Goal: Task Accomplishment & Management: Manage account settings

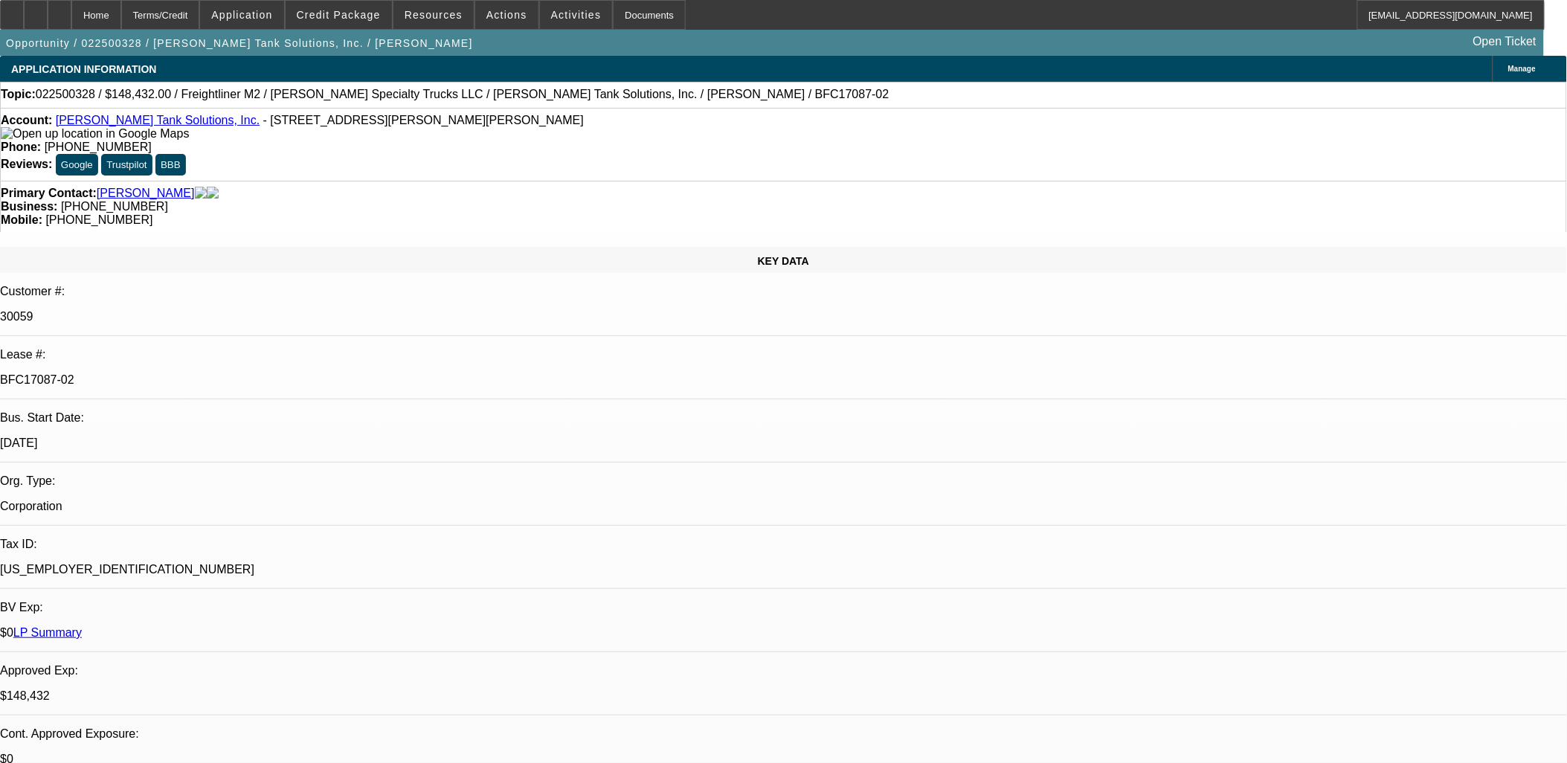
select select "0"
select select "2"
select select "0"
select select "2"
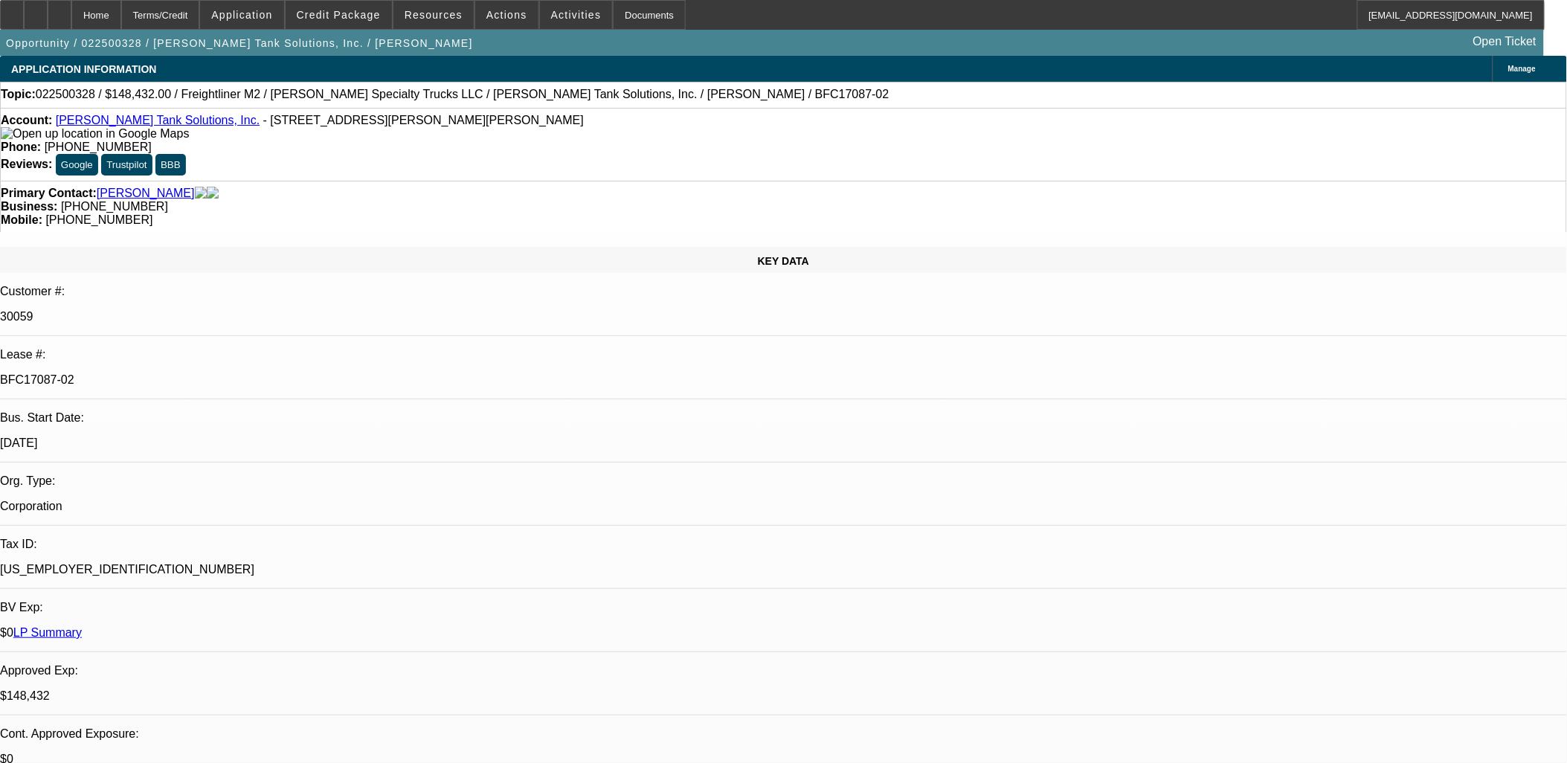
select select "0"
select select "2"
select select "0"
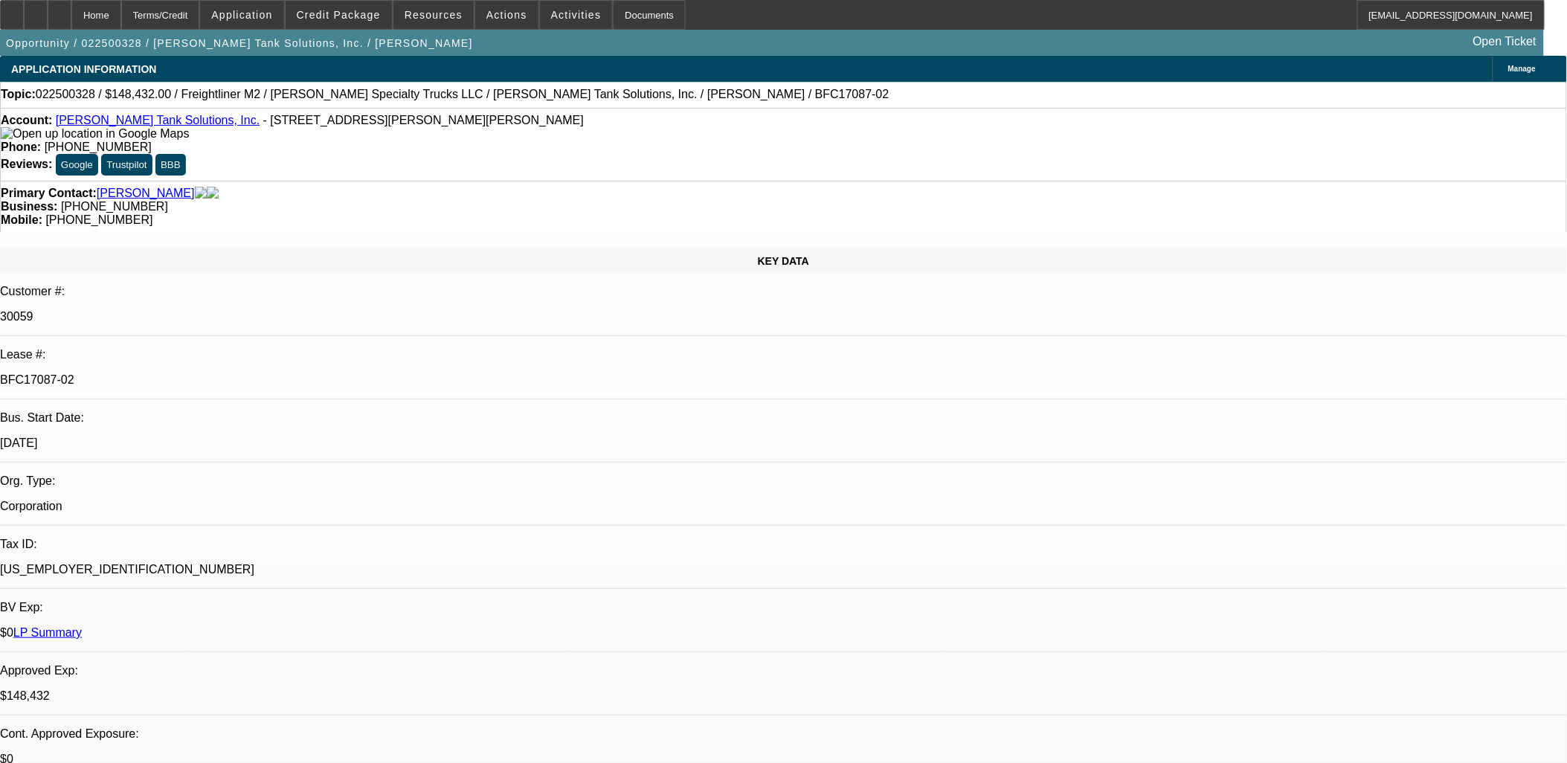
select select "2"
select select "0"
select select "1"
select select "2"
select select "6"
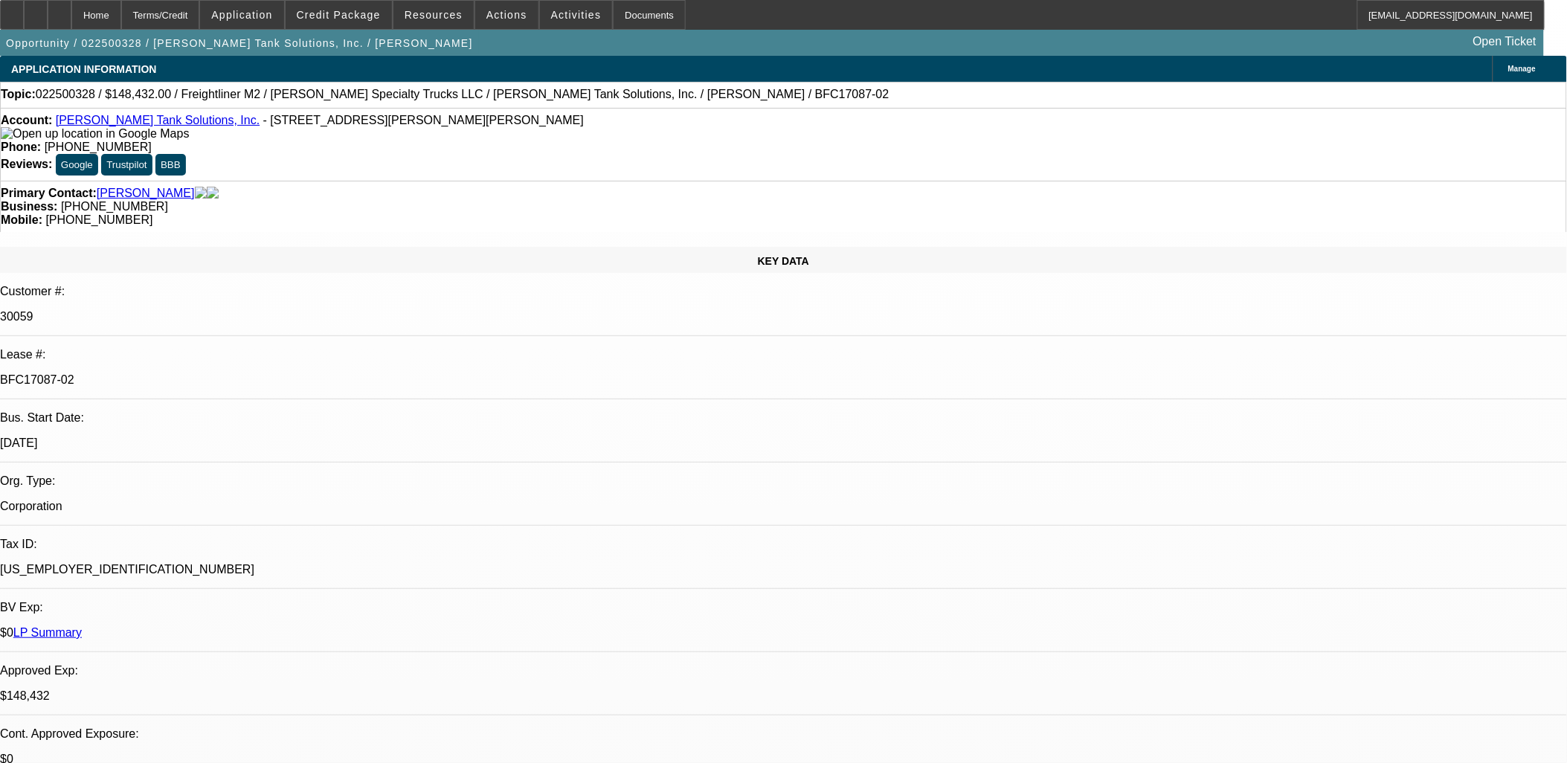
select select "1"
select select "2"
select select "6"
select select "1"
select select "2"
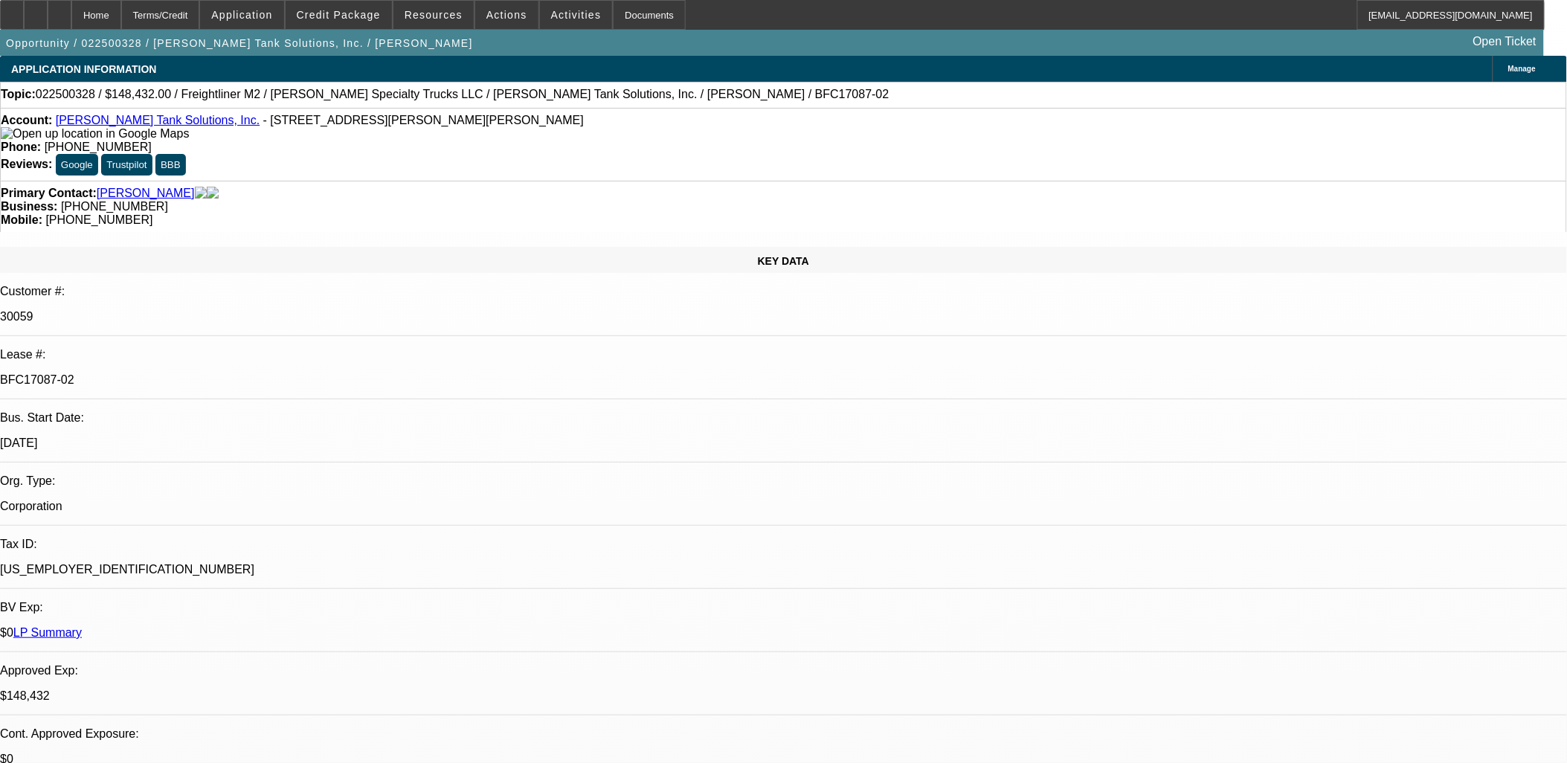
select select "6"
select select "1"
select select "2"
select select "6"
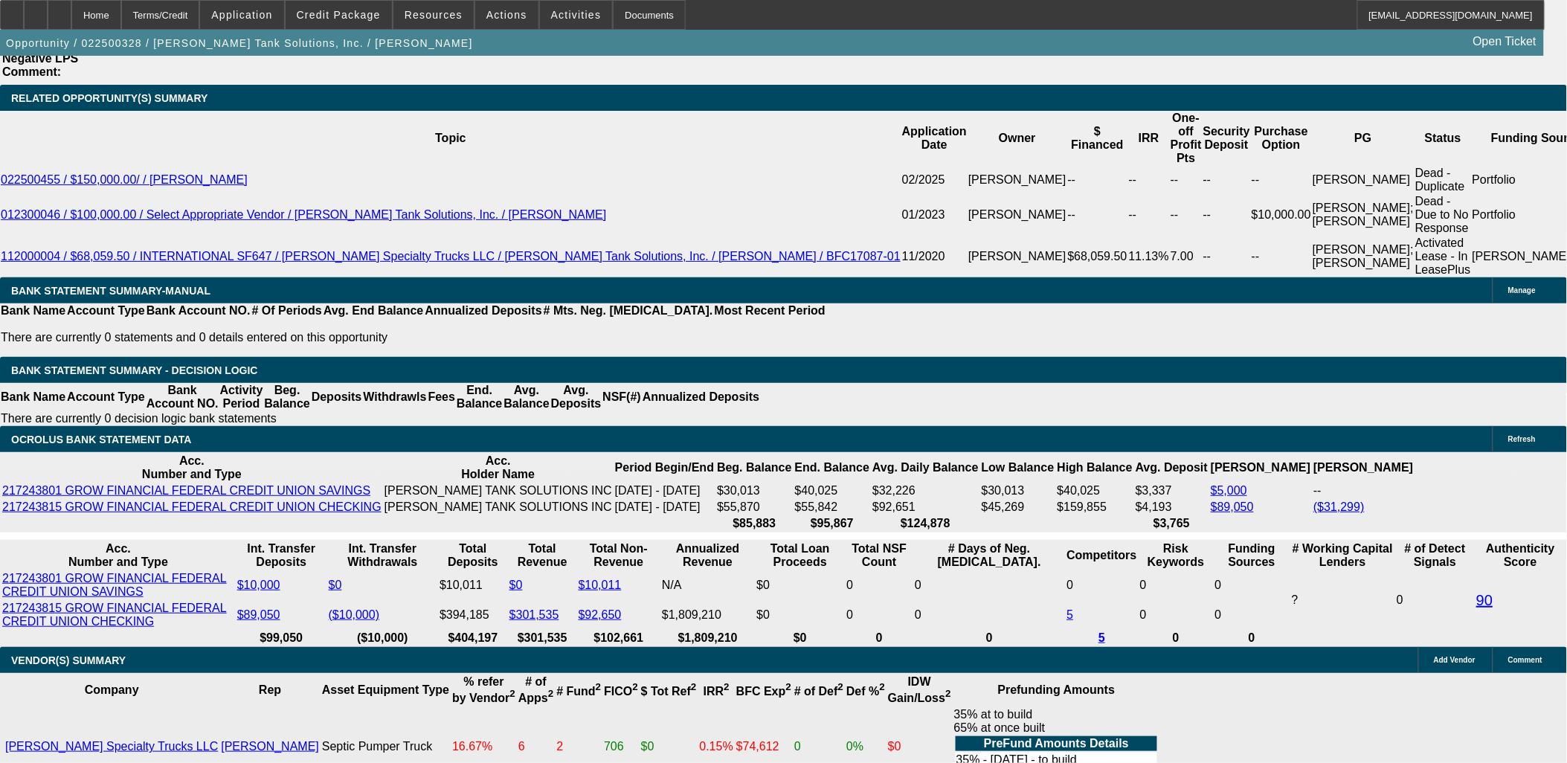
scroll to position [2396, 0]
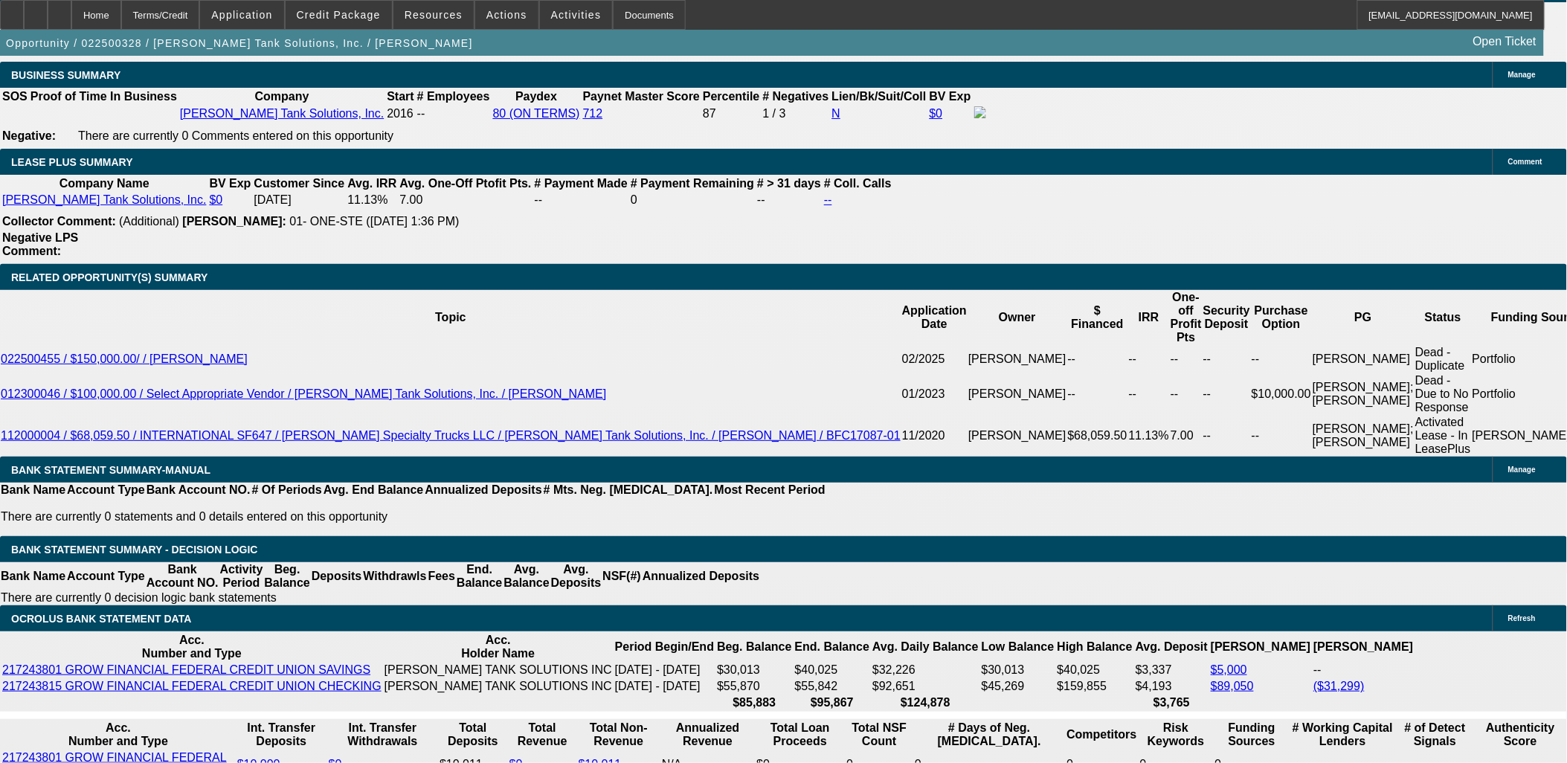
scroll to position [744, 0]
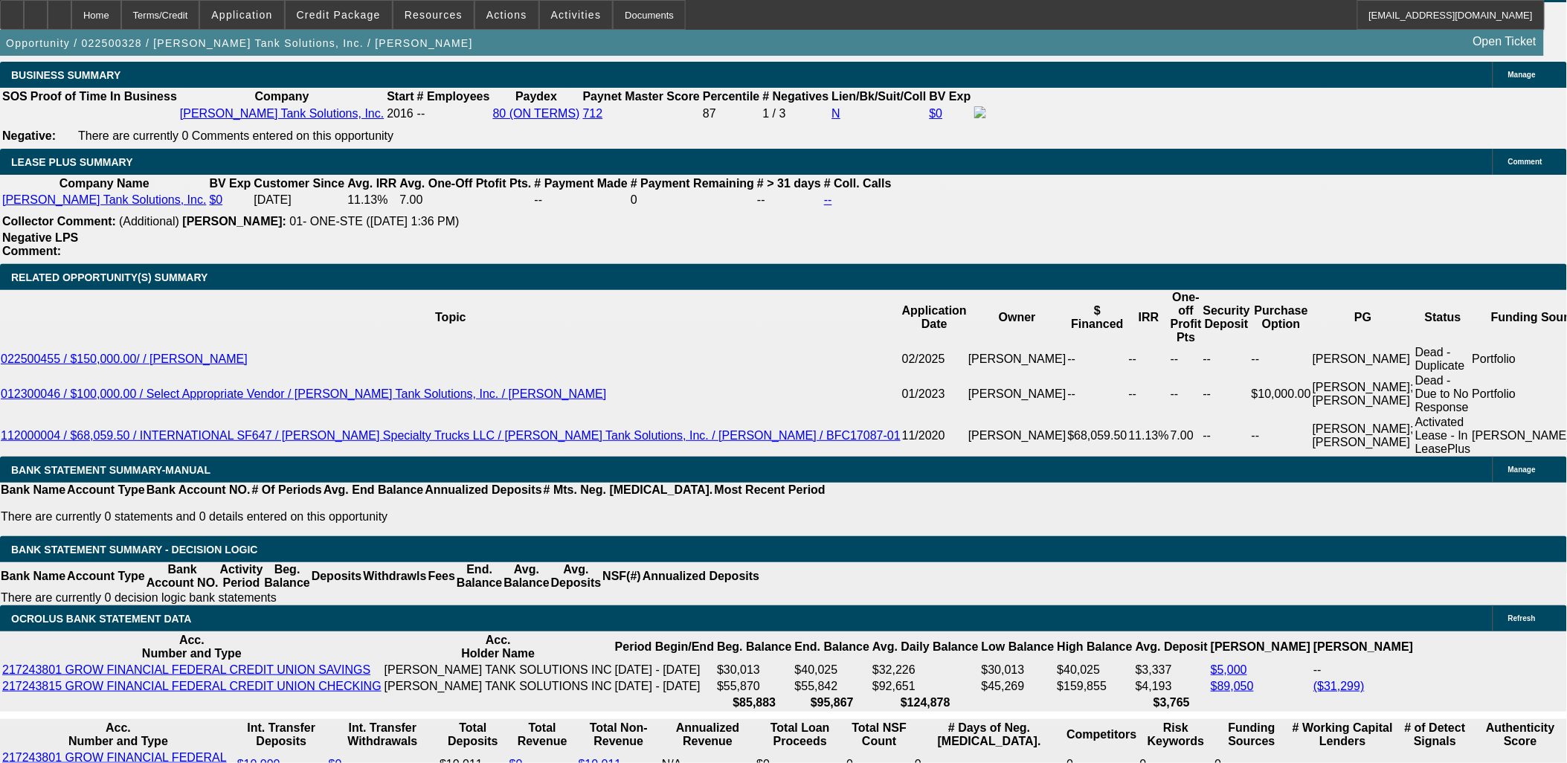
drag, startPoint x: 1202, startPoint y: 154, endPoint x: 1186, endPoint y: 193, distance: 42.4
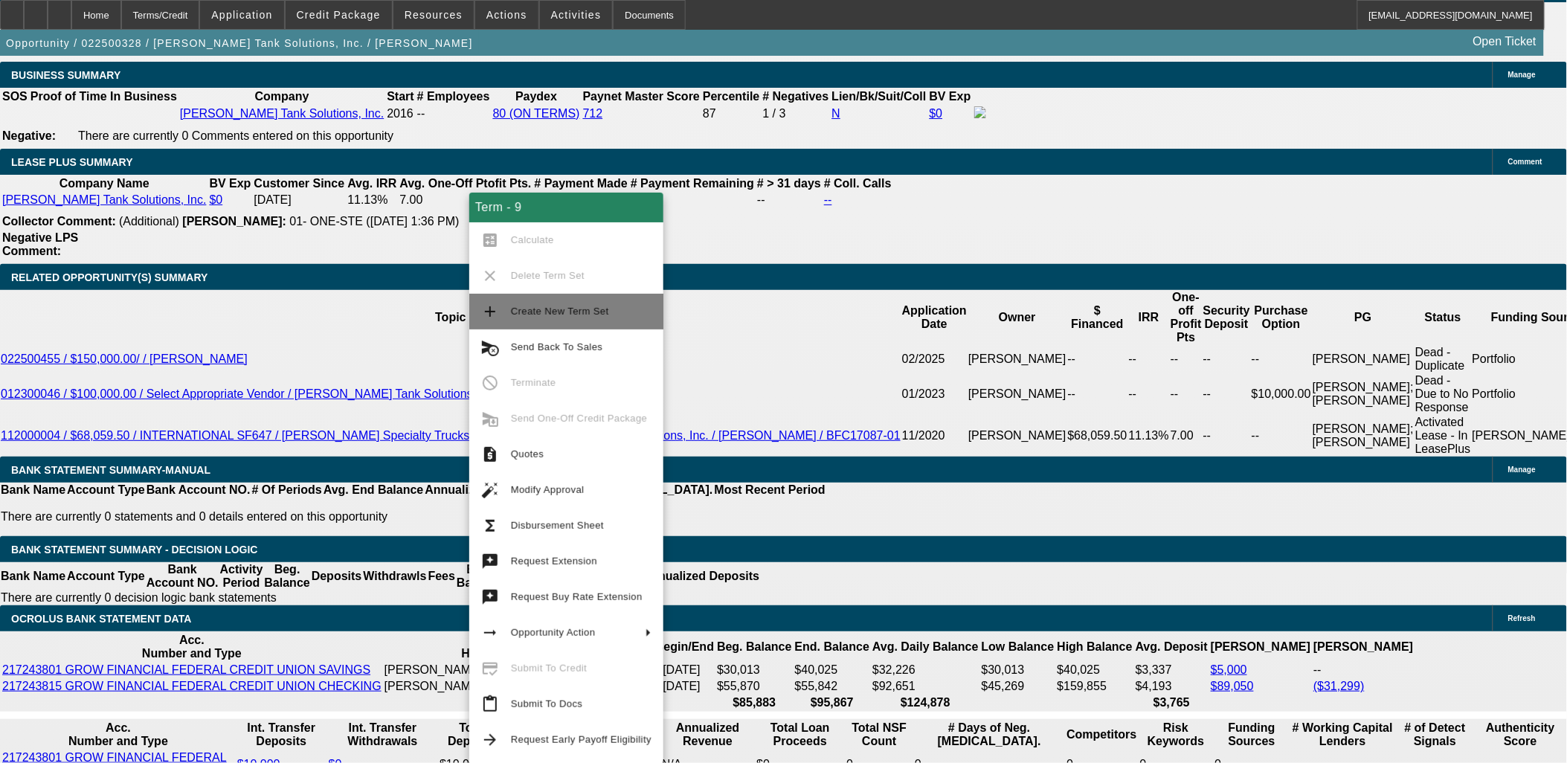
click at [550, 321] on button "add Create New Term Set" at bounding box center [566, 312] width 194 height 36
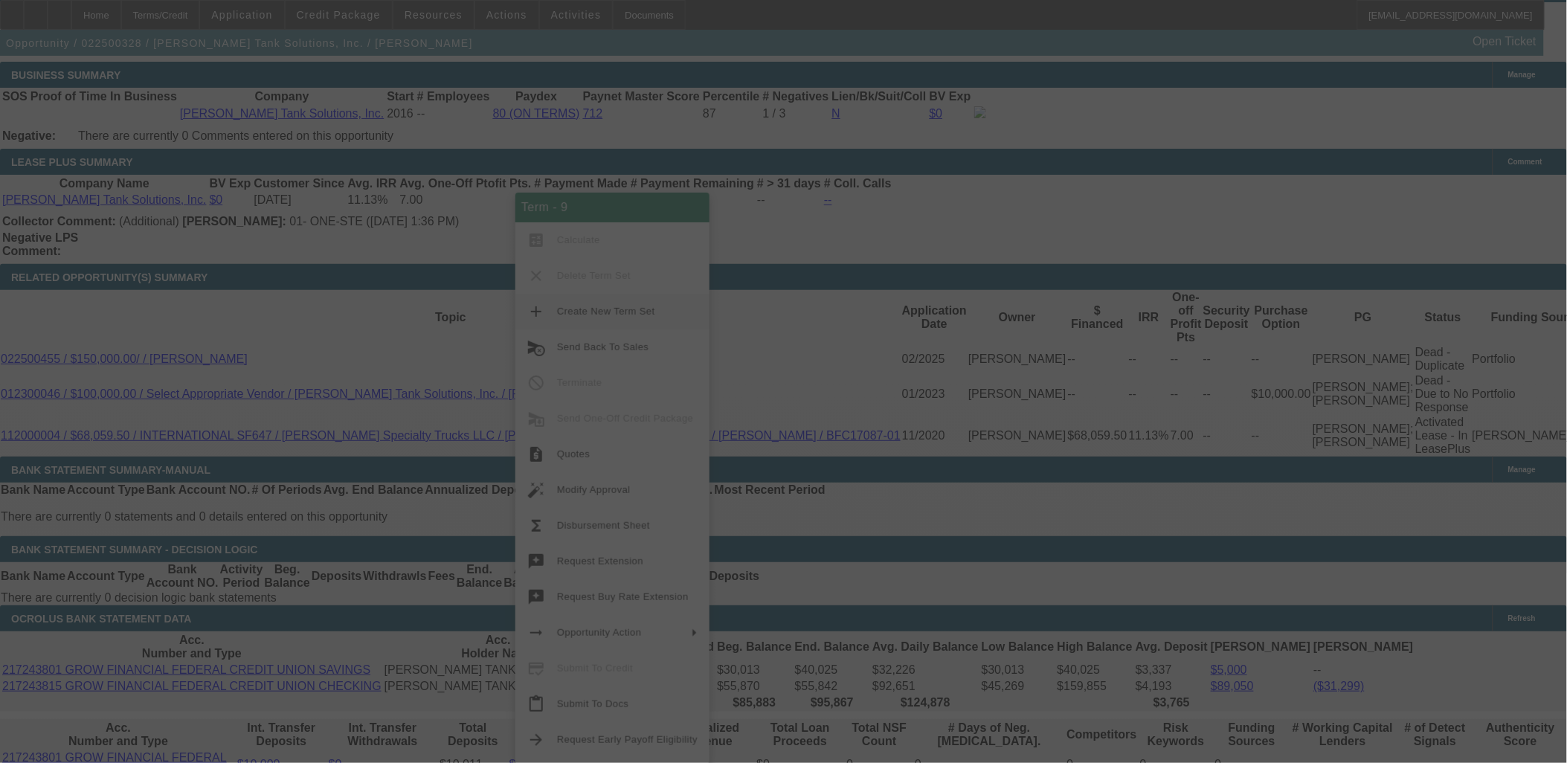
click at [498, 332] on div at bounding box center [783, 381] width 1567 height 763
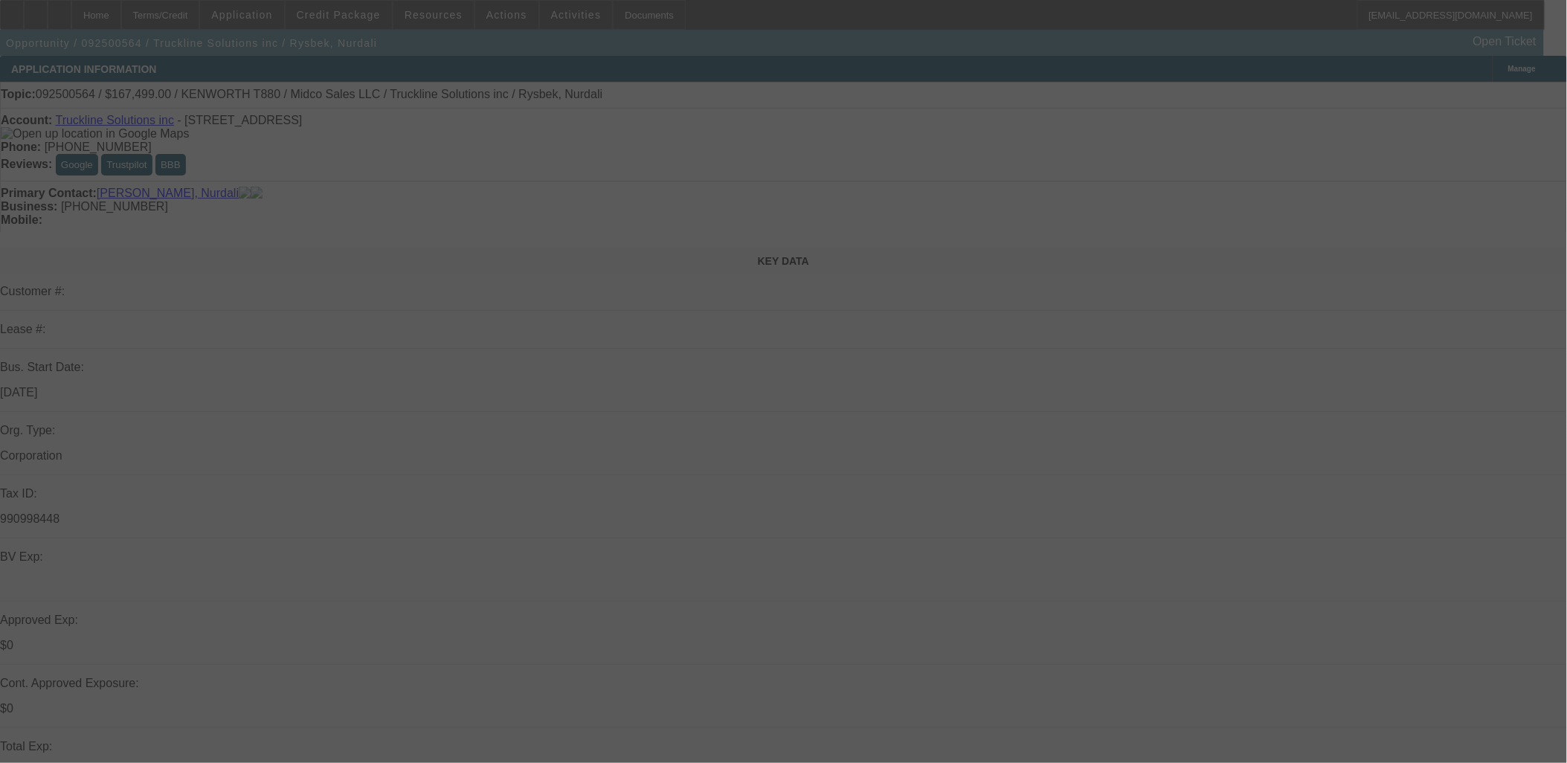
select select "0"
select select "2"
select select "0"
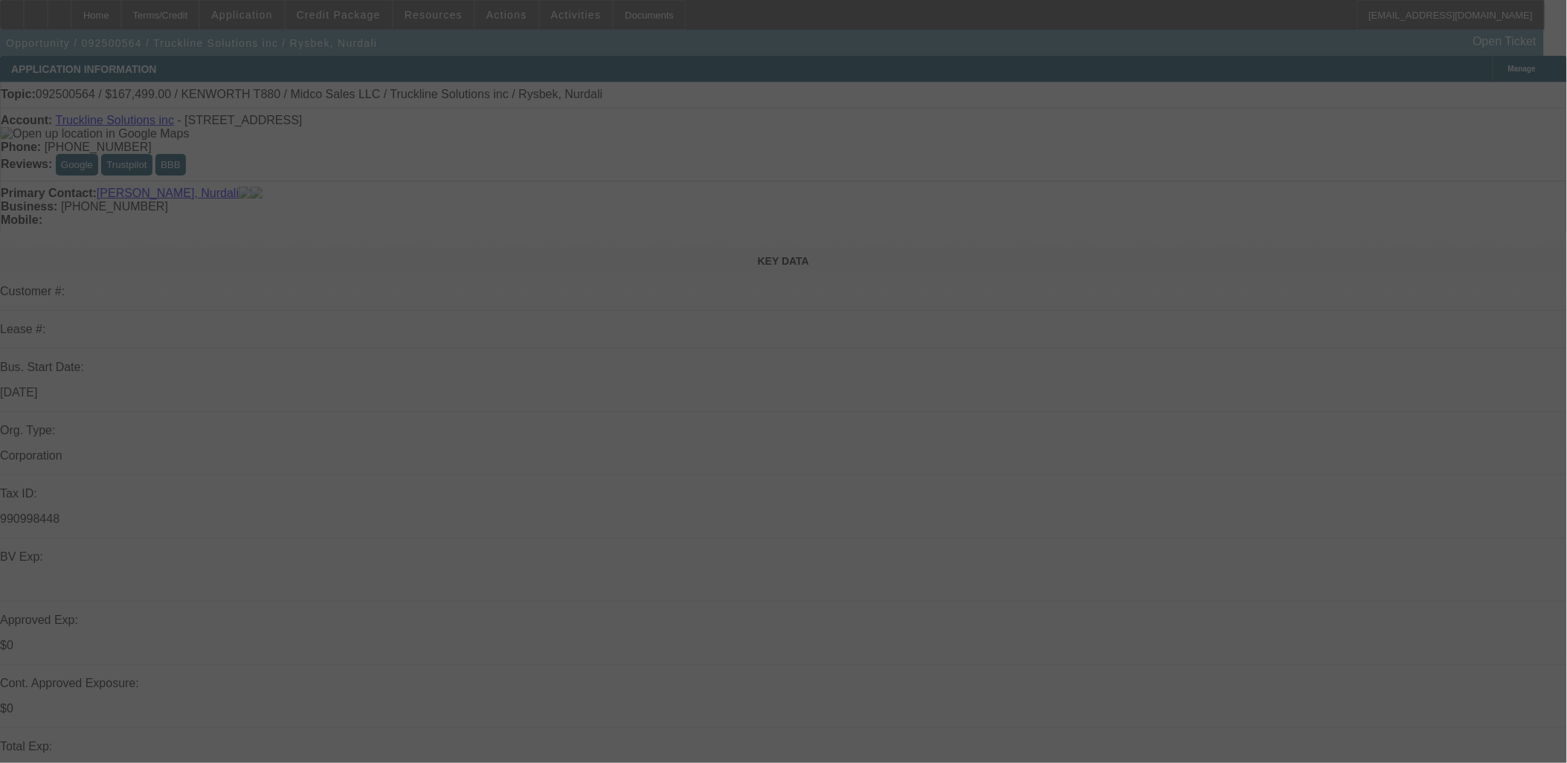
select select "0.1"
select select "0"
select select "0.1"
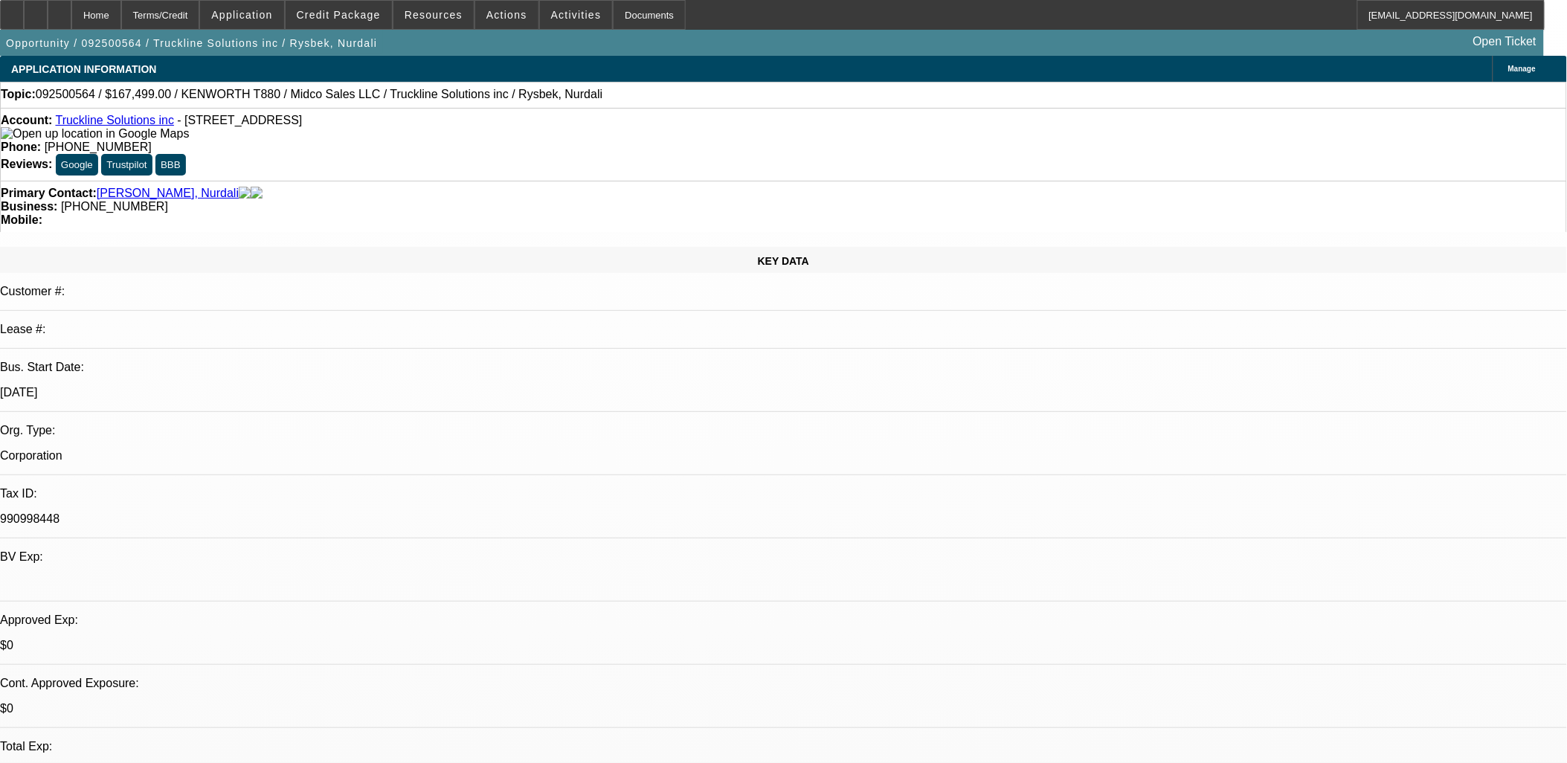
select select "1"
select select "2"
select select "6"
select select "1"
select select "3"
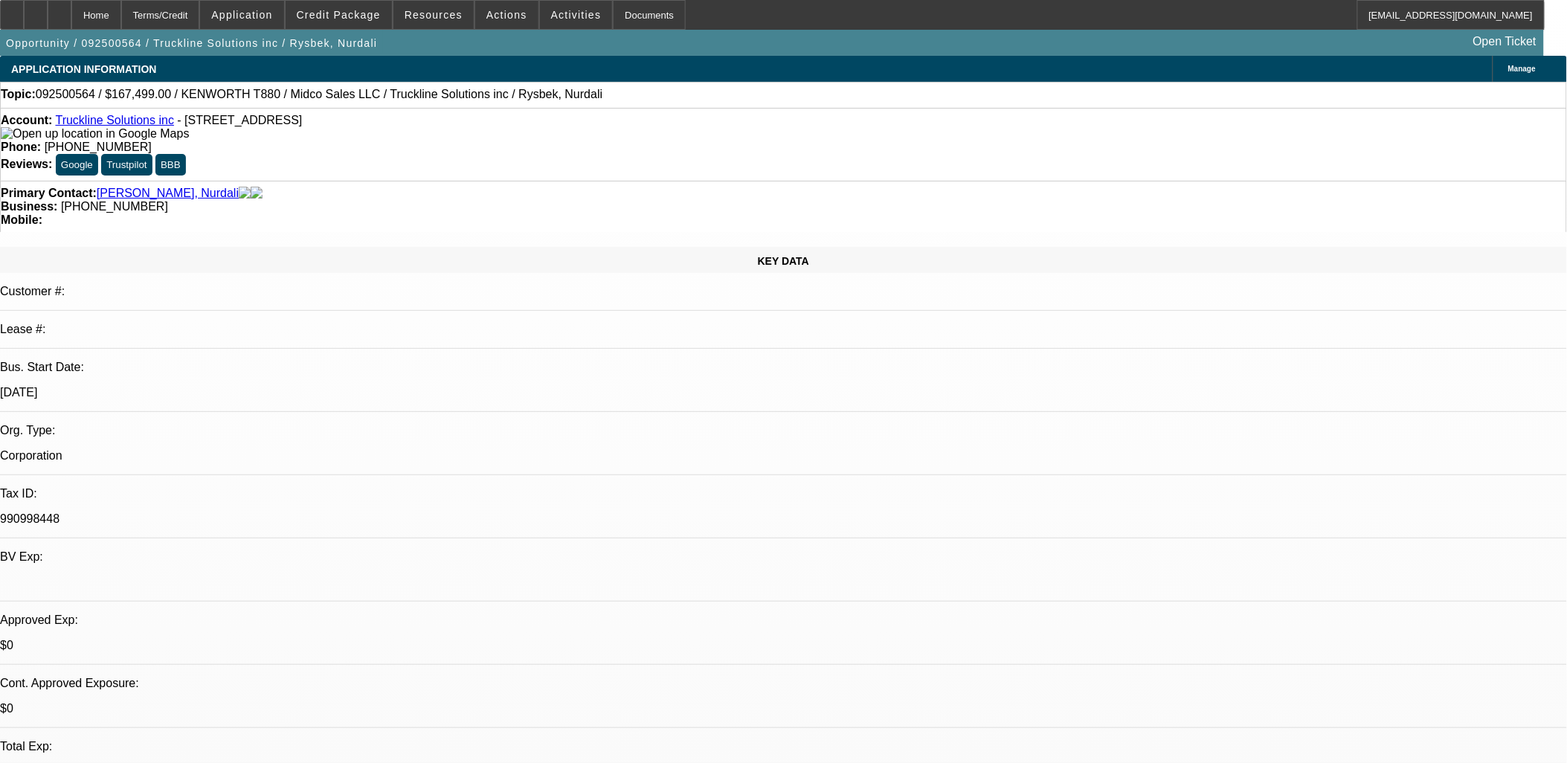
select select "4"
select select "1"
select select "3"
select select "4"
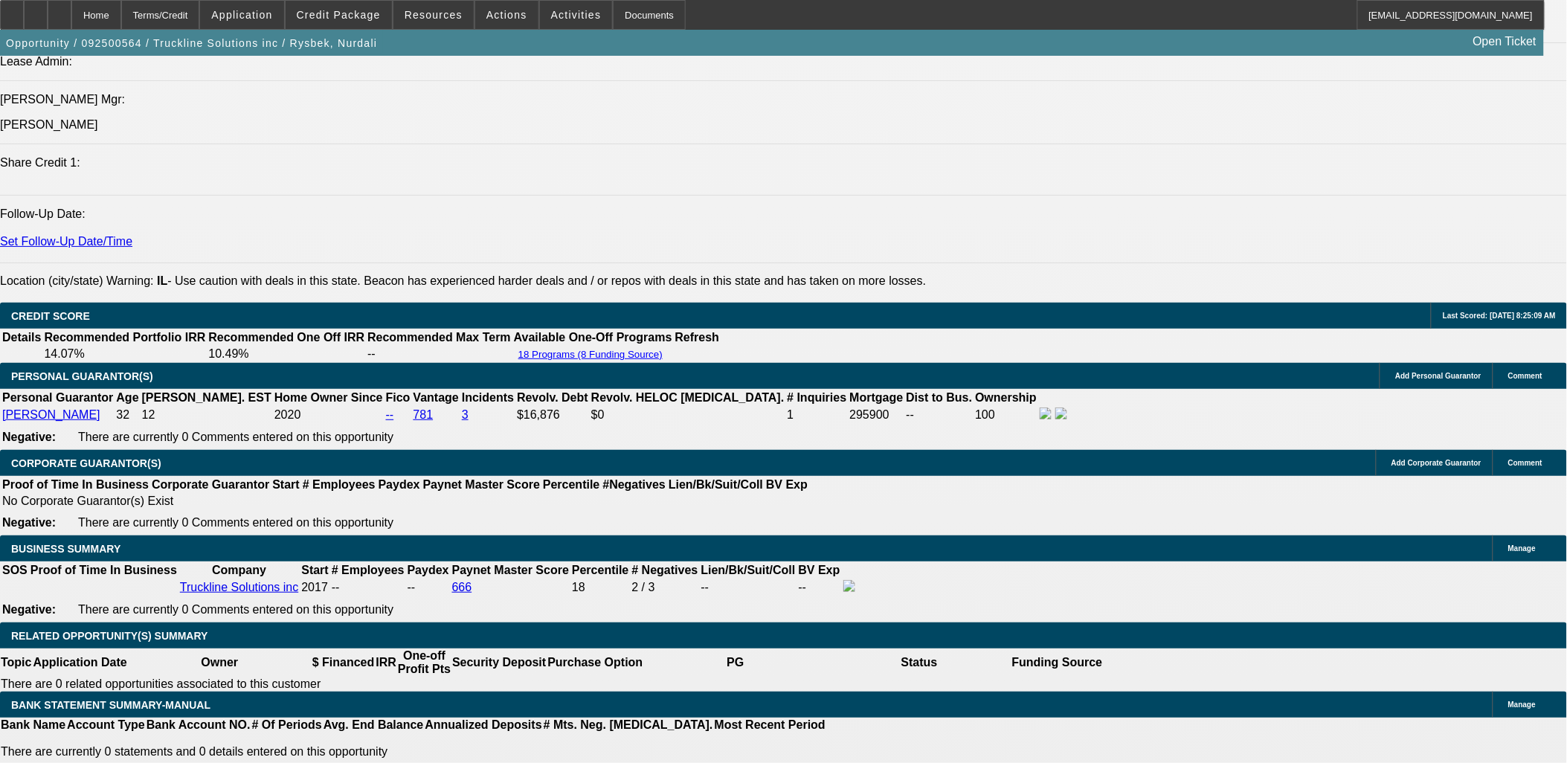
scroll to position [2148, 0]
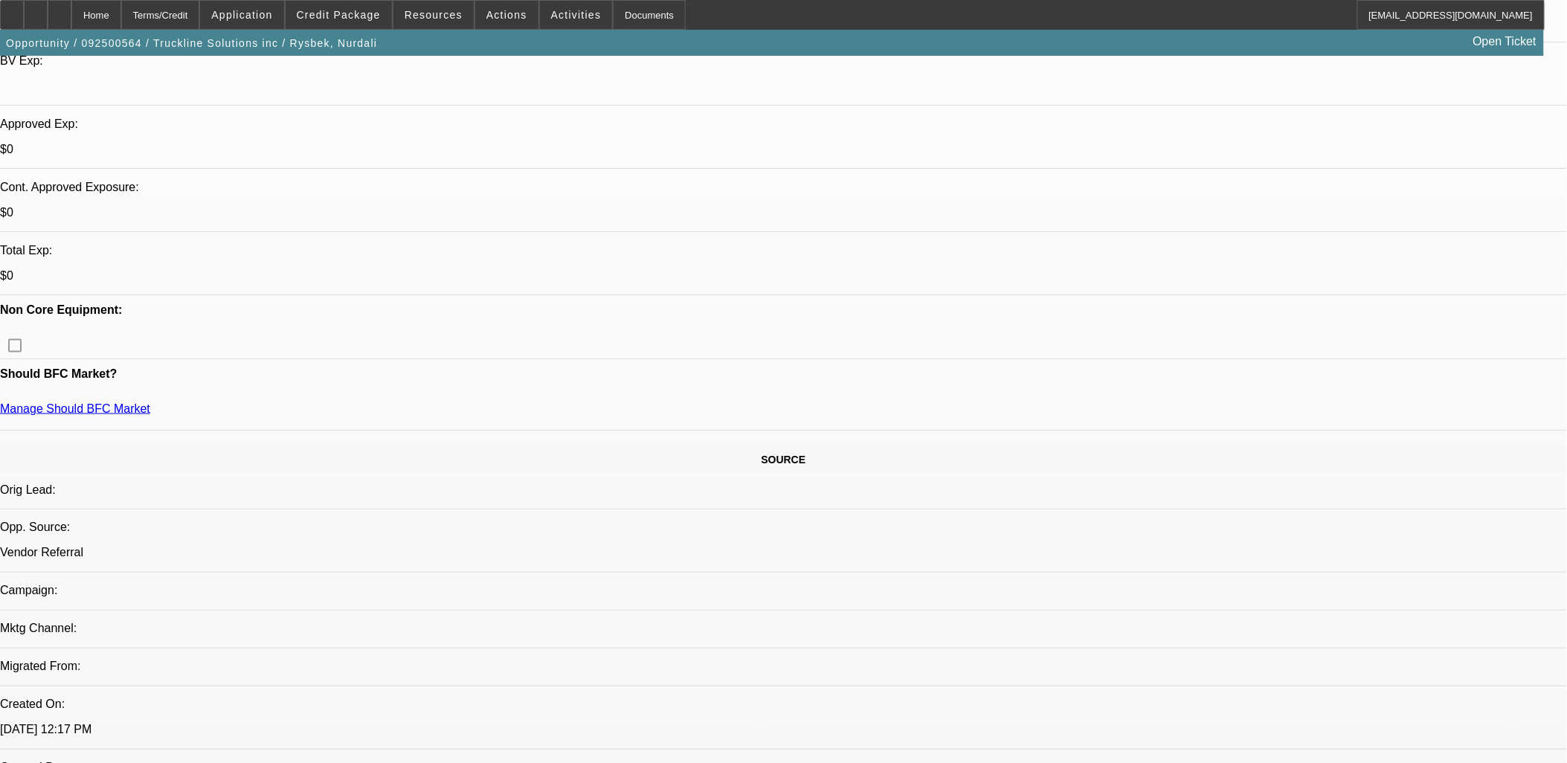
scroll to position [457, 0]
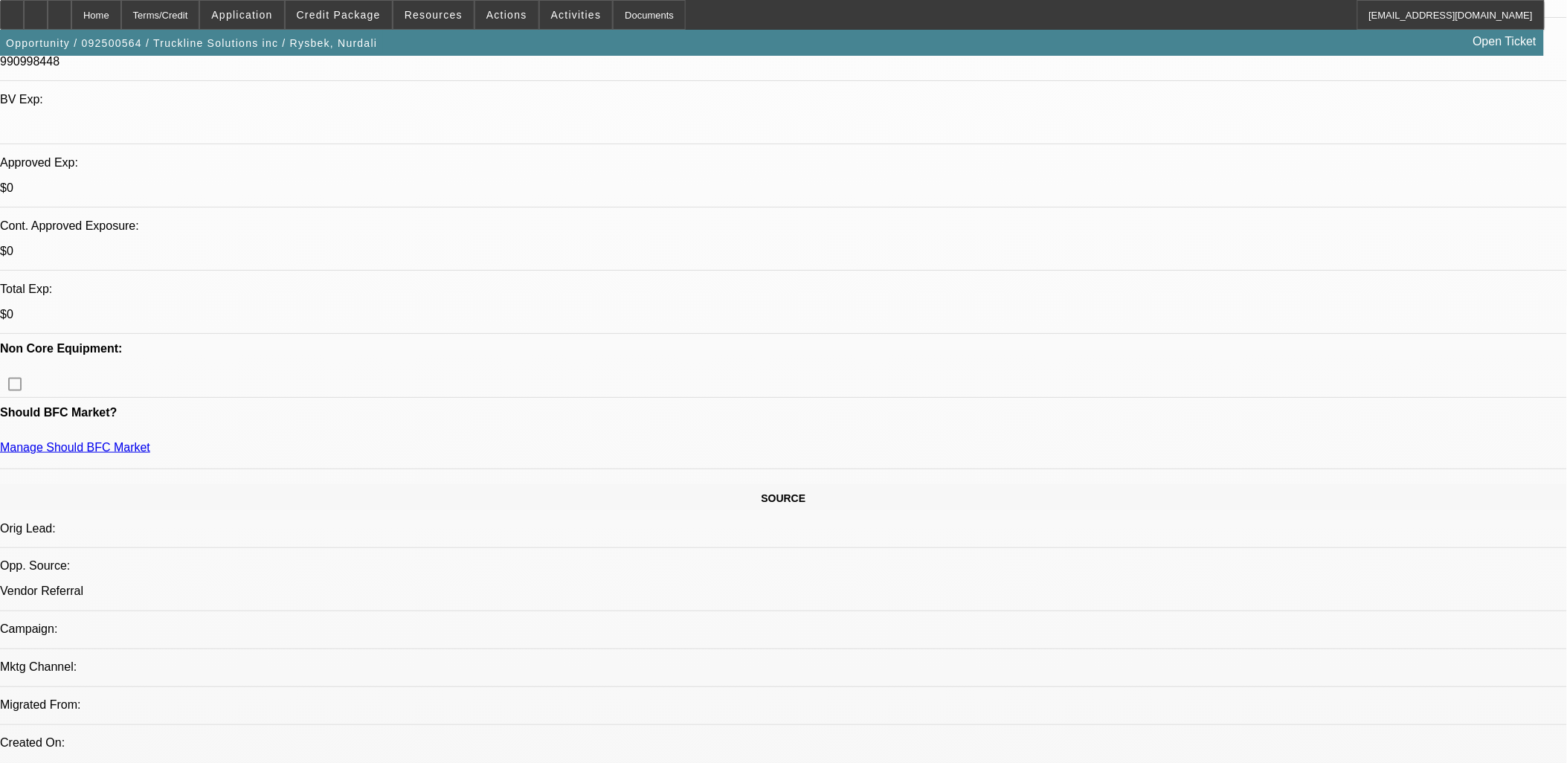
drag, startPoint x: 1206, startPoint y: 194, endPoint x: 1207, endPoint y: 181, distance: 12.7
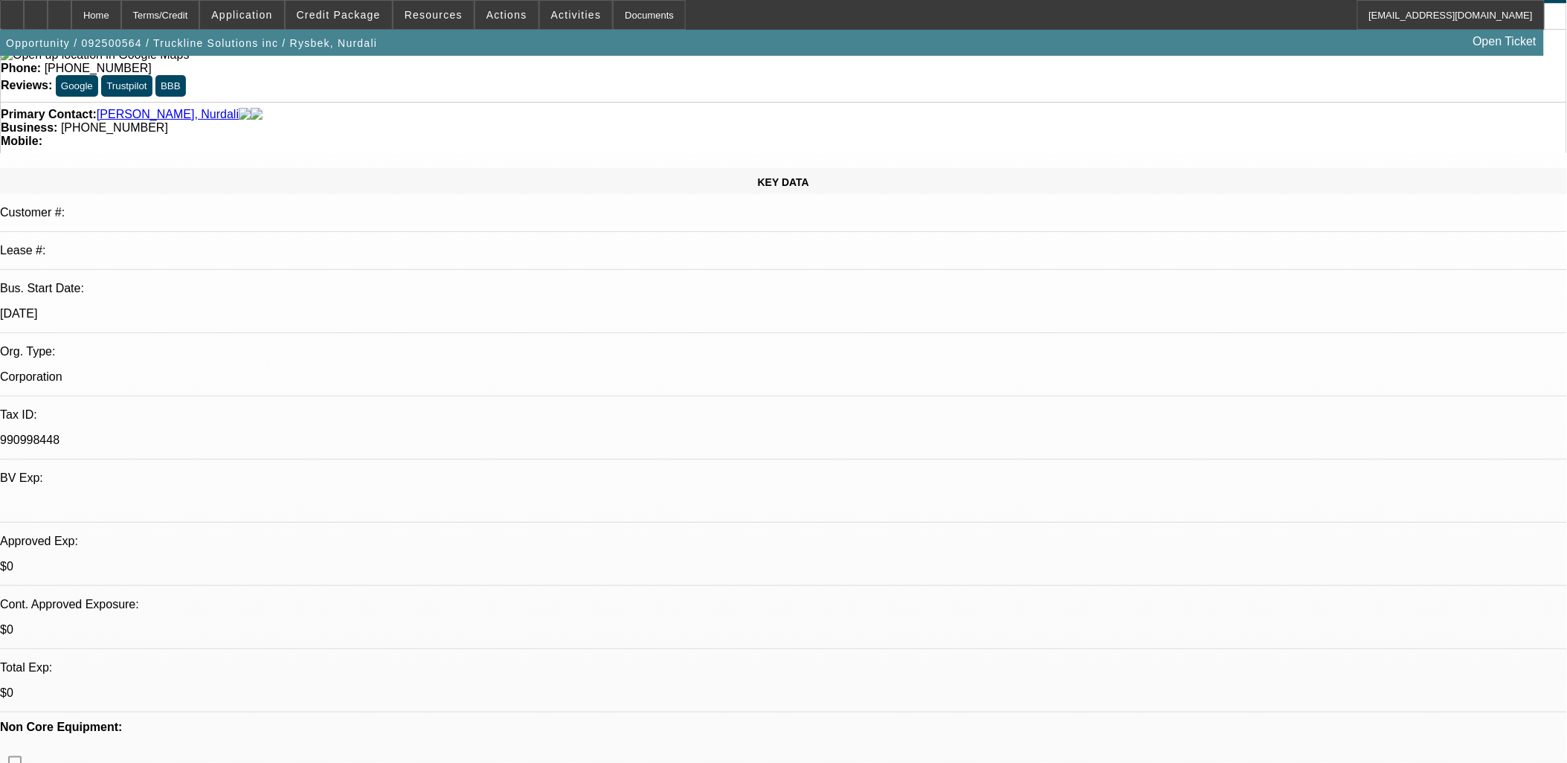
scroll to position [0, 0]
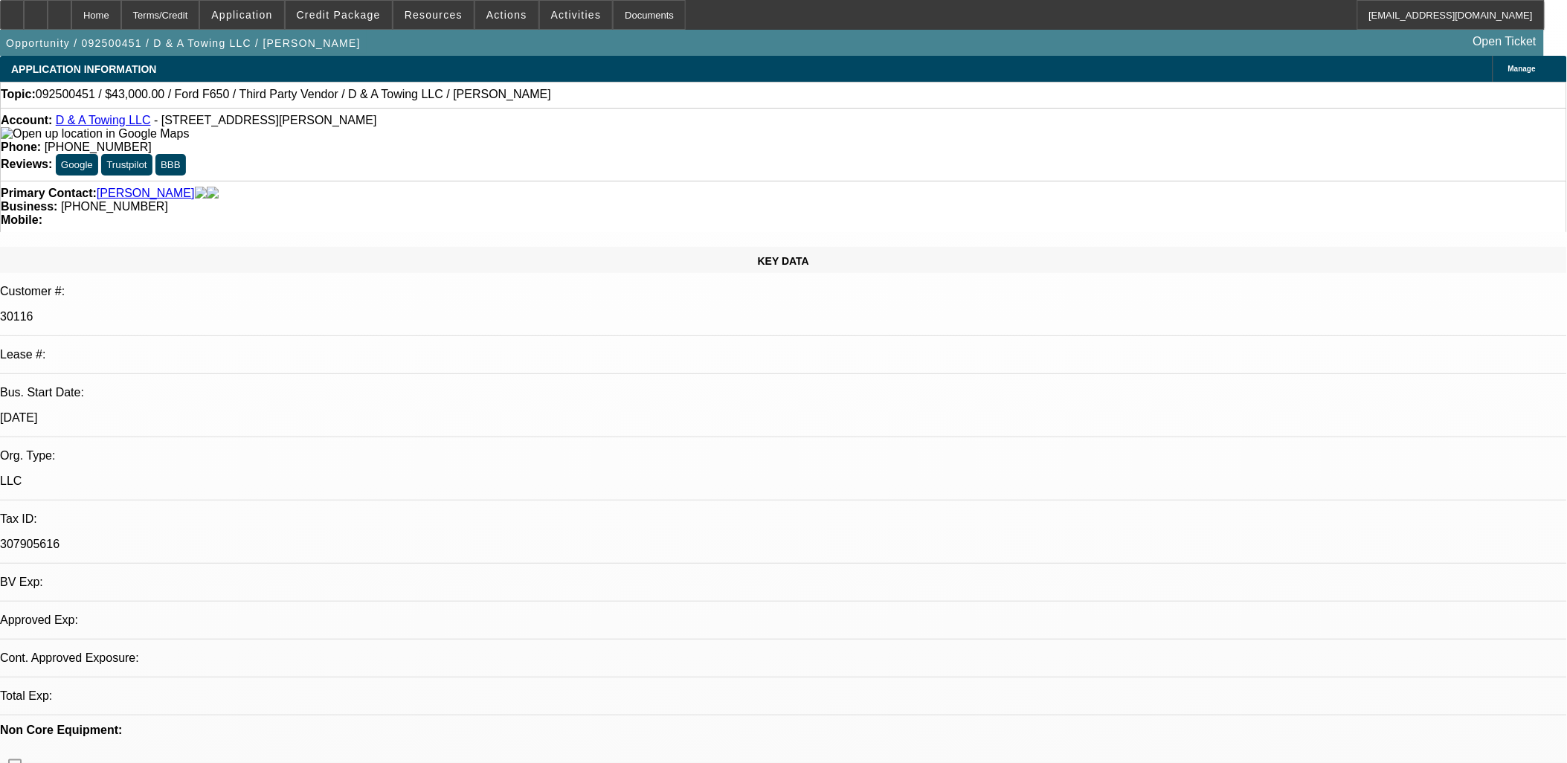
select select "0"
select select "0.1"
select select "0"
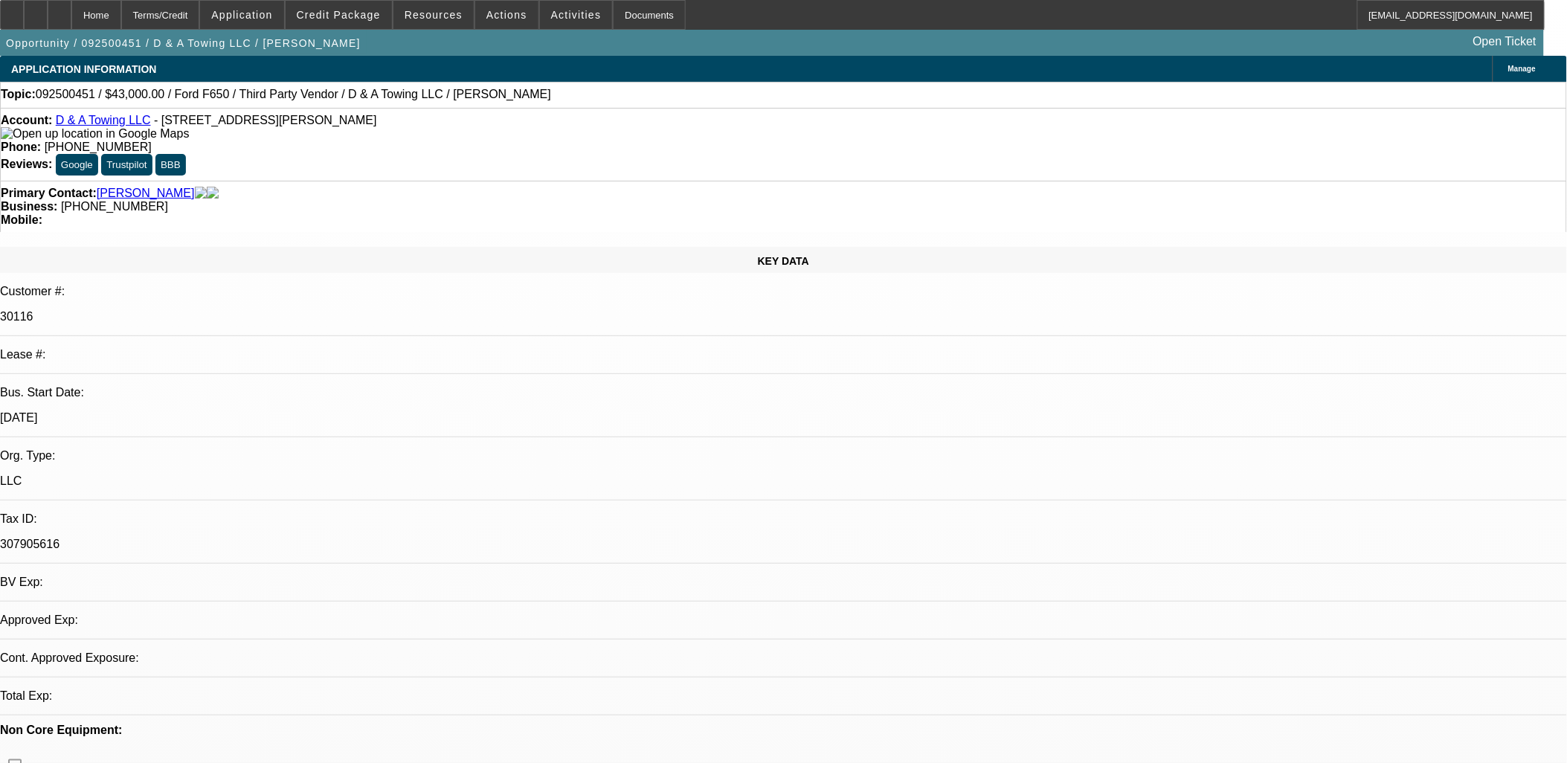
select select "0.1"
select select "0"
select select "0.1"
select select "0"
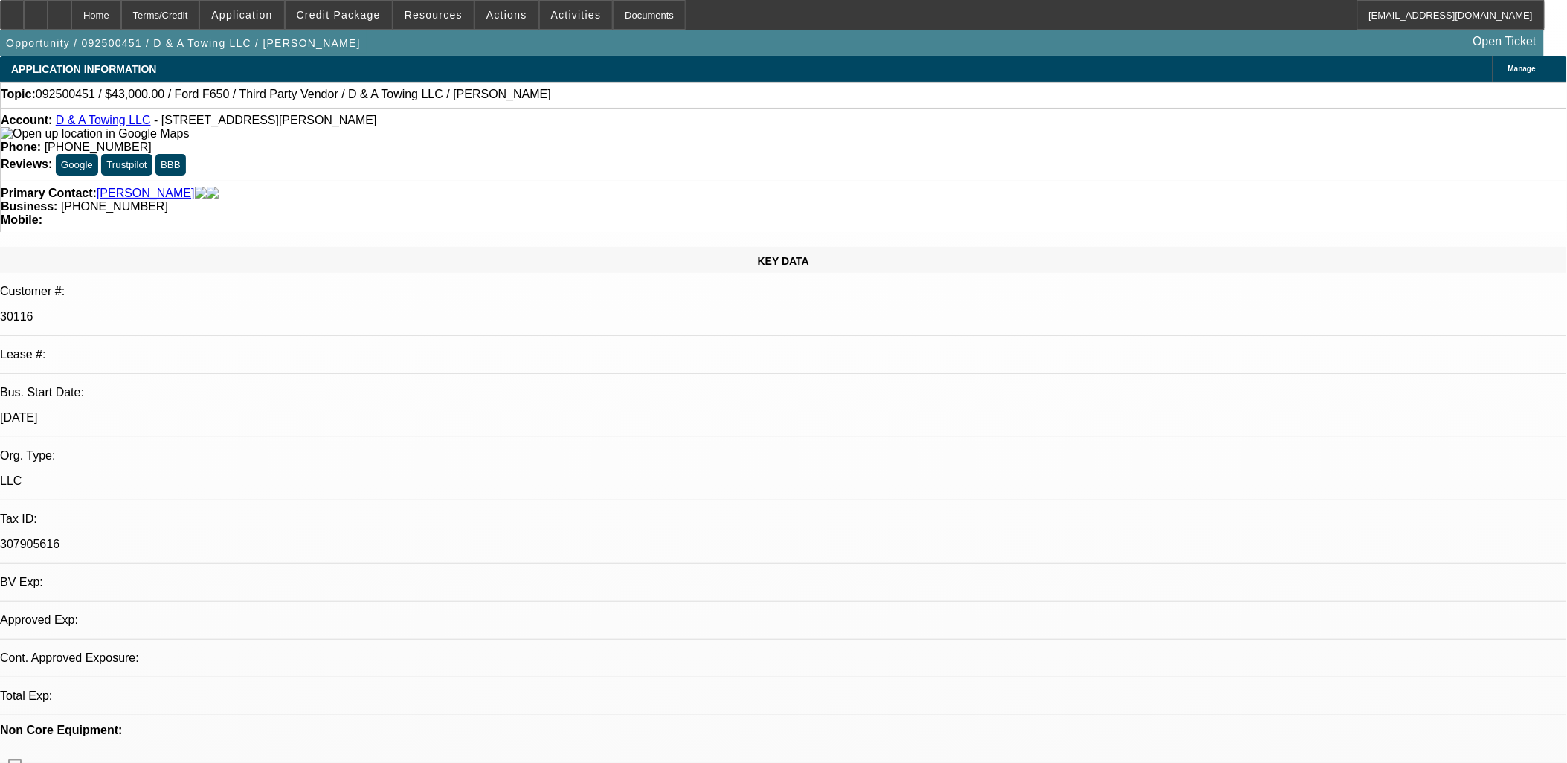
select select "0"
select select "0.1"
select select "1"
select select "3"
select select "4"
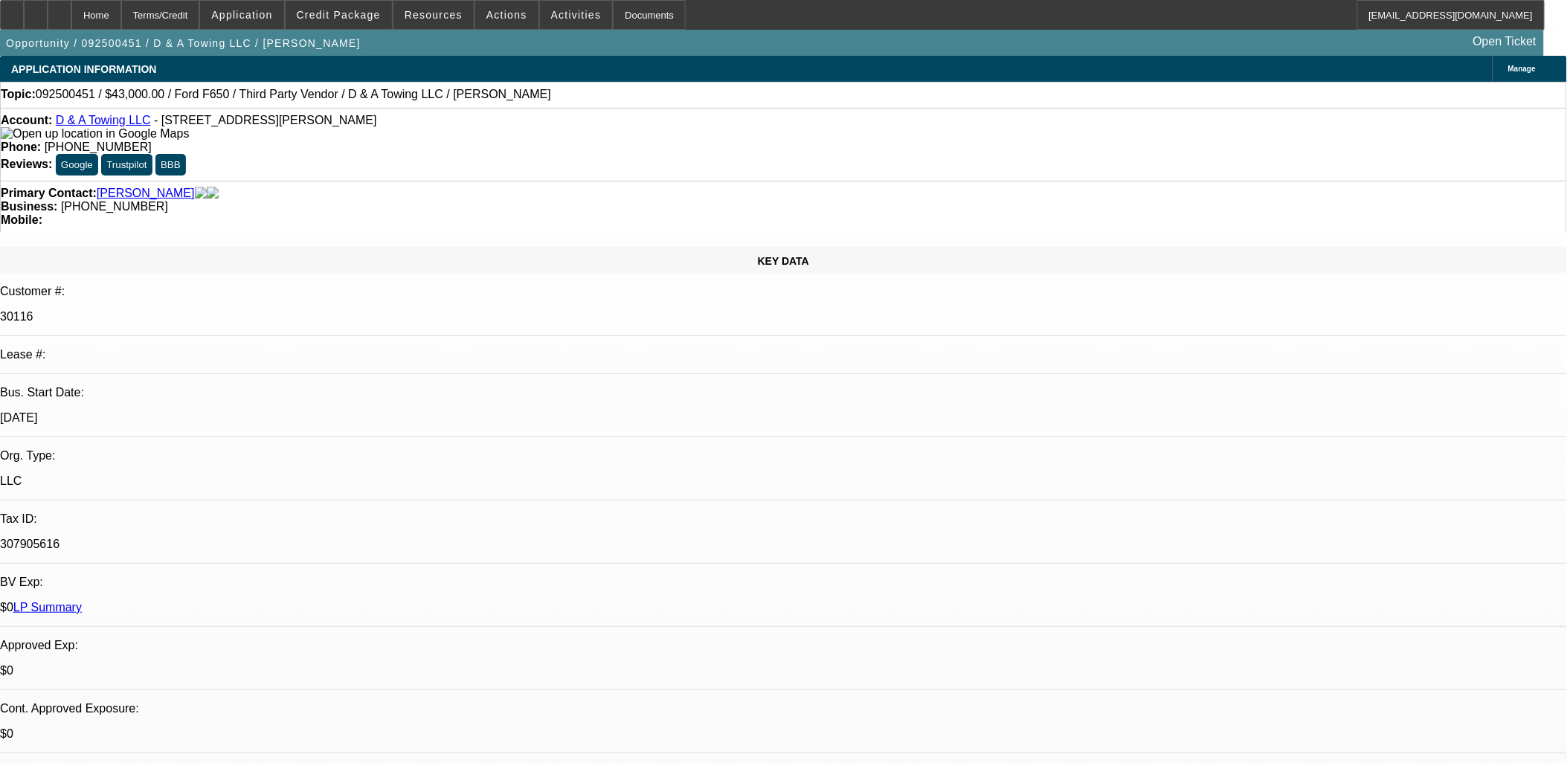
select select "1"
select select "3"
select select "4"
select select "1"
select select "3"
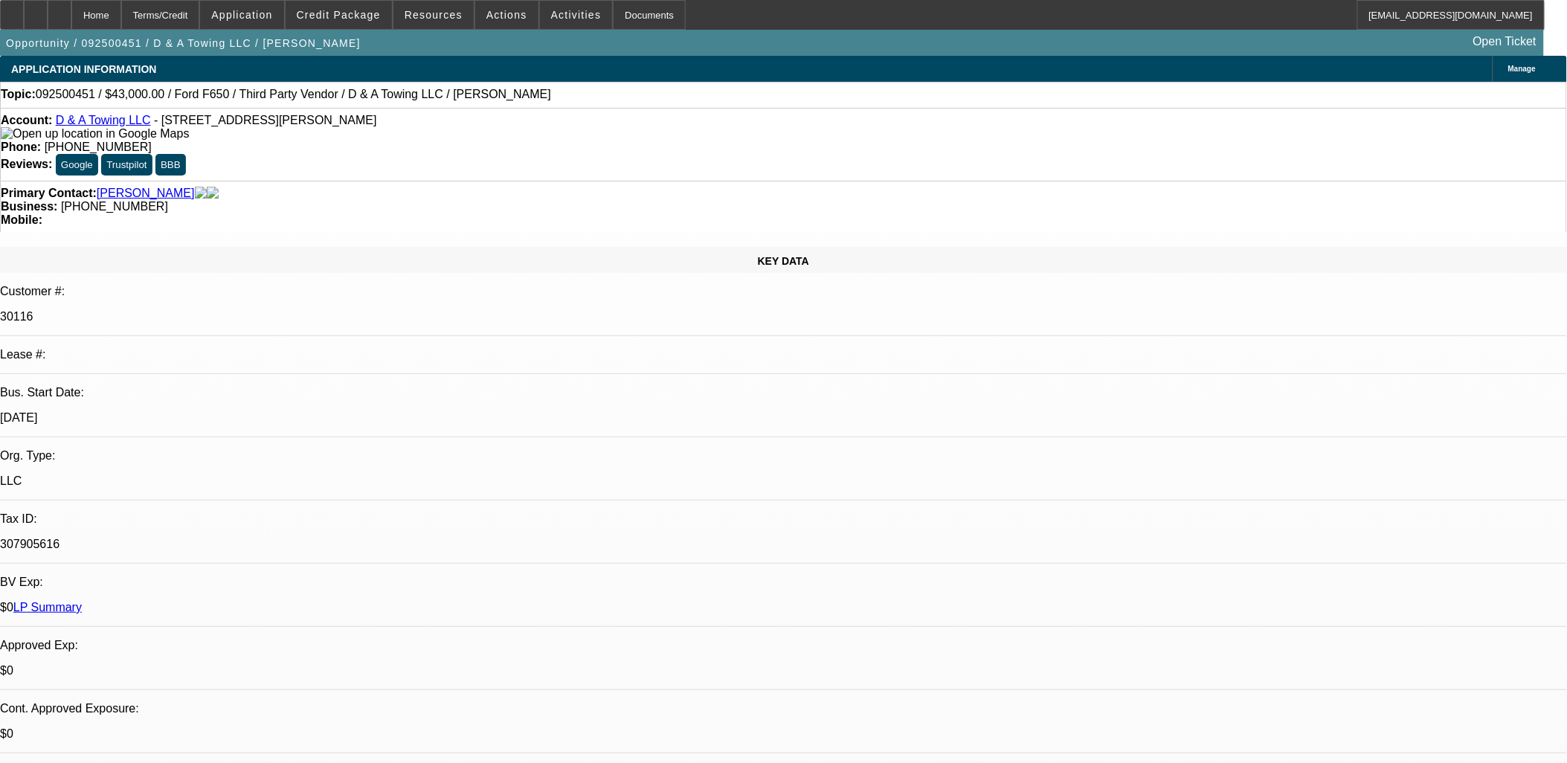
select select "4"
select select "1"
select select "3"
select select "4"
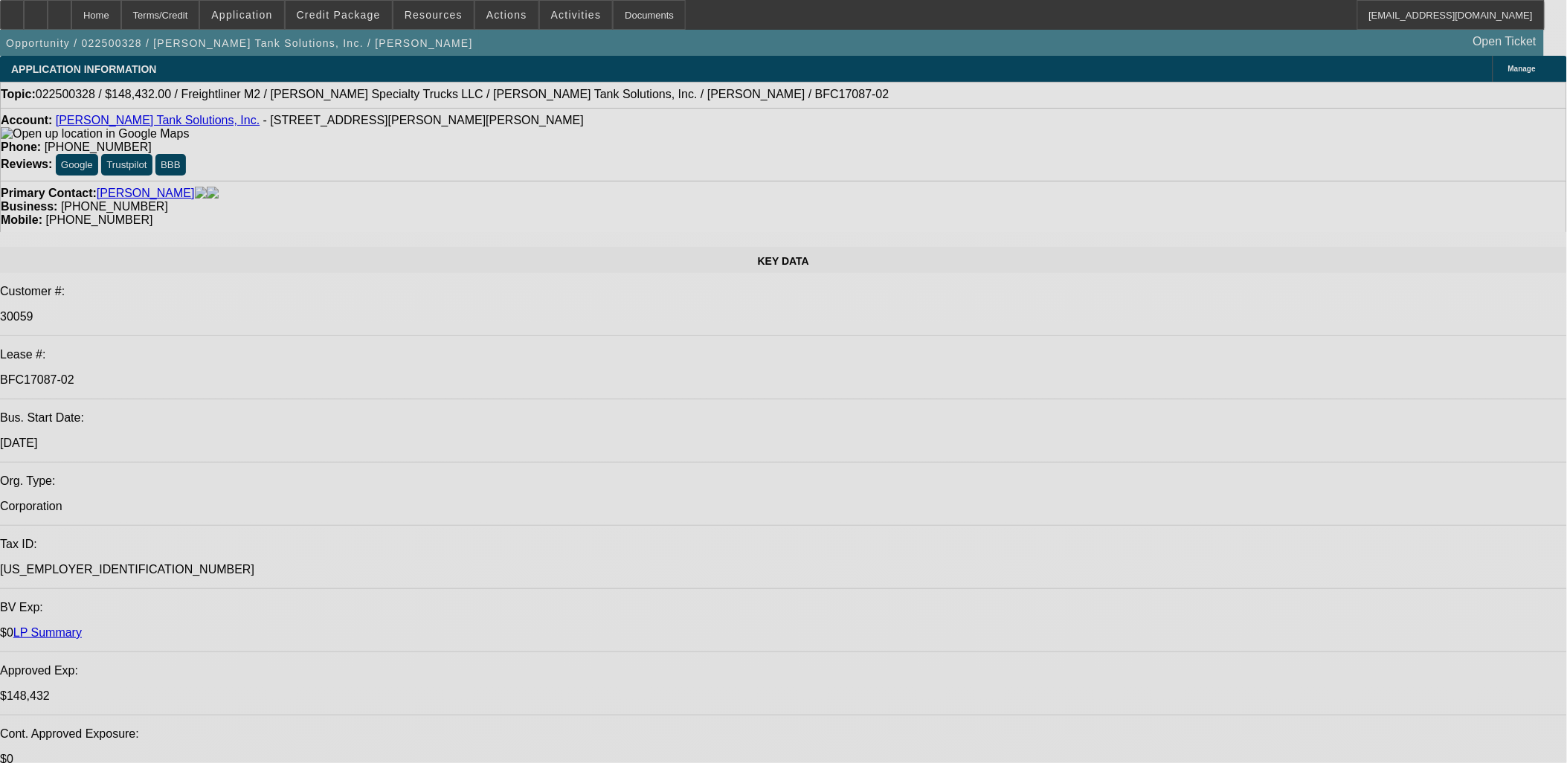
select select "0"
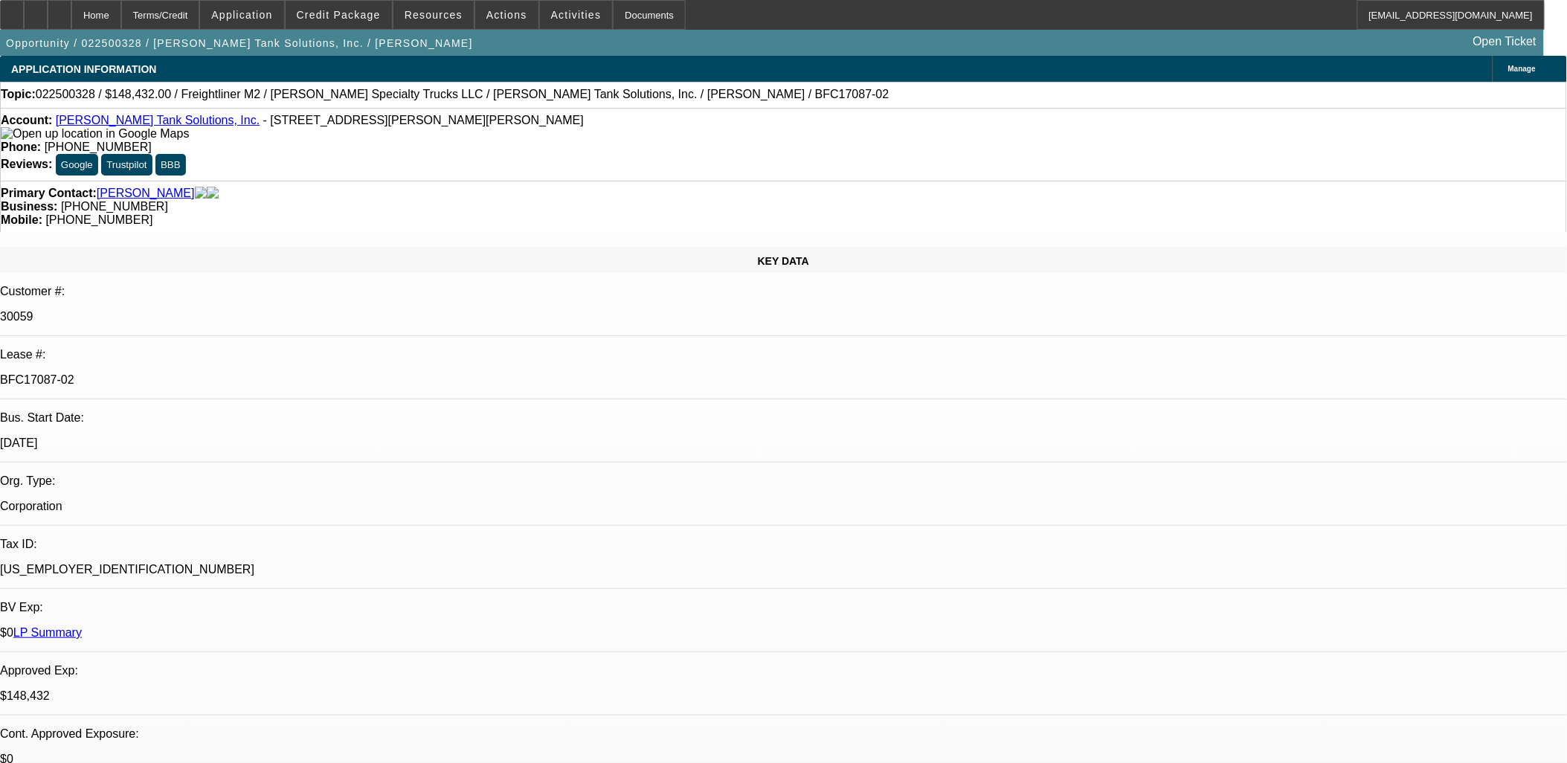
select select "2"
select select "0"
select select "2"
select select "0"
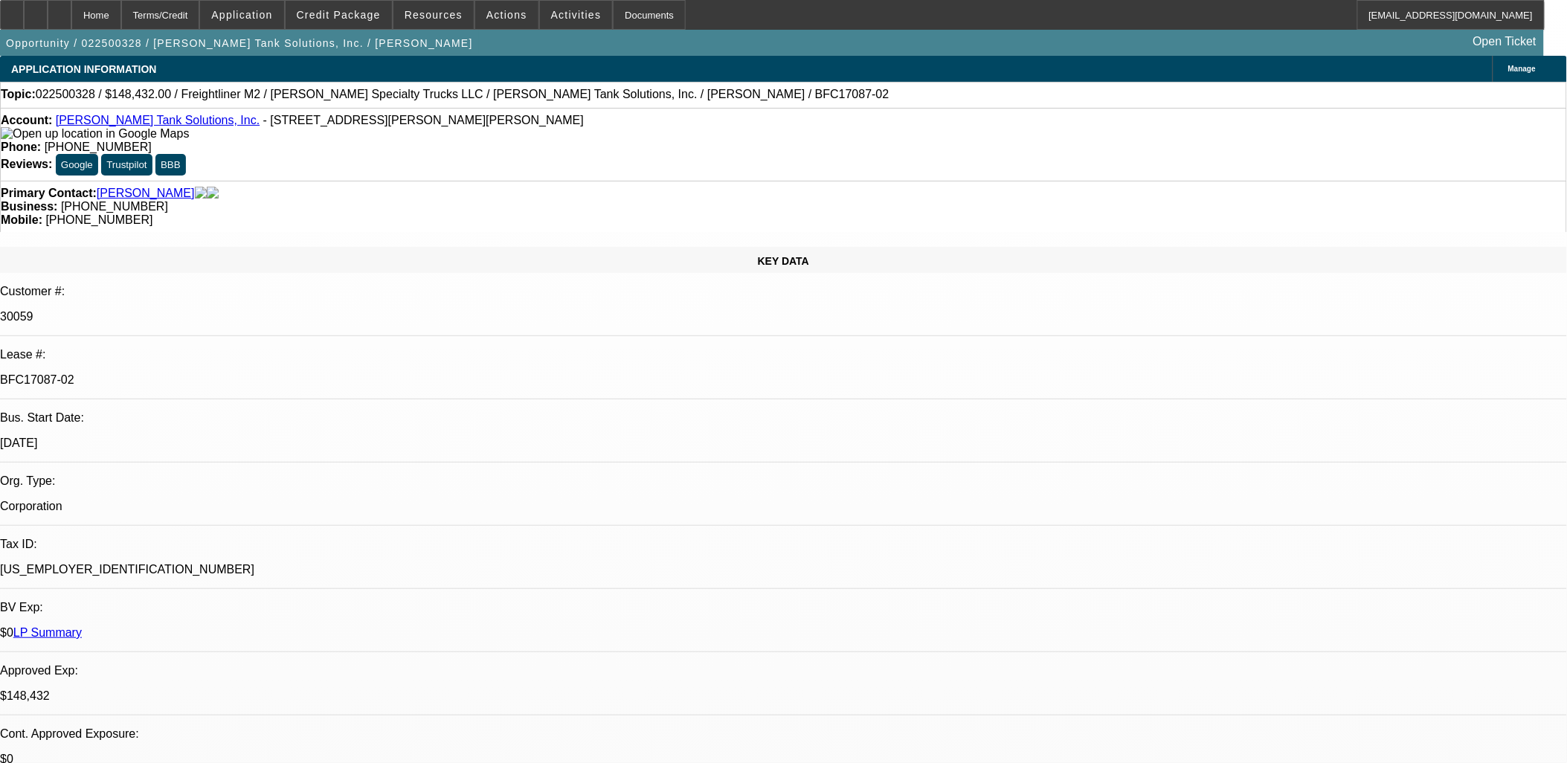
select select "0"
select select "2"
select select "0"
select select "2"
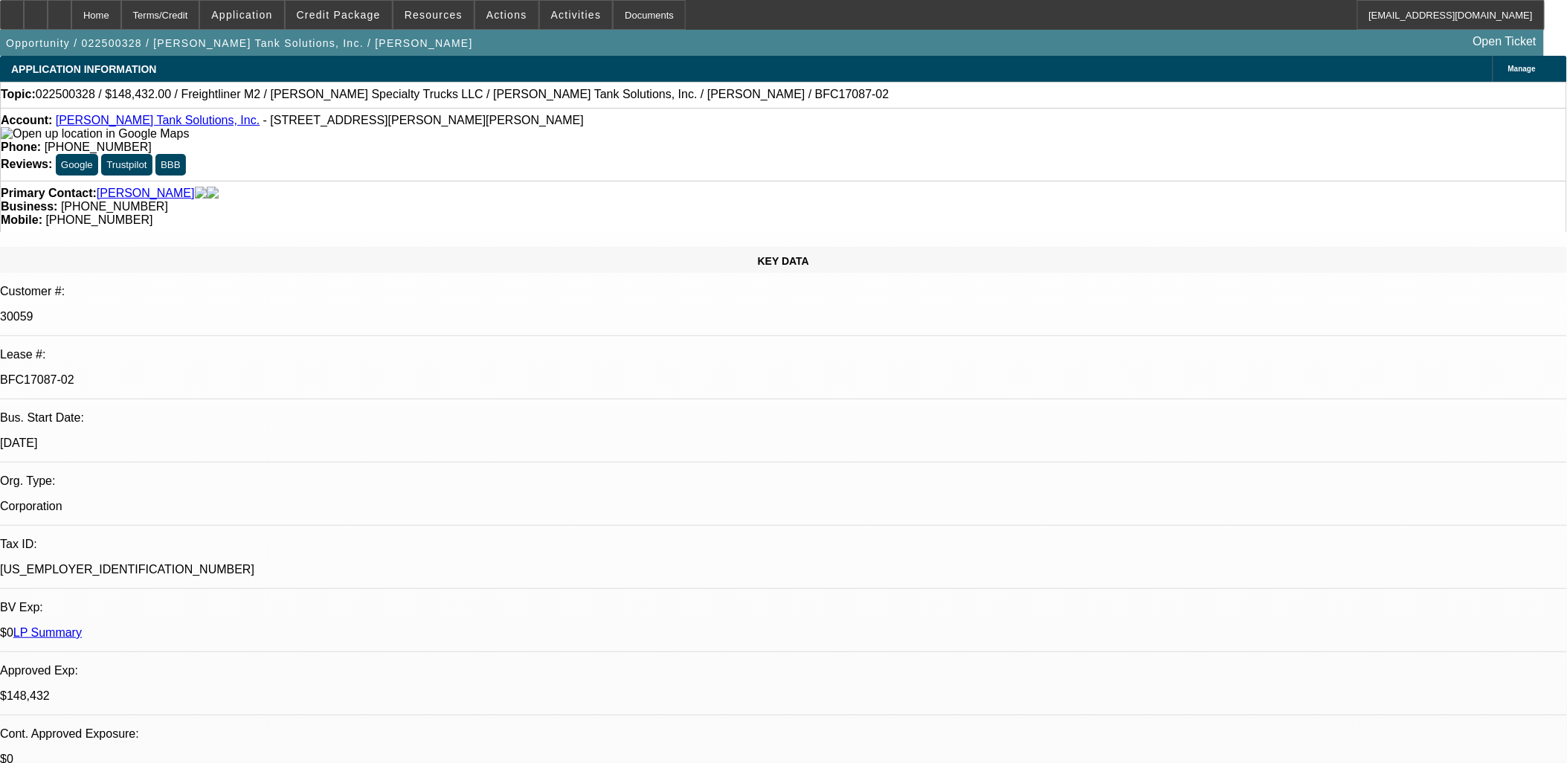
select select "0"
select select "1"
select select "2"
select select "6"
select select "1"
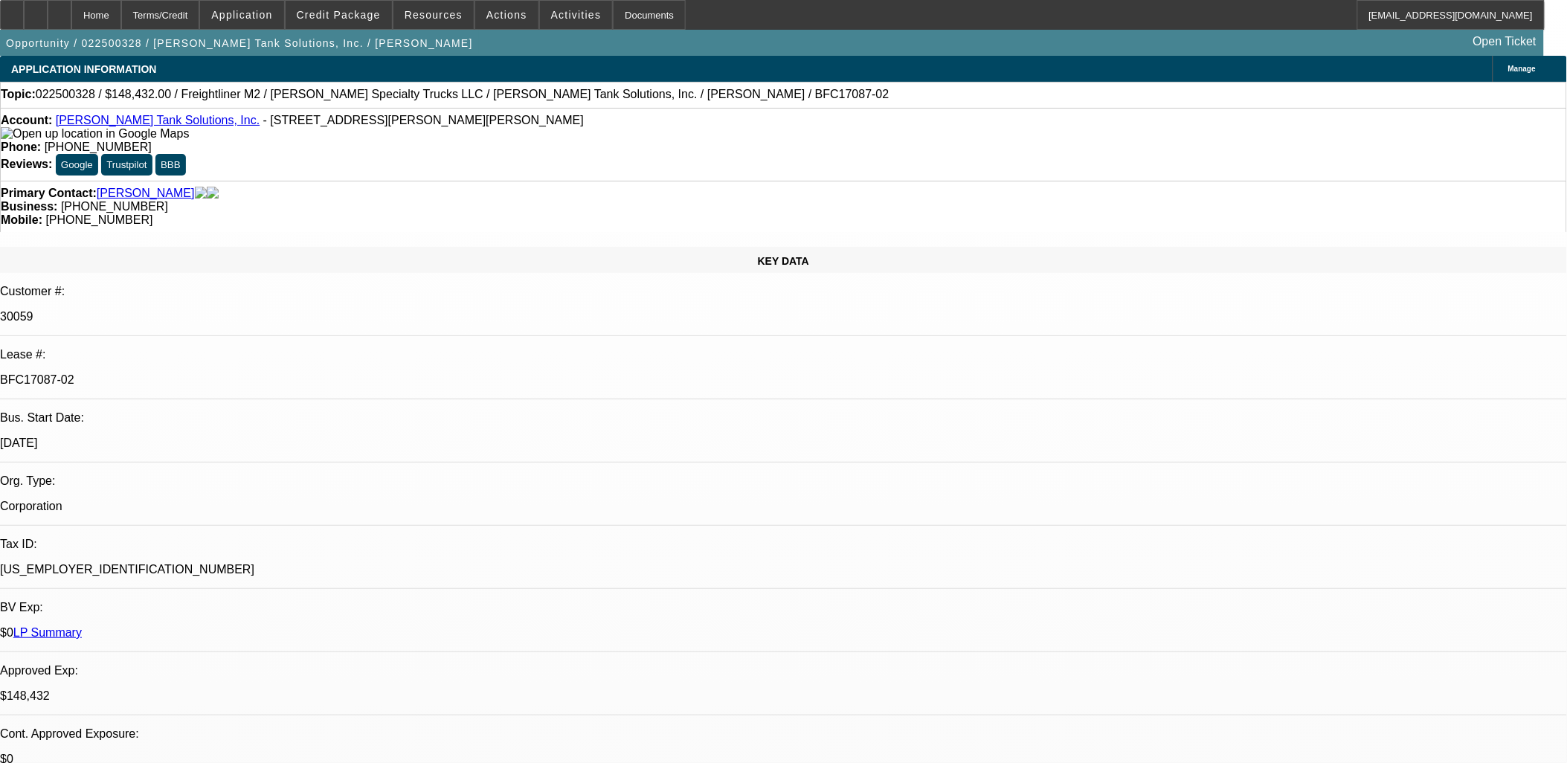
select select "2"
select select "6"
select select "1"
select select "2"
select select "6"
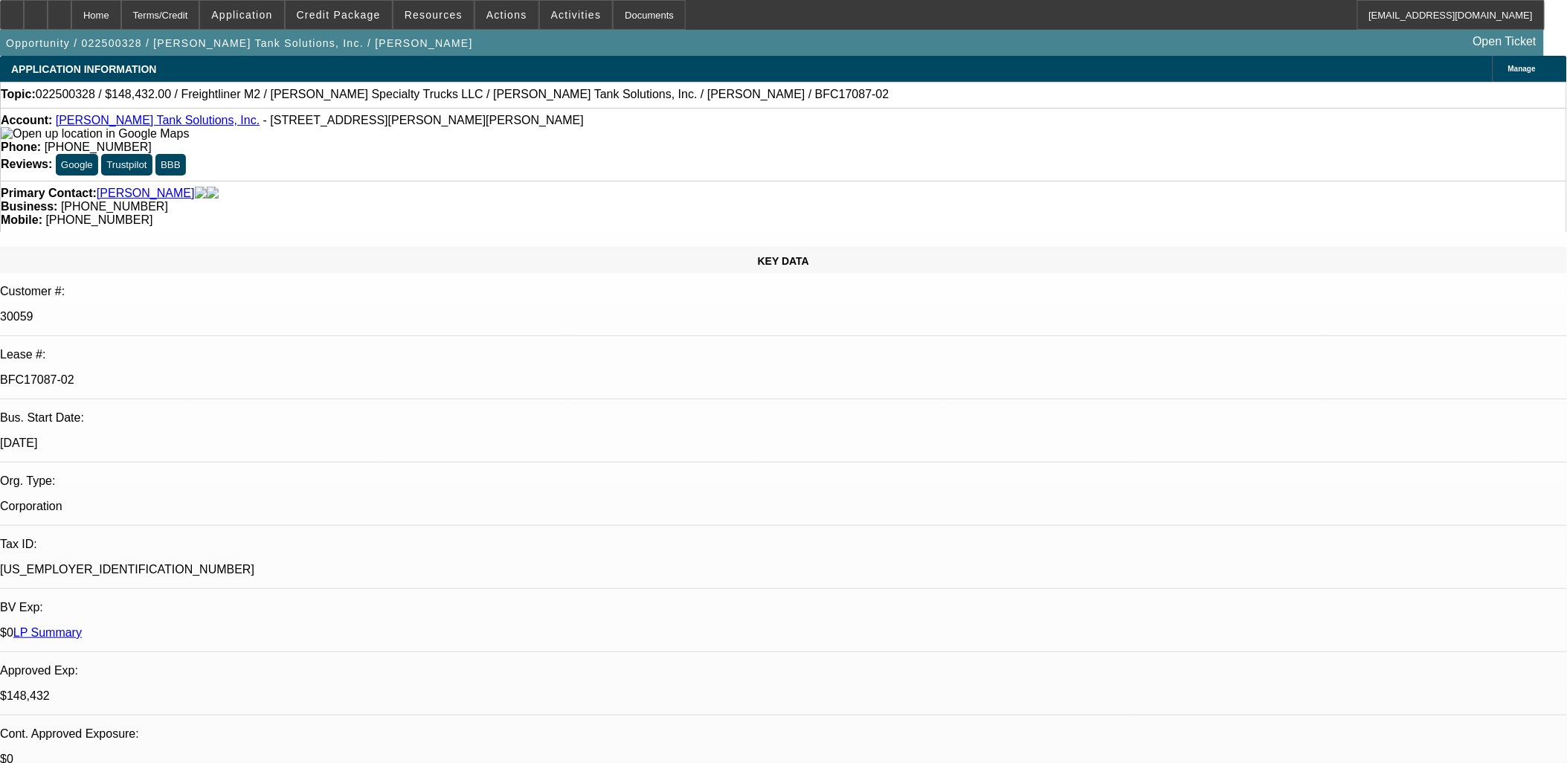
select select "1"
select select "2"
select select "6"
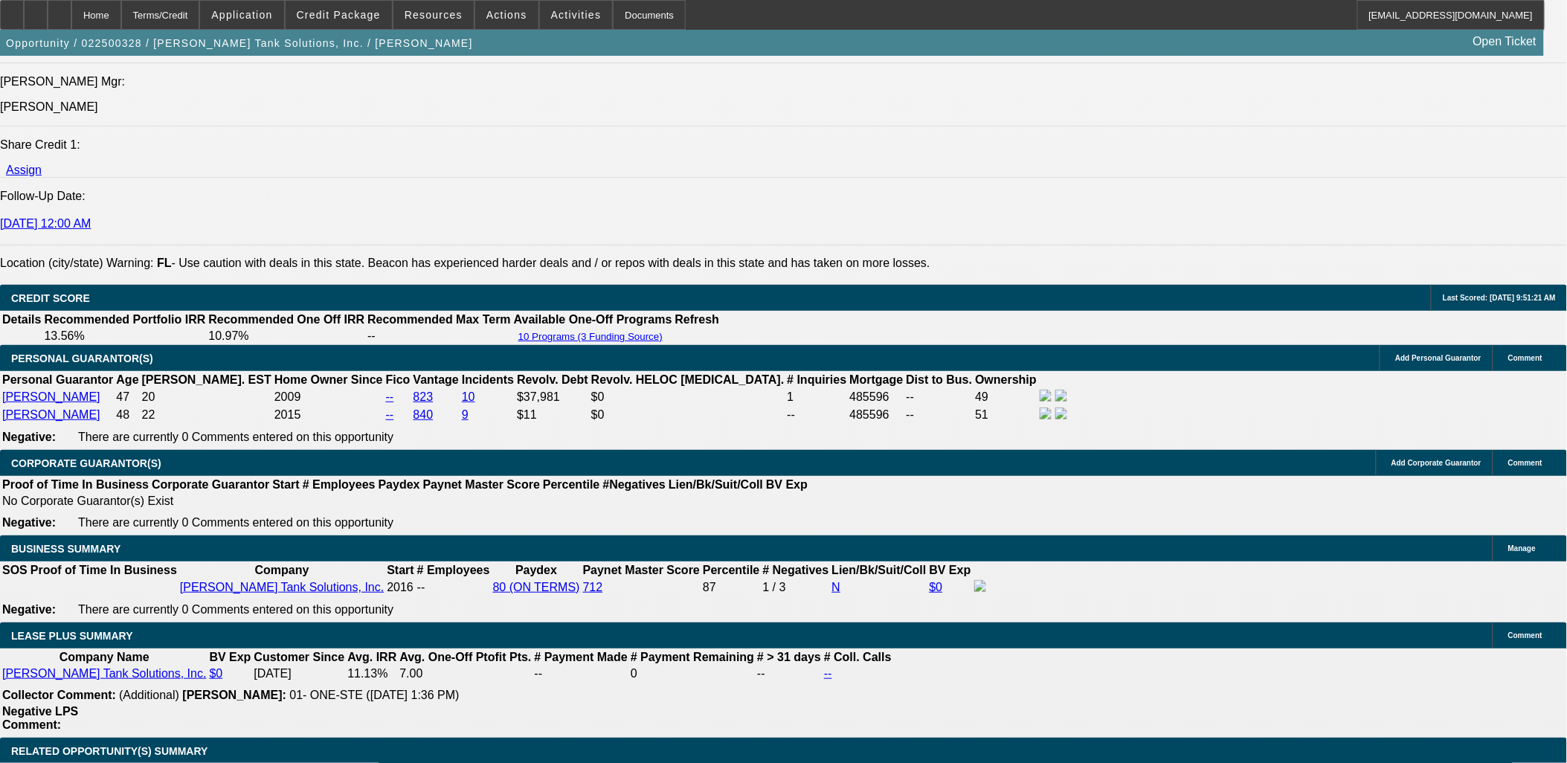
scroll to position [2231, 0]
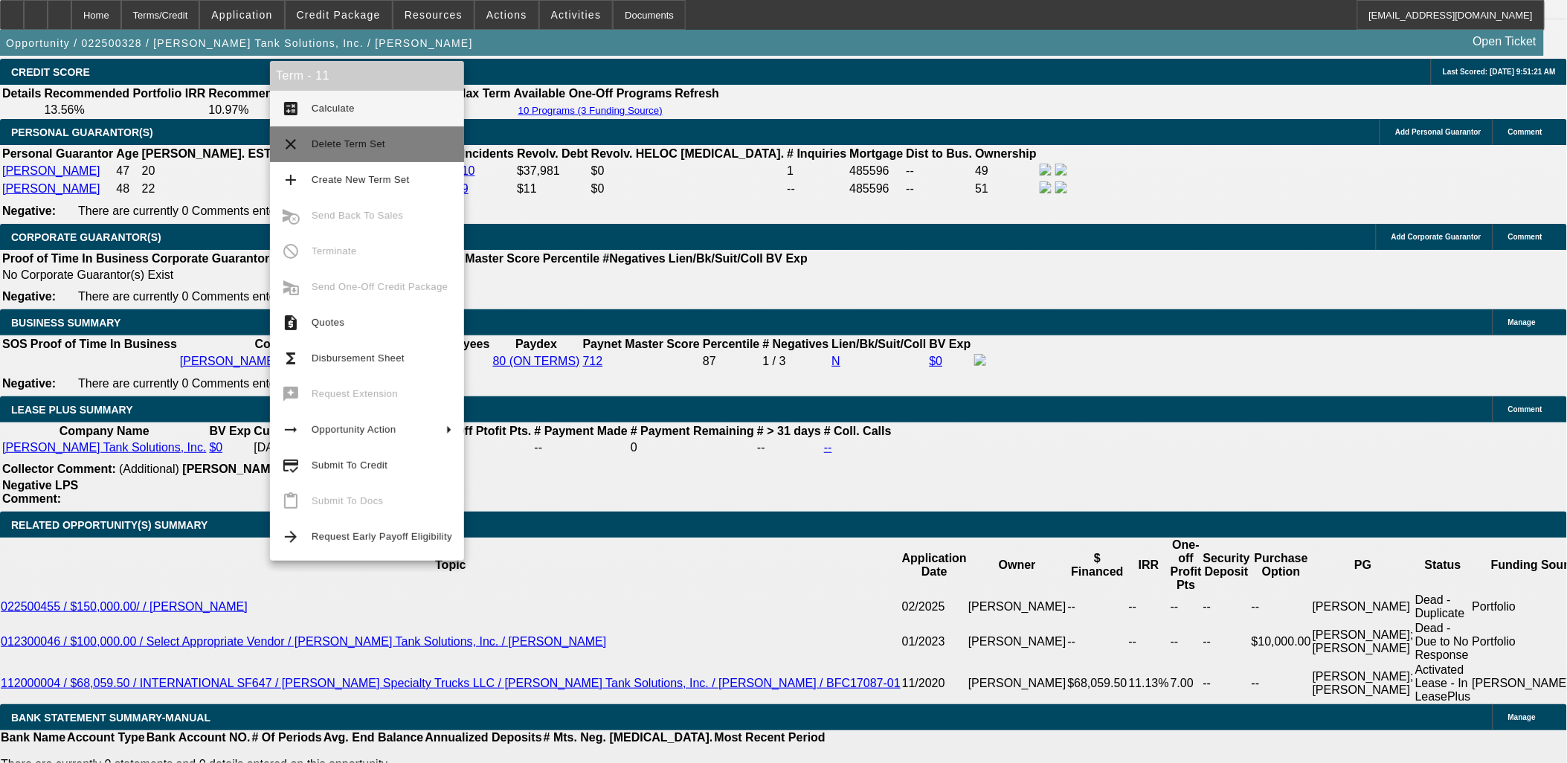
click at [375, 144] on span "Delete Term Set" at bounding box center [349, 143] width 74 height 11
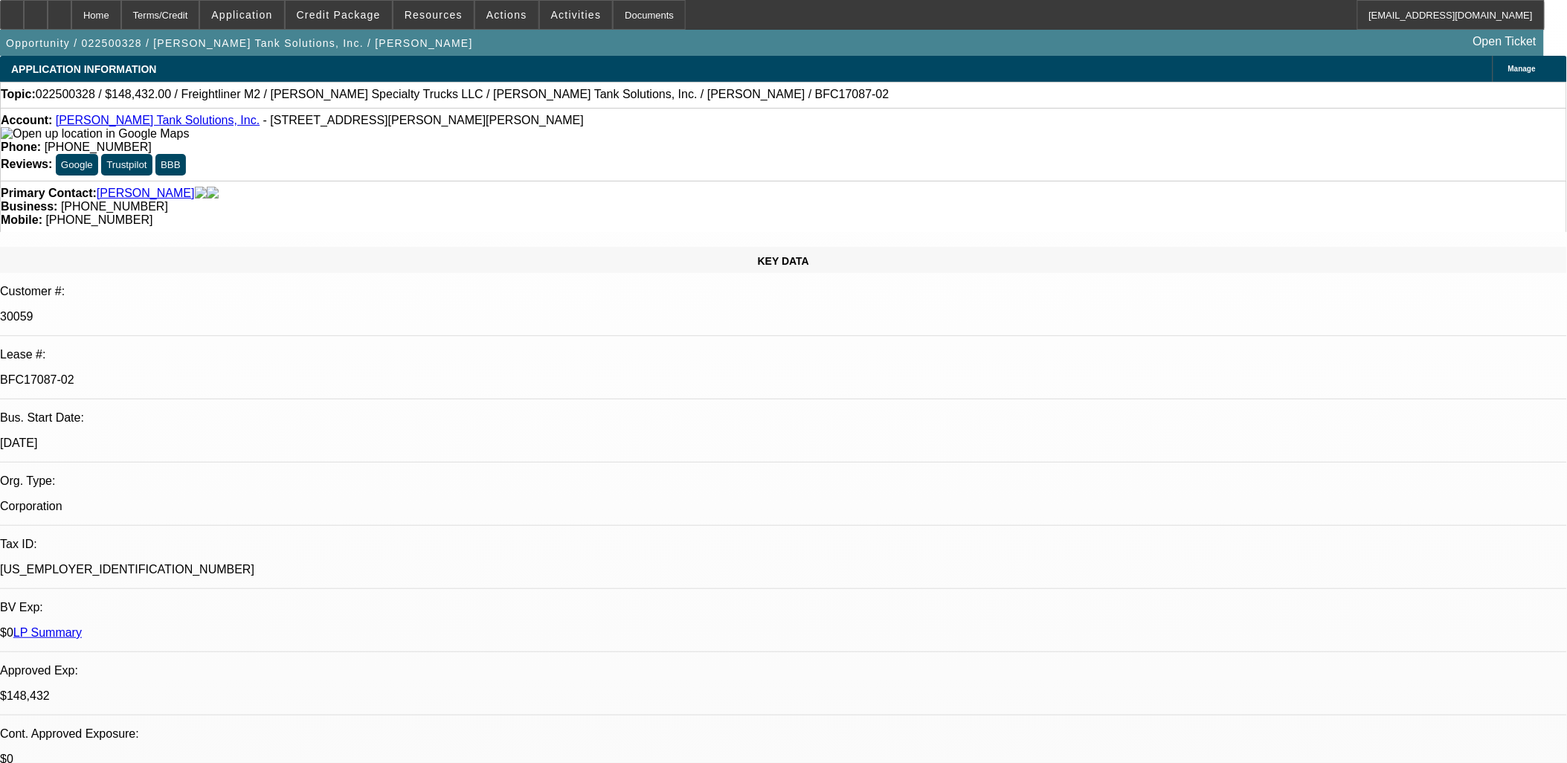
select select "0"
select select "2"
select select "0"
select select "2"
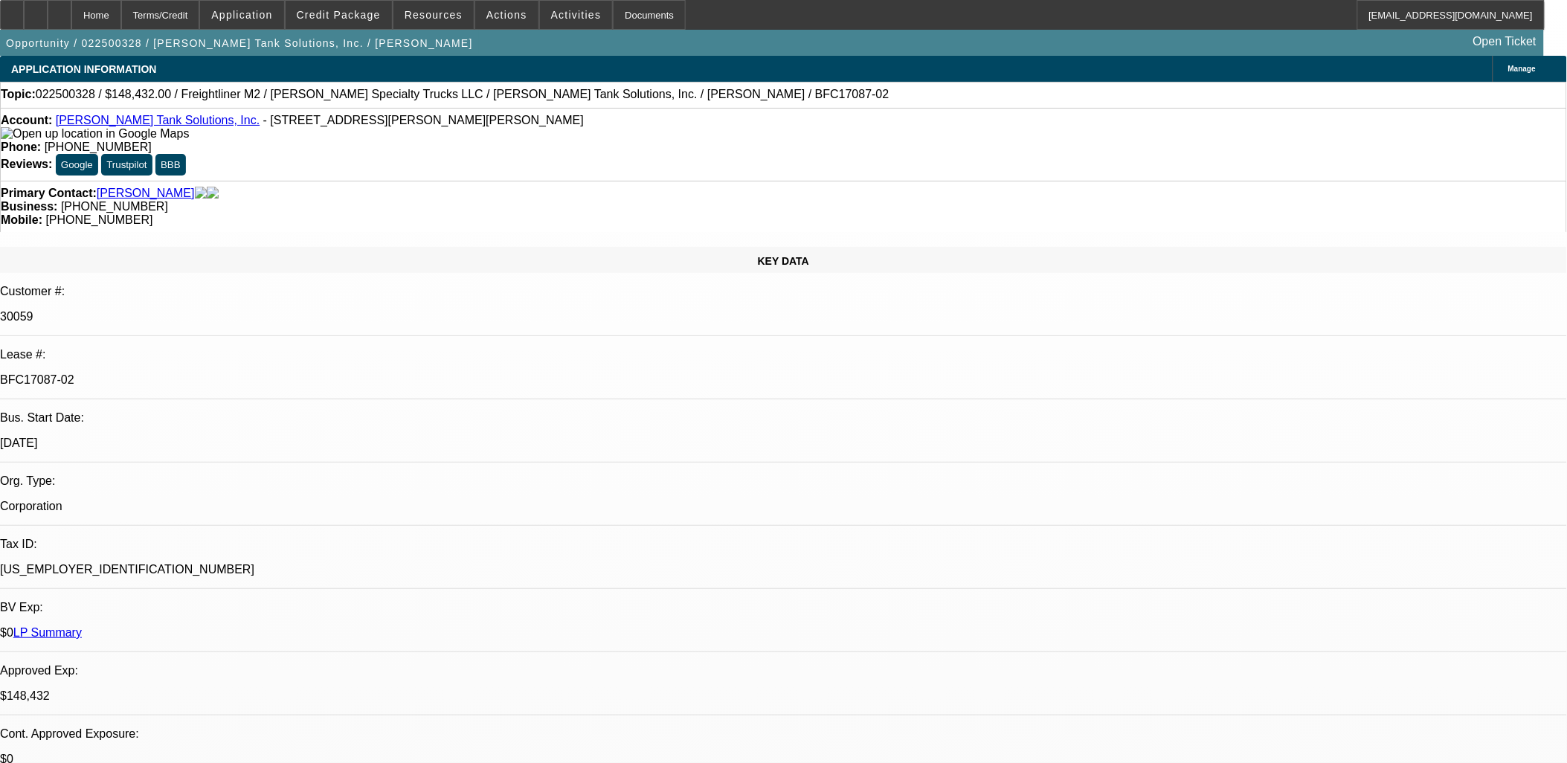
select select "0"
select select "2"
select select "0"
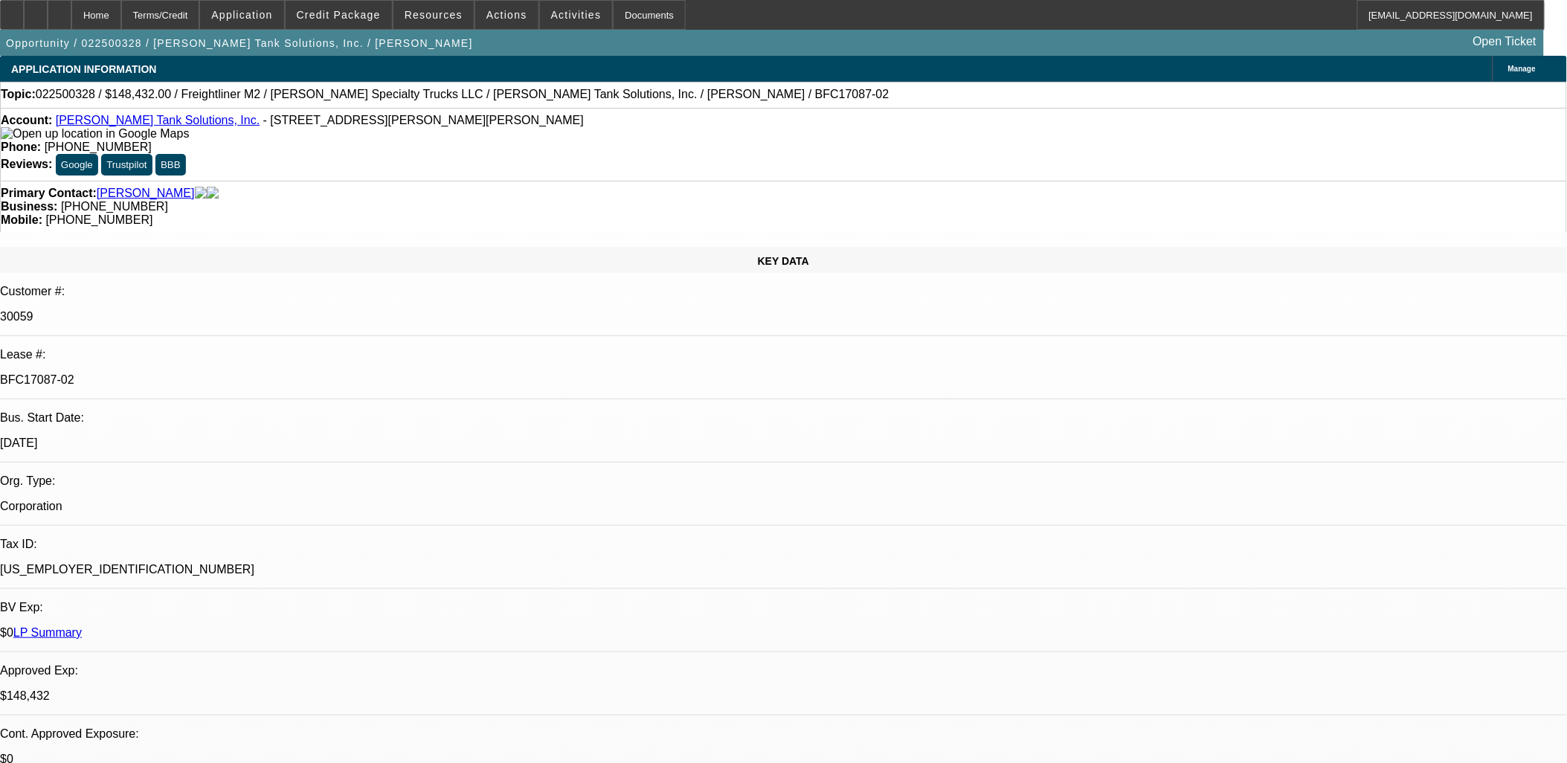
select select "2"
select select "0"
select select "1"
select select "2"
select select "6"
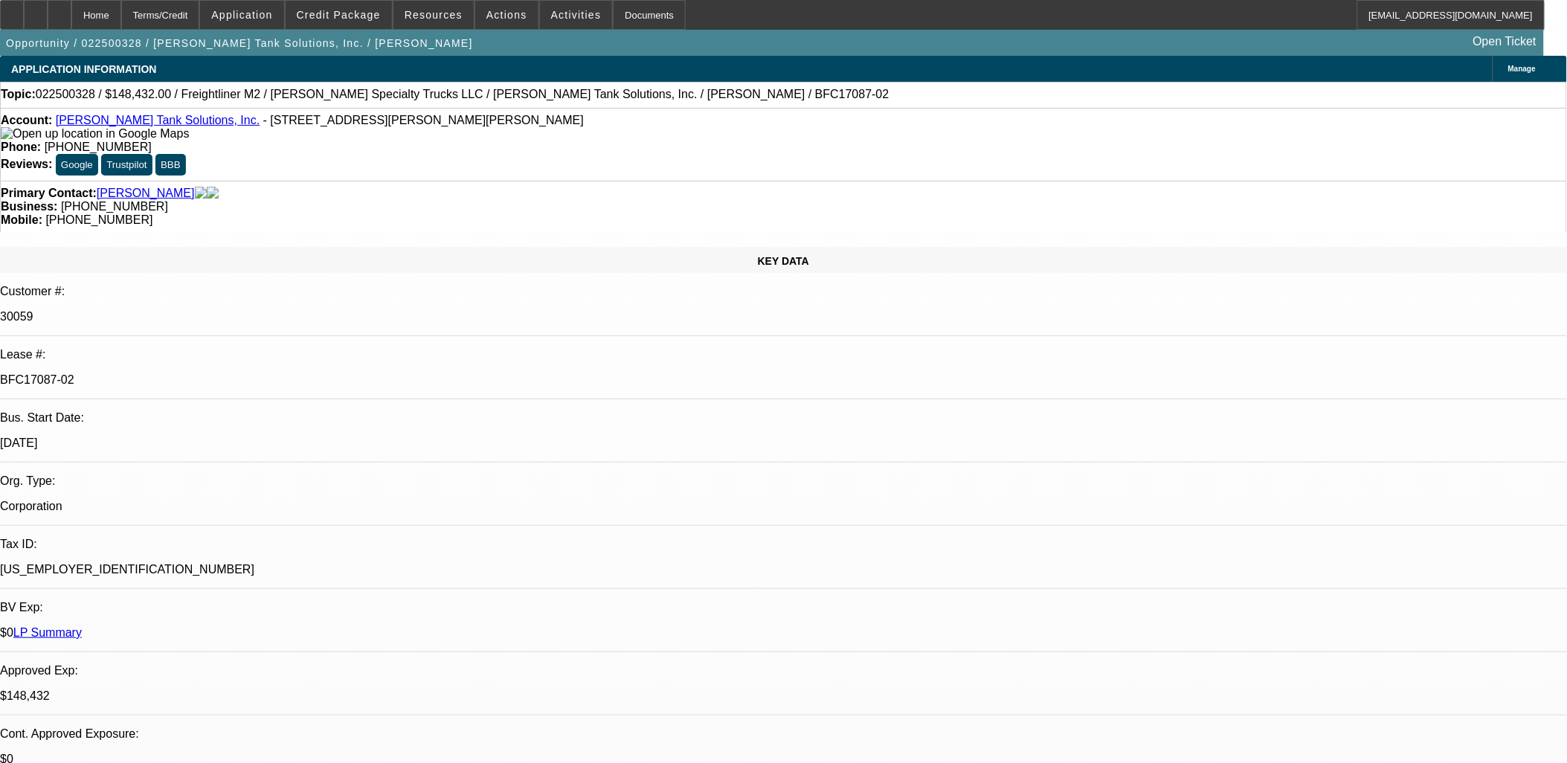
select select "1"
select select "2"
select select "6"
select select "1"
select select "2"
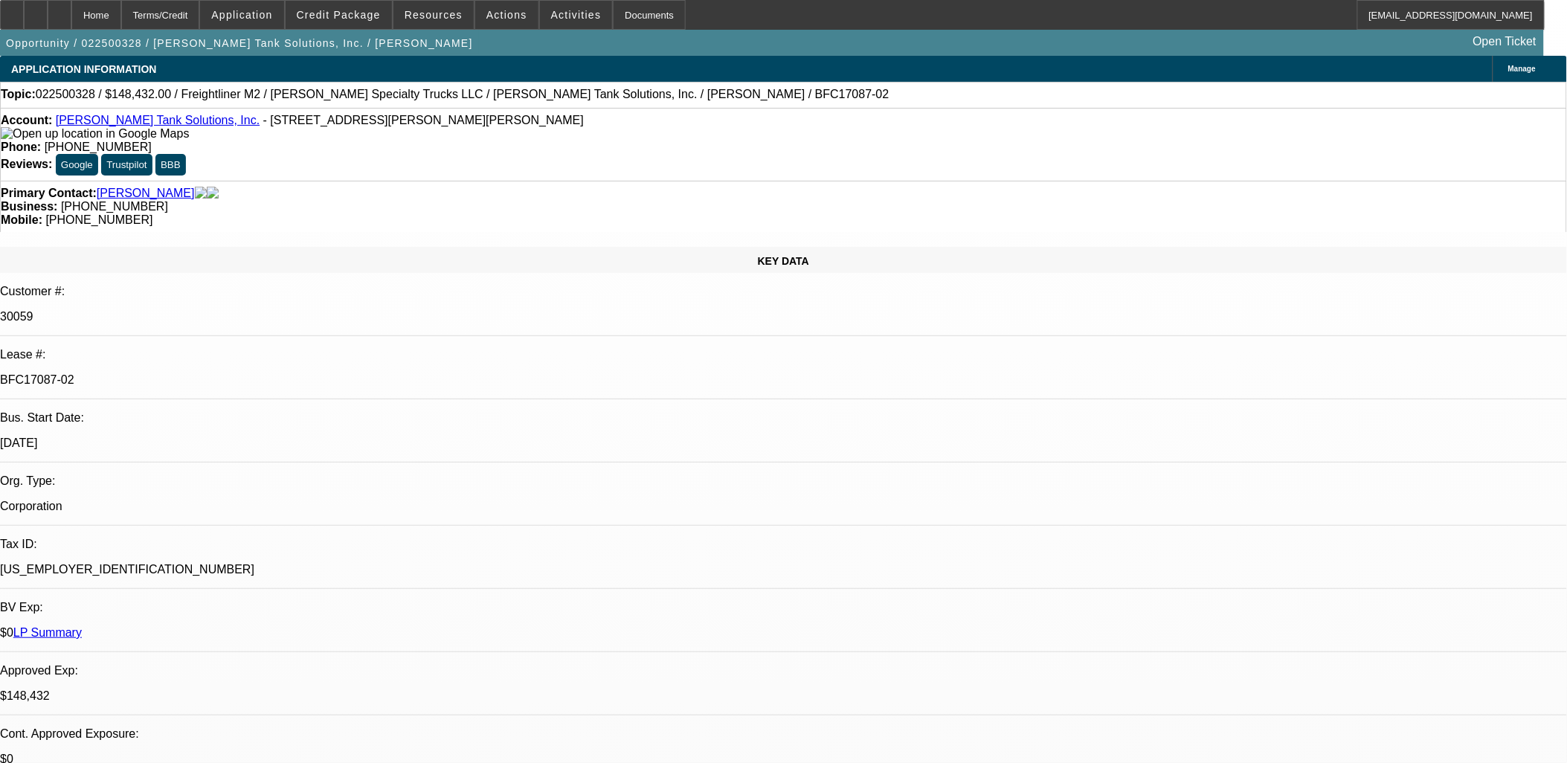
select select "6"
select select "1"
select select "2"
select select "6"
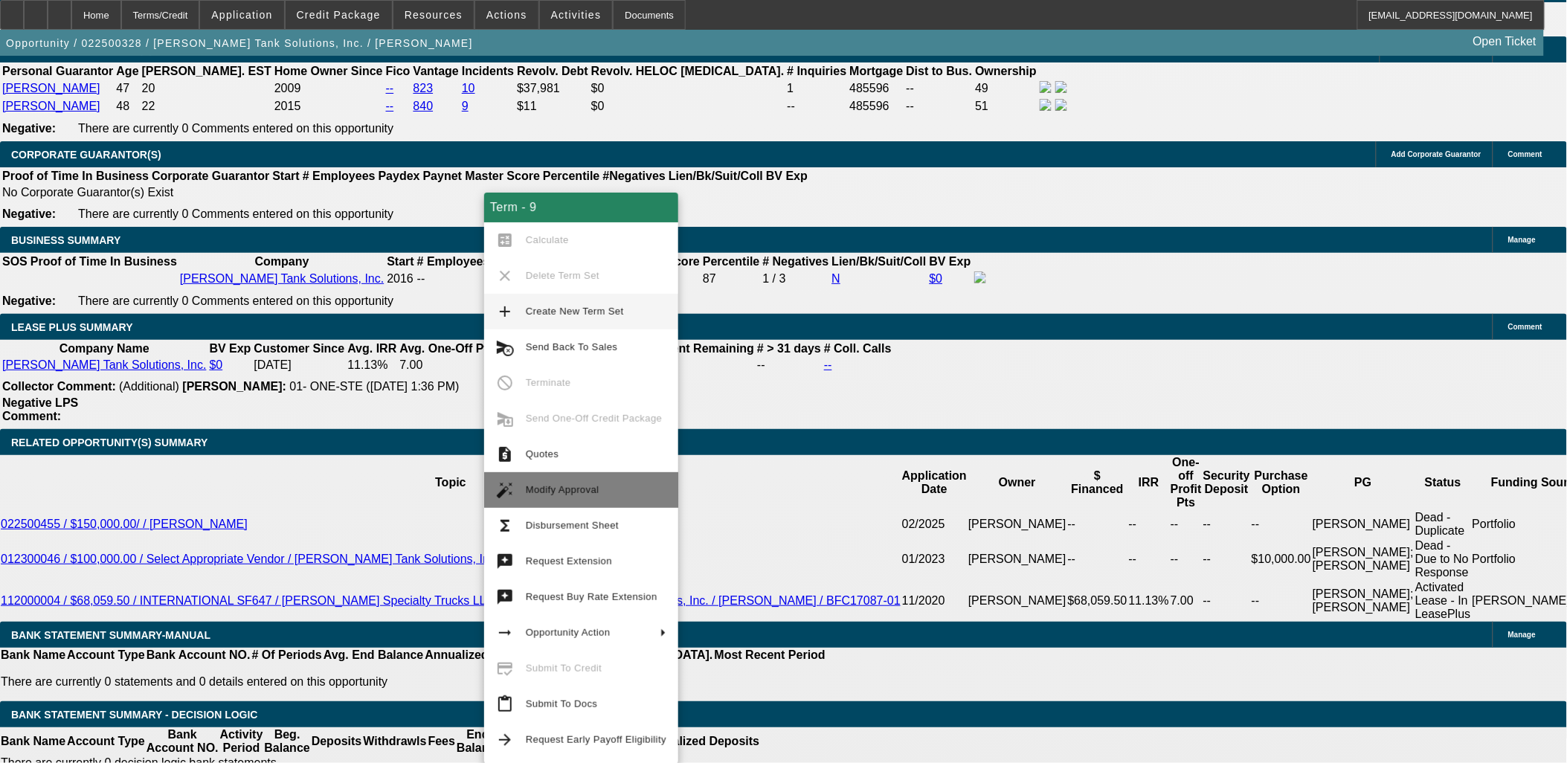
scroll to position [2398, 0]
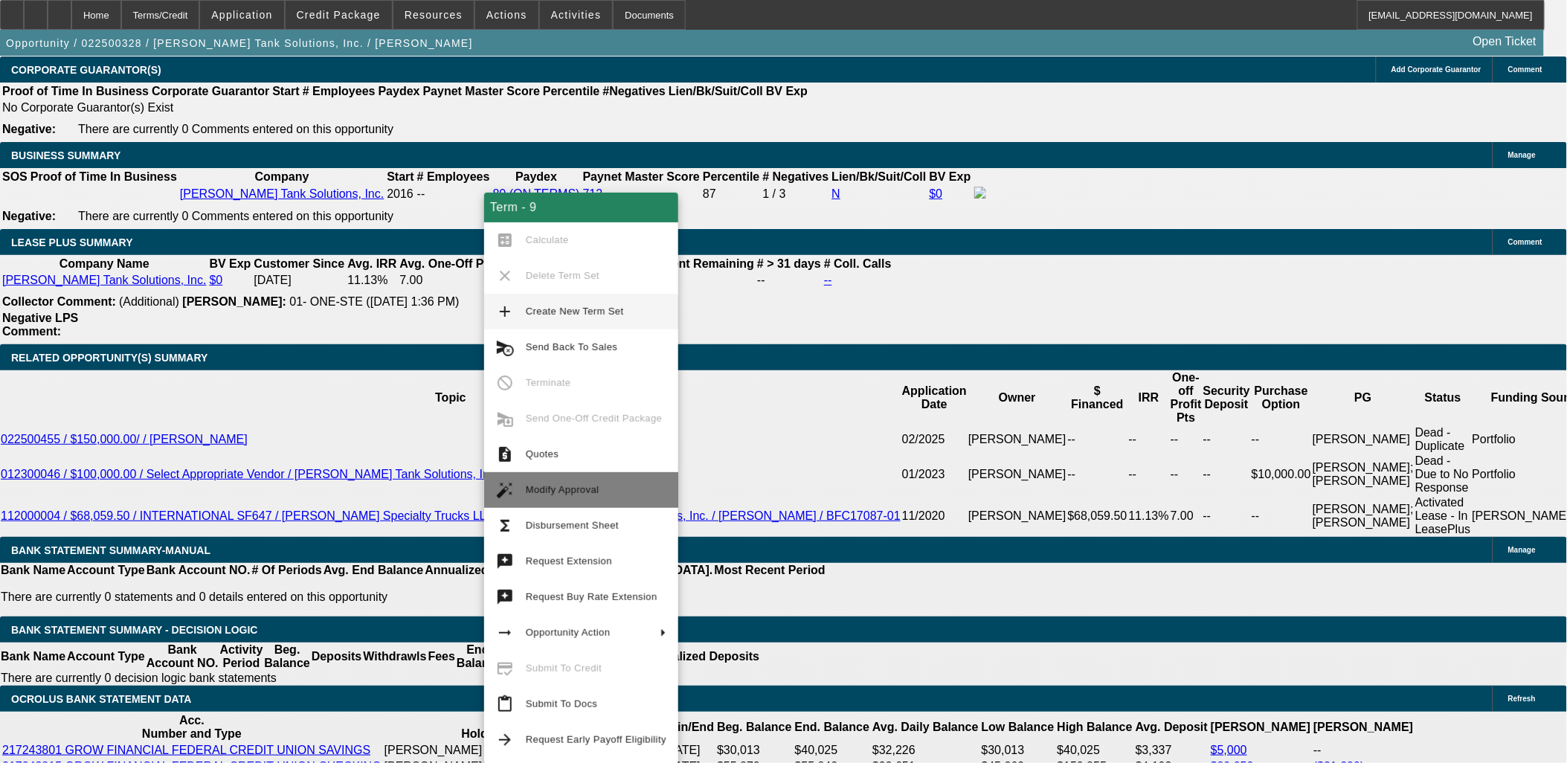
click at [565, 489] on span "Modify Approval" at bounding box center [563, 489] width 74 height 11
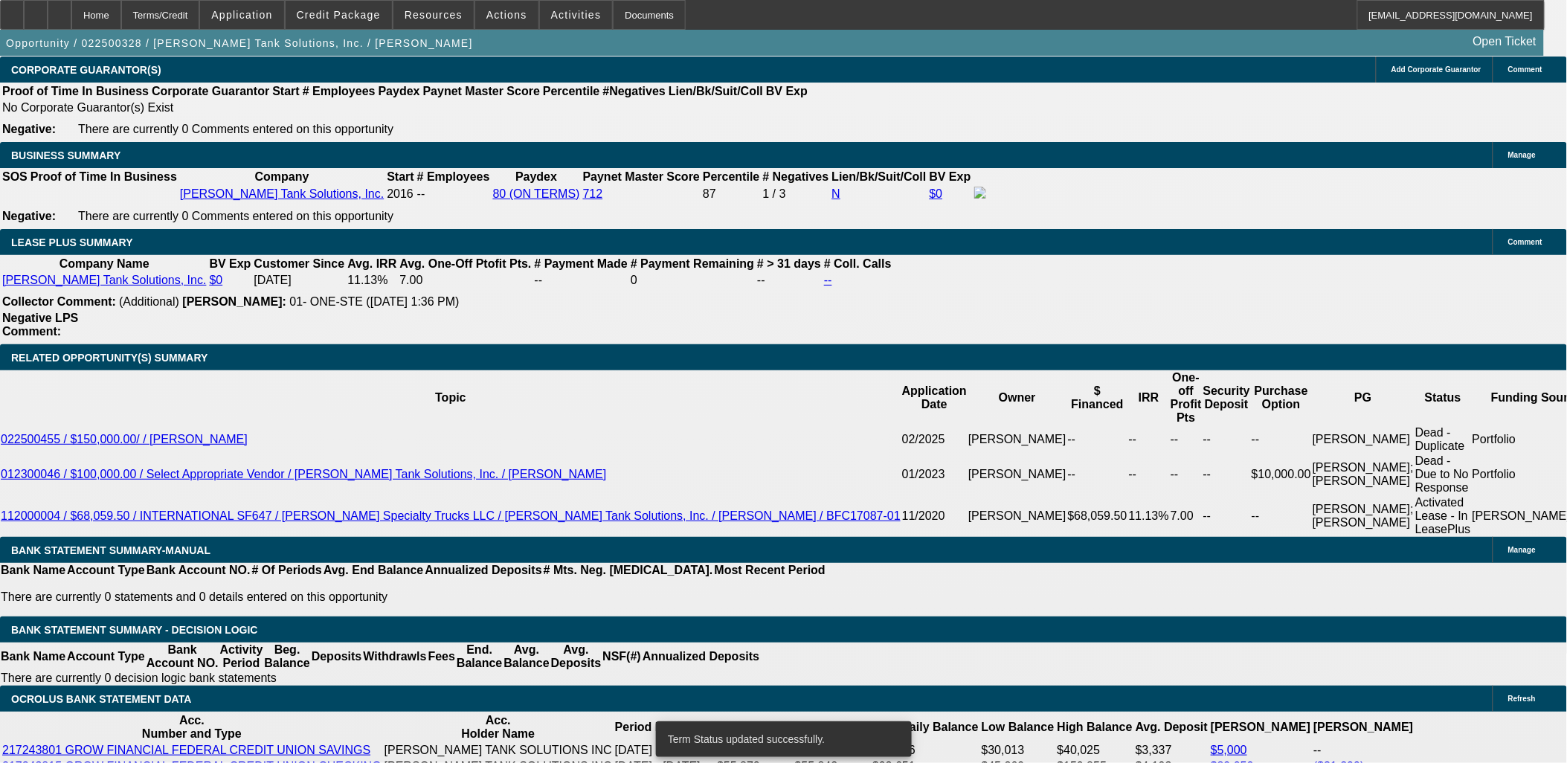
select select "0"
select select "2"
select select "0"
select select "6"
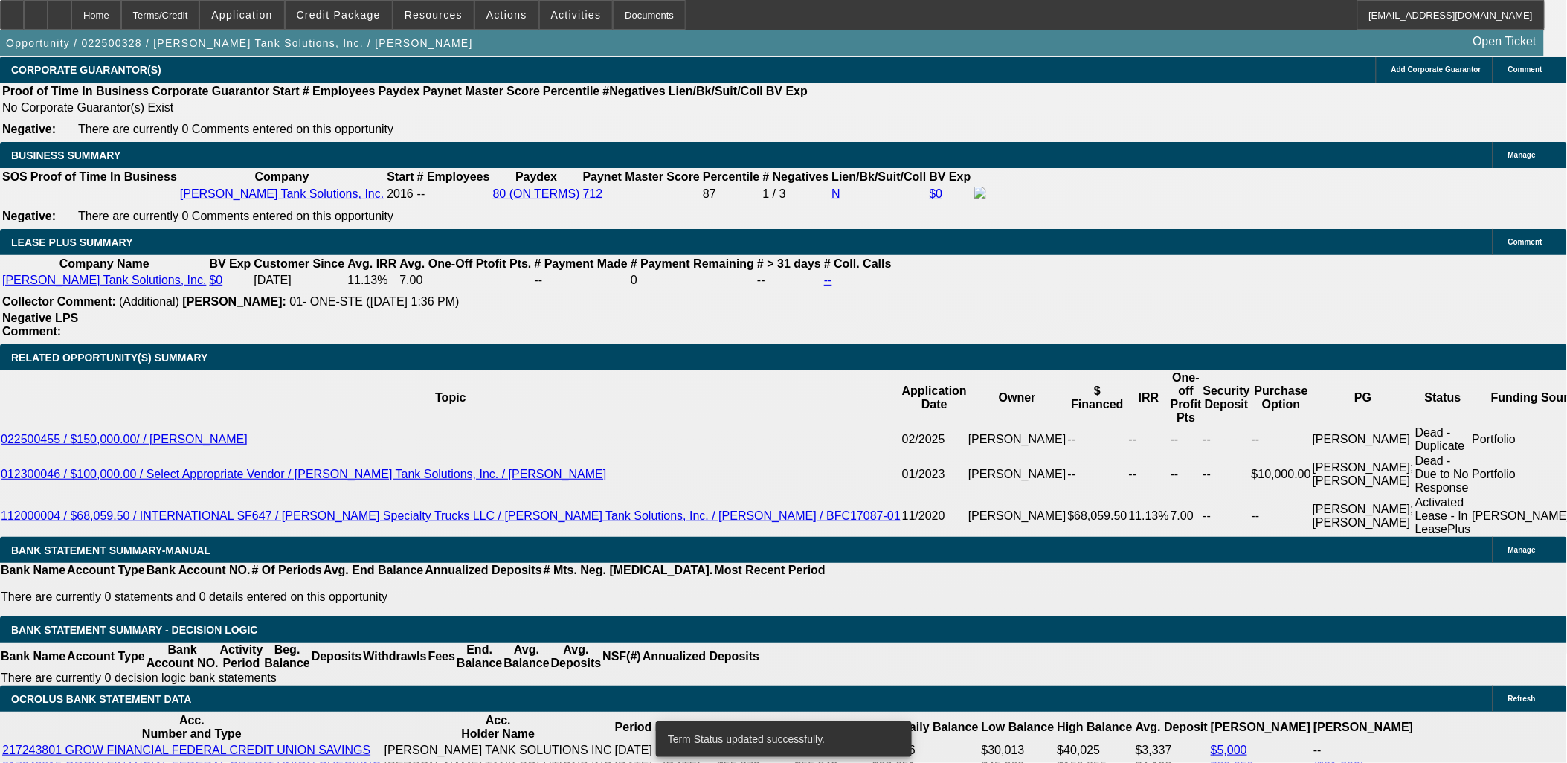
select select "0"
select select "2"
select select "0"
select select "6"
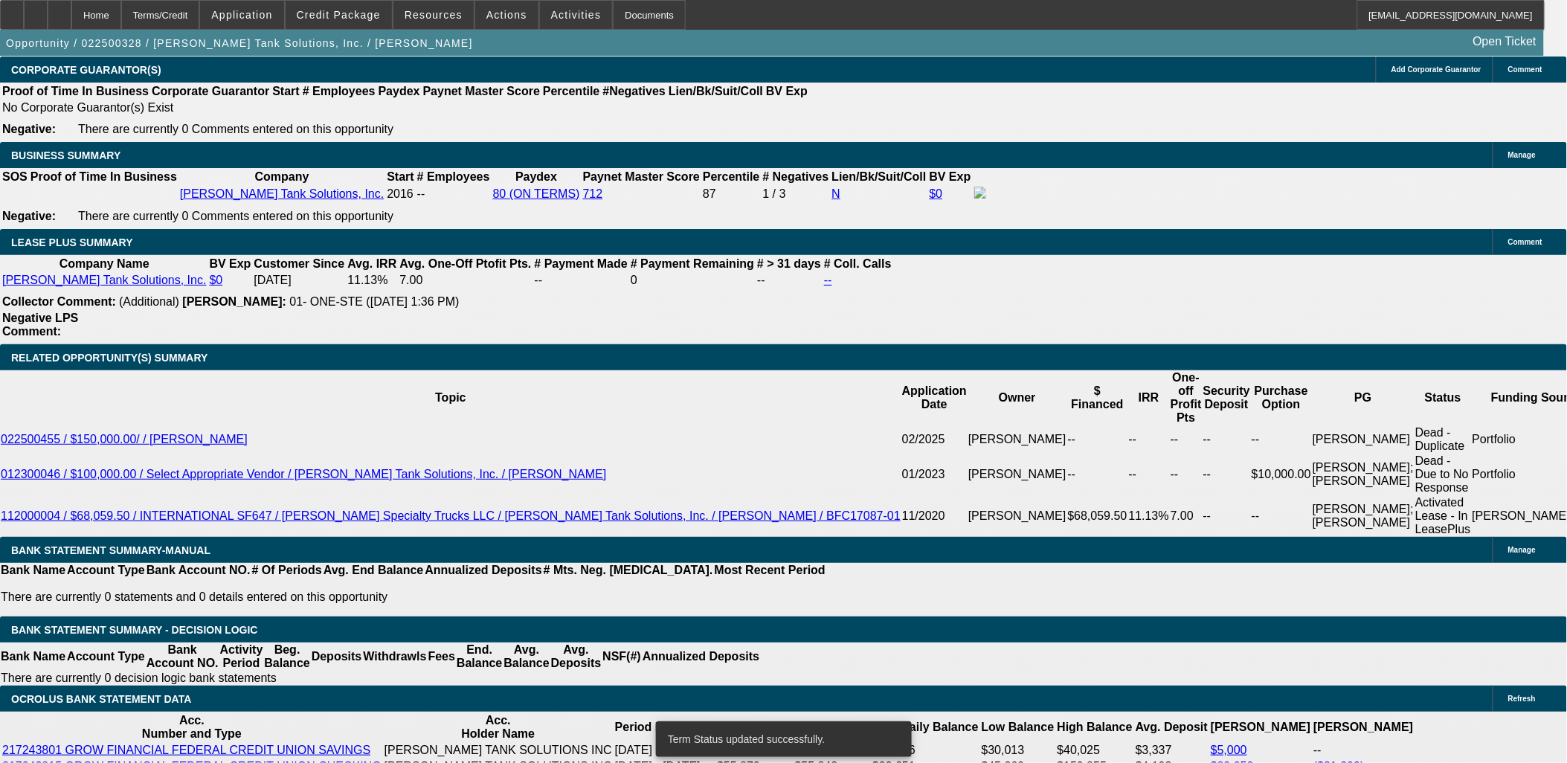
select select "0"
select select "2"
select select "0"
select select "6"
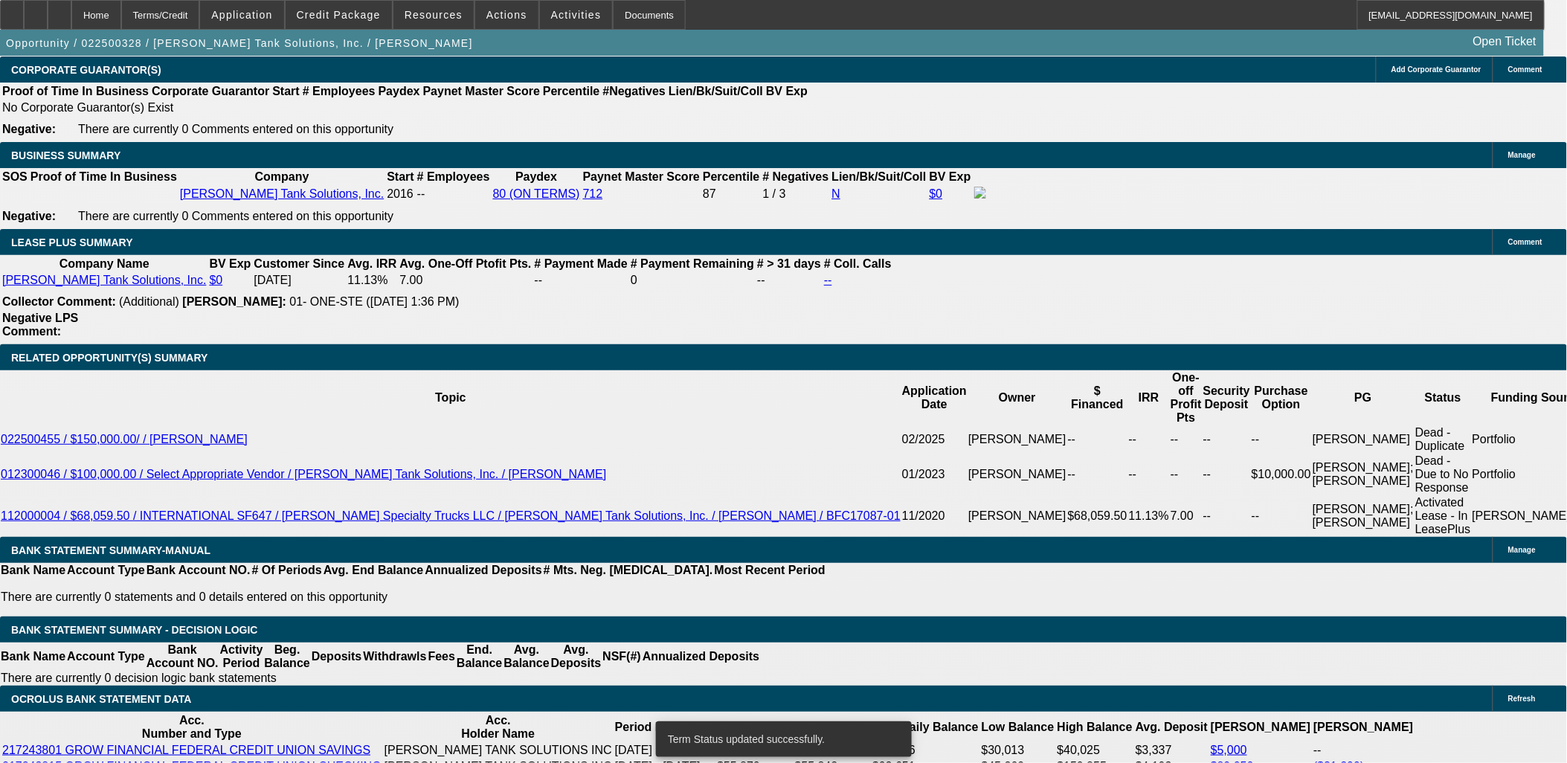
select select "0"
select select "2"
select select "0"
select select "6"
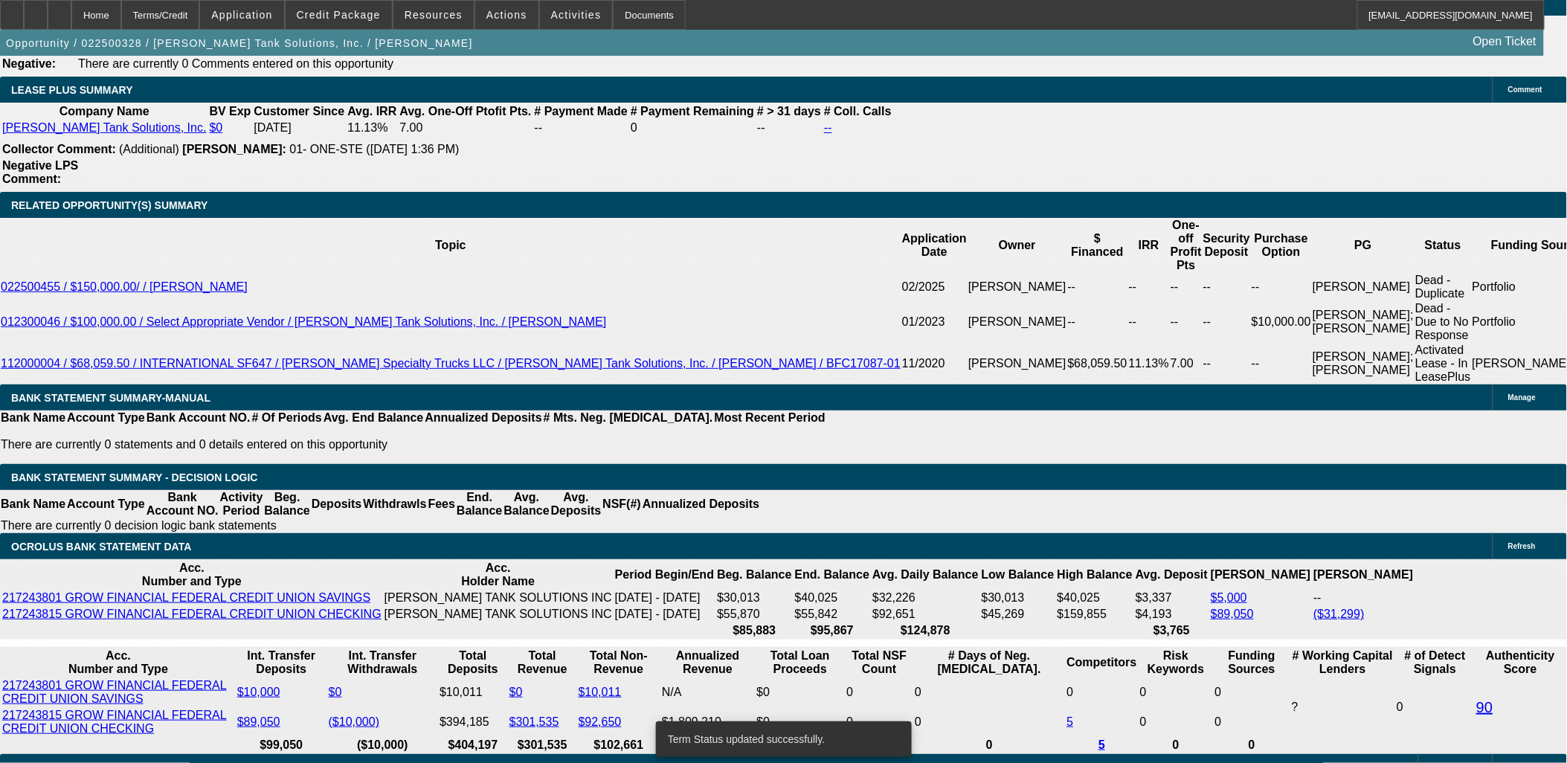
scroll to position [2564, 0]
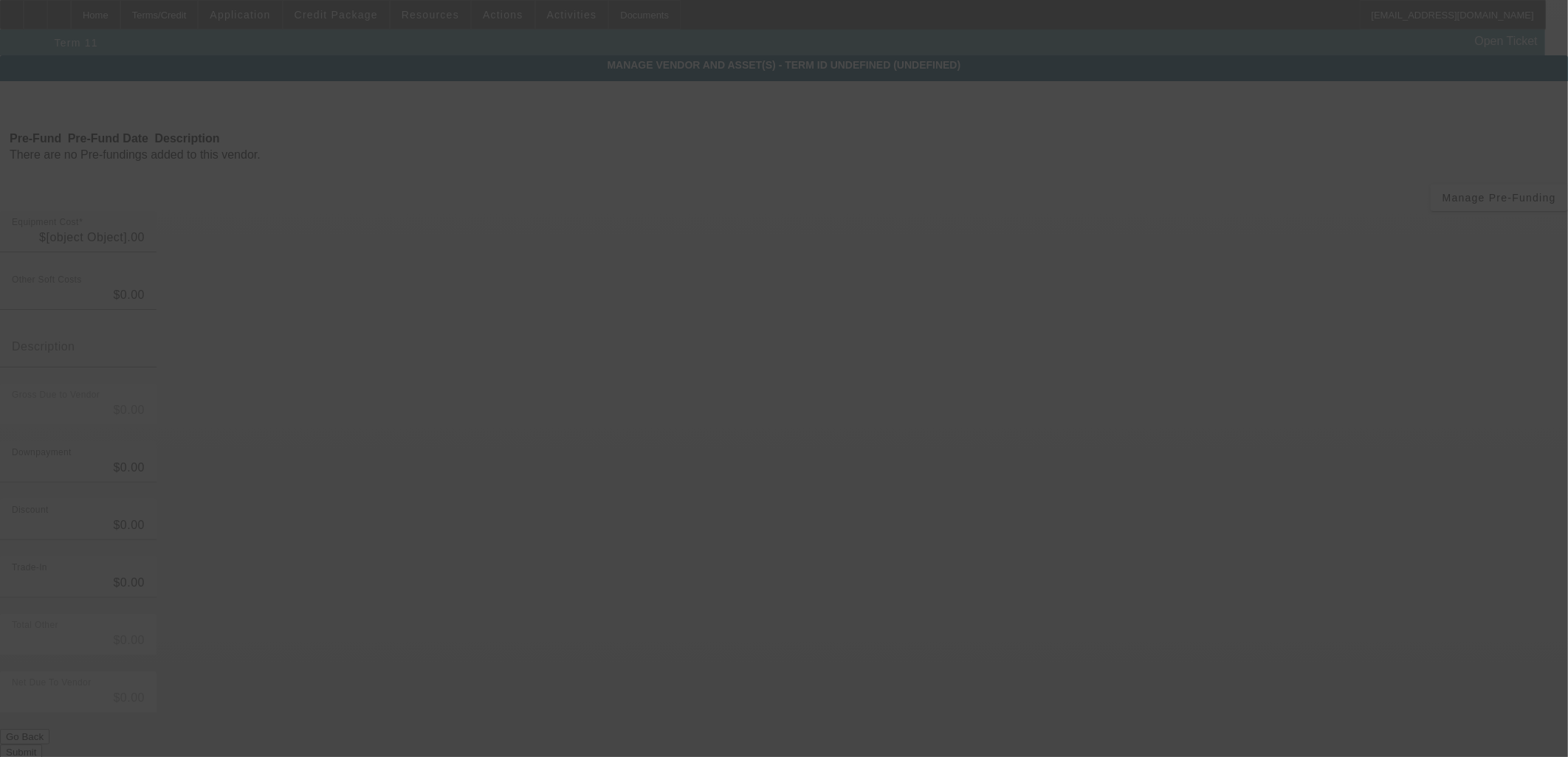
type input "$145,000.00"
type input "$3,432.00"
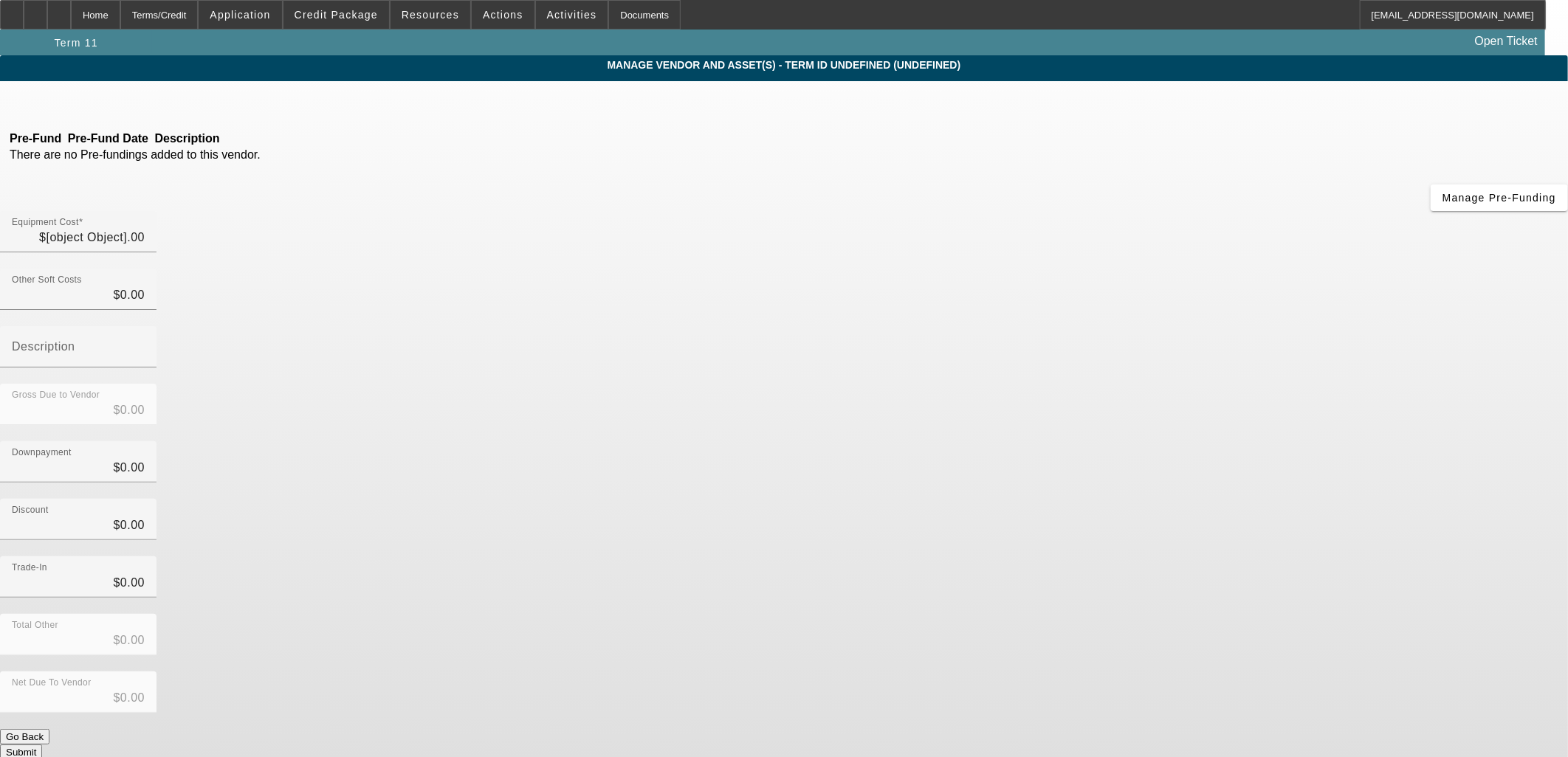
type input "FET Tax"
type input "$148,432.00"
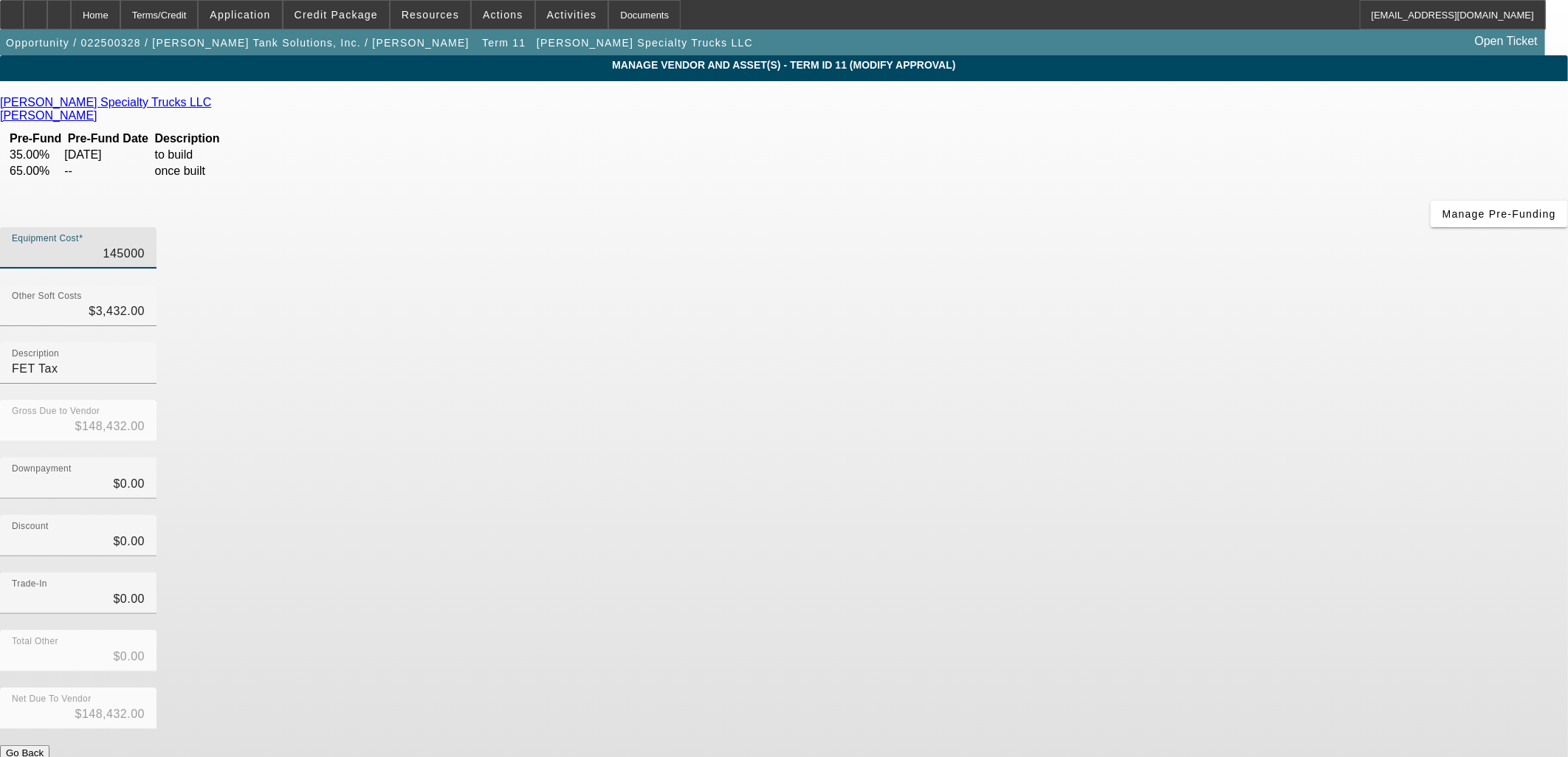
click at [145, 245] on input "145000" at bounding box center [78, 254] width 133 height 18
drag, startPoint x: 951, startPoint y: 125, endPoint x: 964, endPoint y: 127, distance: 13.2
click at [145, 245] on input "145000" at bounding box center [78, 254] width 133 height 18
type input "1500"
type input "$4,932.00"
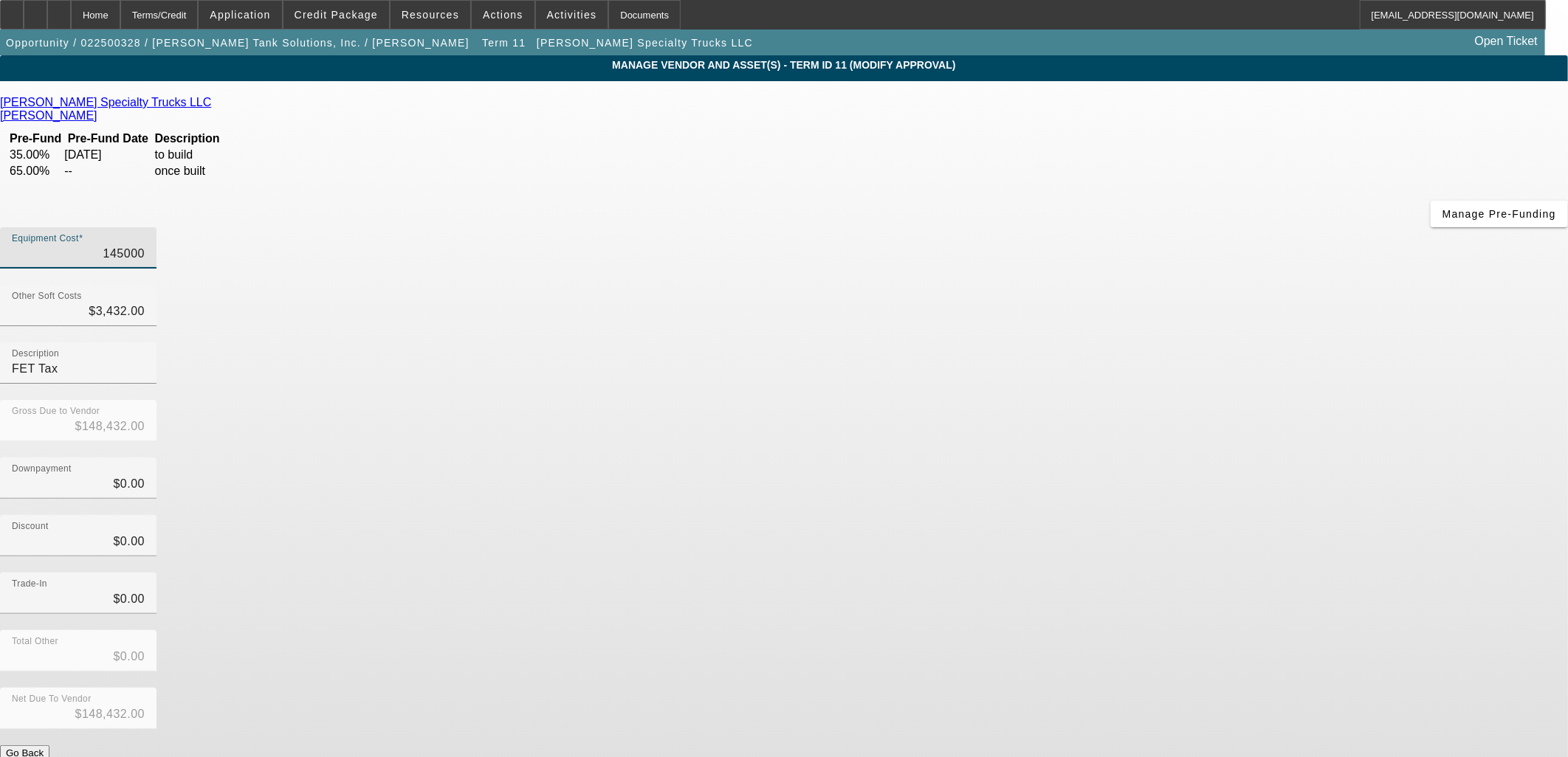
type input "$4,932.00"
type input "15200"
type input "$18,632.00"
type input "152800"
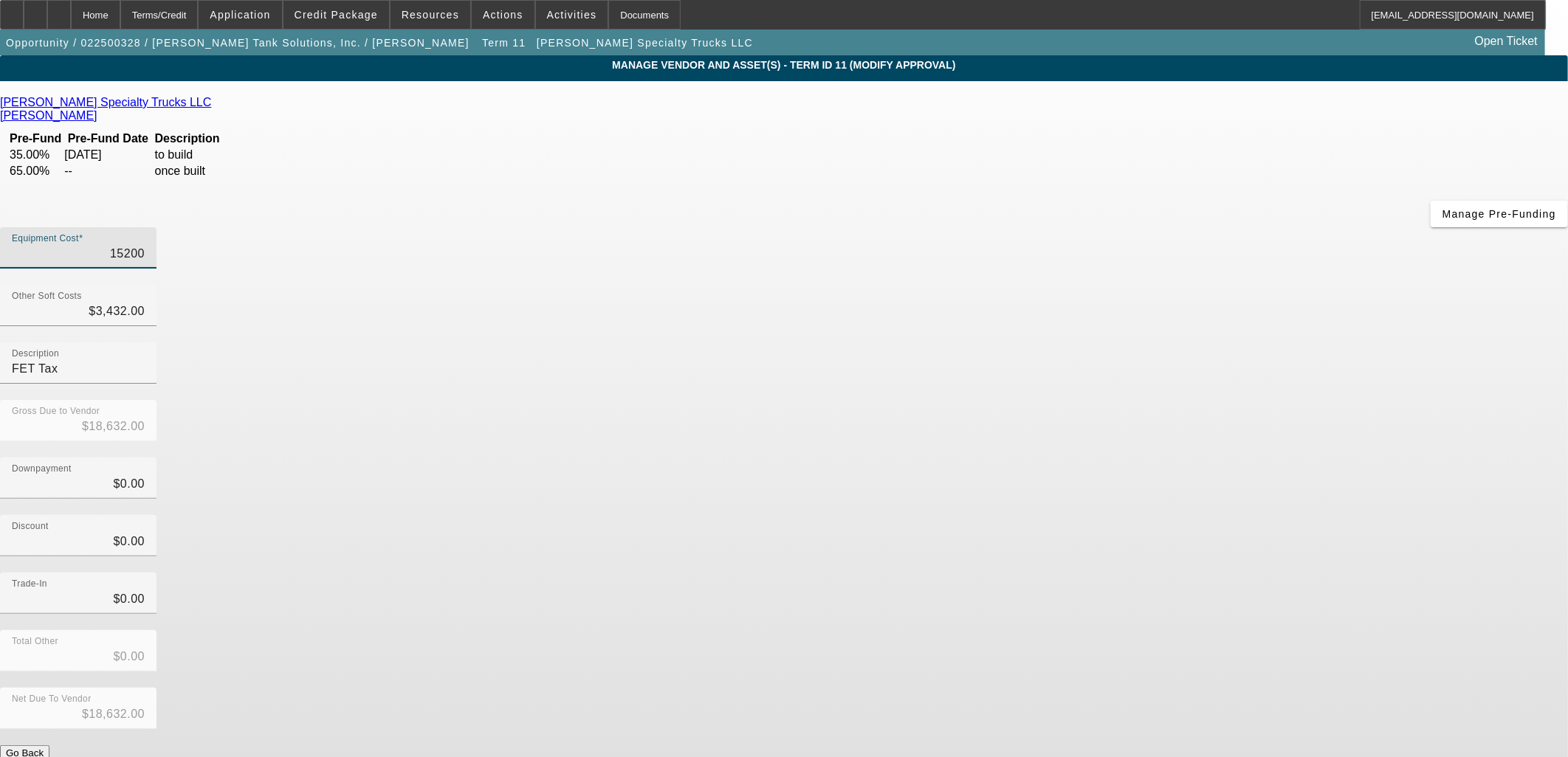
type input "$156,232.00"
type input "$152,800.00"
click at [145, 303] on input "3432" at bounding box center [78, 312] width 133 height 18
drag, startPoint x: 952, startPoint y: 186, endPoint x: 986, endPoint y: 200, distance: 36.8
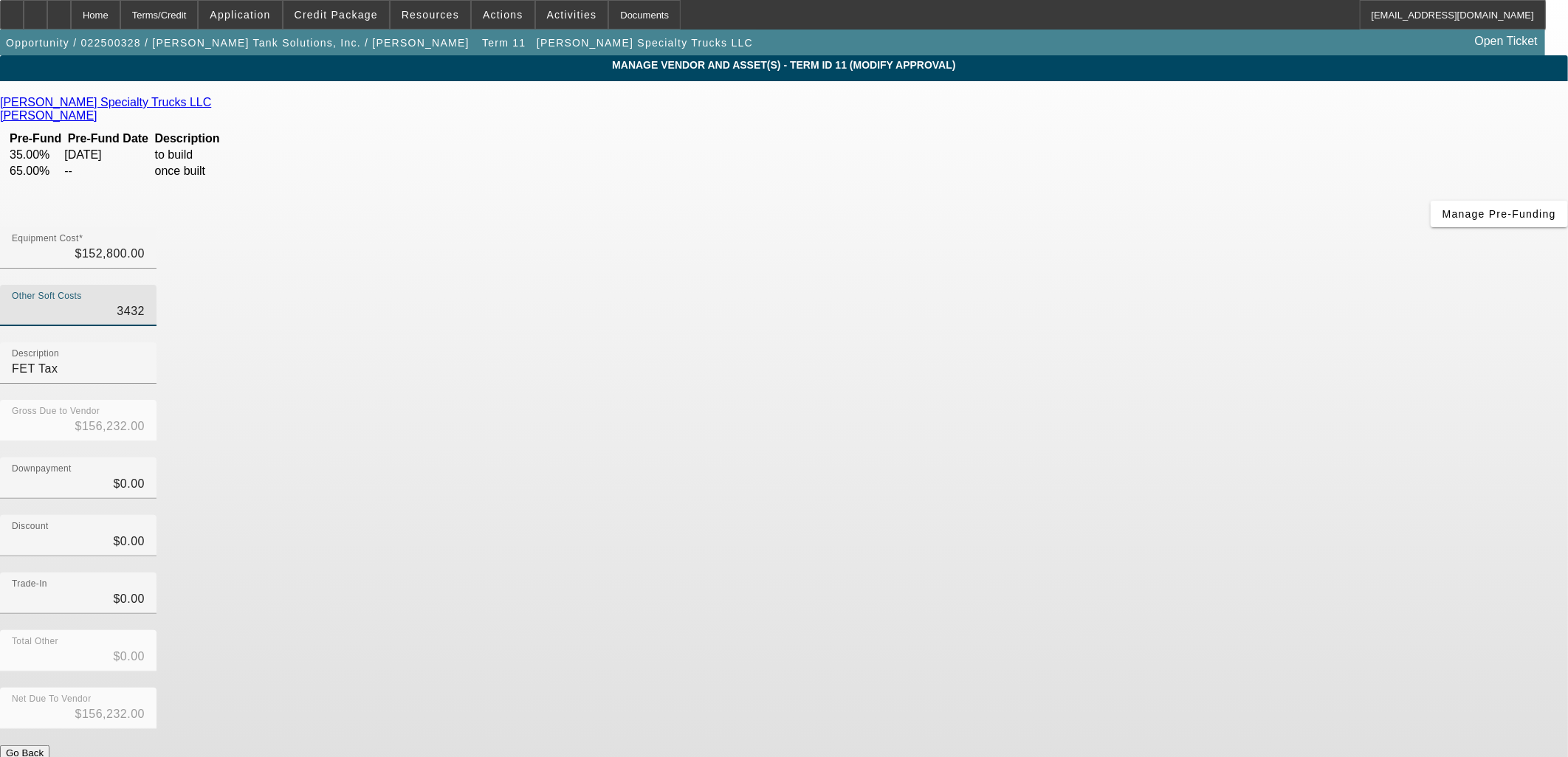
click at [145, 303] on input "3432" at bounding box center [78, 312] width 133 height 18
type input "$3,432.00"
click at [1026, 400] on div "Gross Due to Vendor $156,232.00" at bounding box center [784, 429] width 1568 height 58
click at [42, 756] on button "Submit" at bounding box center [21, 769] width 42 height 16
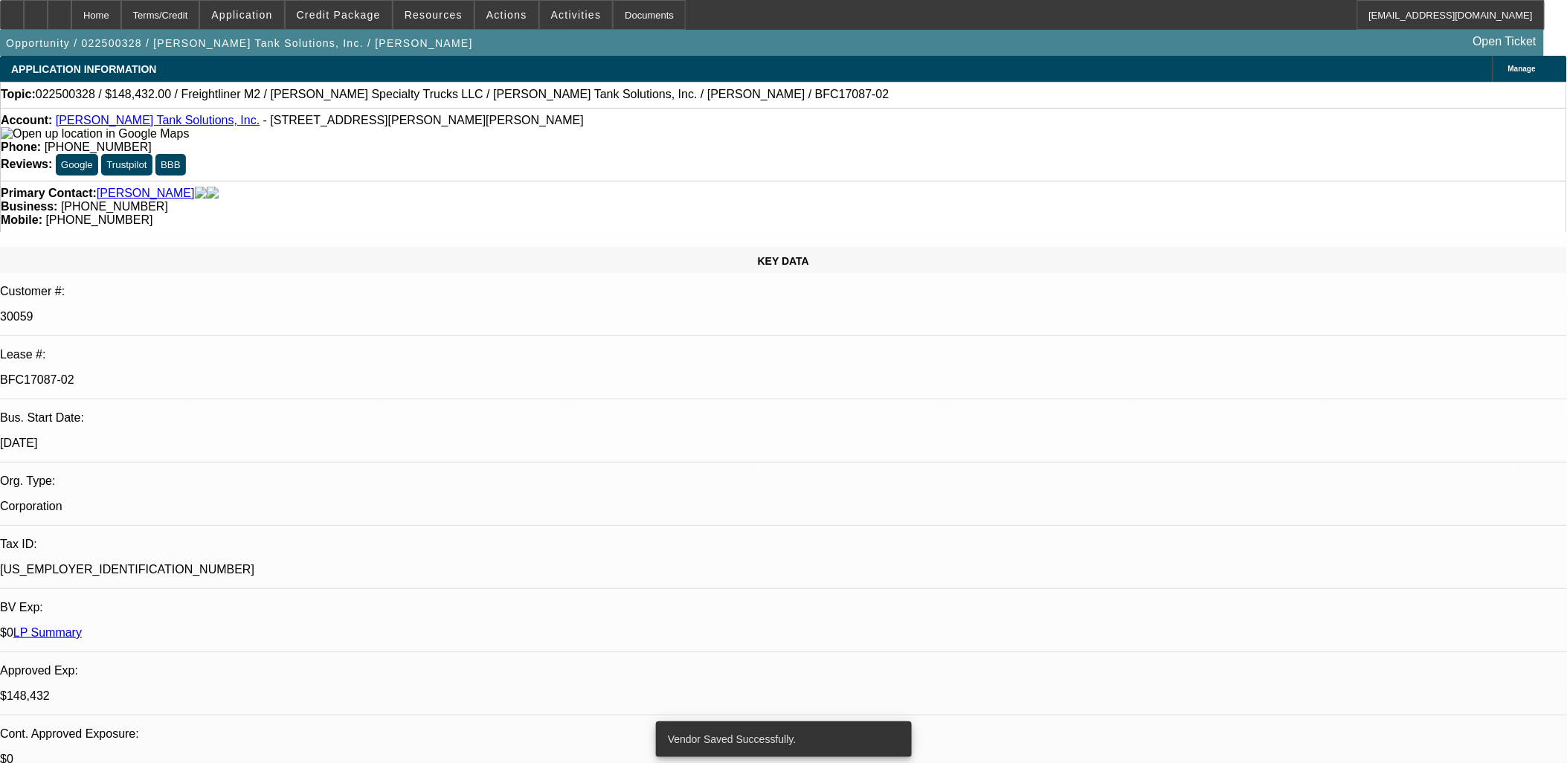
select select "0"
select select "2"
select select "0"
select select "6"
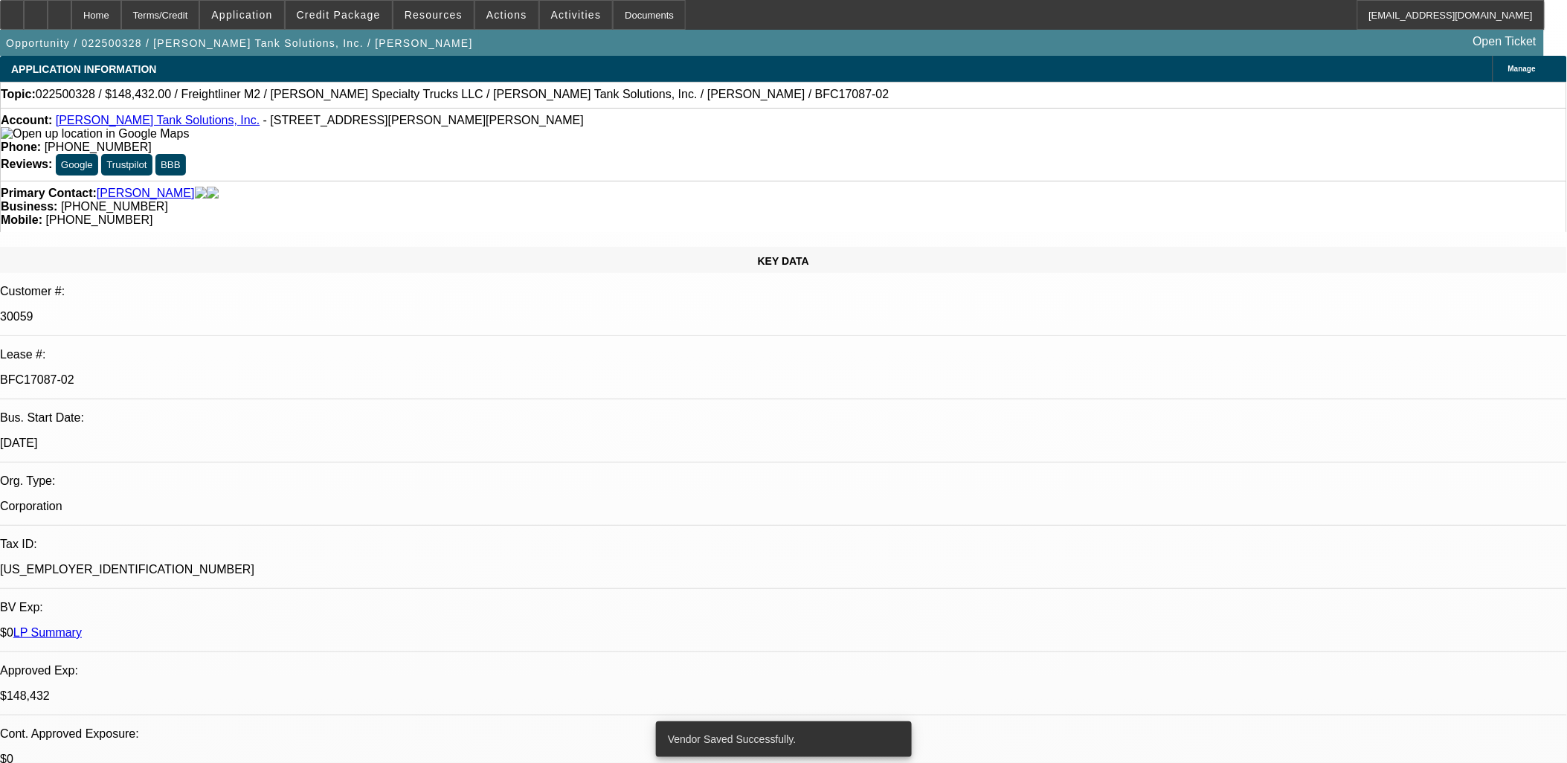
select select "0"
select select "2"
select select "0"
select select "6"
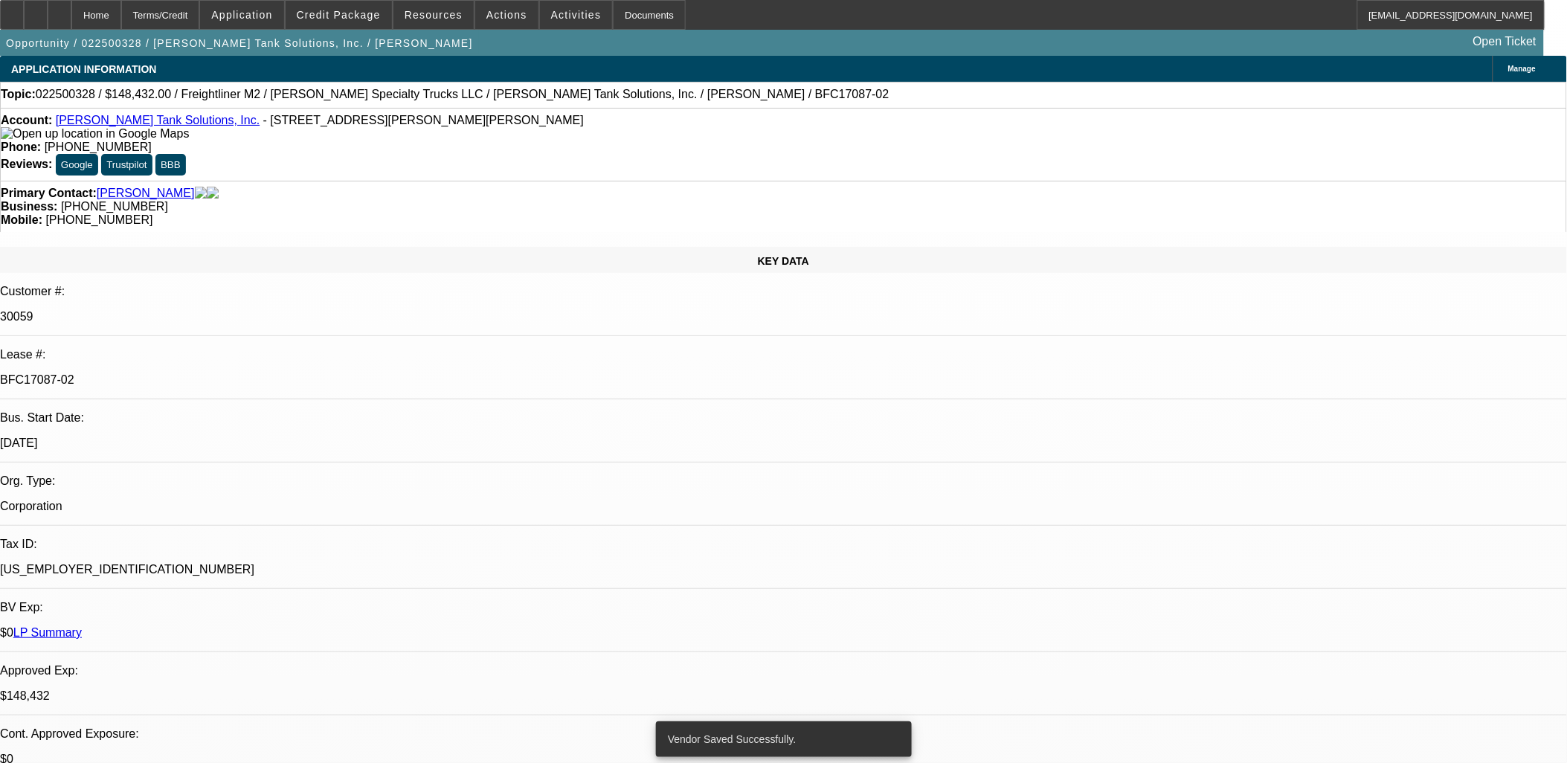
select select "0"
select select "2"
select select "0"
select select "6"
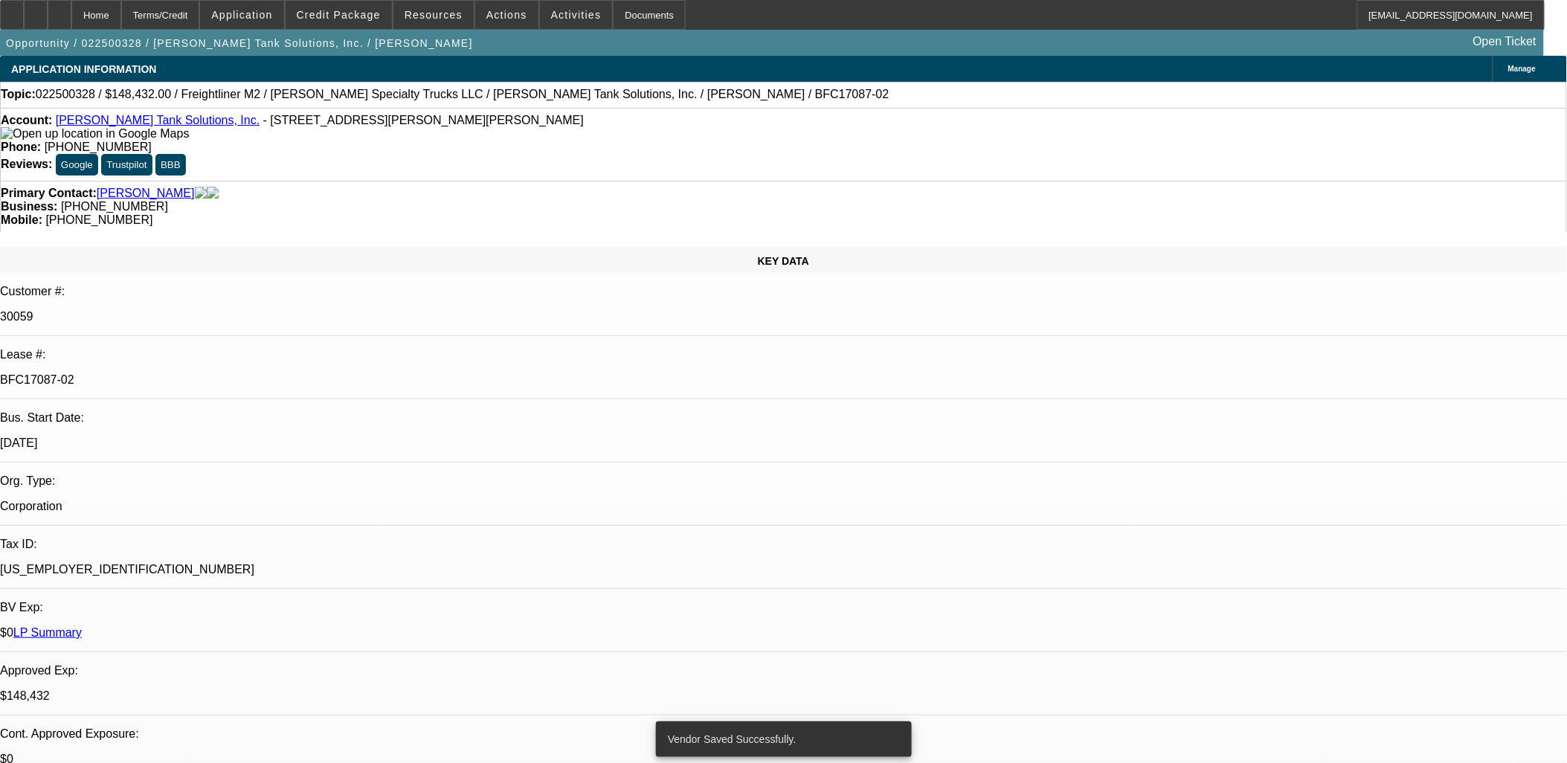
select select "0"
select select "2"
select select "0"
select select "6"
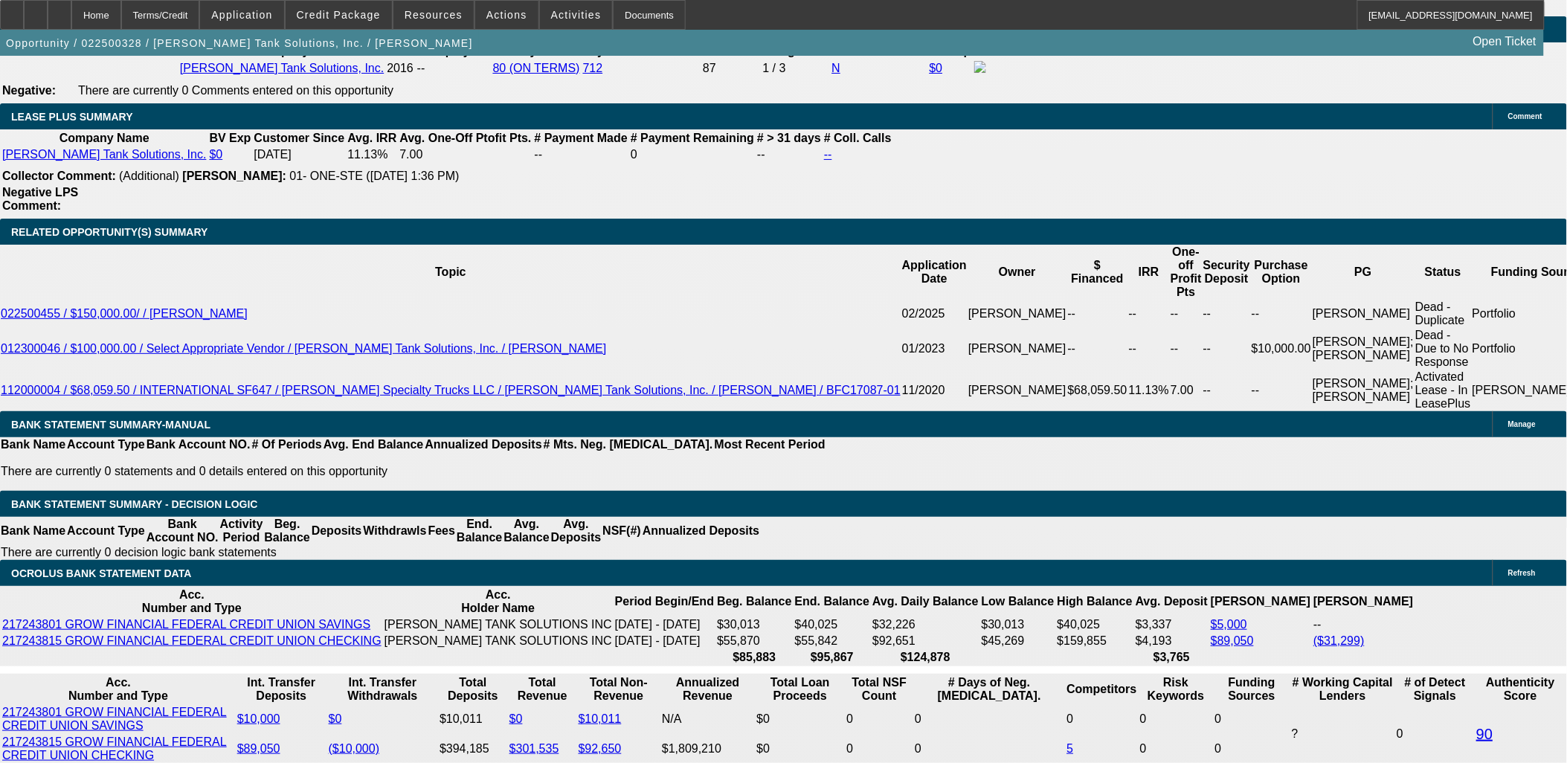
scroll to position [2646, 0]
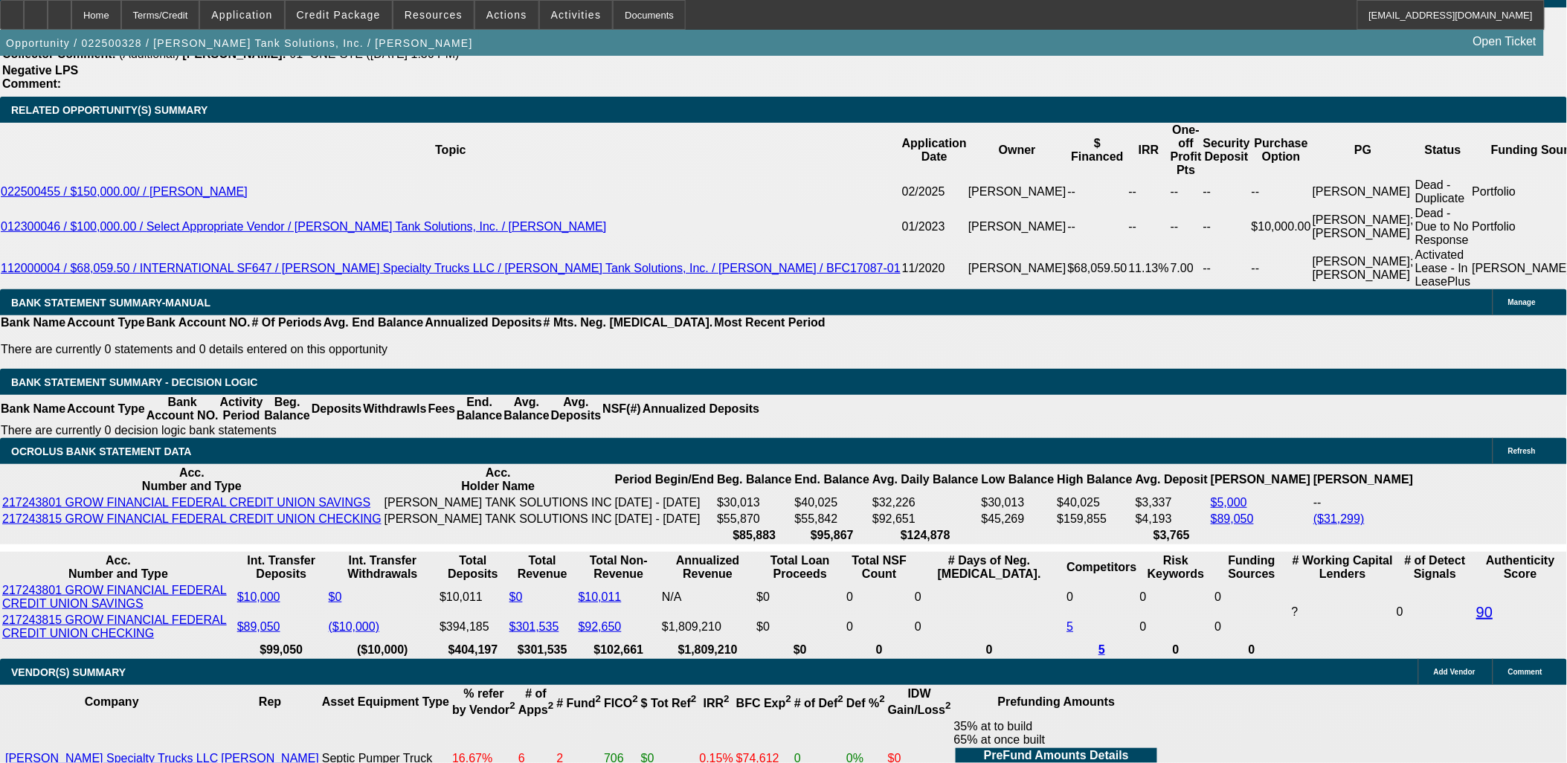
drag, startPoint x: 355, startPoint y: 350, endPoint x: 384, endPoint y: 345, distance: 30.2
type input "UNKNOWN"
type input "10.94"
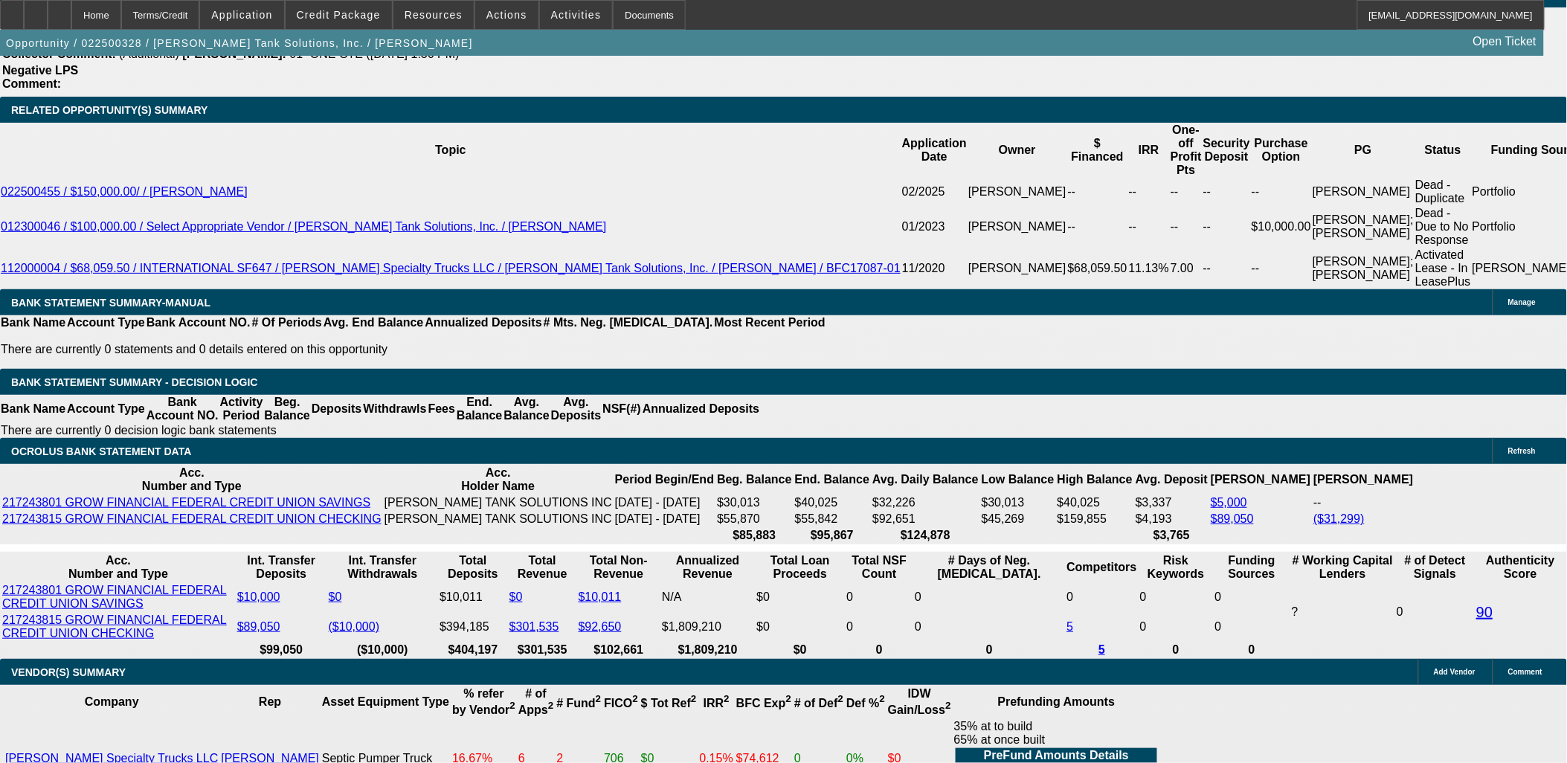
type input "$6,778.16"
type input "$3,389.08"
type input "$6,784.38"
type input "$3,392.19"
type input "10.94"
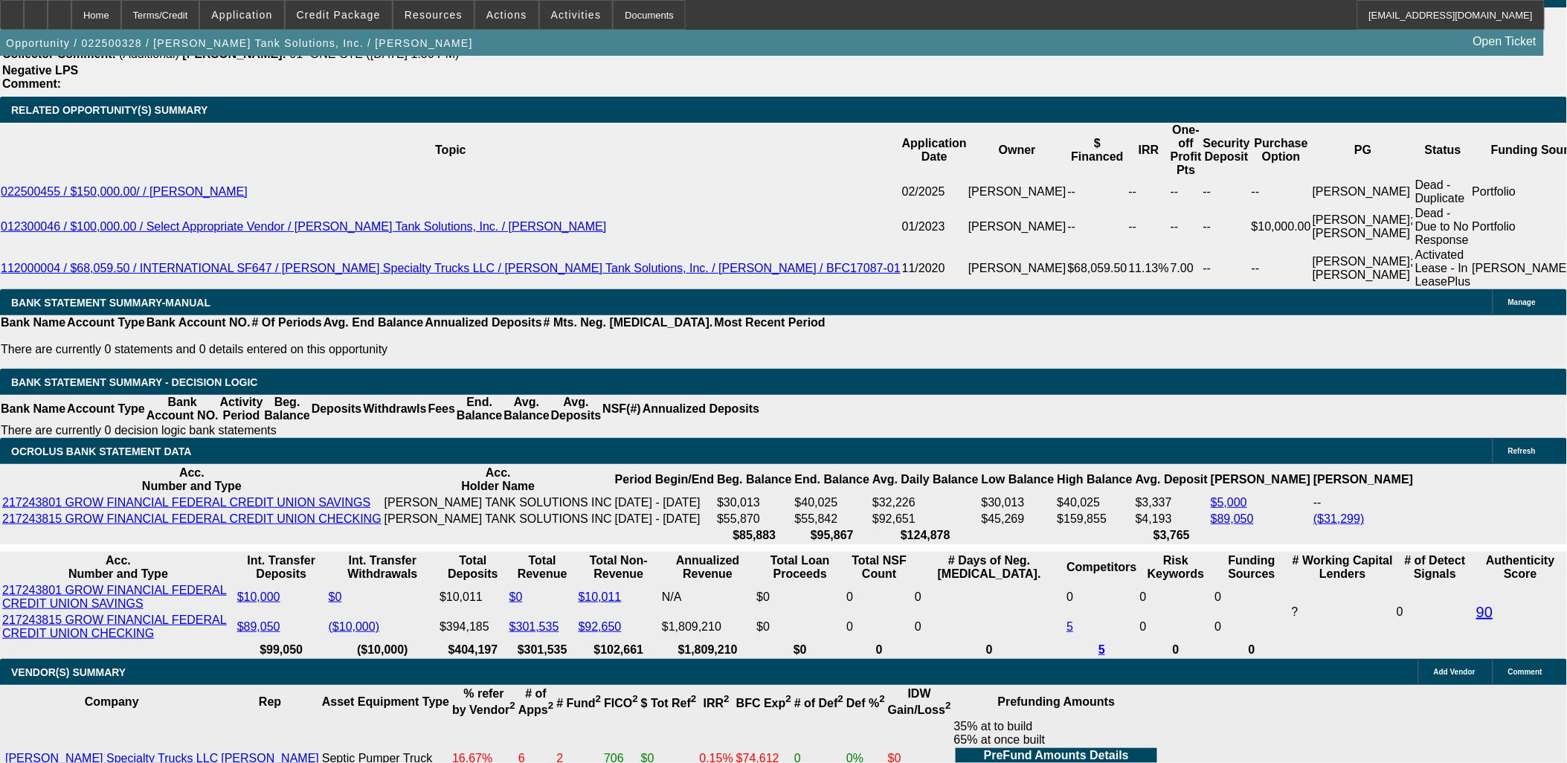
type input "3392.99"
type input "$6,785.98"
type input "11"
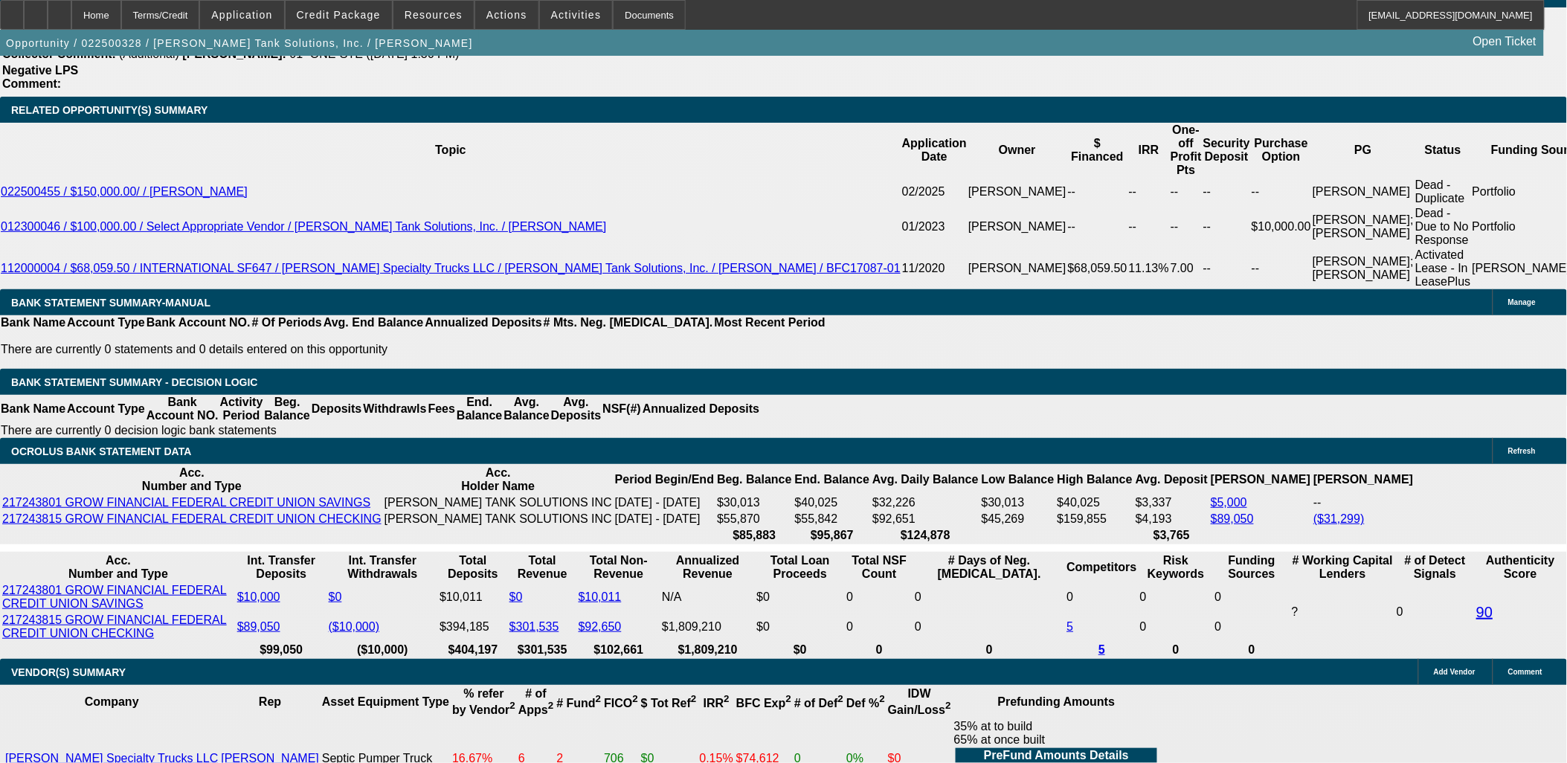
type input "3392.49"
type input "$6,784.98"
type input "10.9"
type input "$3,392.49"
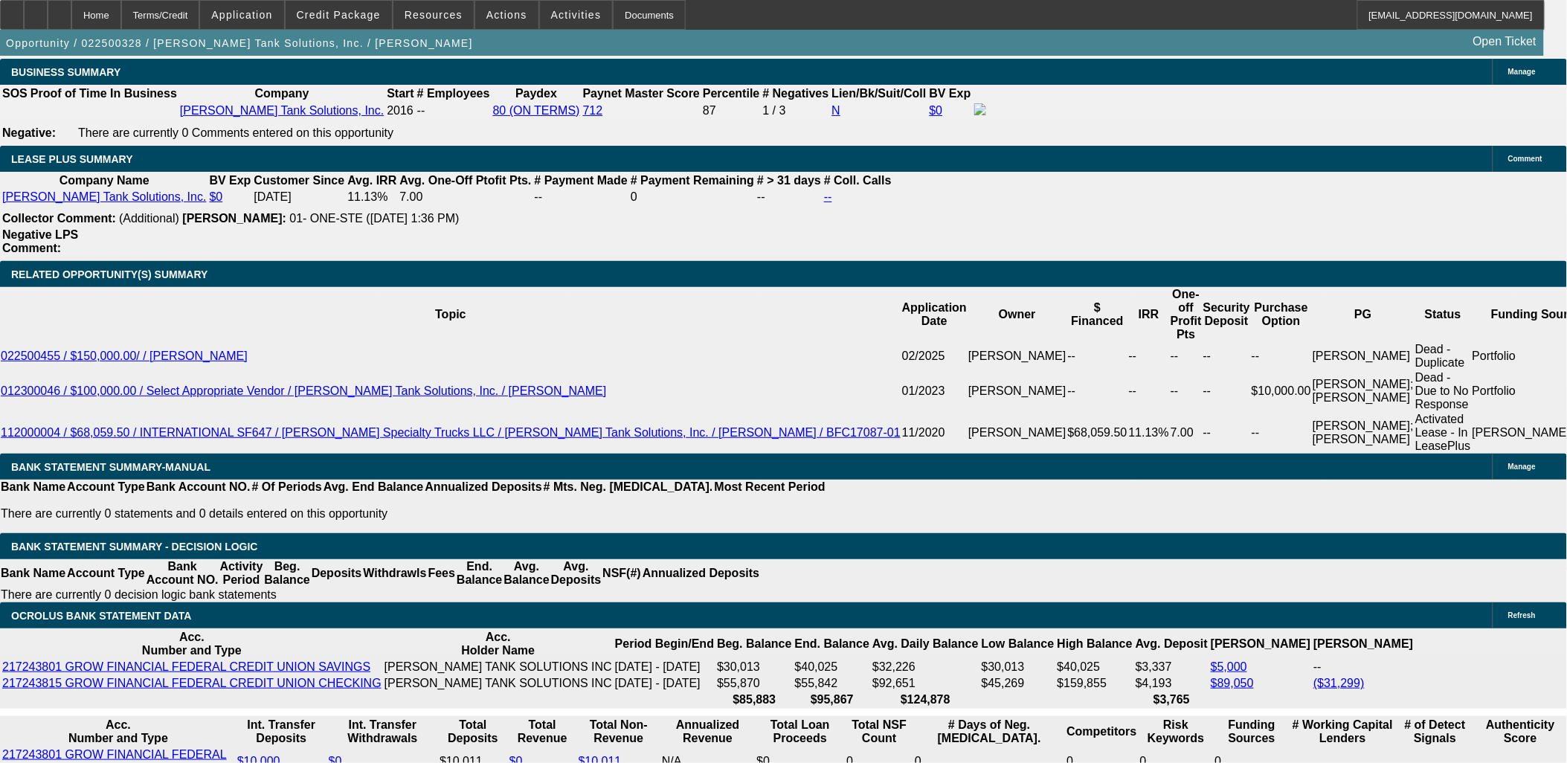
scroll to position [2481, 0]
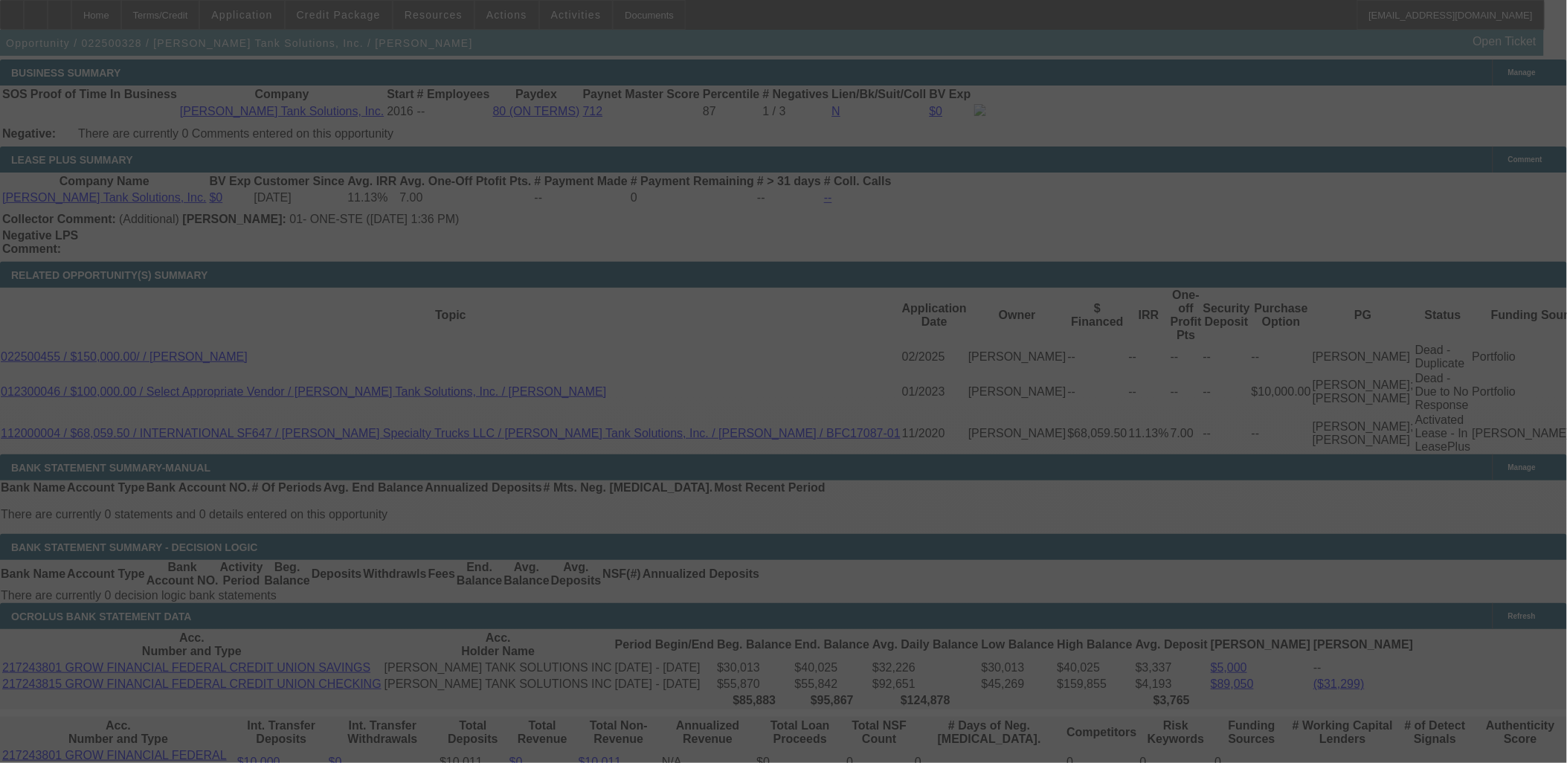
select select "0"
select select "2"
select select "0"
select select "6"
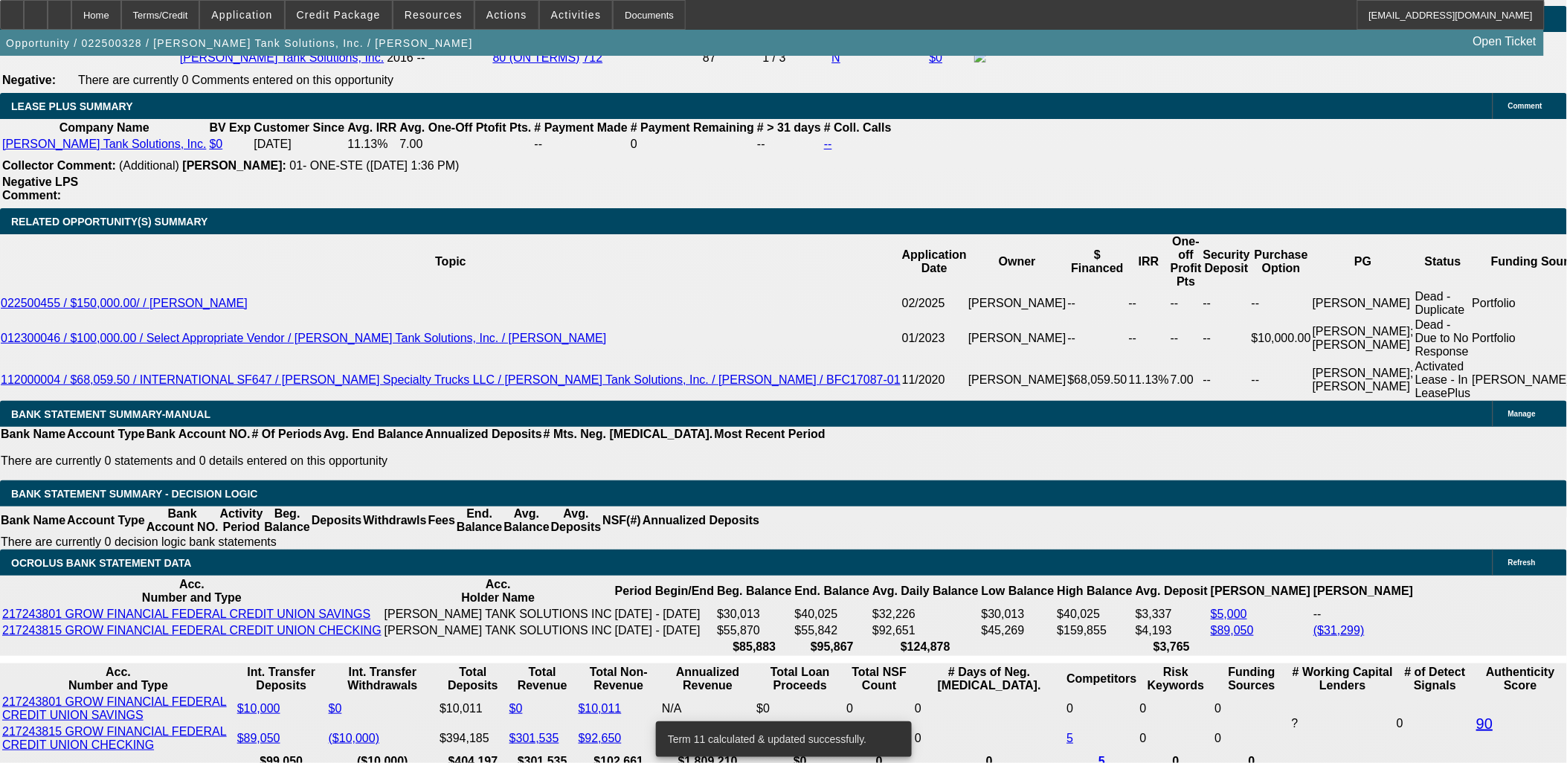
scroll to position [2564, 0]
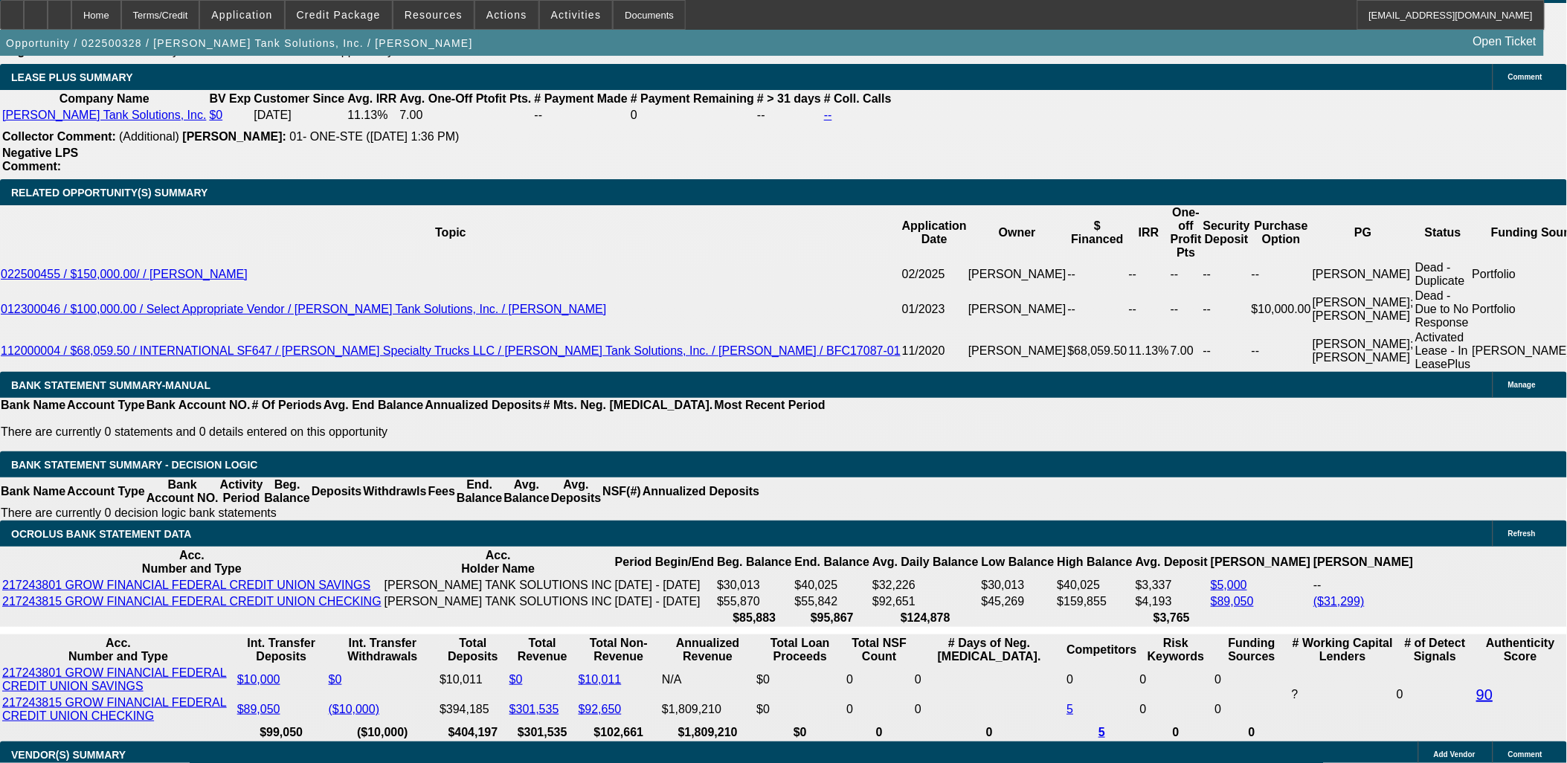
drag, startPoint x: 159, startPoint y: 440, endPoint x: 161, endPoint y: 448, distance: 8.5
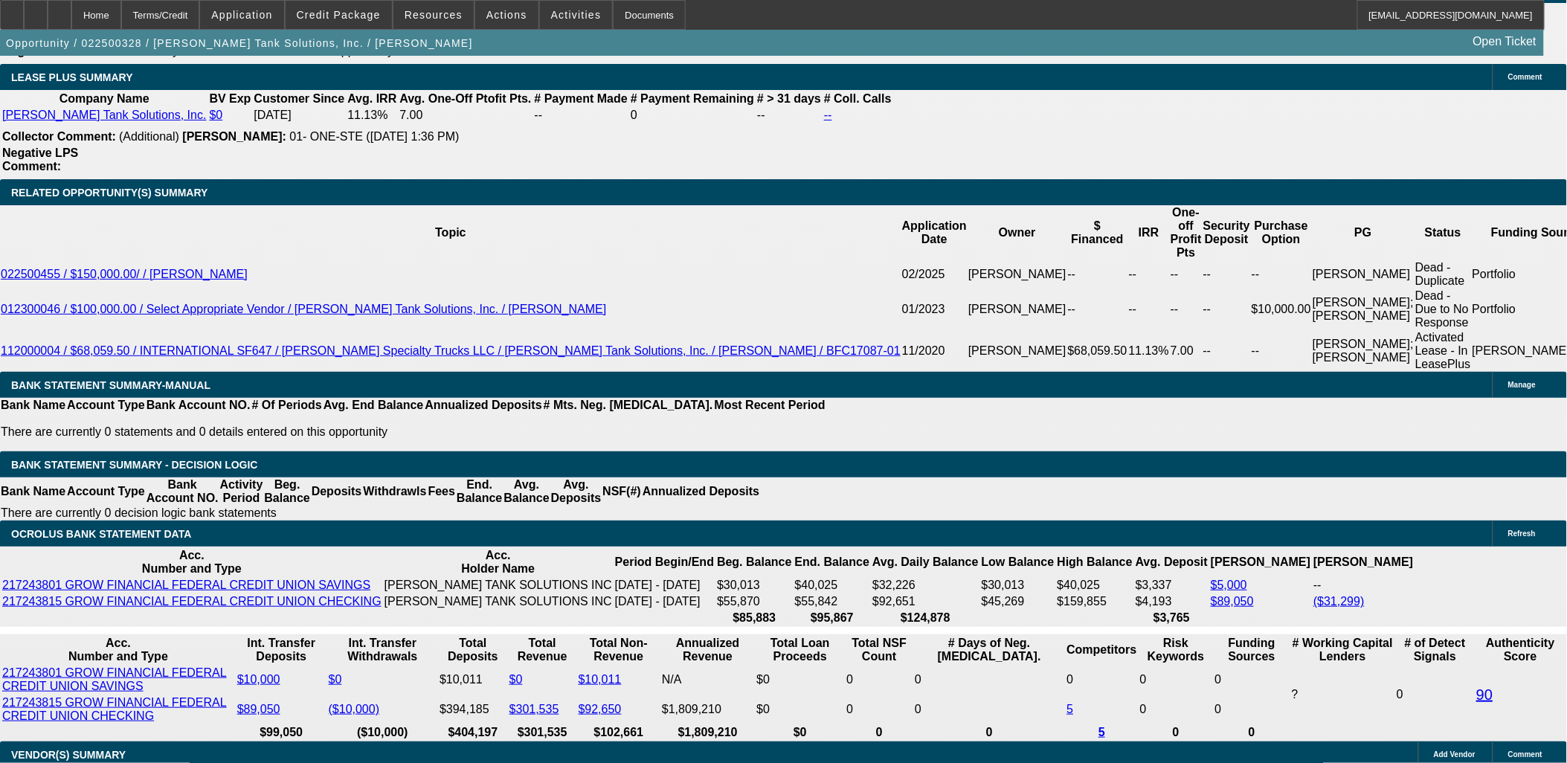
drag, startPoint x: 161, startPoint y: 447, endPoint x: 151, endPoint y: 446, distance: 10.4
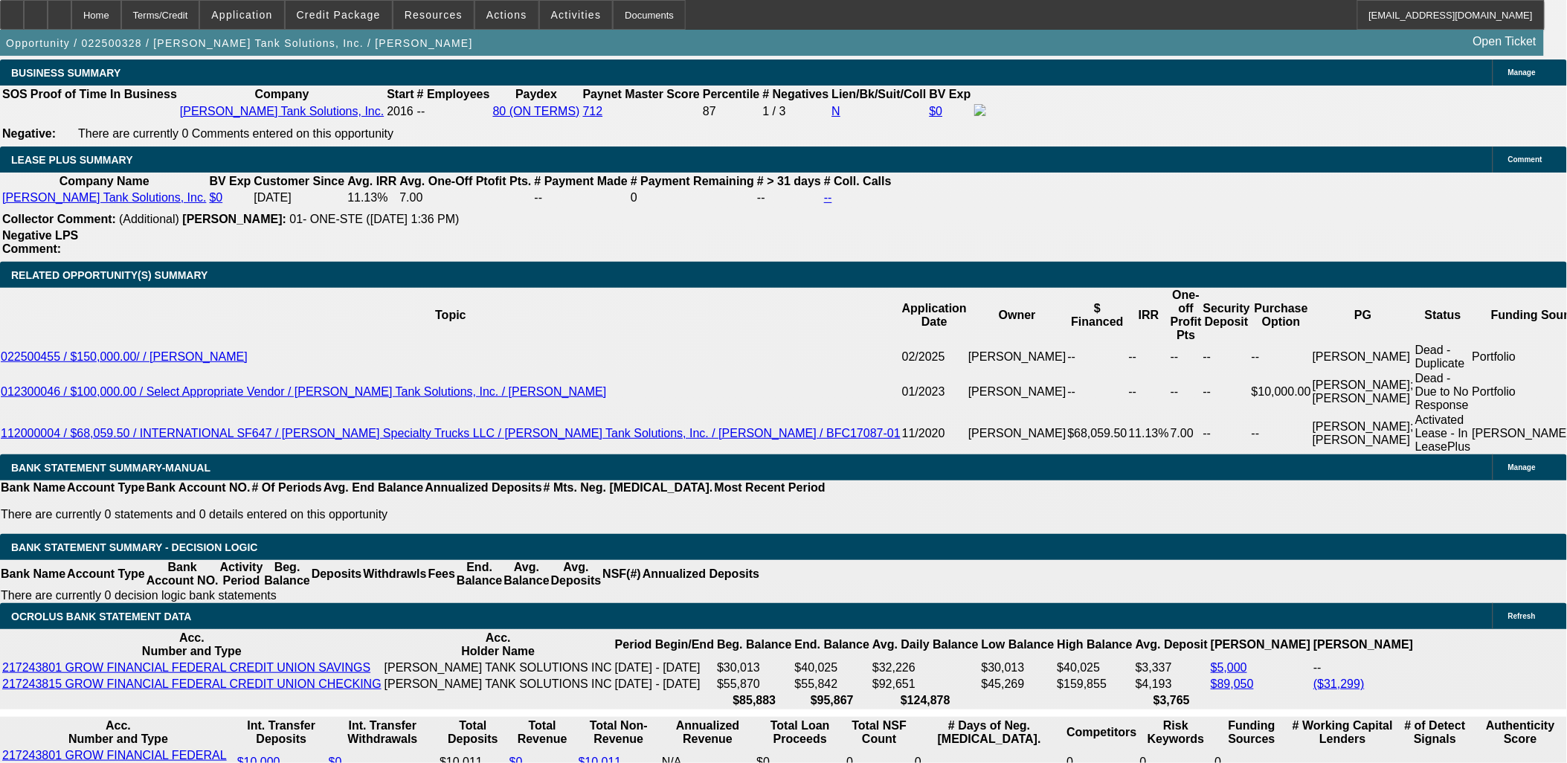
scroll to position [4783, 0]
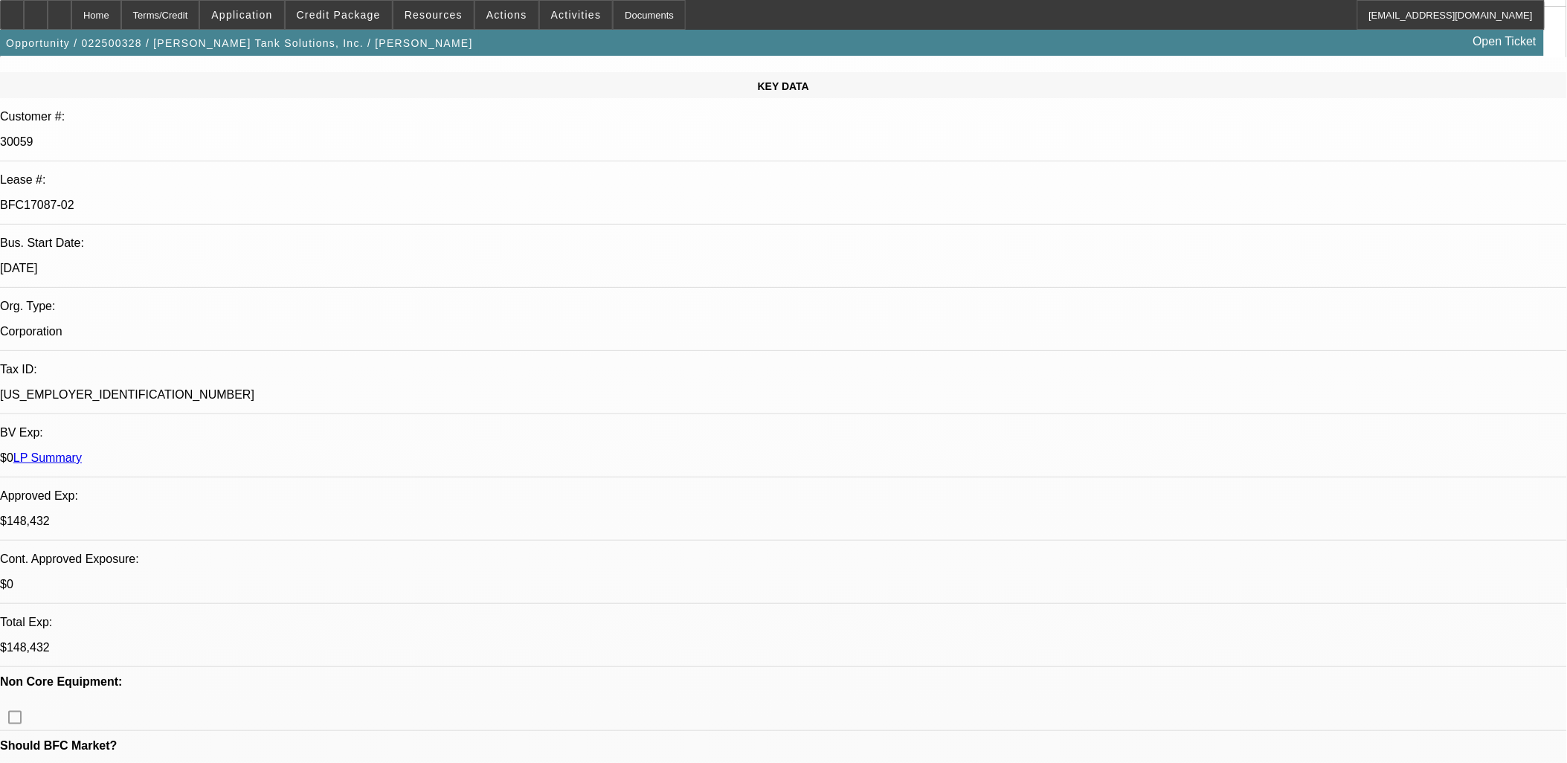
scroll to position [85, 0]
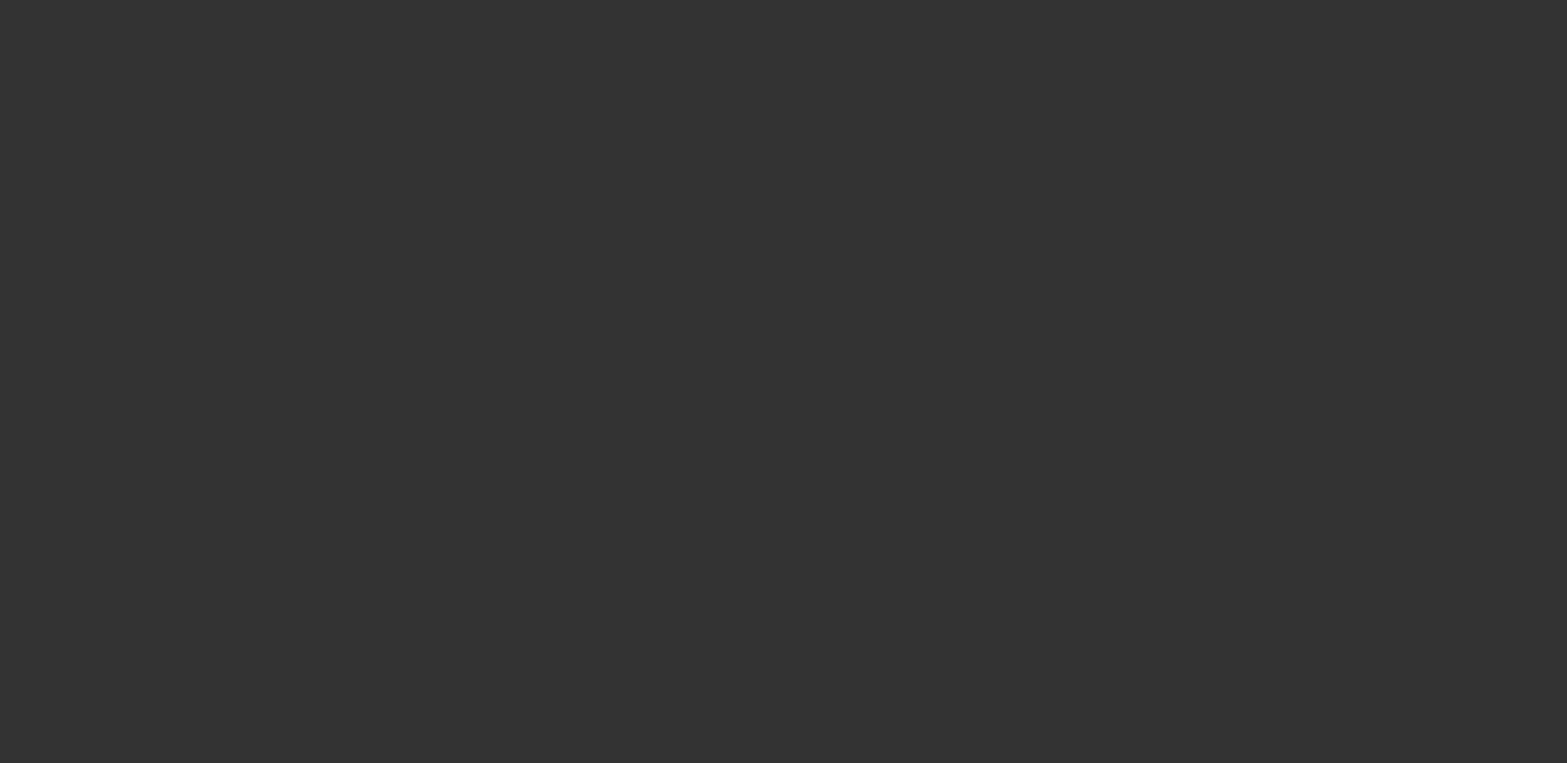
scroll to position [0, 0]
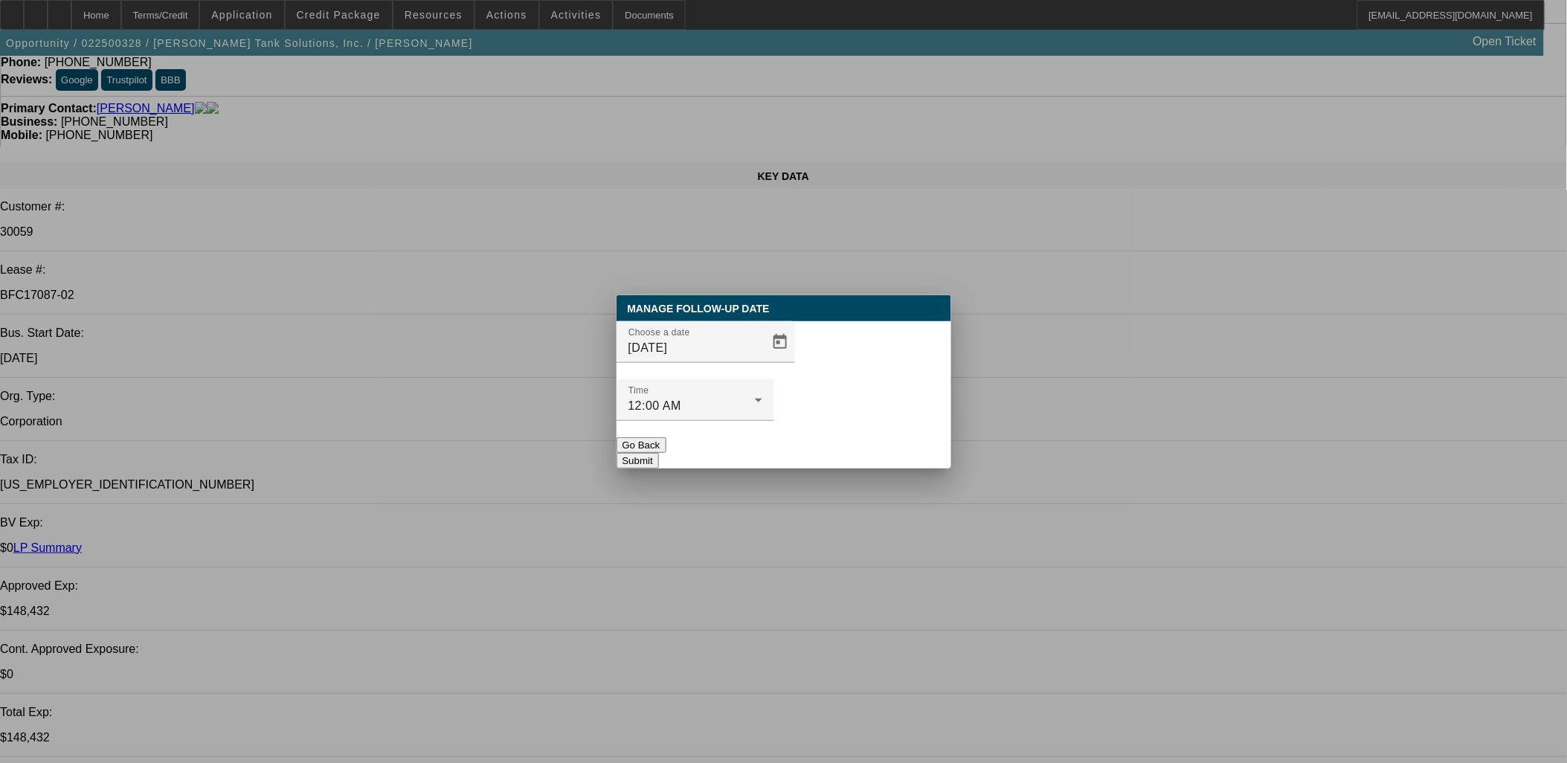
click at [751, 373] on div at bounding box center [783, 381] width 1567 height 763
click at [762, 360] on span "Open calendar" at bounding box center [780, 342] width 36 height 36
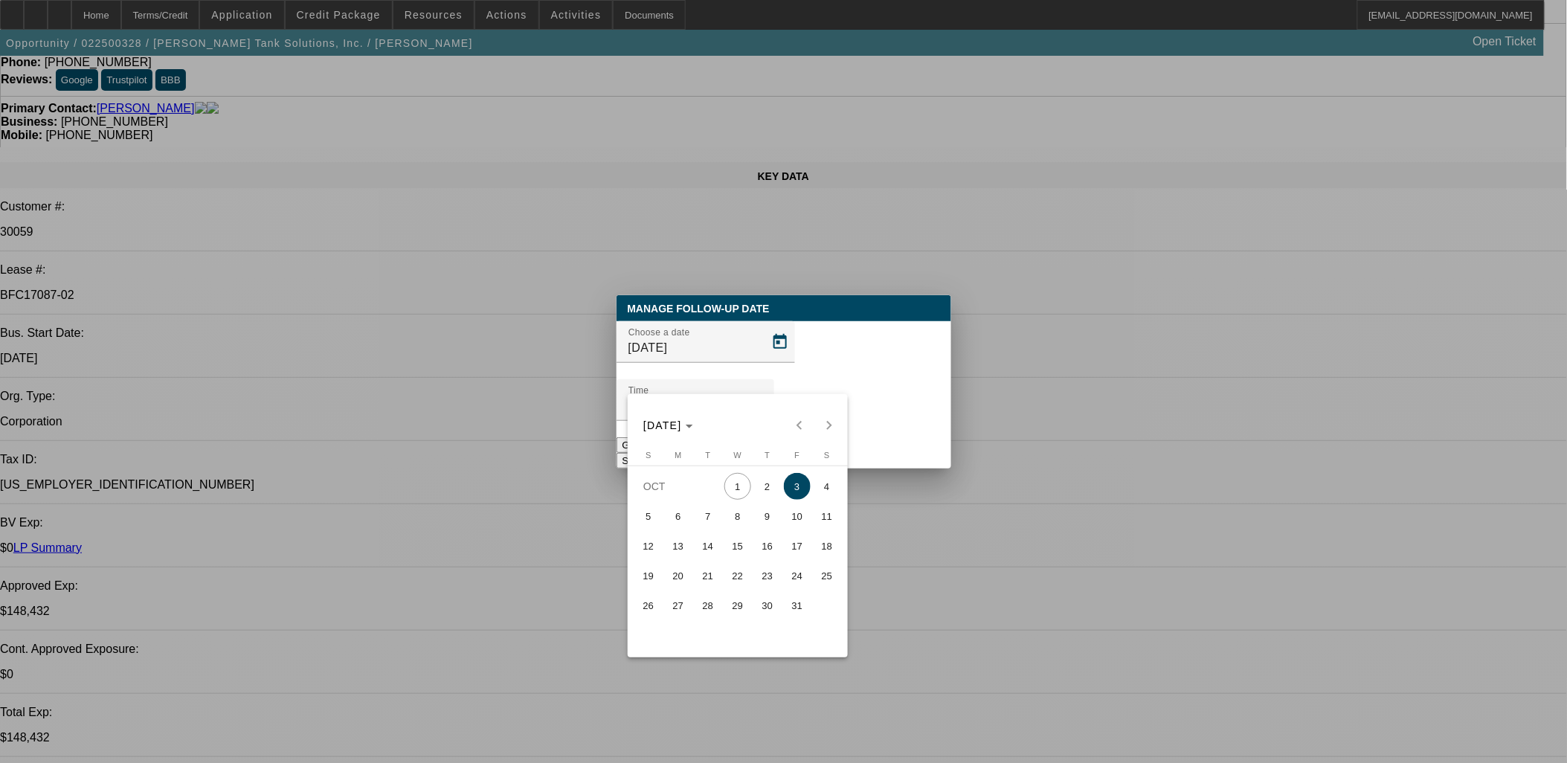
click at [762, 487] on span "2" at bounding box center [767, 486] width 27 height 27
type input "10/2/2025"
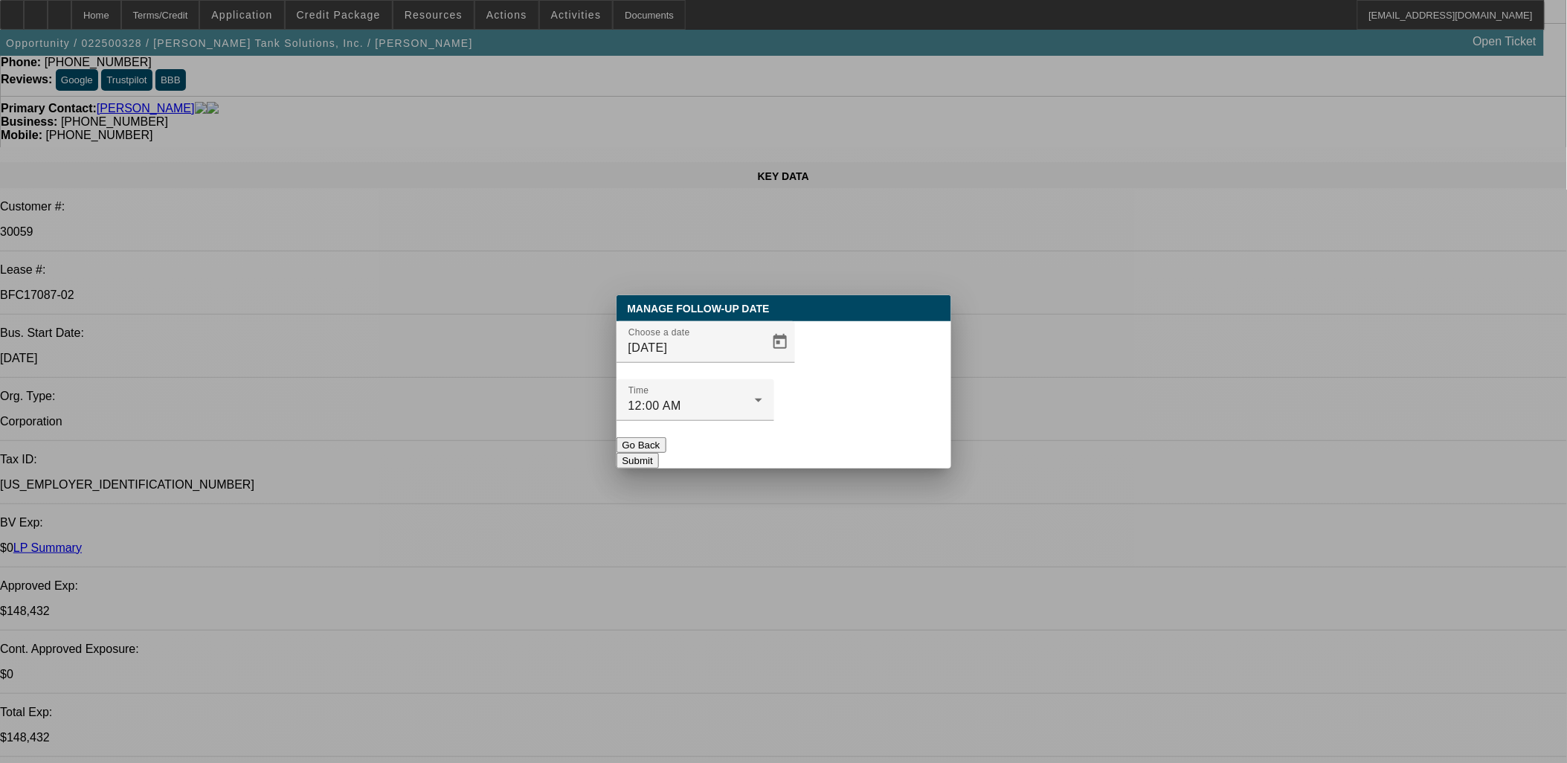
click at [659, 453] on button "Submit" at bounding box center [638, 461] width 42 height 16
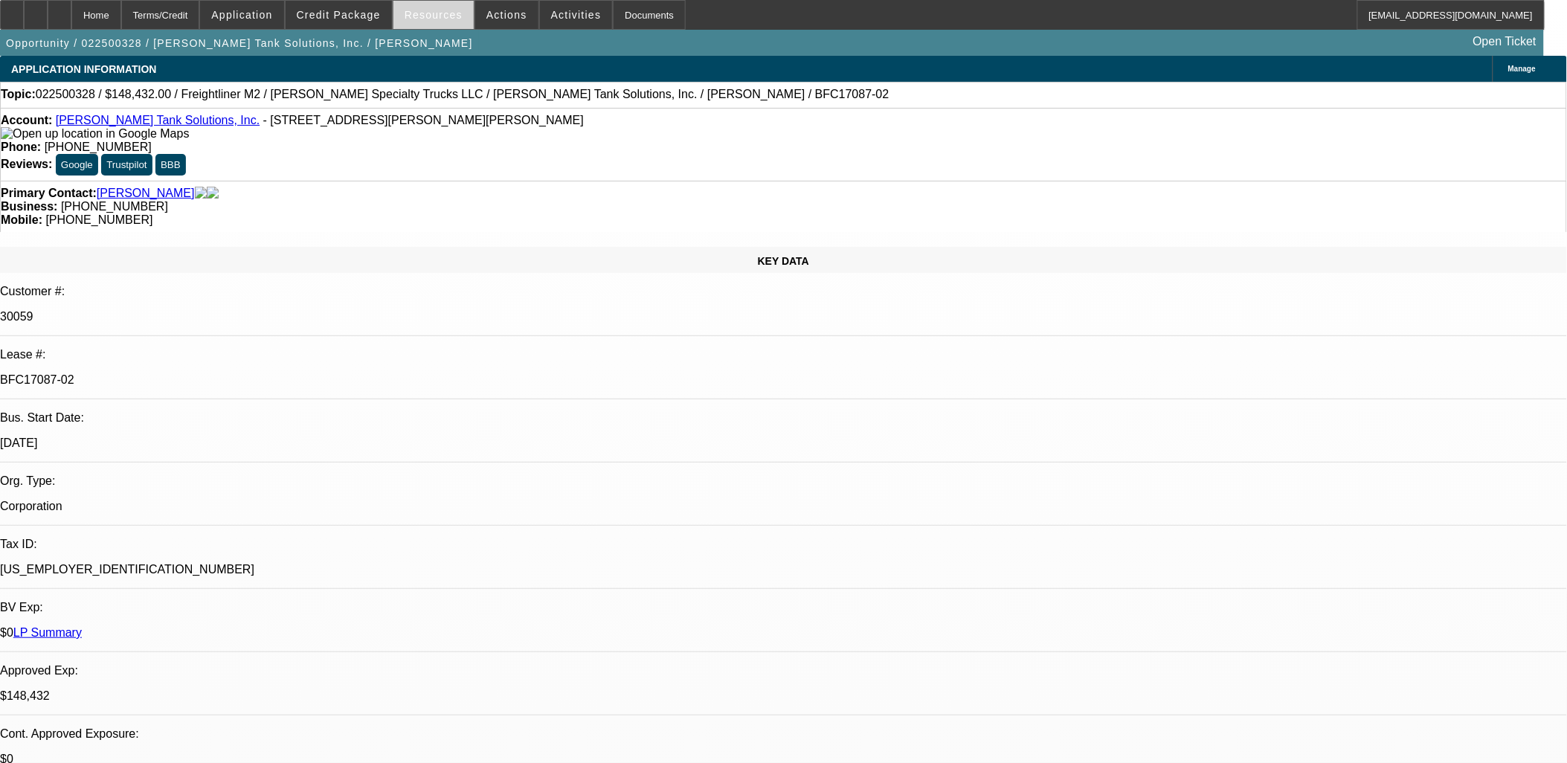
scroll to position [85, 0]
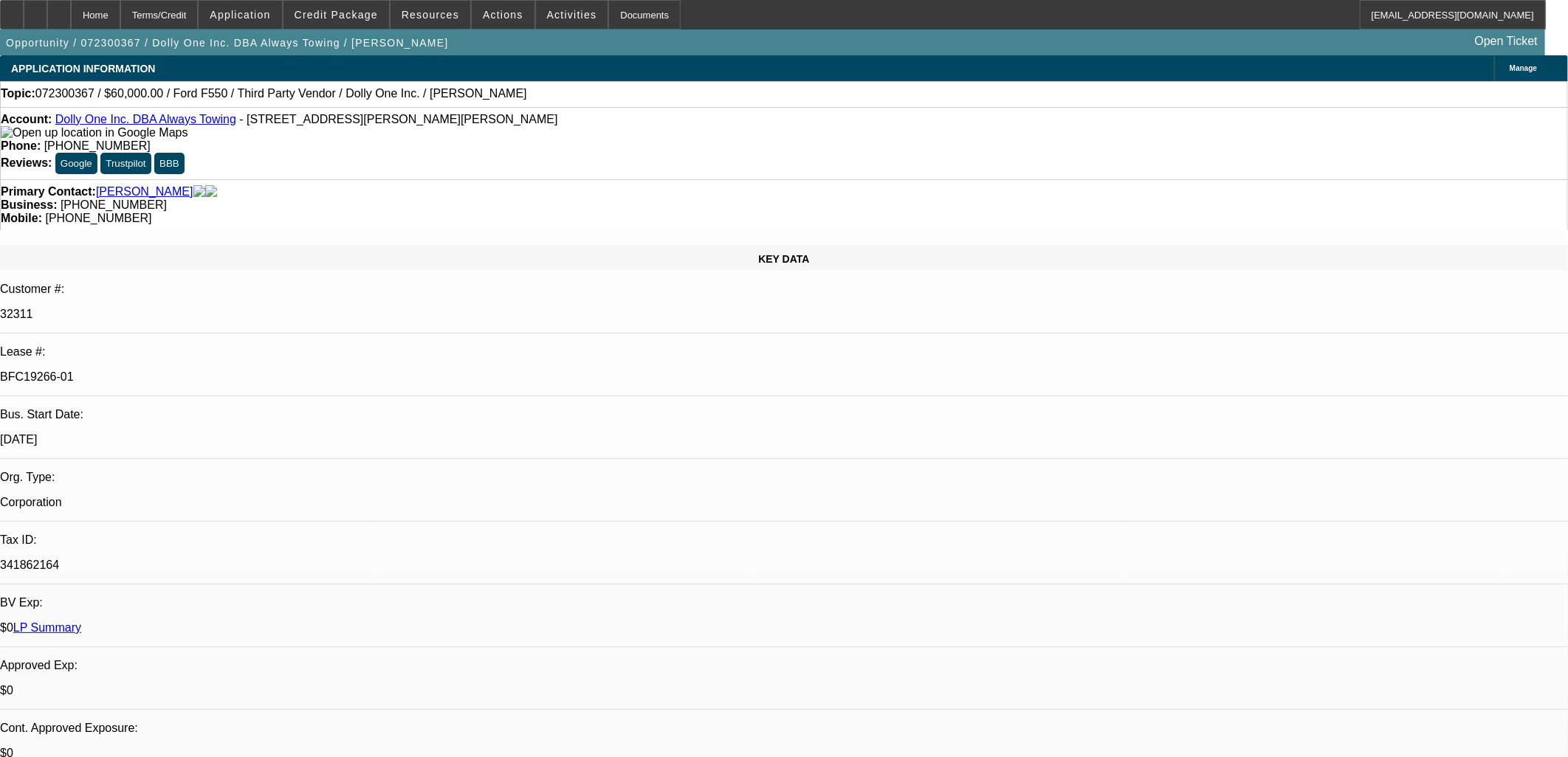
select select "0"
select select "2"
select select "0"
select select "6"
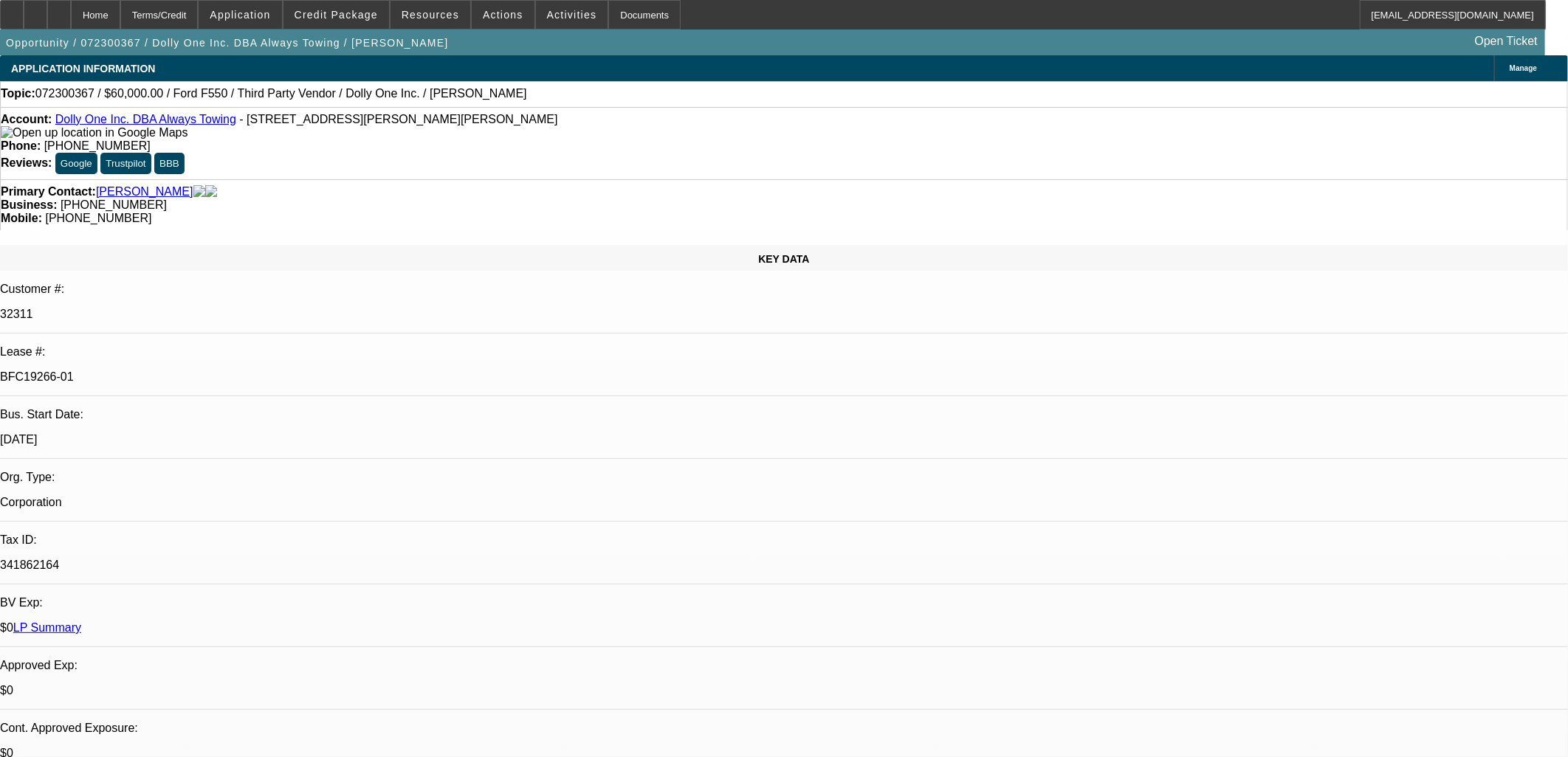
select select "0"
select select "6"
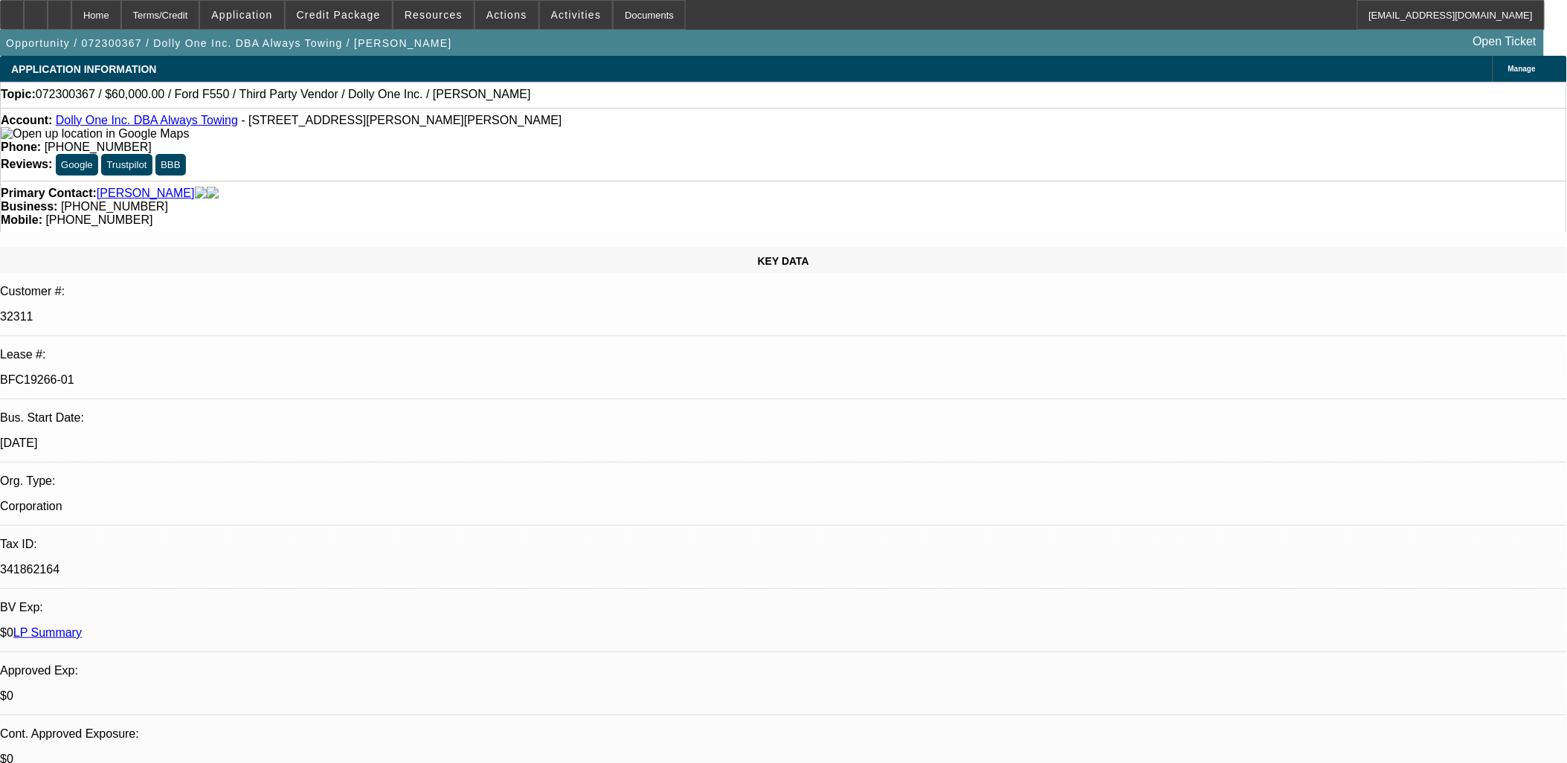
drag, startPoint x: 285, startPoint y: 255, endPoint x: 179, endPoint y: 251, distance: 105.7
click at [179, 348] on div "Lease #: BFC19266-01" at bounding box center [783, 373] width 1567 height 51
copy div "BFC19266-01"
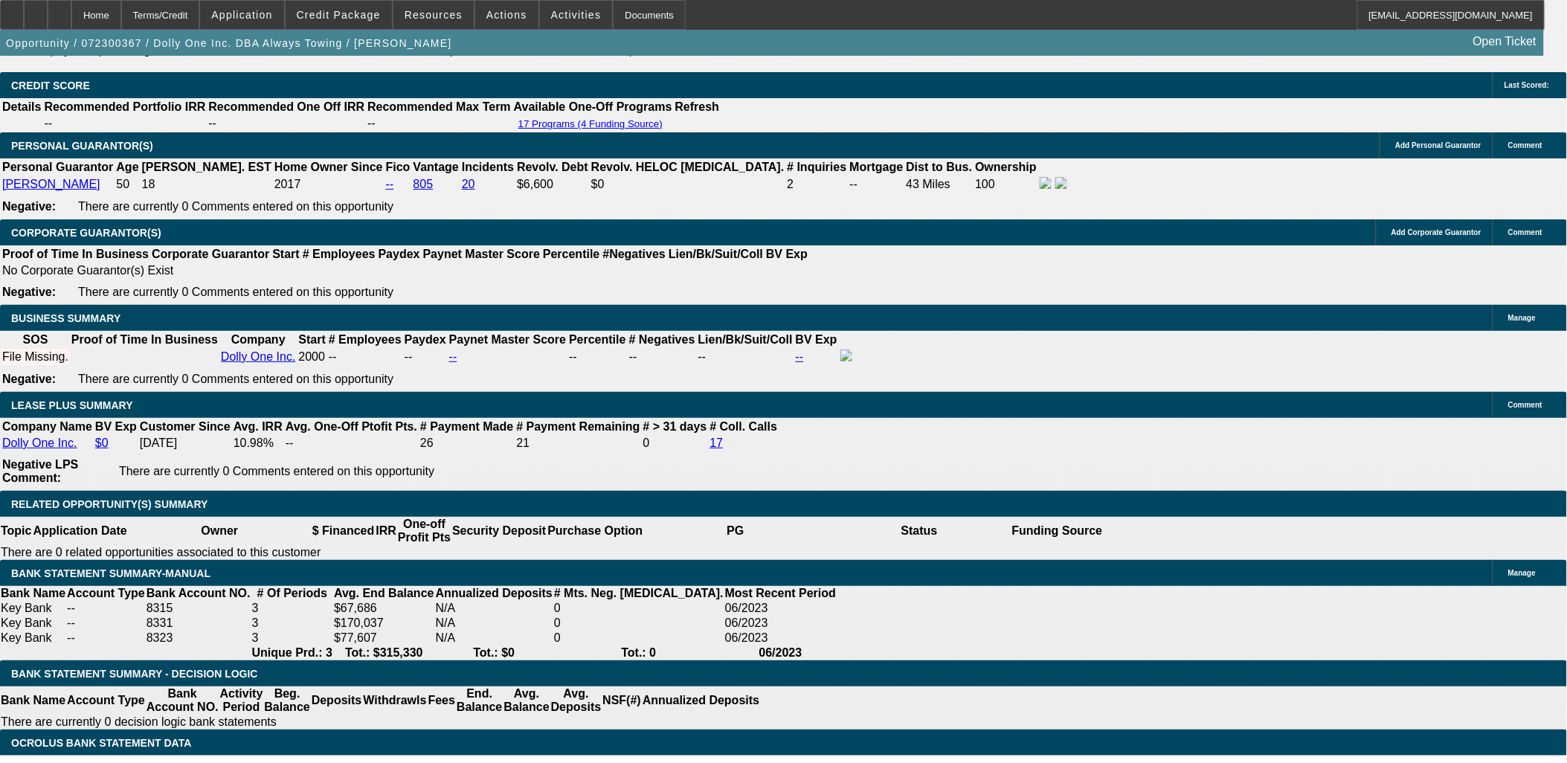
scroll to position [2231, 0]
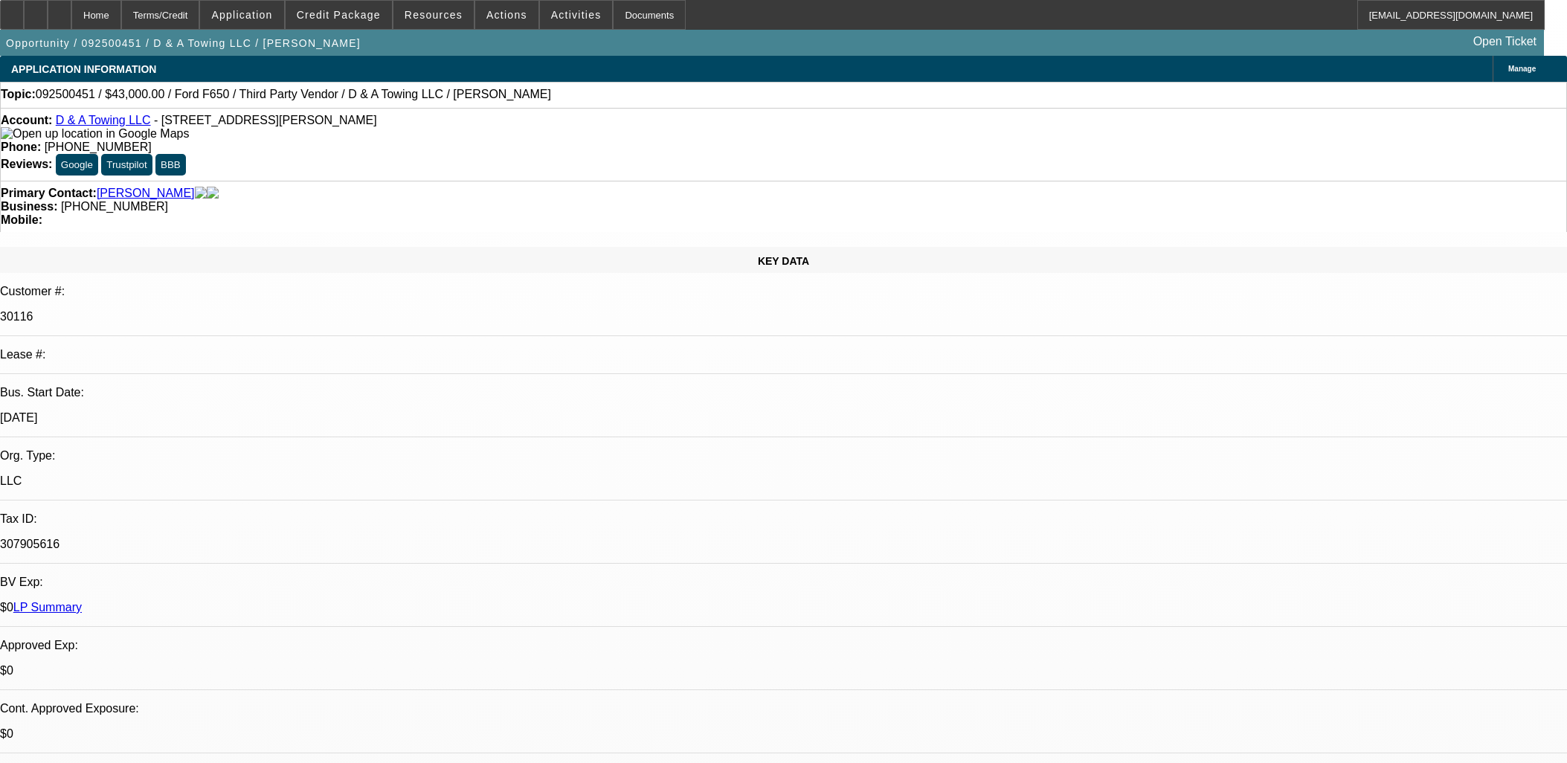
select select "0"
select select "3"
select select "0.1"
select select "4"
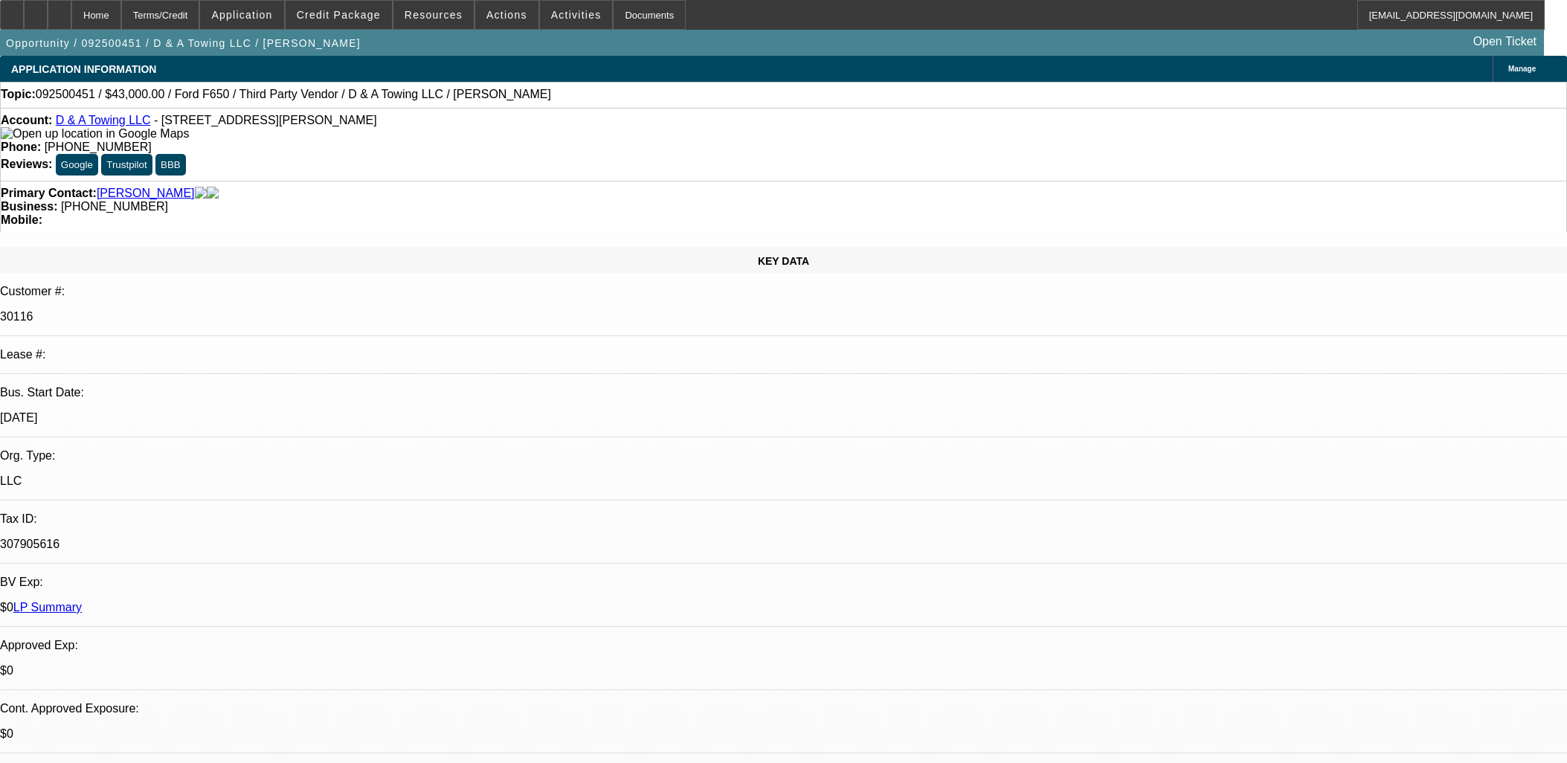
select select "0"
select select "3"
select select "0.1"
select select "4"
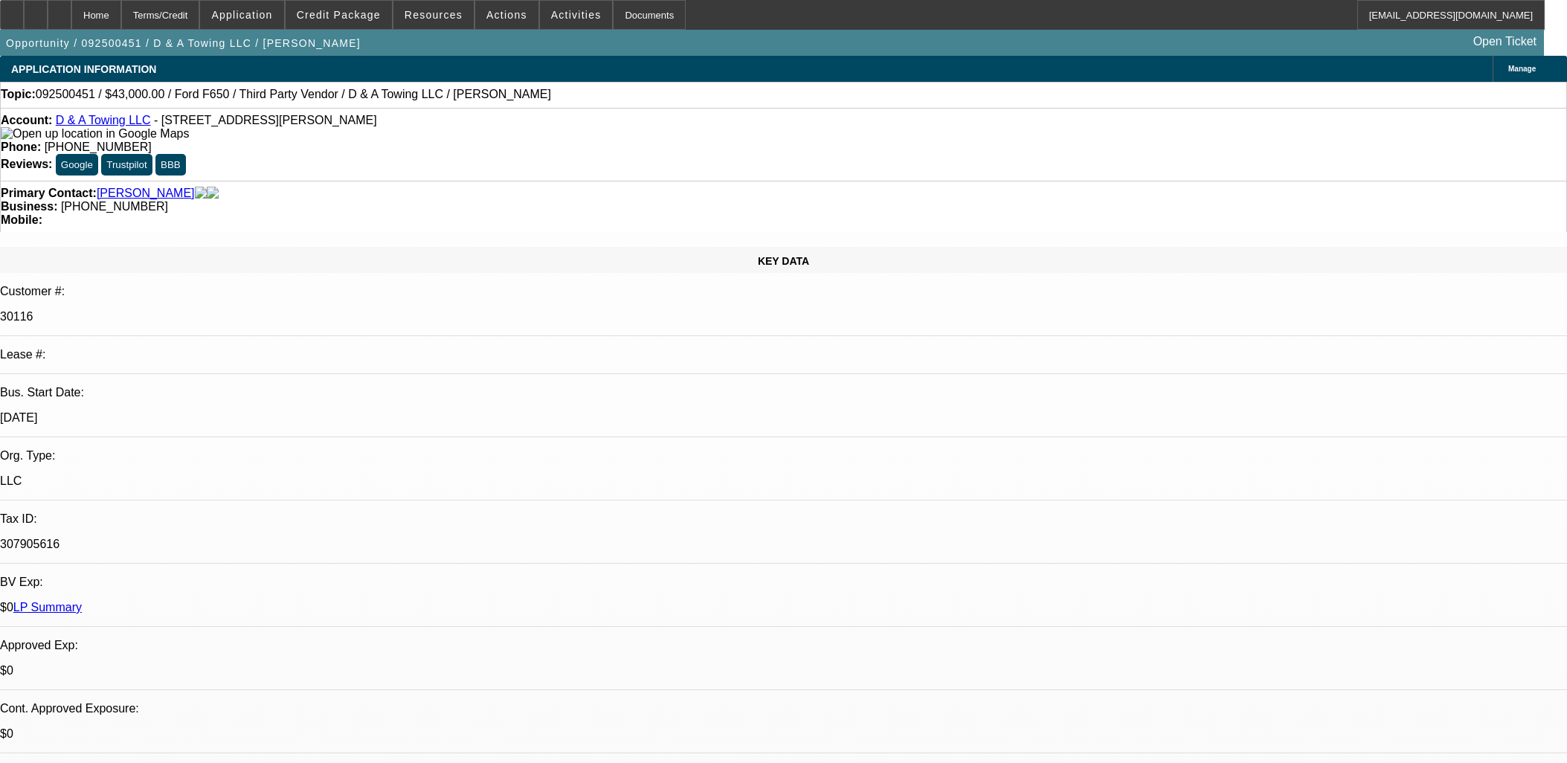
select select "0"
select select "3"
select select "0.1"
select select "4"
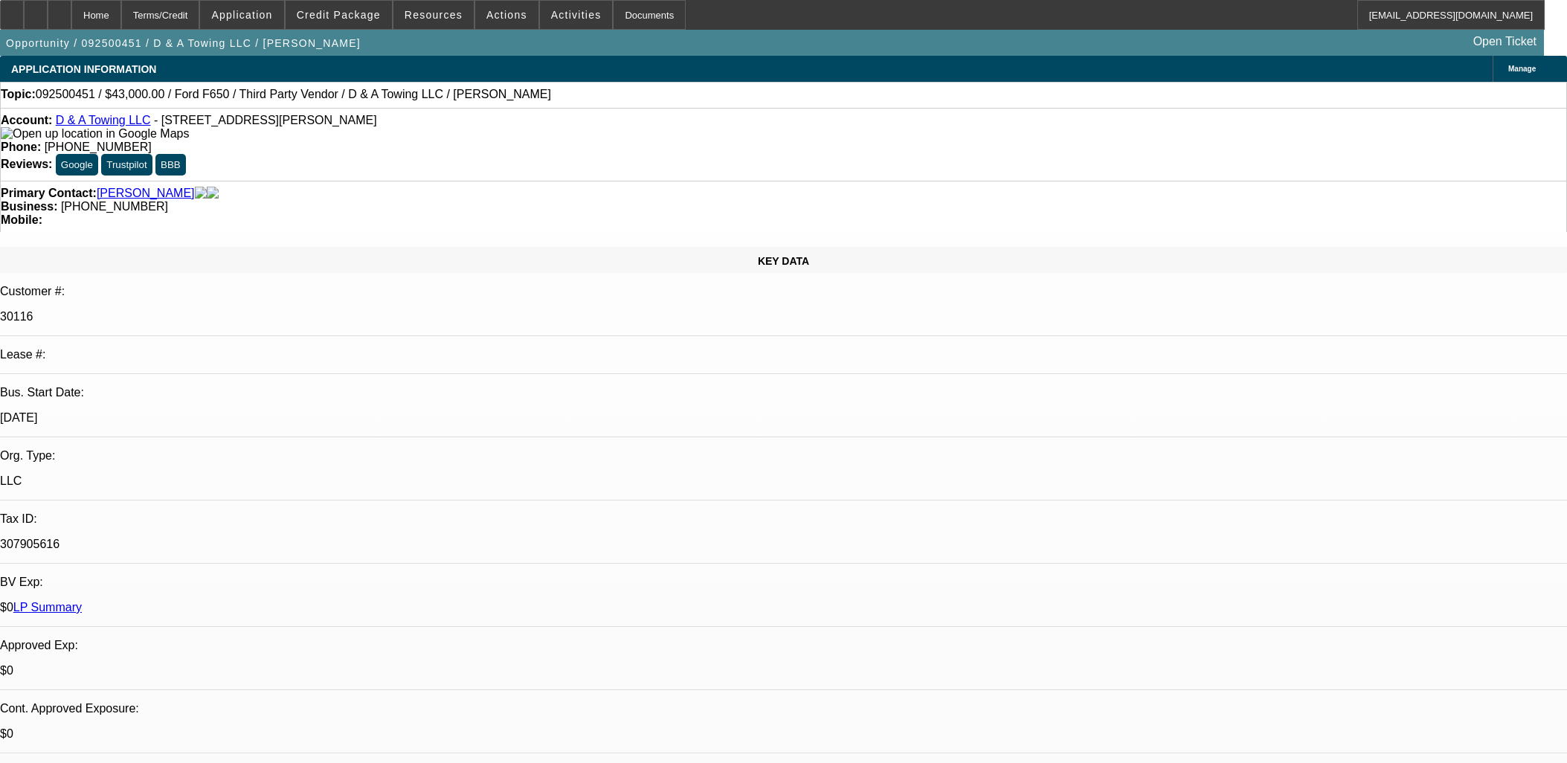
select select "0"
select select "3"
select select "0.1"
select select "4"
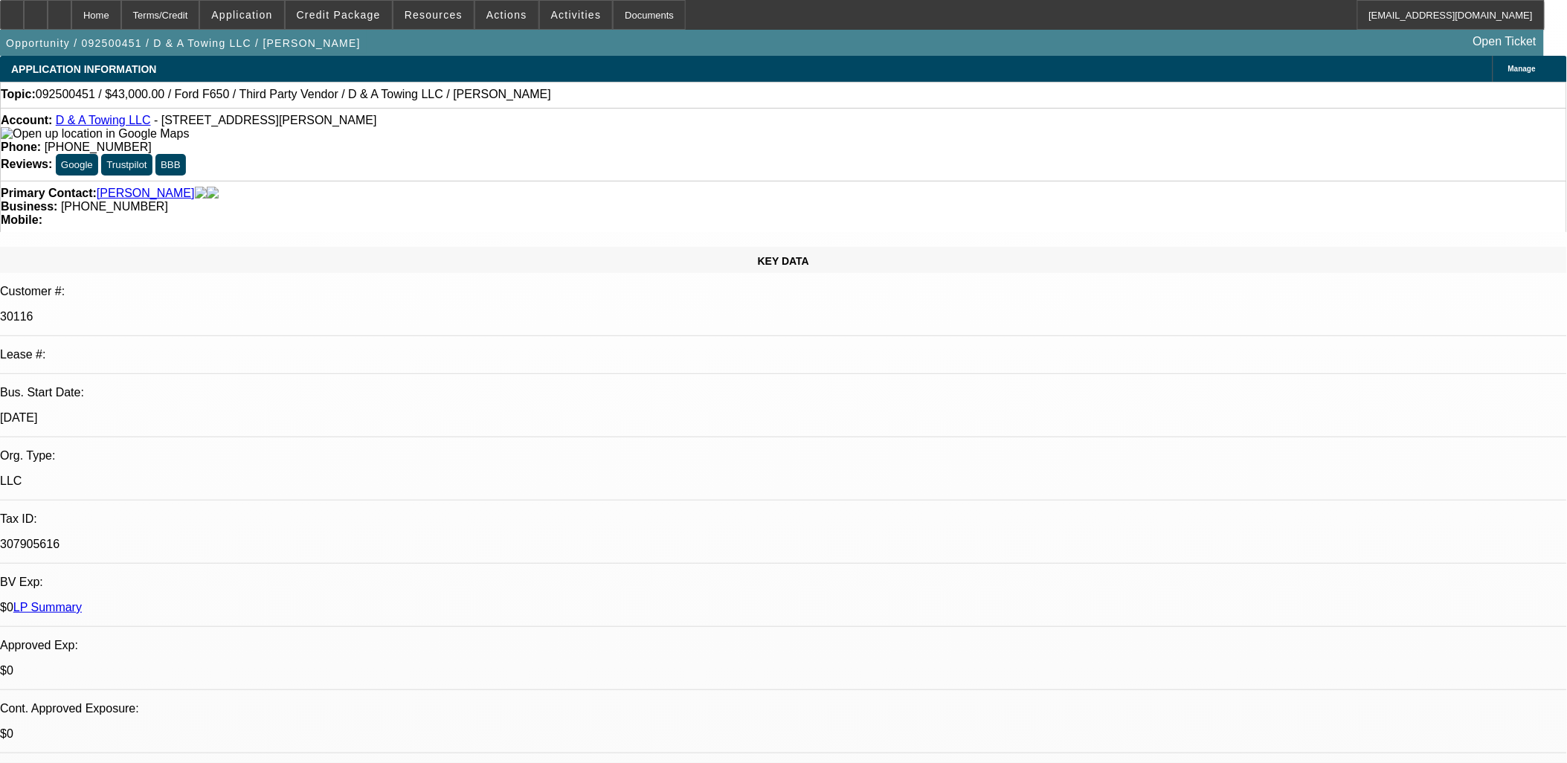
scroll to position [2868, 0]
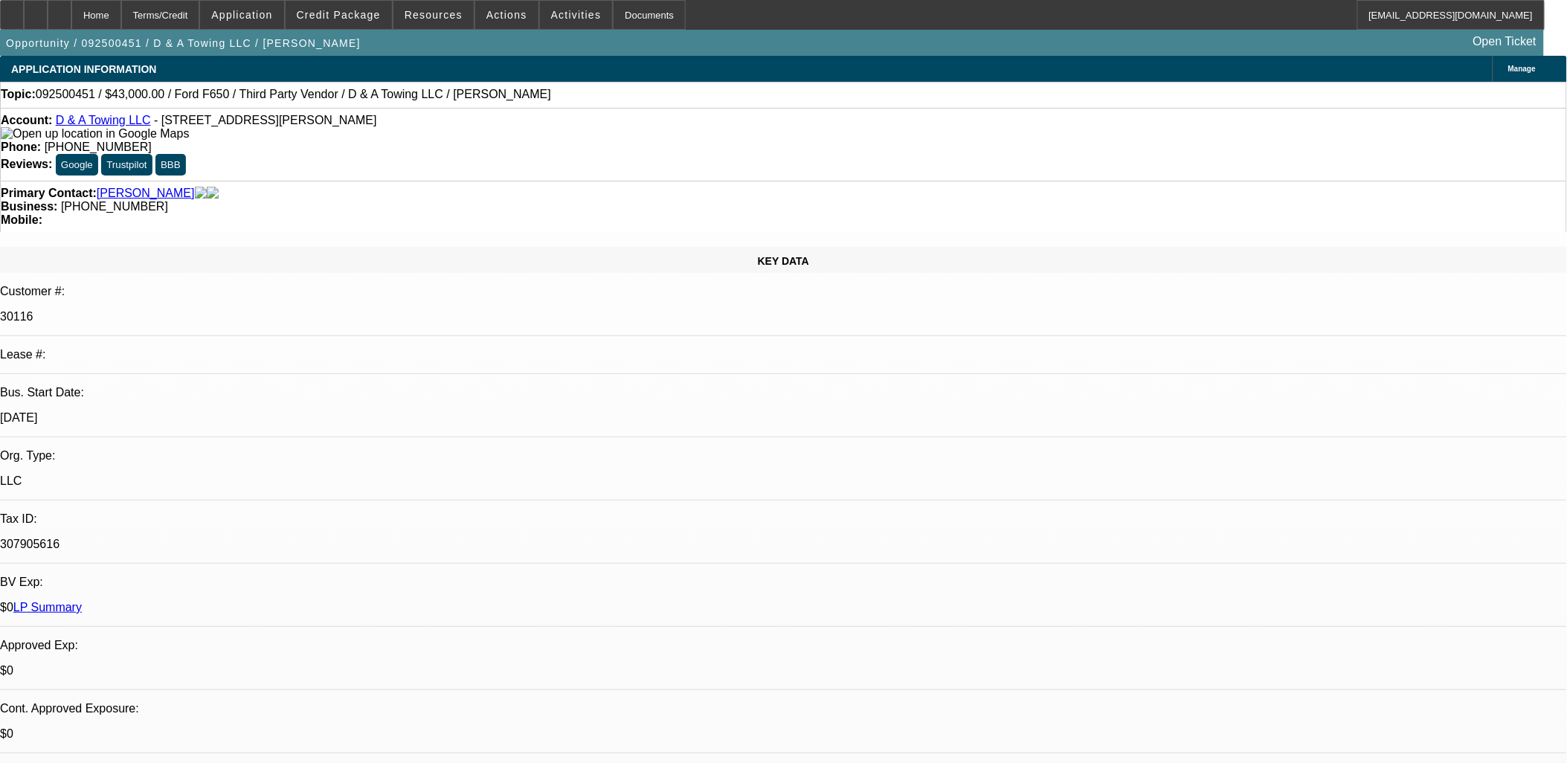
drag, startPoint x: 992, startPoint y: 494, endPoint x: 1046, endPoint y: 495, distance: 53.6
drag, startPoint x: 1046, startPoint y: 495, endPoint x: 1058, endPoint y: 495, distance: 11.9
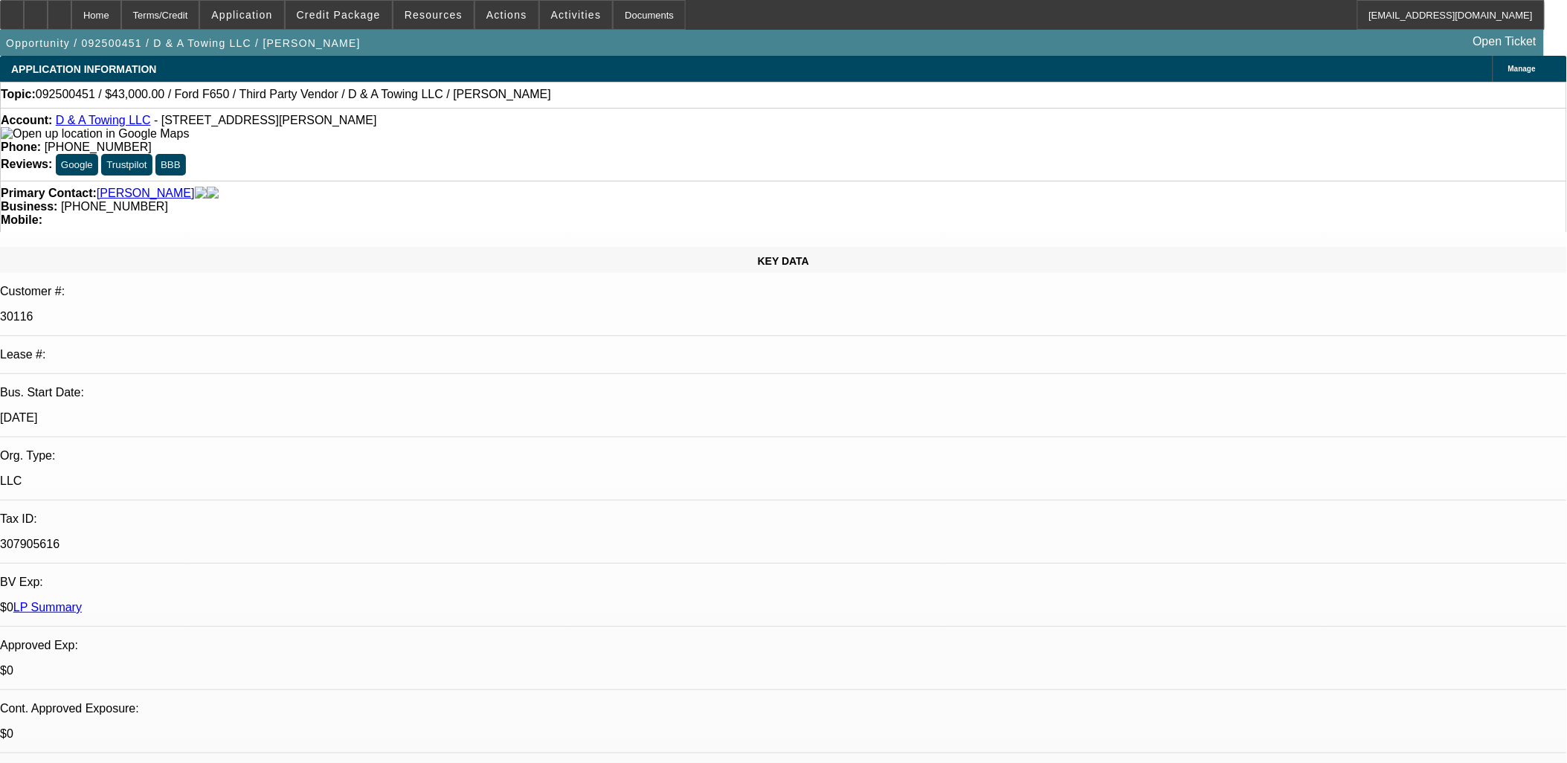
drag, startPoint x: 1061, startPoint y: 498, endPoint x: 1225, endPoint y: 501, distance: 164.4
copy div "Documentation verifying Fed ID"
drag, startPoint x: 895, startPoint y: 368, endPoint x: 897, endPoint y: 376, distance: 7.8
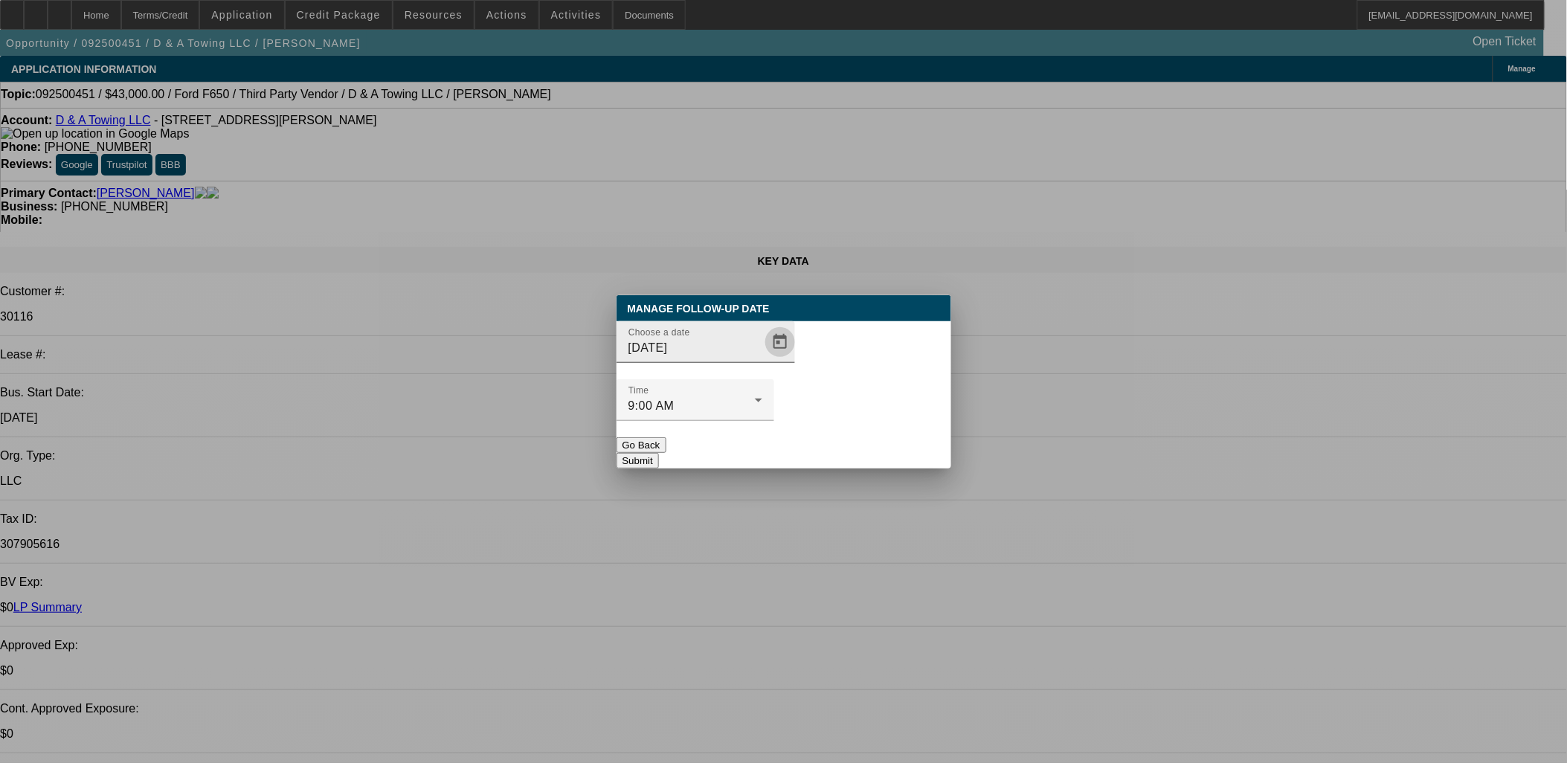
click at [762, 360] on span "Open calendar" at bounding box center [780, 342] width 36 height 36
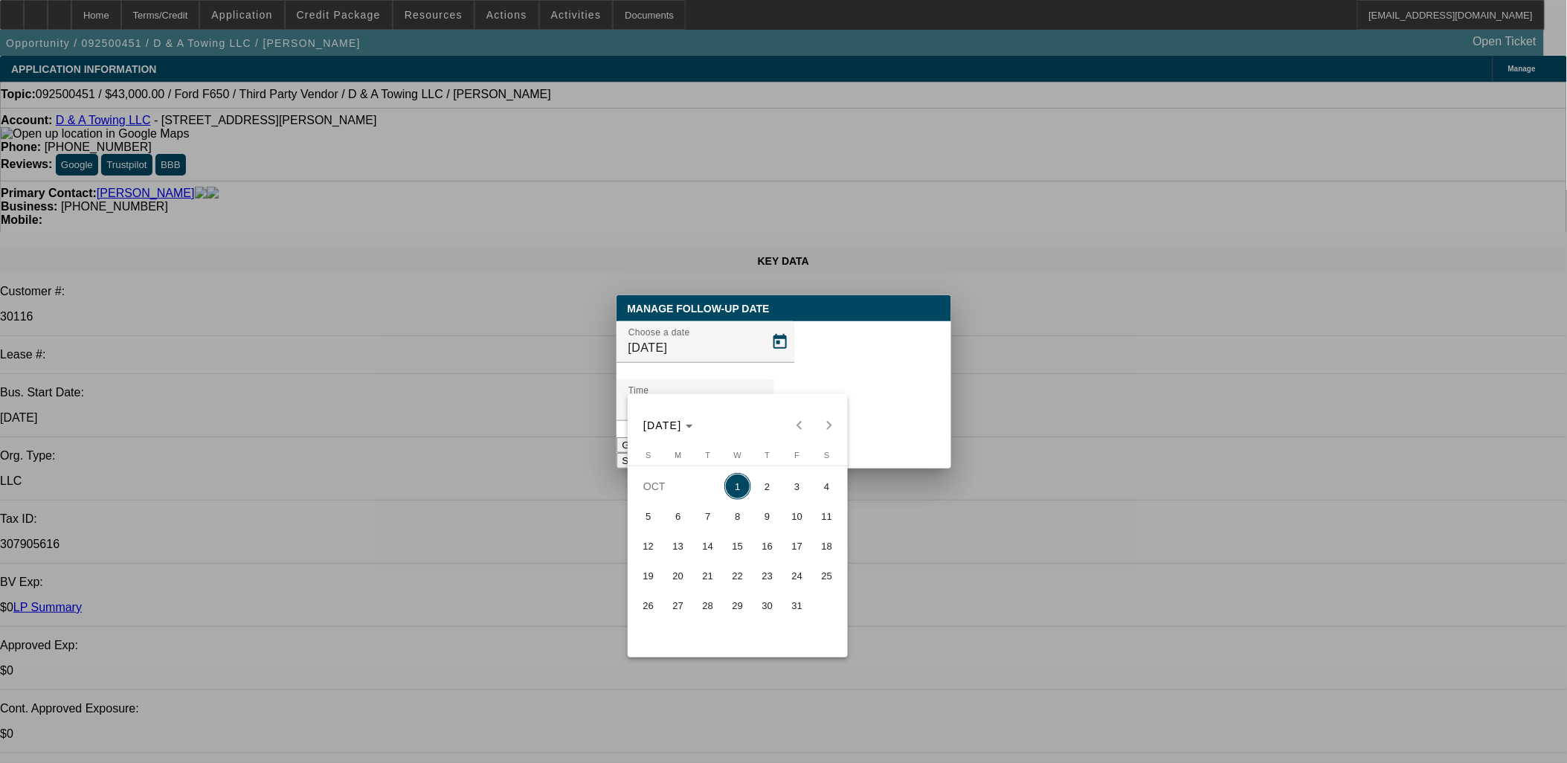
drag, startPoint x: 782, startPoint y: 473, endPoint x: 774, endPoint y: 483, distance: 12.8
click at [773, 480] on tr "OCT 1 2 3 4" at bounding box center [738, 487] width 208 height 30
click at [774, 481] on span "2" at bounding box center [767, 486] width 27 height 27
type input "10/2/2025"
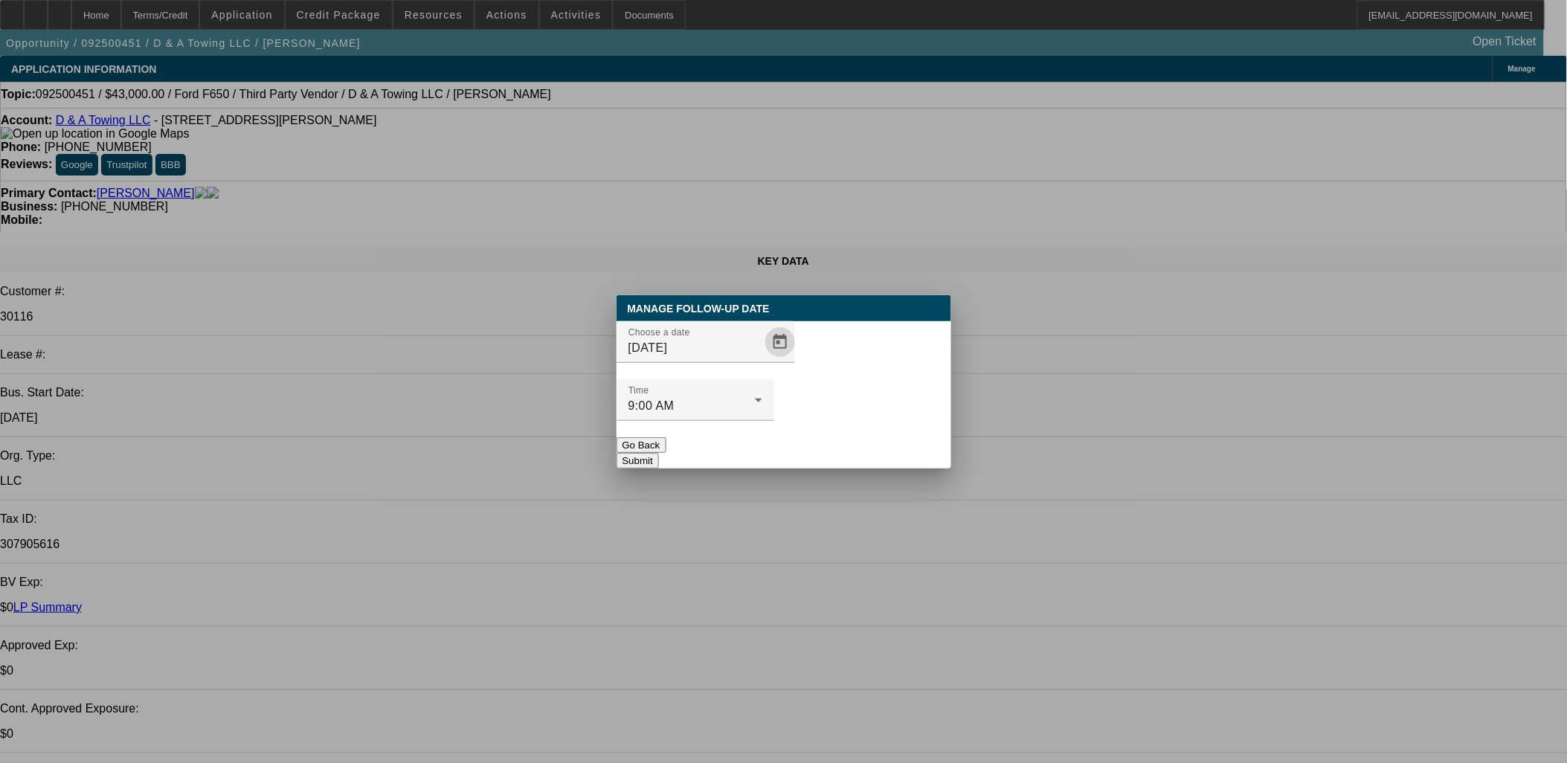
click at [774, 421] on div at bounding box center [696, 429] width 158 height 16
click at [659, 453] on button "Submit" at bounding box center [638, 461] width 42 height 16
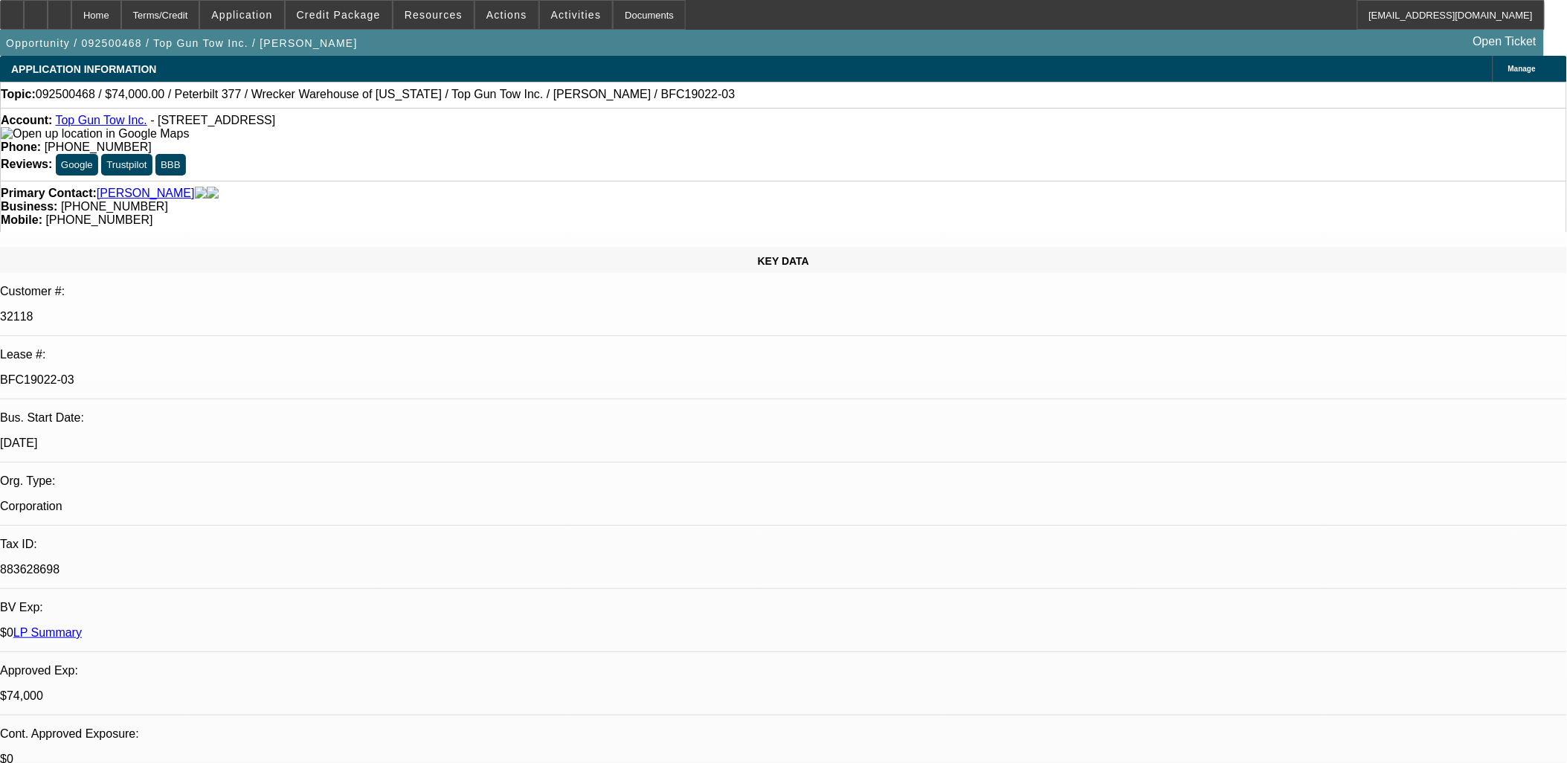
select select "0"
select select "2"
select select "0.1"
select select "0"
select select "2"
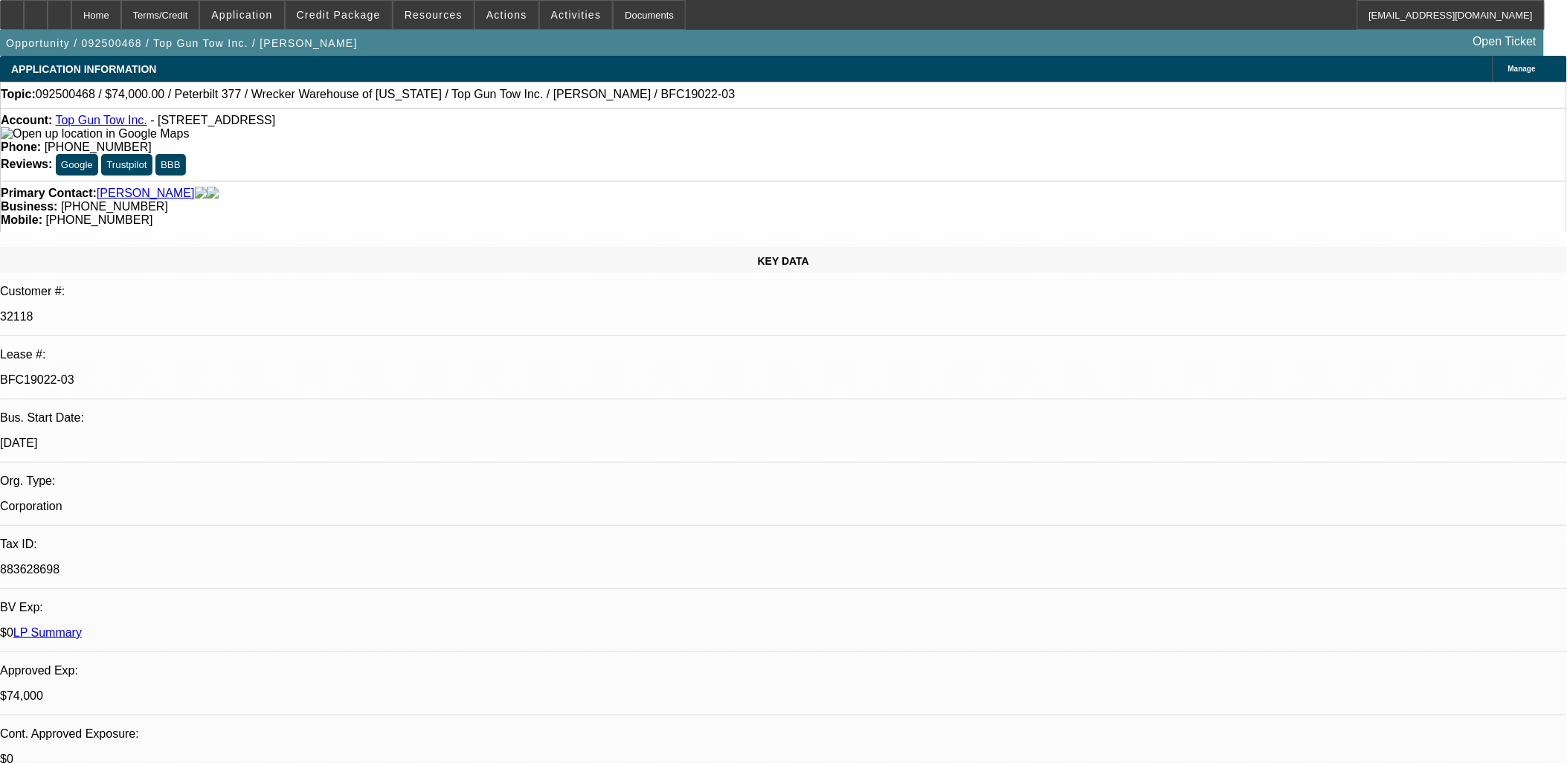
select select "0.1"
select select "0"
select select "2"
select select "0.1"
select select "0"
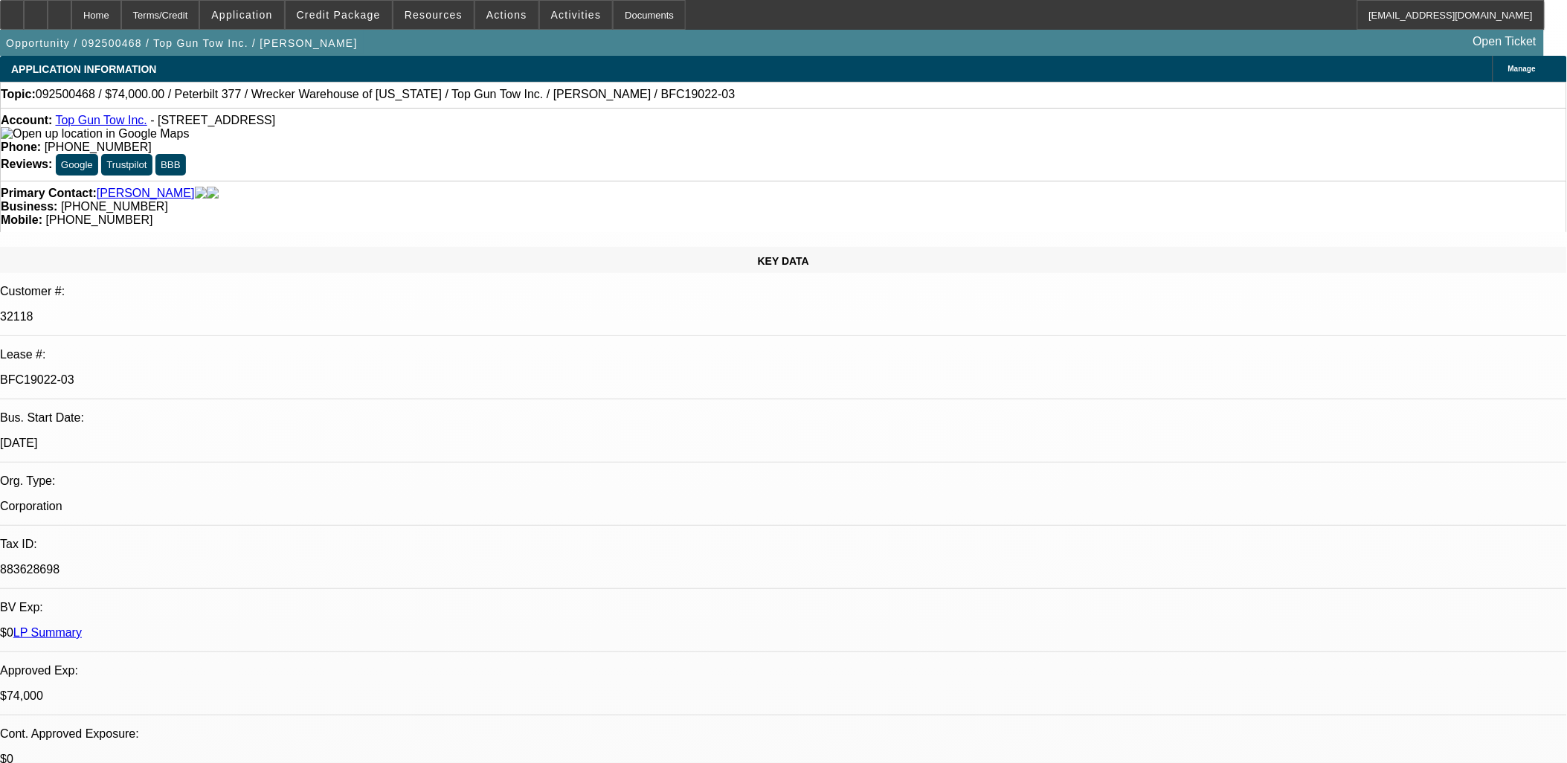
select select "2"
select select "0.1"
select select "1"
select select "2"
select select "4"
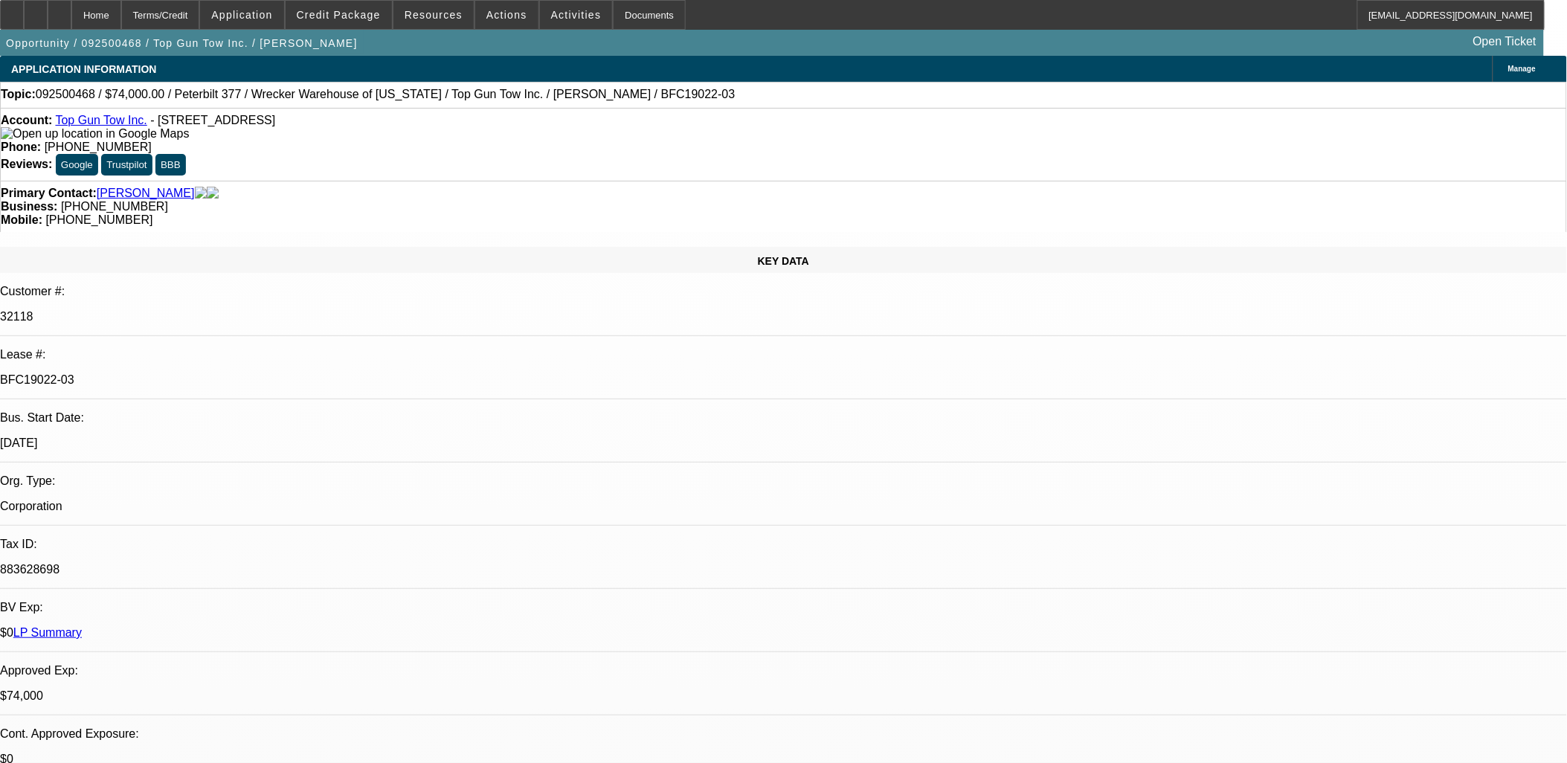
select select "1"
select select "2"
select select "4"
select select "1"
select select "2"
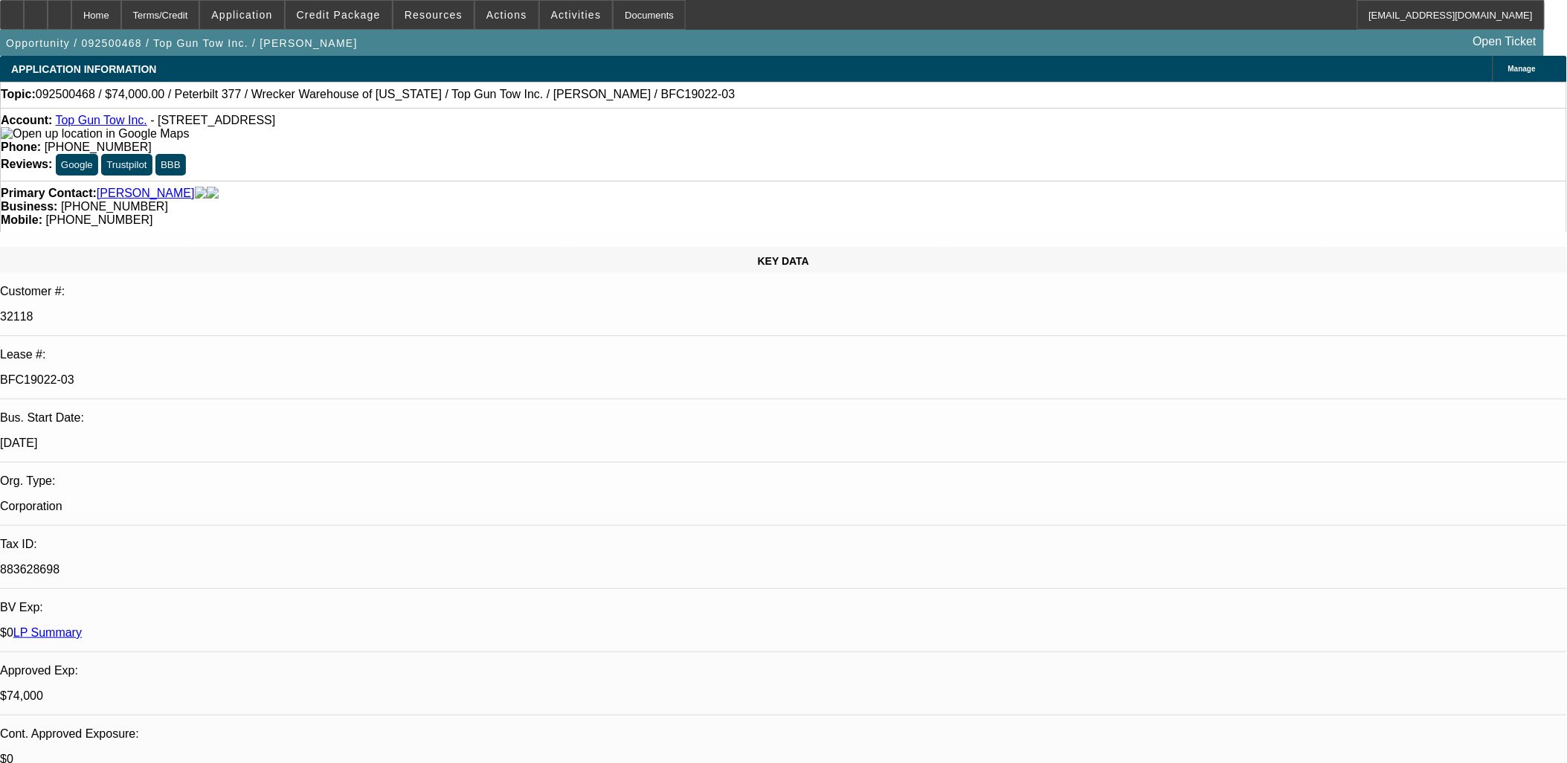
select select "4"
select select "1"
select select "2"
select select "4"
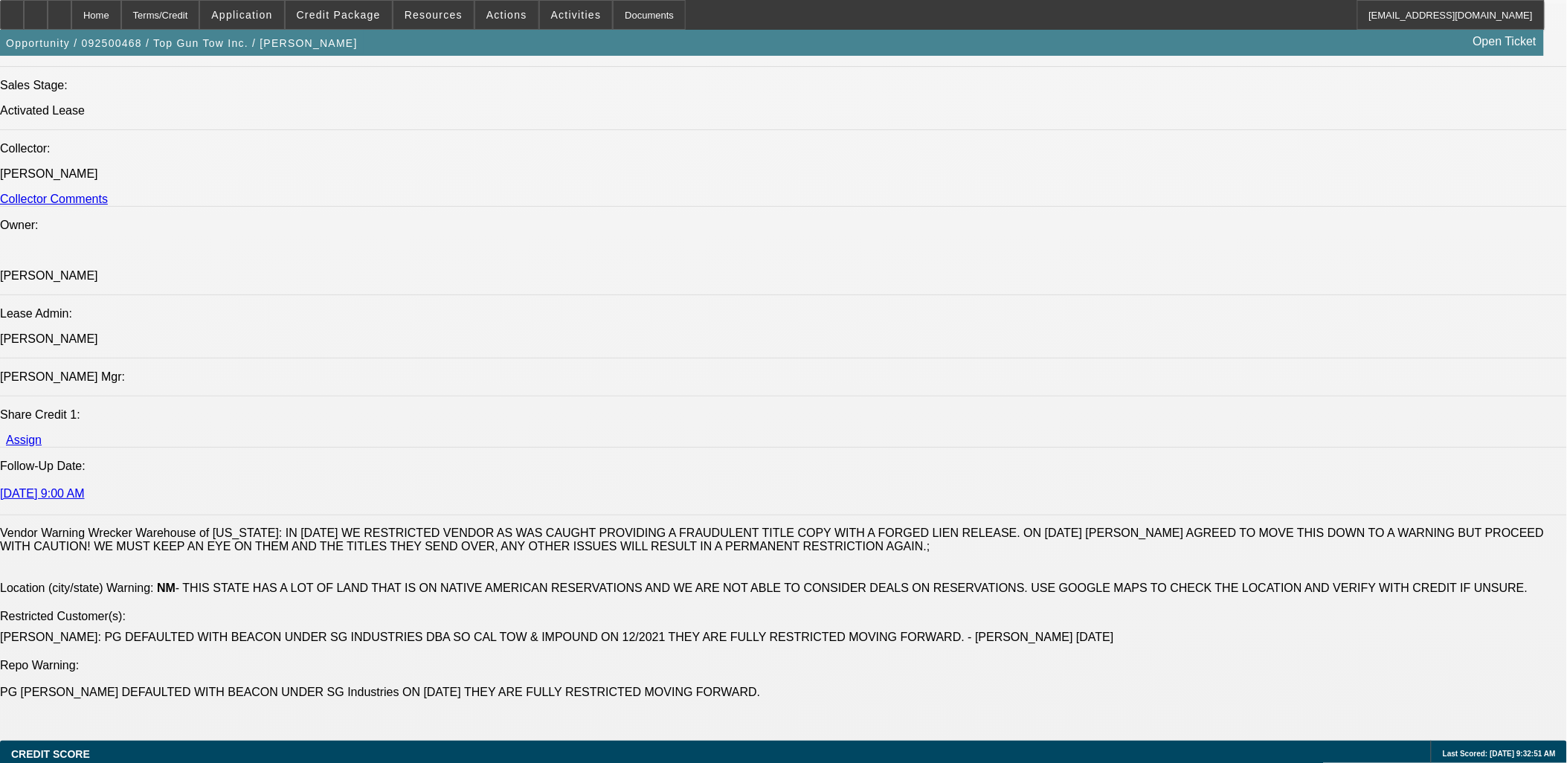
scroll to position [909, 0]
drag, startPoint x: 1285, startPoint y: 268, endPoint x: 1289, endPoint y: 292, distance: 23.4
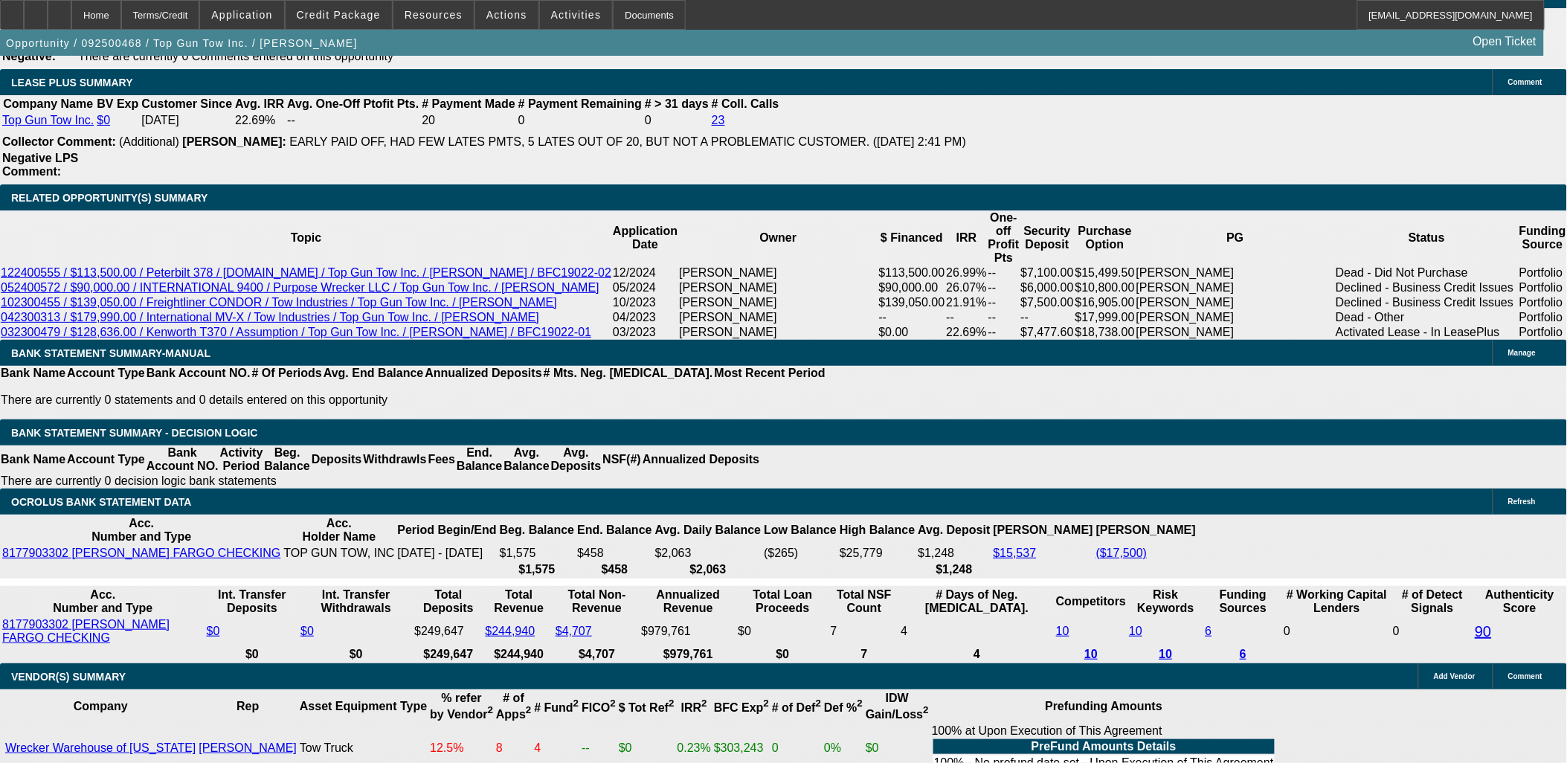
scroll to position [2231, 0]
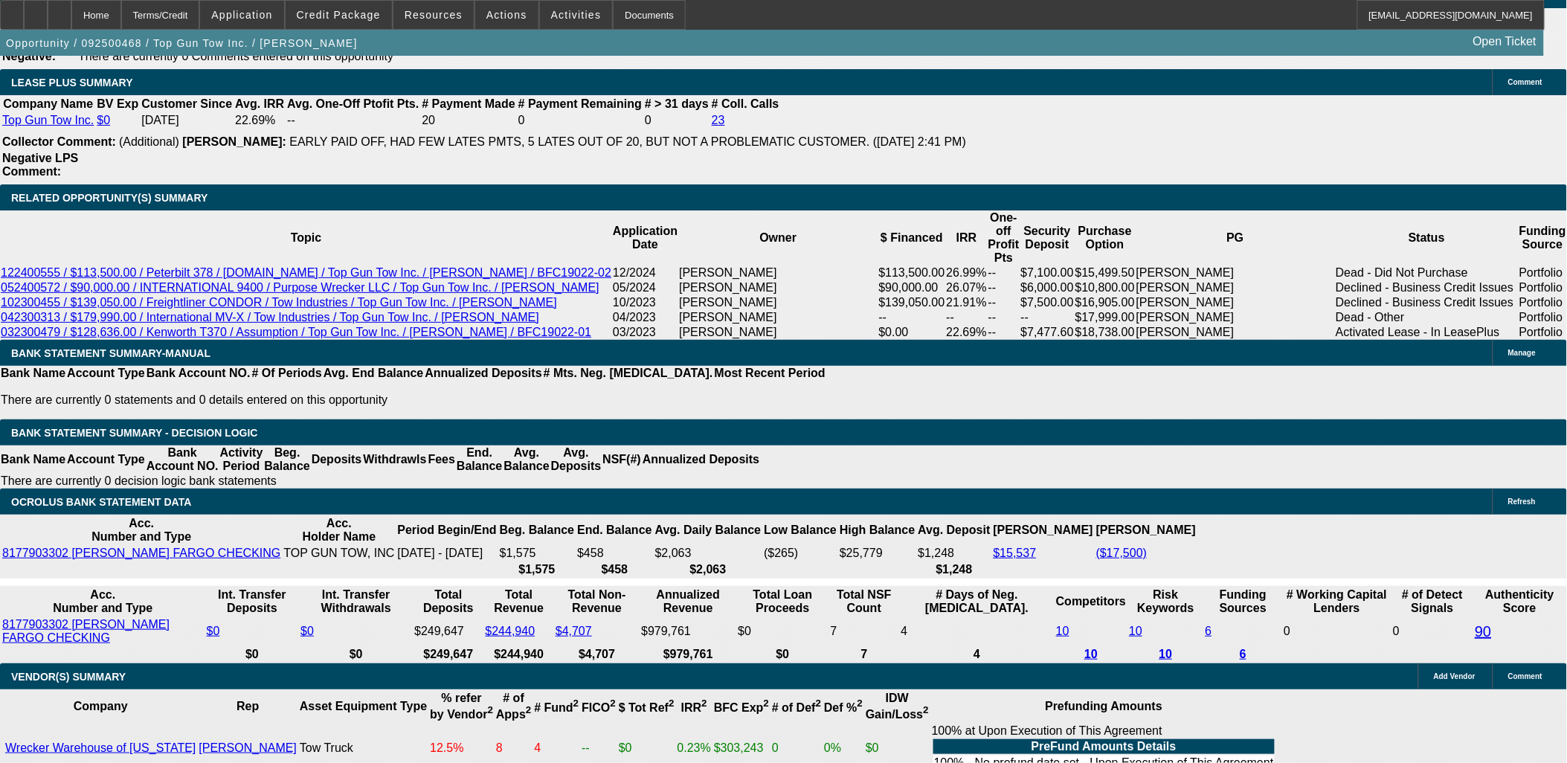
drag, startPoint x: 157, startPoint y: 418, endPoint x: 123, endPoint y: 451, distance: 47.3
drag, startPoint x: 123, startPoint y: 451, endPoint x: 19, endPoint y: 248, distance: 228.2
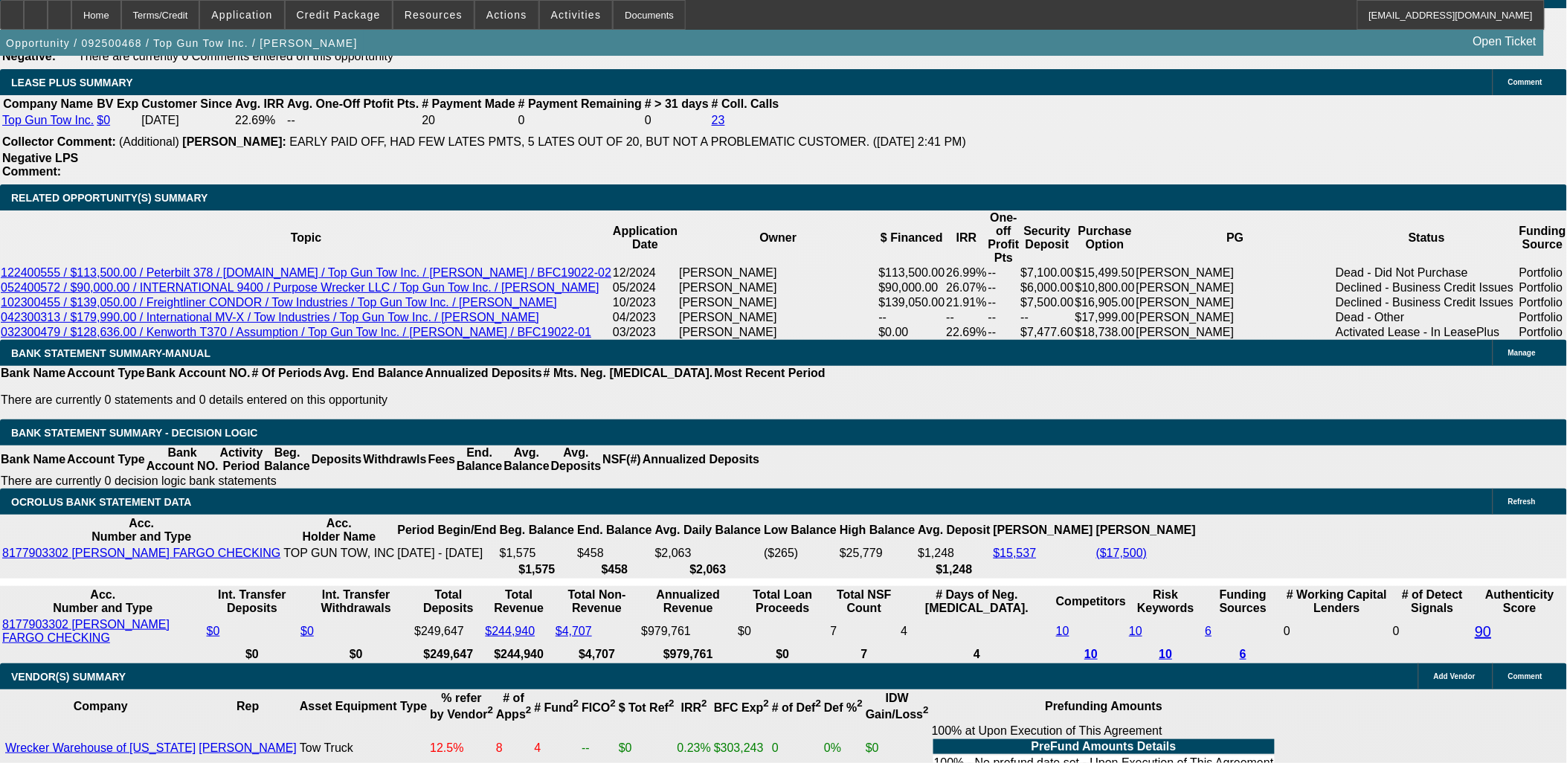
drag, startPoint x: 18, startPoint y: 248, endPoint x: 132, endPoint y: 451, distance: 233.4
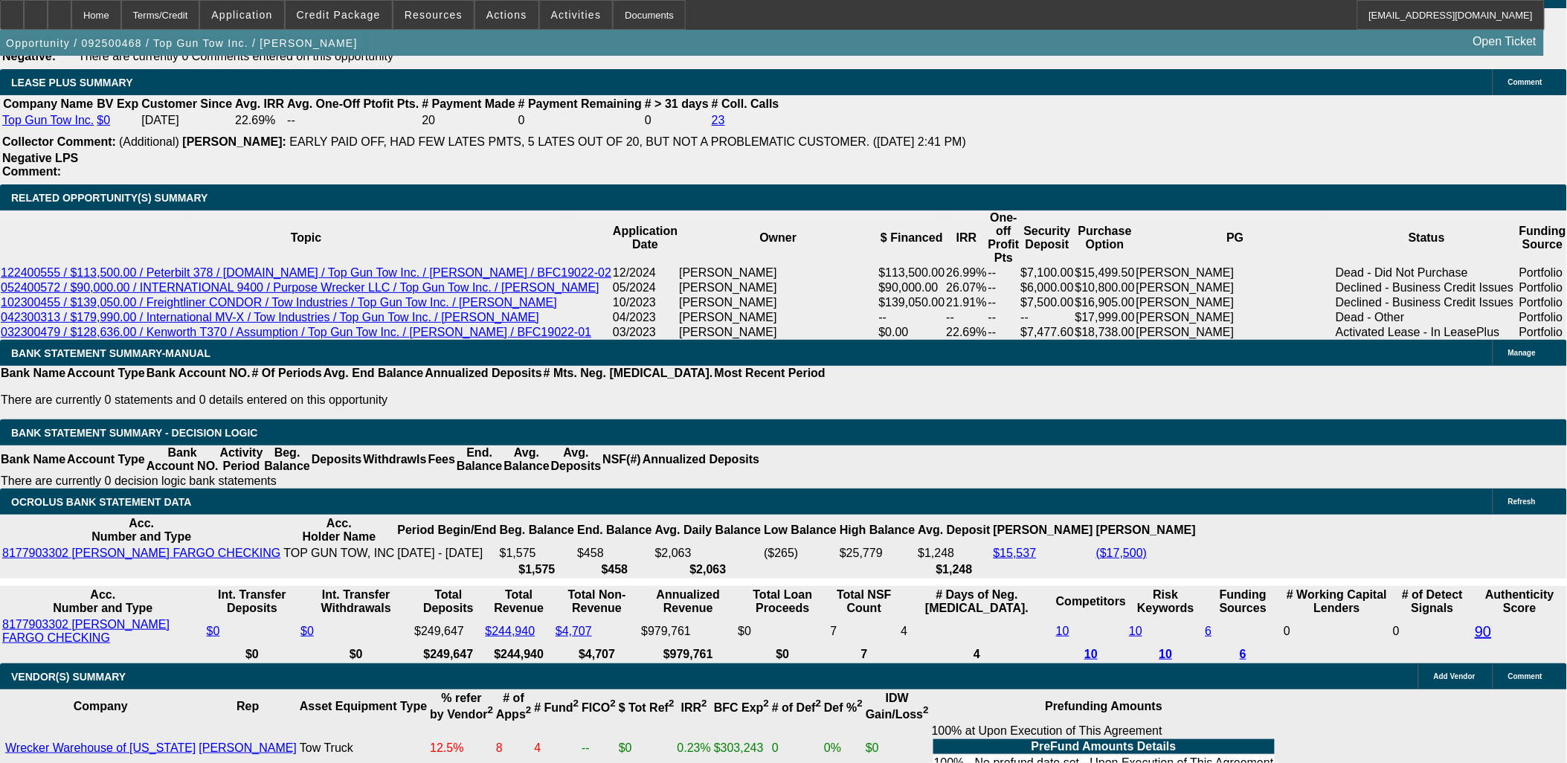
drag, startPoint x: 131, startPoint y: 451, endPoint x: 25, endPoint y: 254, distance: 224.6
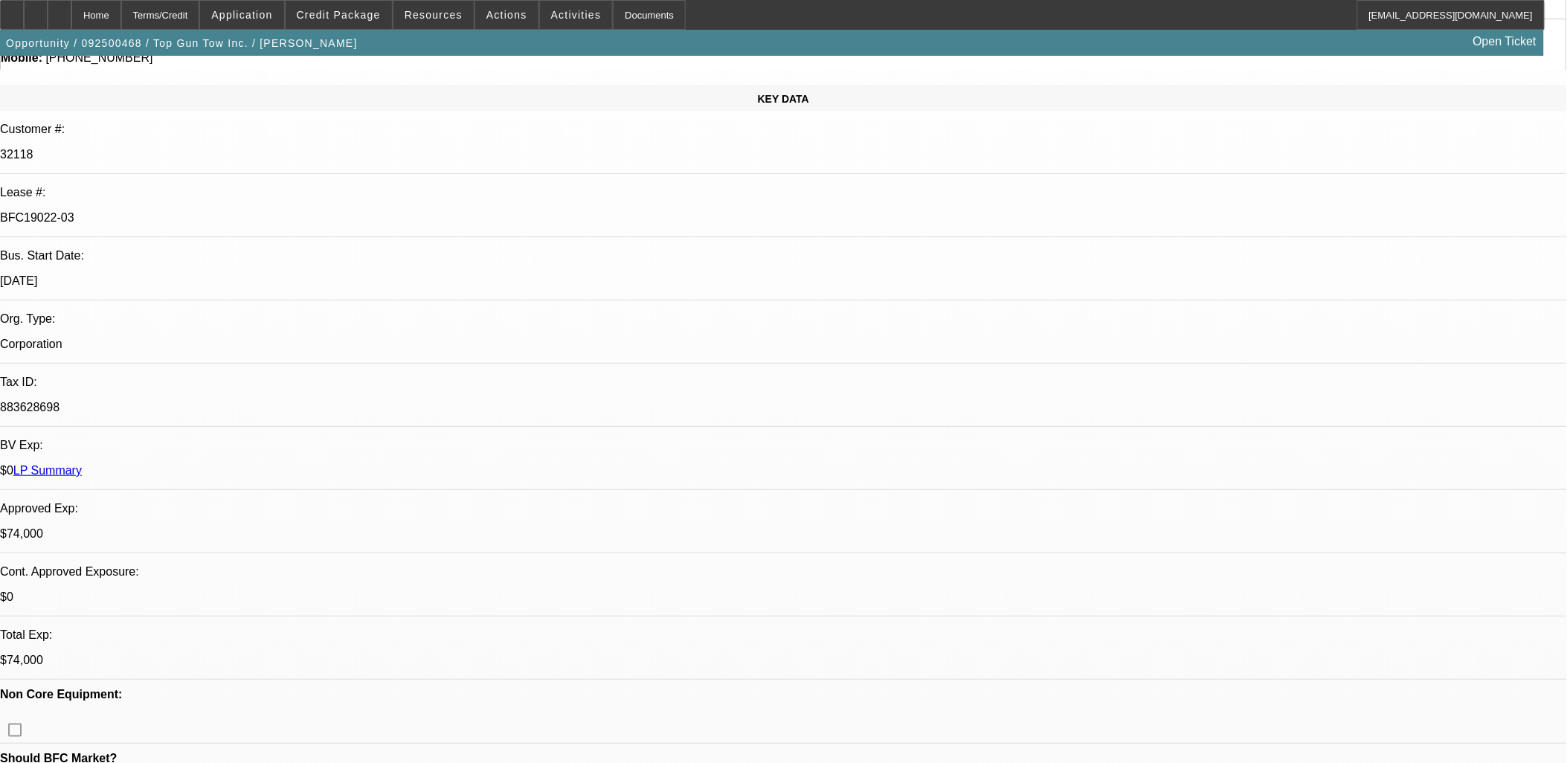
scroll to position [0, 0]
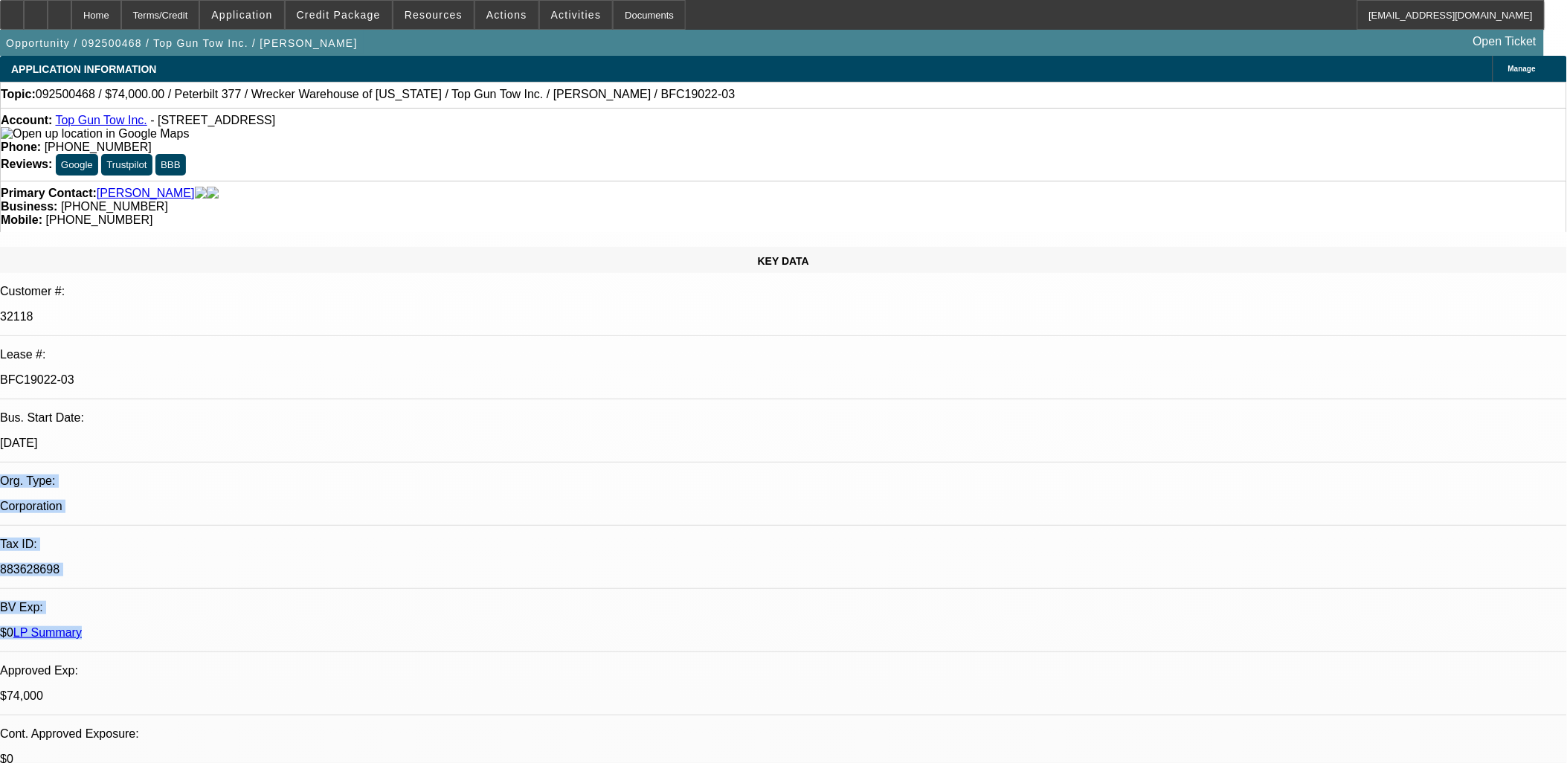
drag, startPoint x: 303, startPoint y: 332, endPoint x: 22, endPoint y: 292, distance: 283.3
click at [22, 292] on div "KEY DATA Customer #: 32118 Lease #: BFC19022-03 Bus. Start Date: 7/22/22 Org. T…" at bounding box center [783, 617] width 1567 height 741
click at [22, 474] on div "Org. Type:" at bounding box center [783, 480] width 1567 height 13
drag, startPoint x: 22, startPoint y: 292, endPoint x: 242, endPoint y: 367, distance: 232.8
click at [242, 367] on div "KEY DATA Customer #: 32118 Lease #: BFC19022-03 Bus. Start Date: 7/22/22 Org. T…" at bounding box center [783, 617] width 1567 height 741
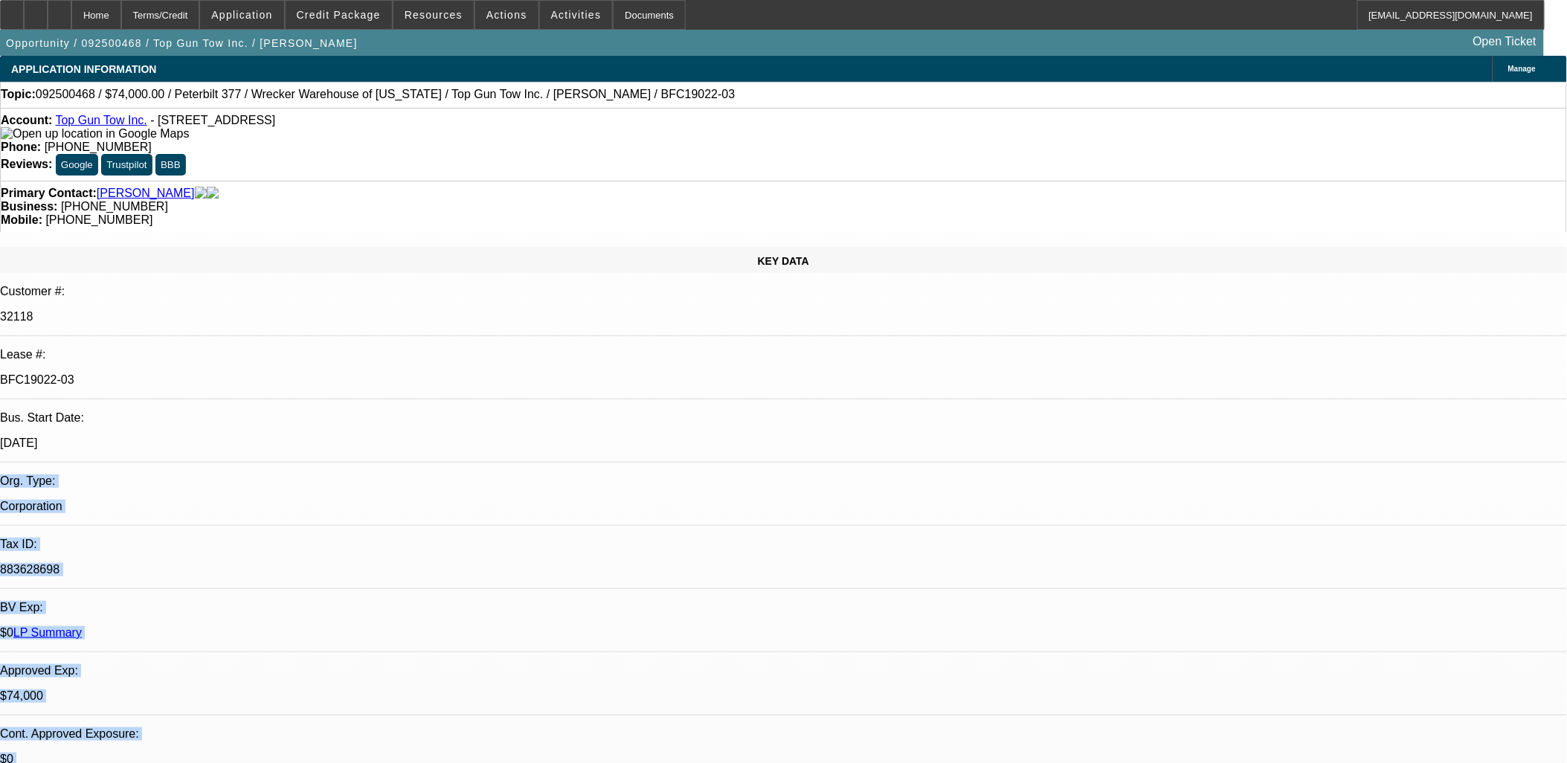
click at [242, 753] on p "$0" at bounding box center [783, 759] width 1567 height 13
drag, startPoint x: 242, startPoint y: 367, endPoint x: 28, endPoint y: 248, distance: 245.7
click at [28, 248] on div "KEY DATA Customer #: 32118 Lease #: BFC19022-03 Bus. Start Date: 7/22/22 Org. T…" at bounding box center [783, 617] width 1567 height 741
click at [23, 348] on p "Lease #:" at bounding box center [783, 354] width 1567 height 13
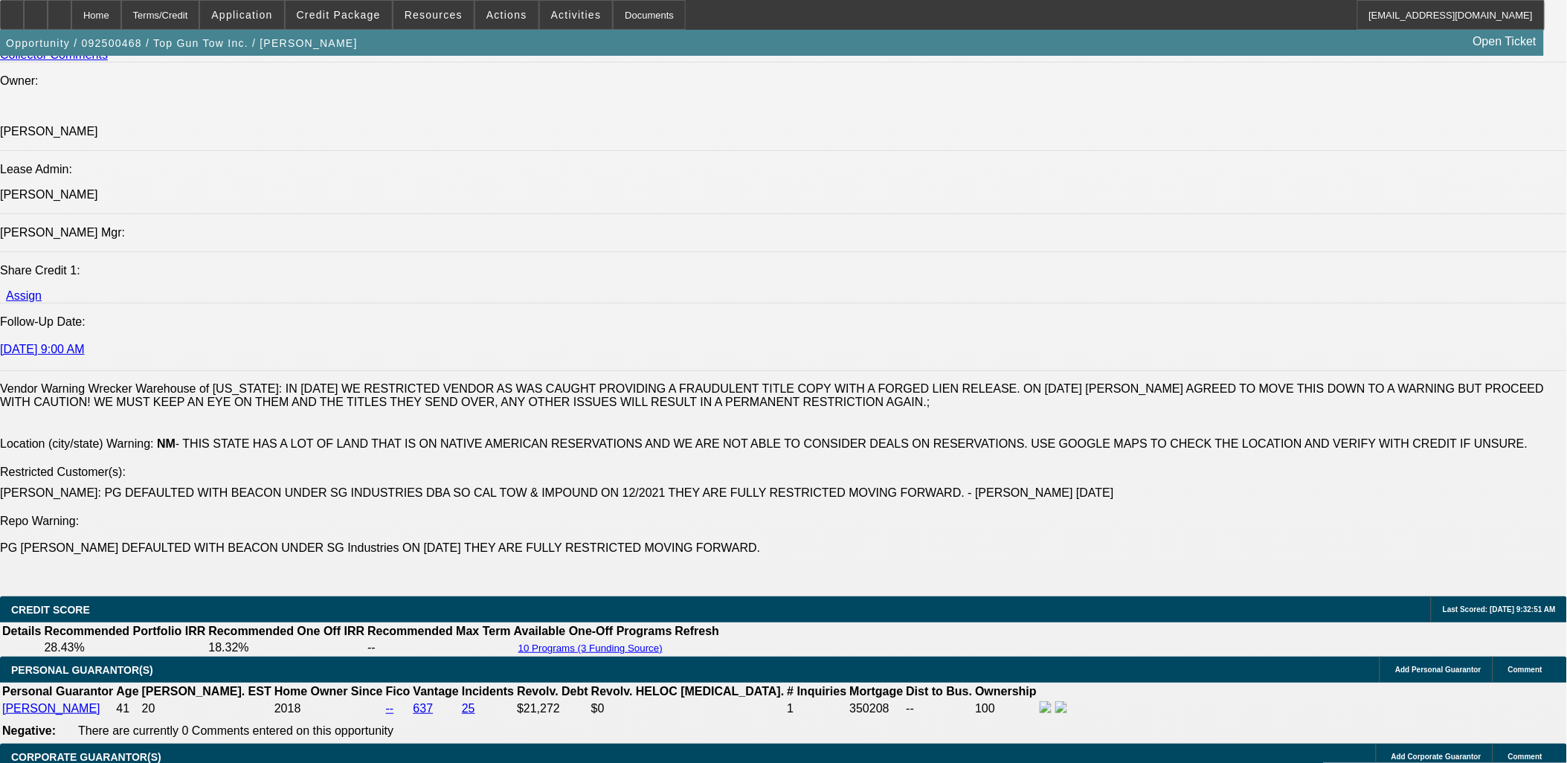
scroll to position [1818, 0]
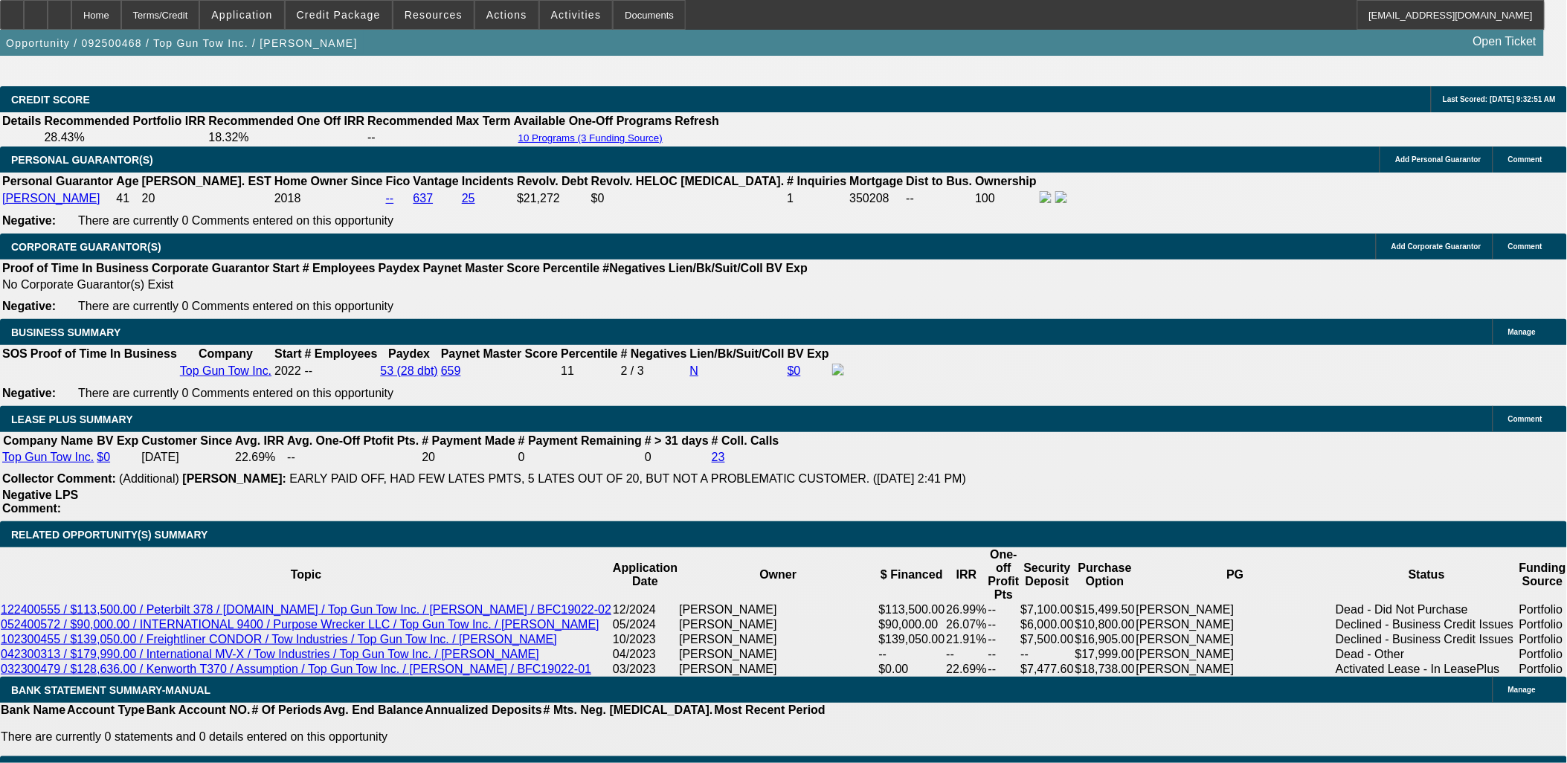
scroll to position [2479, 0]
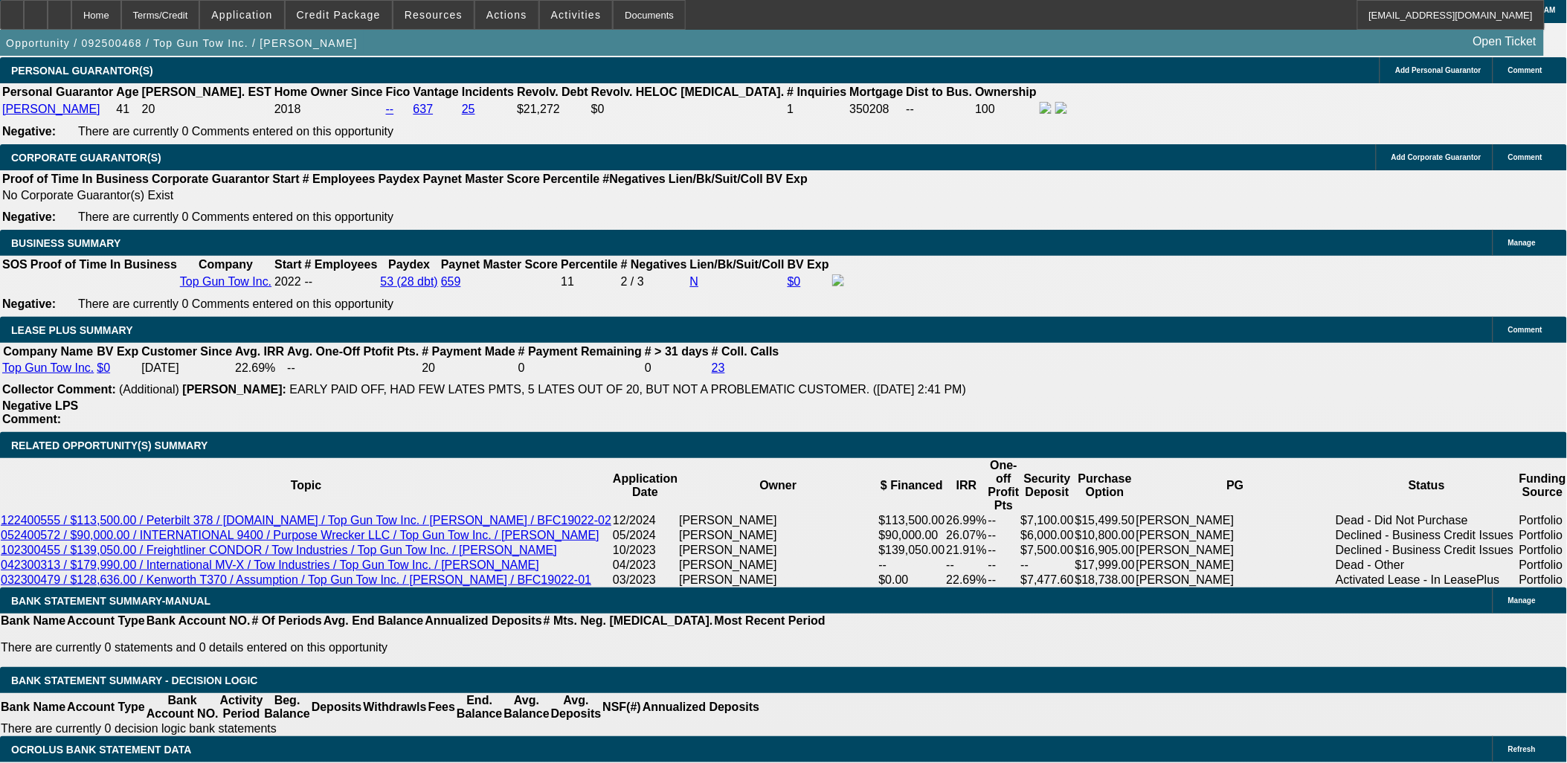
drag, startPoint x: 236, startPoint y: 459, endPoint x: 377, endPoint y: 480, distance: 142.9
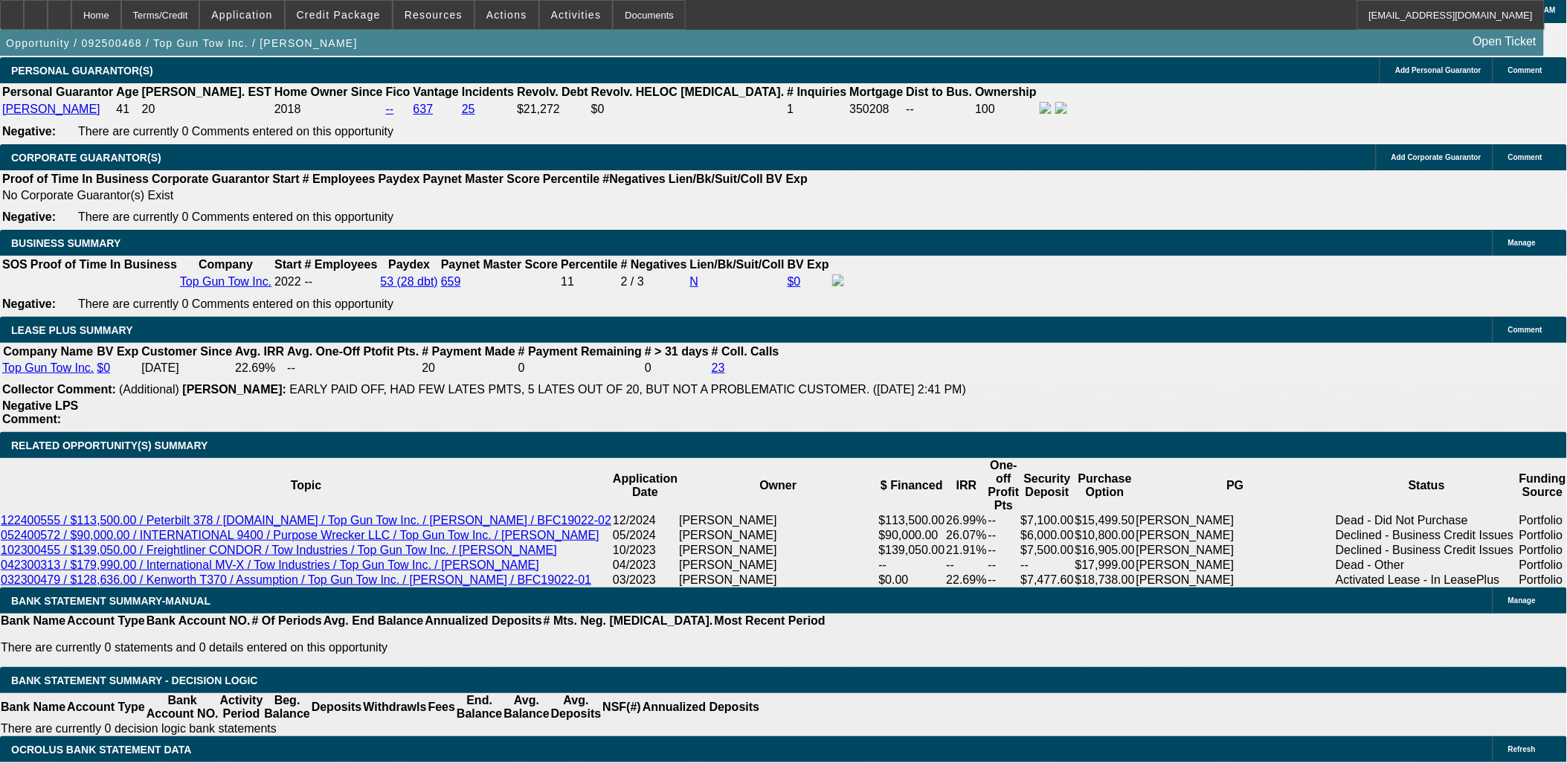
drag, startPoint x: 379, startPoint y: 481, endPoint x: 300, endPoint y: 471, distance: 80.3
drag, startPoint x: 251, startPoint y: 454, endPoint x: 387, endPoint y: 486, distance: 139.1
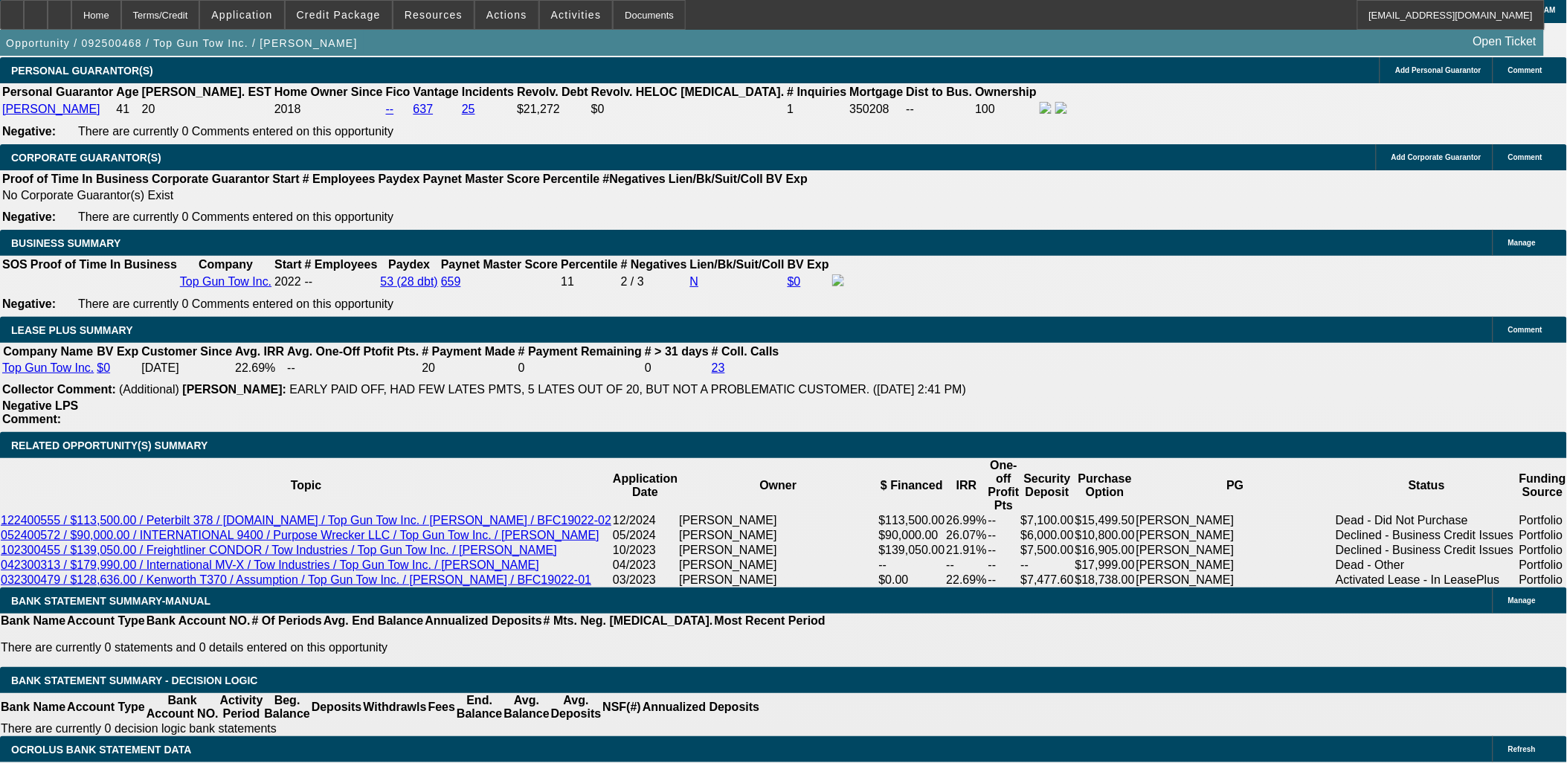
drag, startPoint x: 385, startPoint y: 484, endPoint x: 228, endPoint y: 457, distance: 160.0
drag, startPoint x: 225, startPoint y: 456, endPoint x: 390, endPoint y: 483, distance: 166.6
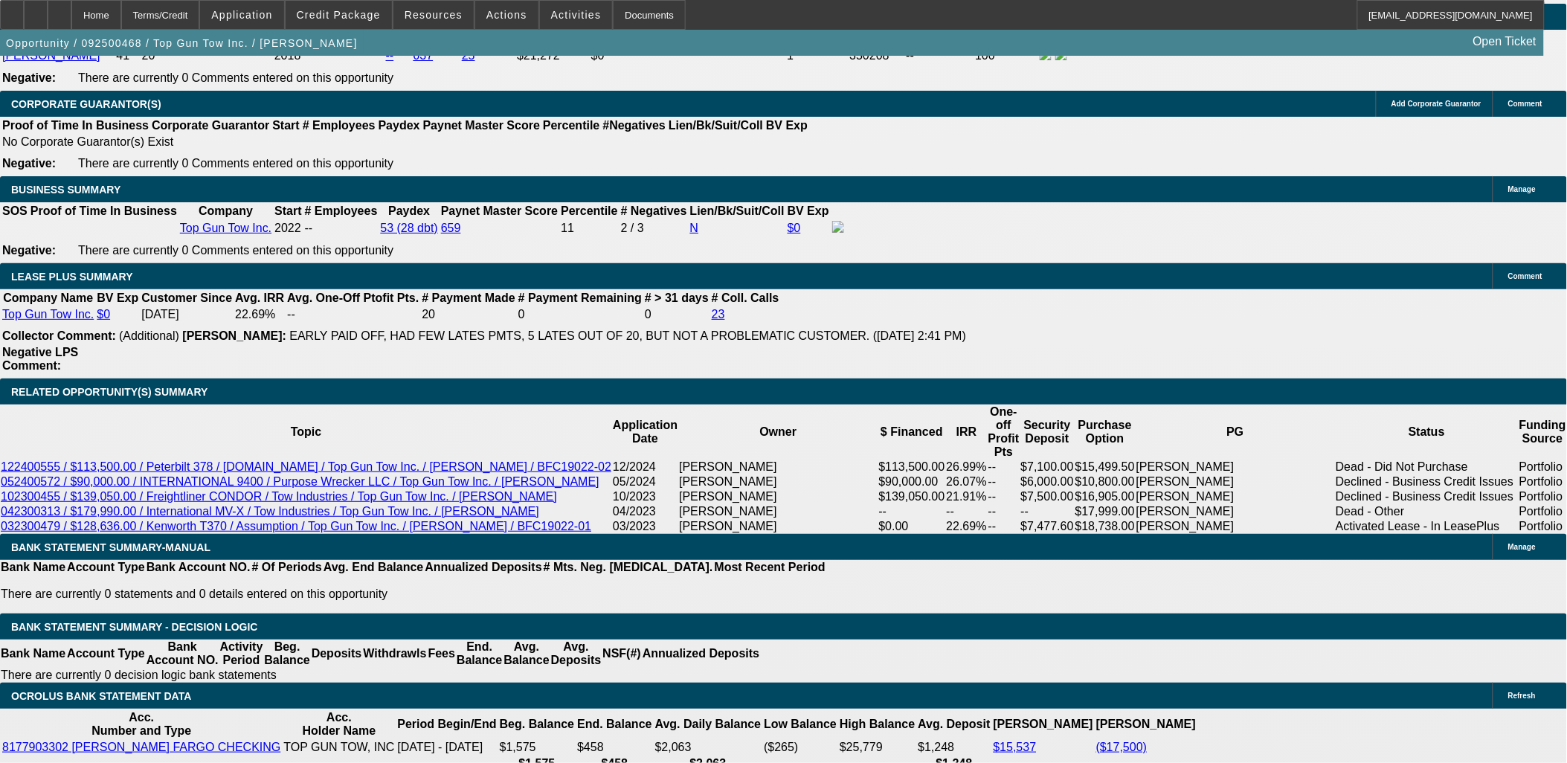
scroll to position [2561, 0]
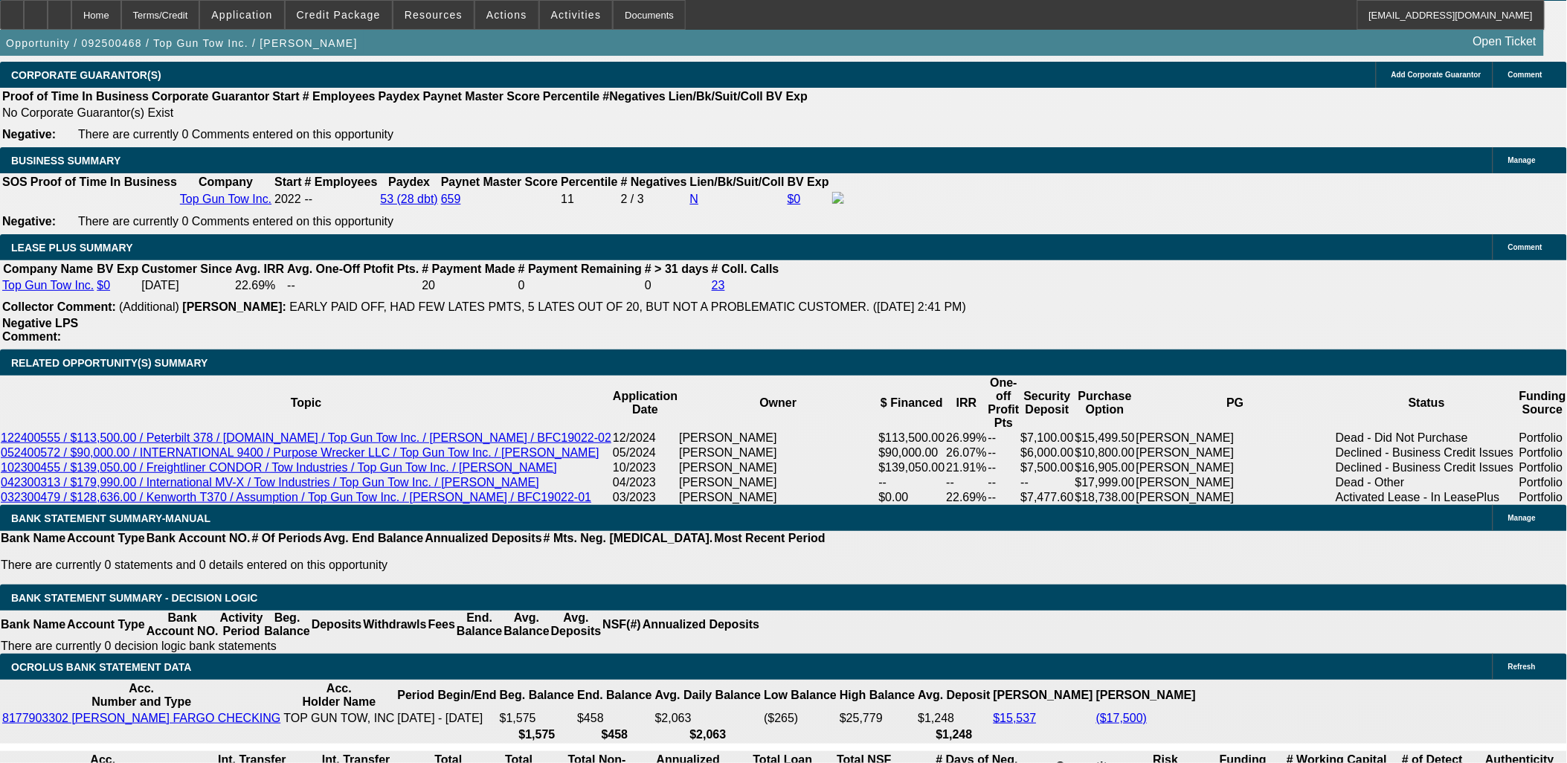
drag, startPoint x: 229, startPoint y: 376, endPoint x: 184, endPoint y: 450, distance: 86.5
drag, startPoint x: 184, startPoint y: 450, endPoint x: 73, endPoint y: 421, distance: 114.5
drag, startPoint x: 234, startPoint y: 375, endPoint x: 380, endPoint y: 375, distance: 146.5
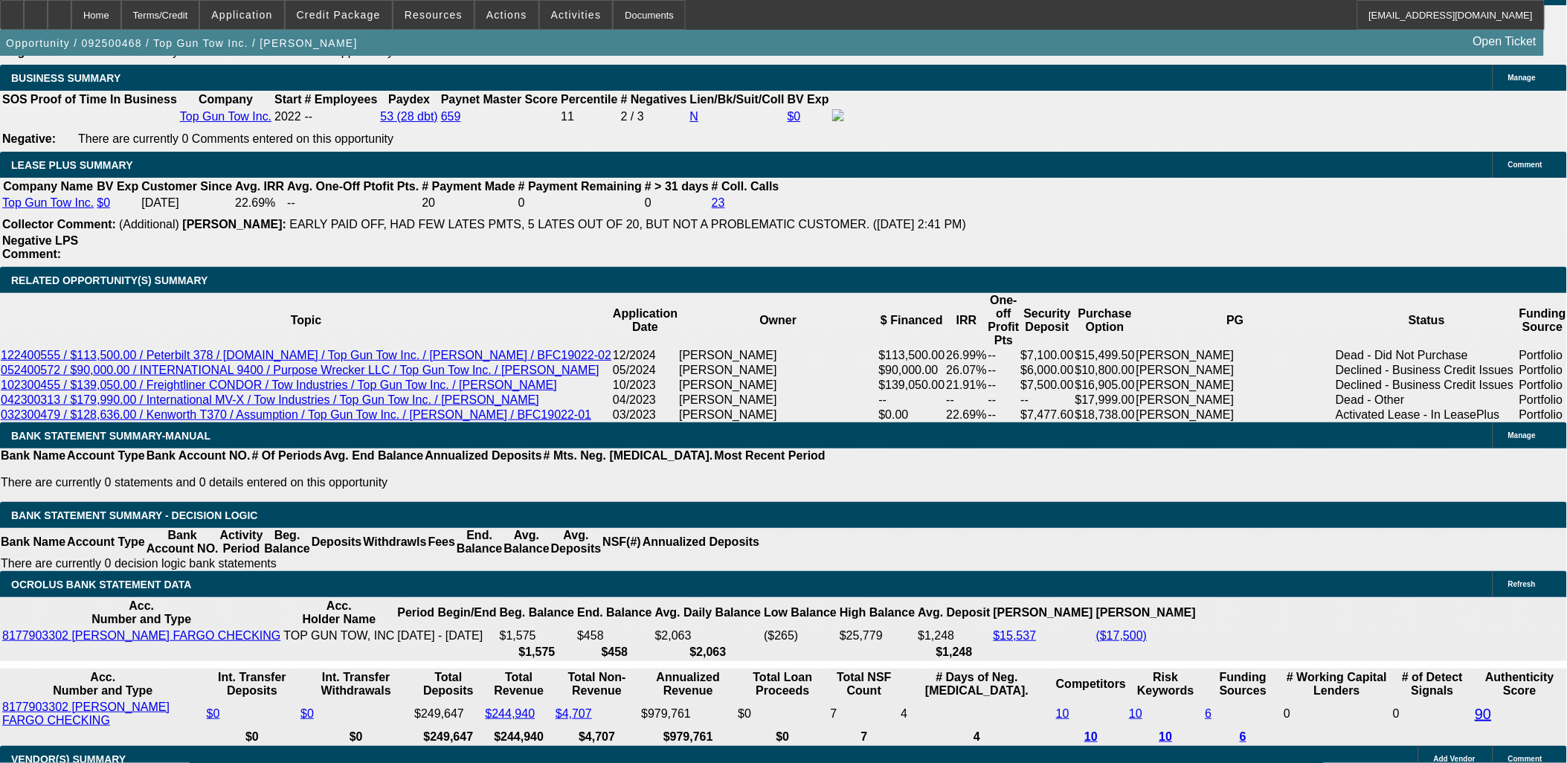
scroll to position [2396, 0]
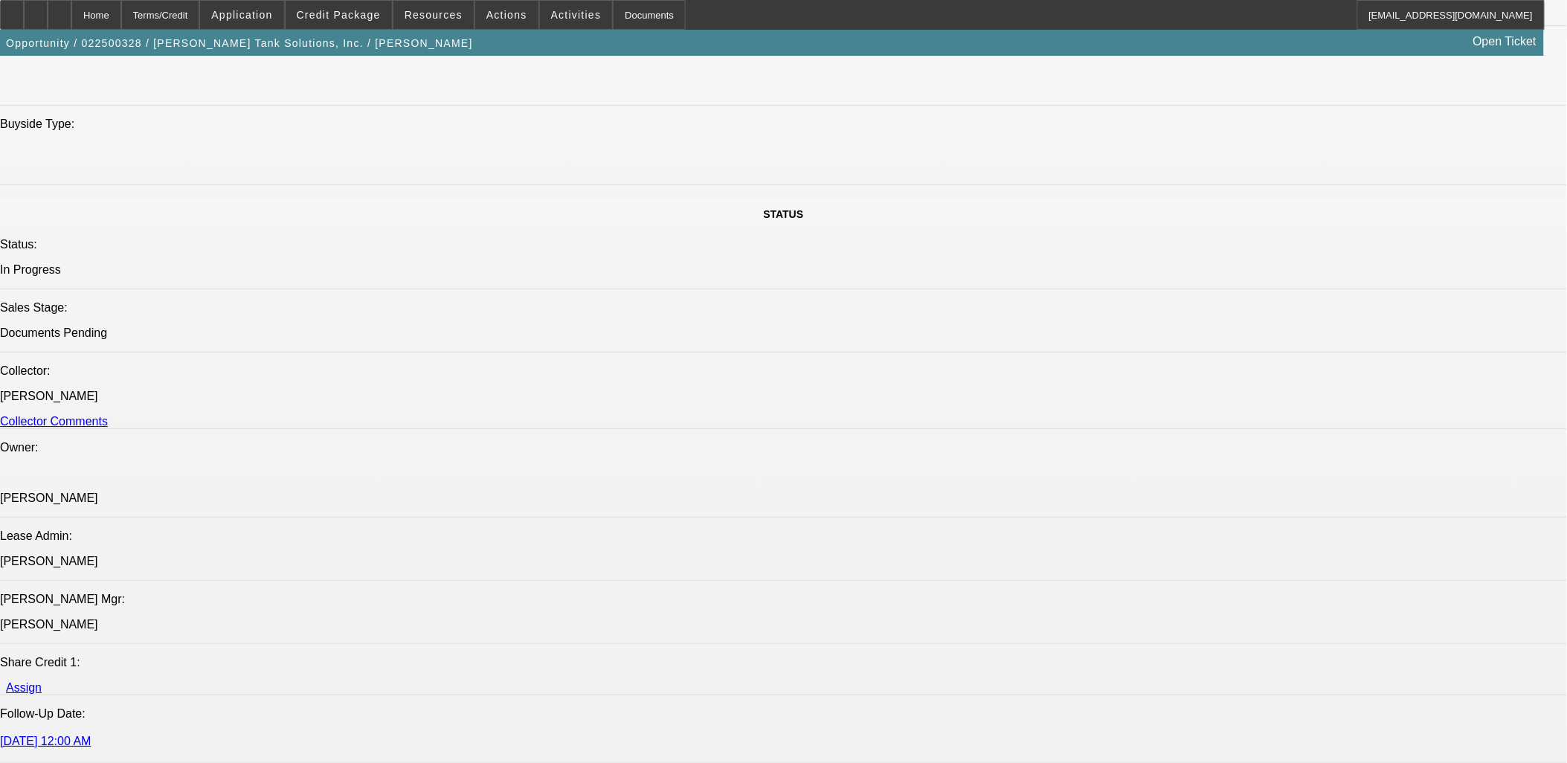
select select "0"
select select "2"
select select "0"
select select "2"
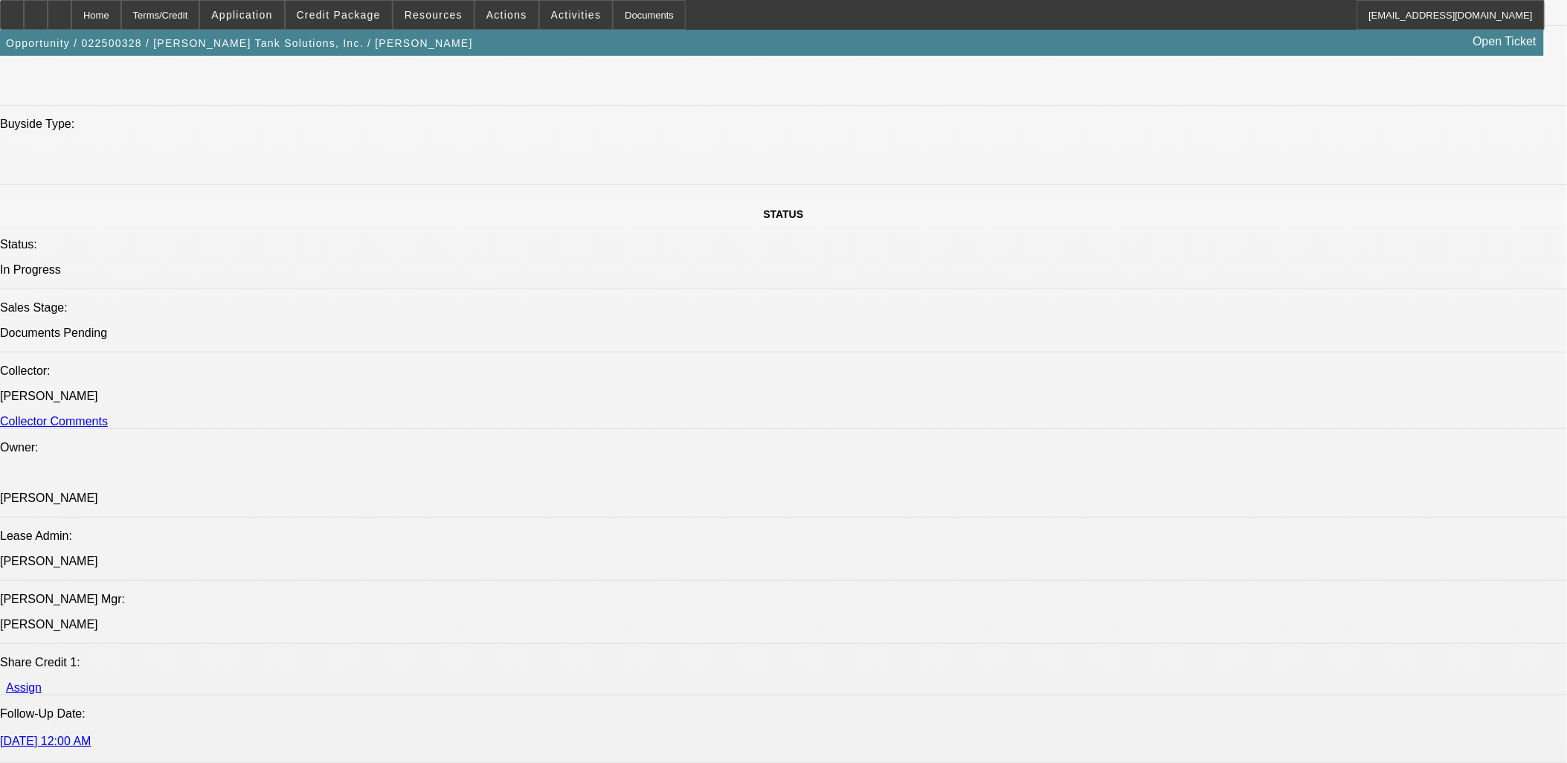
select select "0"
select select "2"
select select "0"
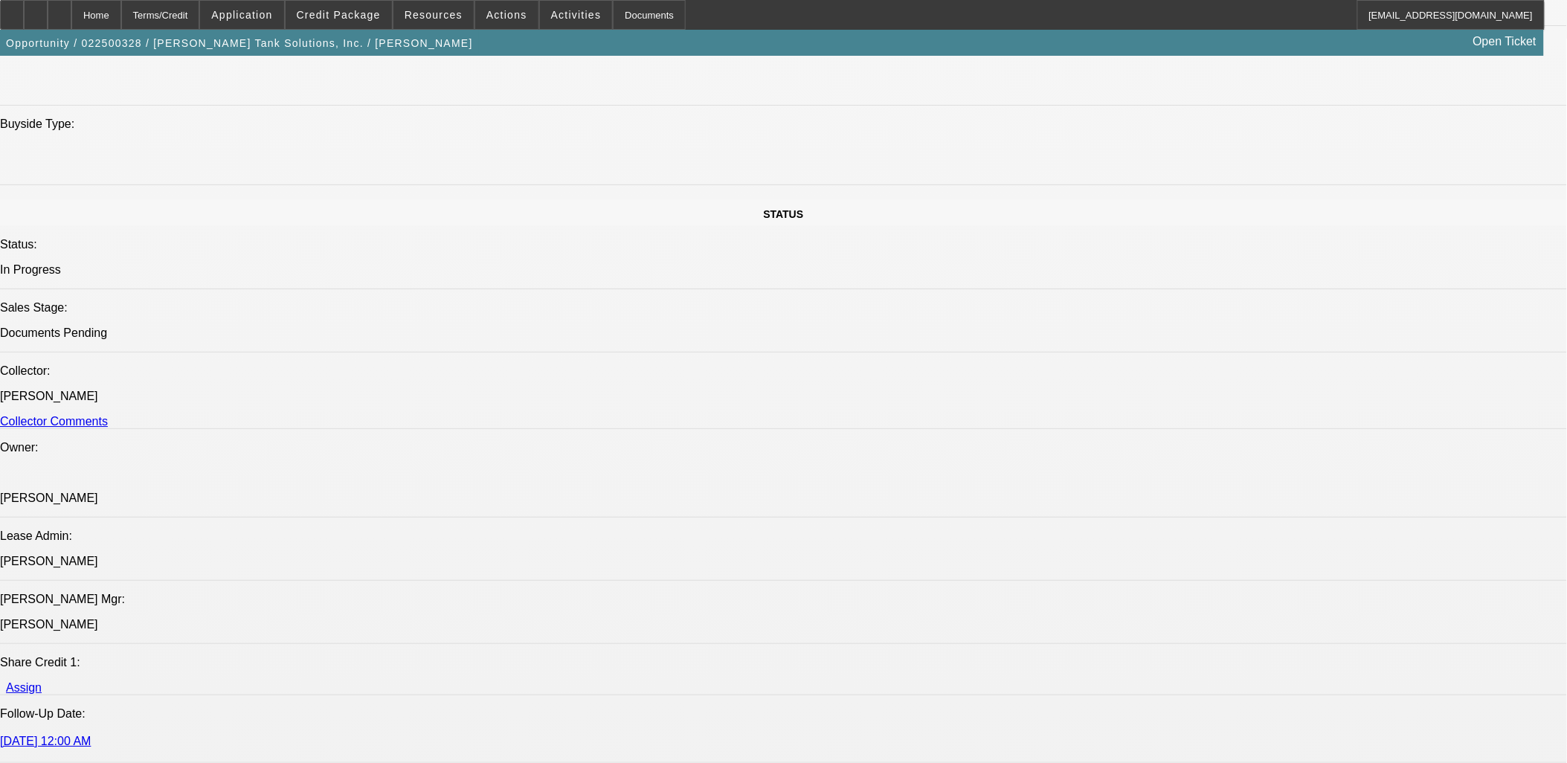
select select "2"
select select "0"
select select "1"
select select "2"
select select "6"
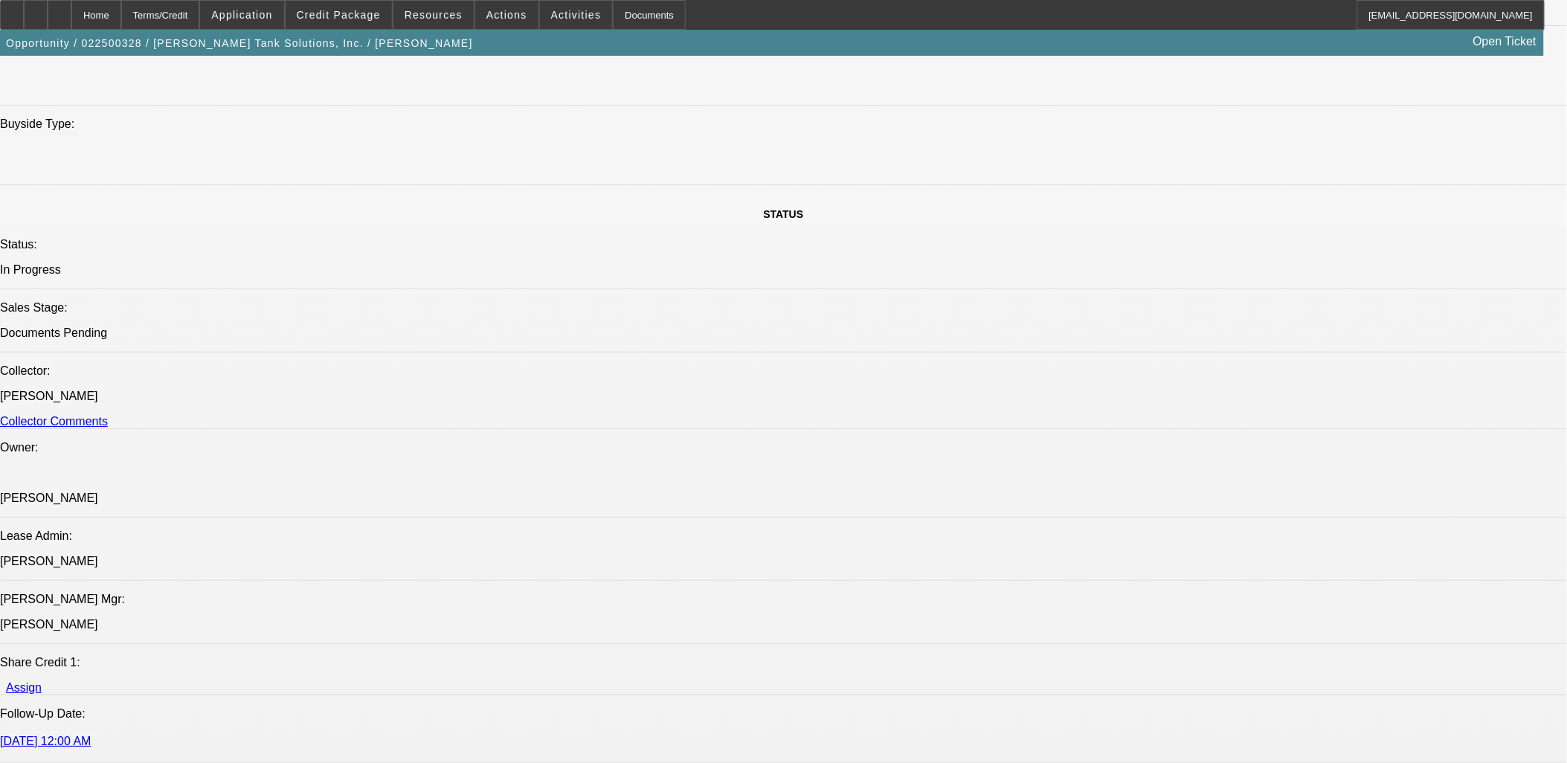
select select "1"
select select "2"
select select "6"
select select "1"
select select "2"
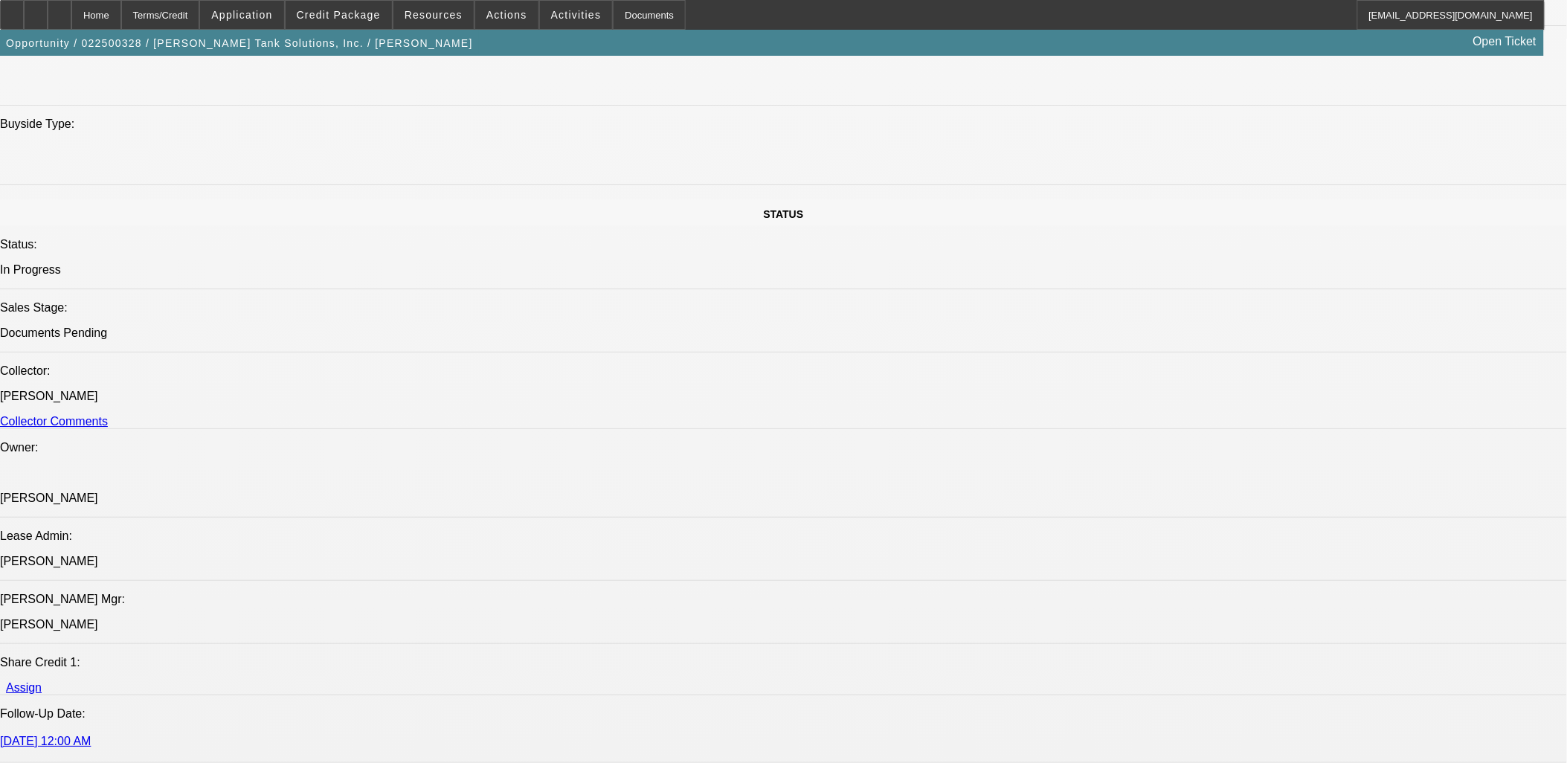
select select "6"
select select "1"
select select "2"
select select "6"
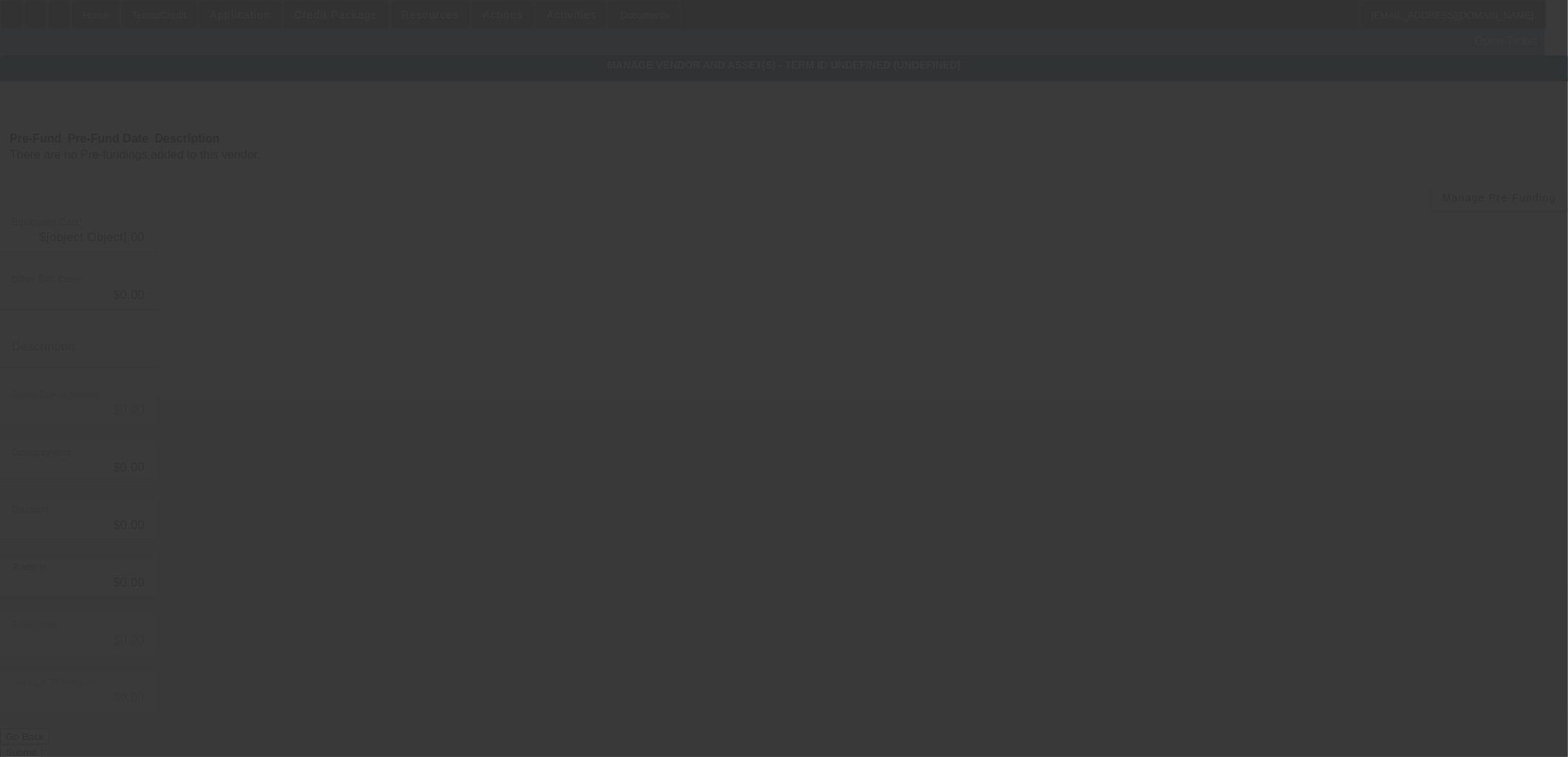
type input "$152,800.00"
type input "$3,432.00"
type input "FET Tax"
type input "$156,232.00"
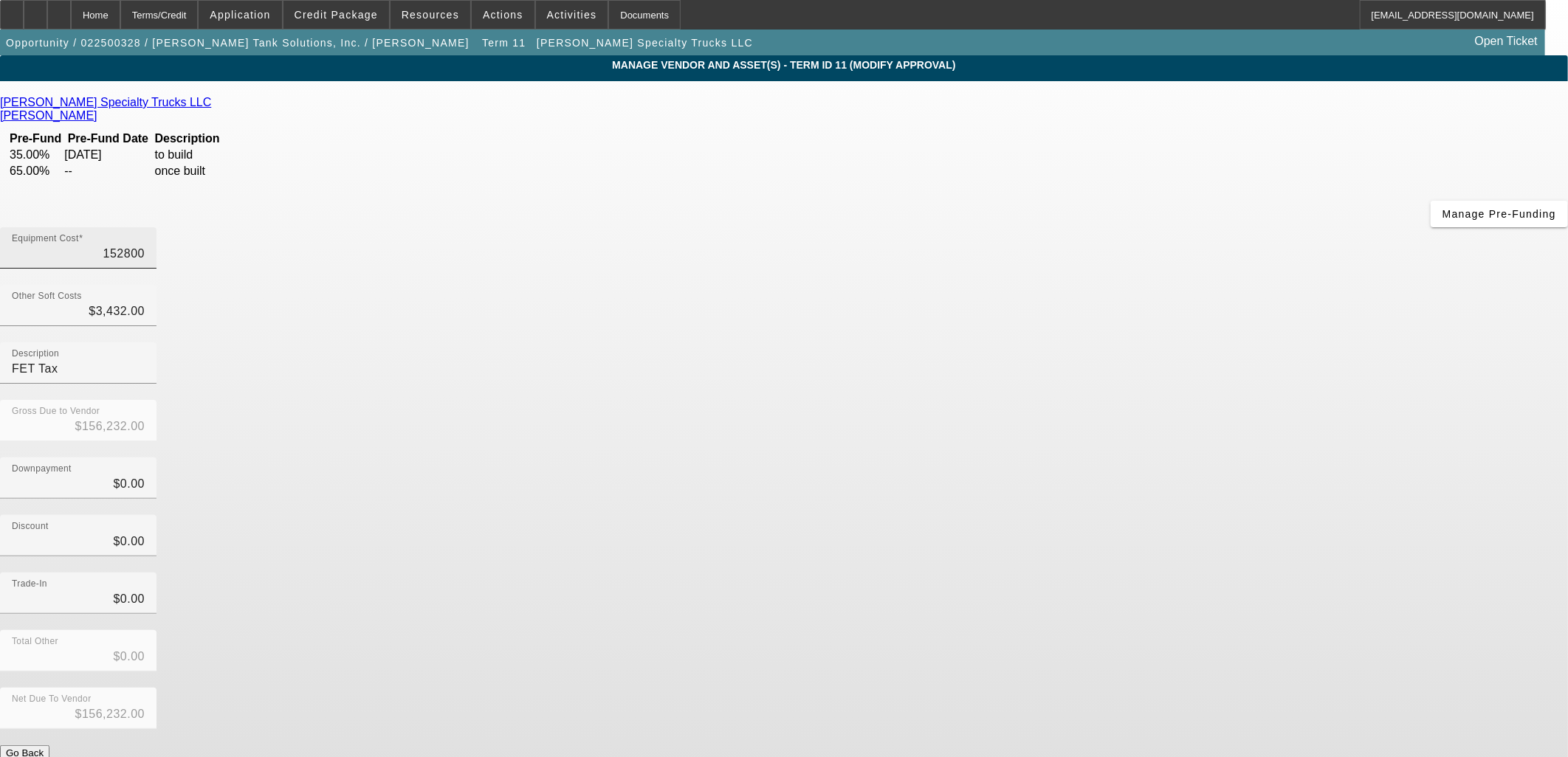
click at [145, 245] on input "152800" at bounding box center [78, 254] width 133 height 18
drag, startPoint x: 955, startPoint y: 126, endPoint x: 964, endPoint y: 126, distance: 9.0
click at [145, 245] on input "152800" at bounding box center [78, 254] width 133 height 18
type input "15300"
type input "$18,732.00"
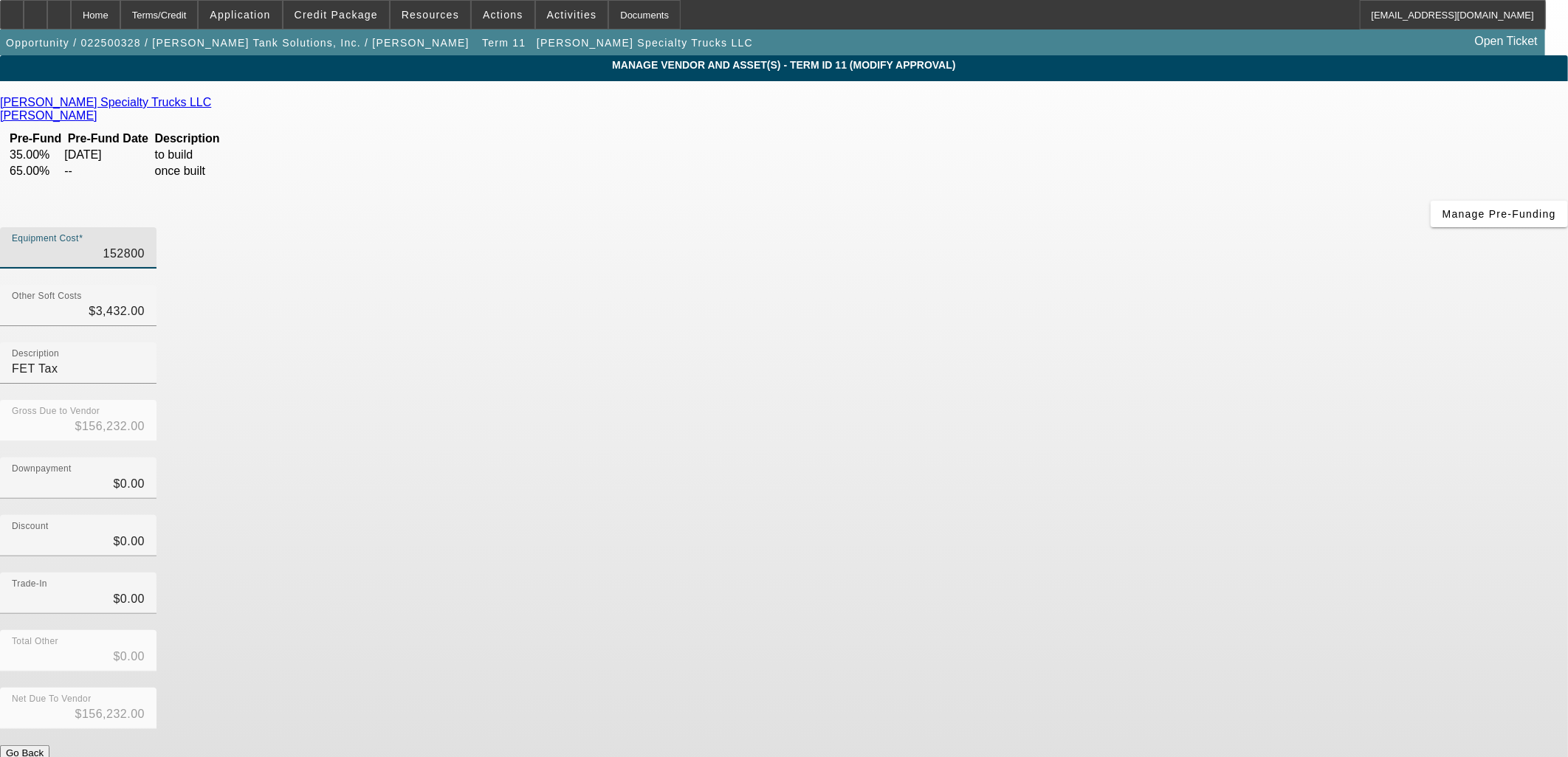
type input "$18,732.00"
type input "153600"
type input "$157,032.00"
type input "$153,600.00"
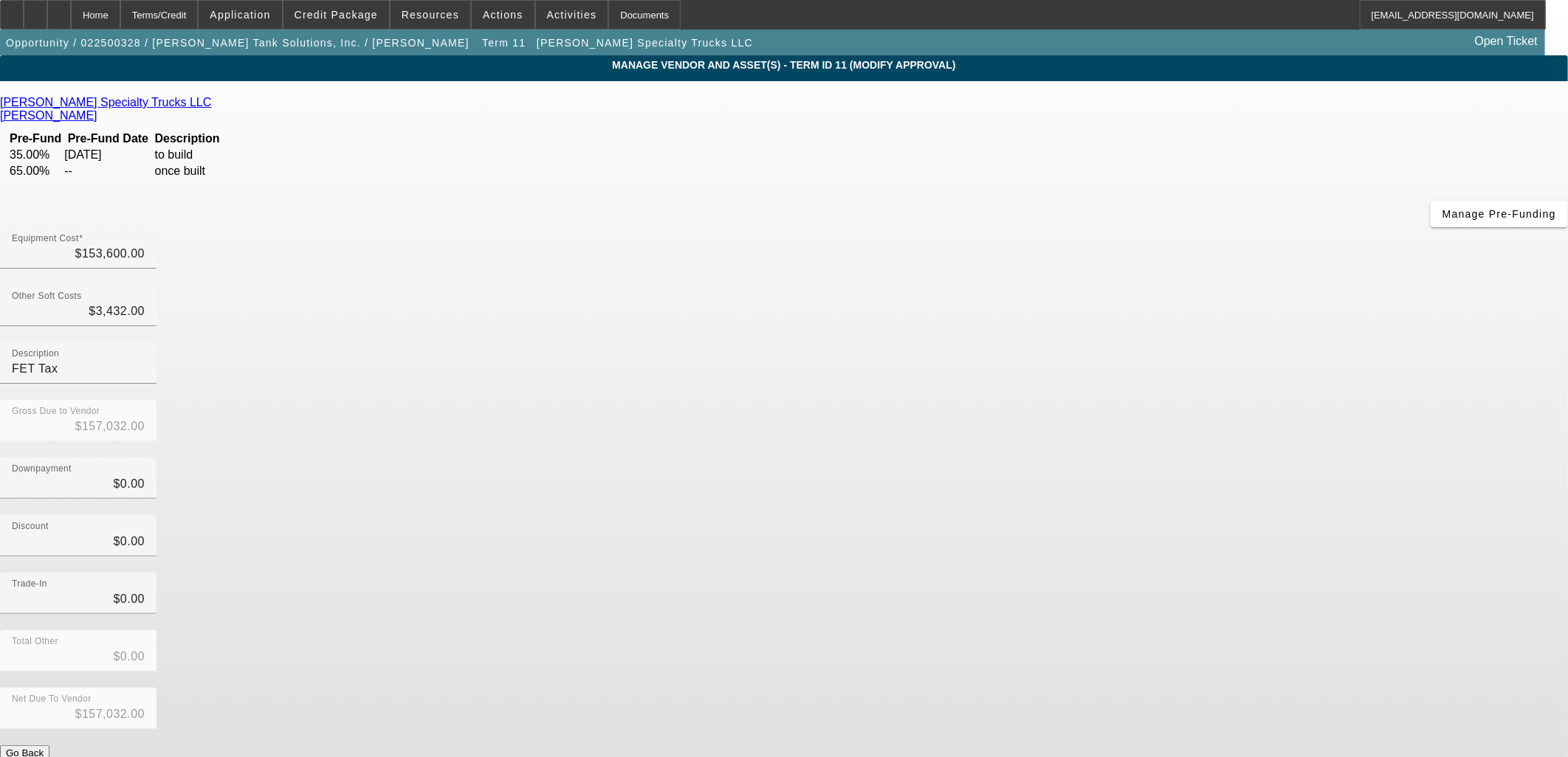
click at [504, 293] on div "Stephenson Specialty Trucks LLC Stephenson, Jonathan Pre-Fund Pre-Fund Date Des…" at bounding box center [784, 437] width 1568 height 681
click at [42, 756] on button "Submit" at bounding box center [21, 769] width 42 height 16
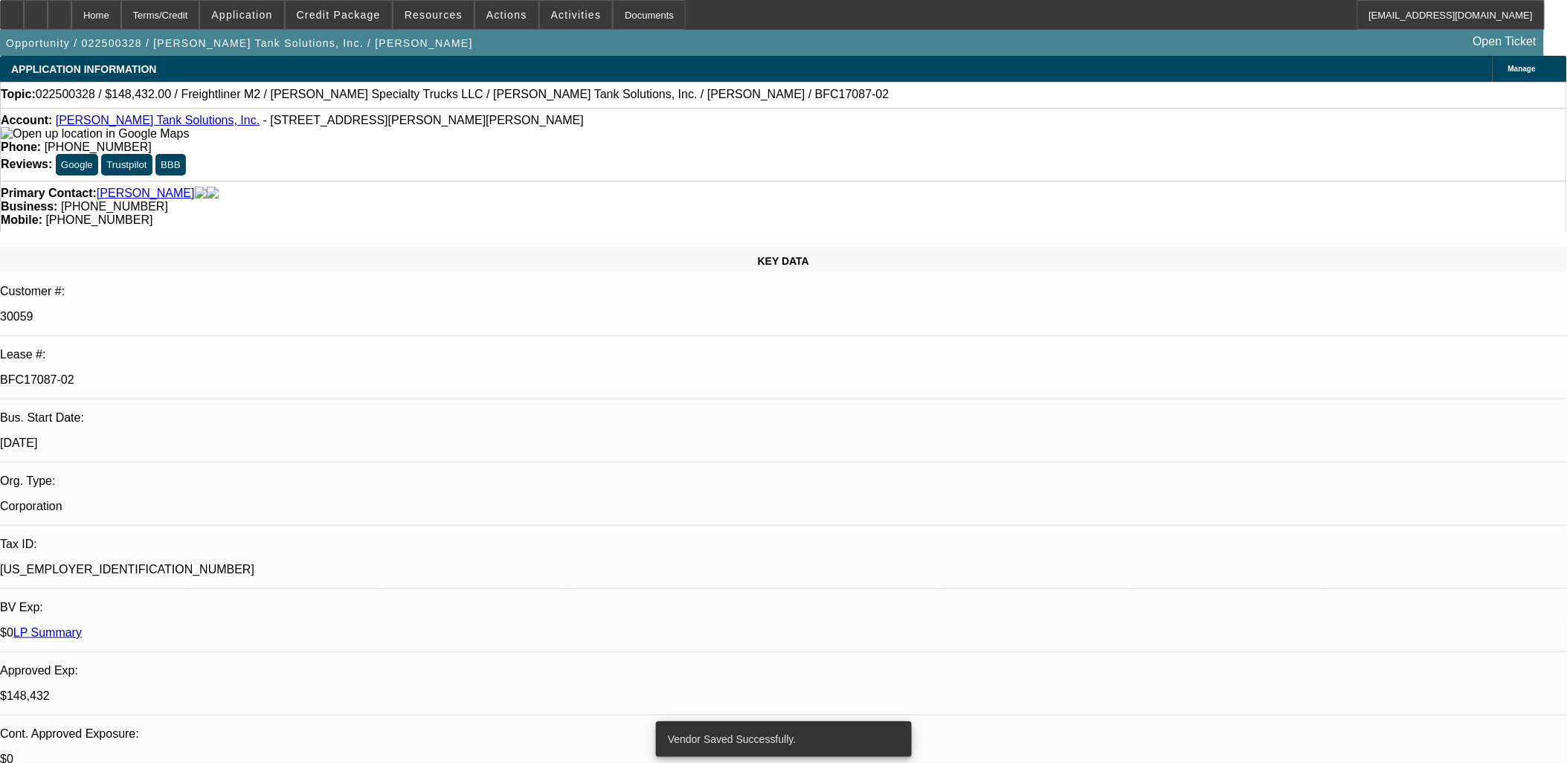
select select "0"
select select "2"
select select "0"
select select "6"
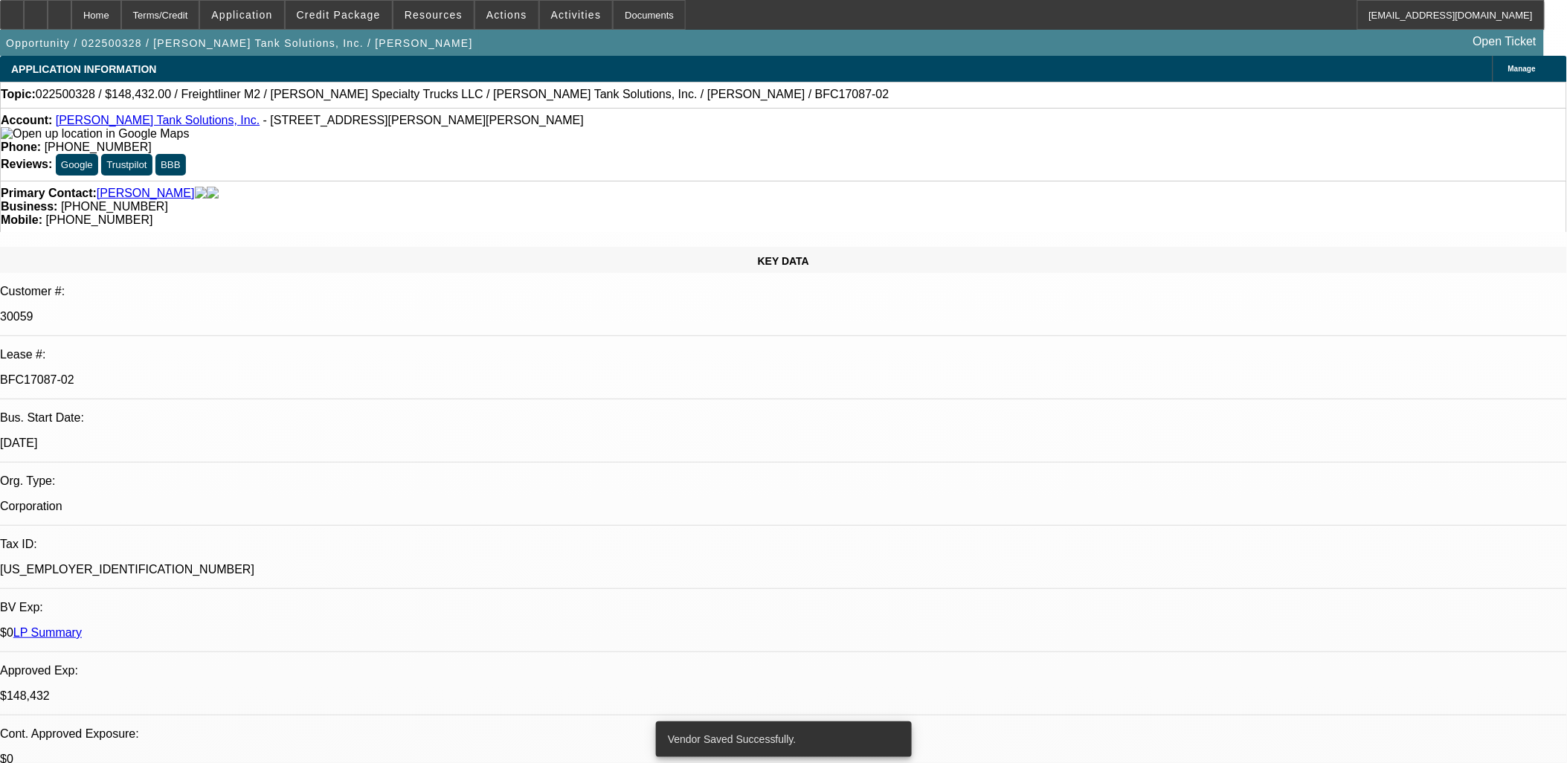
select select "0"
select select "2"
select select "0"
select select "6"
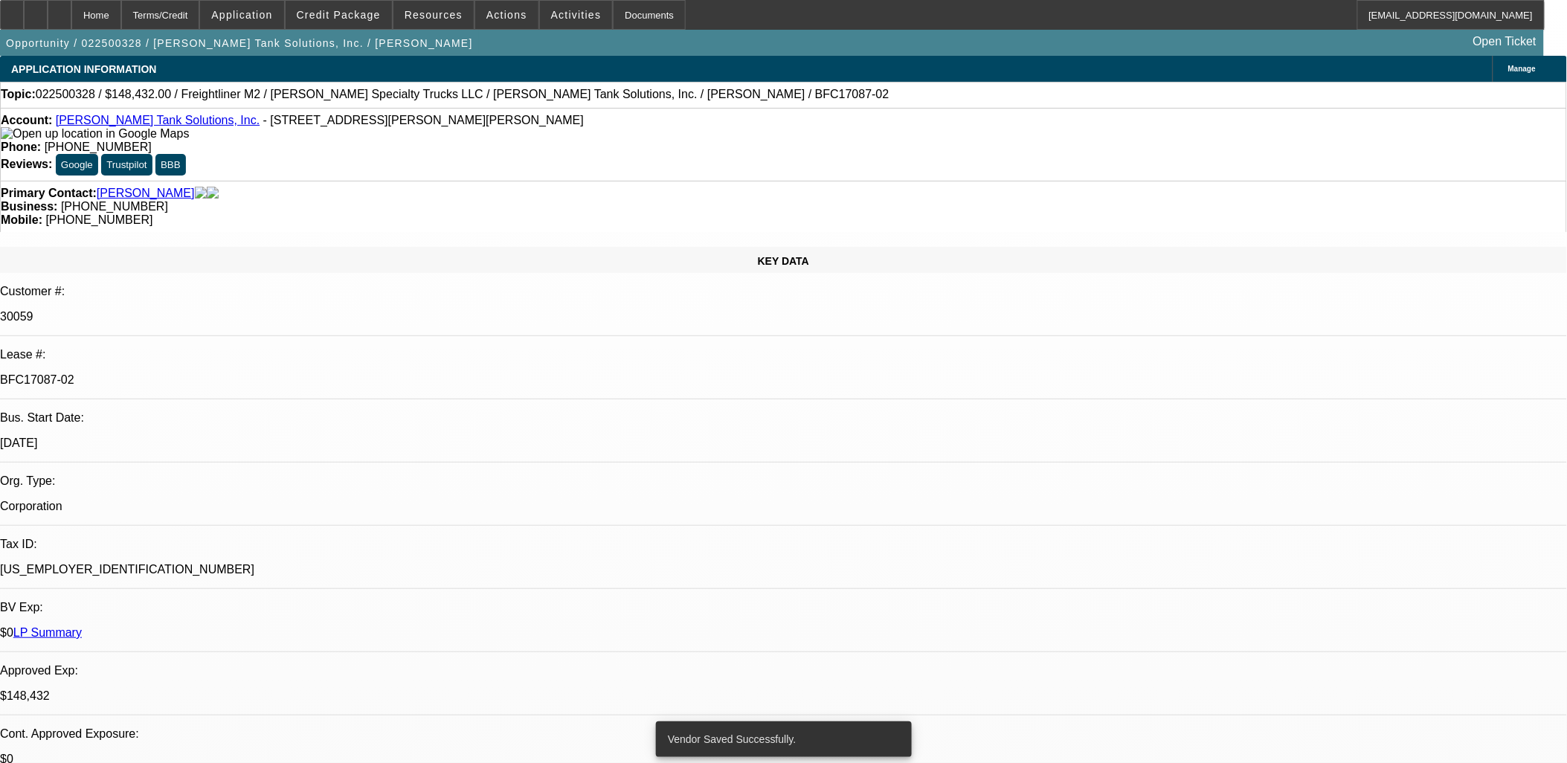
select select "0"
select select "2"
select select "0"
select select "6"
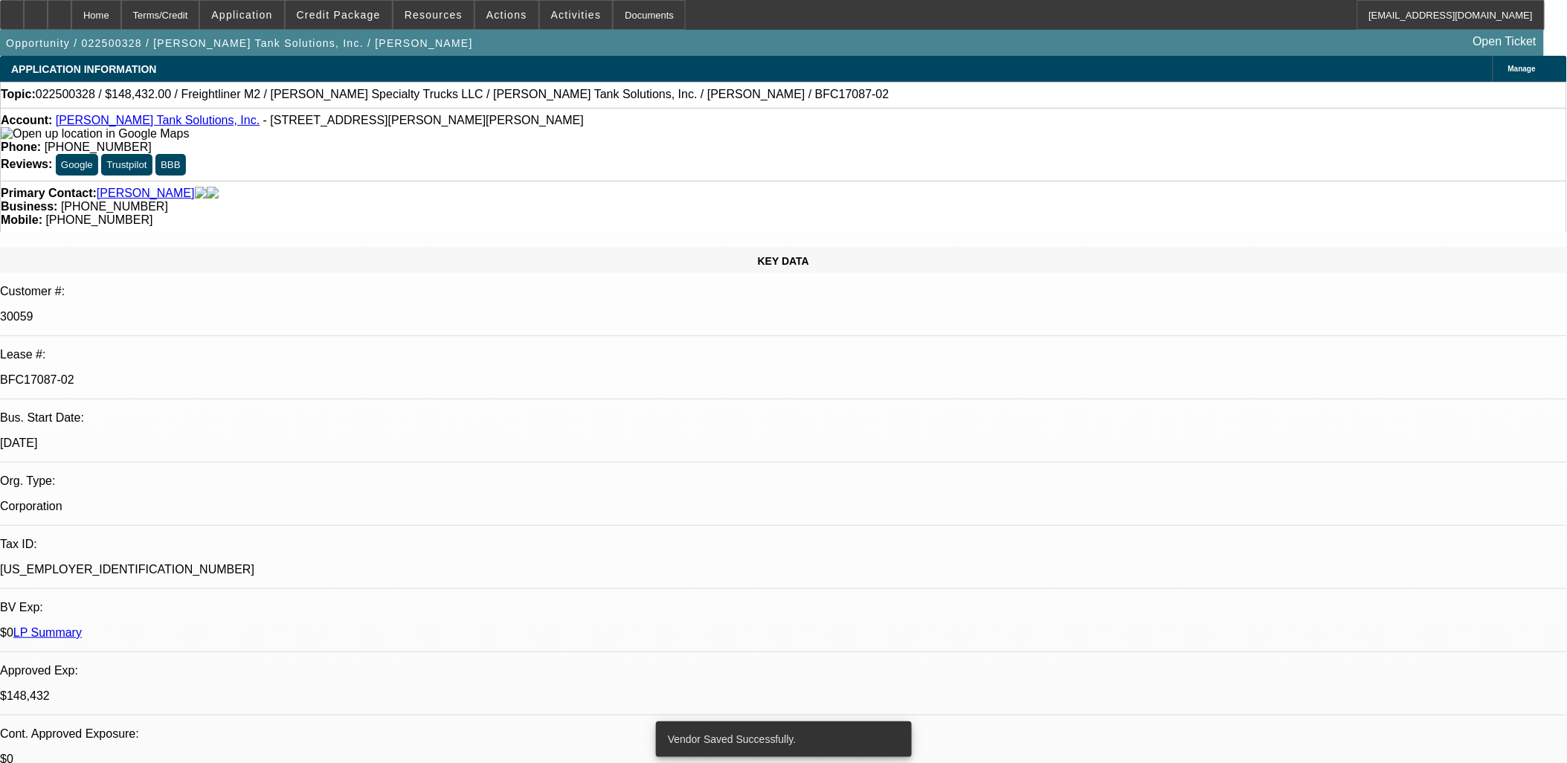
select select "0"
select select "2"
select select "0"
select select "6"
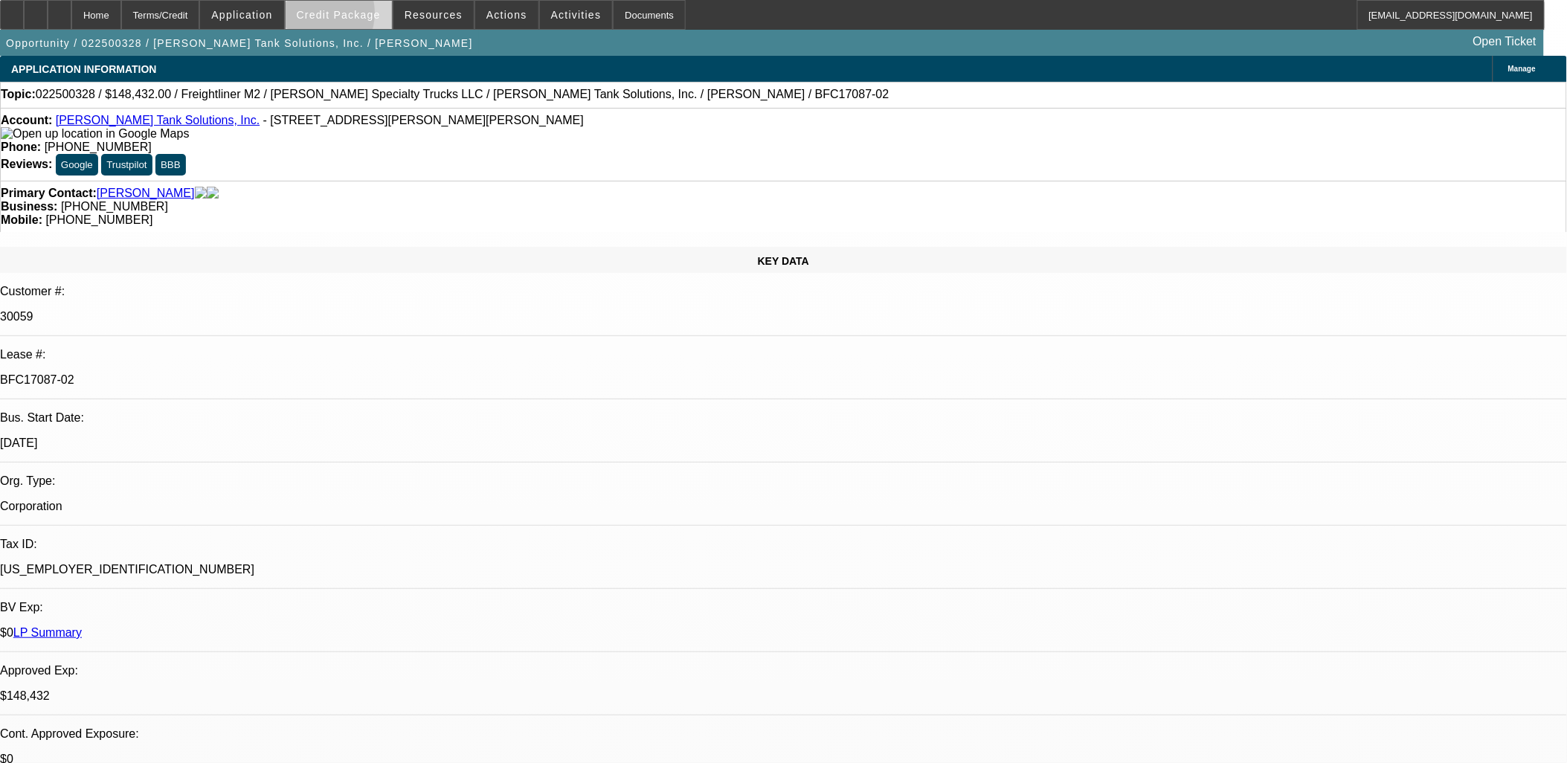
click at [332, 16] on span "Credit Package" at bounding box center [339, 15] width 84 height 12
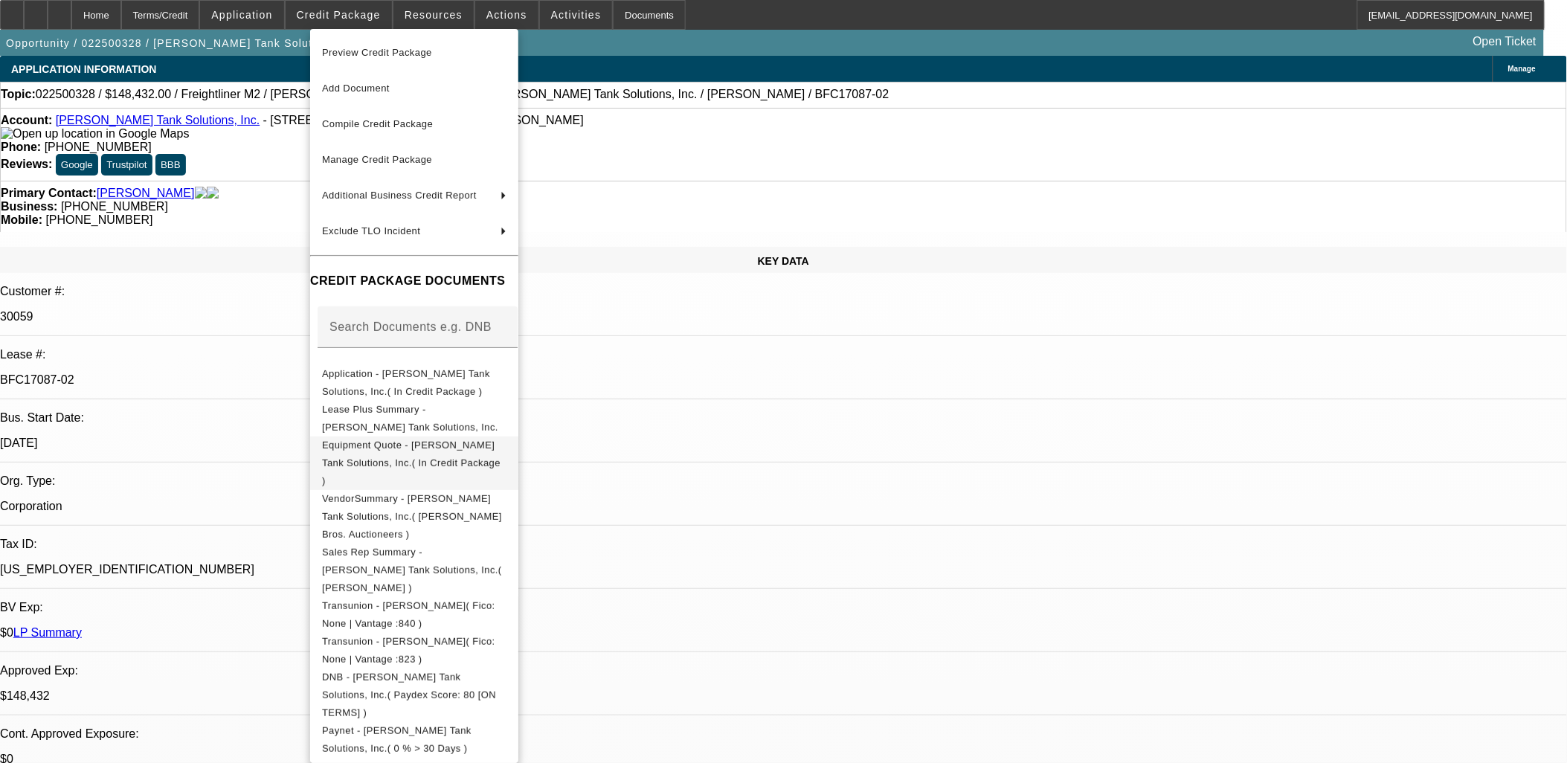
click at [474, 439] on span "Equipment Quote - Coleman Tank Solutions, Inc.( In Credit Package )" at bounding box center [414, 463] width 184 height 54
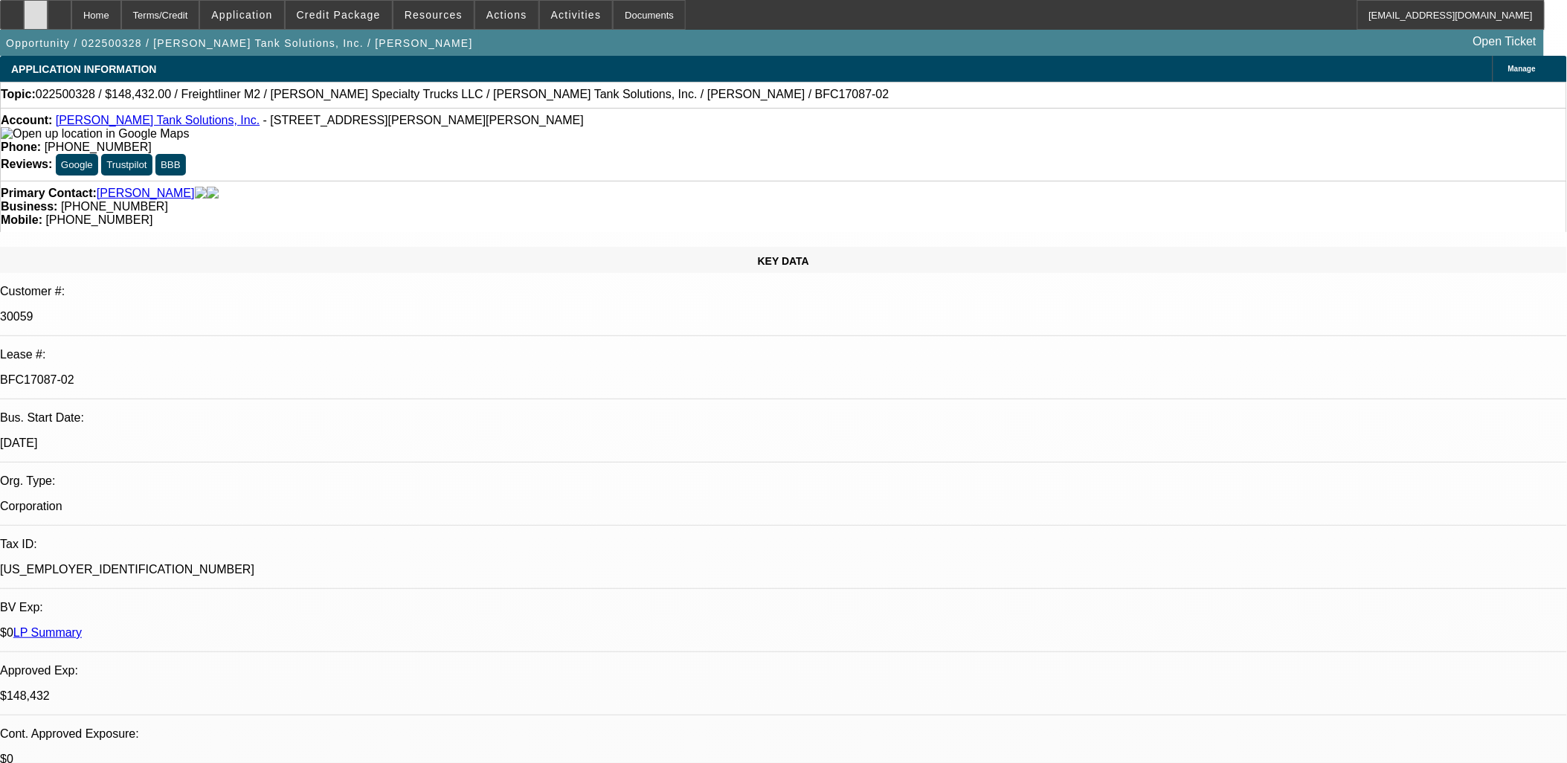
click at [48, 13] on div at bounding box center [36, 15] width 24 height 30
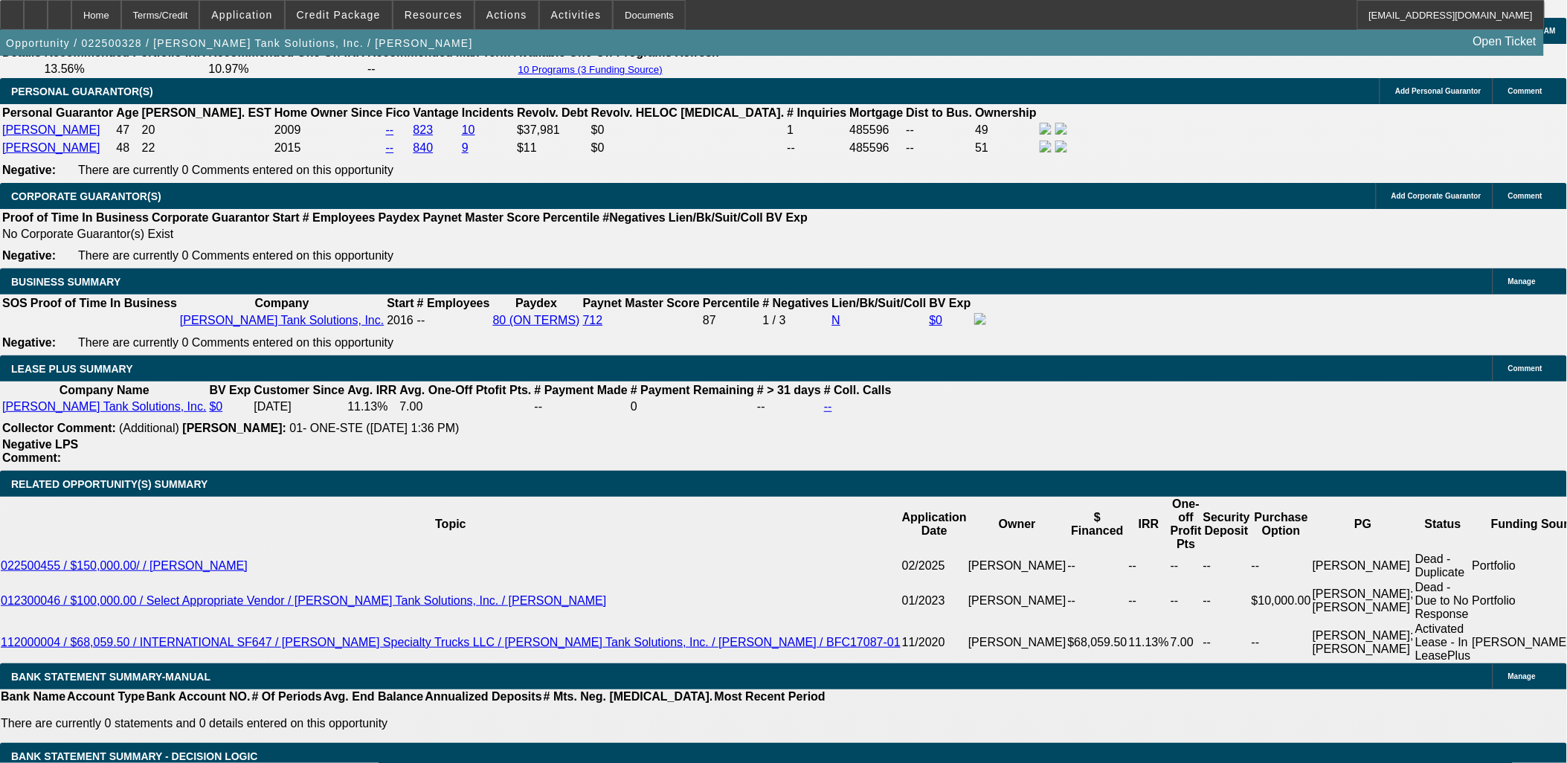
scroll to position [2396, 0]
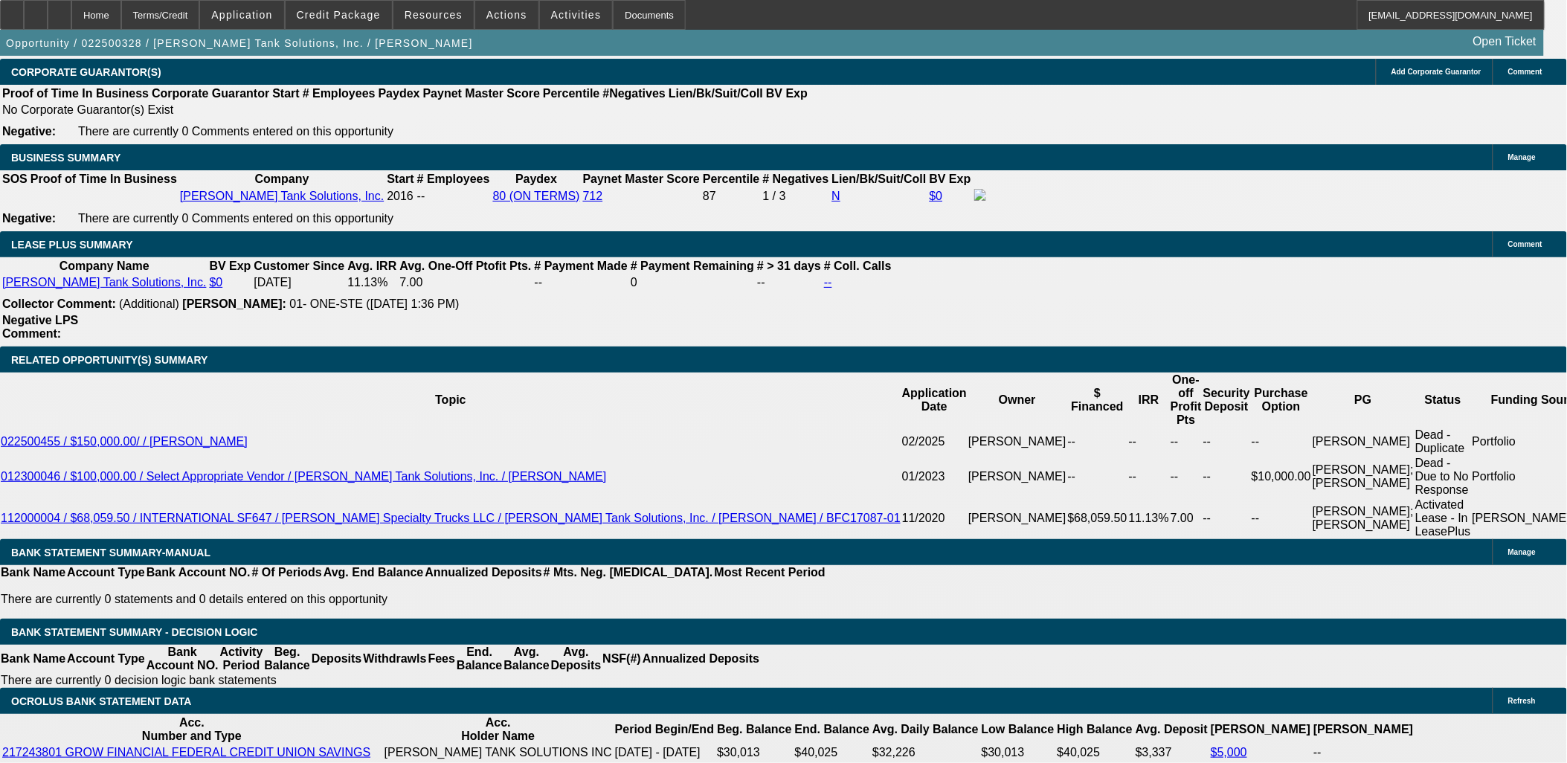
drag, startPoint x: 1179, startPoint y: 272, endPoint x: 1151, endPoint y: 278, distance: 28.9
click at [1178, 274] on button "reply_all Reply All" at bounding box center [1197, 281] width 94 height 36
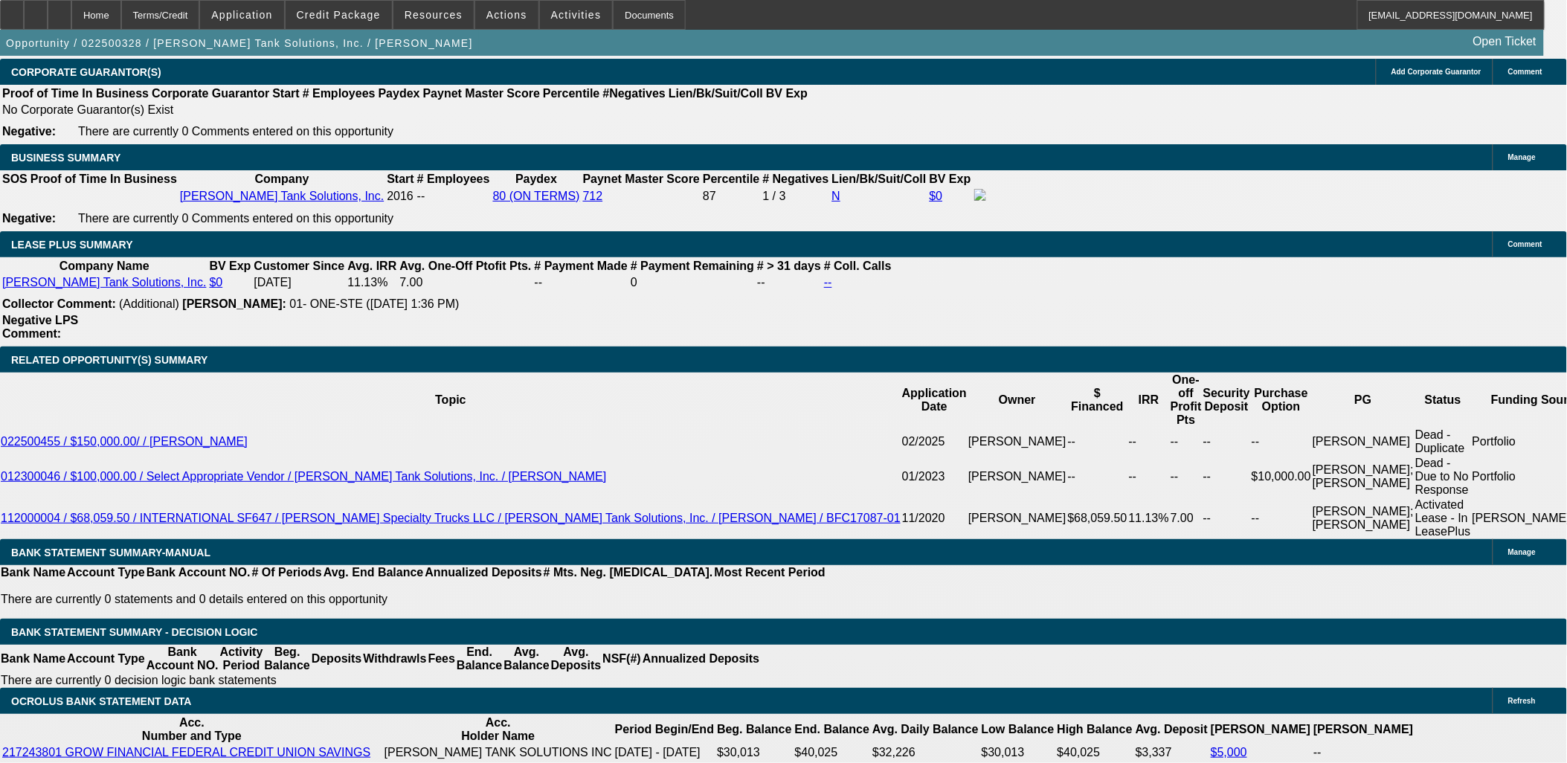
type input "variance"
click at [347, 22] on span at bounding box center [339, 15] width 106 height 36
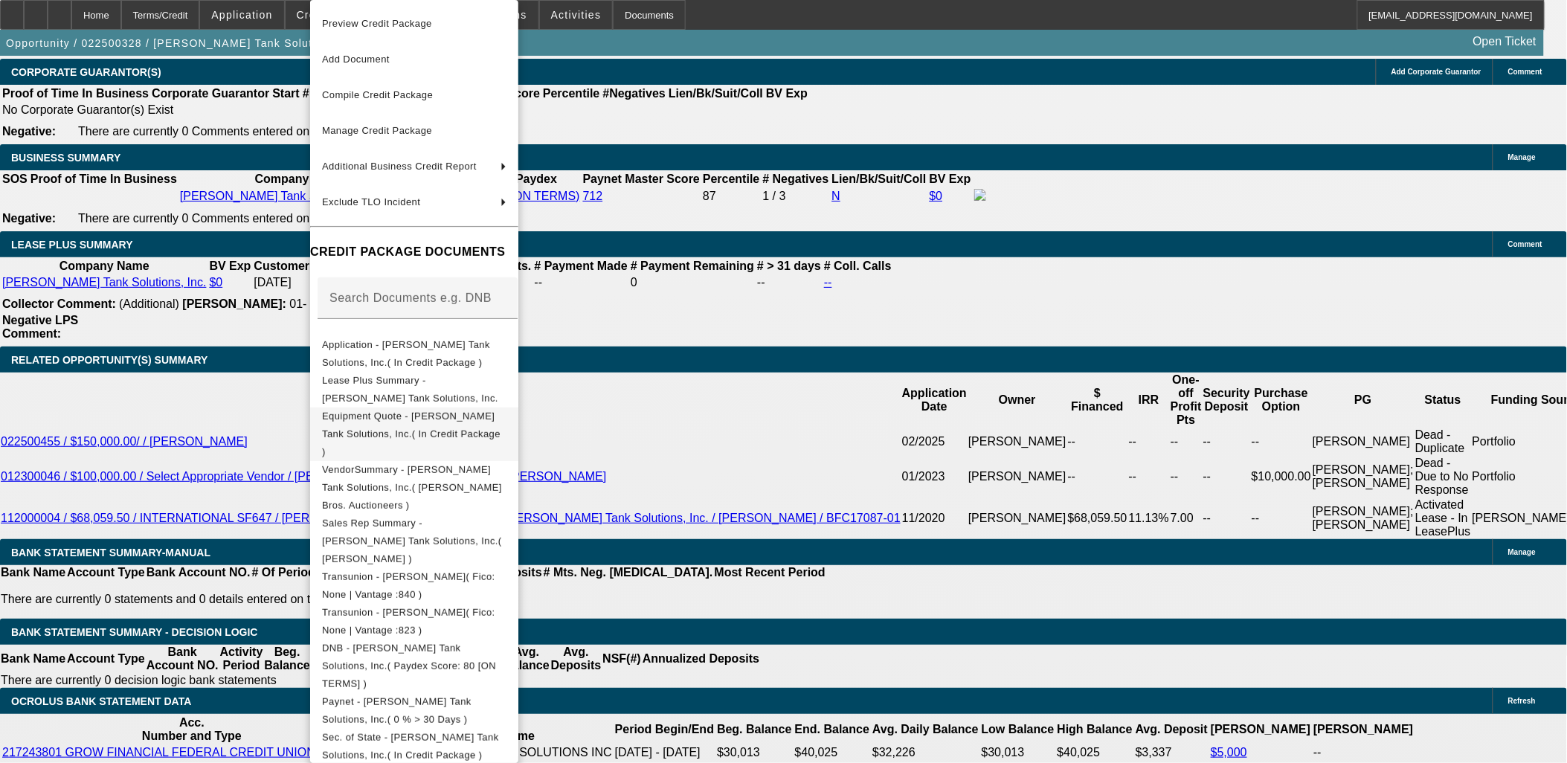
click at [478, 408] on button "Equipment Quote - Coleman Tank Solutions, Inc.( In Credit Package )" at bounding box center [414, 435] width 208 height 54
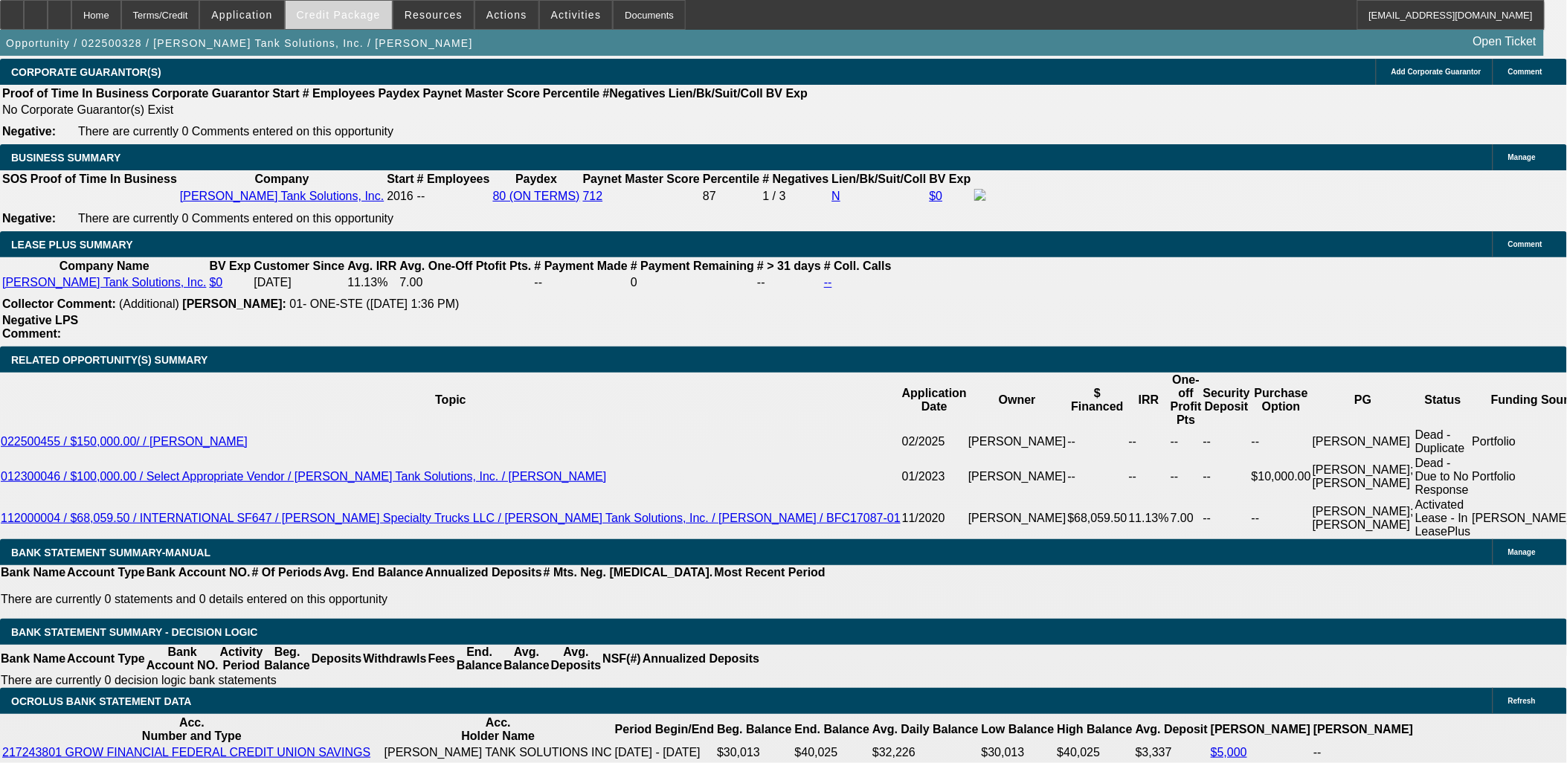
click at [649, 45] on div "Opportunity / 022500328 / Coleman Tank Solutions, Inc. / Coleman, Eric Open Tic…" at bounding box center [772, 43] width 1544 height 26
click at [347, 4] on span at bounding box center [339, 15] width 106 height 36
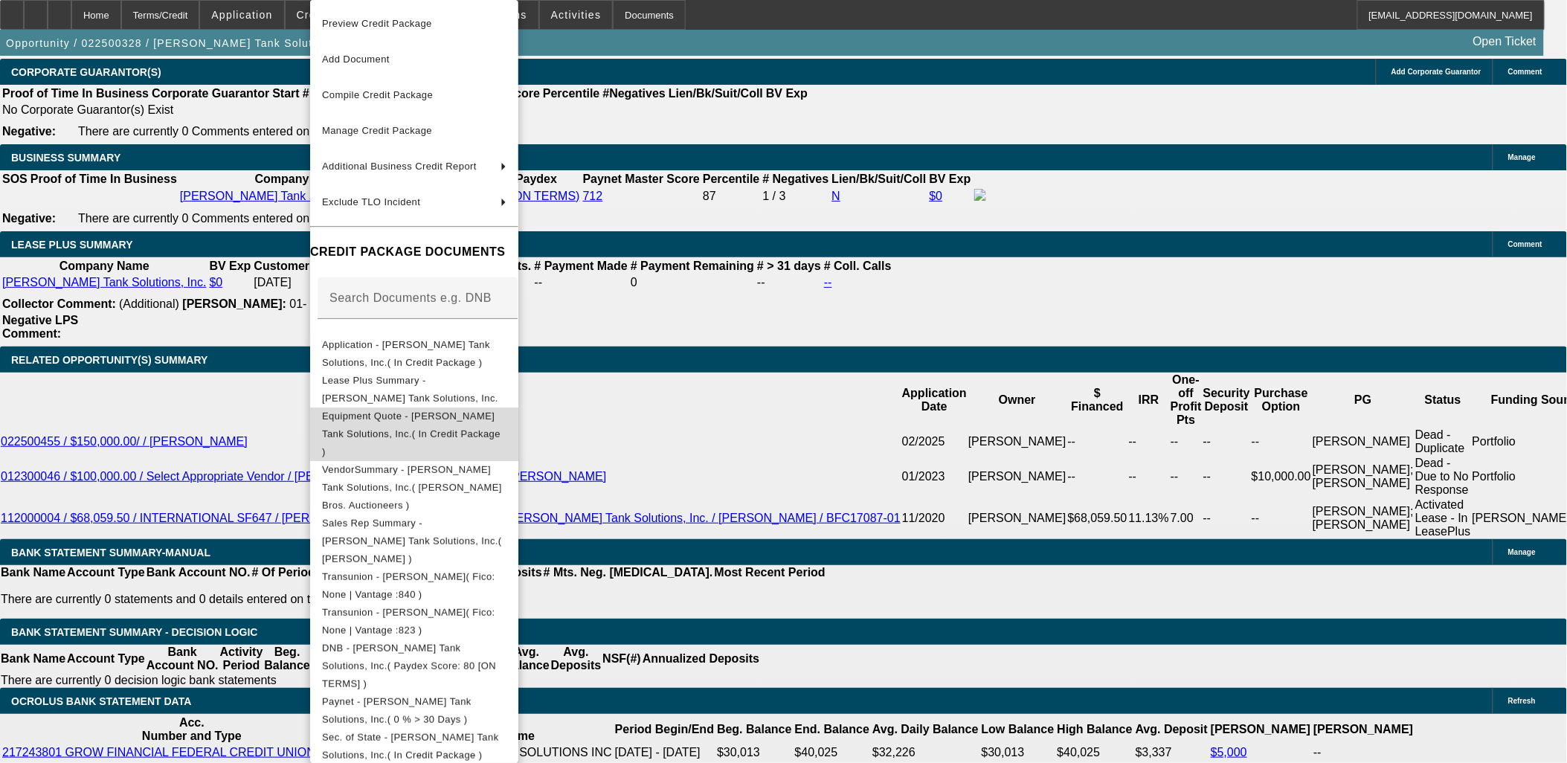
click at [457, 424] on span "Equipment Quote - Coleman Tank Solutions, Inc.( In Credit Package )" at bounding box center [414, 435] width 184 height 54
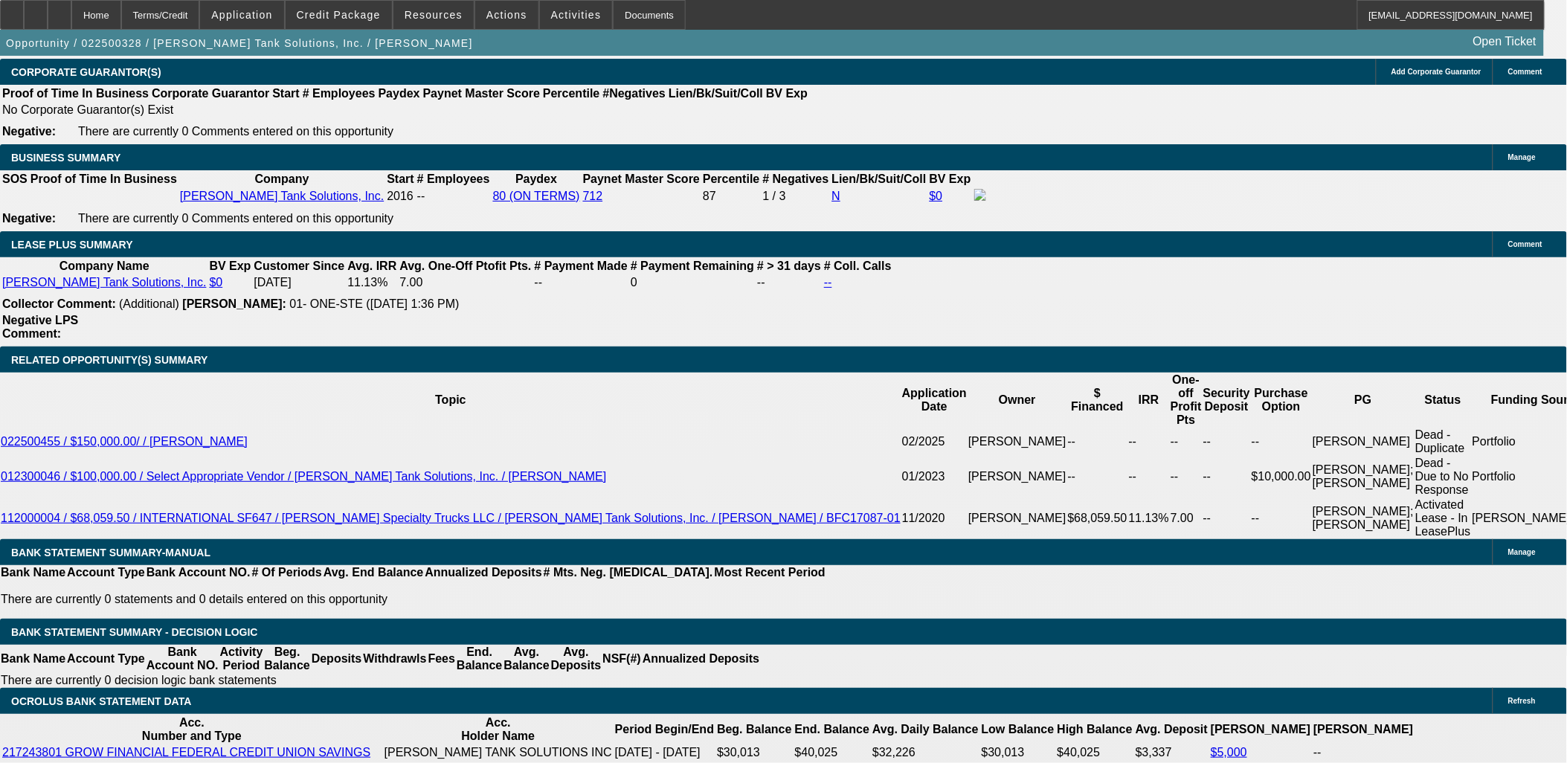
drag, startPoint x: 134, startPoint y: 666, endPoint x: 124, endPoint y: 682, distance: 18.4
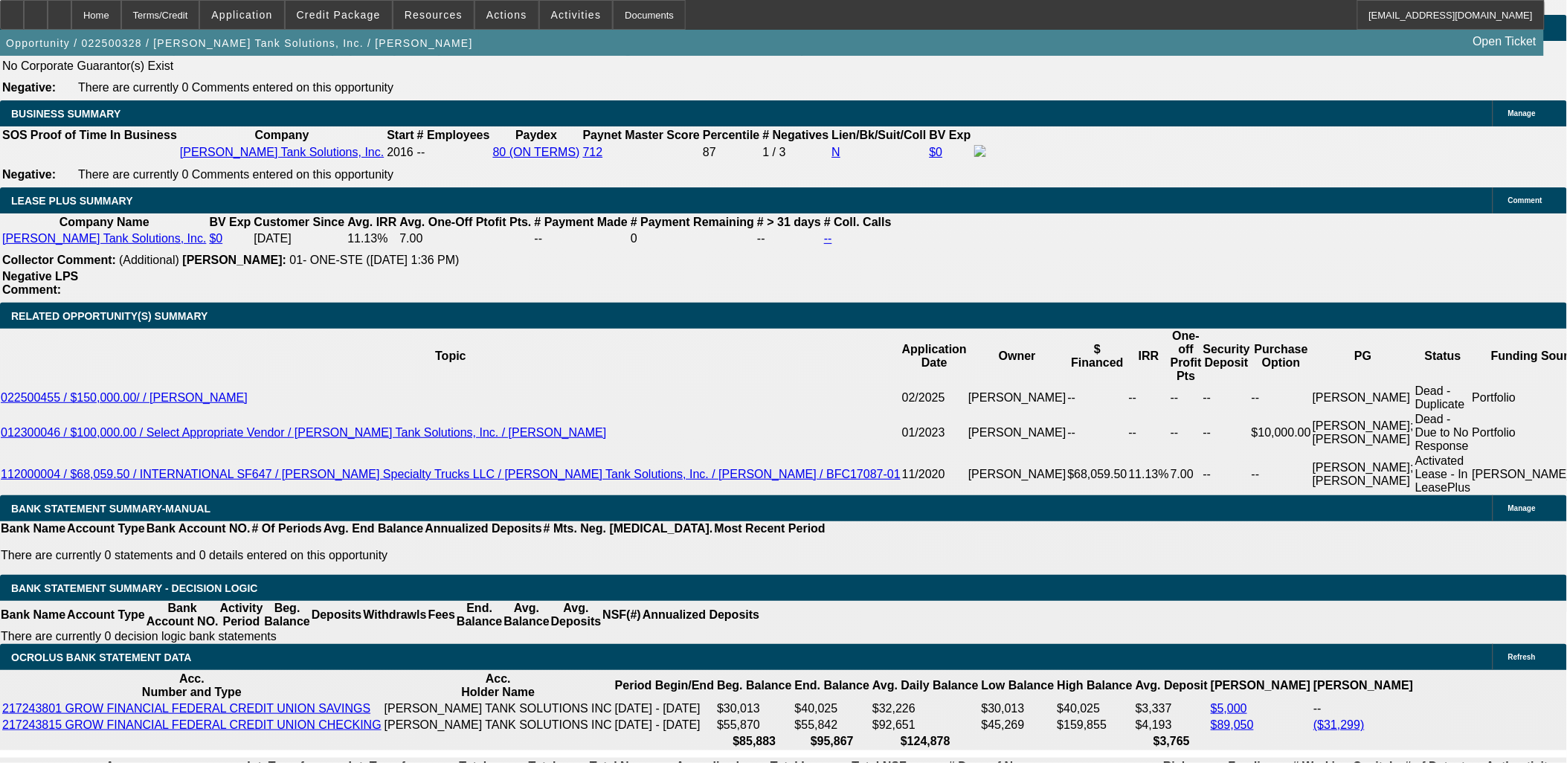
scroll to position [2479, 0]
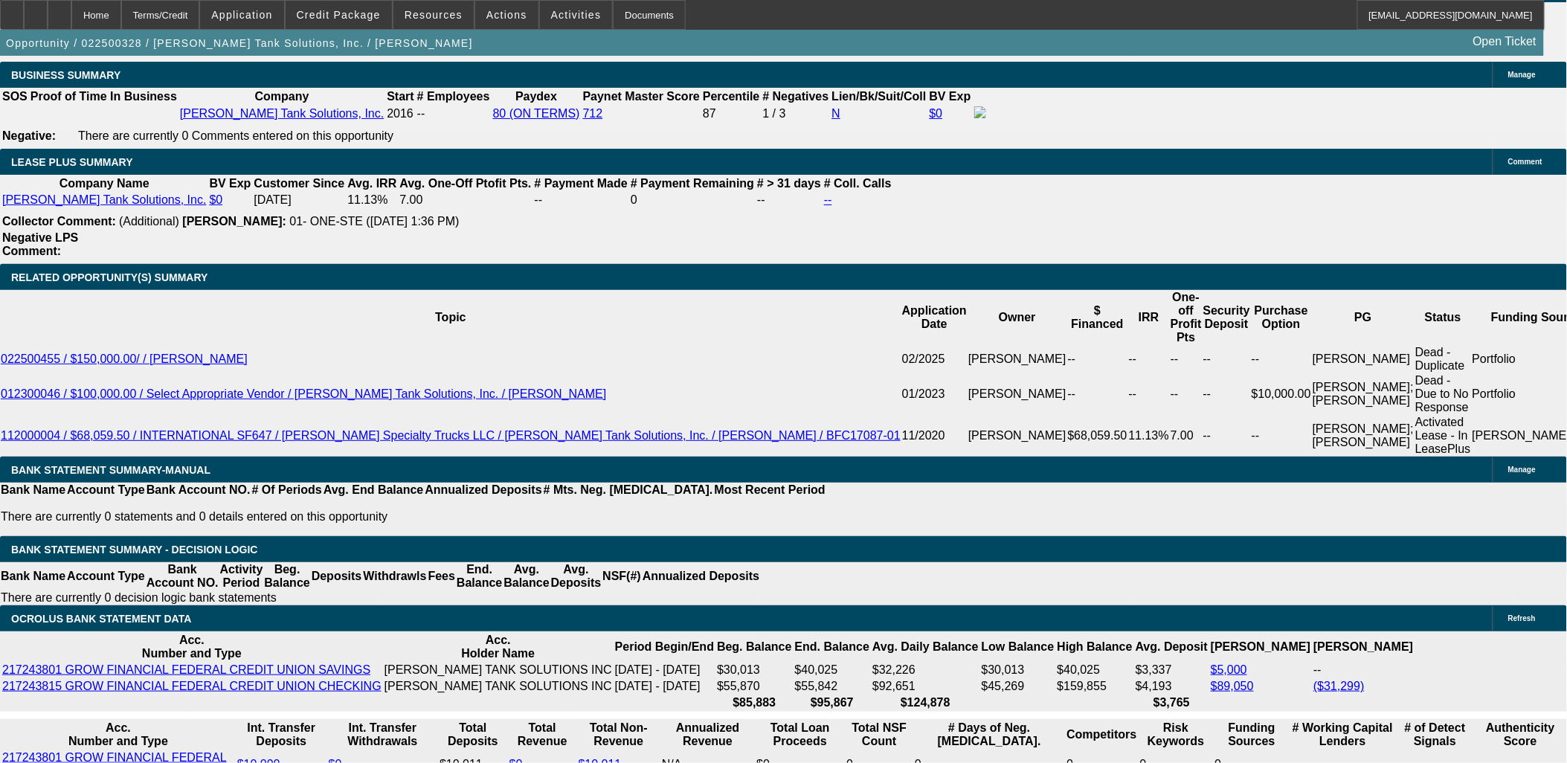
drag, startPoint x: 268, startPoint y: 518, endPoint x: 419, endPoint y: 516, distance: 151.7
type input "3415"
type input "$6,830.00"
type input "UNKNOWN"
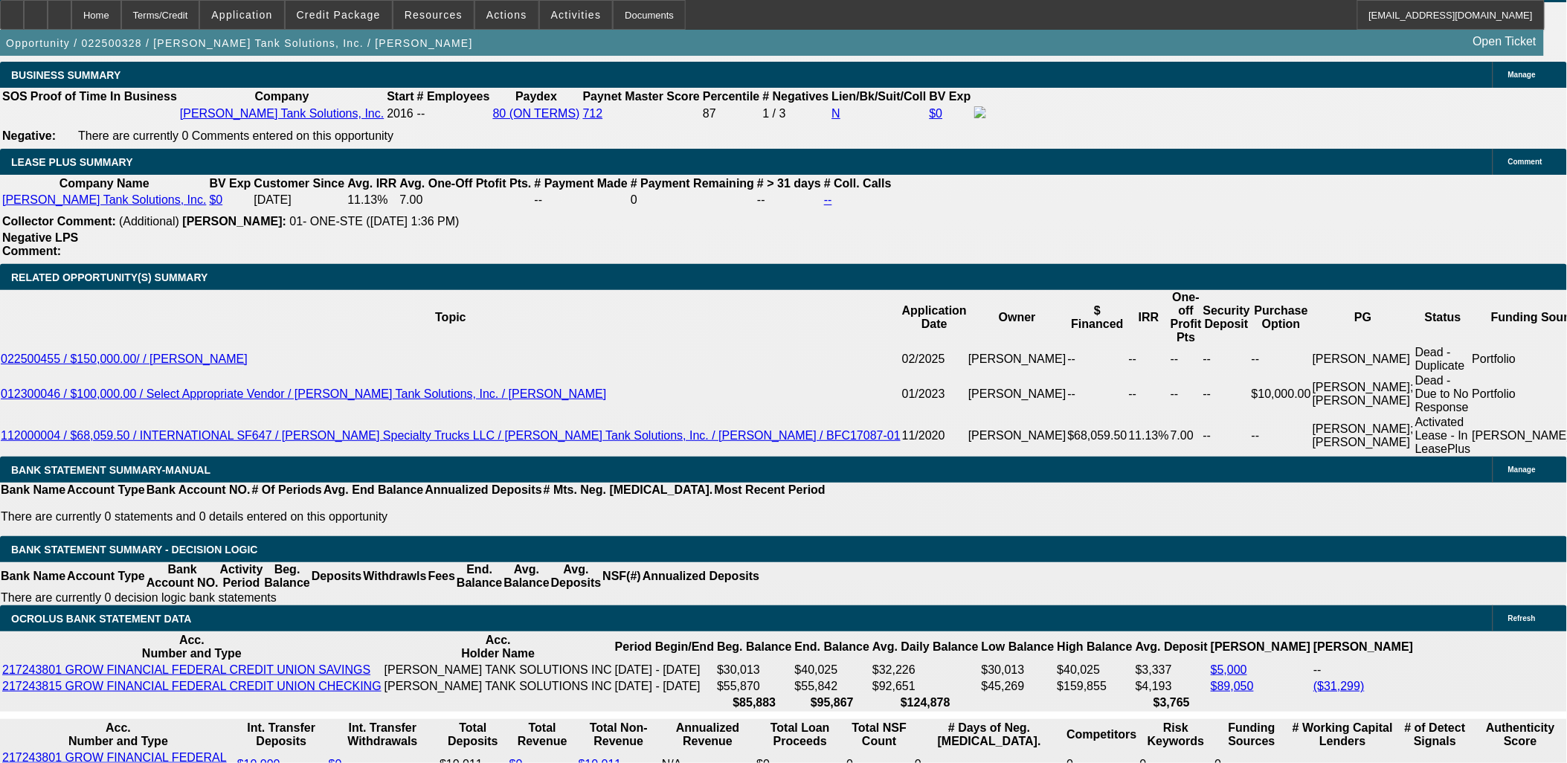
type input "11"
type input "$3,415.00"
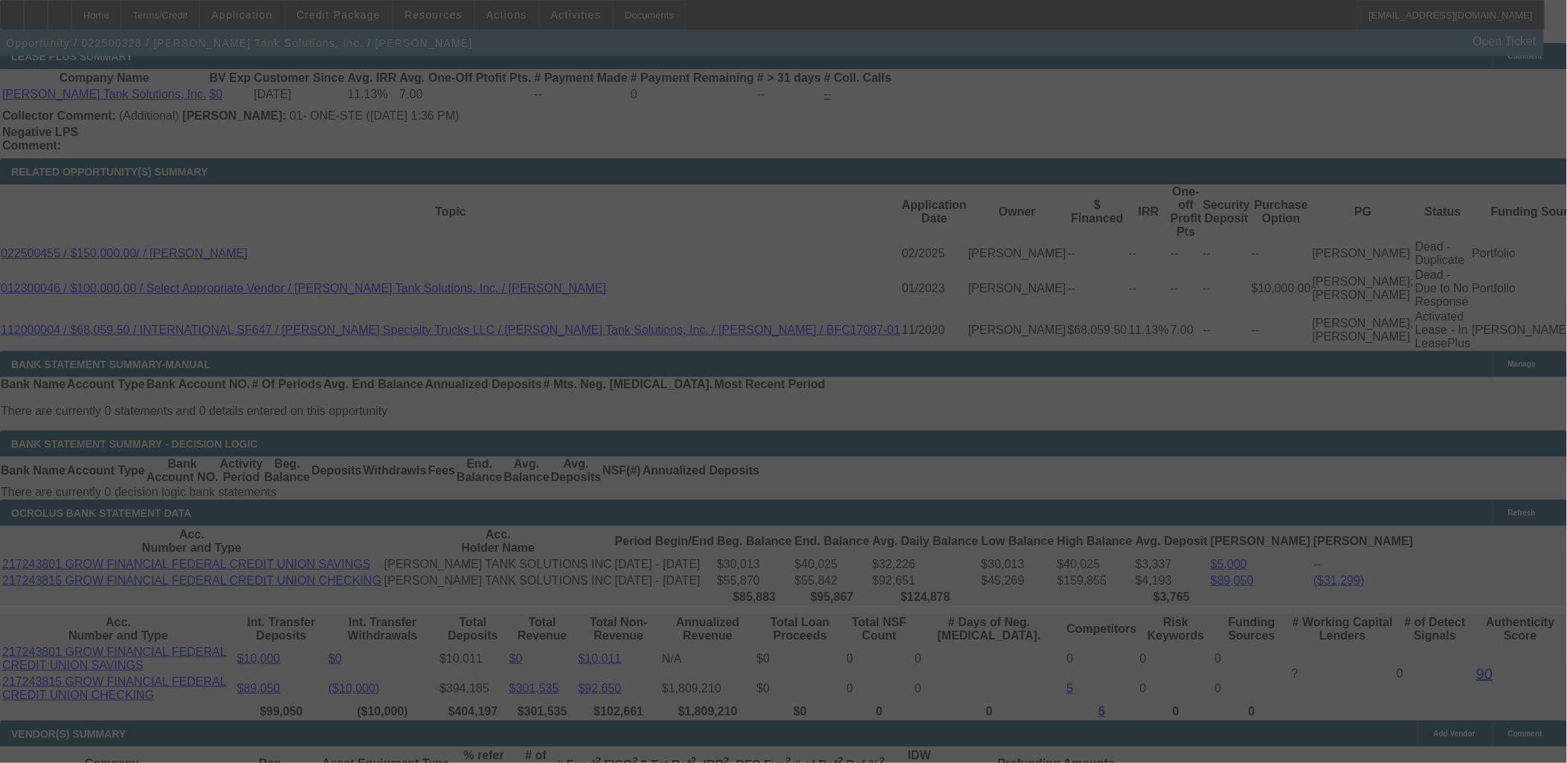
scroll to position [2561, 0]
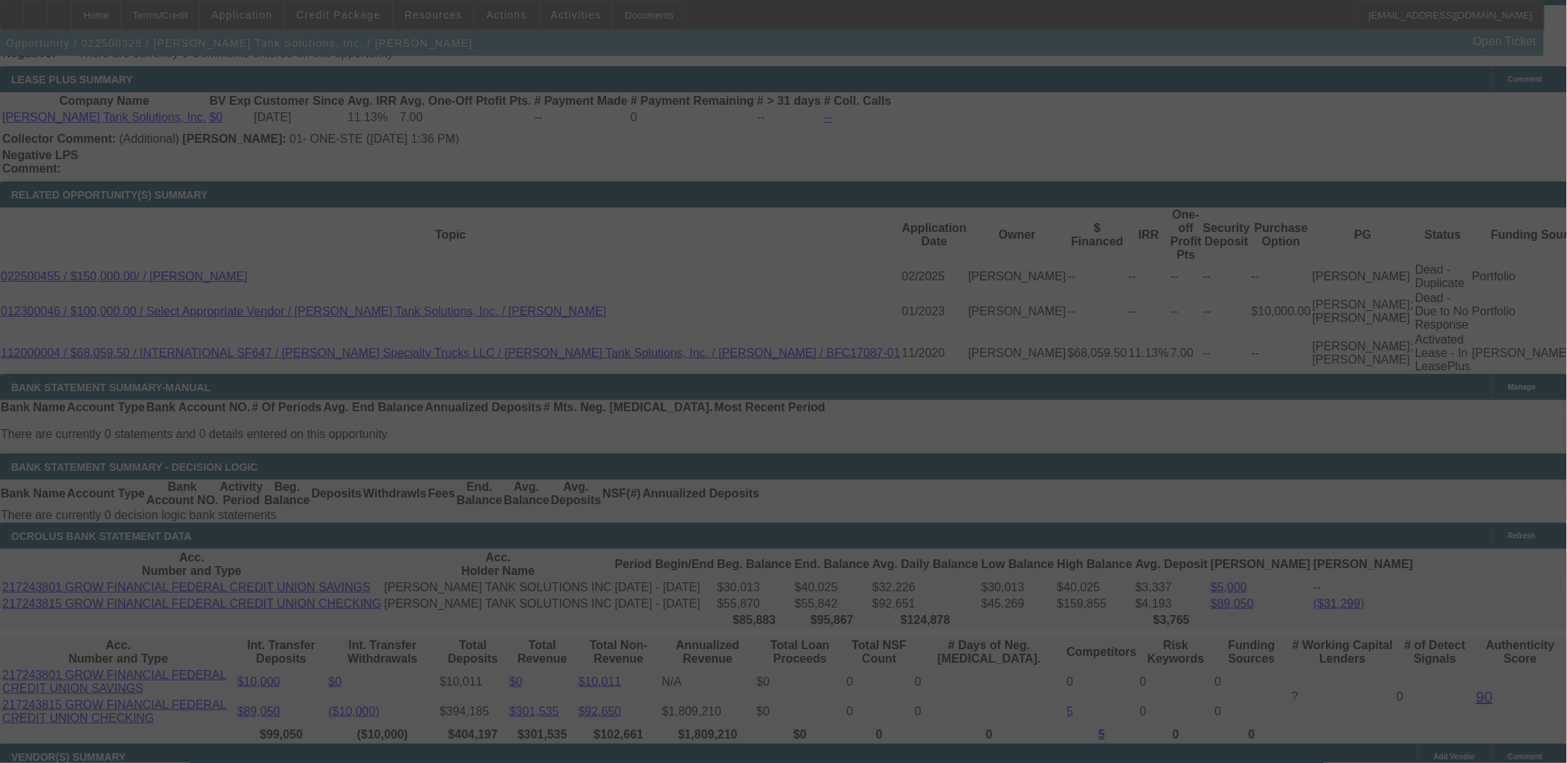
select select "0"
select select "2"
select select "0"
select select "6"
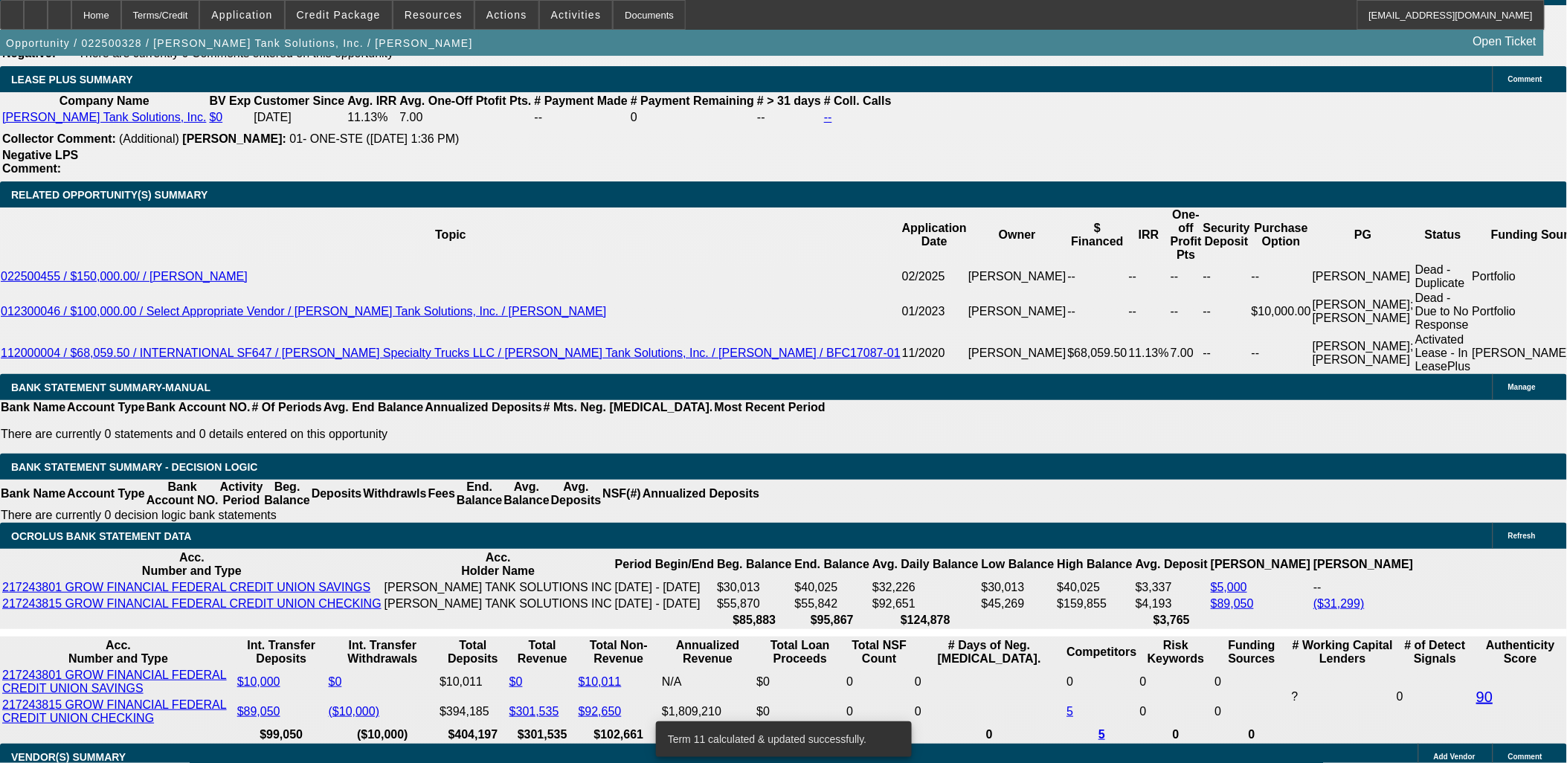
scroll to position [2644, 0]
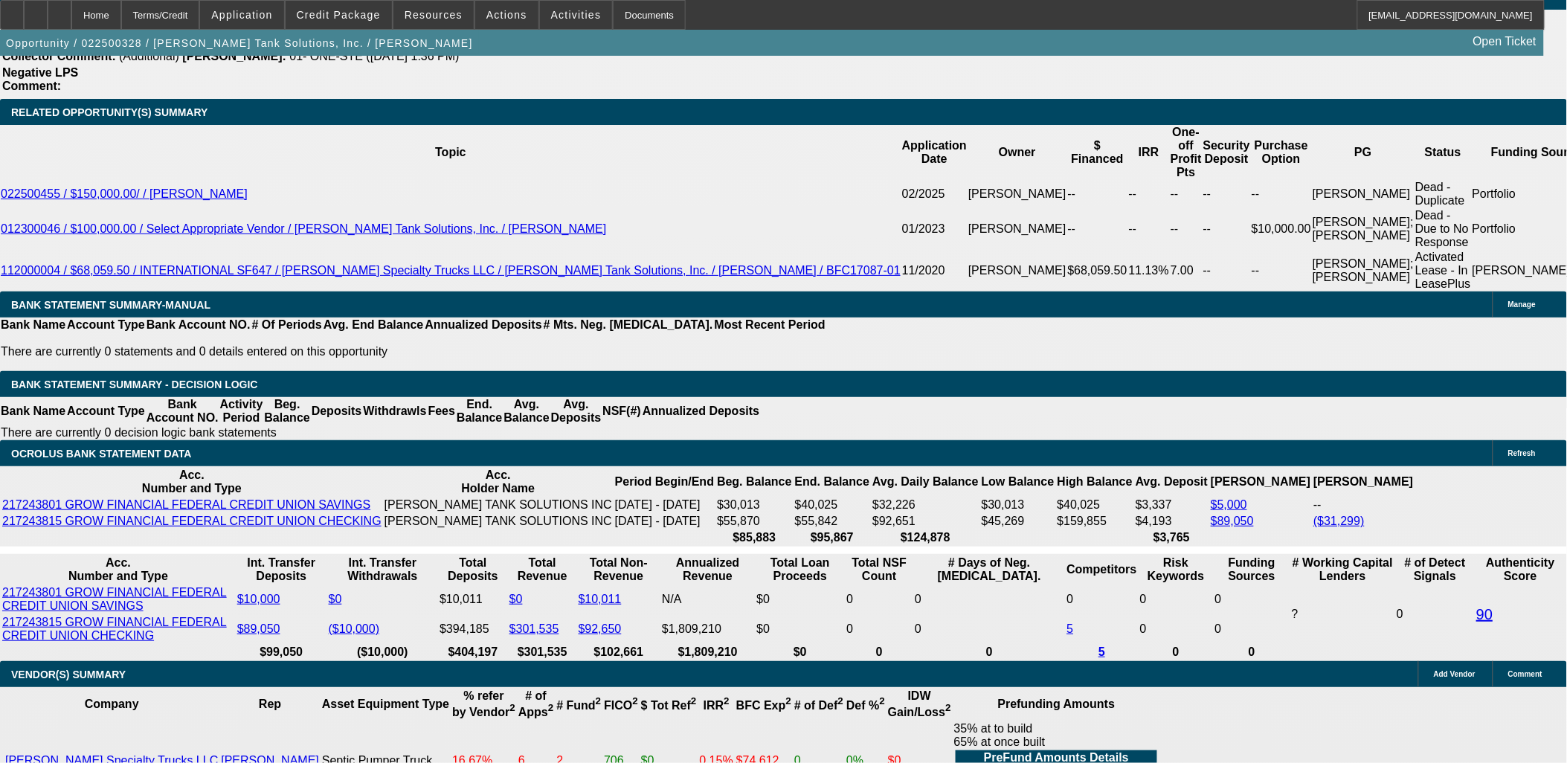
type input "3410.5"
type input "$6,821.00"
type input "UNKNOWN"
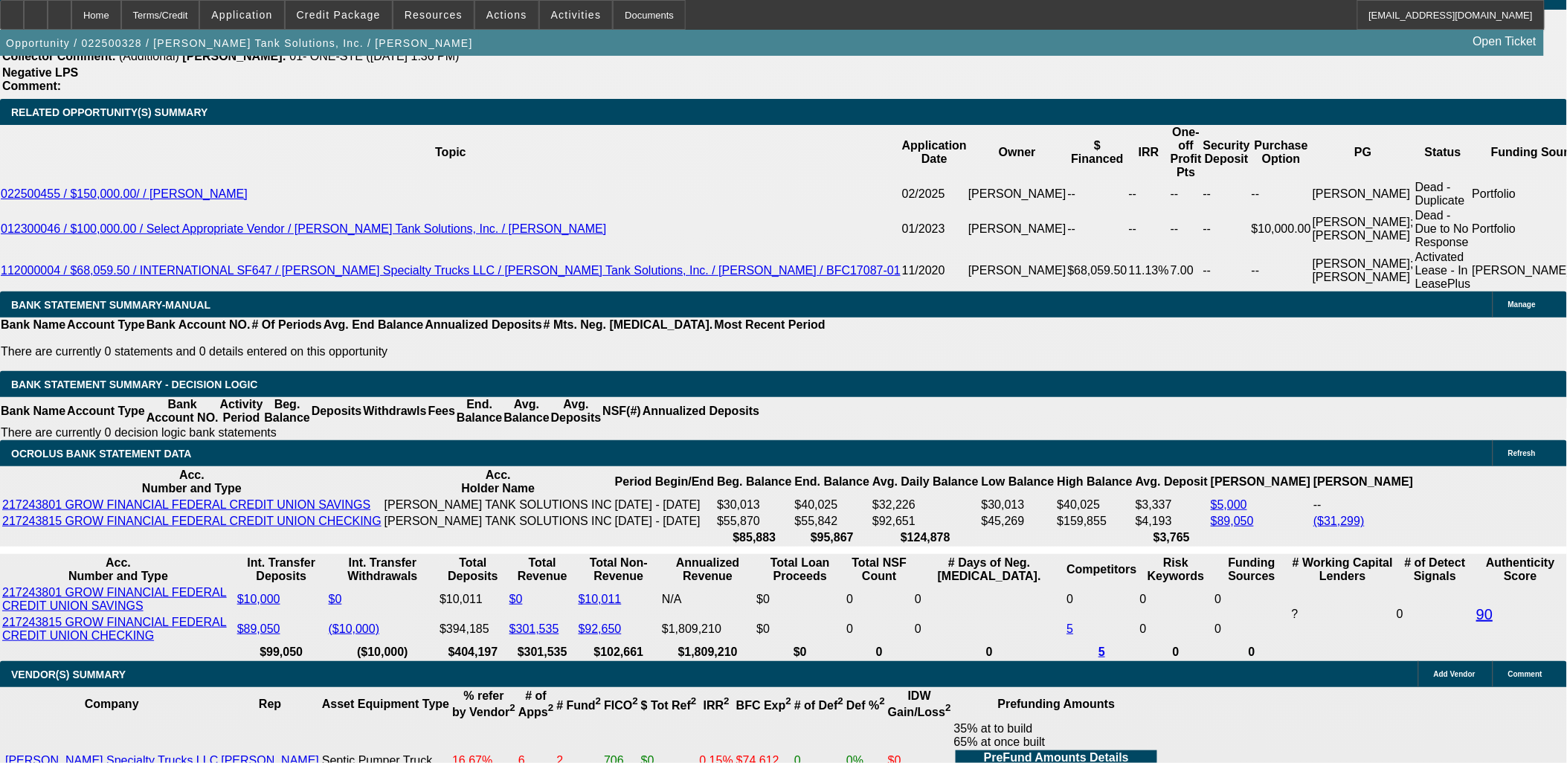
type input "260.6"
type input "3410.50"
type input "11"
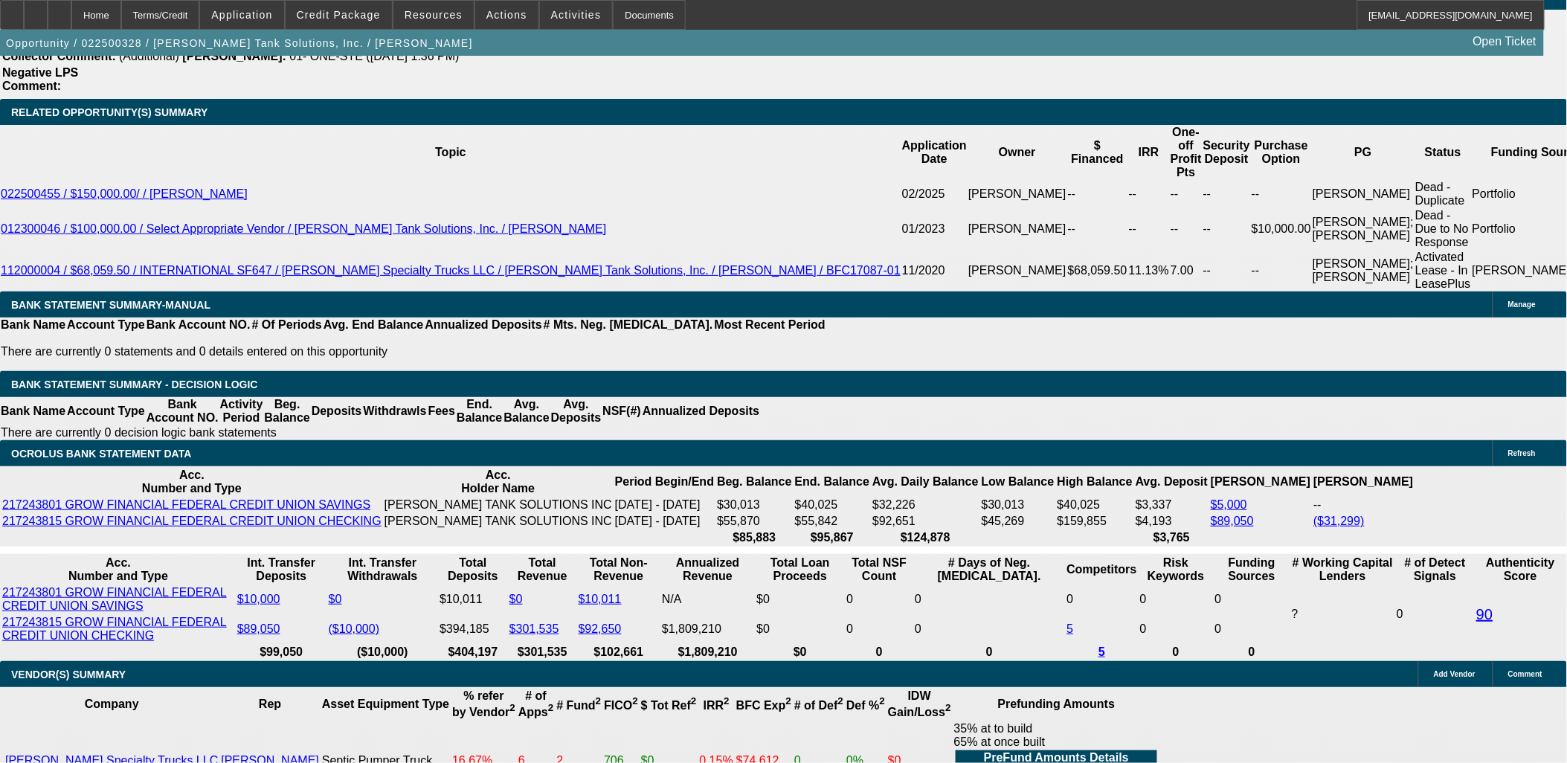
type input "$3,410.50"
drag, startPoint x: 280, startPoint y: 189, endPoint x: 262, endPoint y: 289, distance: 101.2
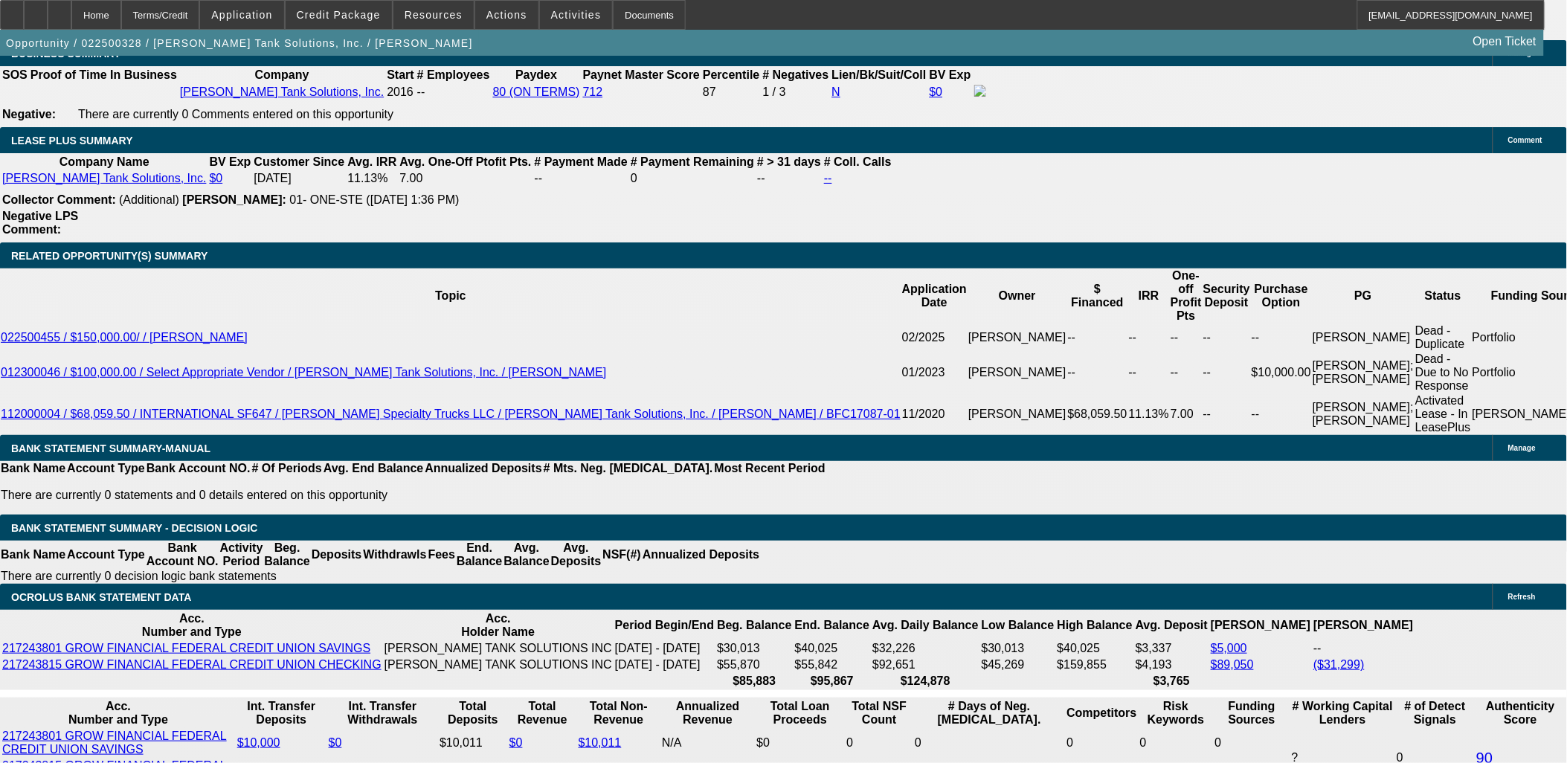
scroll to position [2479, 0]
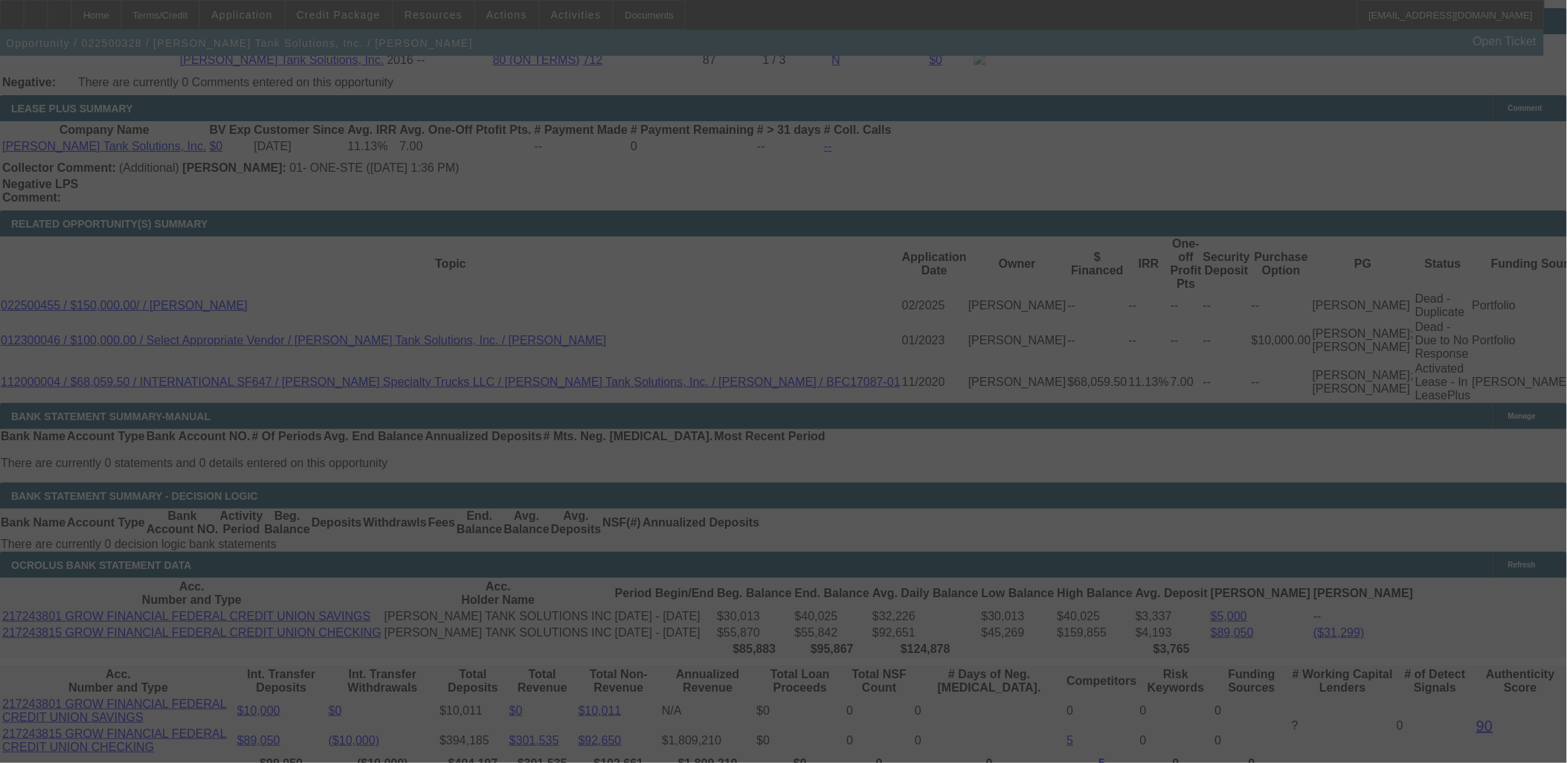
scroll to position [2561, 0]
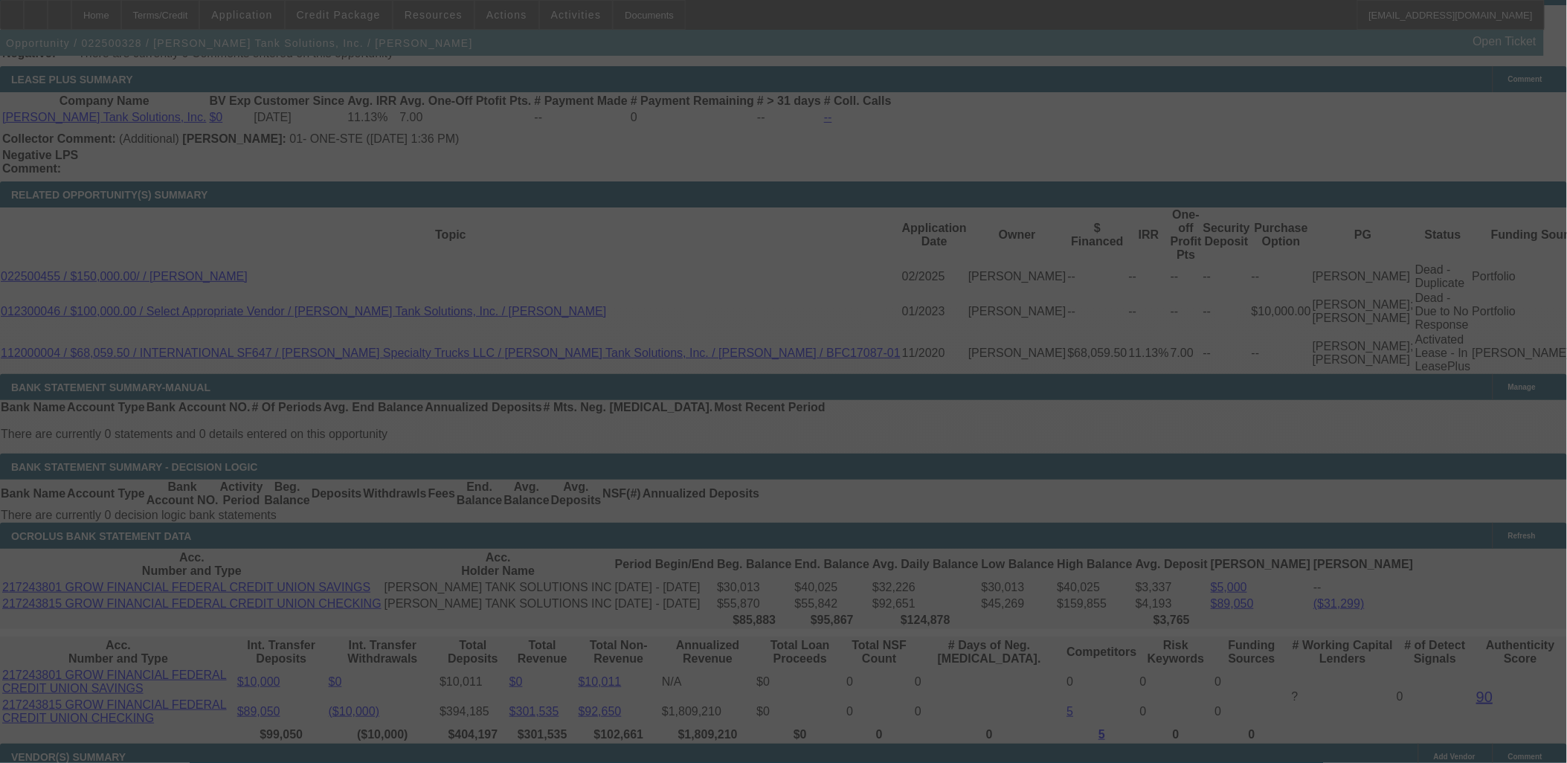
select select "0"
select select "2"
select select "0"
select select "6"
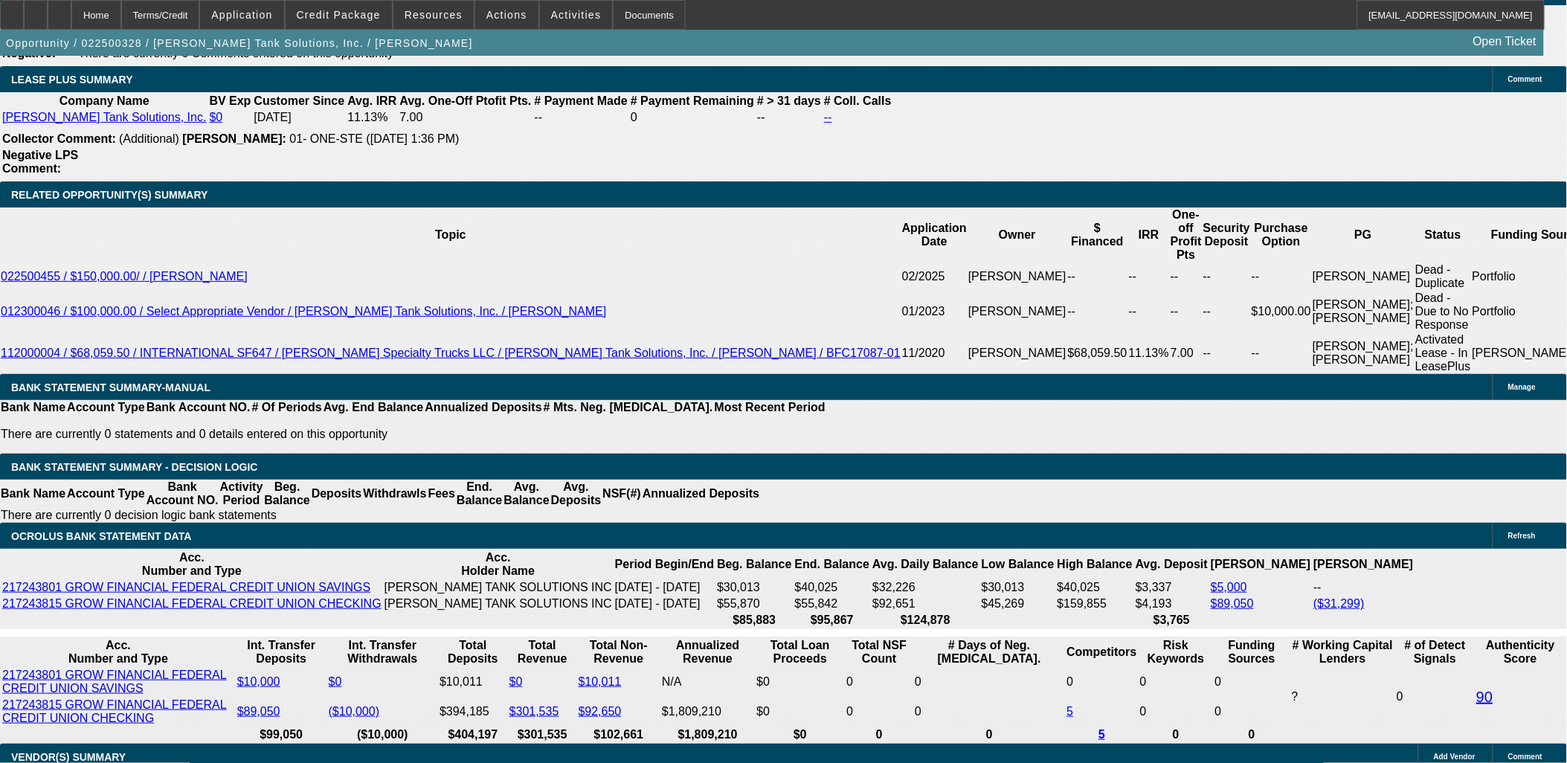
drag, startPoint x: 150, startPoint y: 353, endPoint x: 134, endPoint y: 358, distance: 17.0
drag, startPoint x: 127, startPoint y: 361, endPoint x: 119, endPoint y: 367, distance: 10.1
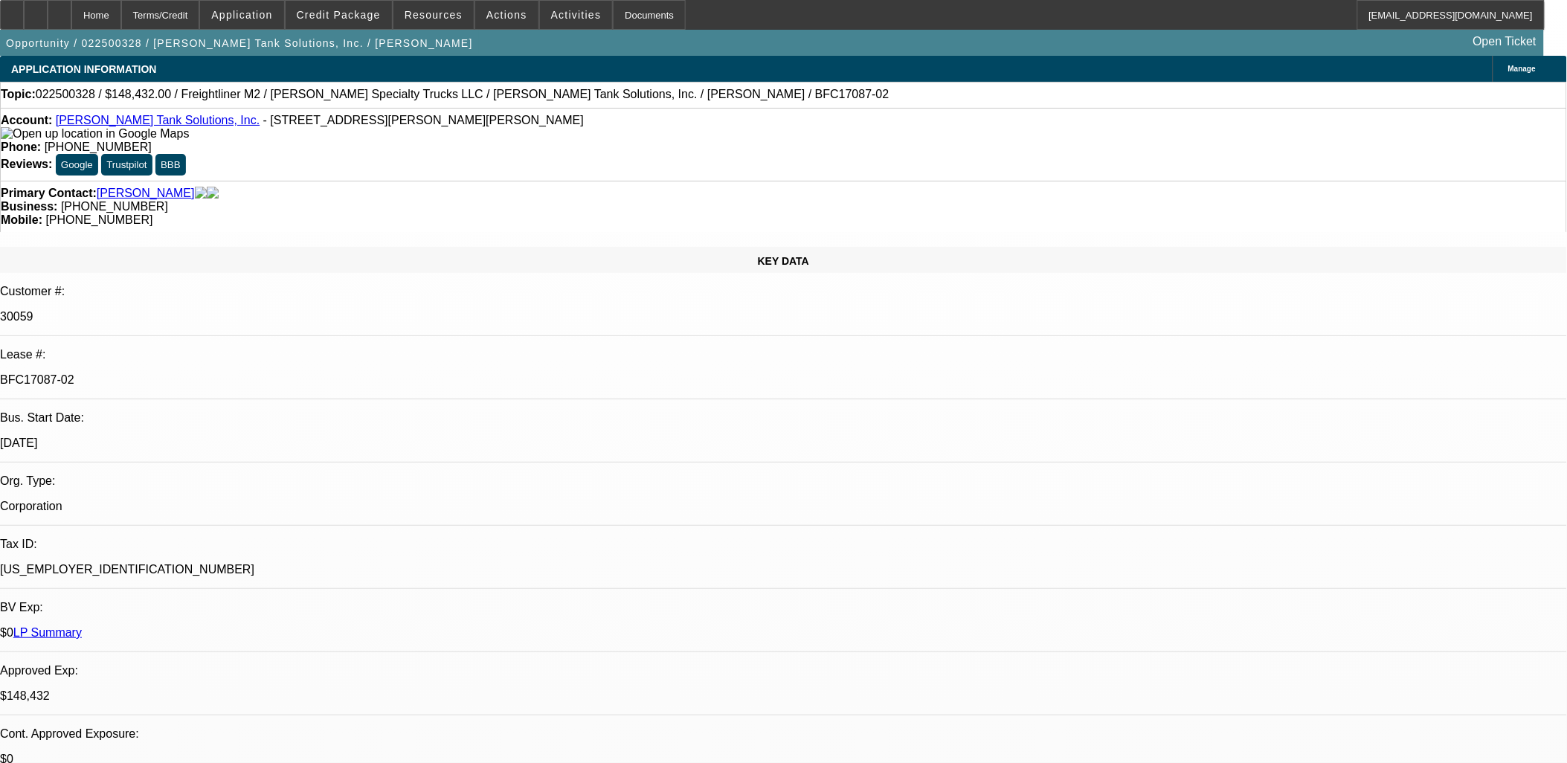
scroll to position [103, 0]
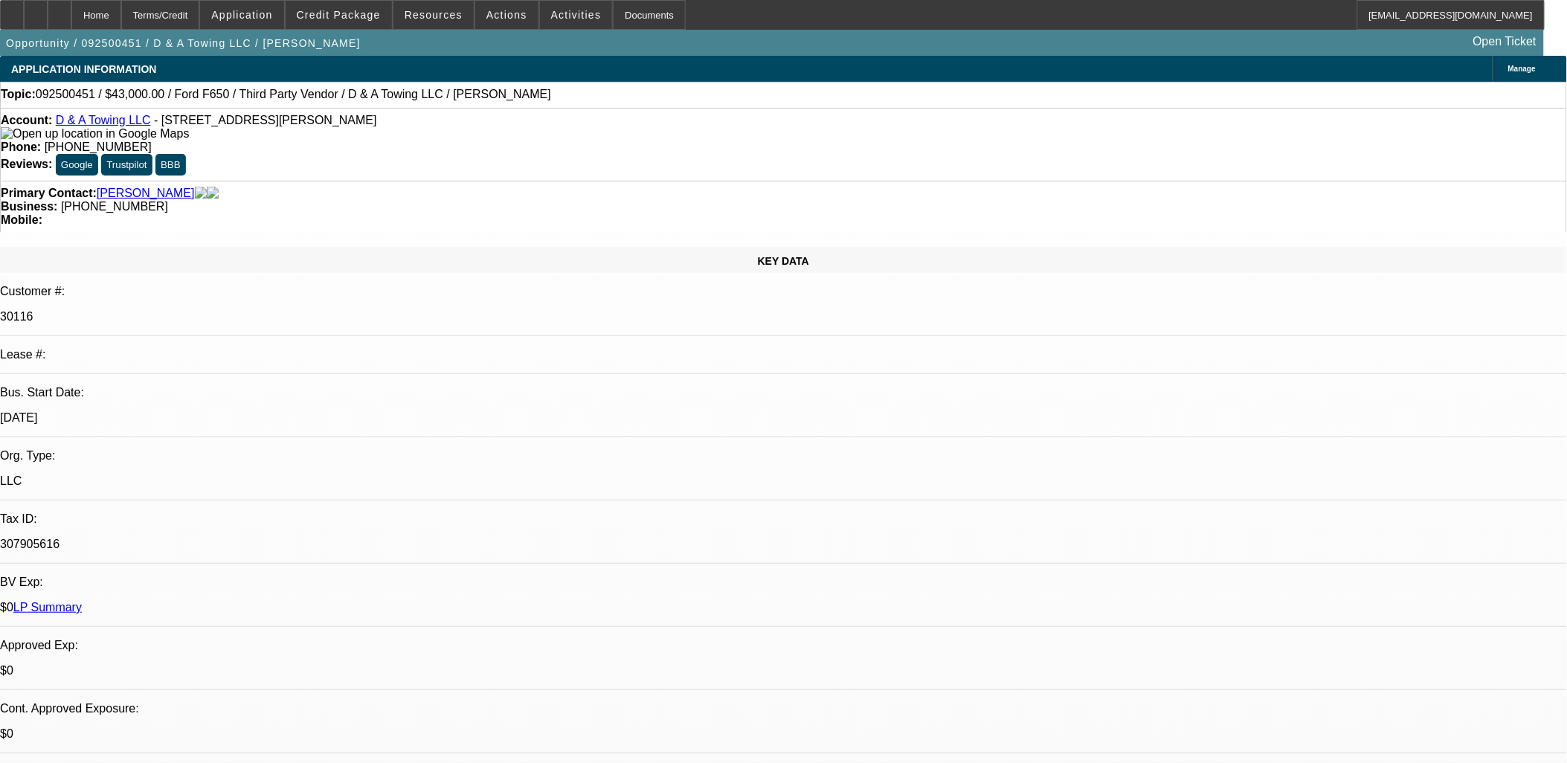
select select "0"
select select "0.1"
select select "0"
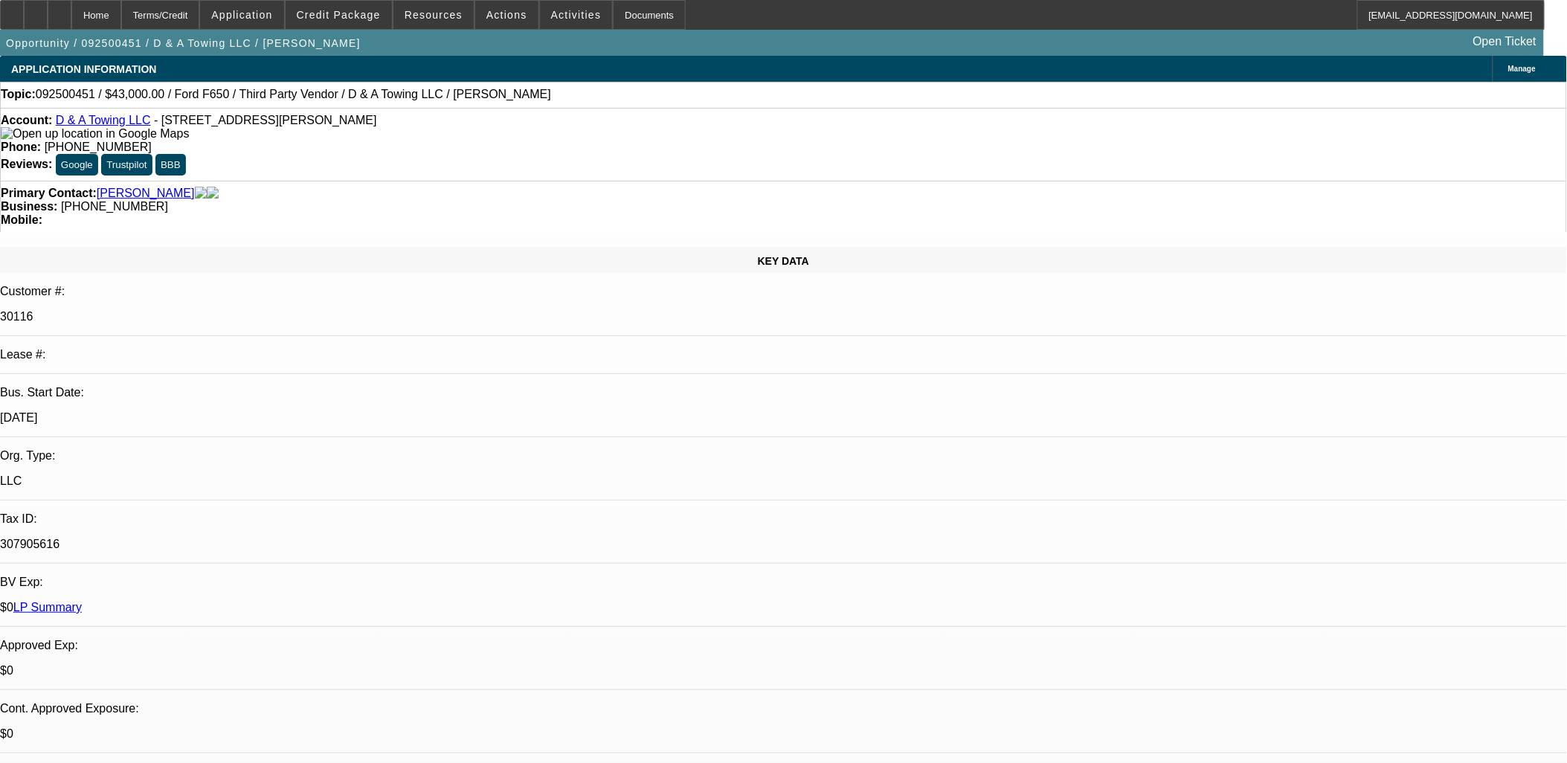
select select "0.1"
select select "0"
select select "0.1"
select select "0"
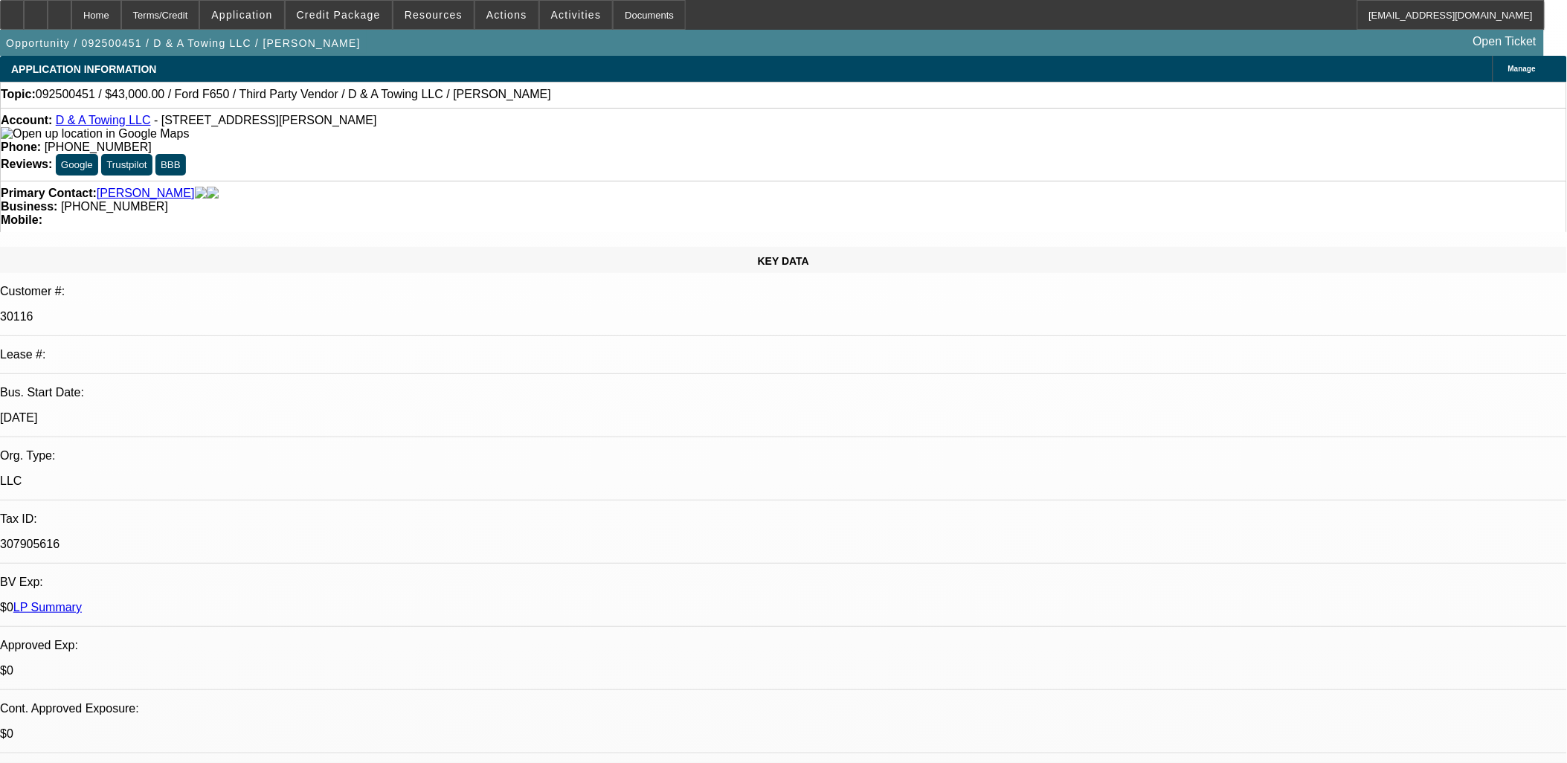
select select "0"
select select "0.1"
select select "1"
select select "3"
select select "4"
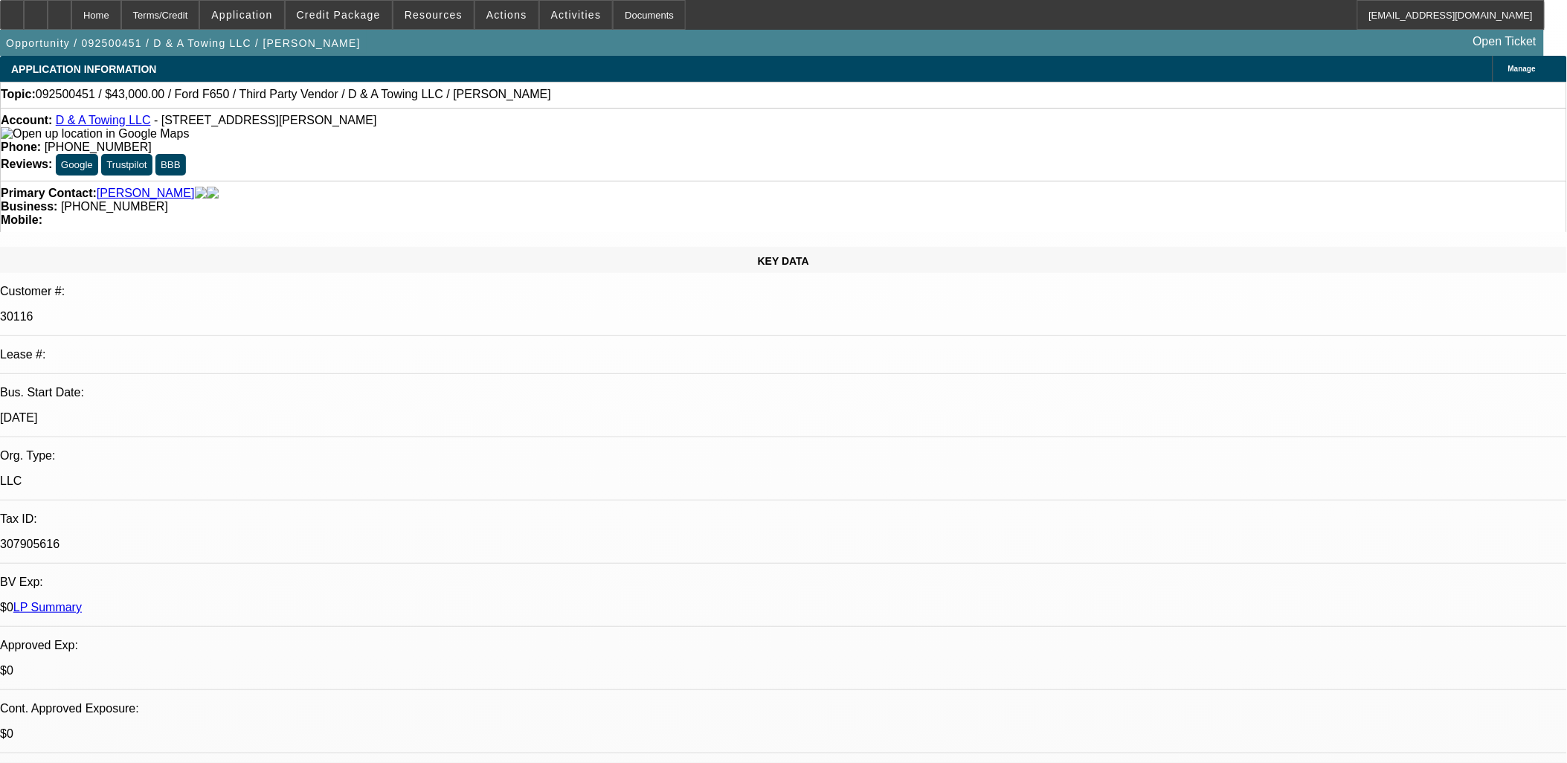
select select "1"
select select "3"
select select "4"
select select "1"
select select "3"
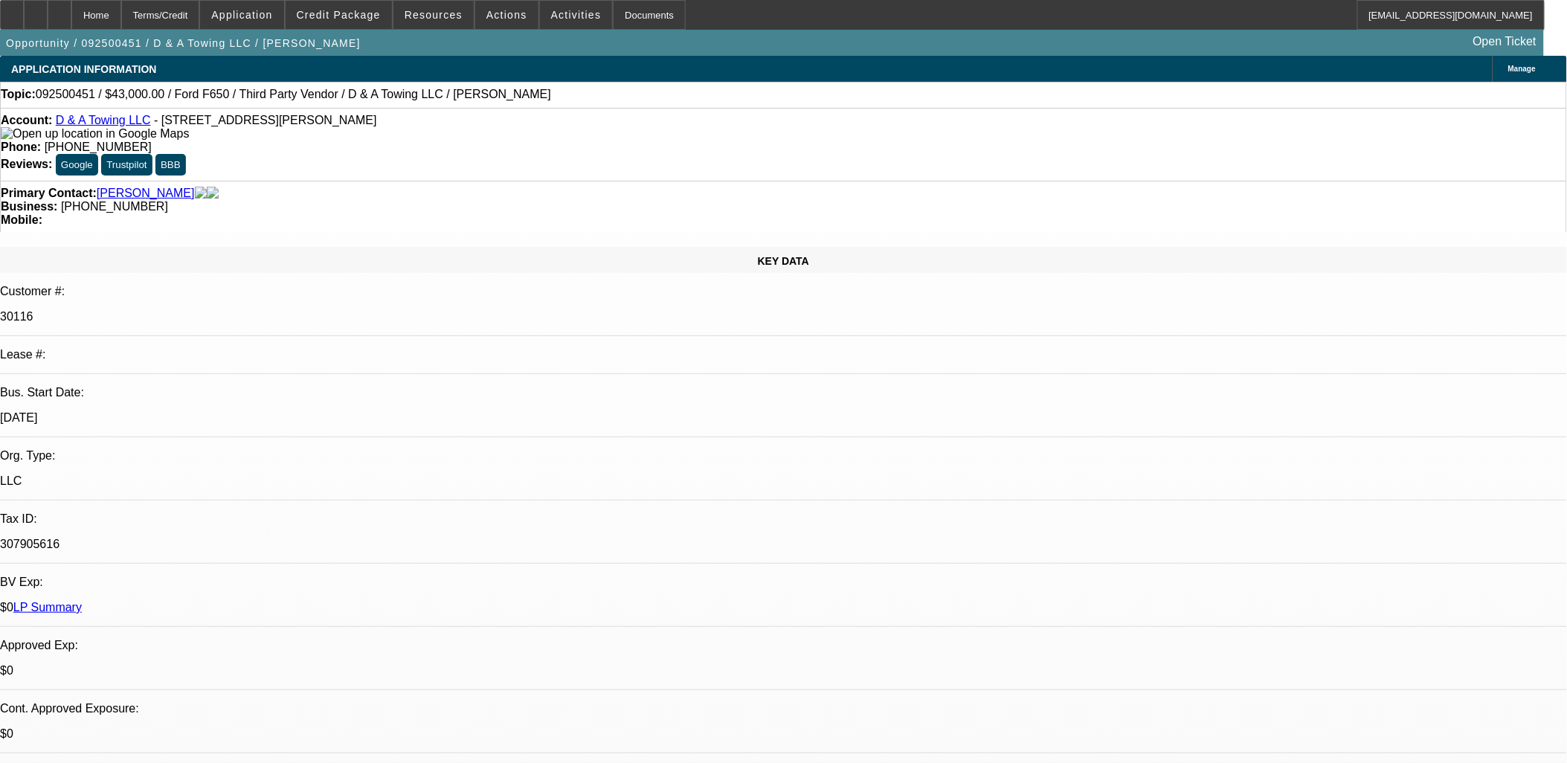
select select "4"
select select "1"
select select "3"
select select "4"
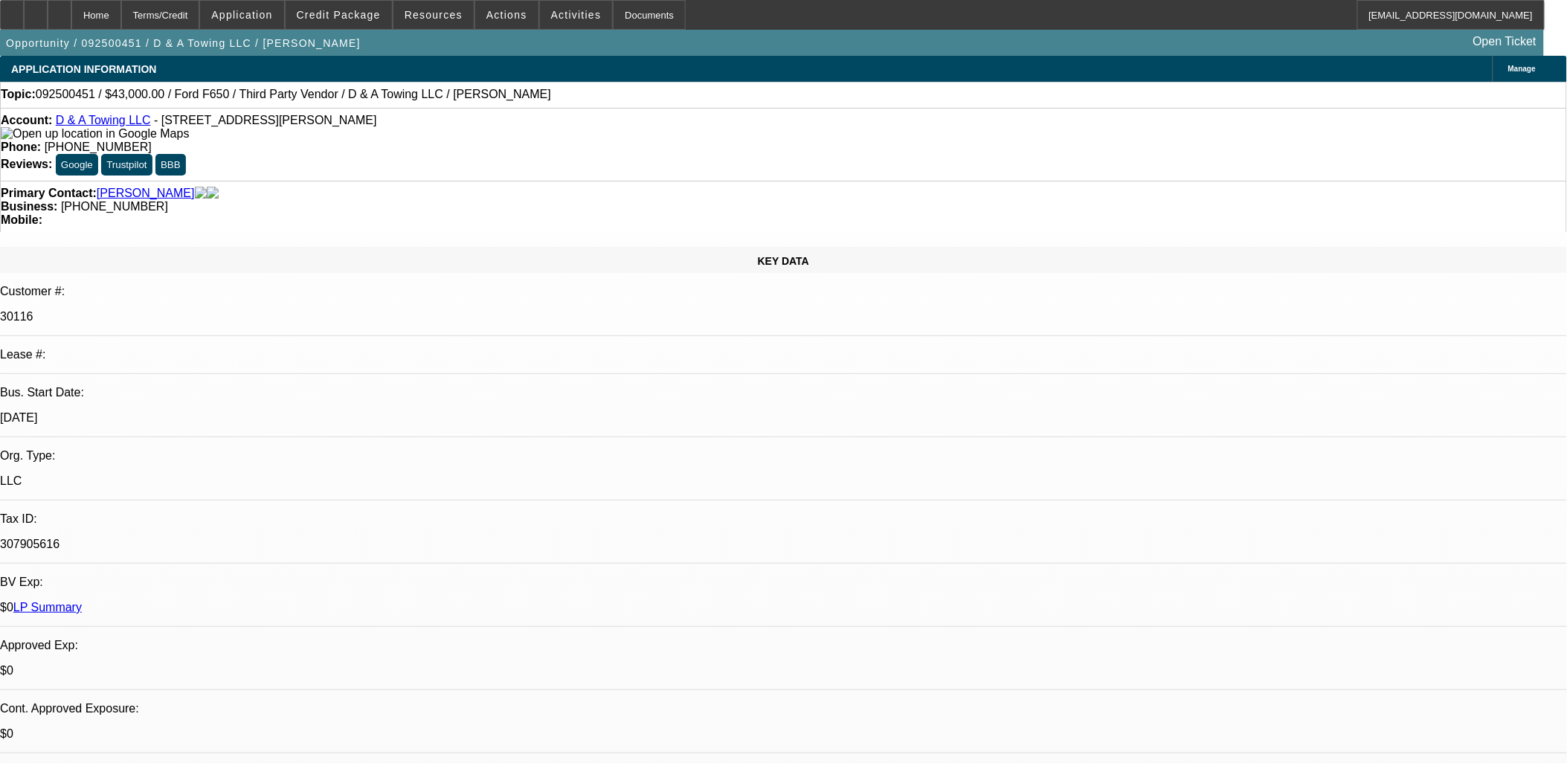
select select "0"
select select "0.1"
select select "0"
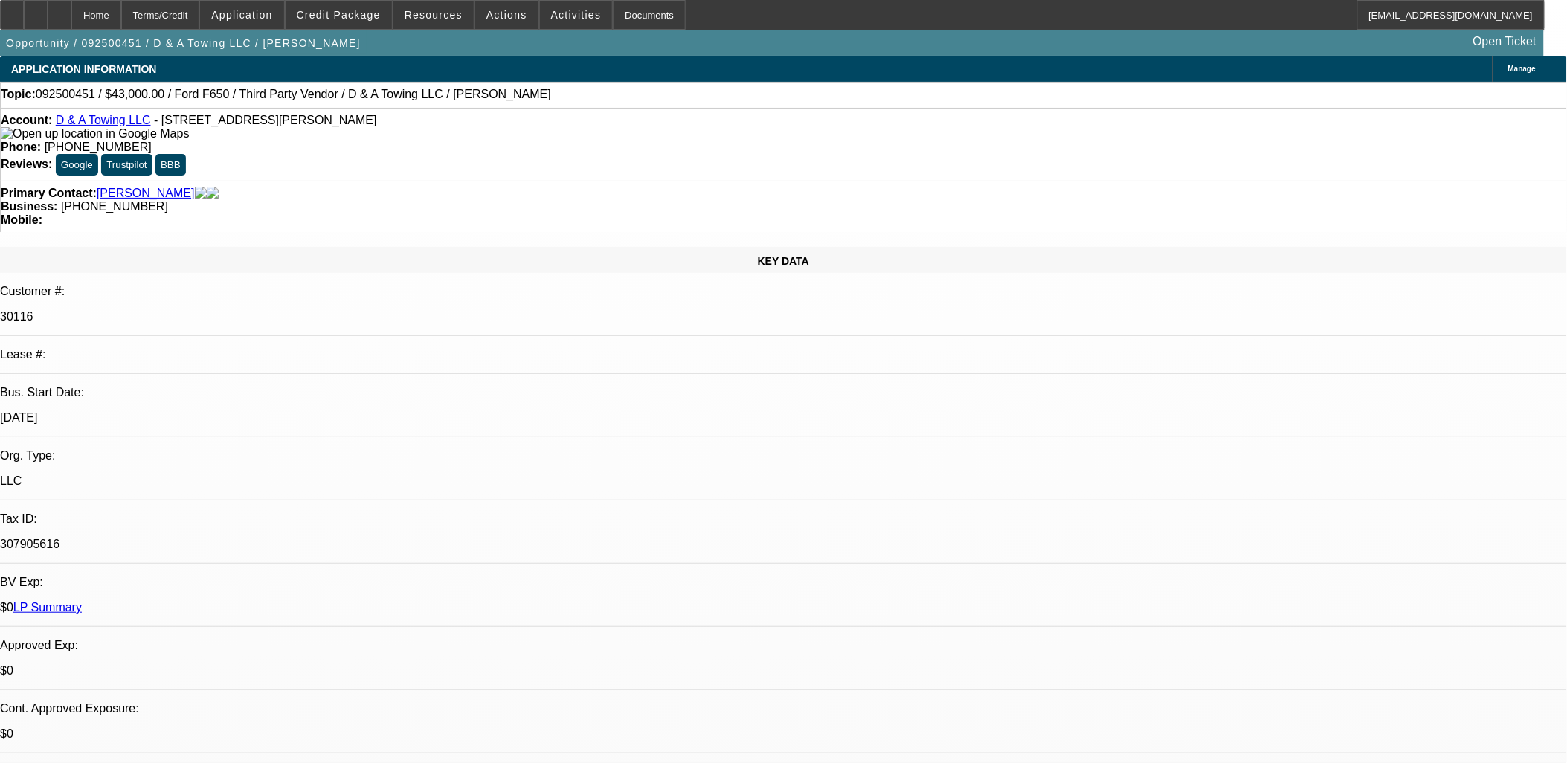
select select "0.1"
select select "0"
select select "0.1"
select select "0"
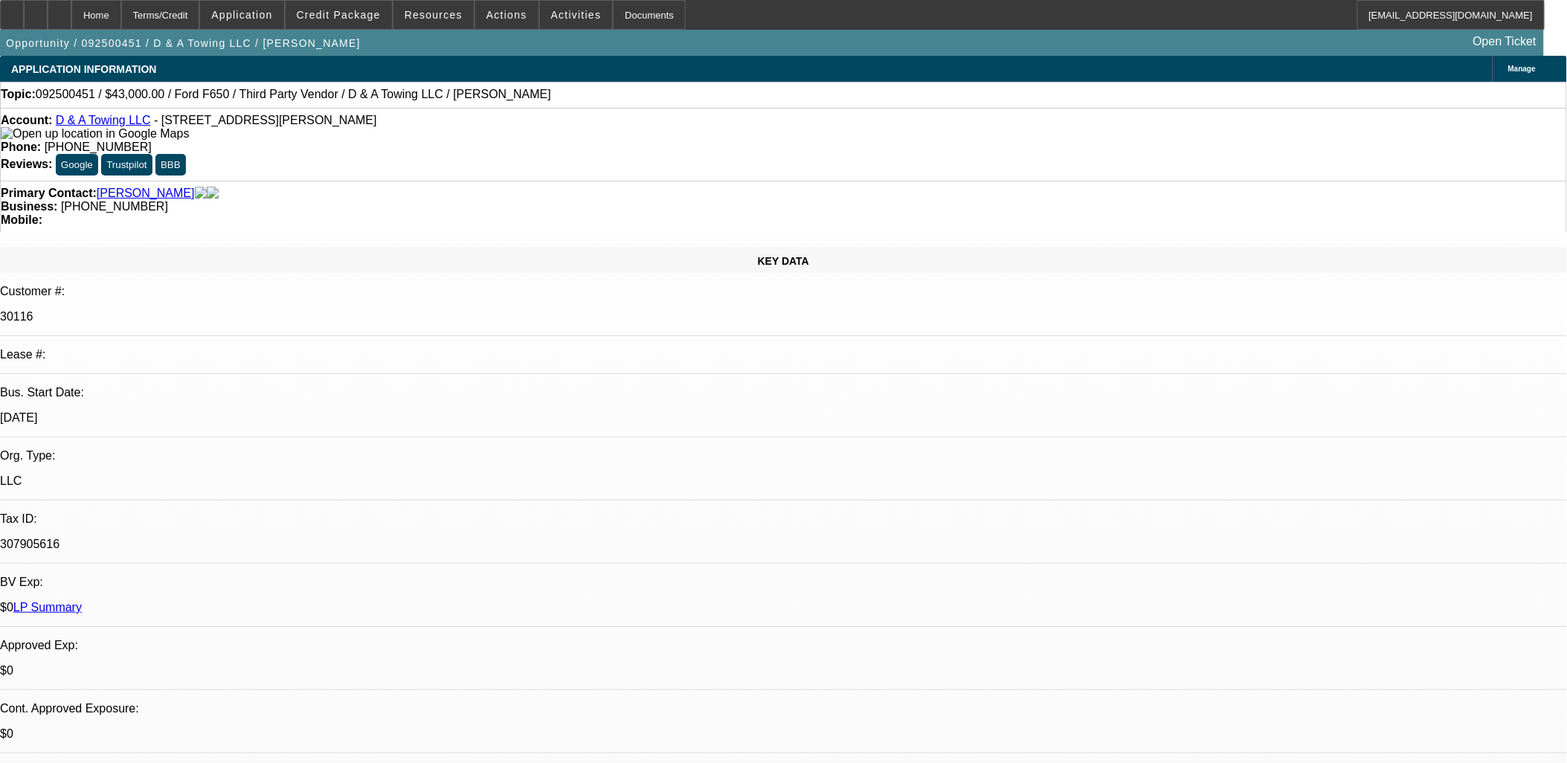
select select "0"
select select "0.1"
select select "1"
select select "3"
select select "4"
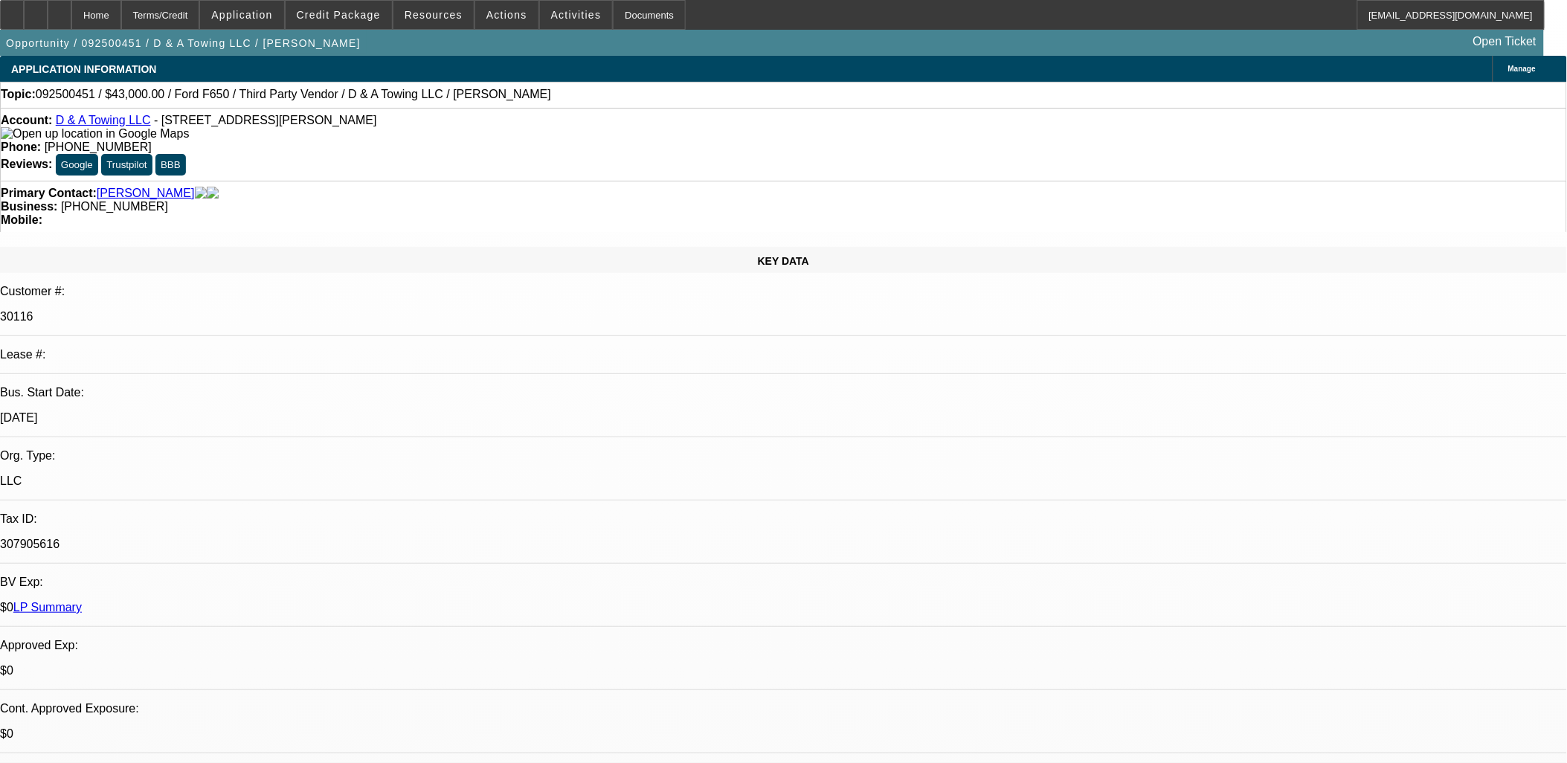
select select "1"
select select "3"
select select "4"
select select "1"
select select "3"
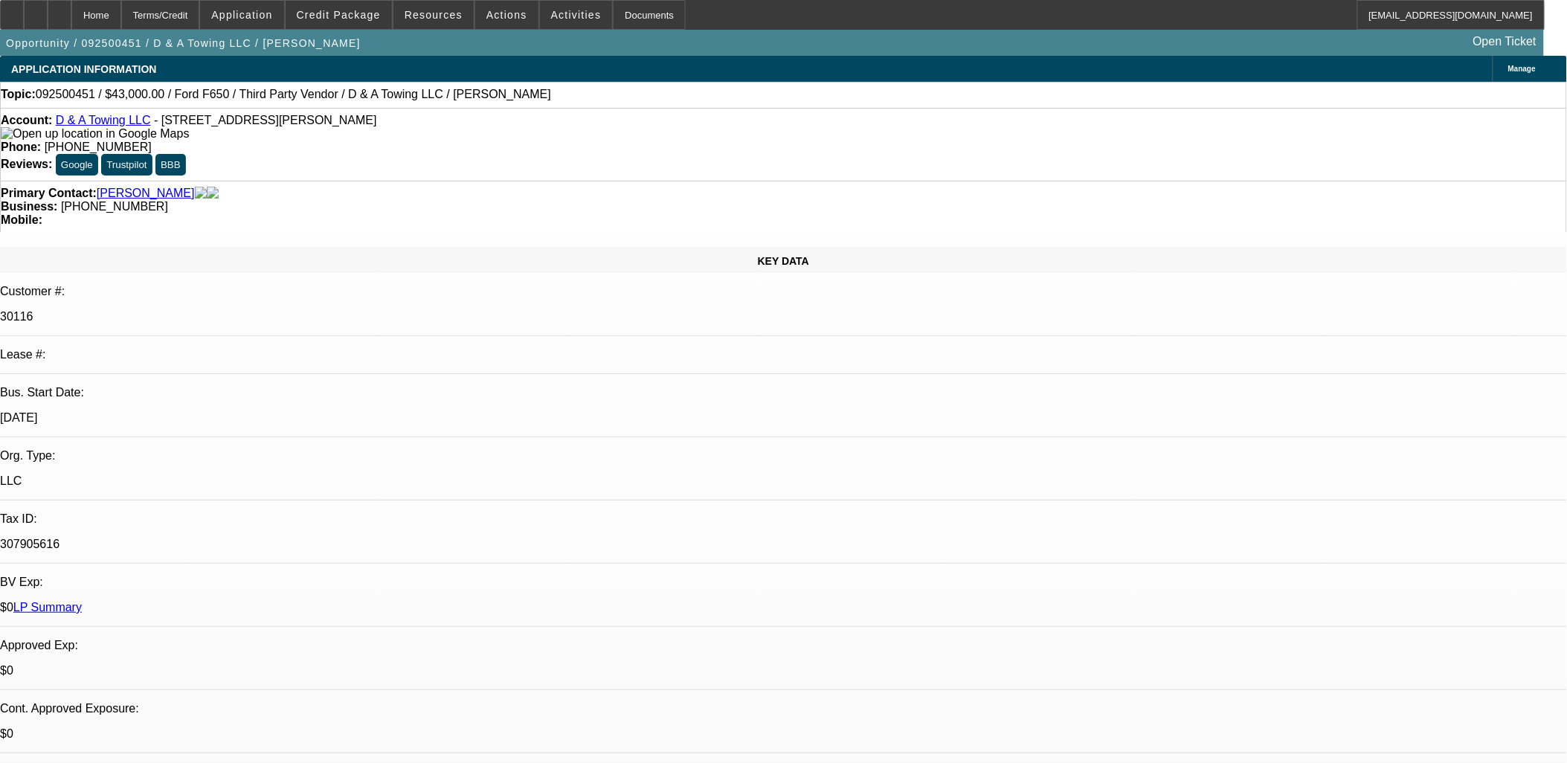
select select "4"
select select "1"
select select "3"
select select "4"
click at [48, 18] on div at bounding box center [36, 15] width 24 height 30
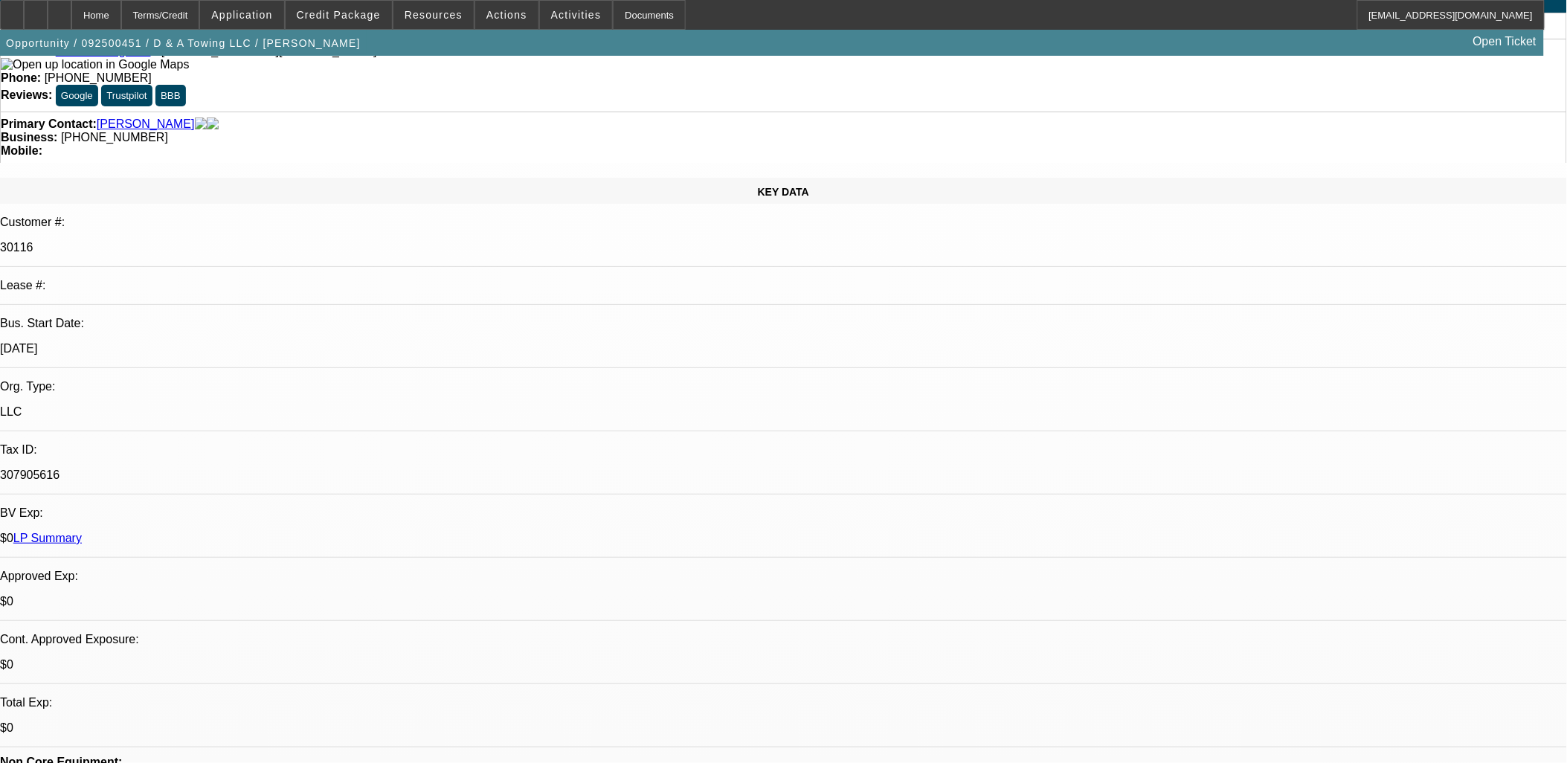
scroll to position [165, 0]
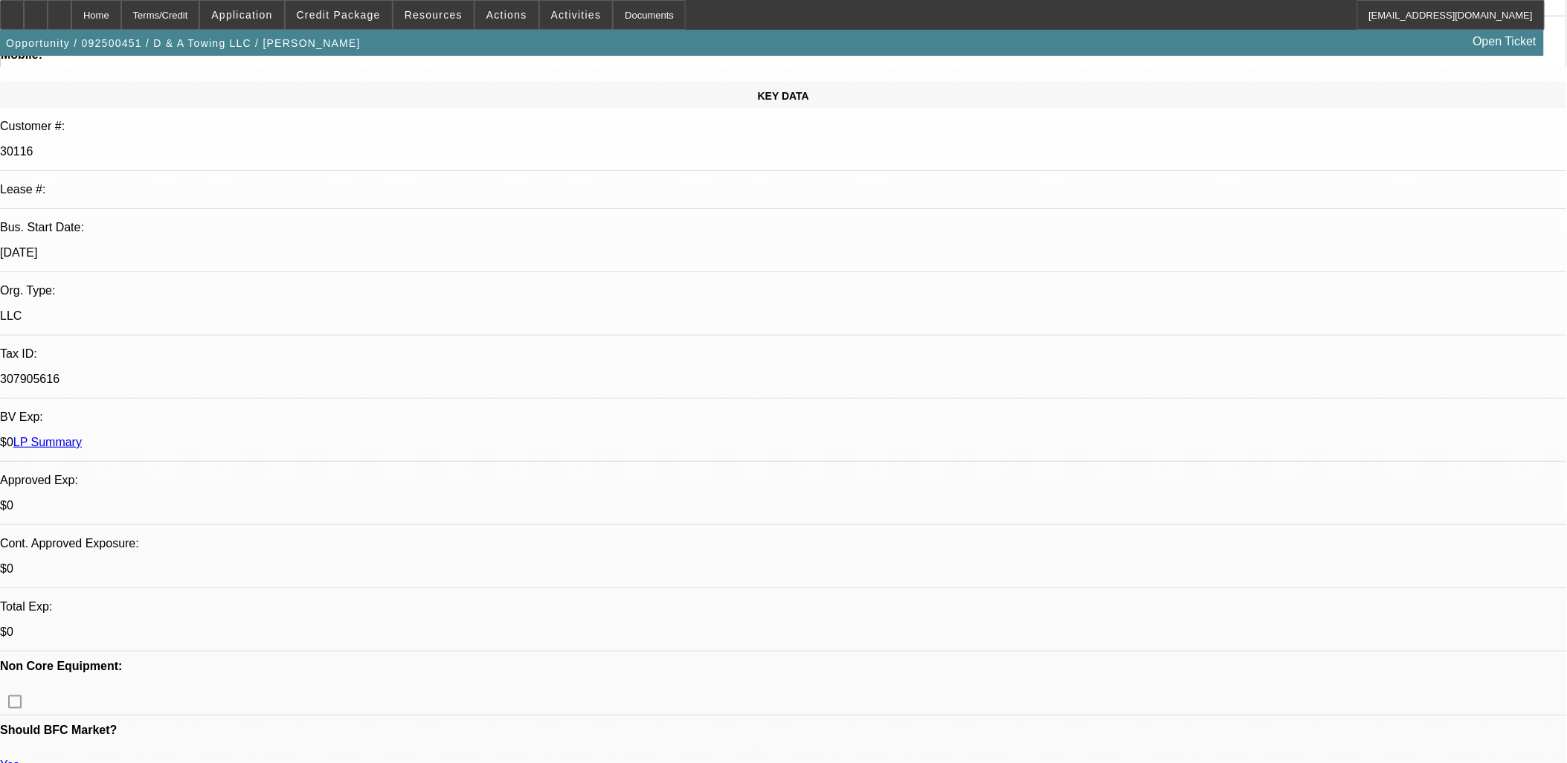
drag, startPoint x: 1009, startPoint y: 643, endPoint x: 993, endPoint y: 646, distance: 16.6
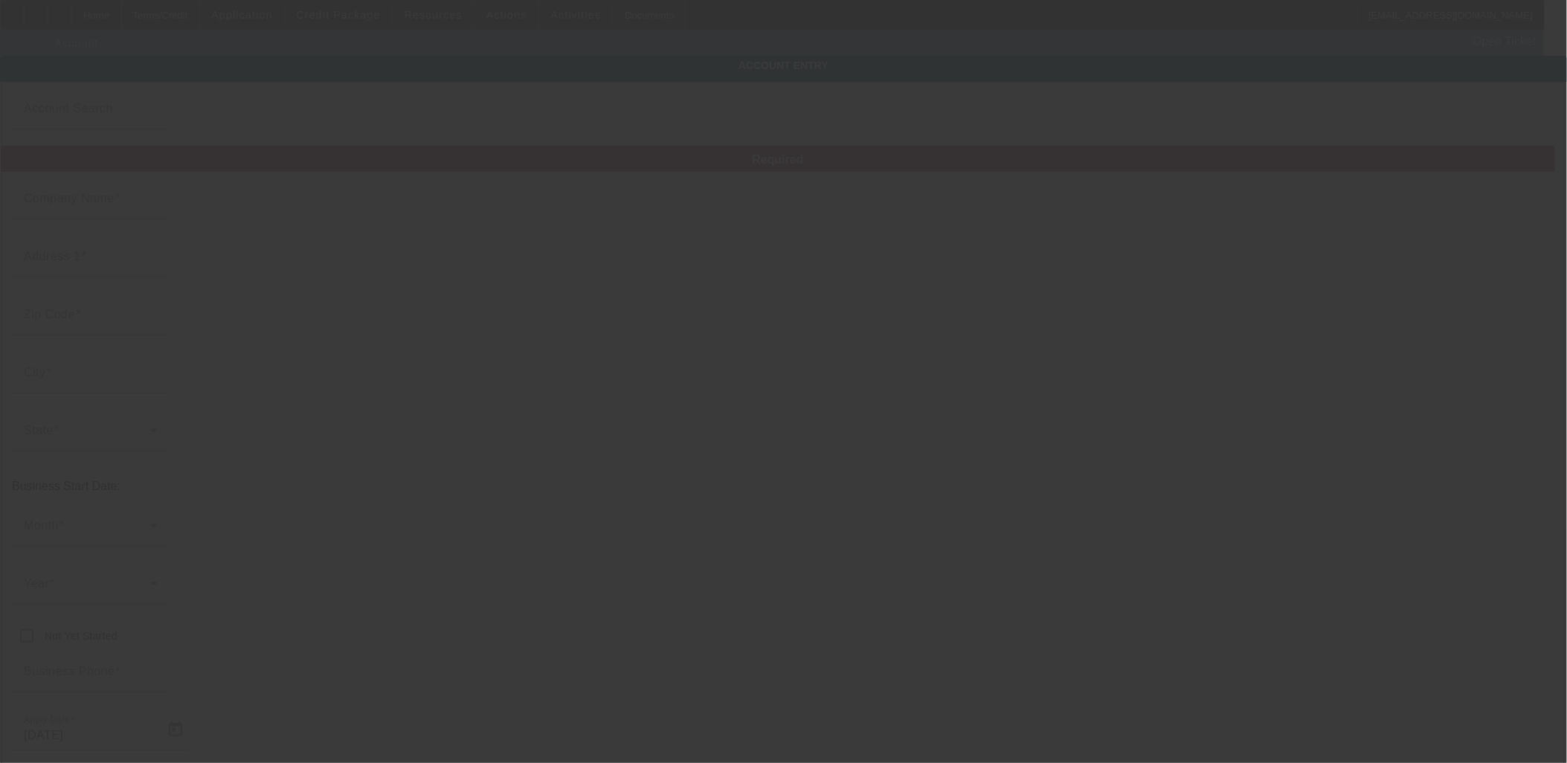
type input "D & A Towing LLC"
type input "7005 E 450 N"
type input "47649"
type input "[PERSON_NAME]"
type input "[PHONE_NUMBER]"
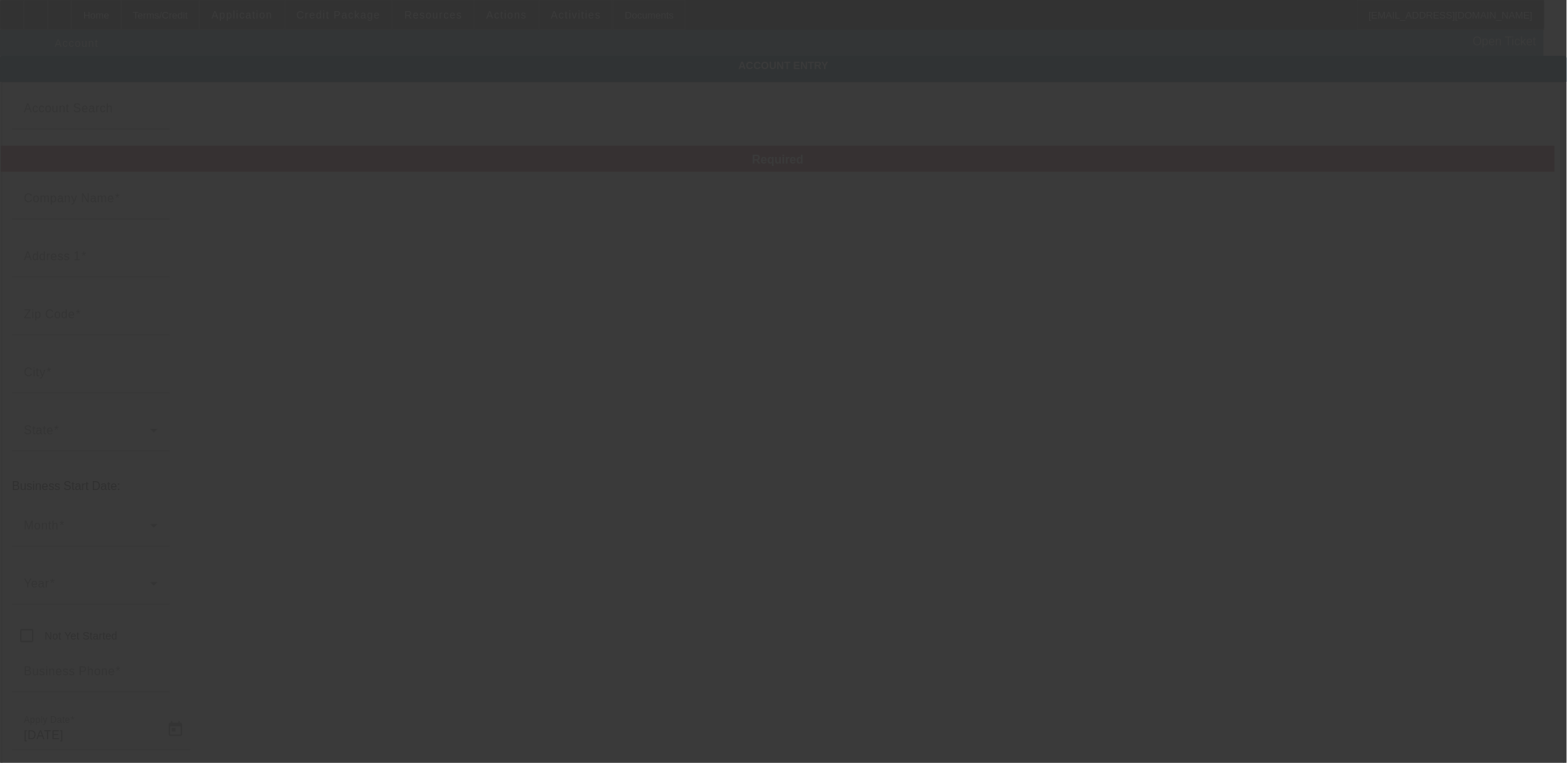
type input "[EMAIL_ADDRESS][DOMAIN_NAME]"
type input "[PERSON_NAME]"
type input "307905616"
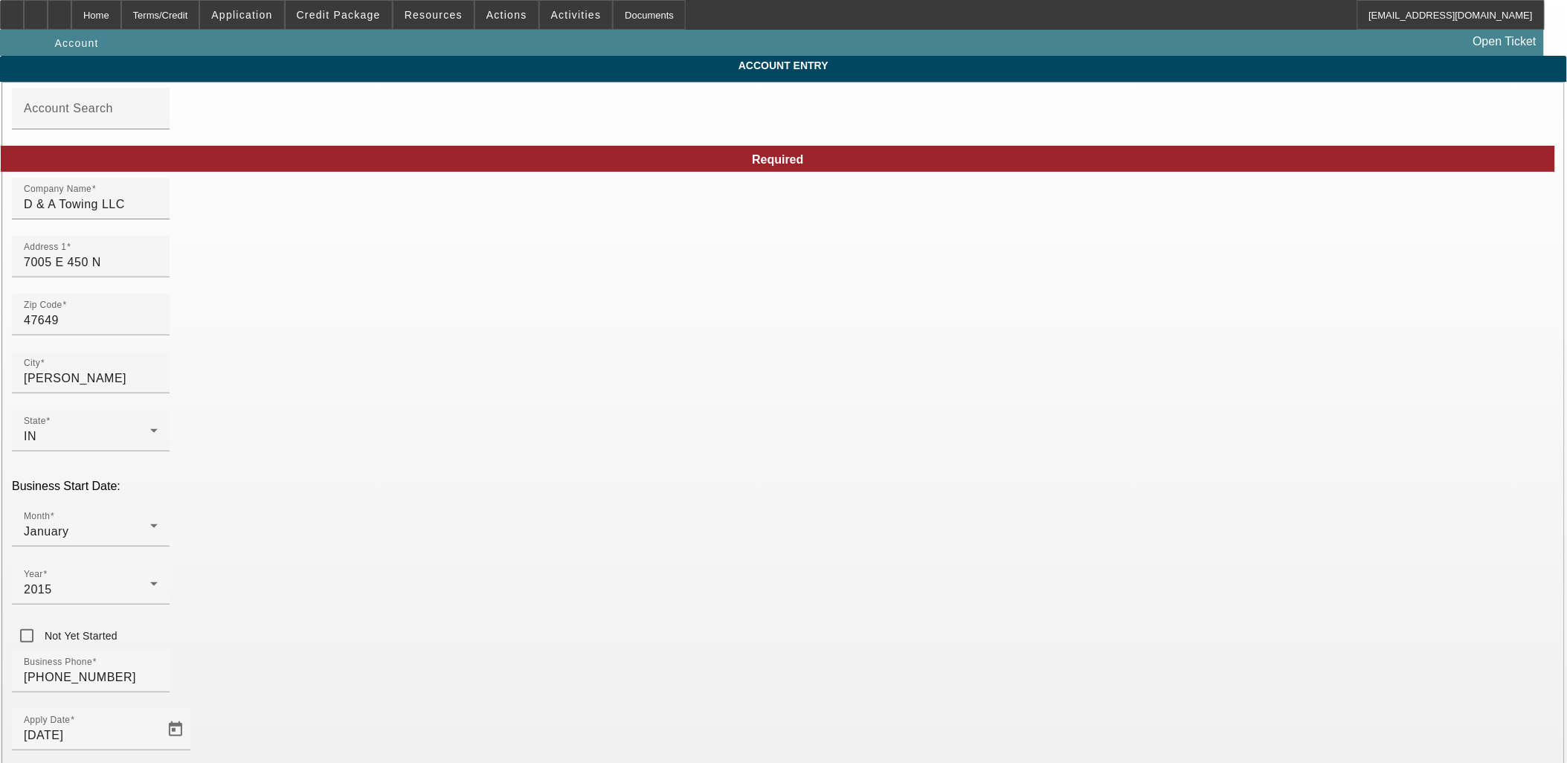
type input "[DATE]"
drag, startPoint x: 1089, startPoint y: 582, endPoint x: 999, endPoint y: 576, distance: 90.2
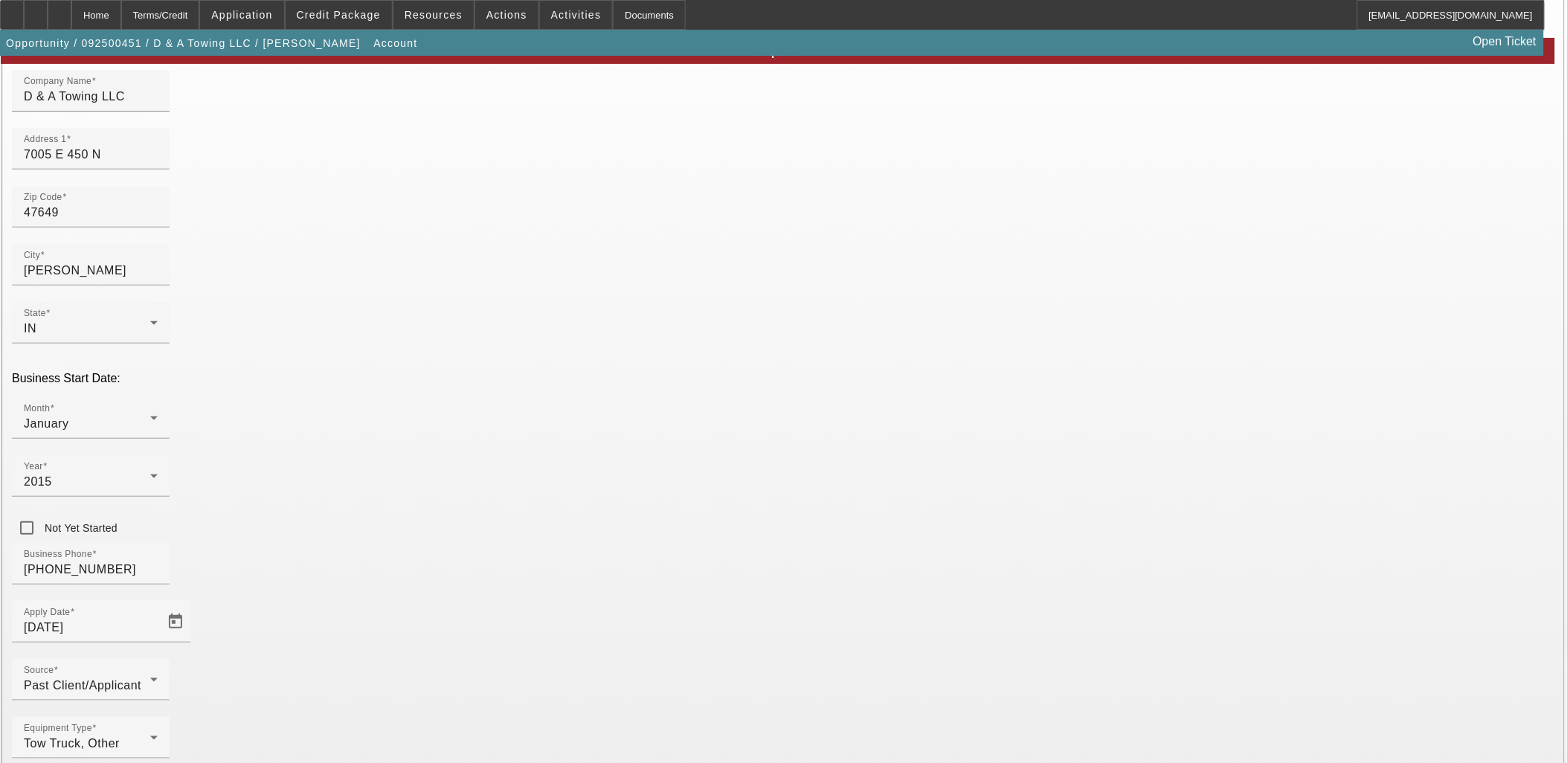
scroll to position [109, 0]
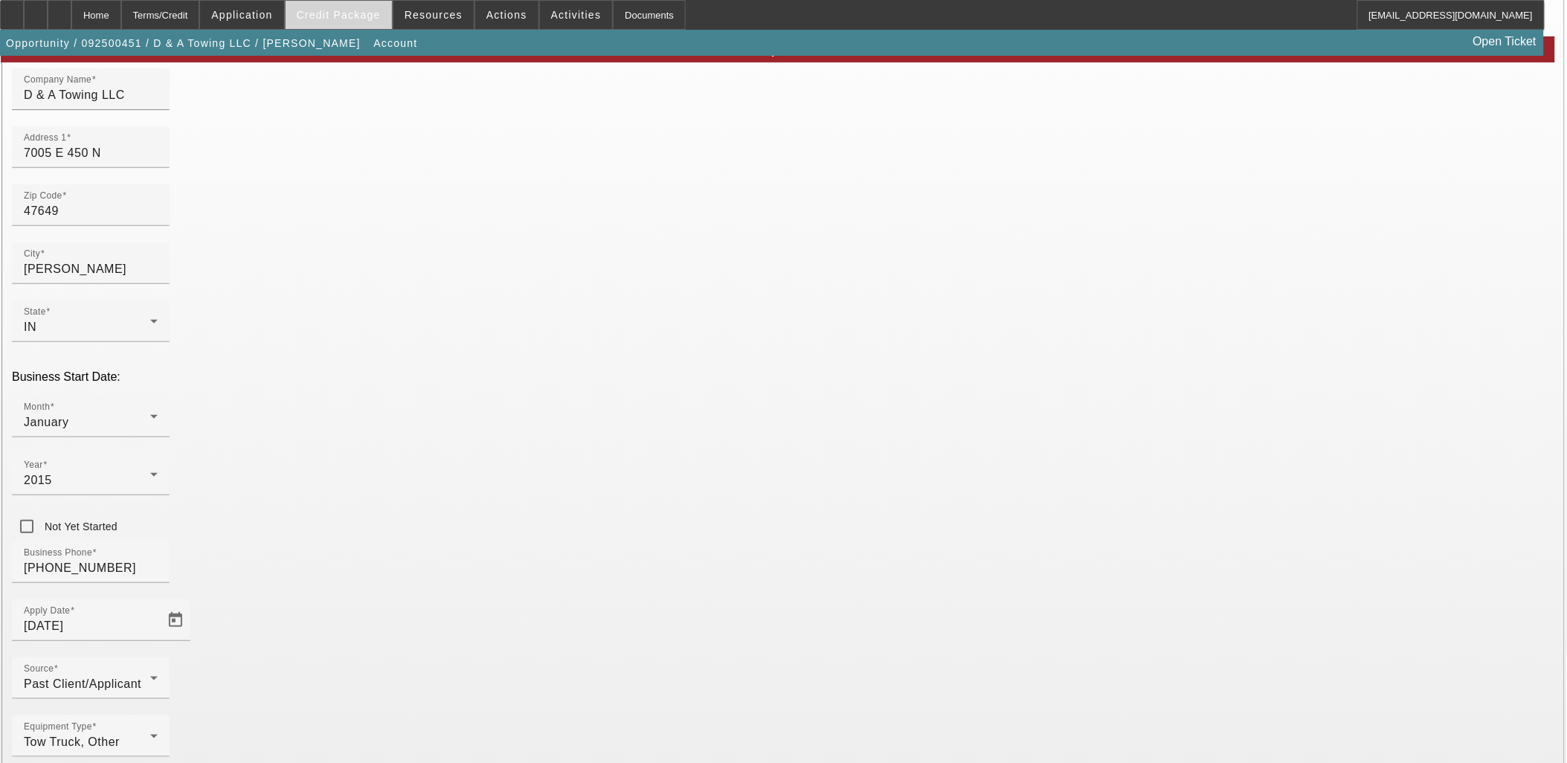
type input "472902936"
click at [341, 15] on span "Credit Package" at bounding box center [339, 15] width 84 height 12
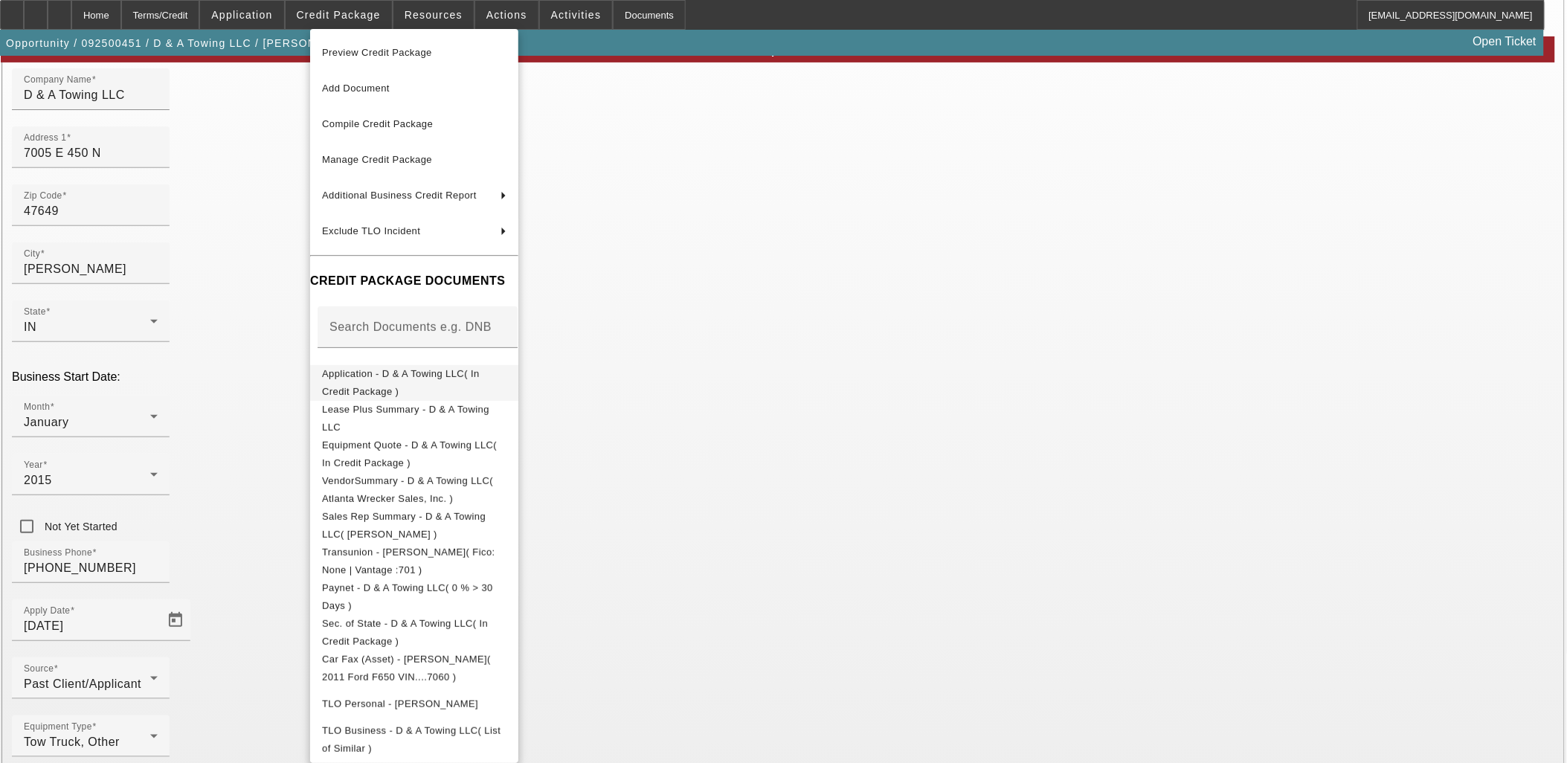
click at [415, 376] on span "Application - D & A Towing LLC( In Credit Package )" at bounding box center [401, 381] width 158 height 29
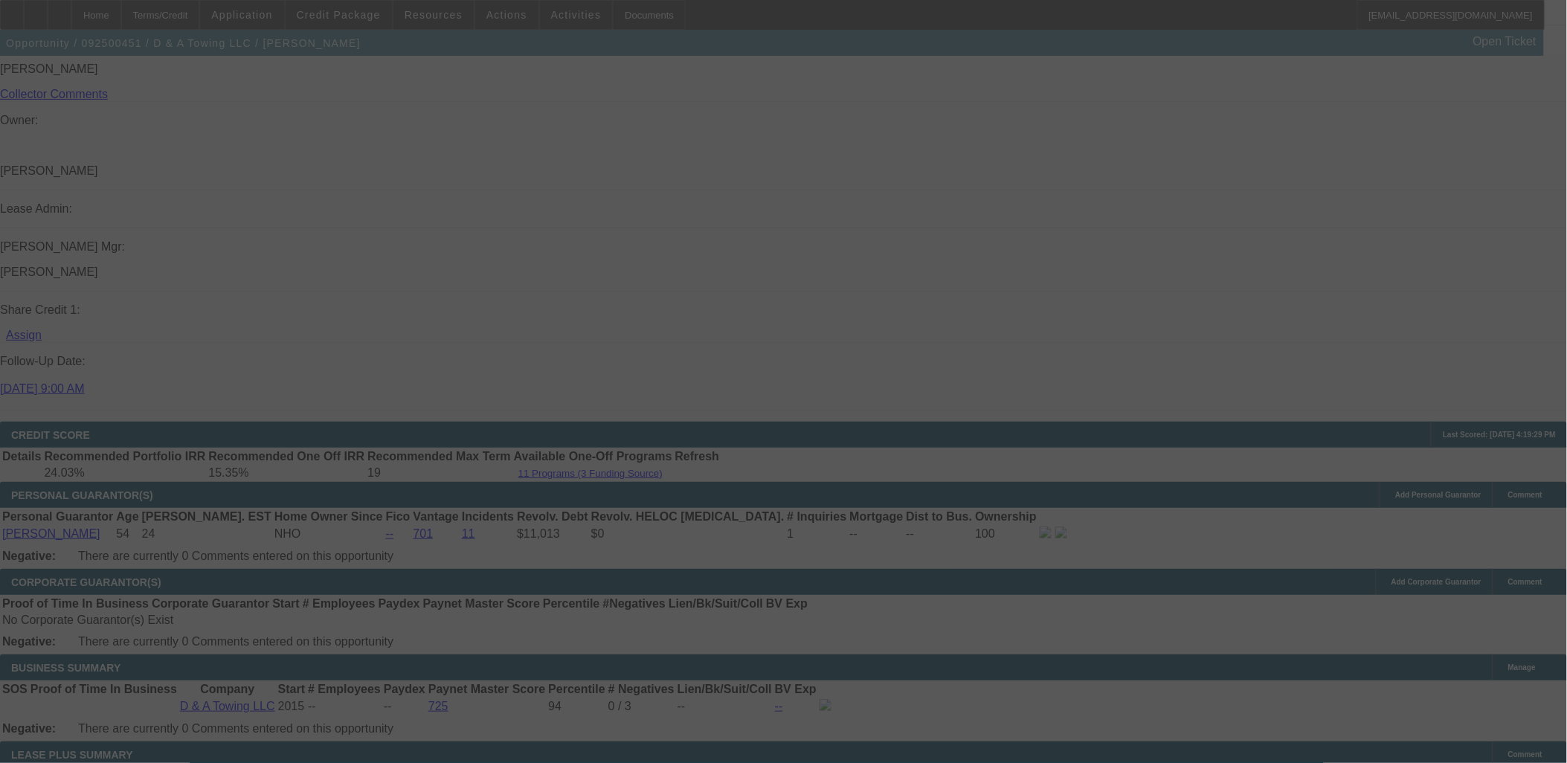
scroll to position [1894, 0]
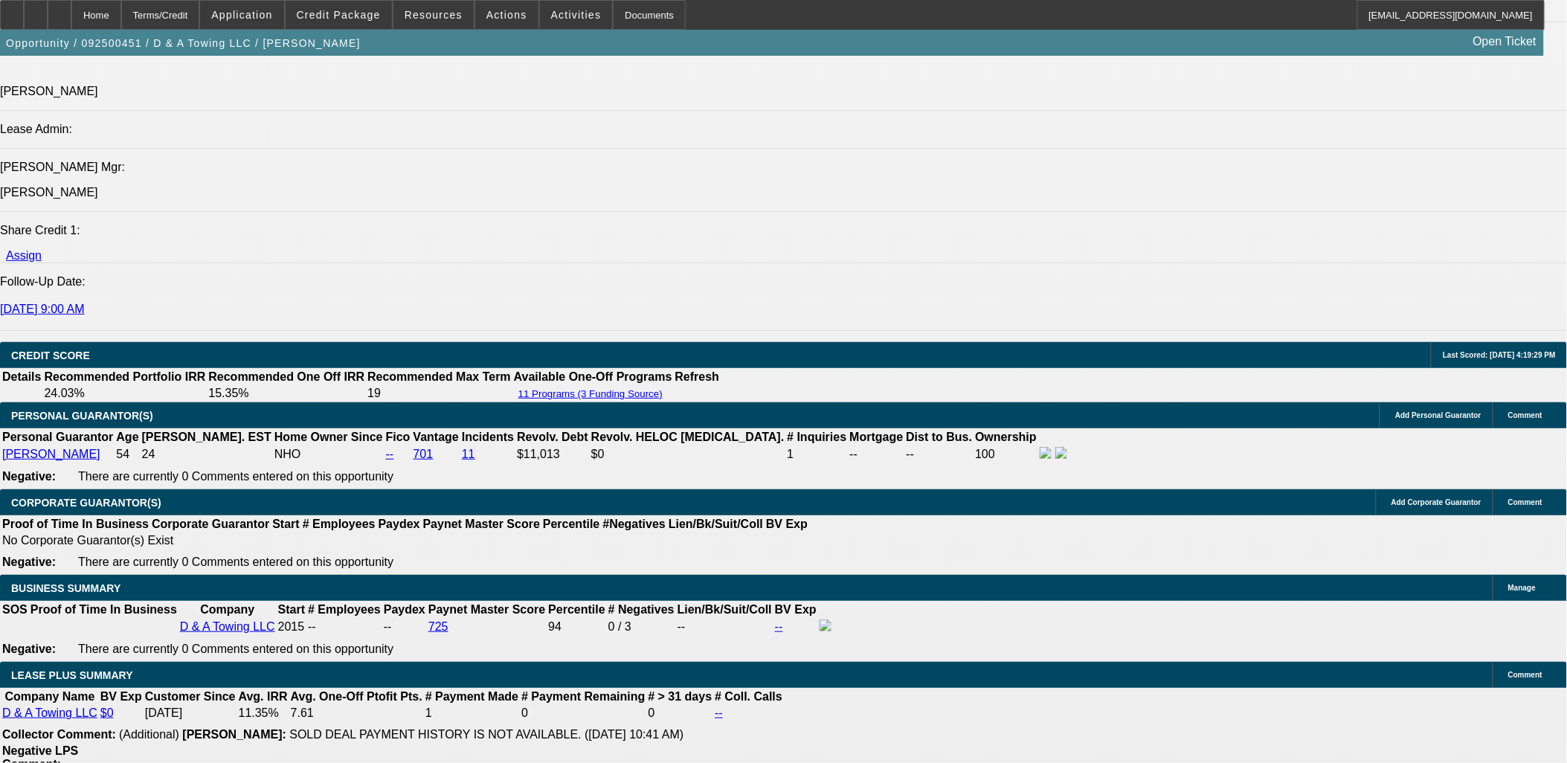
select select "0"
select select "3"
select select "0.1"
select select "4"
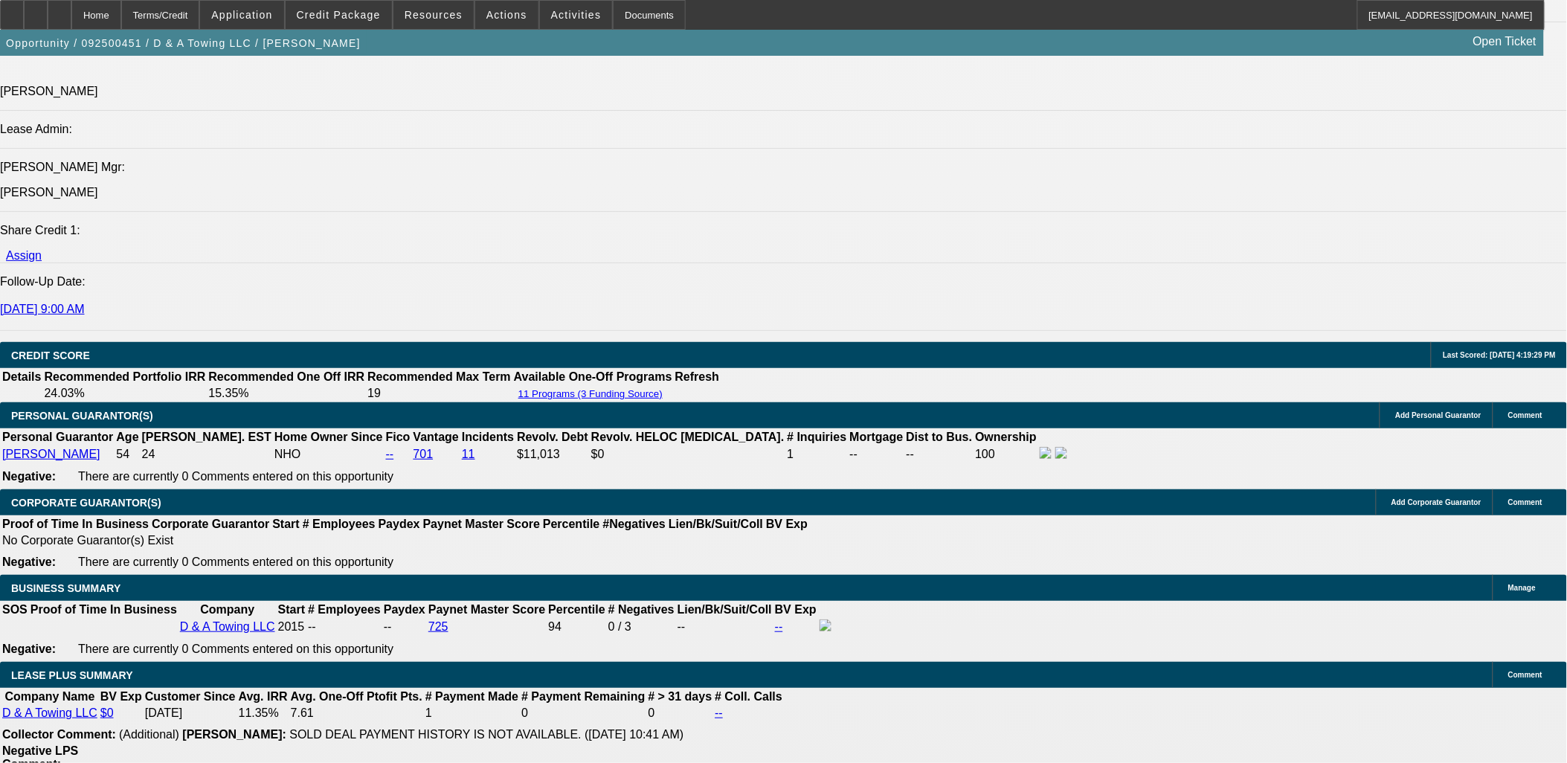
select select "0"
select select "3"
select select "0.1"
select select "4"
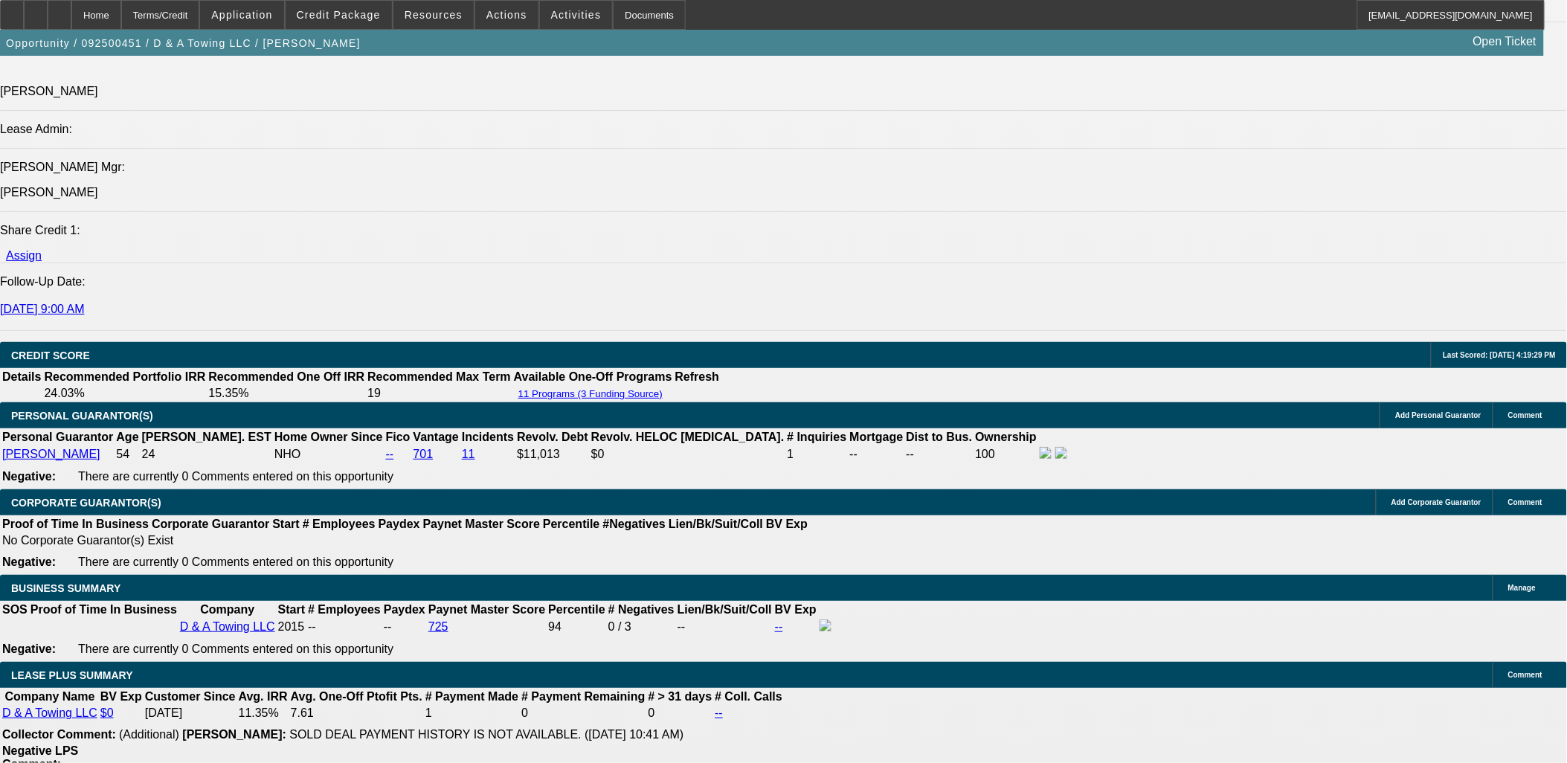
select select "0"
select select "3"
select select "0.1"
select select "4"
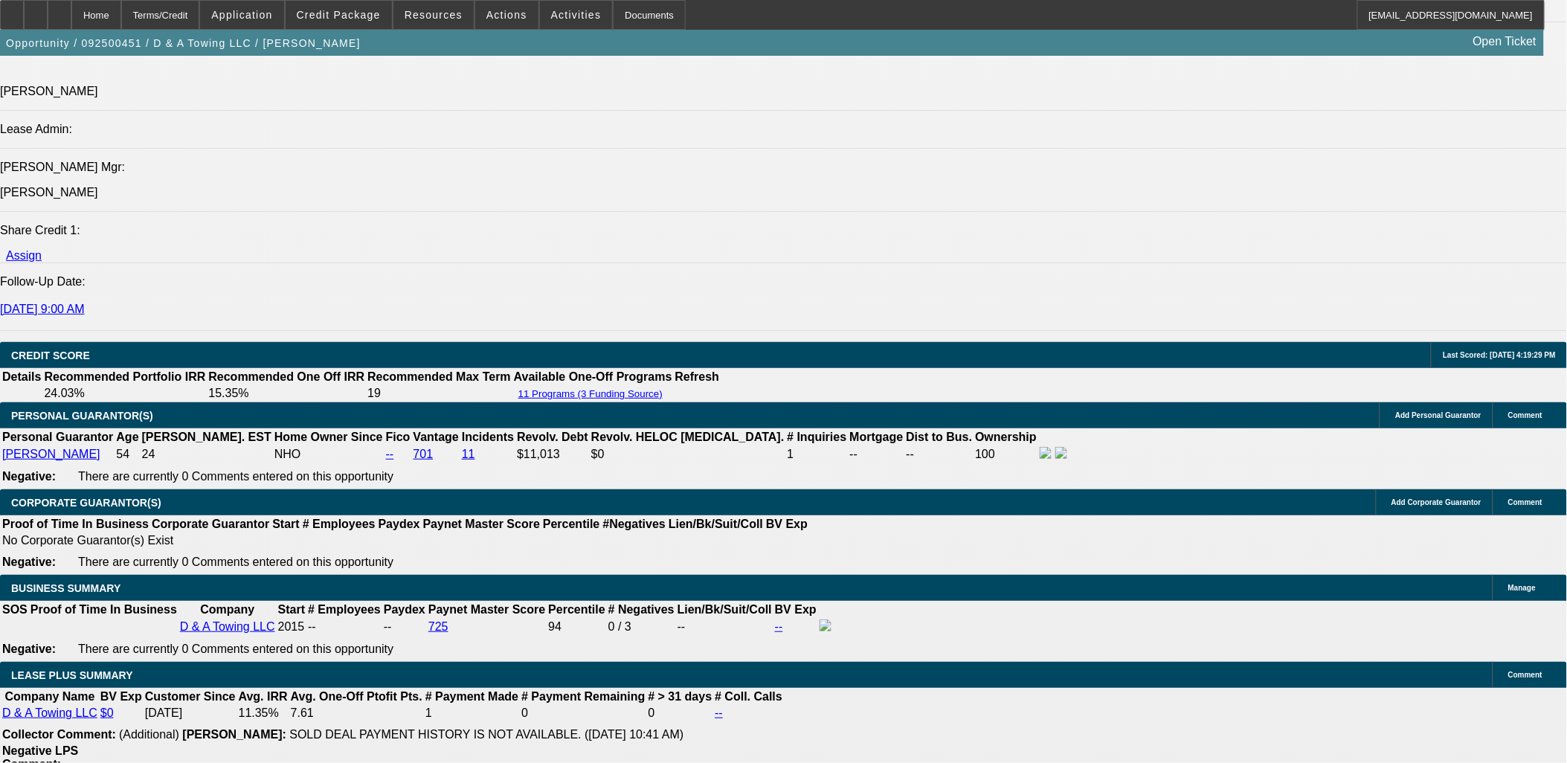
select select "0"
select select "3"
select select "0.1"
select select "4"
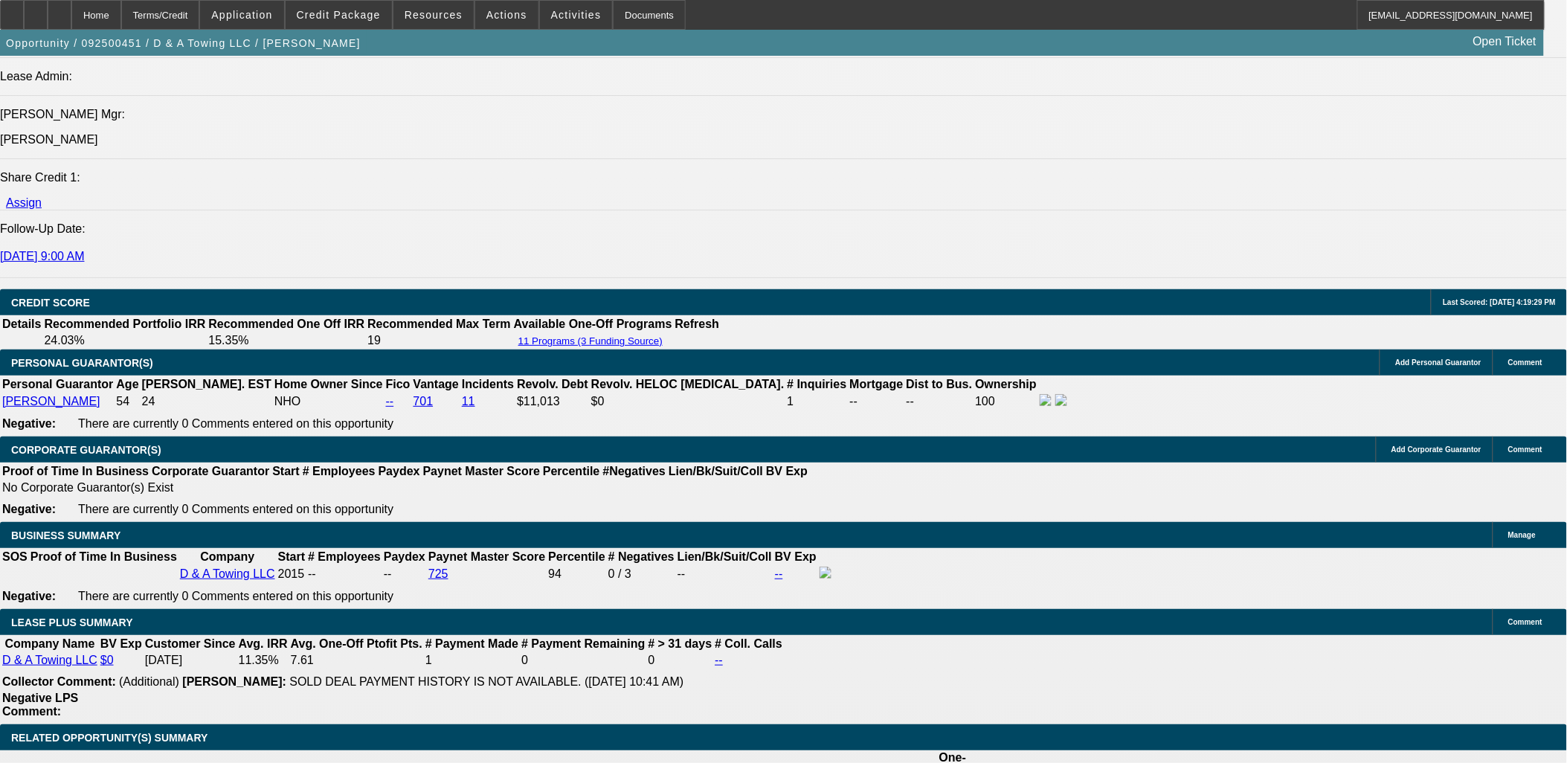
scroll to position [1977, 0]
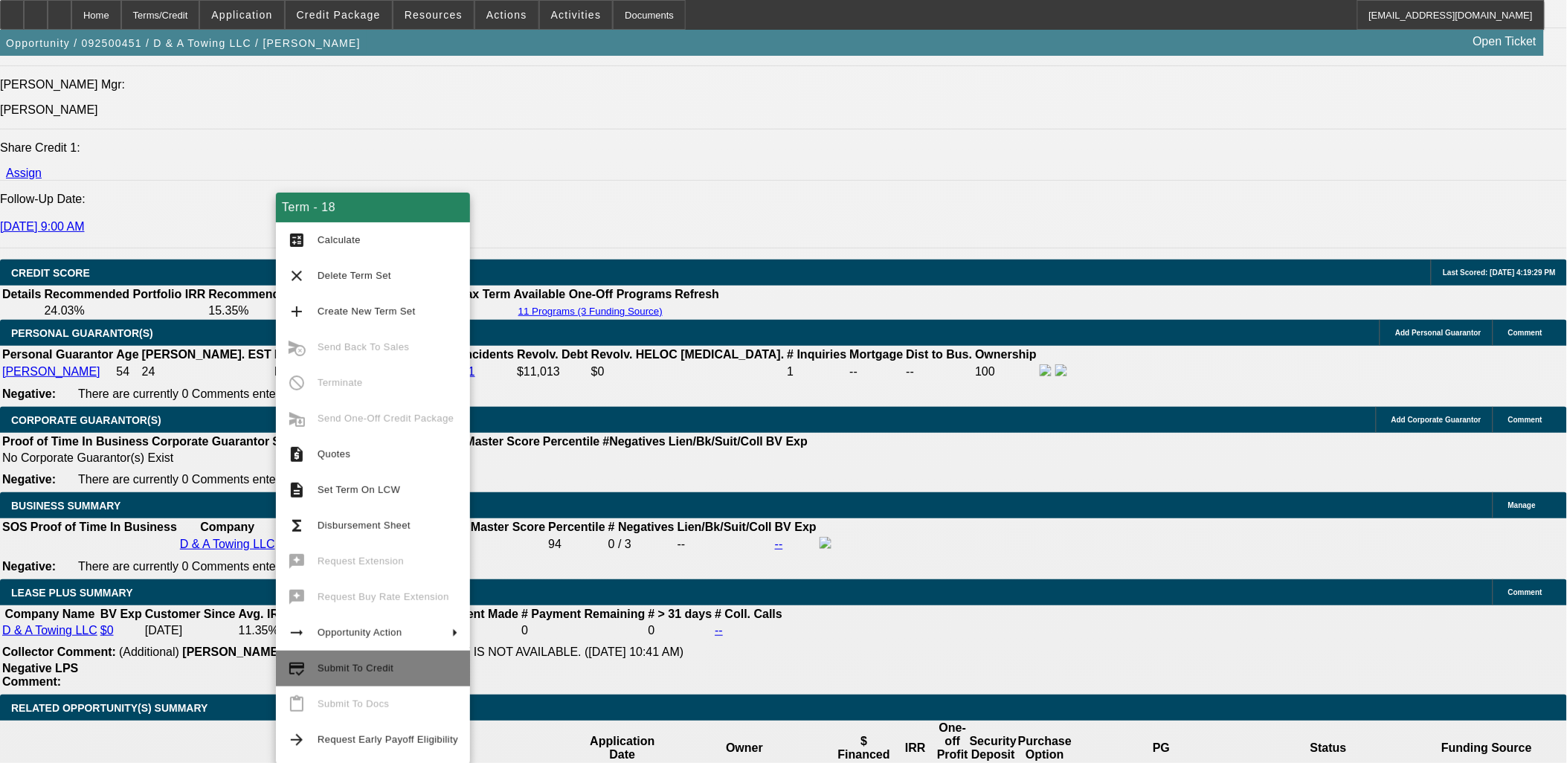
click at [409, 678] on span "Submit To Credit" at bounding box center [388, 669] width 141 height 18
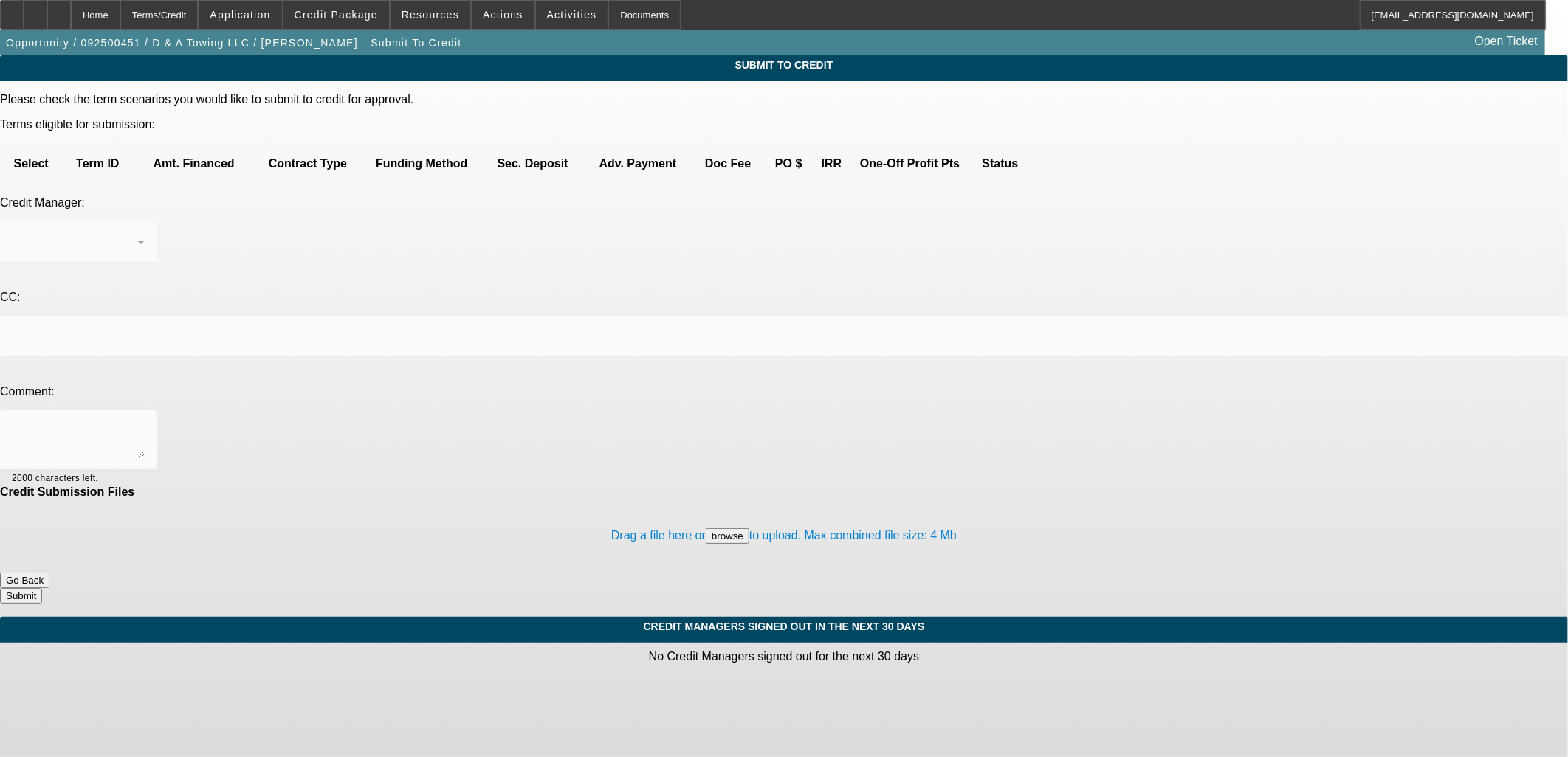
click at [389, 315] on mat-form-field at bounding box center [784, 344] width 1568 height 58
click at [157, 410] on mat-form-field "2000 characters left." at bounding box center [78, 447] width 157 height 75
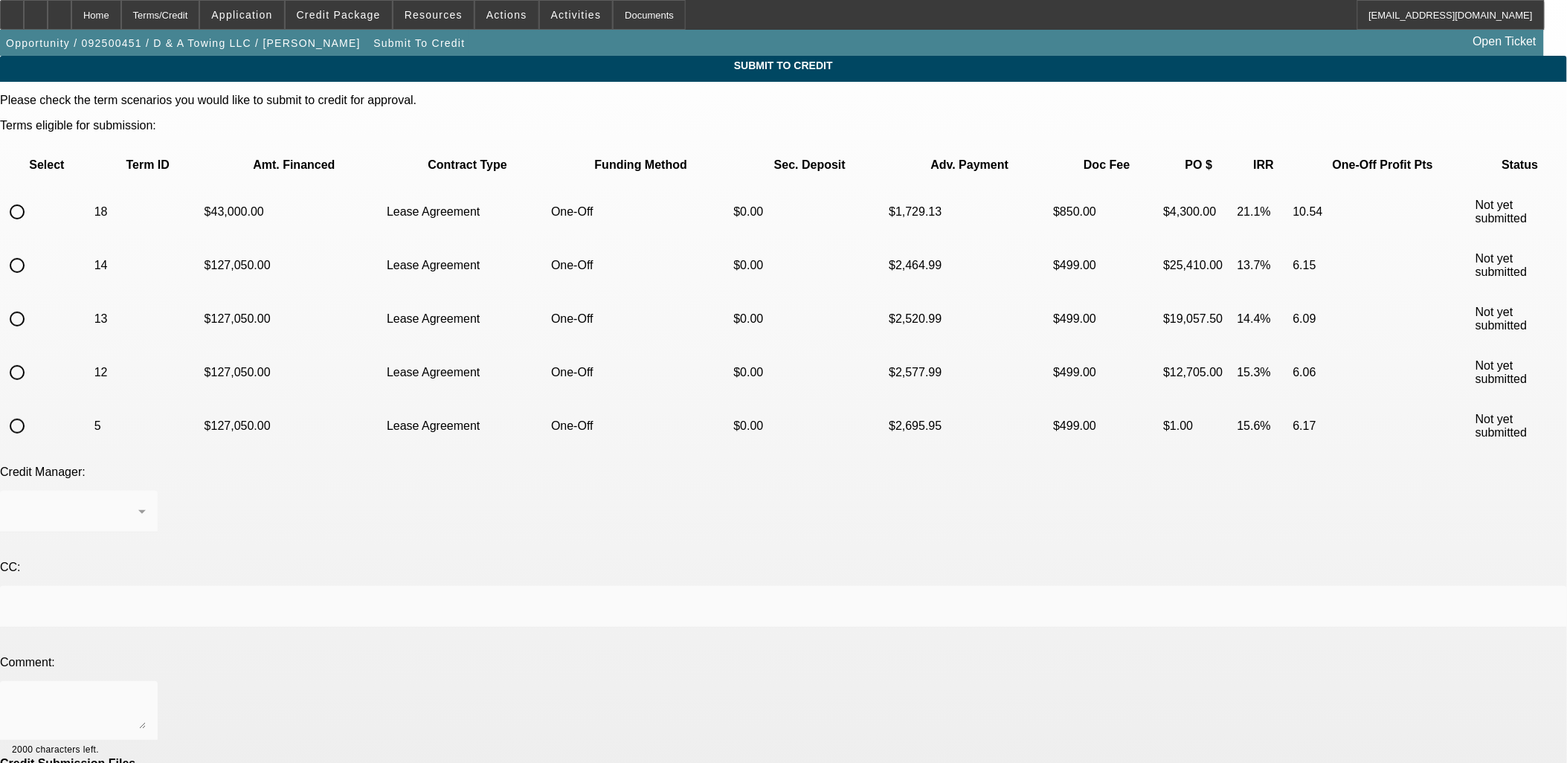
drag, startPoint x: 100, startPoint y: 149, endPoint x: 71, endPoint y: 158, distance: 31.1
click at [94, 186] on td "18" at bounding box center [148, 212] width 109 height 52
click at [32, 197] on input "radio" at bounding box center [17, 212] width 30 height 30
radio input "true"
click at [146, 753] on div at bounding box center [122, 761] width 47 height 16
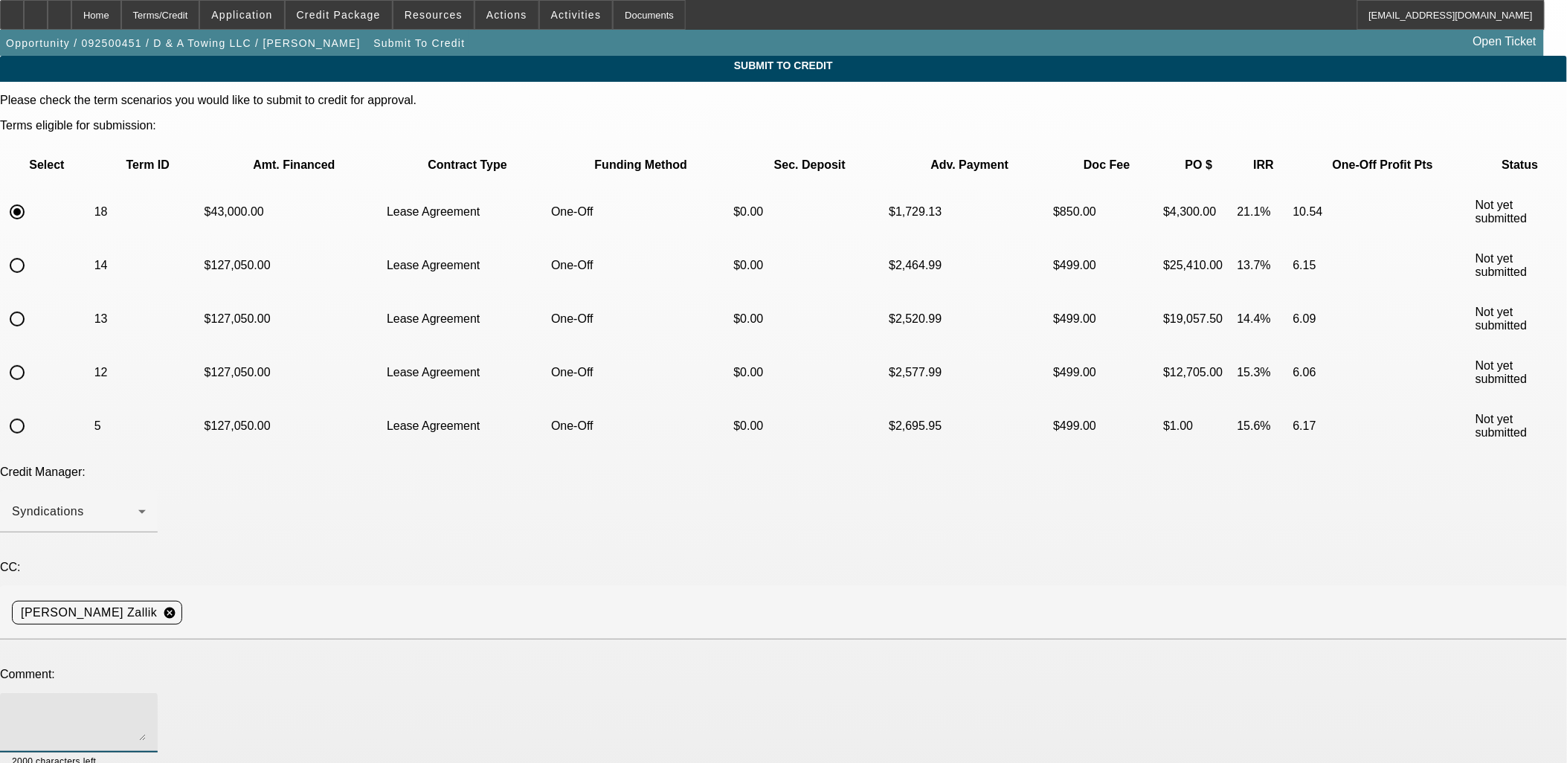
click at [146, 705] on textarea at bounding box center [79, 723] width 134 height 36
click at [146, 705] on textarea "Please send up to remove contingency. Form SS-4 verifying Fed ID is uploaded un…" at bounding box center [79, 723] width 134 height 36
type textarea "Please send up to remove contingency. Form SS-4 verifying Fed ID is uploaded un…"
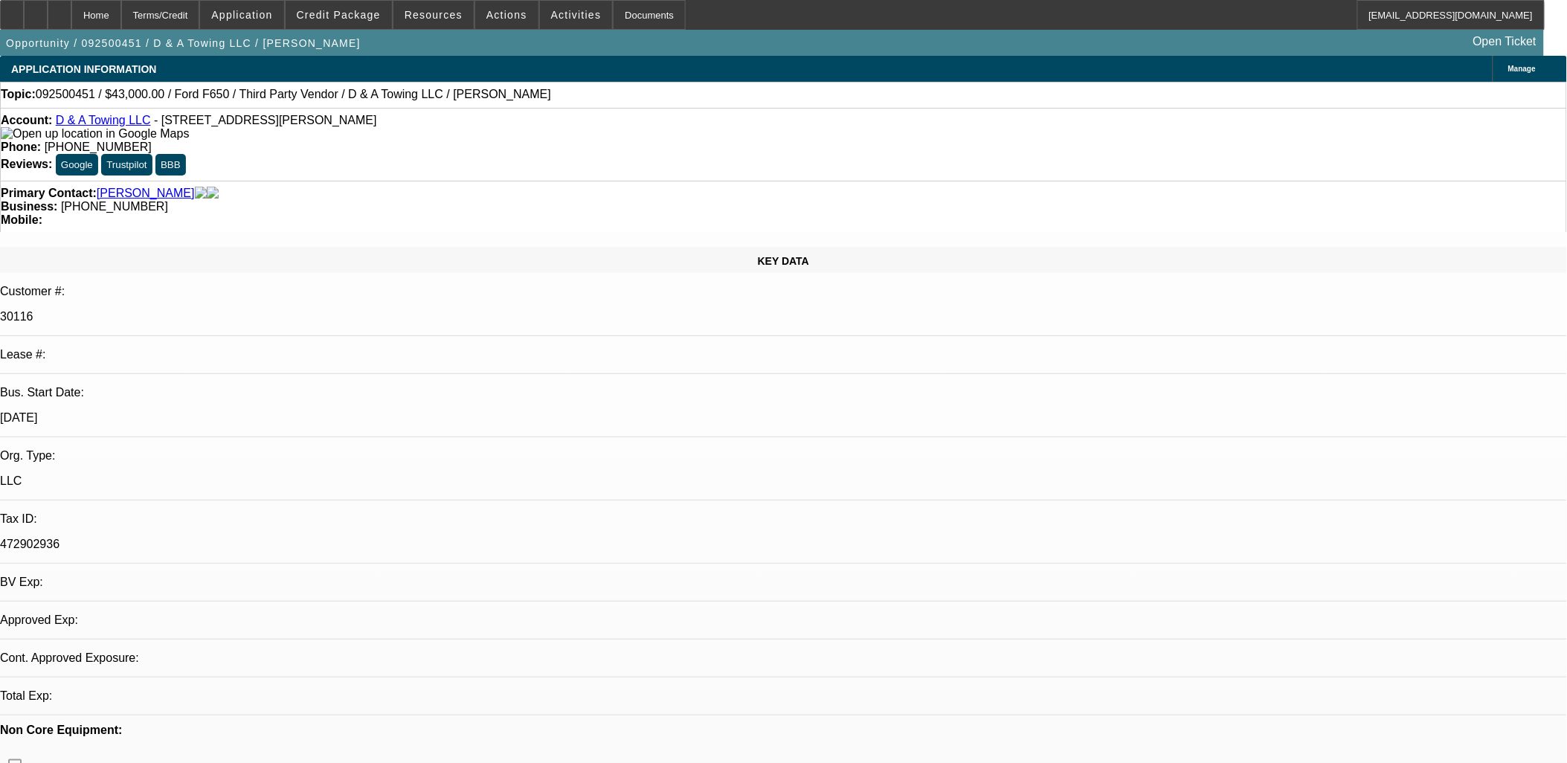
select select "0"
select select "3"
select select "0.1"
select select "4"
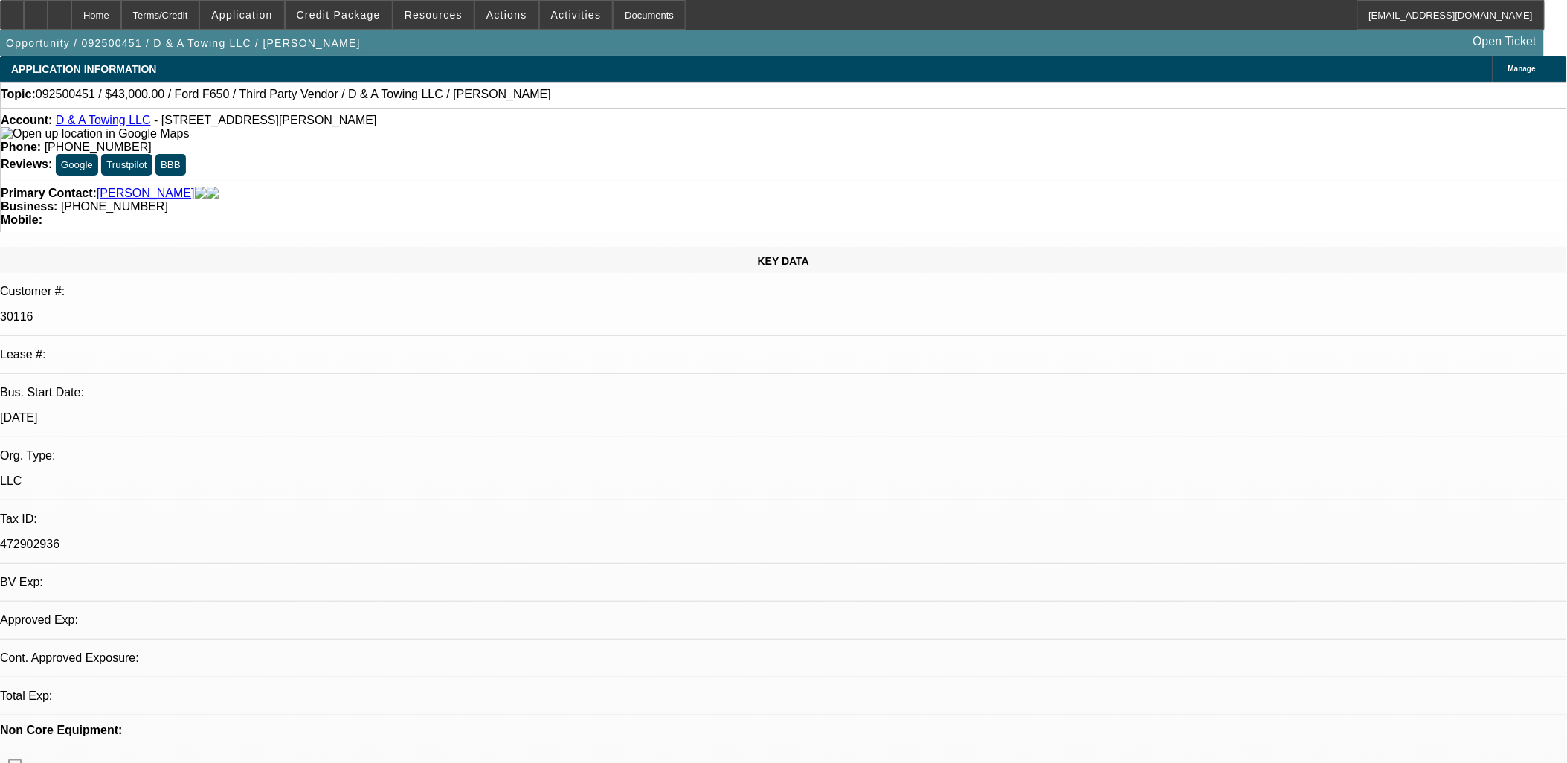
select select "0"
select select "3"
select select "0.1"
select select "4"
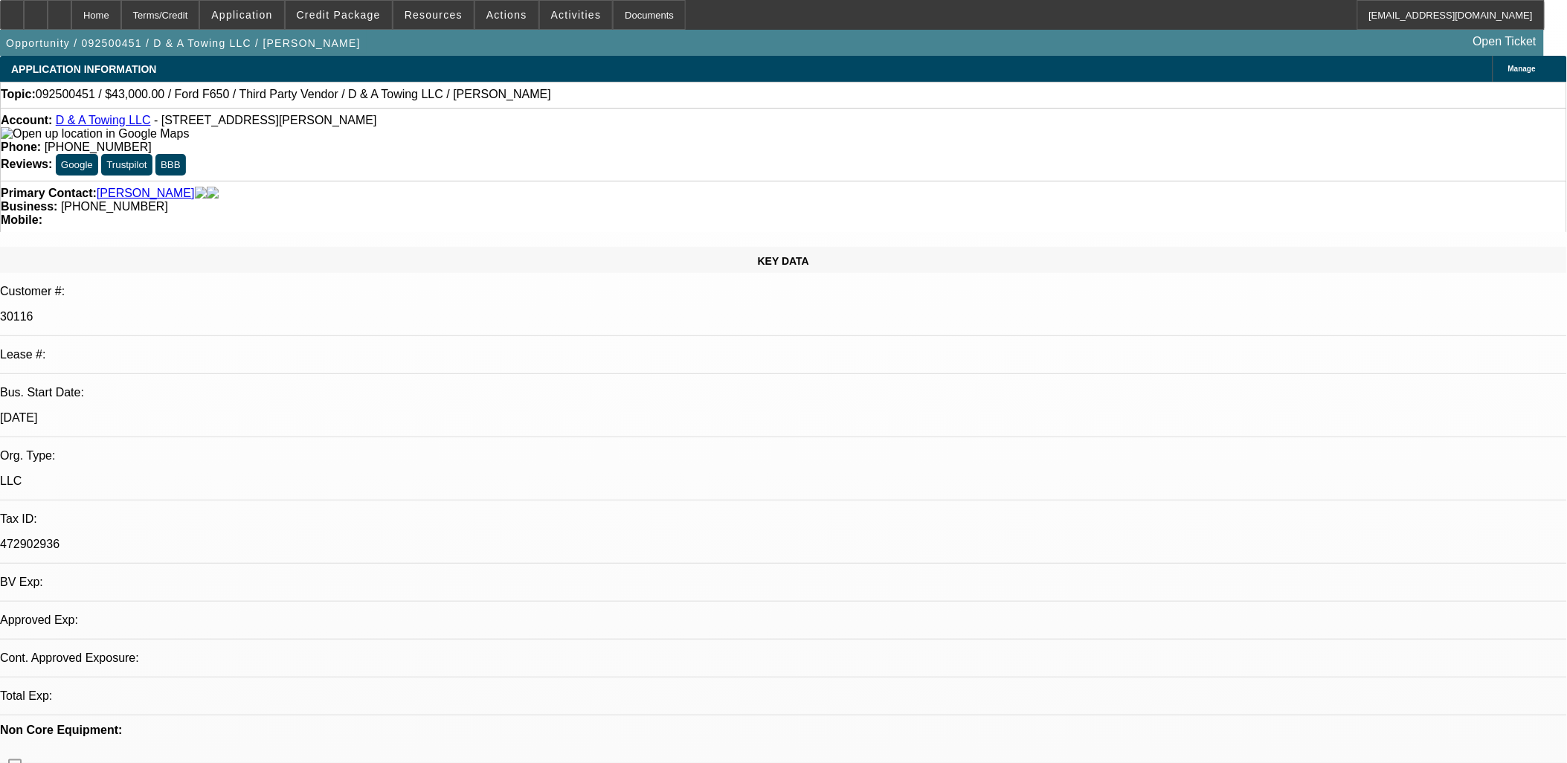
select select "0"
select select "3"
select select "0.1"
select select "4"
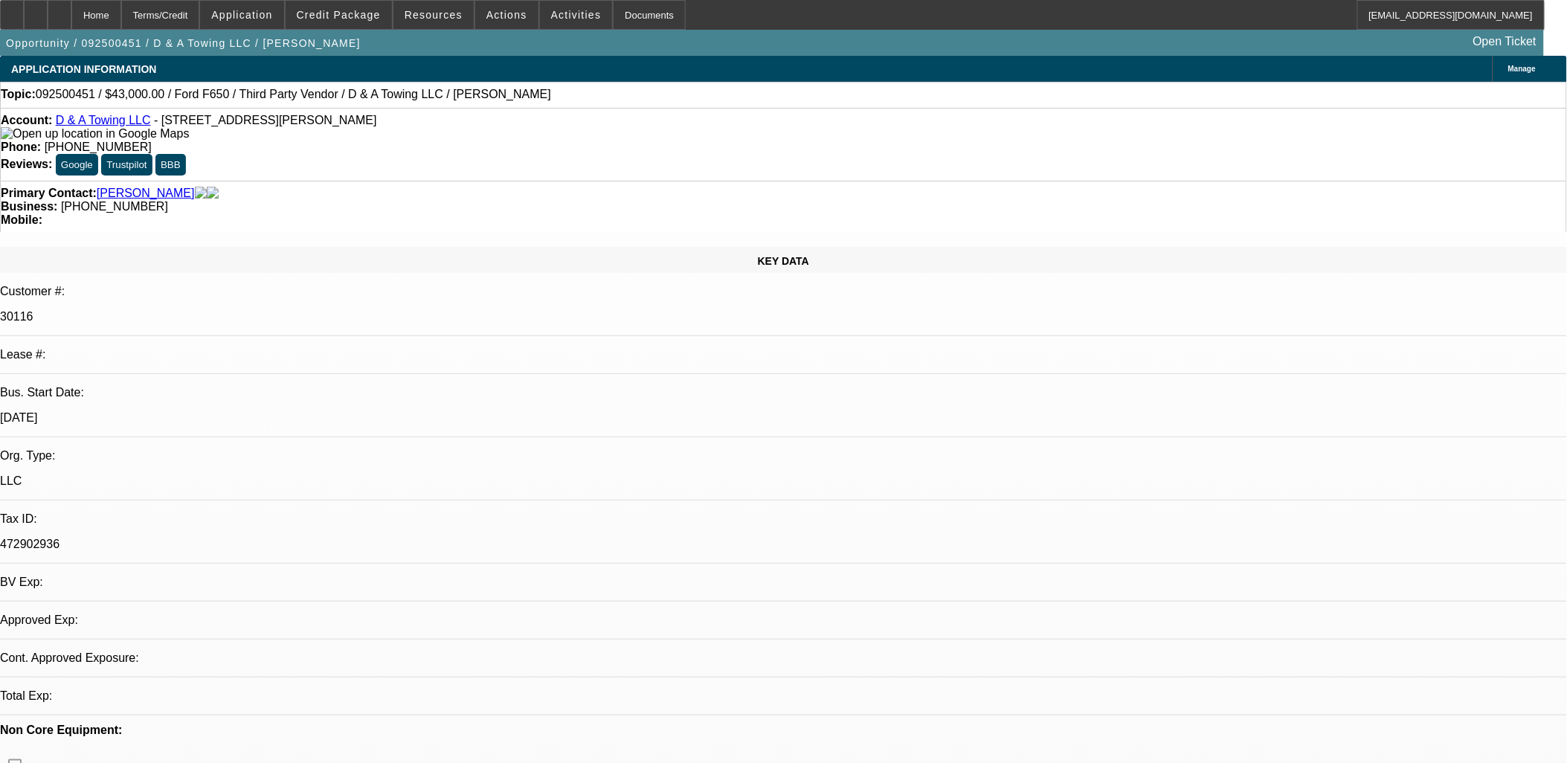
select select "0"
select select "3"
select select "0.1"
select select "4"
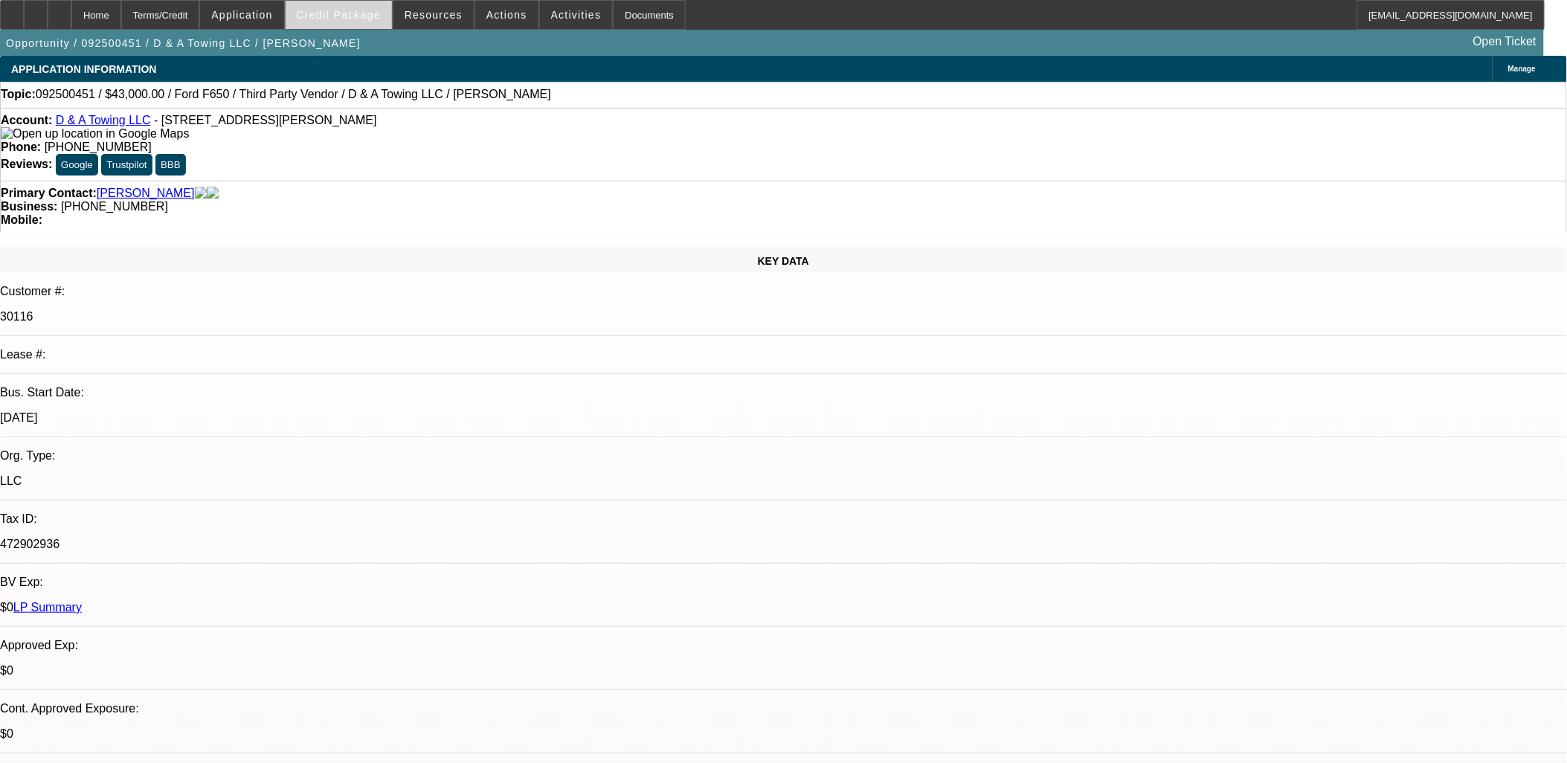
click at [343, 8] on span at bounding box center [339, 15] width 106 height 36
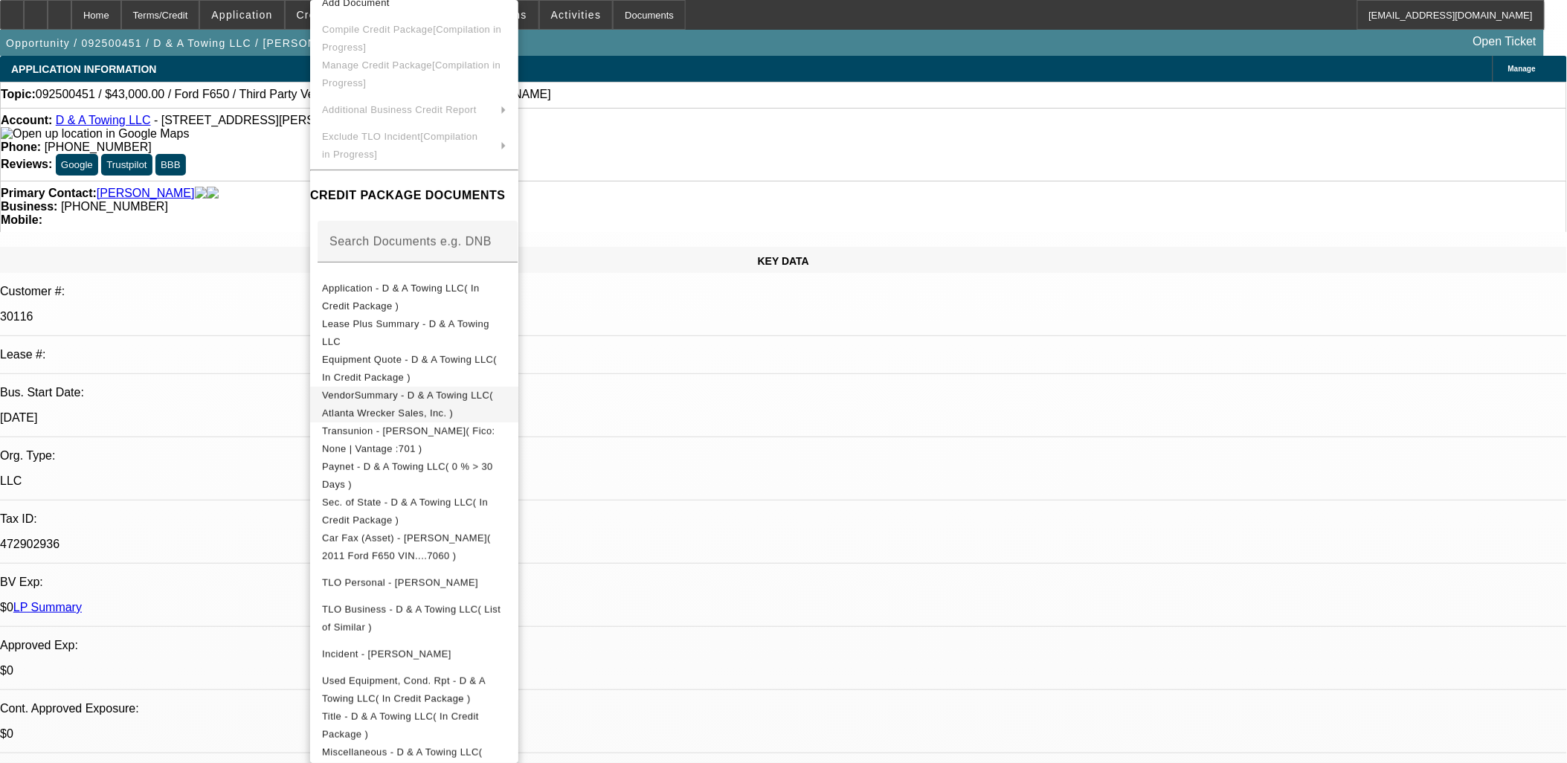
scroll to position [84, 0]
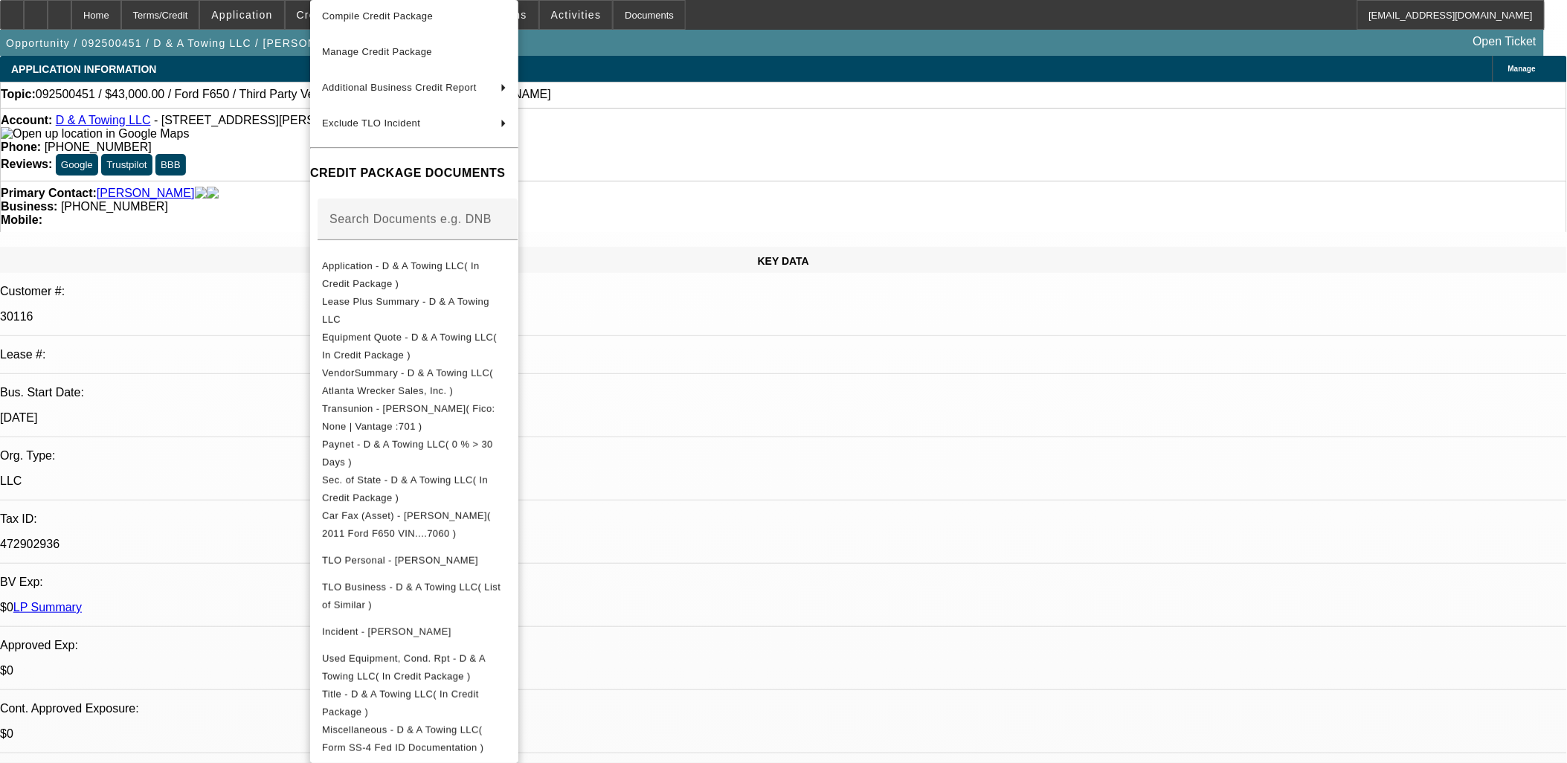
click at [210, 454] on div at bounding box center [783, 381] width 1567 height 763
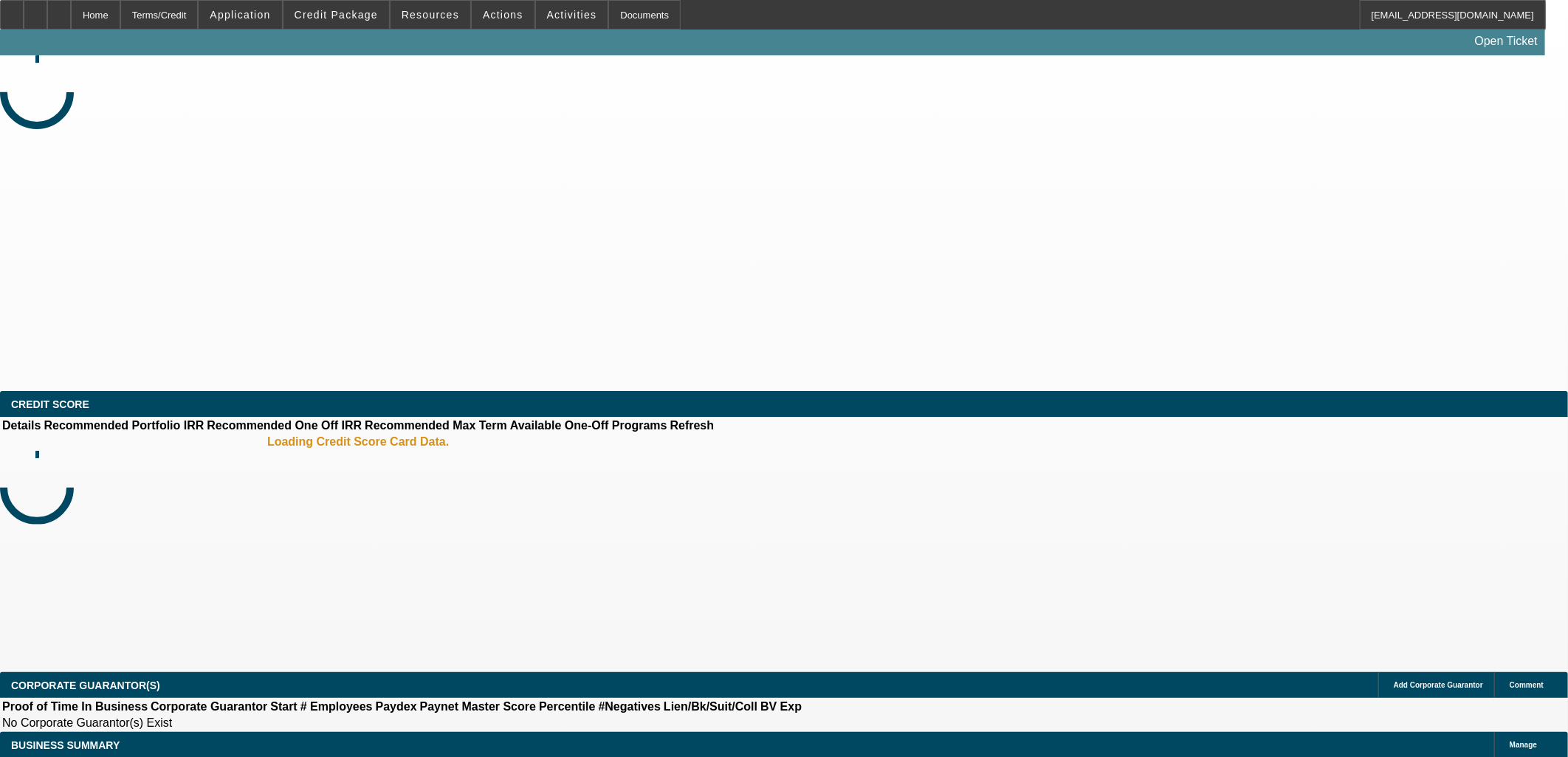
select select "0"
select select "2"
select select "0.1"
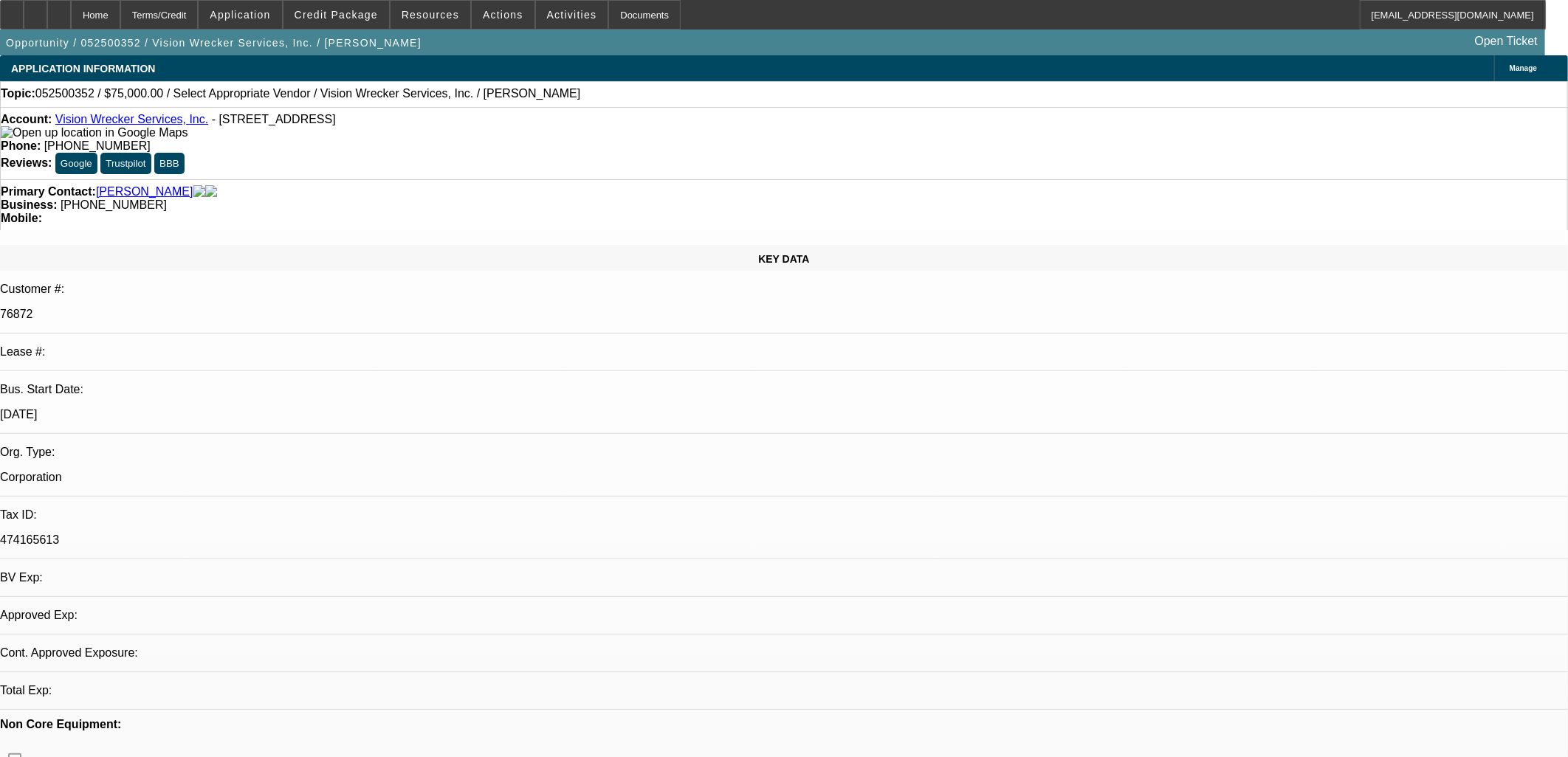
select select "1"
select select "2"
select select "4"
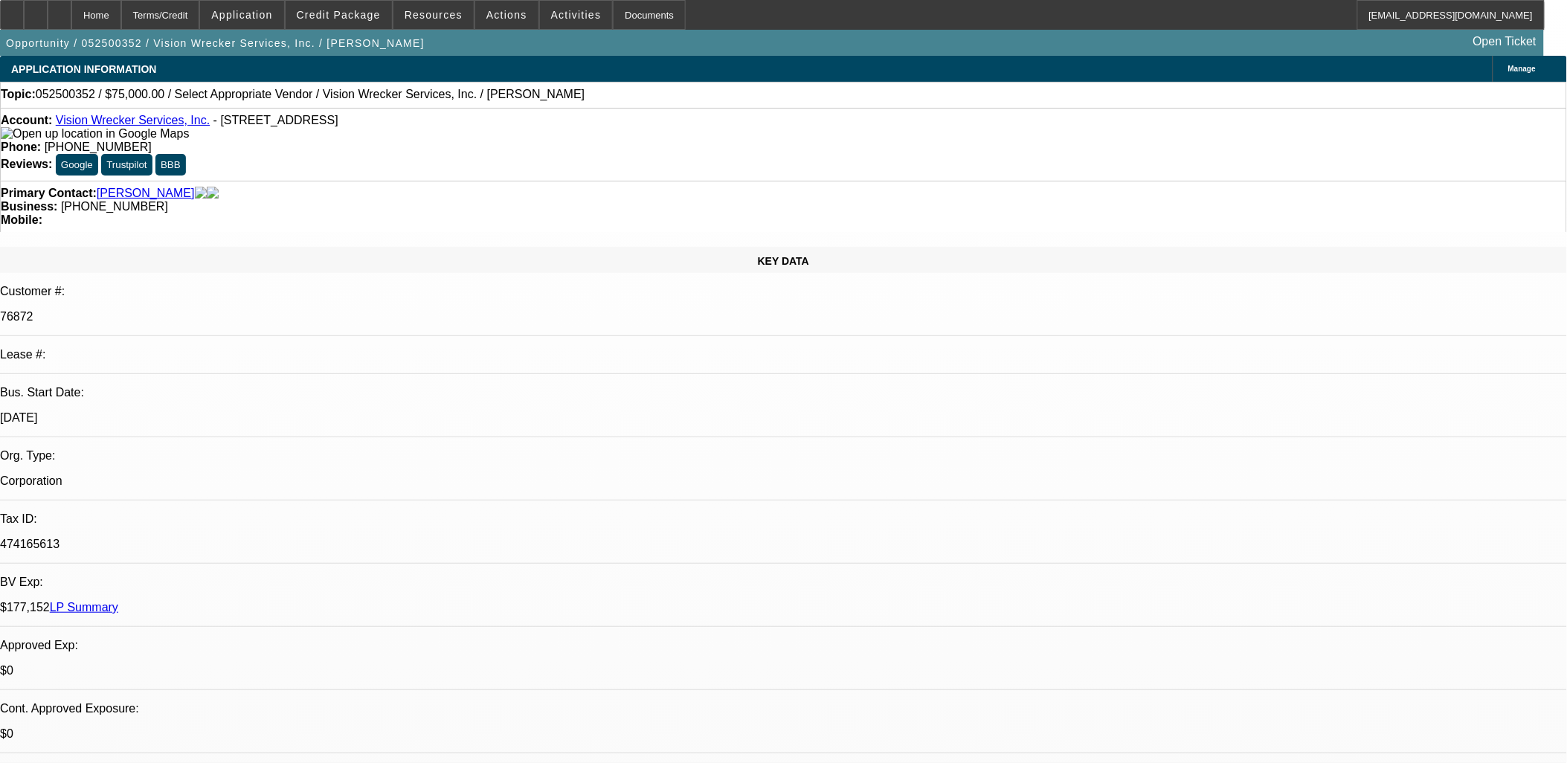
click at [142, 118] on div "Account: Vision Wrecker Services, Inc. - [STREET_ADDRESS]" at bounding box center [783, 127] width 1565 height 27
click at [142, 119] on link "Vision Wrecker Services, Inc." at bounding box center [133, 120] width 154 height 13
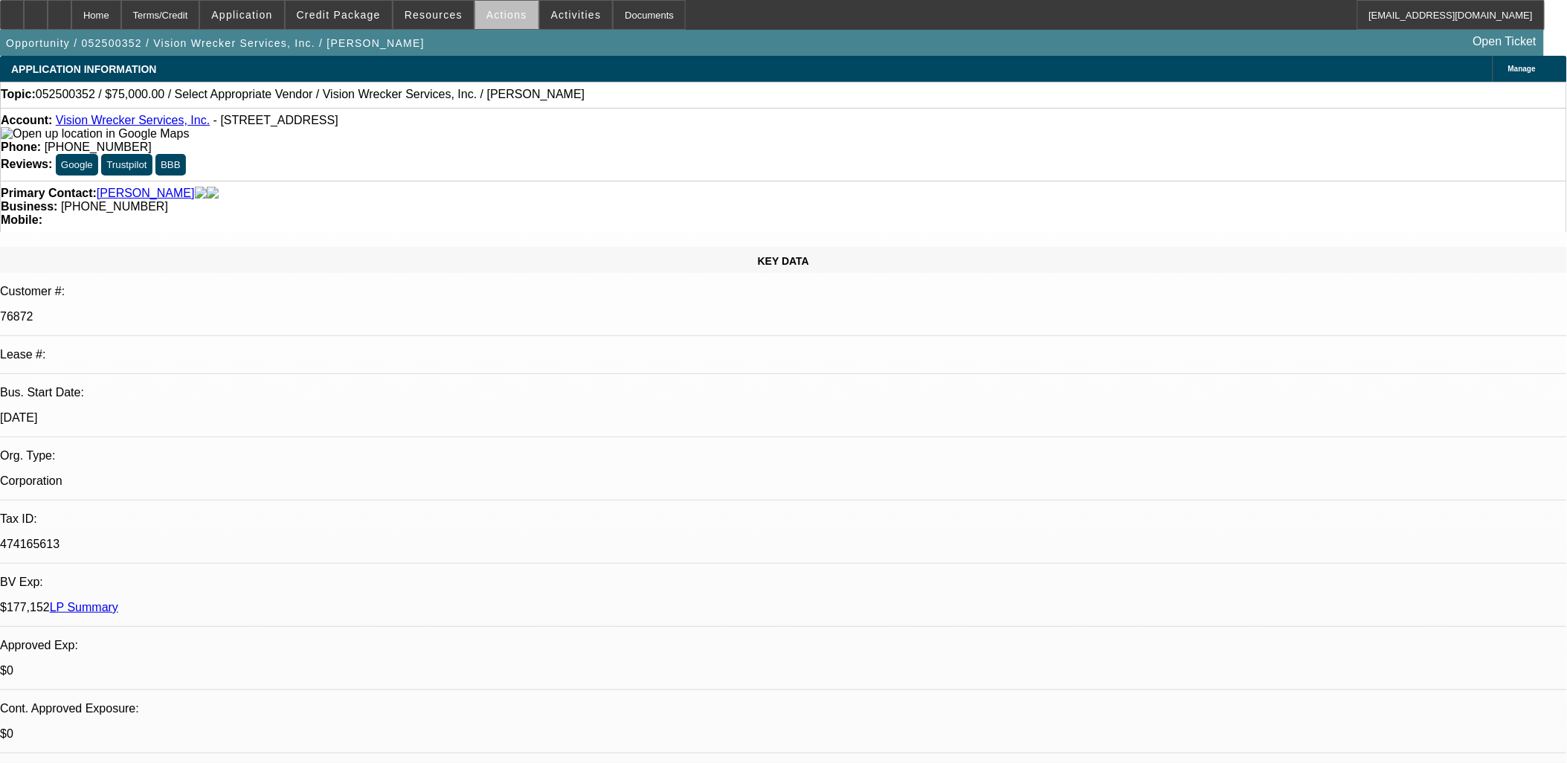
click at [512, 19] on span "Actions" at bounding box center [506, 15] width 41 height 12
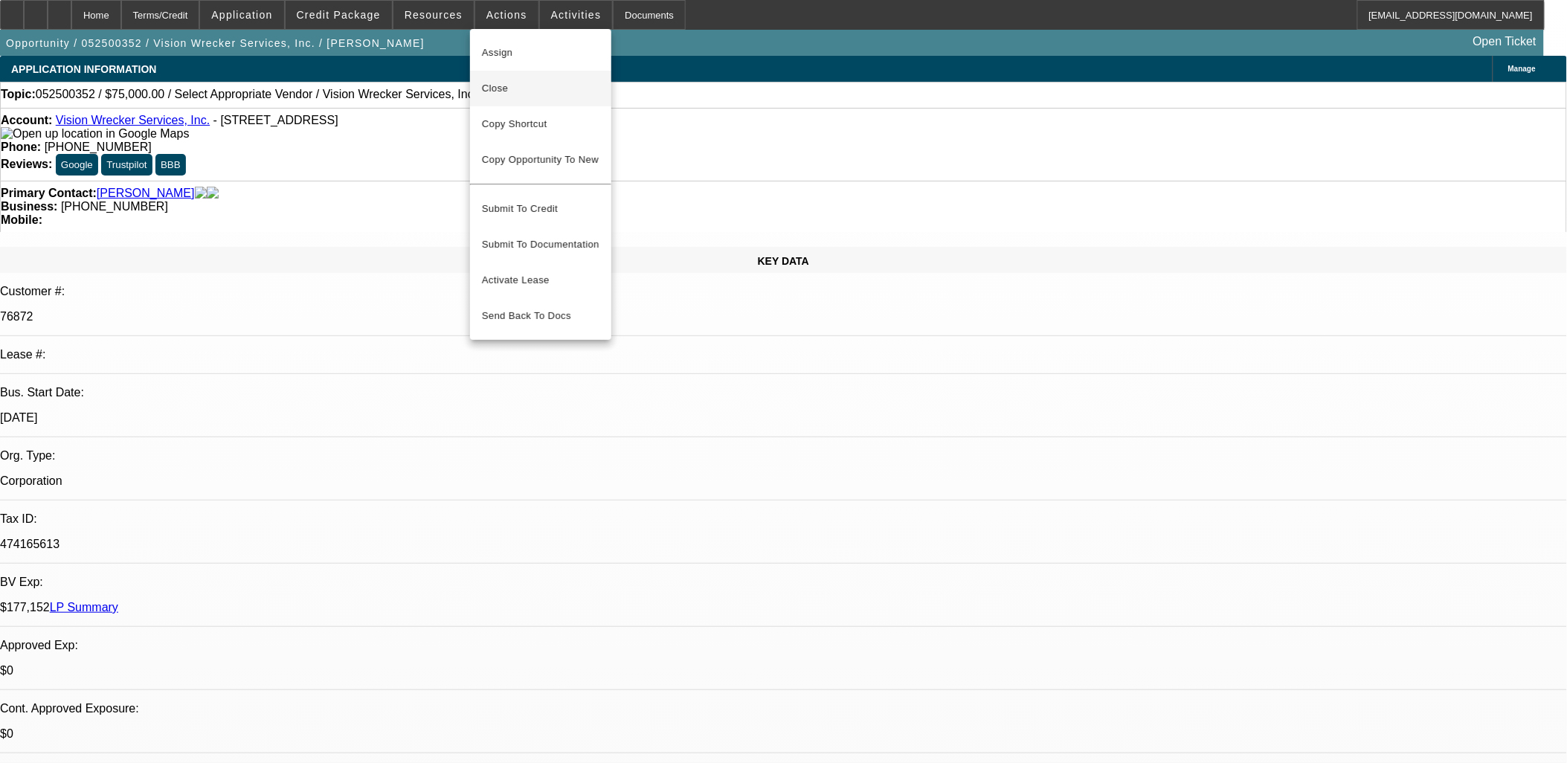
click at [534, 94] on span "Close" at bounding box center [541, 89] width 118 height 18
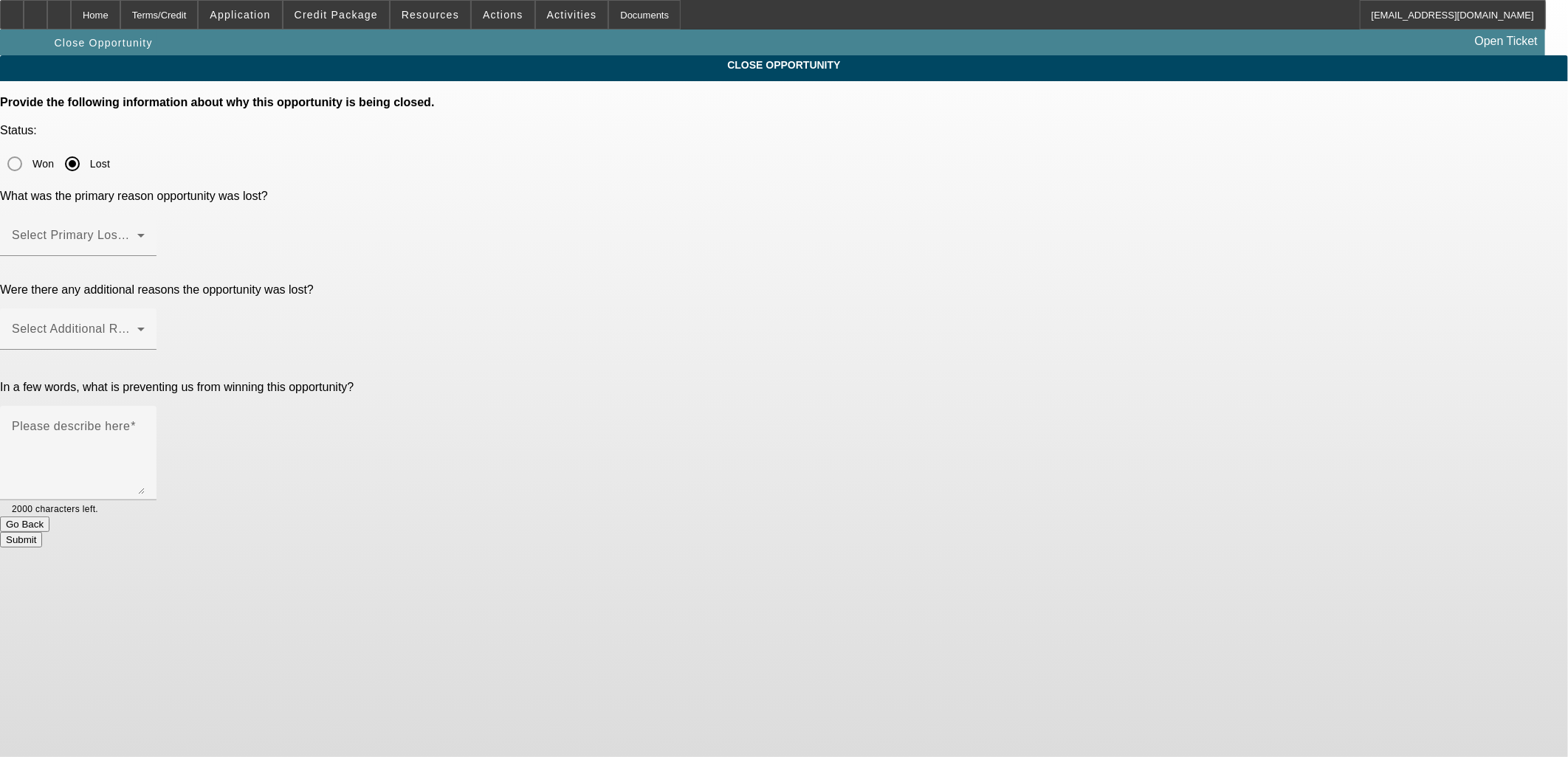
click at [809, 164] on div at bounding box center [784, 378] width 1568 height 757
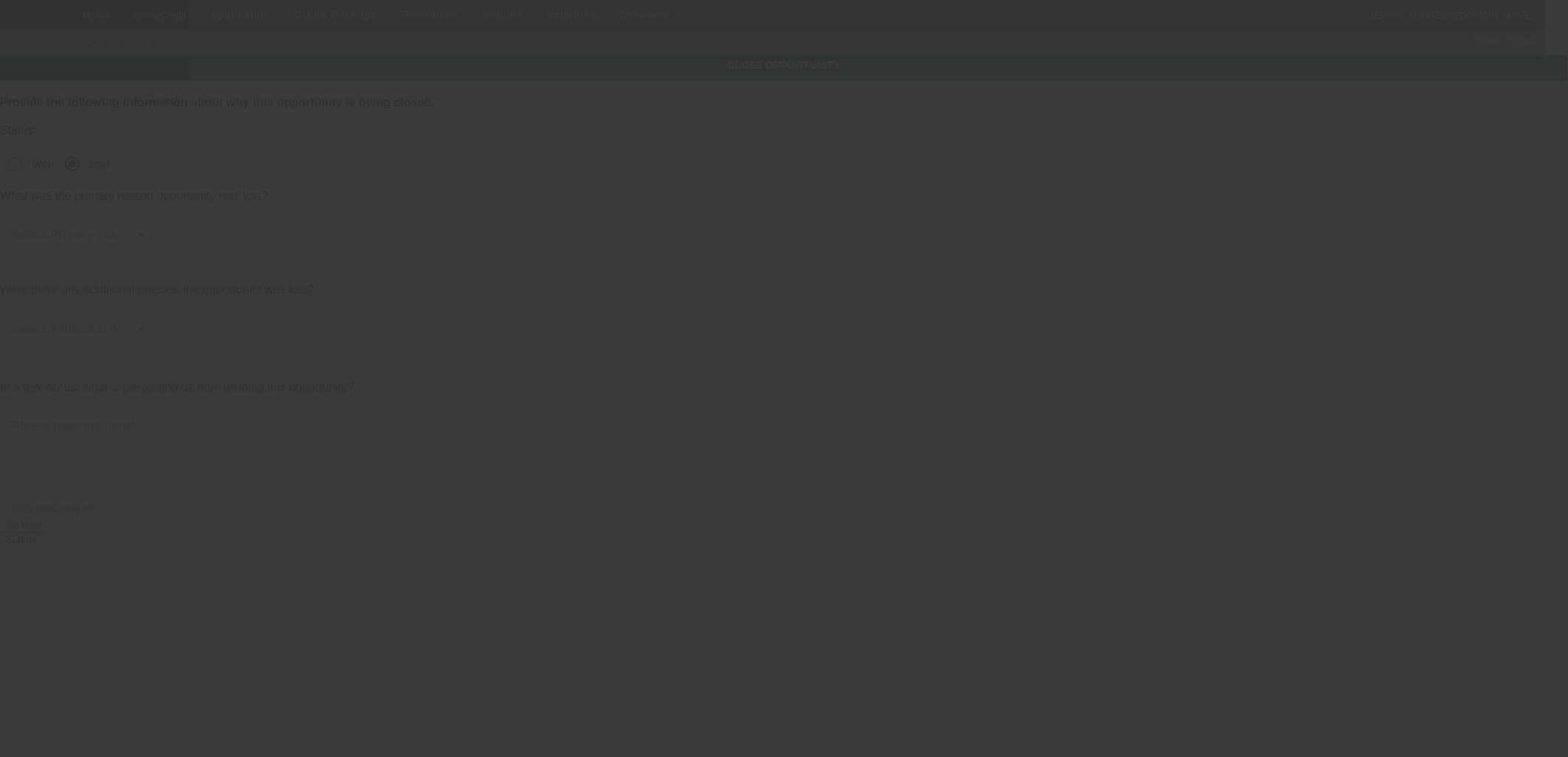
click at [145, 214] on div "Select Primary Lost Reason" at bounding box center [78, 235] width 133 height 42
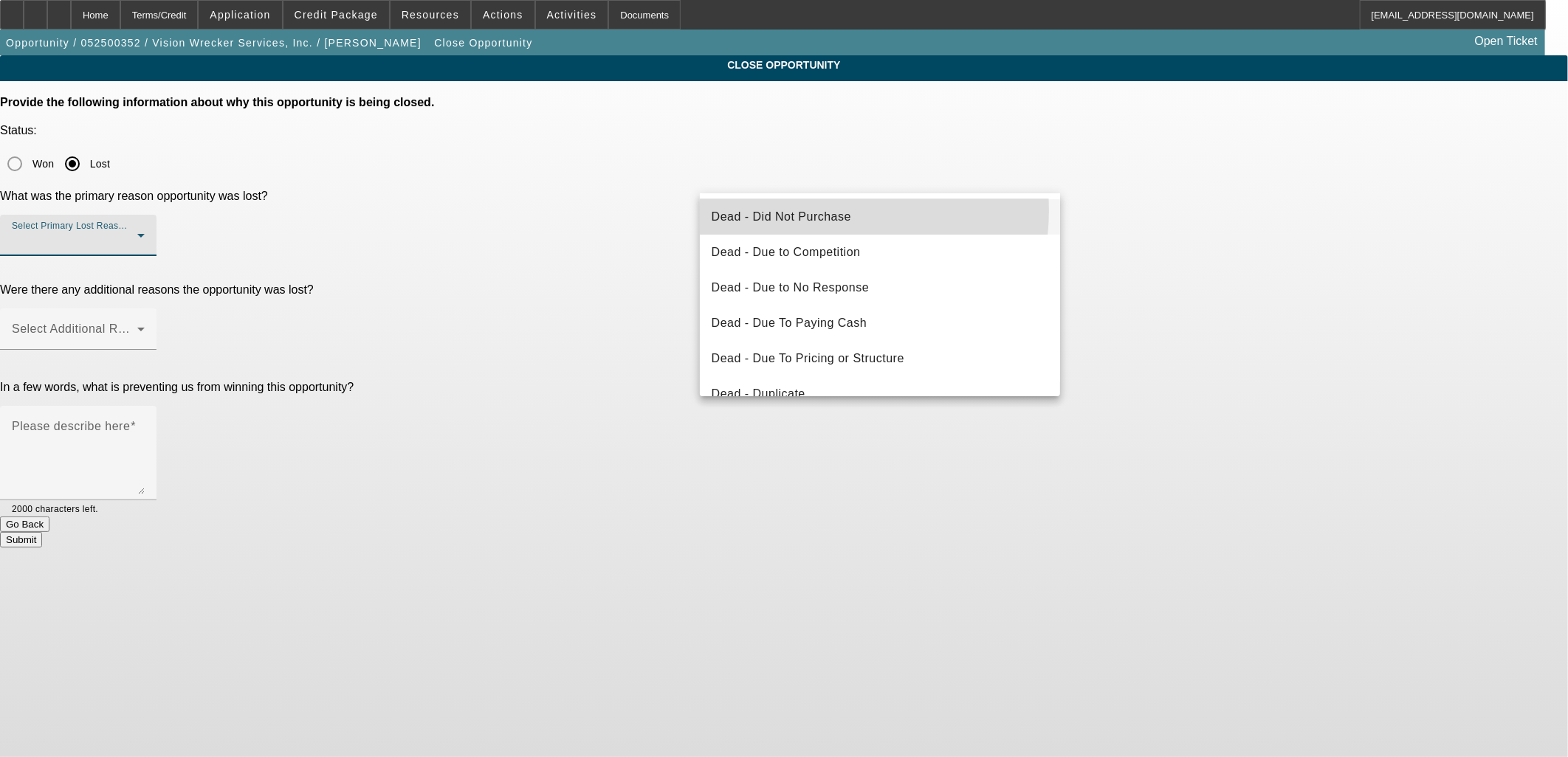
drag, startPoint x: 820, startPoint y: 210, endPoint x: 817, endPoint y: 226, distance: 16.3
click at [820, 211] on span "Dead - Did Not Purchase" at bounding box center [781, 217] width 140 height 18
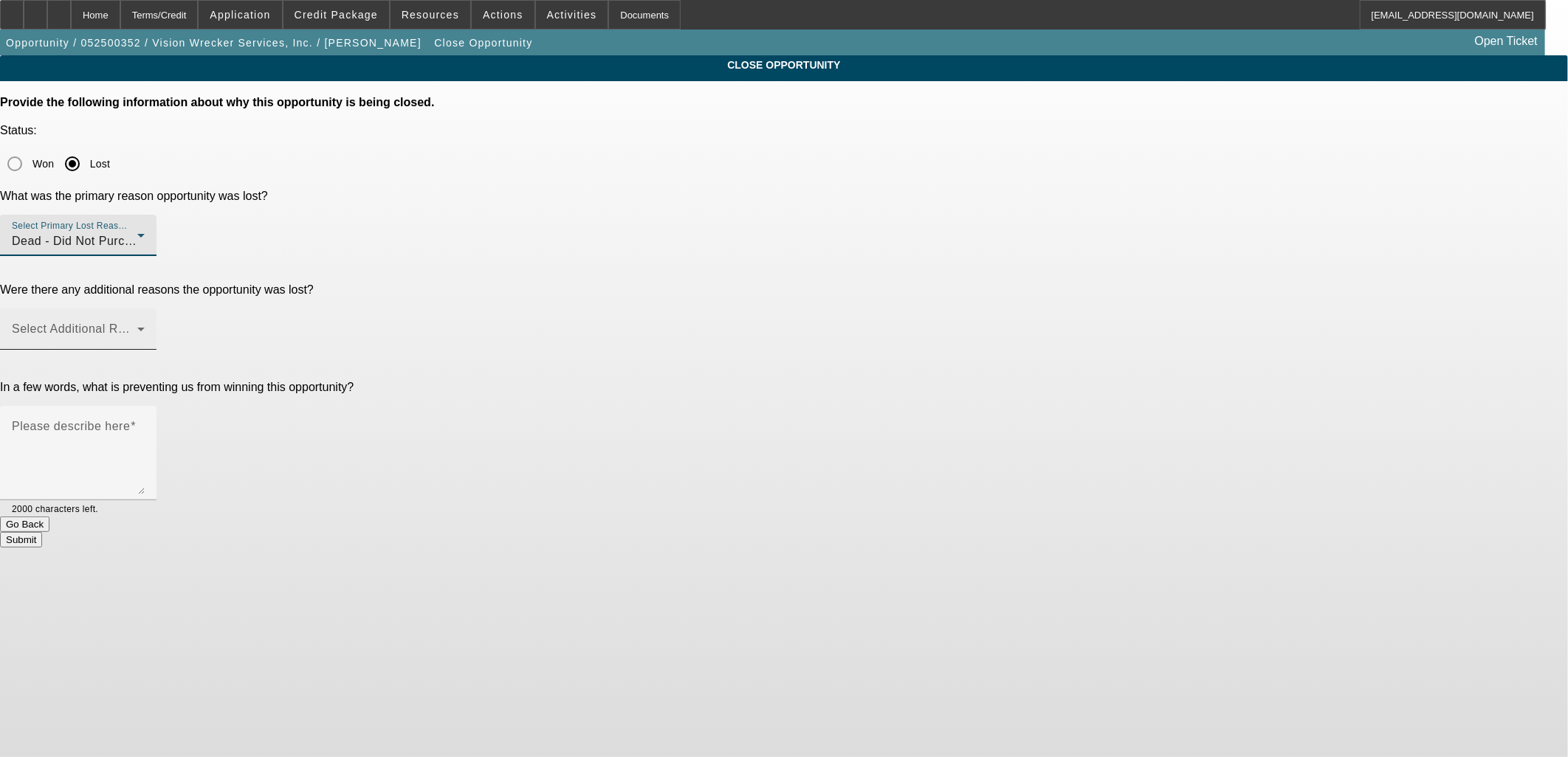
click at [137, 326] on span at bounding box center [74, 335] width 125 height 18
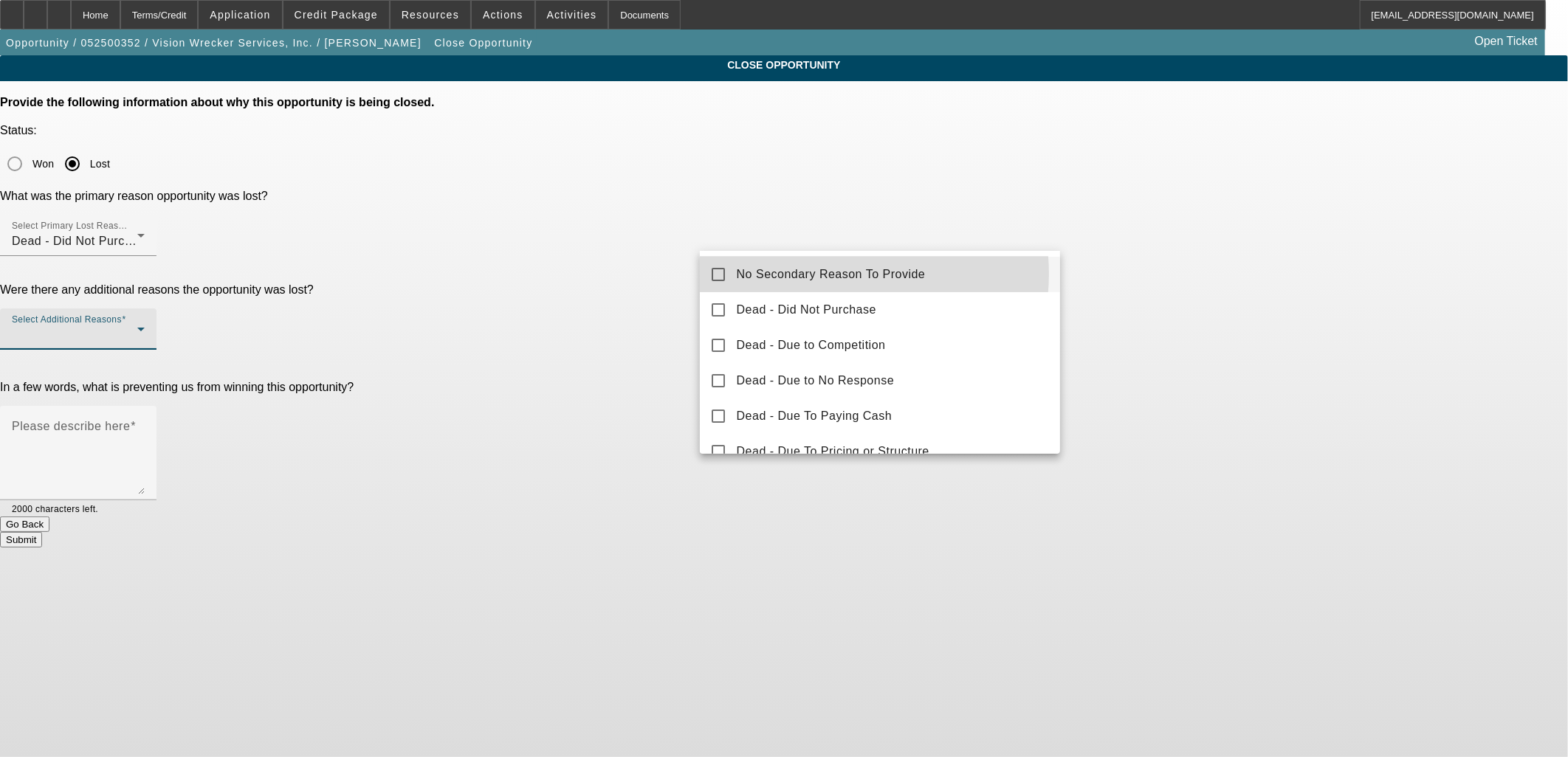
click at [845, 273] on span "No Secondary Reason To Provide" at bounding box center [831, 275] width 189 height 18
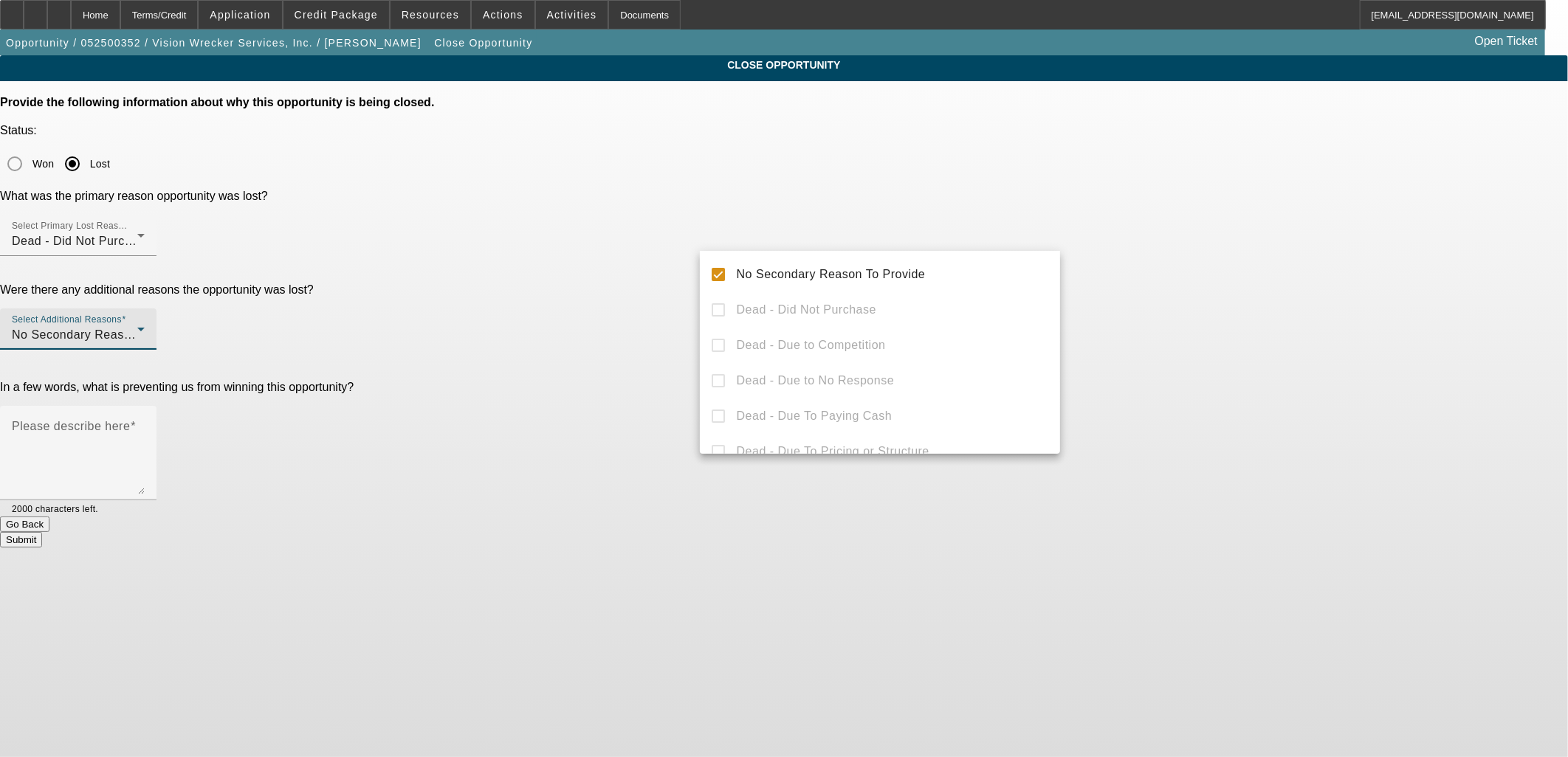
drag, startPoint x: 1304, startPoint y: 308, endPoint x: 1119, endPoint y: 314, distance: 185.1
click at [1291, 313] on div at bounding box center [784, 378] width 1568 height 757
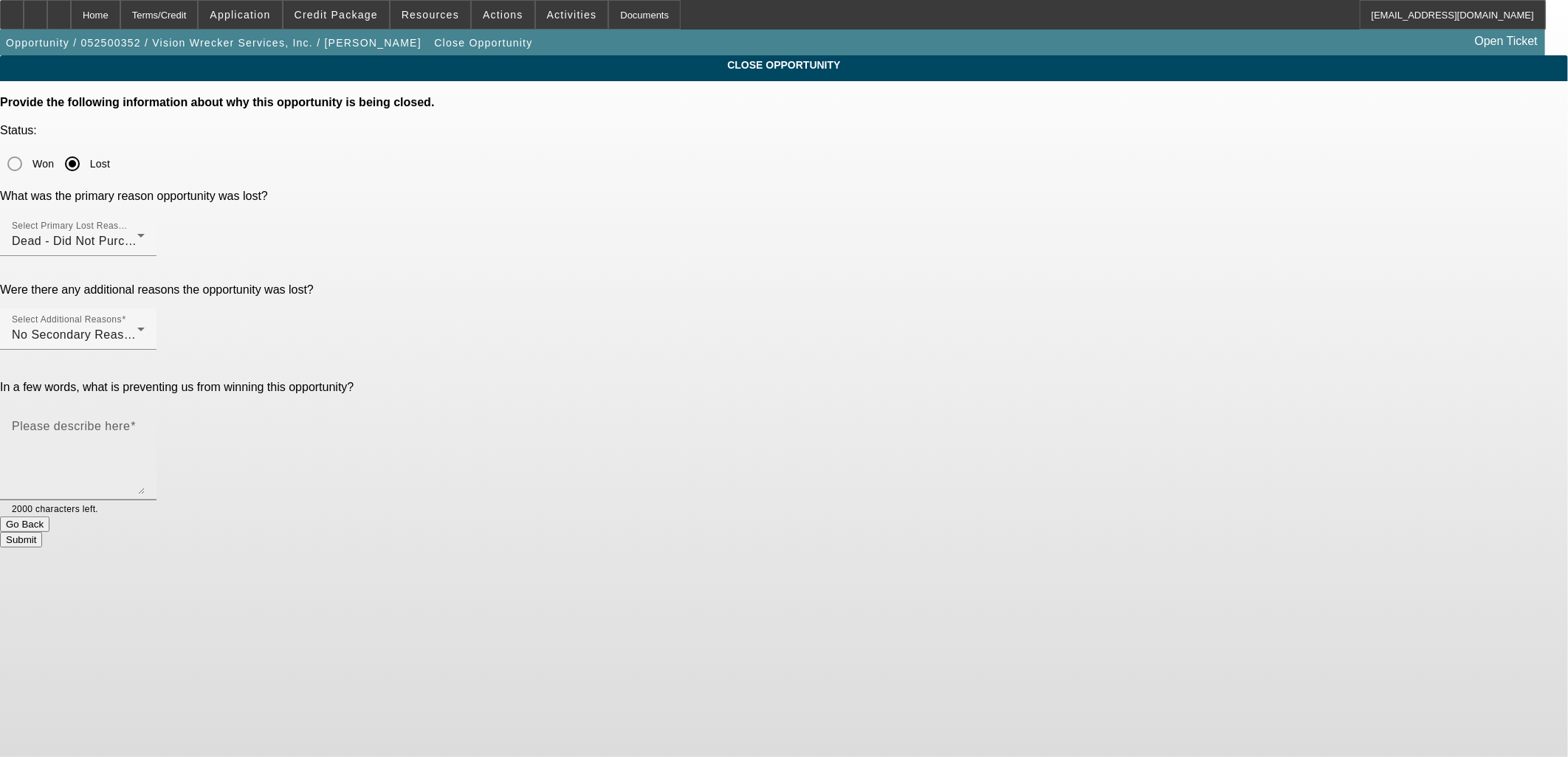
click at [145, 424] on textarea "Please describe here" at bounding box center [78, 458] width 133 height 70
type textarea "Not ready yet"
drag, startPoint x: 923, startPoint y: 414, endPoint x: 923, endPoint y: 396, distance: 18.0
click at [923, 532] on div "Submit" at bounding box center [784, 540] width 1568 height 16
click at [42, 532] on button "Submit" at bounding box center [21, 540] width 42 height 16
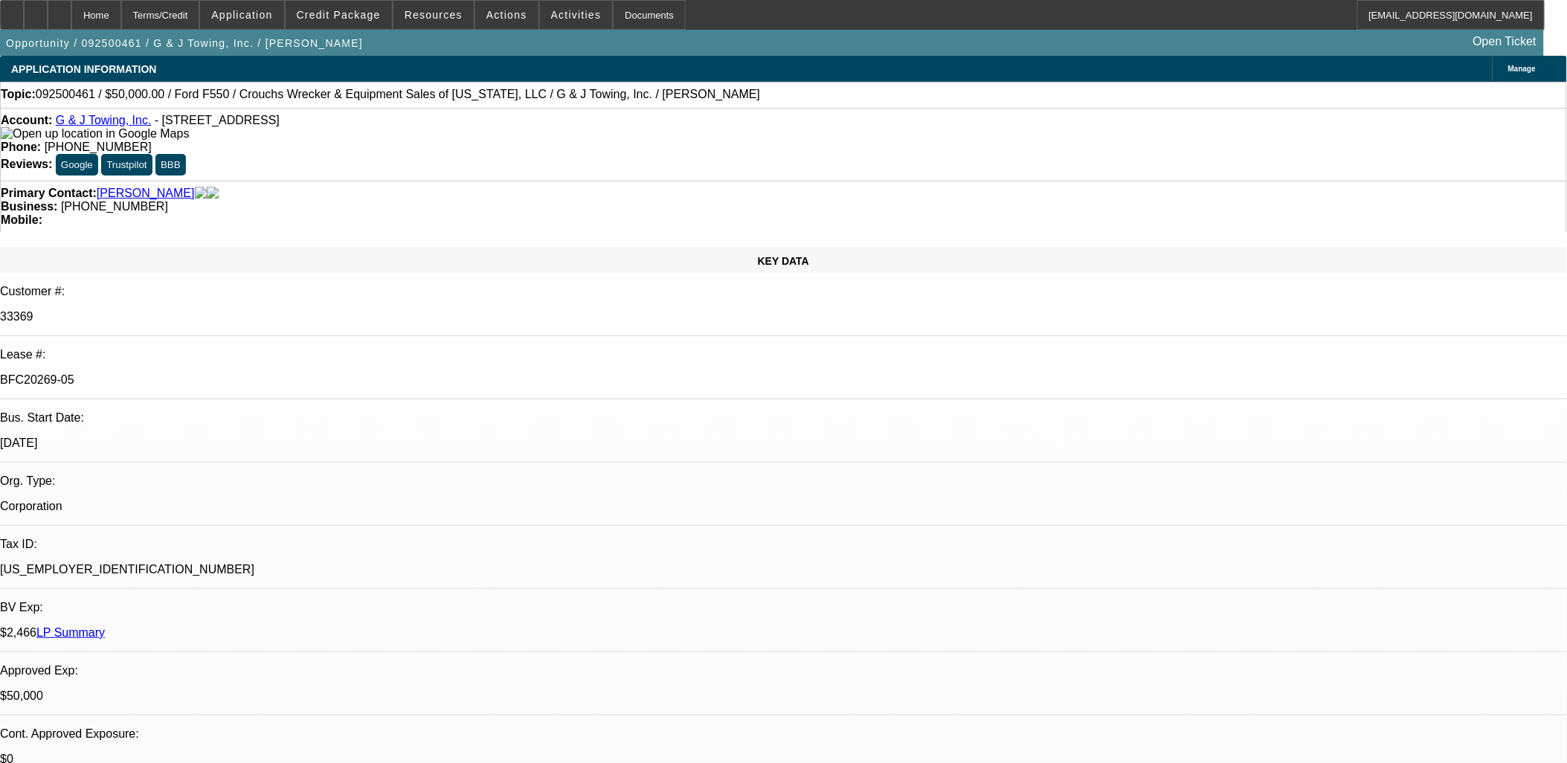
select select "0"
select select "2"
select select "0"
select select "6"
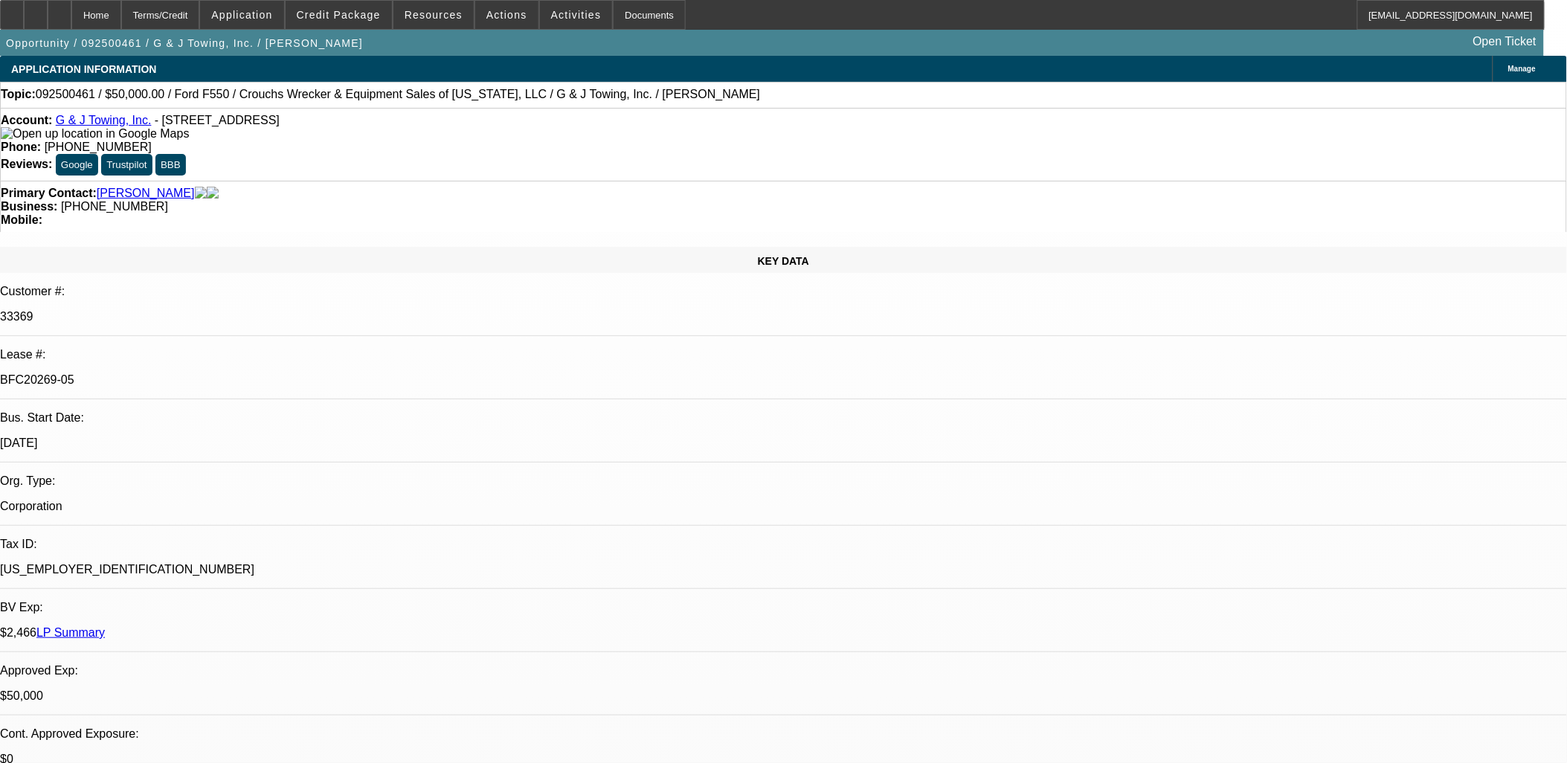
select select "0"
select select "6"
select select "0"
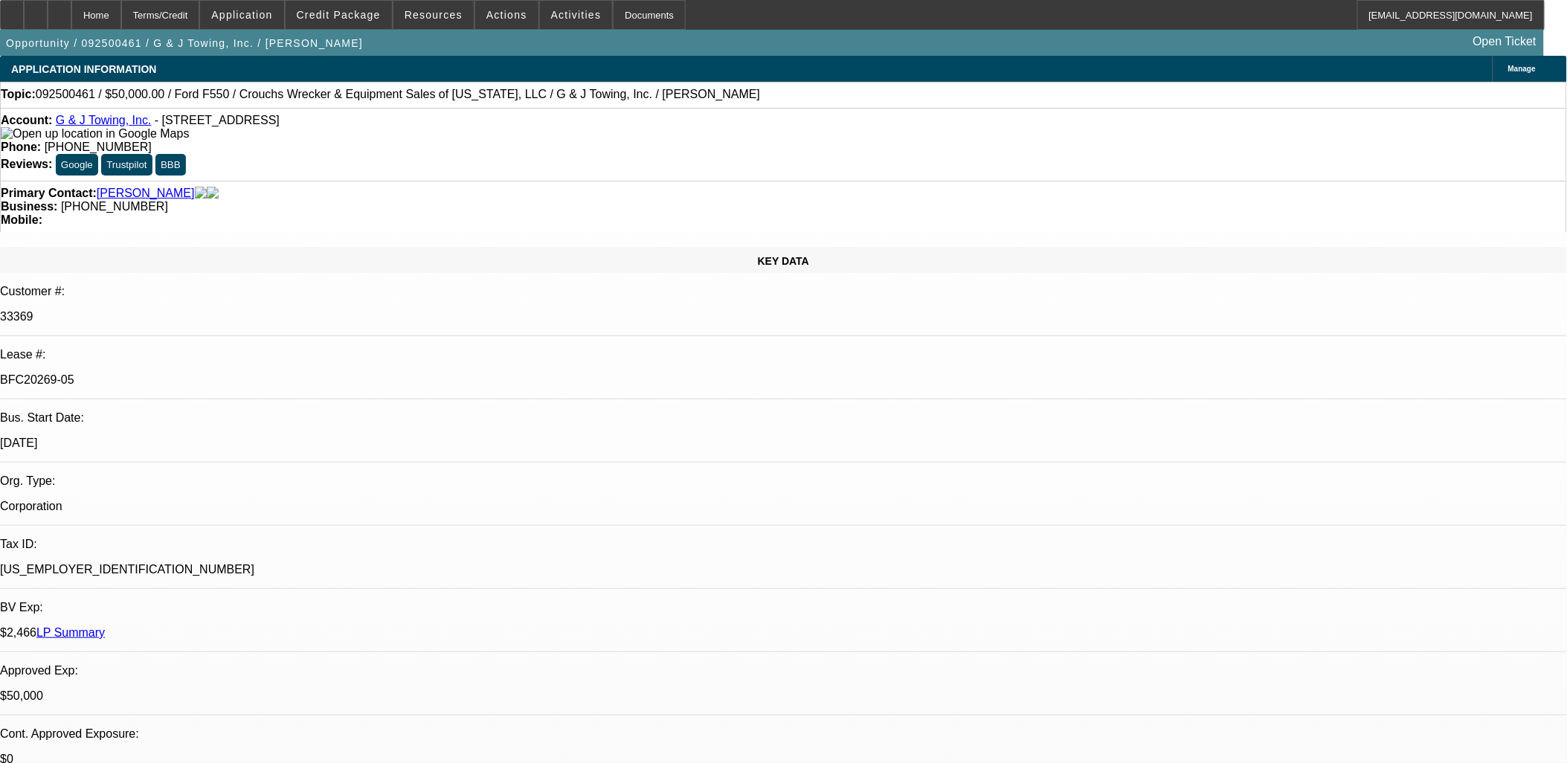
select select "0"
select select "6"
select select "0"
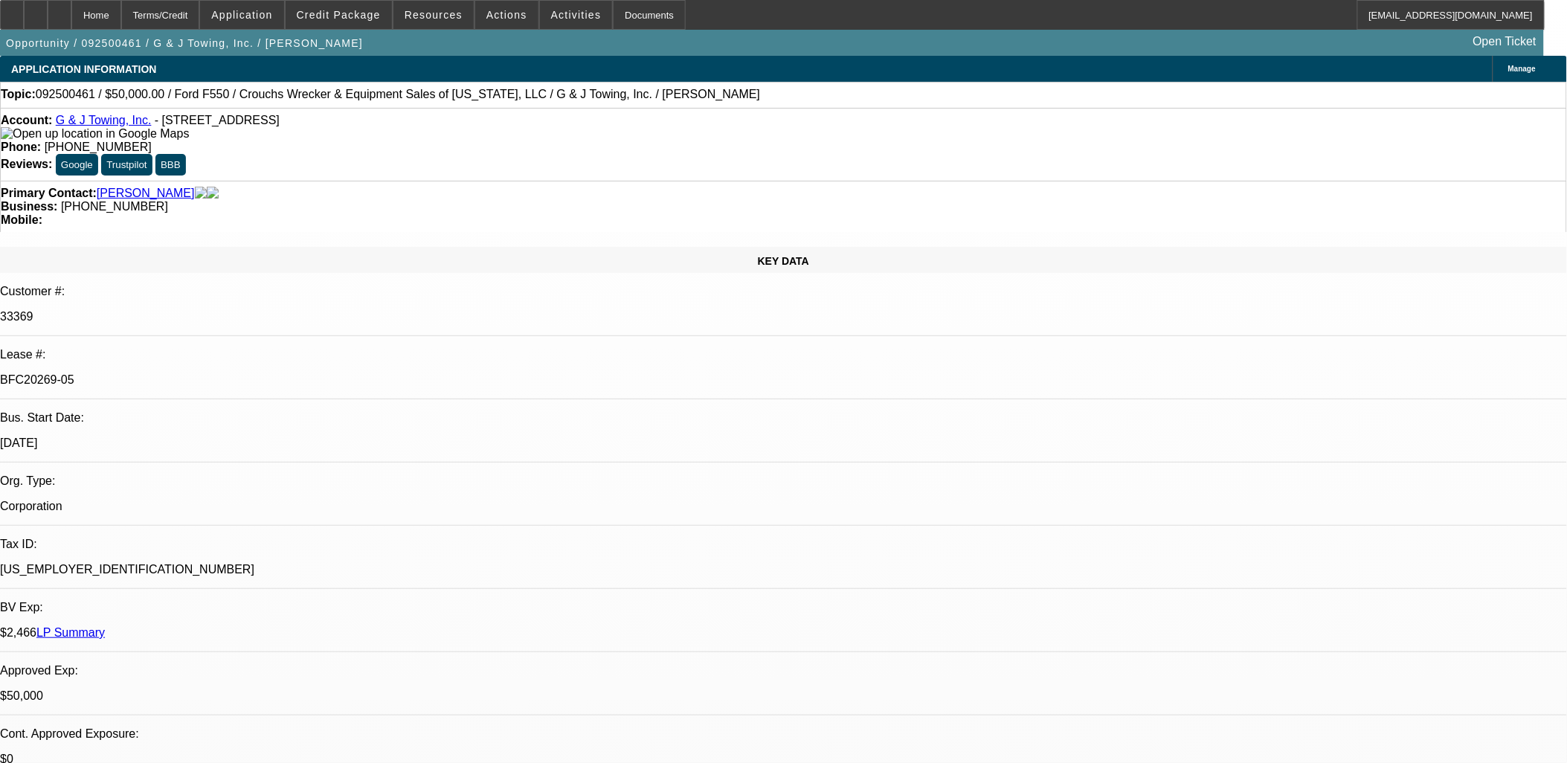
select select "0"
select select "6"
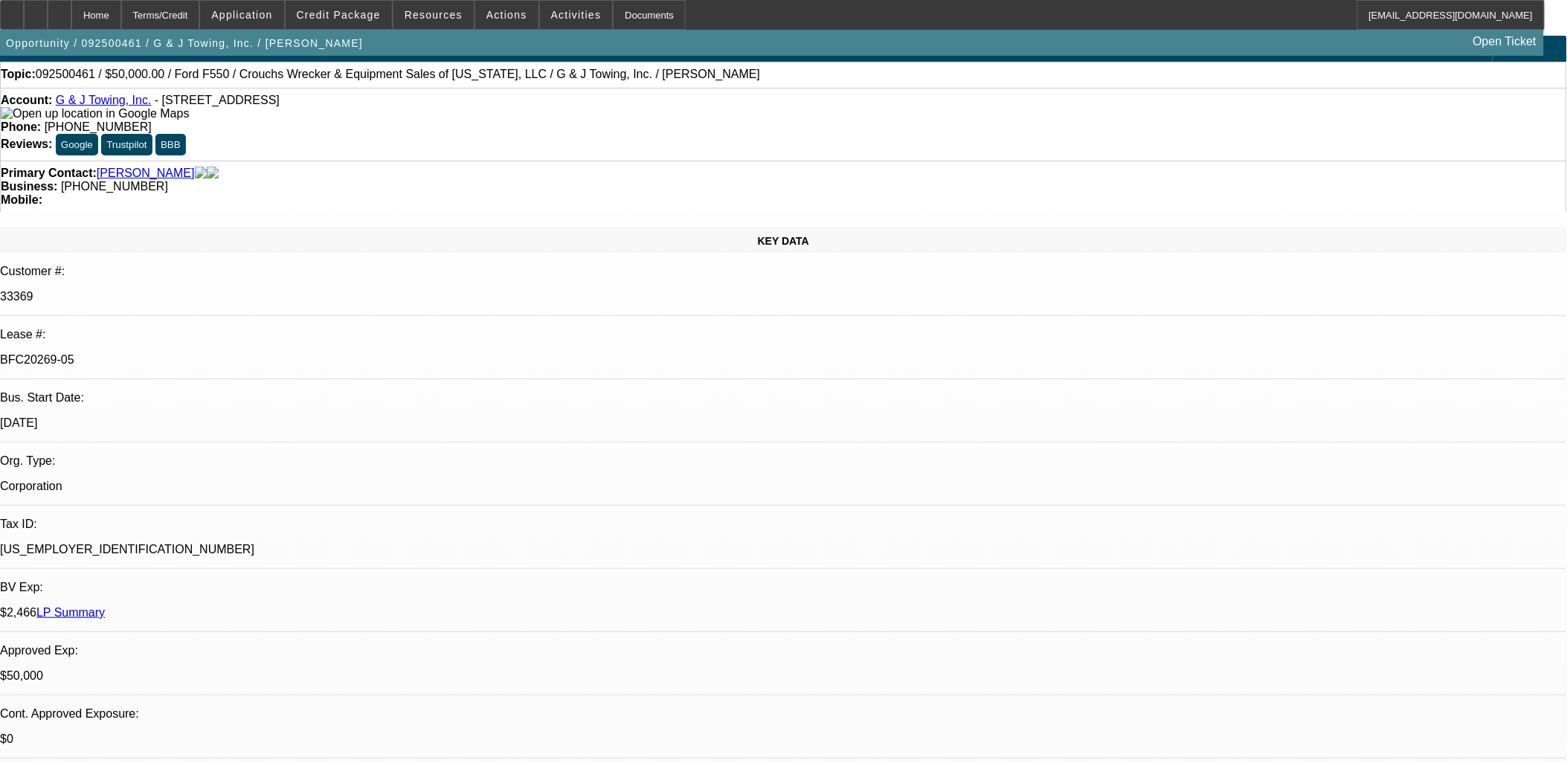
scroll to position [0, 0]
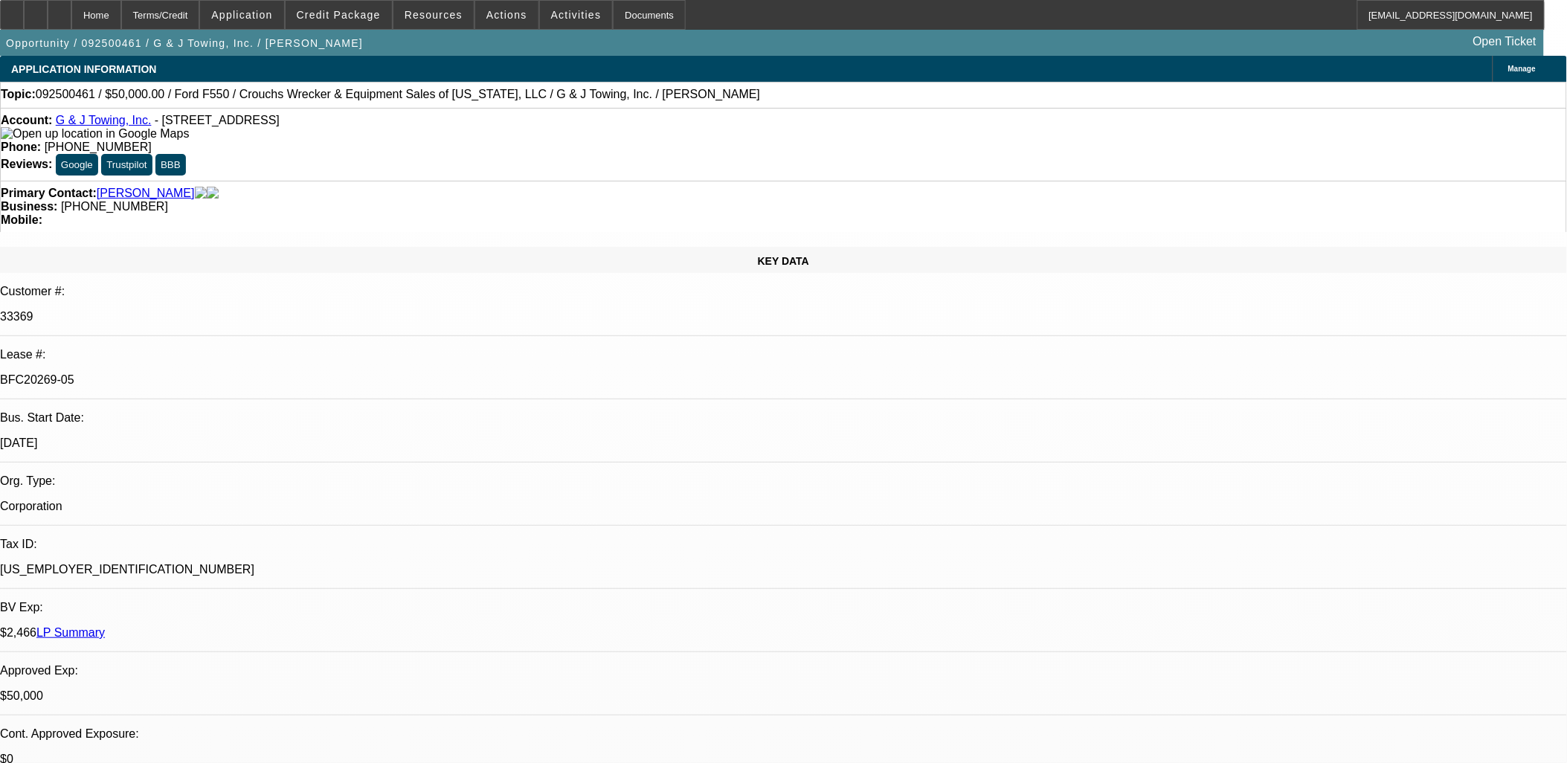
drag, startPoint x: 1243, startPoint y: 260, endPoint x: 1247, endPoint y: 251, distance: 10.0
drag, startPoint x: 1247, startPoint y: 251, endPoint x: 1253, endPoint y: 242, distance: 11.4
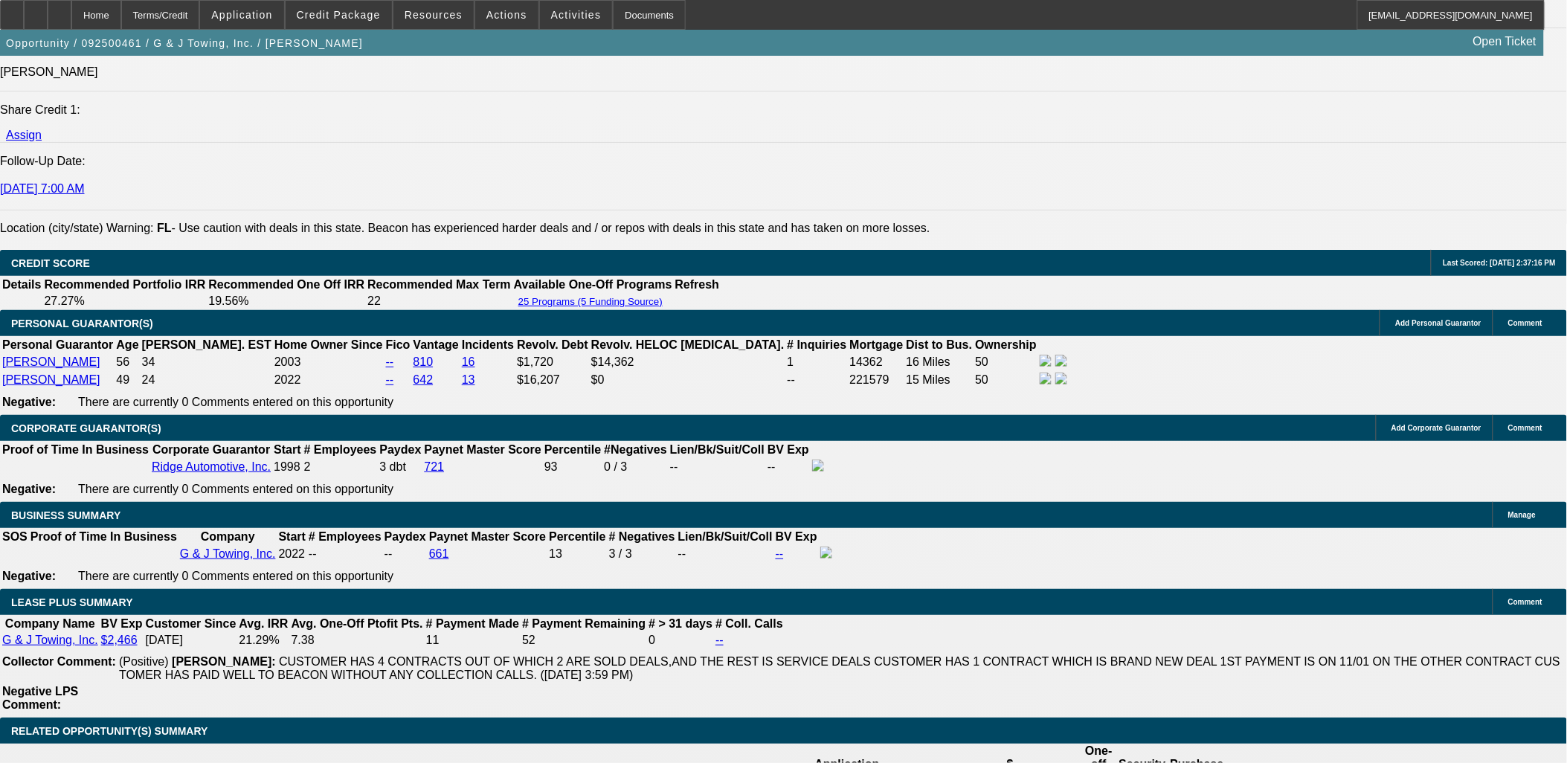
scroll to position [2644, 0]
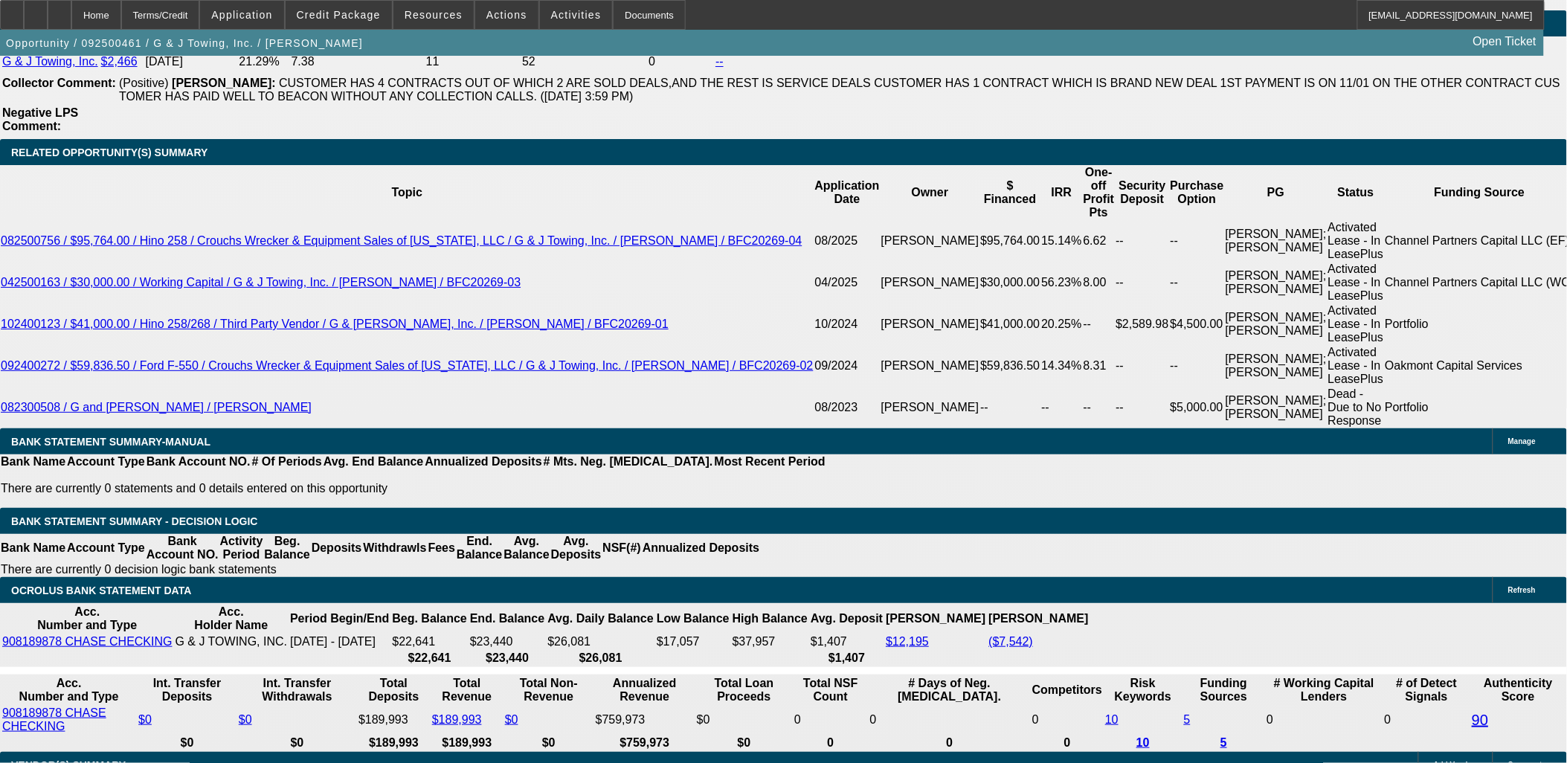
drag, startPoint x: 1365, startPoint y: 12, endPoint x: 1358, endPoint y: 9, distance: 8.0
click at [1363, 10] on div "Home Terms/Credit Application Credit Package Resources Actions Activities Docum…" at bounding box center [772, 15] width 1545 height 30
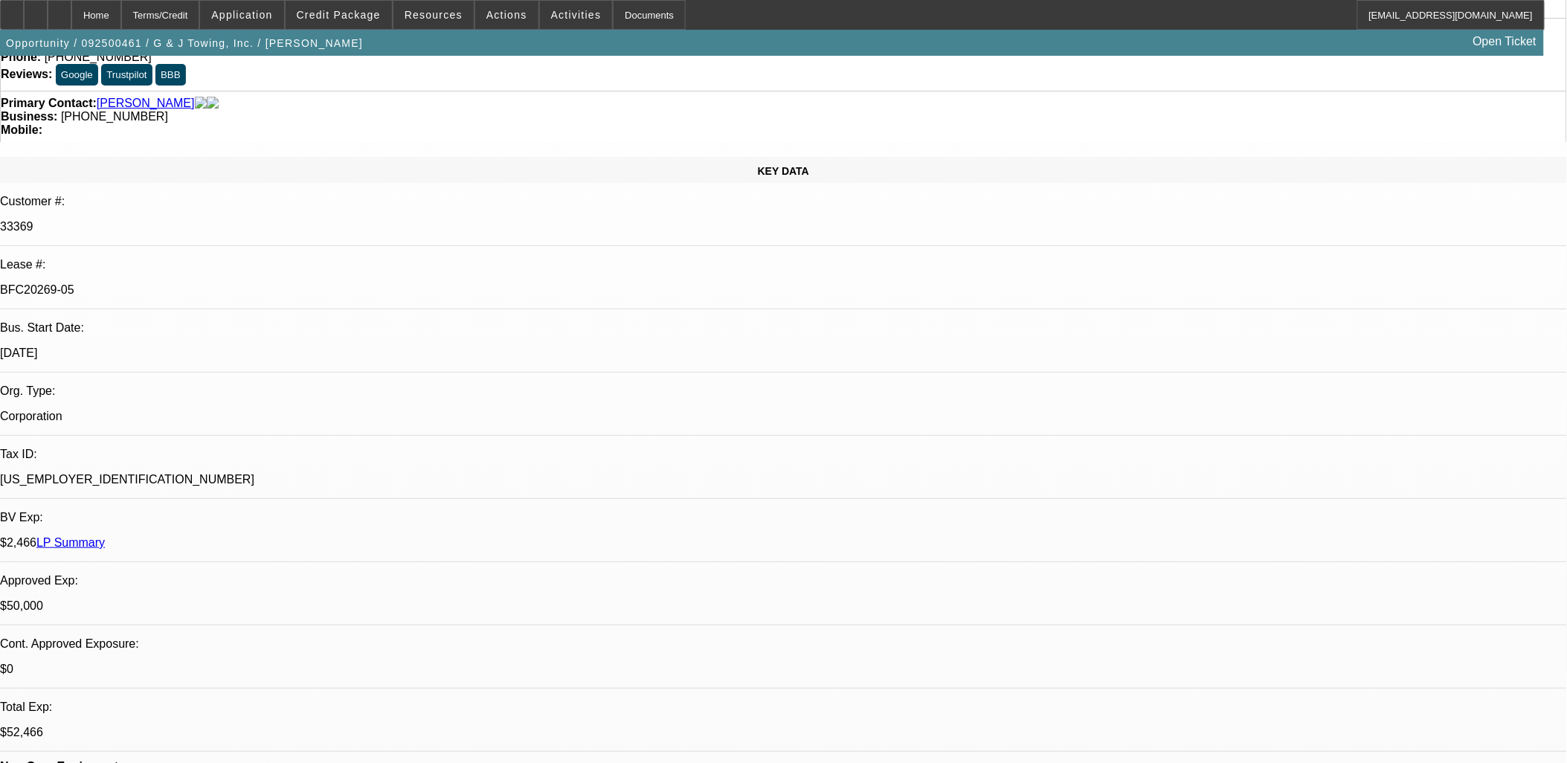
scroll to position [0, 0]
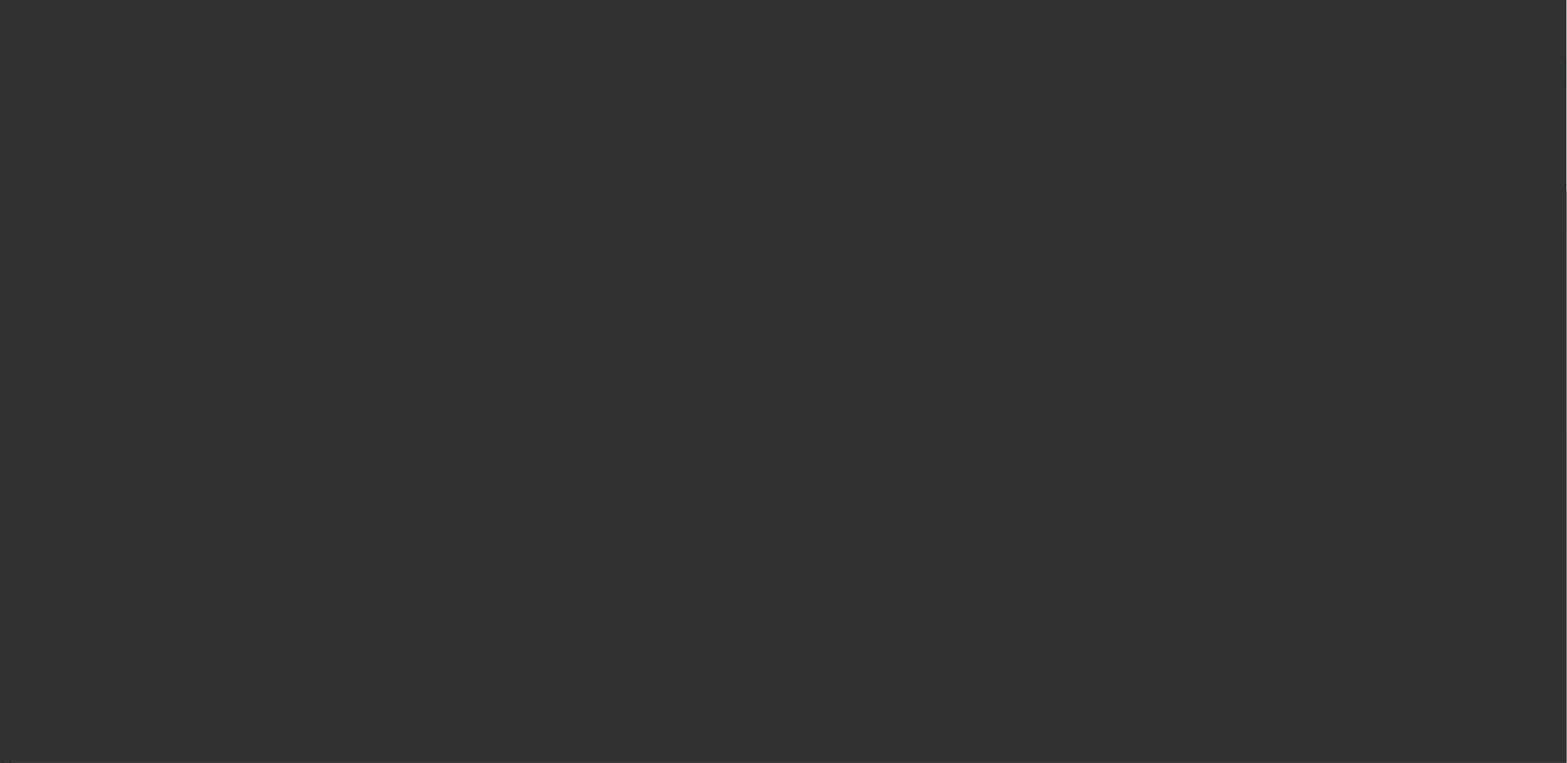
click at [762, 360] on span "Open calendar" at bounding box center [780, 342] width 36 height 36
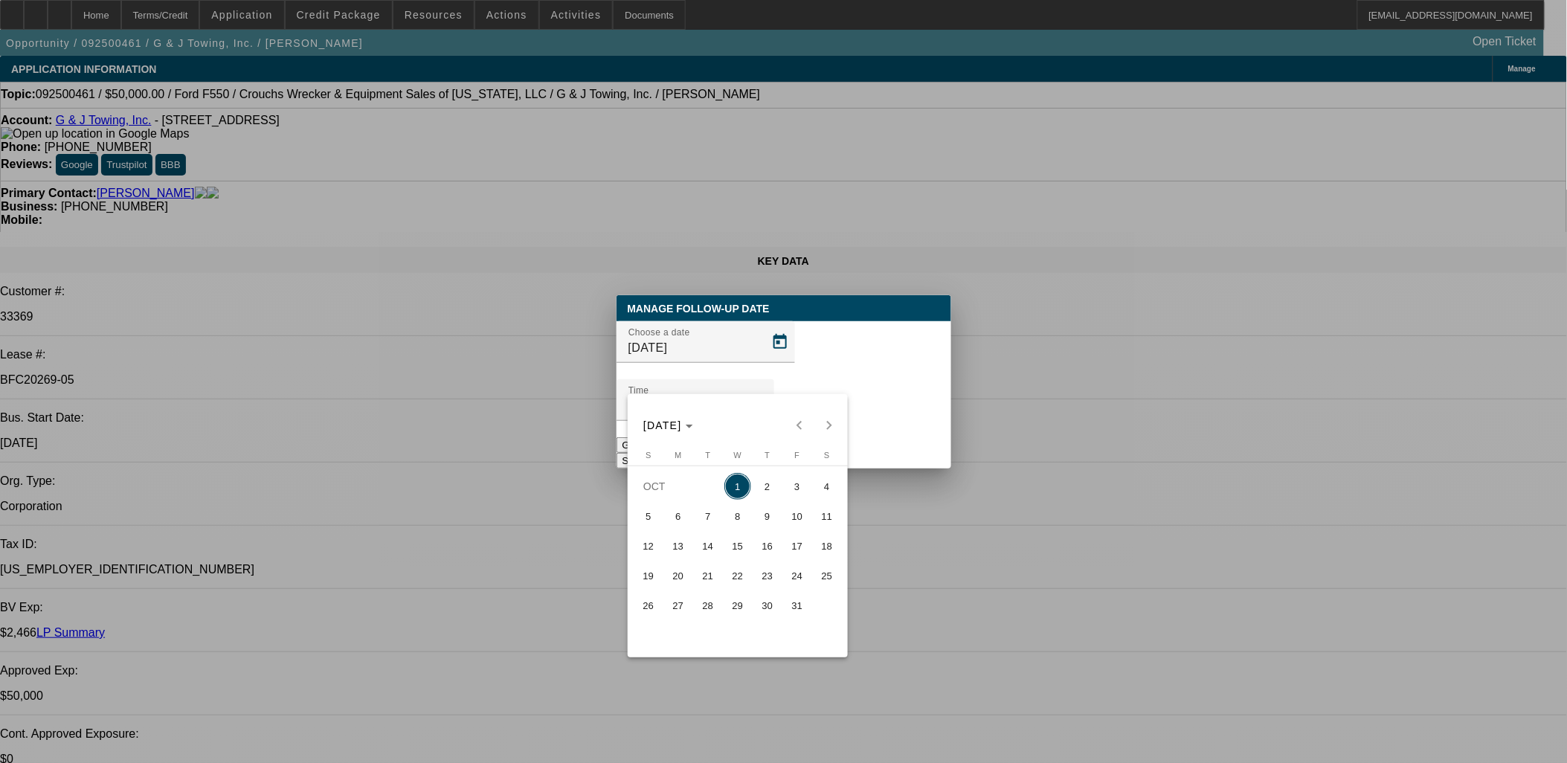
click at [753, 378] on div at bounding box center [783, 381] width 1567 height 763
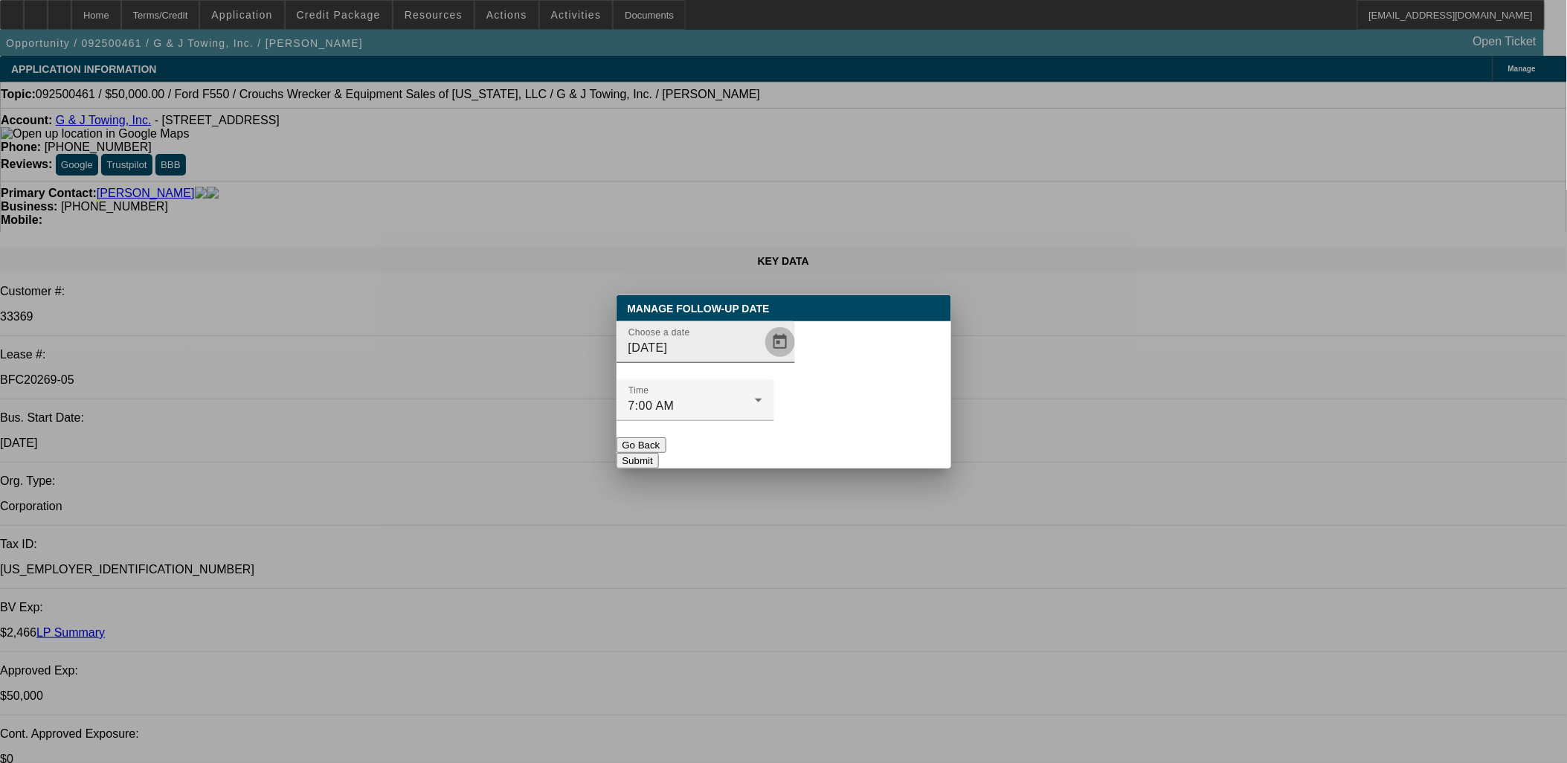
click at [762, 360] on span "Open calendar" at bounding box center [780, 342] width 36 height 36
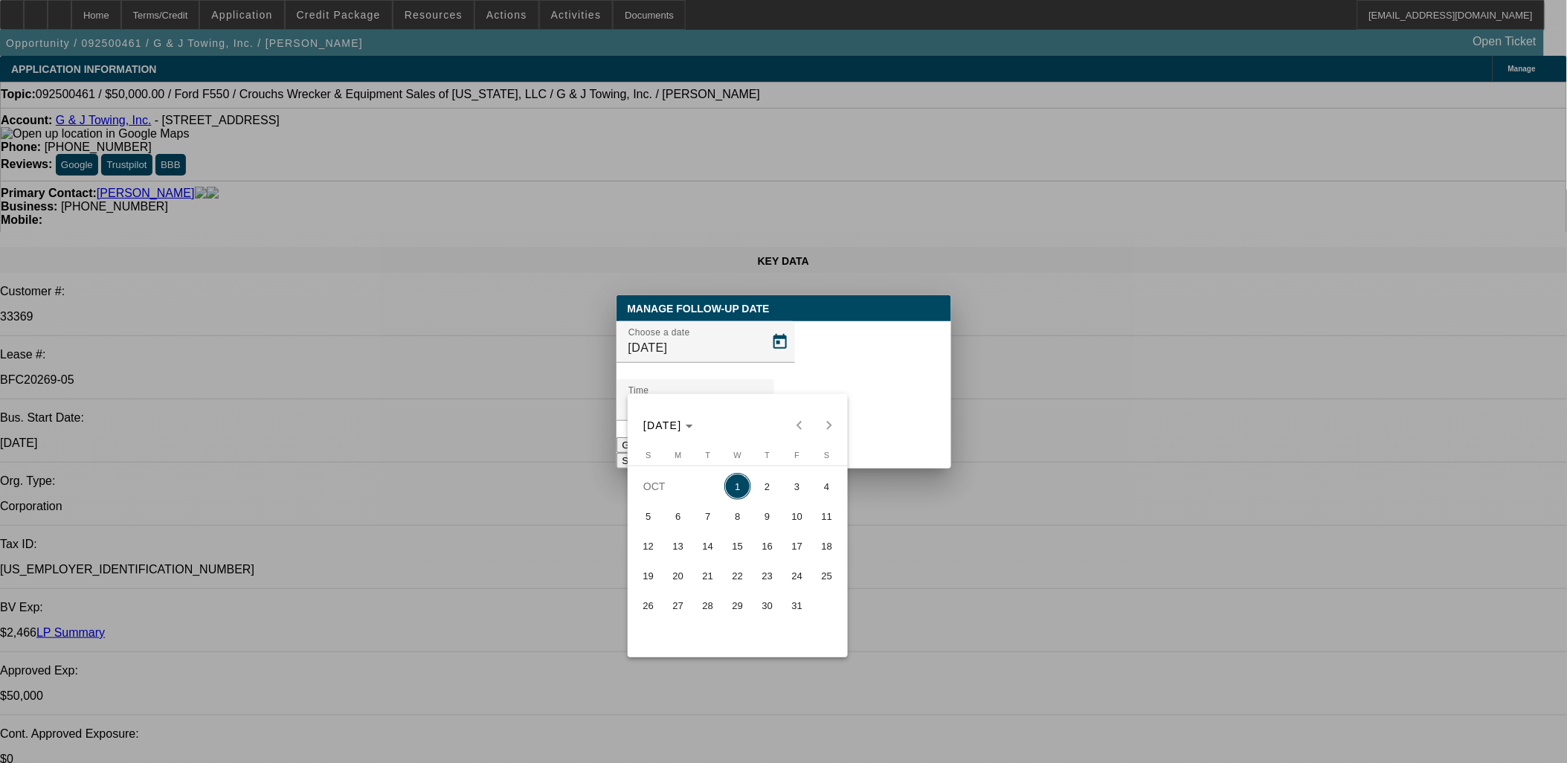
click at [797, 493] on span "3" at bounding box center [797, 486] width 27 height 27
type input "10/3/2025"
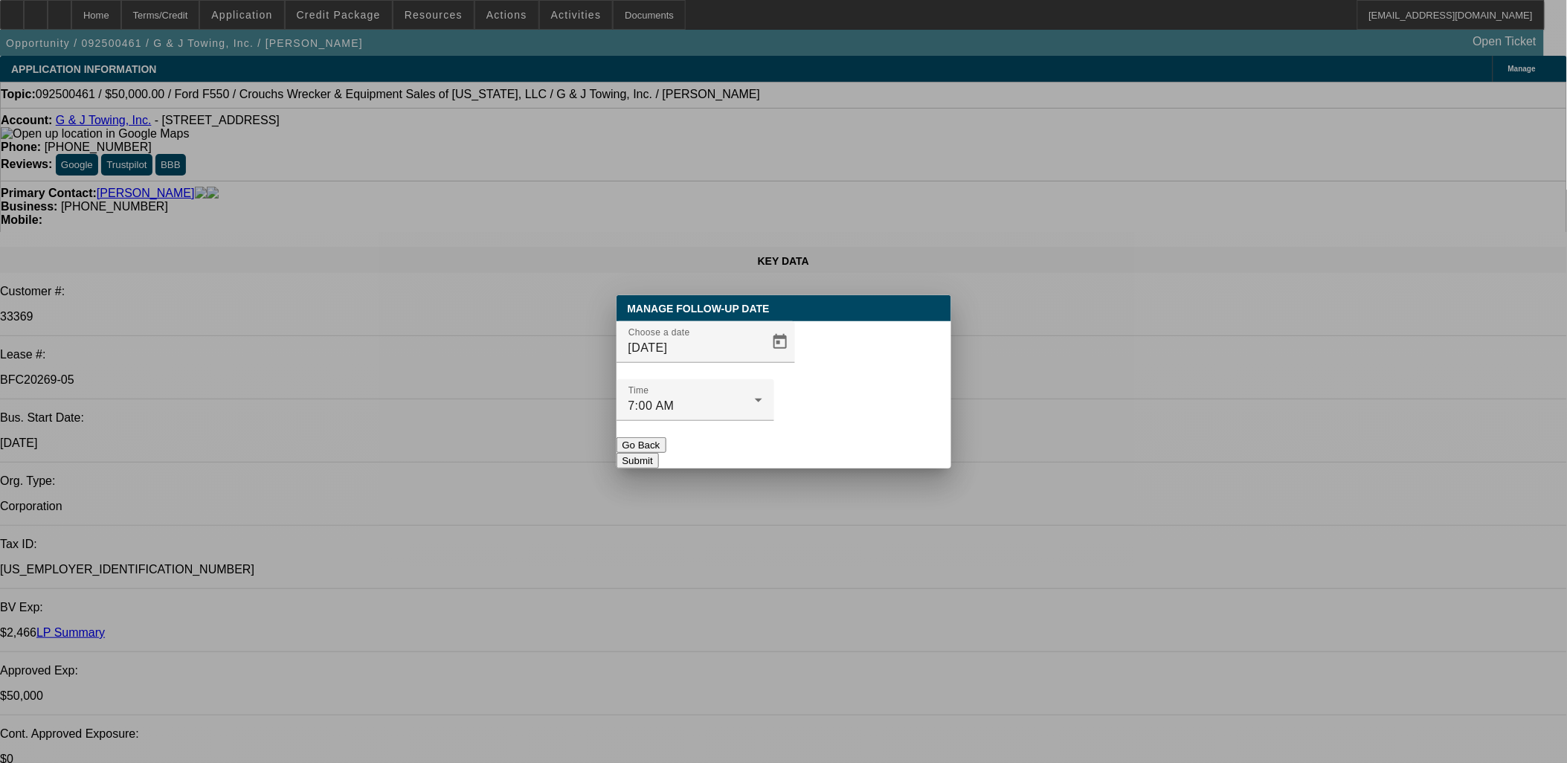
click at [659, 453] on button "Submit" at bounding box center [638, 461] width 42 height 16
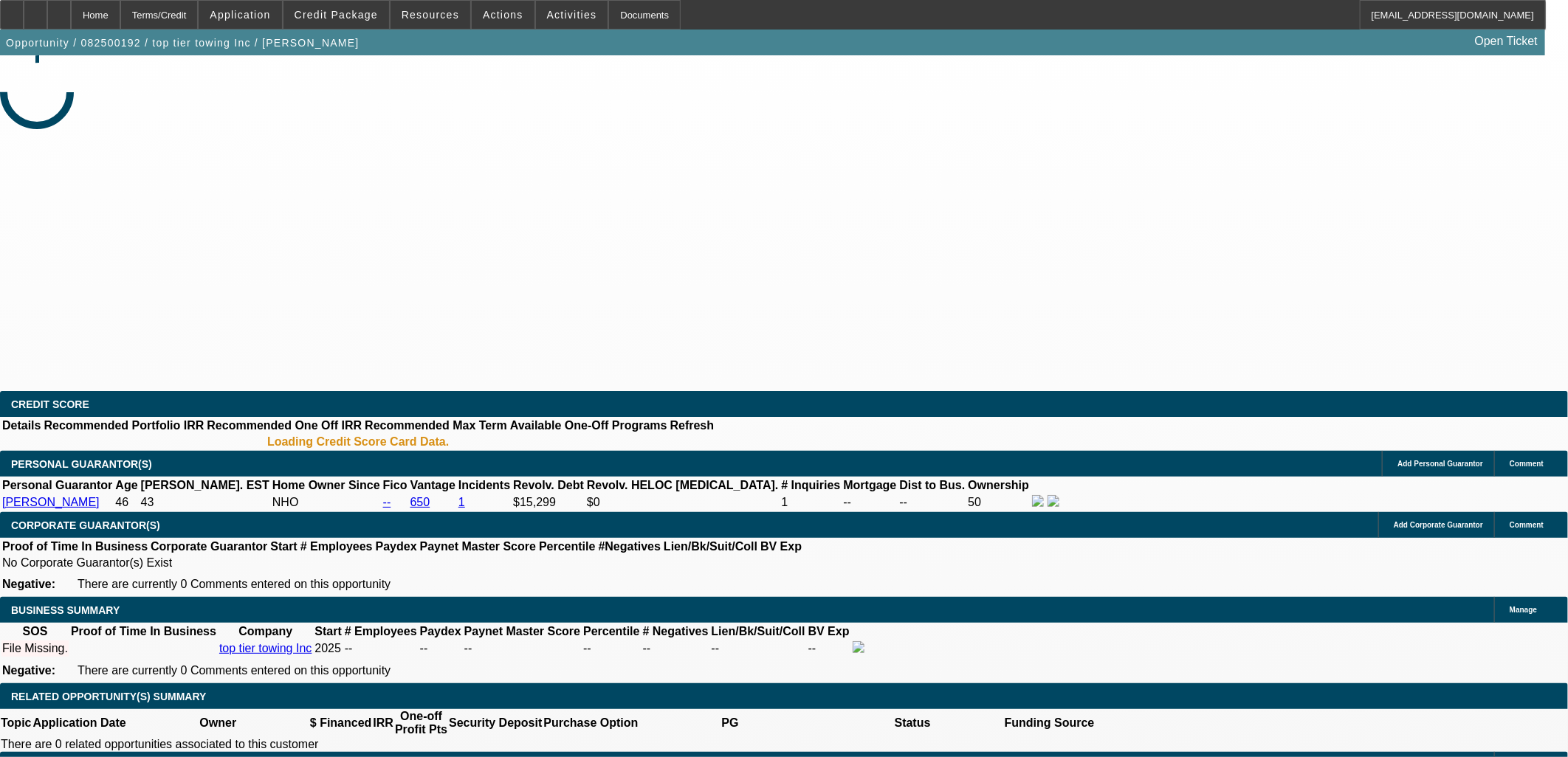
select select "0"
select select "2"
select select "0.1"
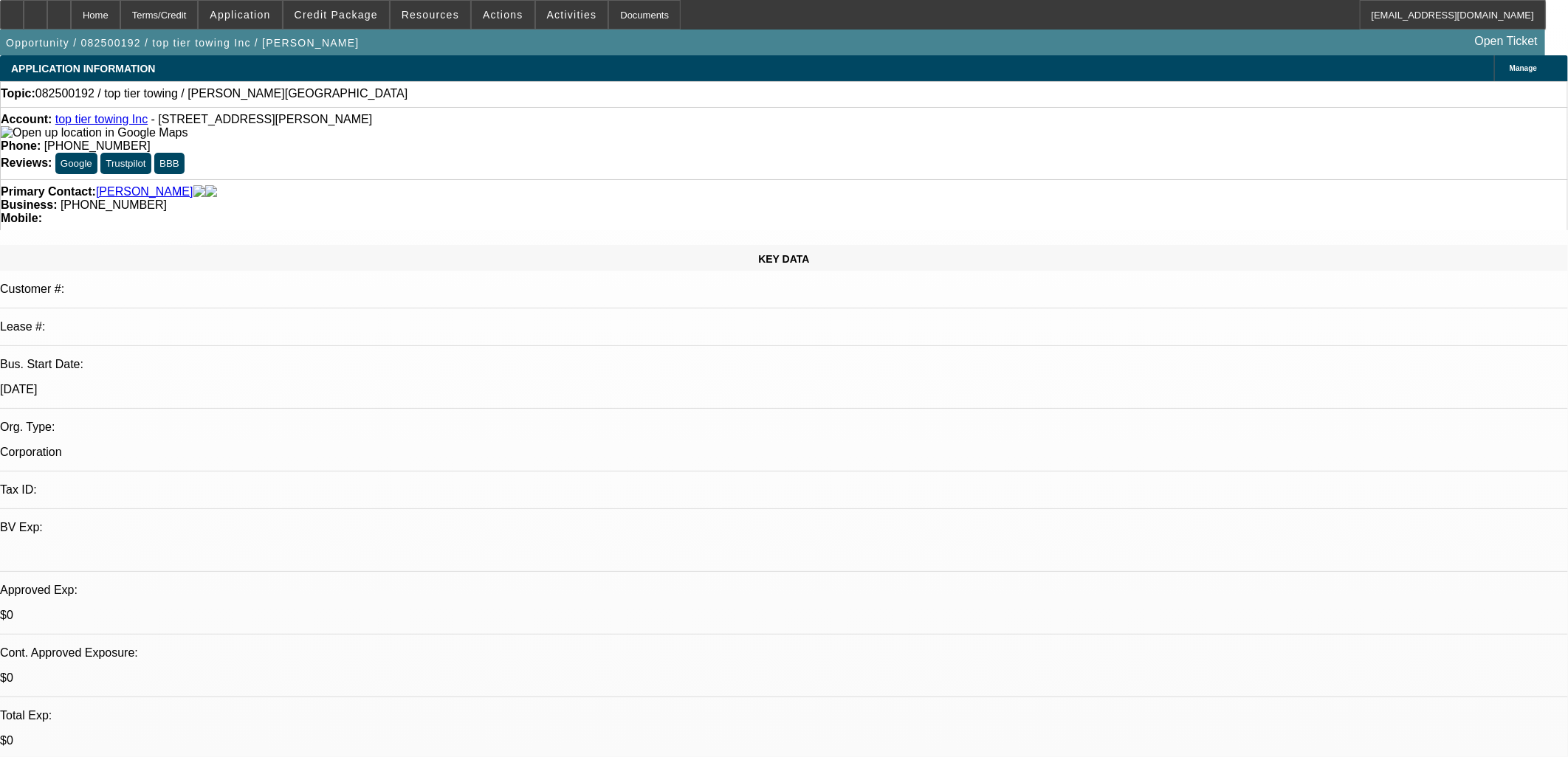
select select "1"
select select "2"
select select "4"
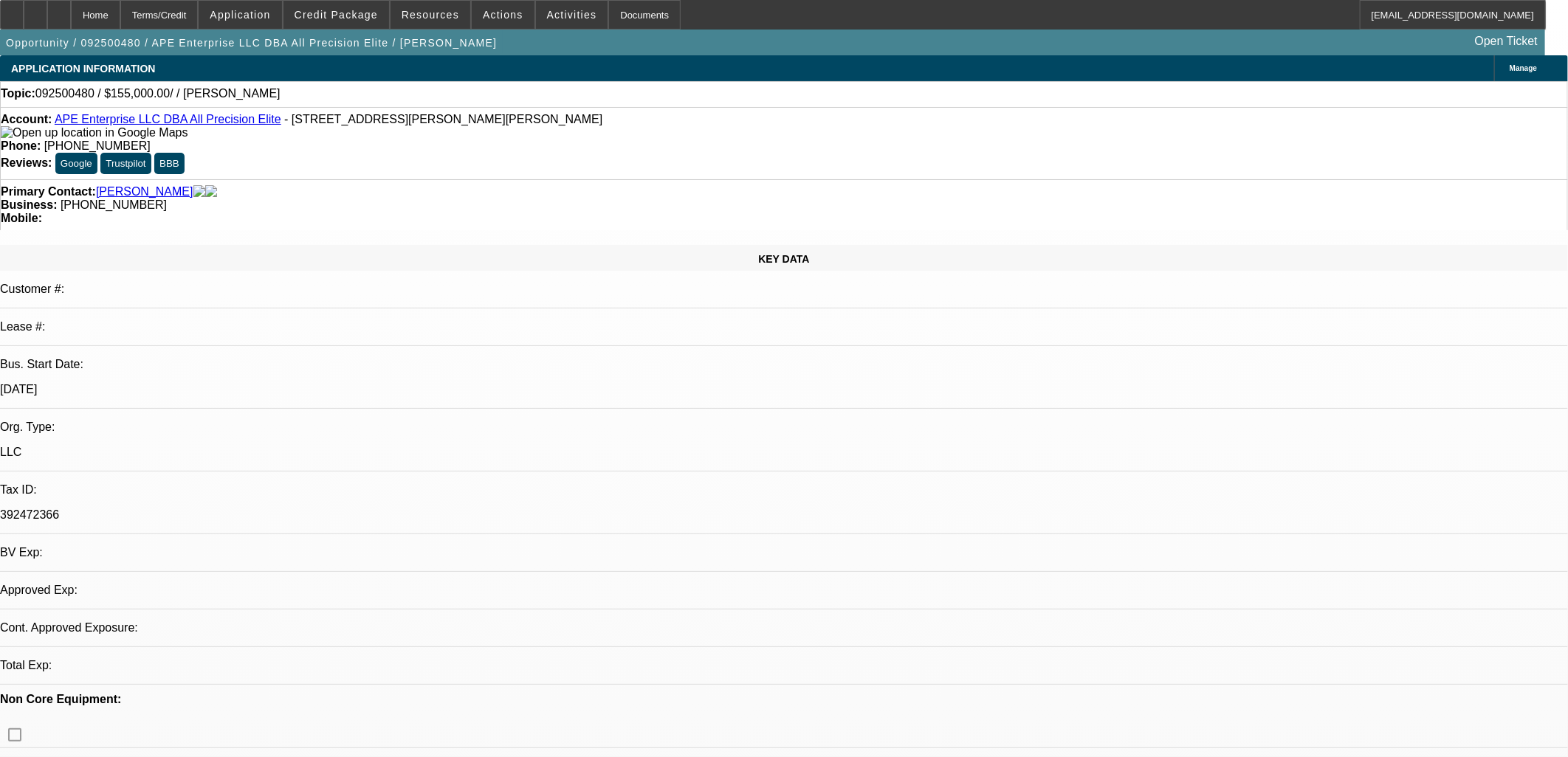
select select "0"
select select "2"
select select "0.1"
select select "4"
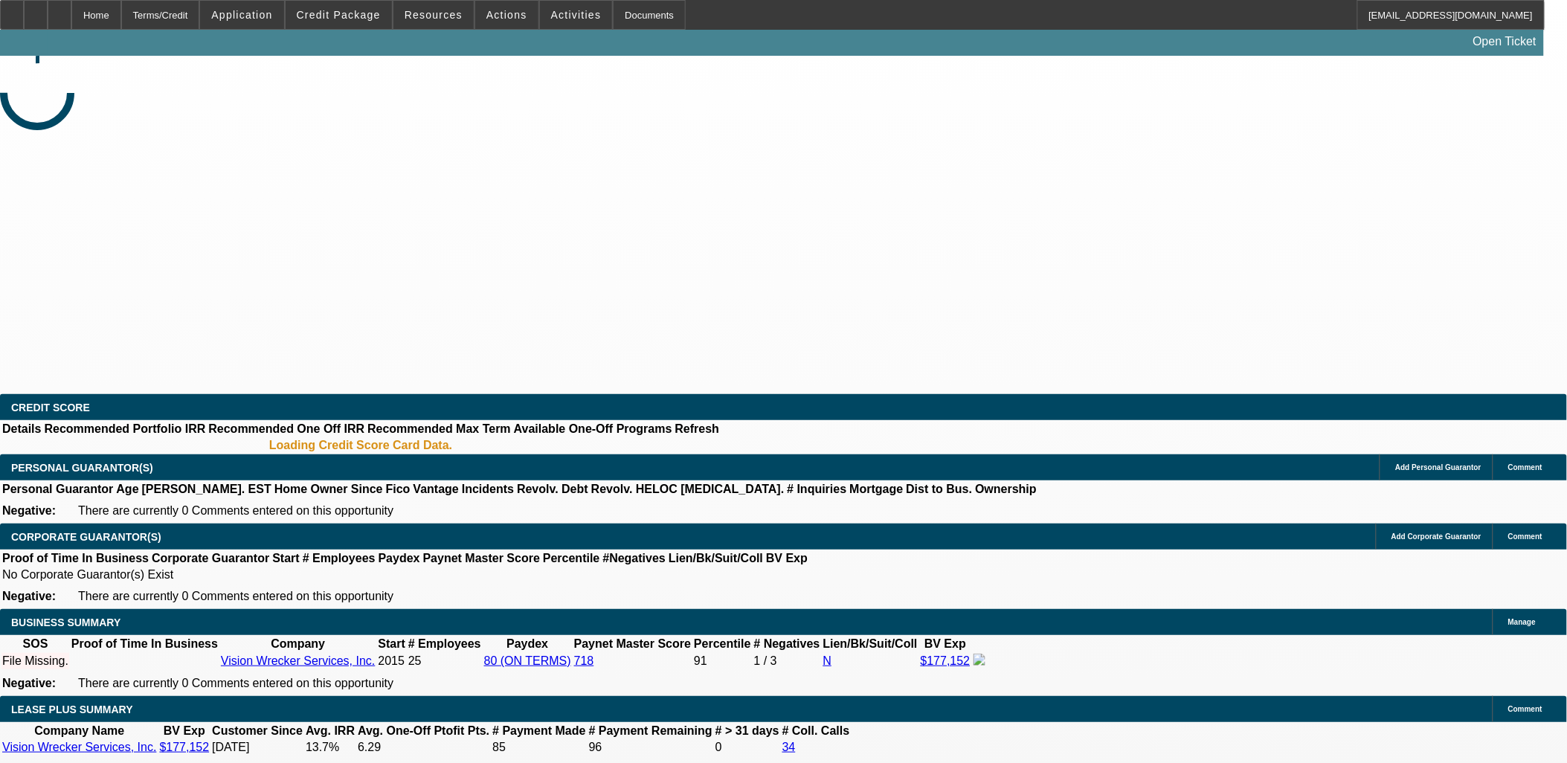
select select "0"
select select "2"
select select "0.1"
select select "4"
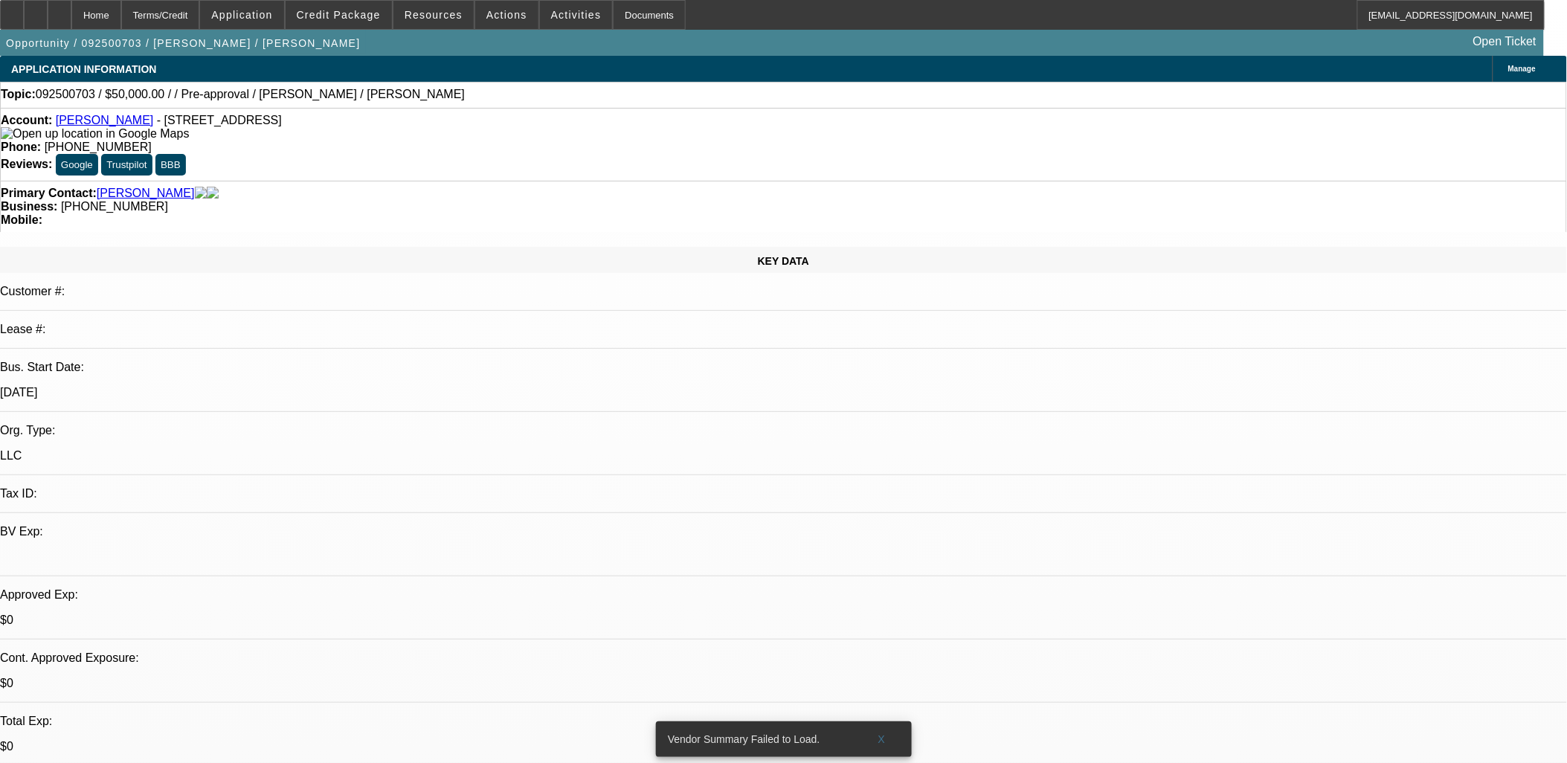
select select "0"
select select "2"
select select "0.1"
select select "1"
select select "2"
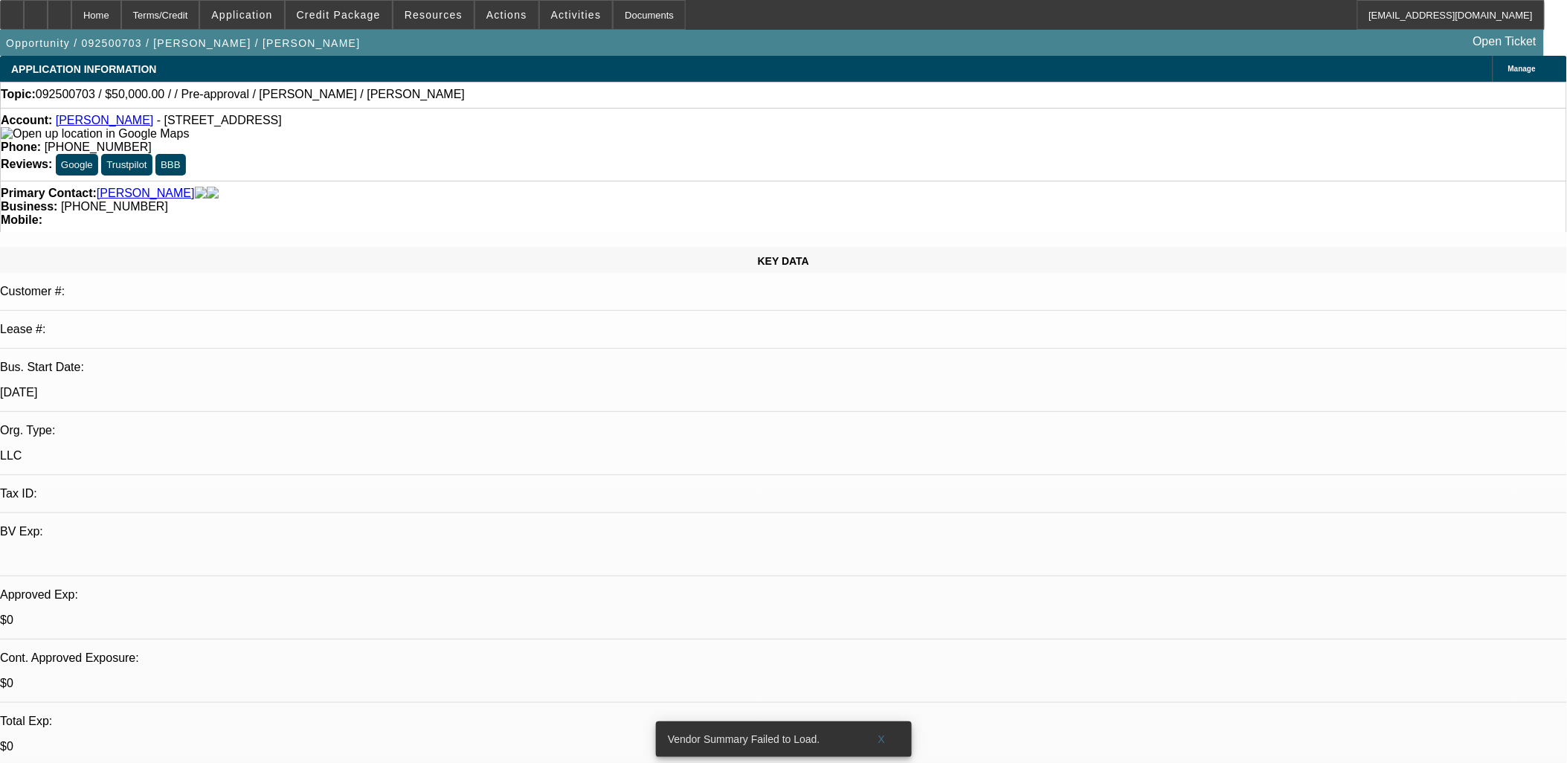
select select "4"
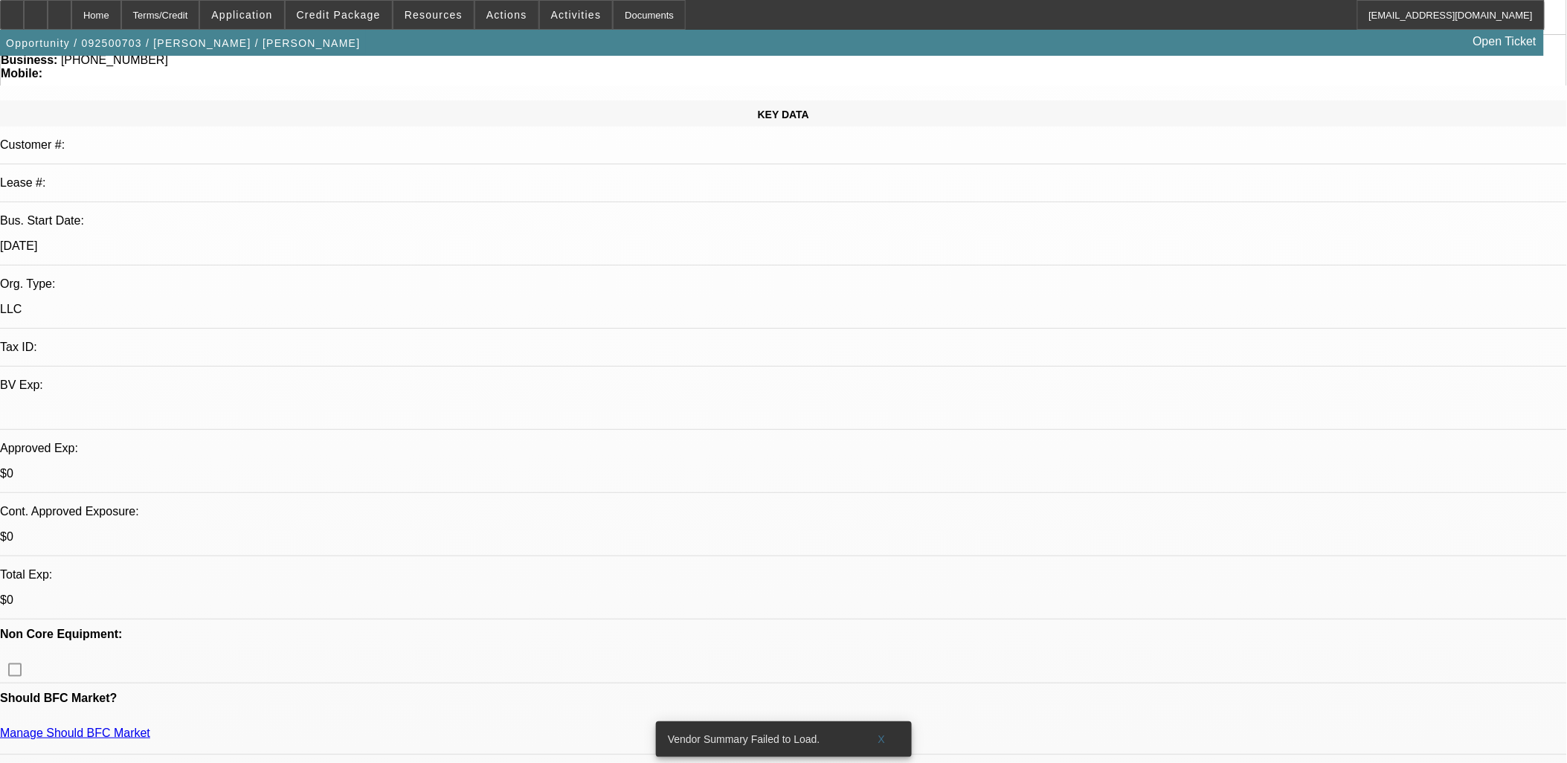
scroll to position [495, 0]
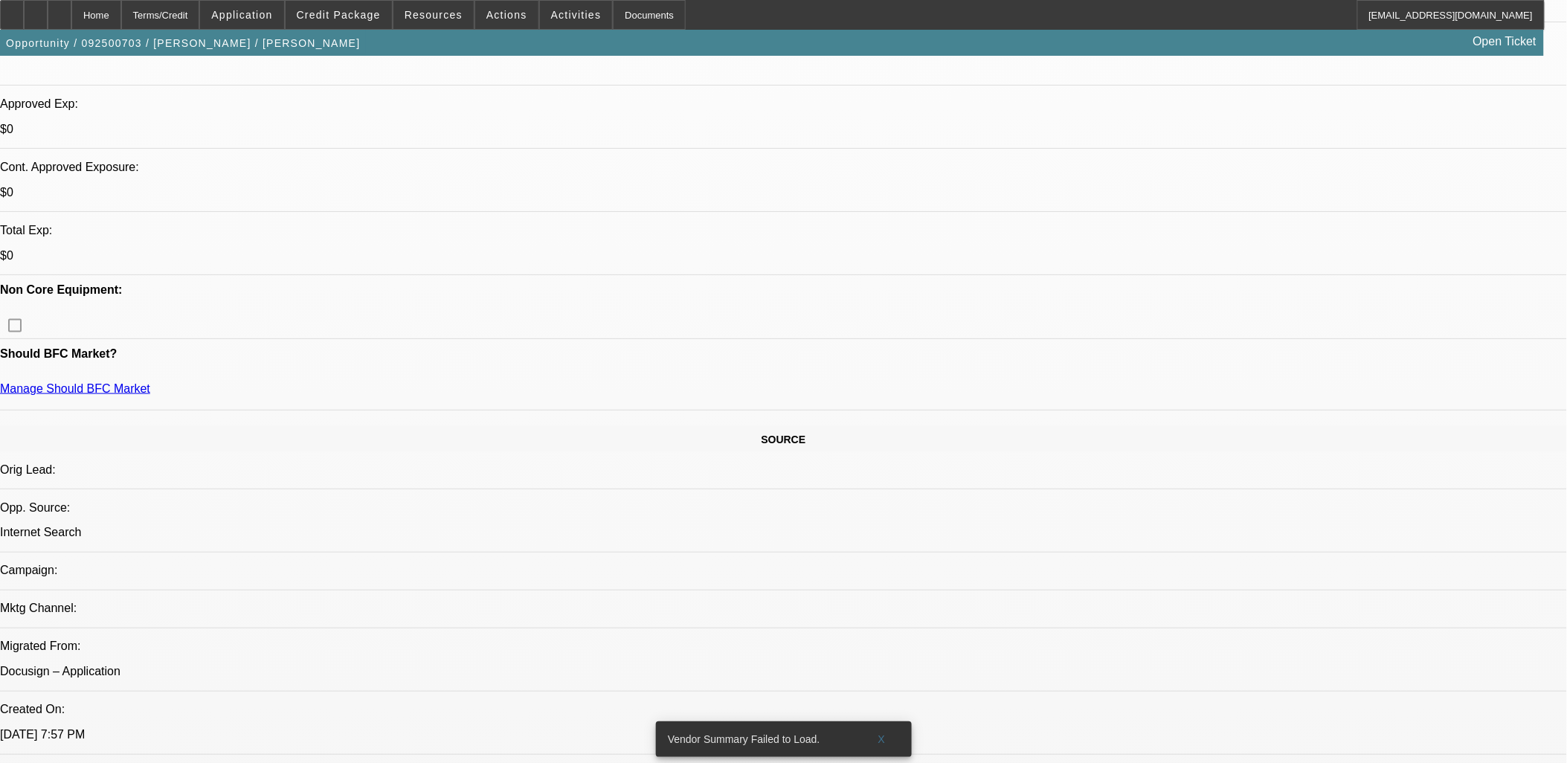
scroll to position [248, 0]
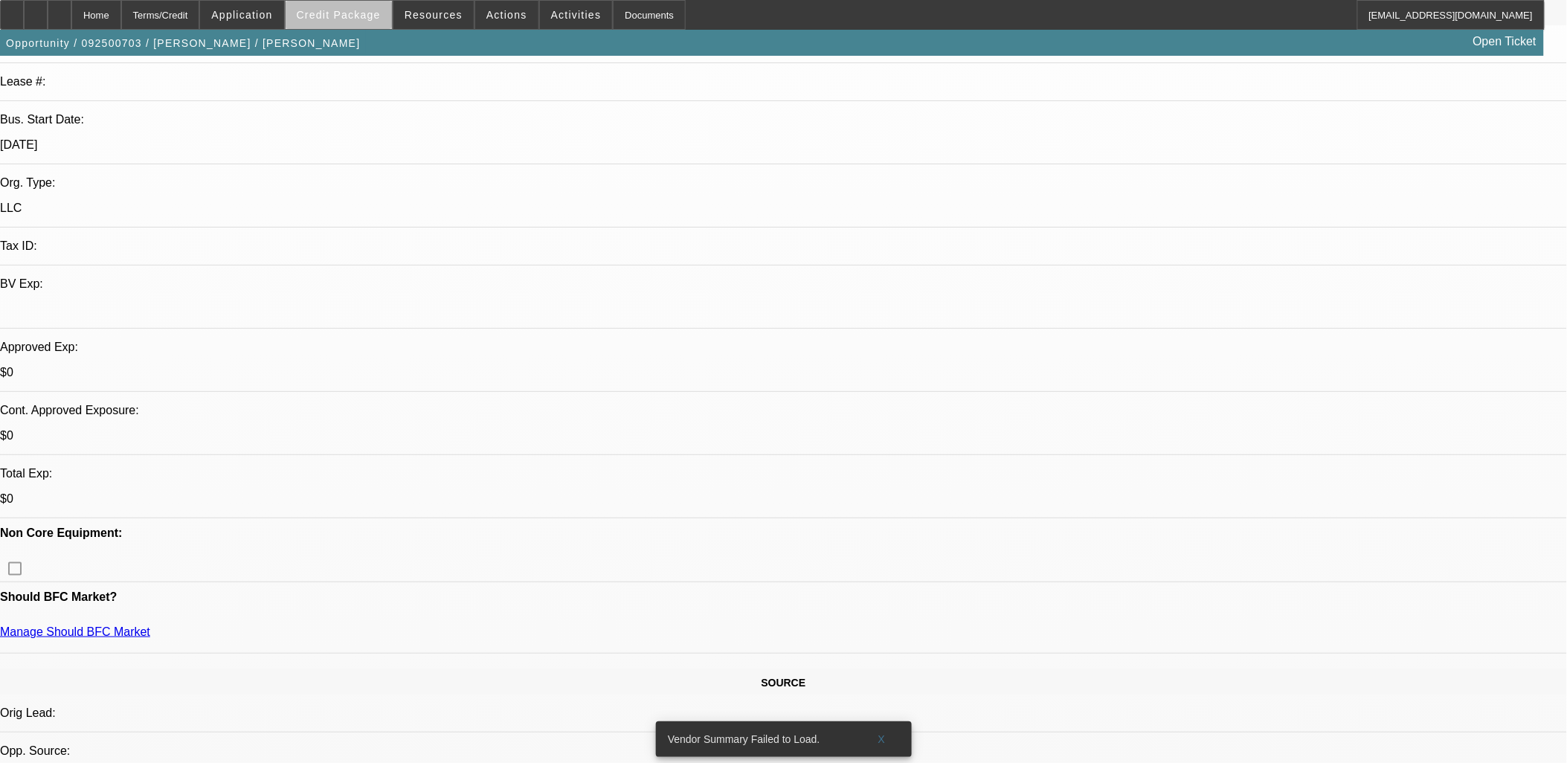
click at [381, 17] on span "Credit Package" at bounding box center [339, 15] width 84 height 12
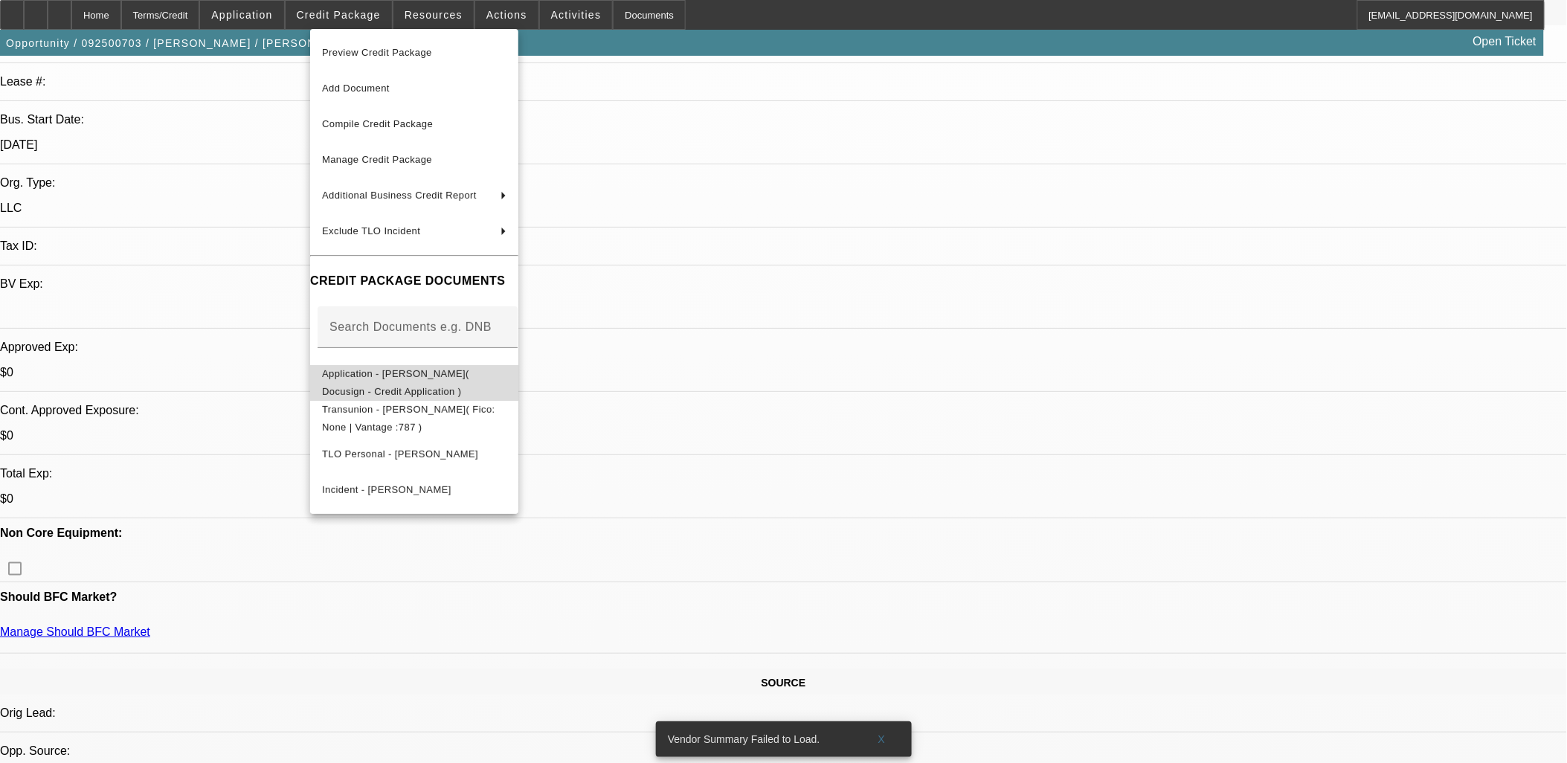
click at [469, 377] on span "Application - [PERSON_NAME]( Docusign - Credit Application )" at bounding box center [395, 381] width 147 height 29
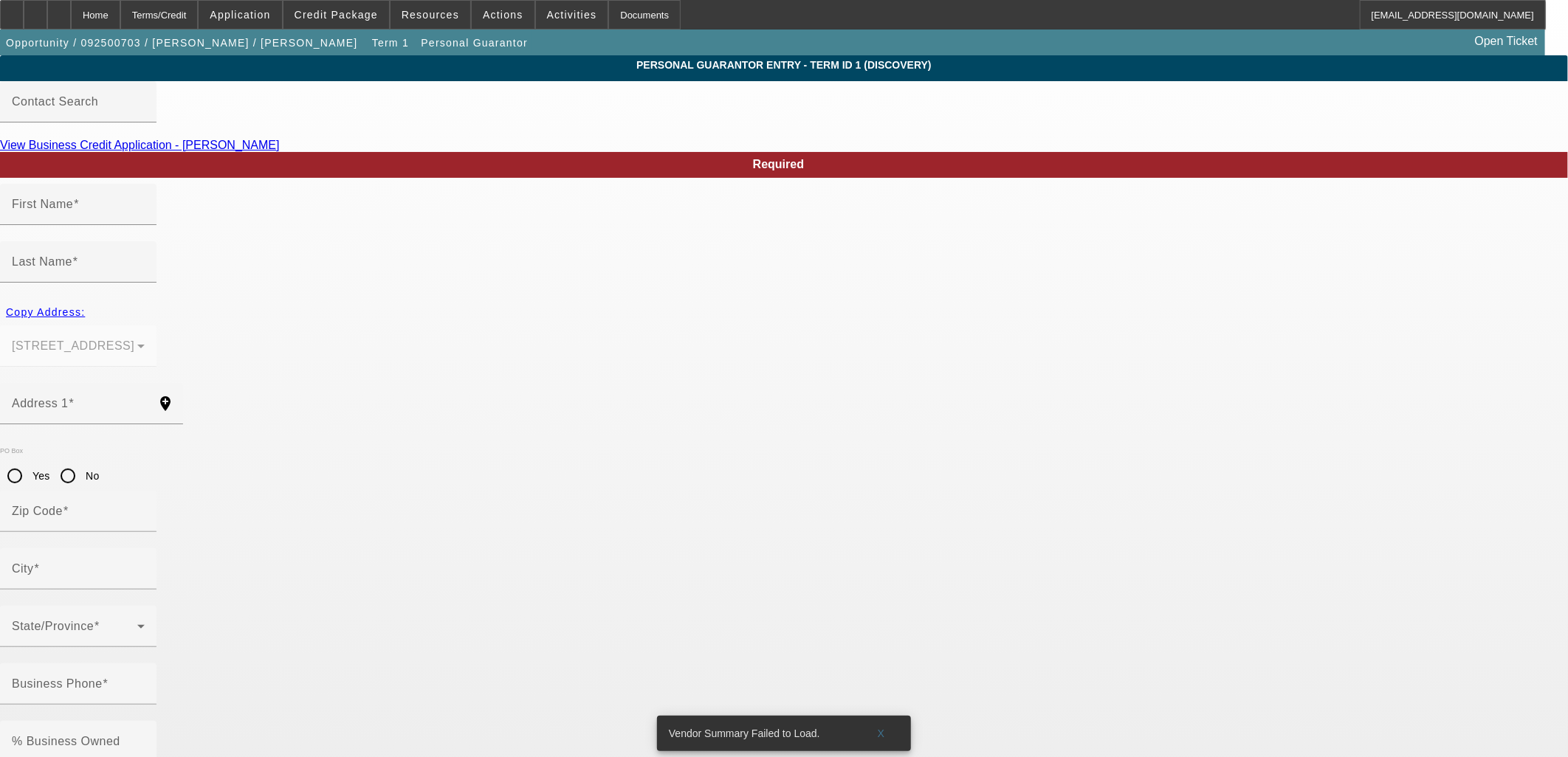
type input "[PERSON_NAME]"
type input "[GEOGRAPHIC_DATA]"
radio input "true"
type input "37129"
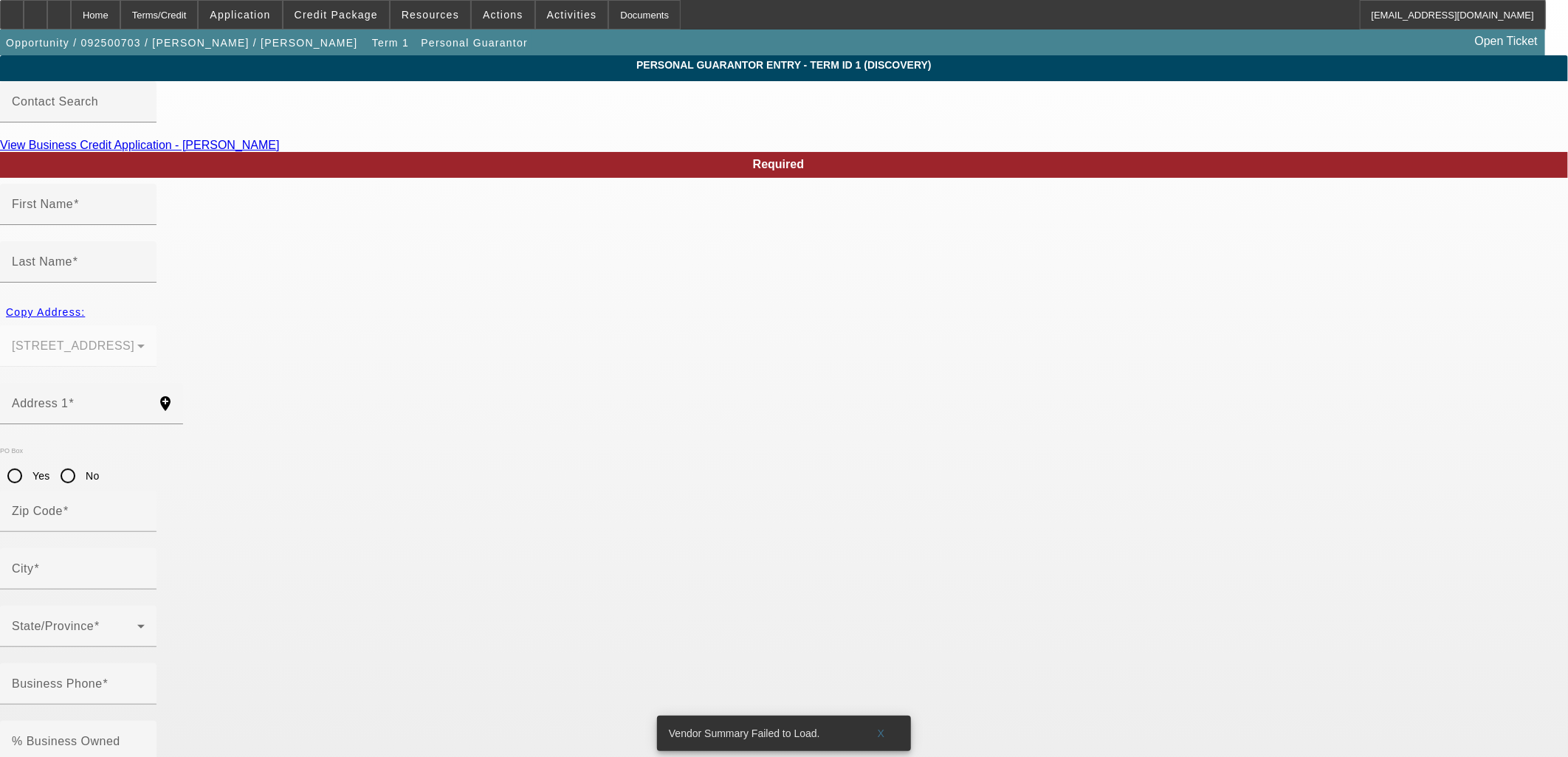
type input "Murfreesboro"
type input "[PHONE_NUMBER]"
type input "100"
type input "411-45-6845"
type input "[EMAIL_ADDRESS][DOMAIN_NAME]"
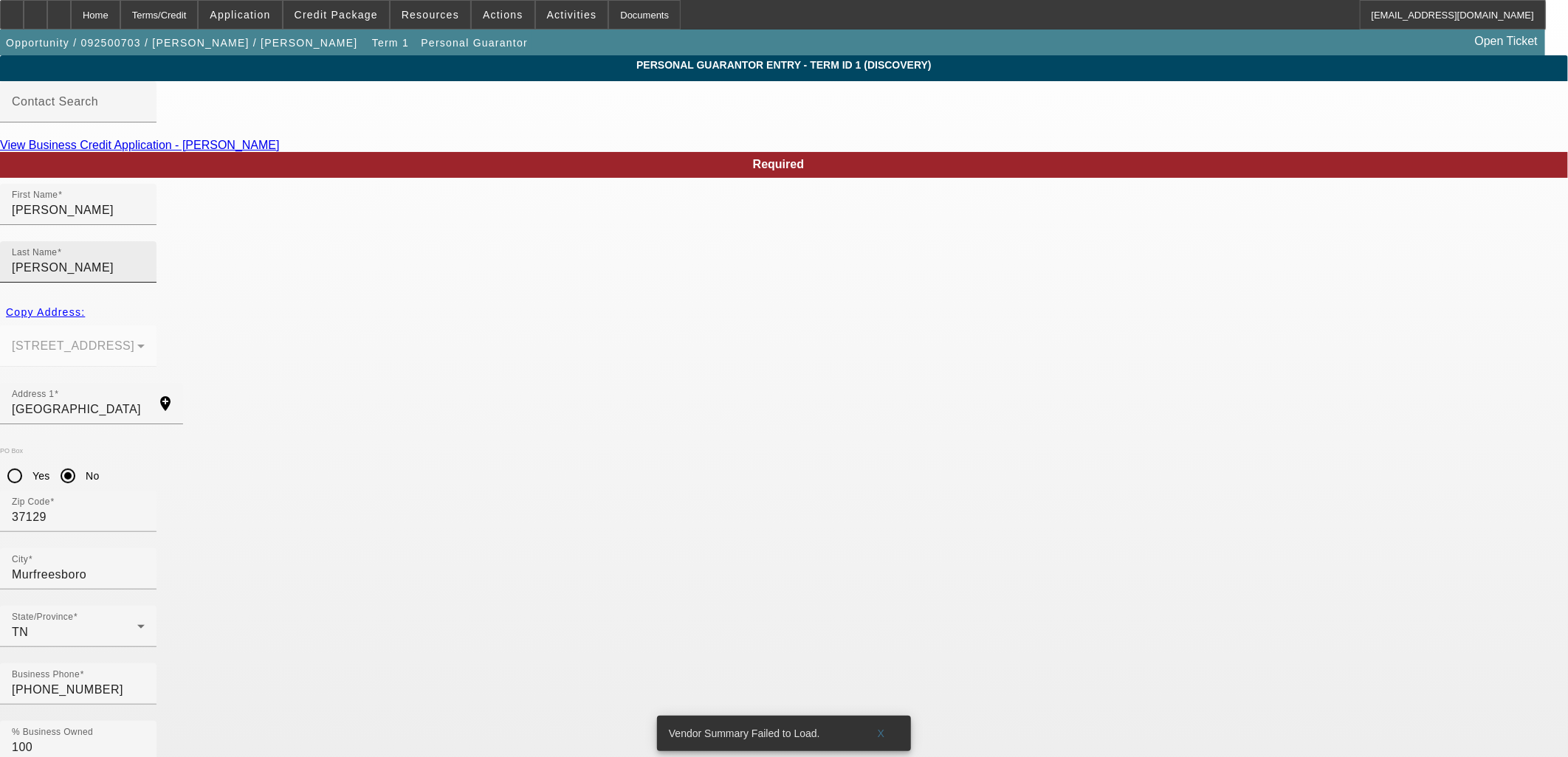
click at [145, 259] on input "[PERSON_NAME]" at bounding box center [78, 268] width 133 height 18
paste input "[PERSON_NAME]"
type input "[PERSON_NAME]"
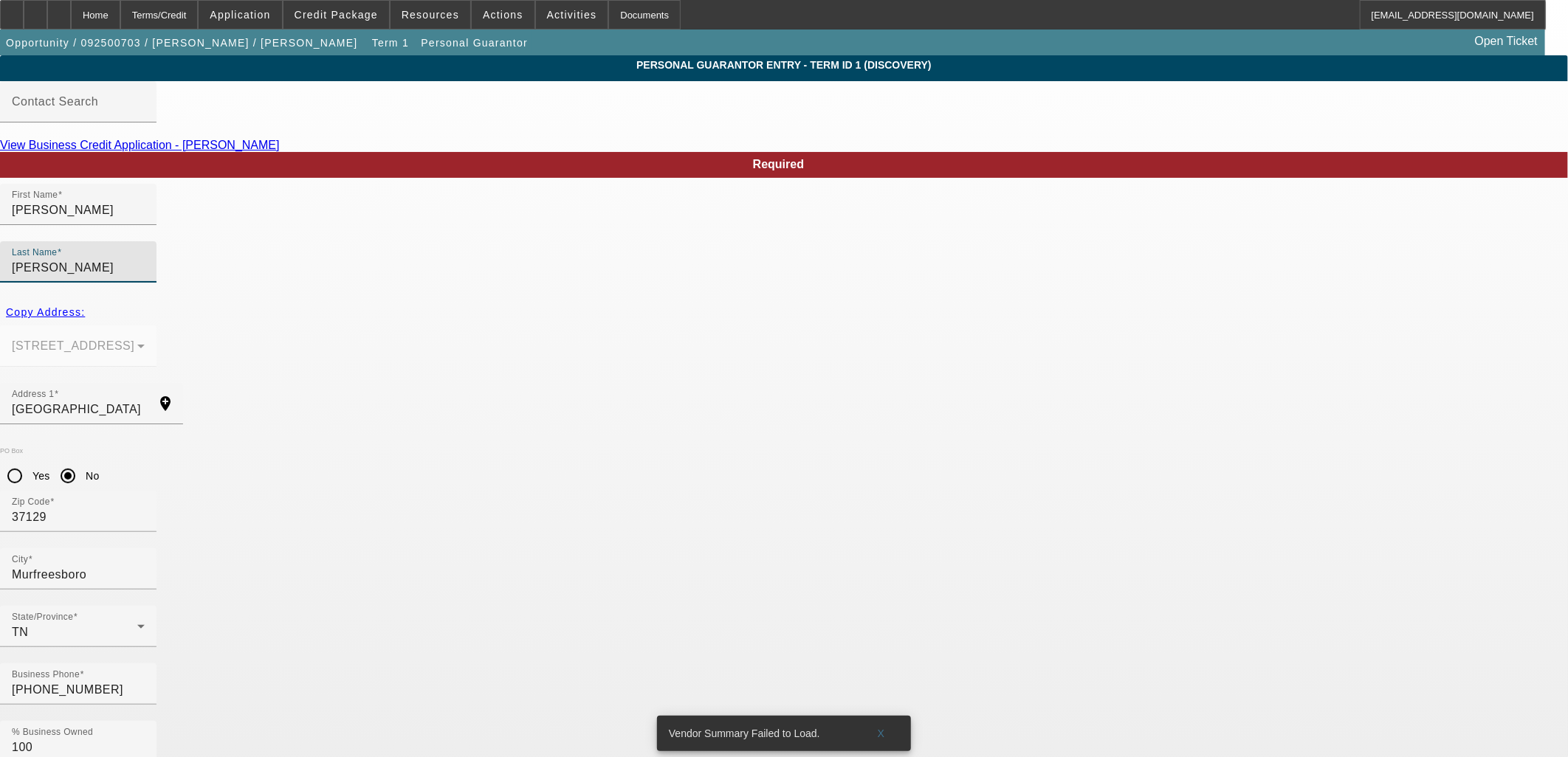
click at [145, 259] on input "[PERSON_NAME]" at bounding box center [78, 268] width 133 height 18
type input "[PERSON_NAME]"
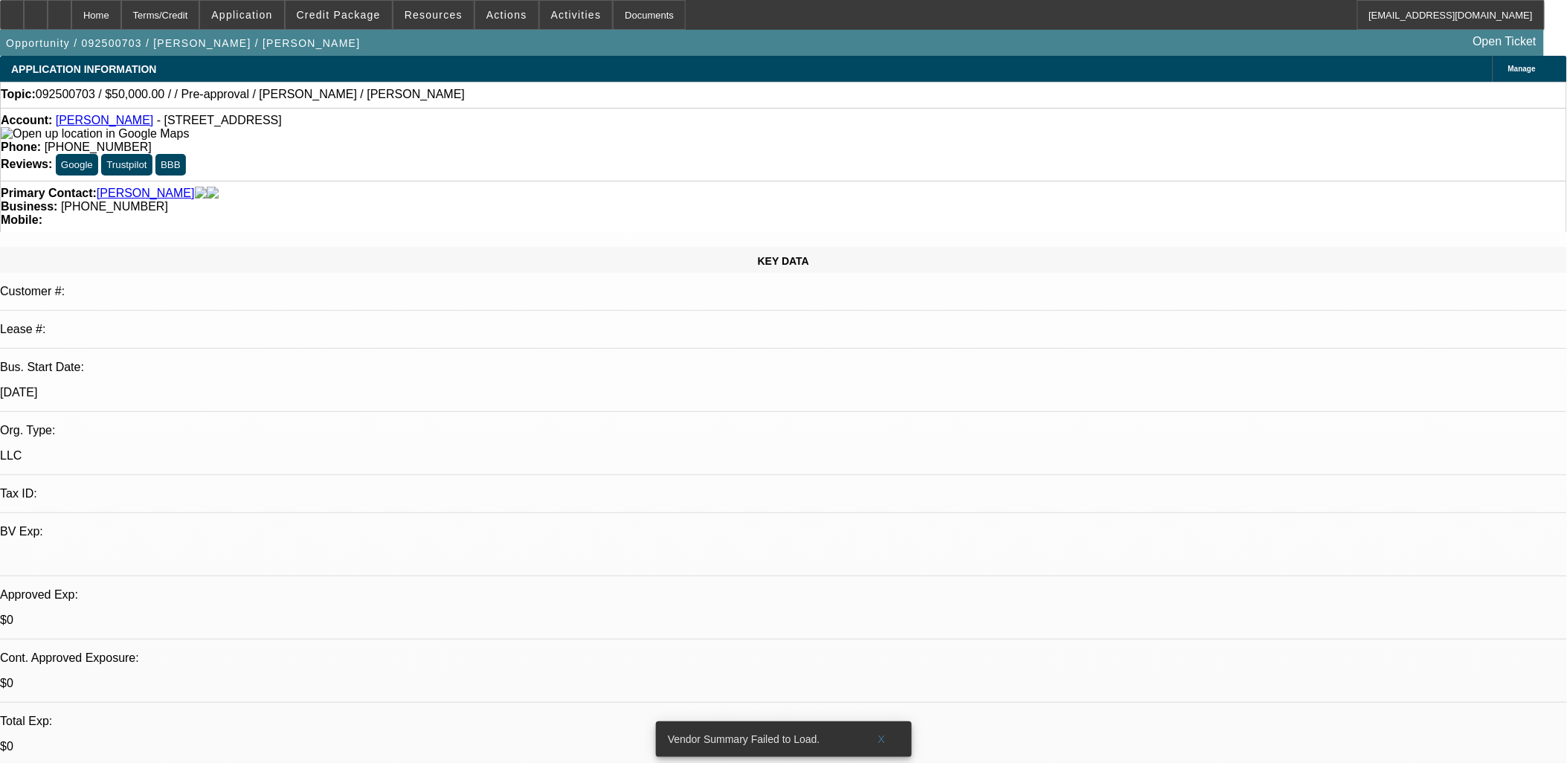
select select "0"
select select "2"
select select "0.1"
select select "4"
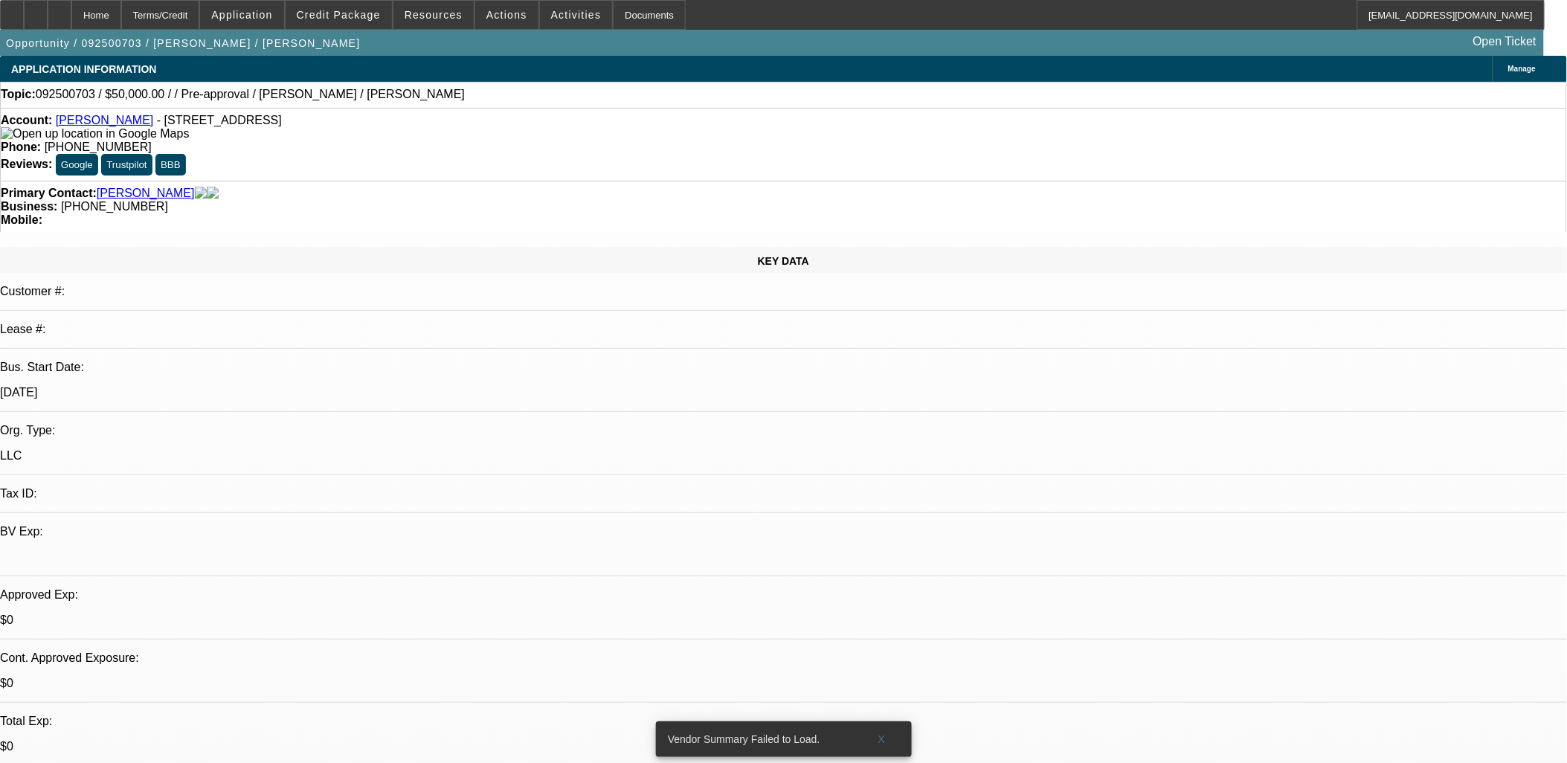
click at [362, 22] on span at bounding box center [339, 15] width 106 height 36
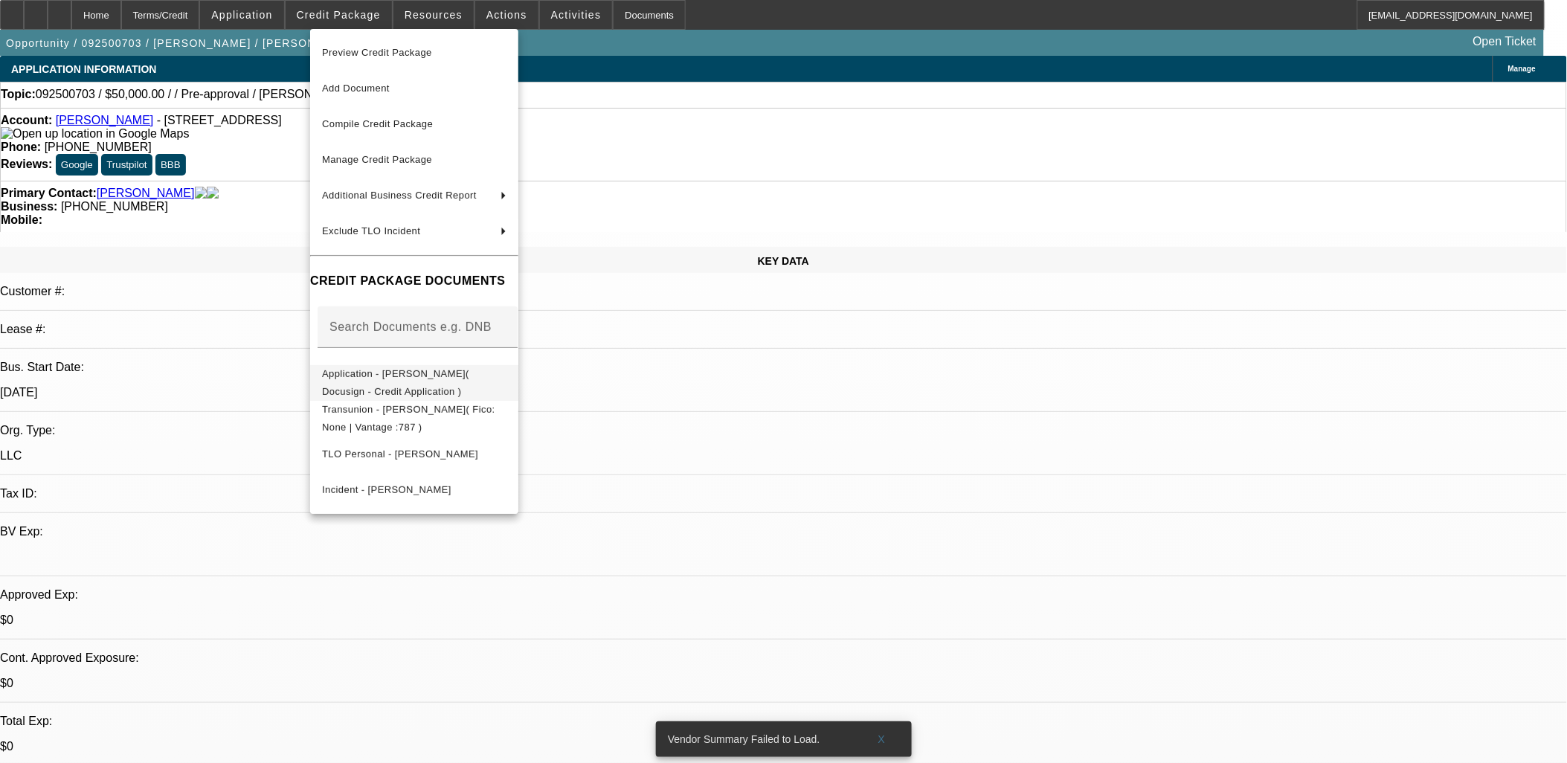
click at [466, 372] on span "Application - [PERSON_NAME]( Docusign - Credit Application )" at bounding box center [395, 381] width 147 height 29
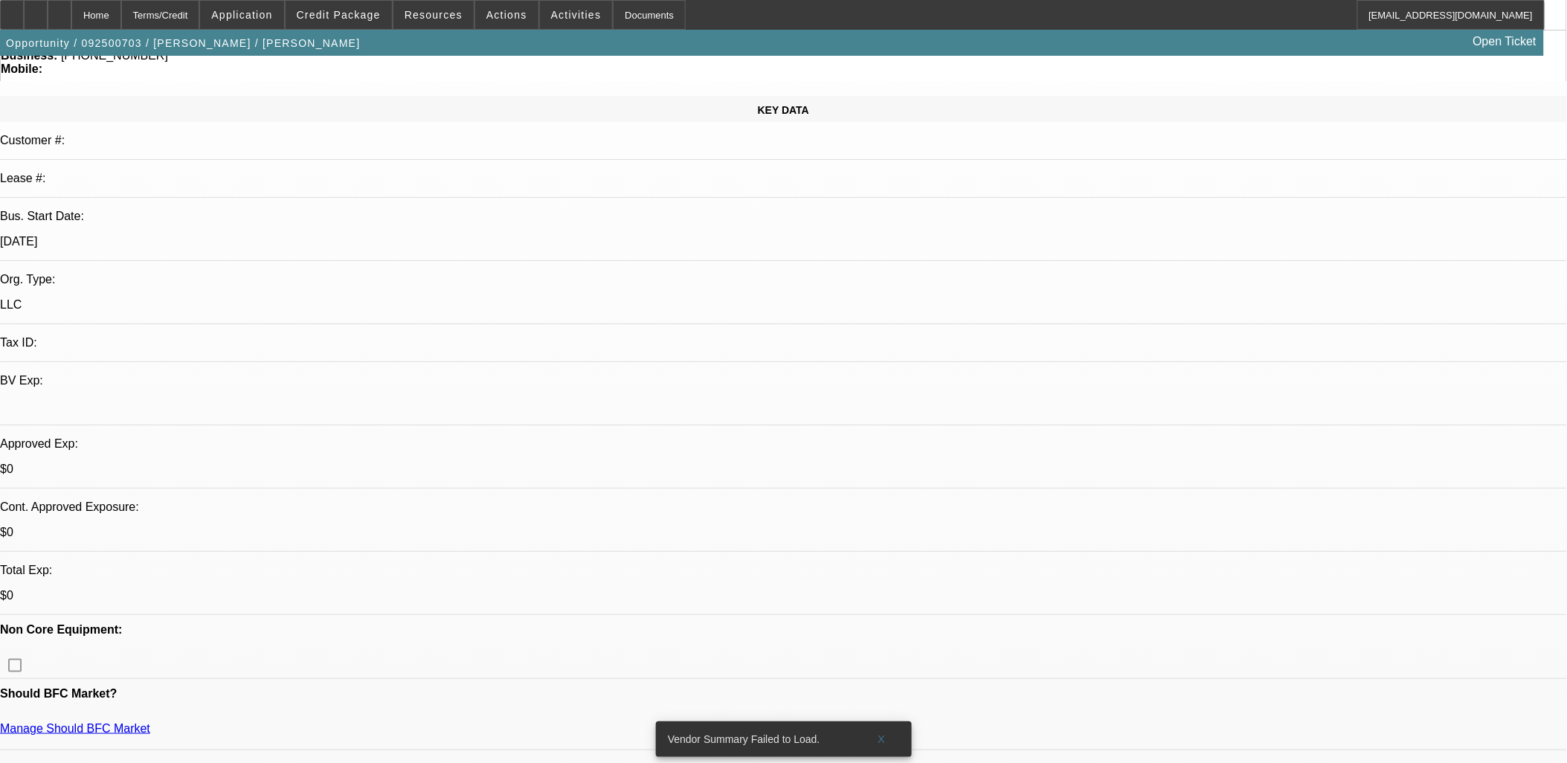
scroll to position [248, 0]
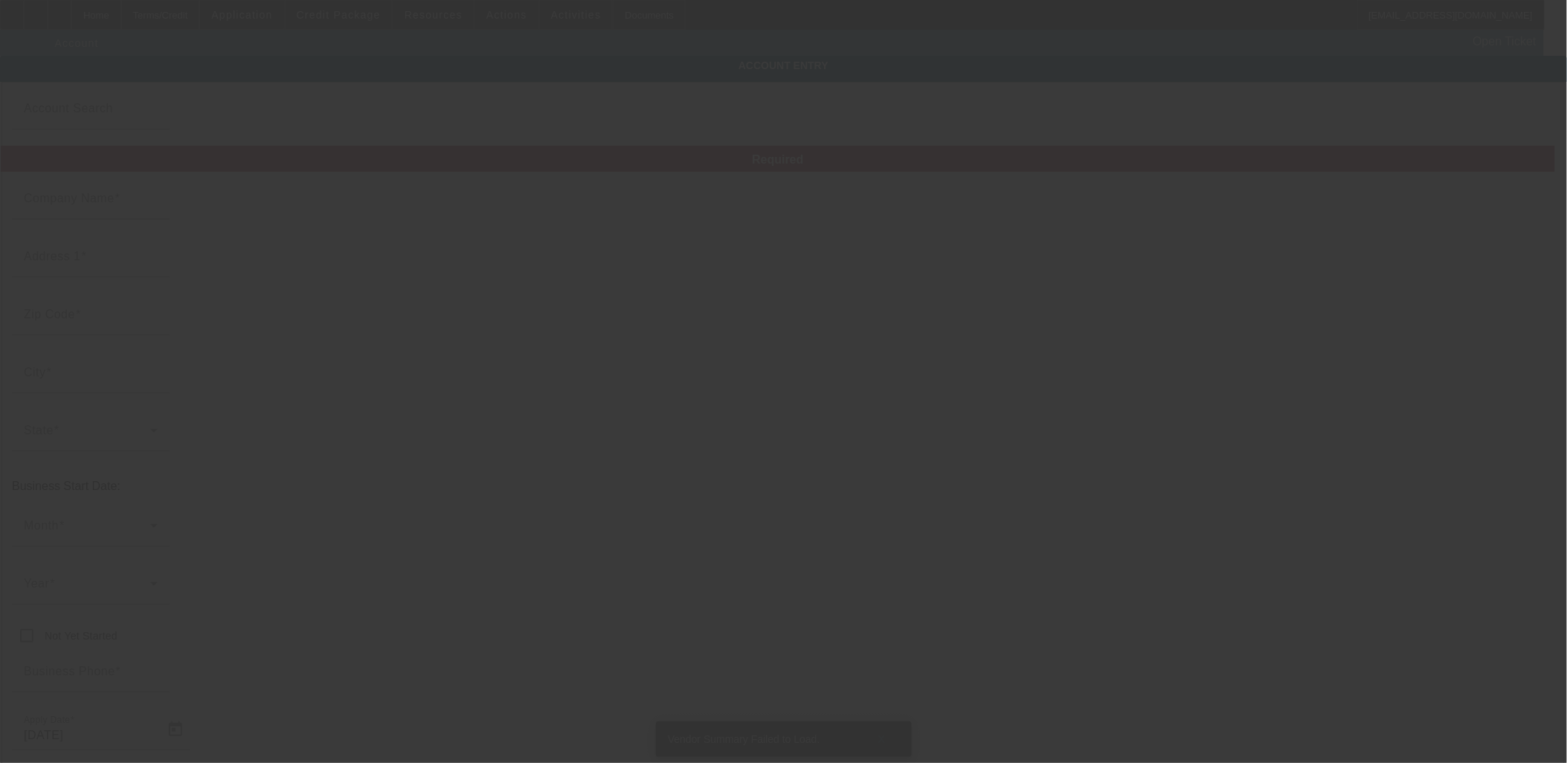
type input "Shane Drapper"
type input "1512 Tellico Ave"
type input "37129"
type input "Murfreesboro"
type input "[PHONE_NUMBER]"
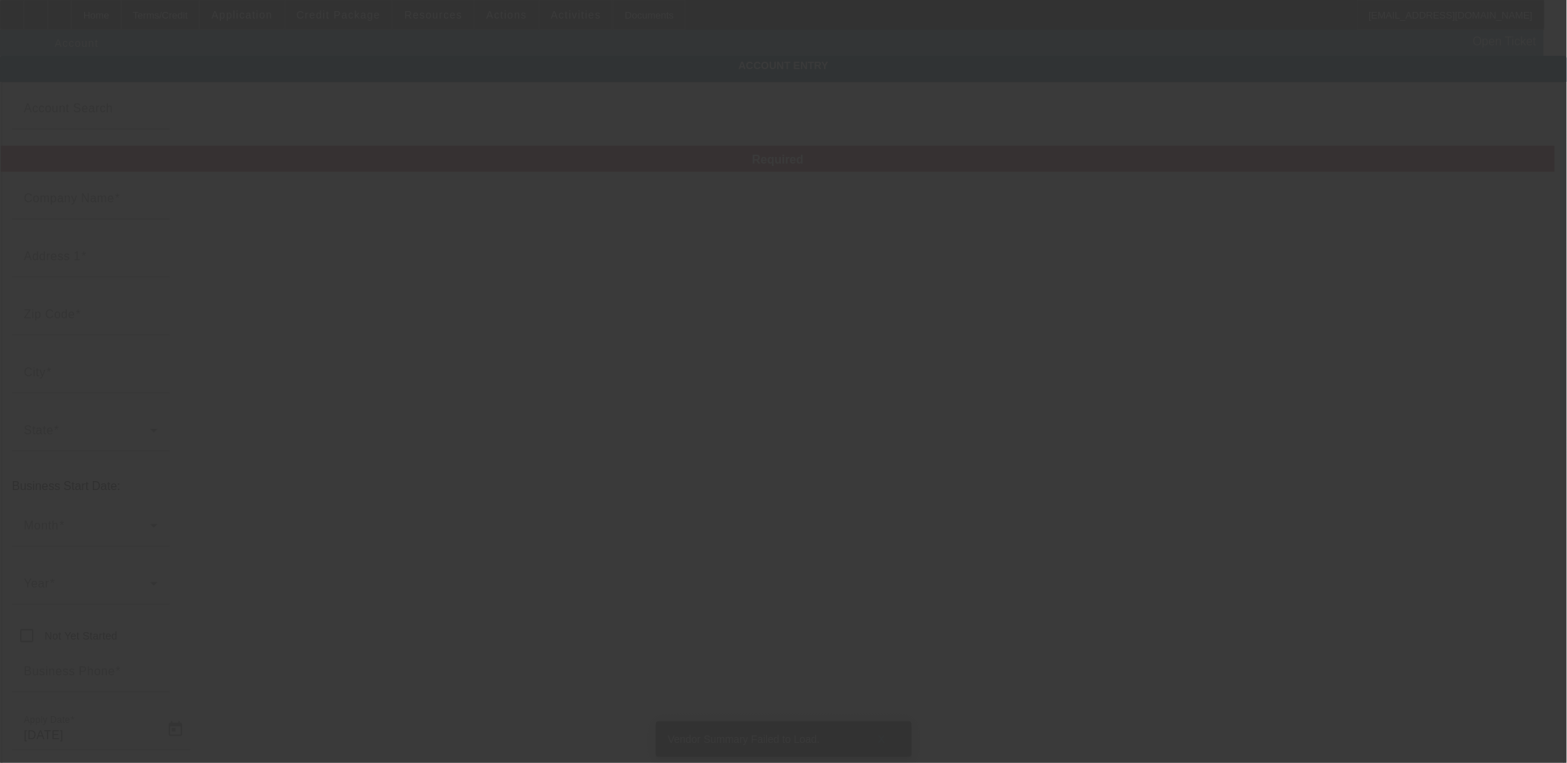
type input "Rutherford"
type input "9/30/2025"
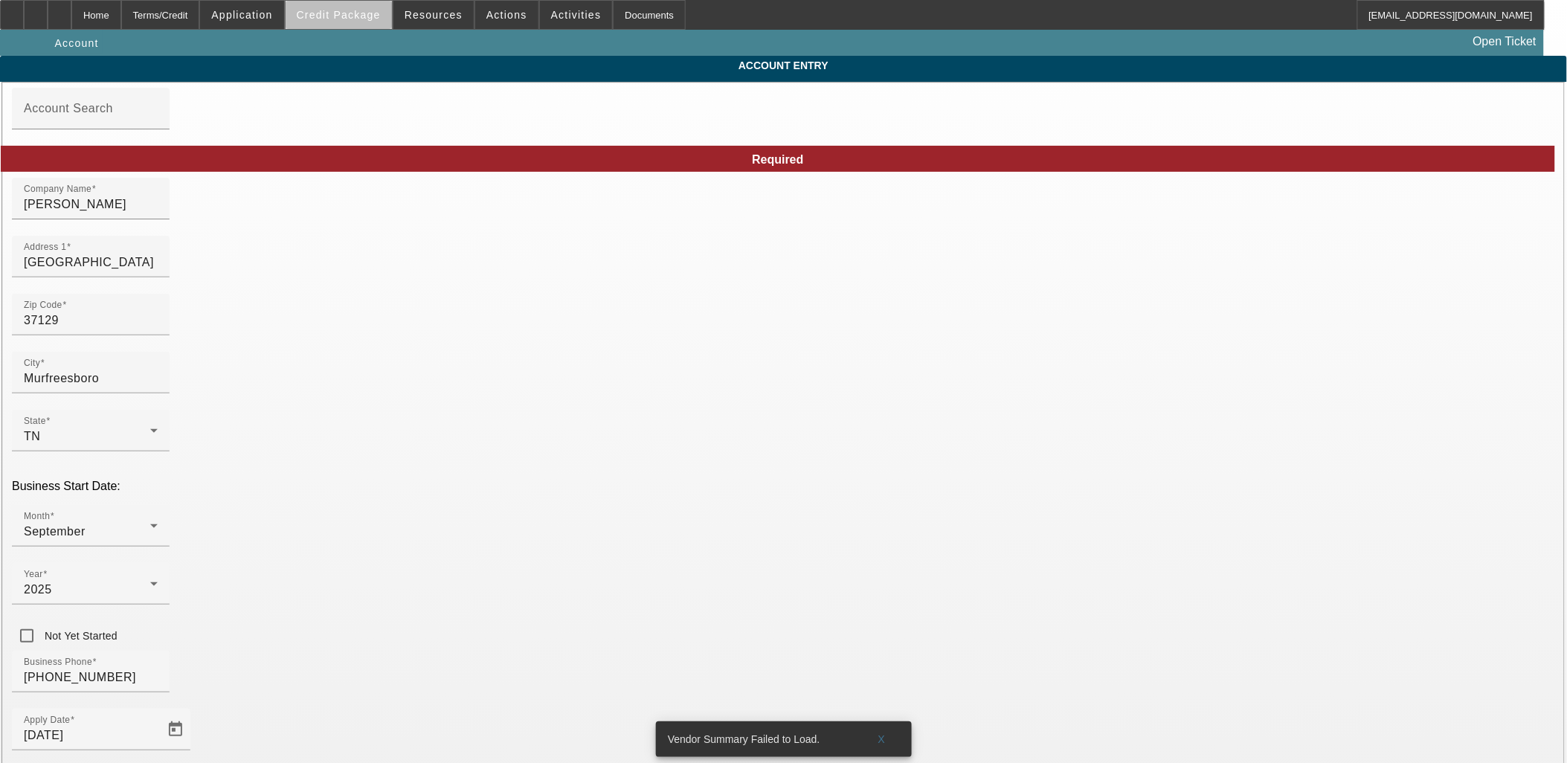
click at [381, 25] on span at bounding box center [339, 15] width 106 height 36
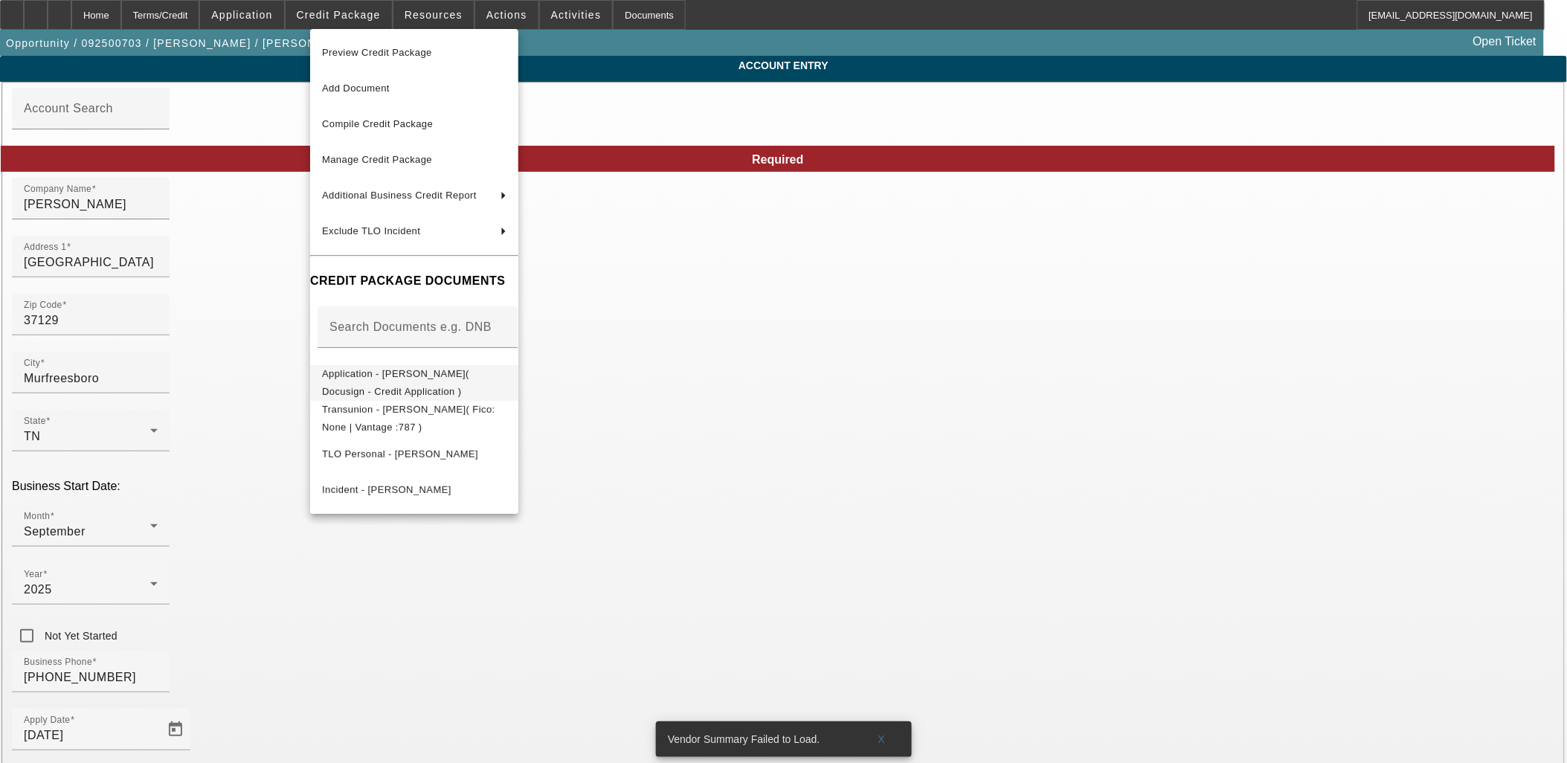
click at [466, 367] on span "Application - Shane Drapper( Docusign - Credit Application )" at bounding box center [414, 382] width 184 height 36
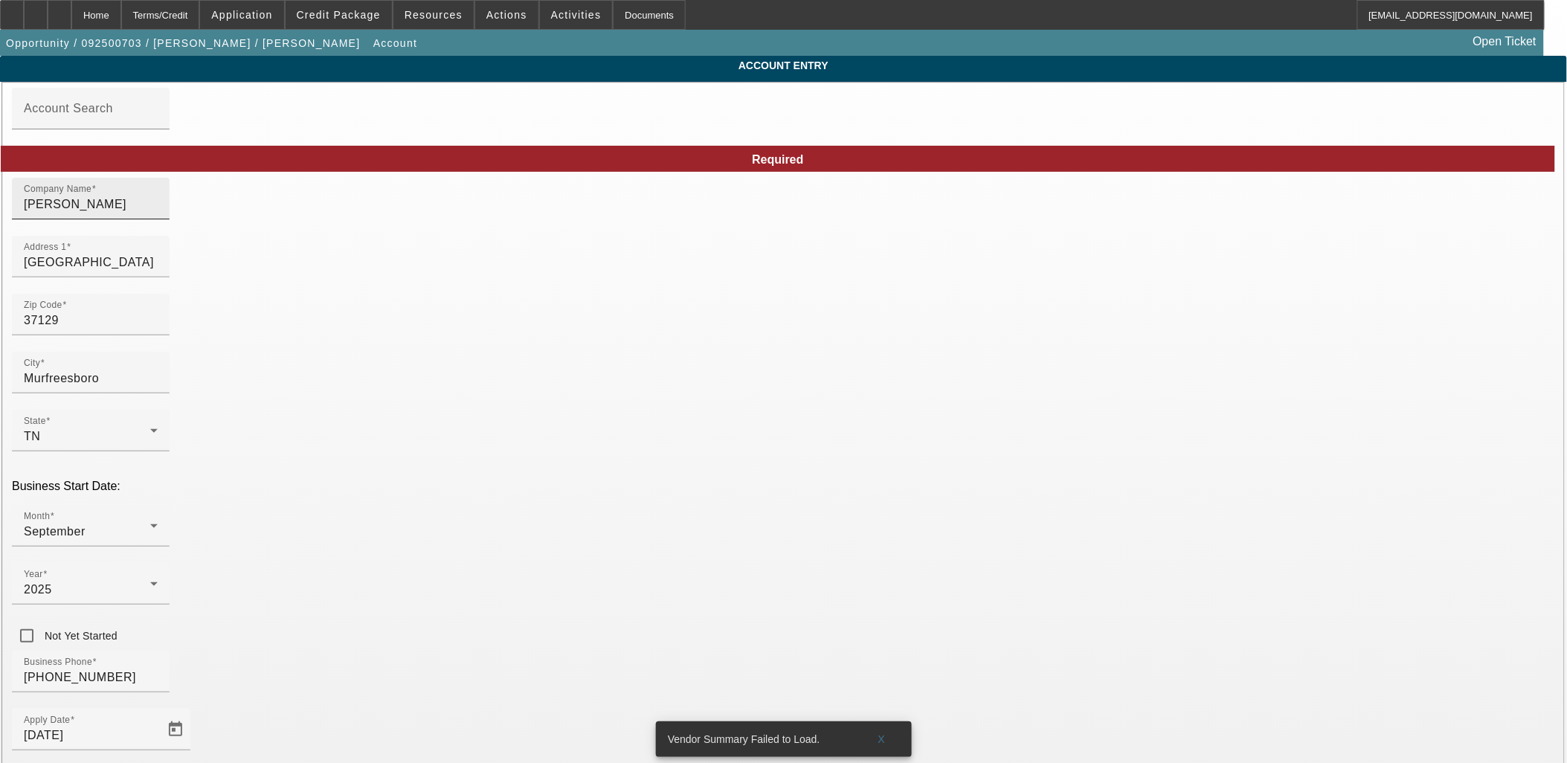
click at [158, 213] on input "Shane Drapper" at bounding box center [91, 205] width 134 height 18
type input "[PERSON_NAME]"
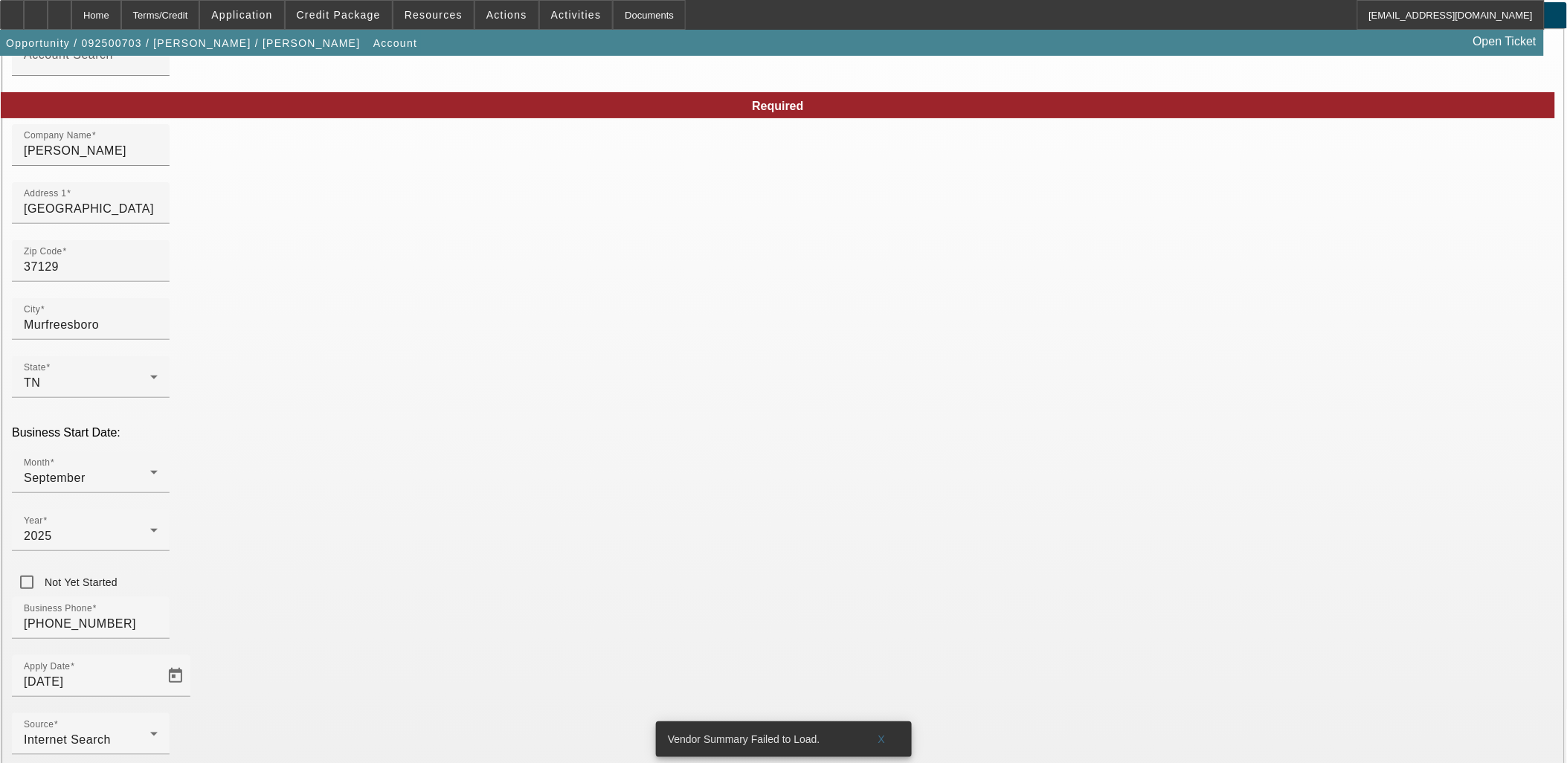
scroll to position [109, 0]
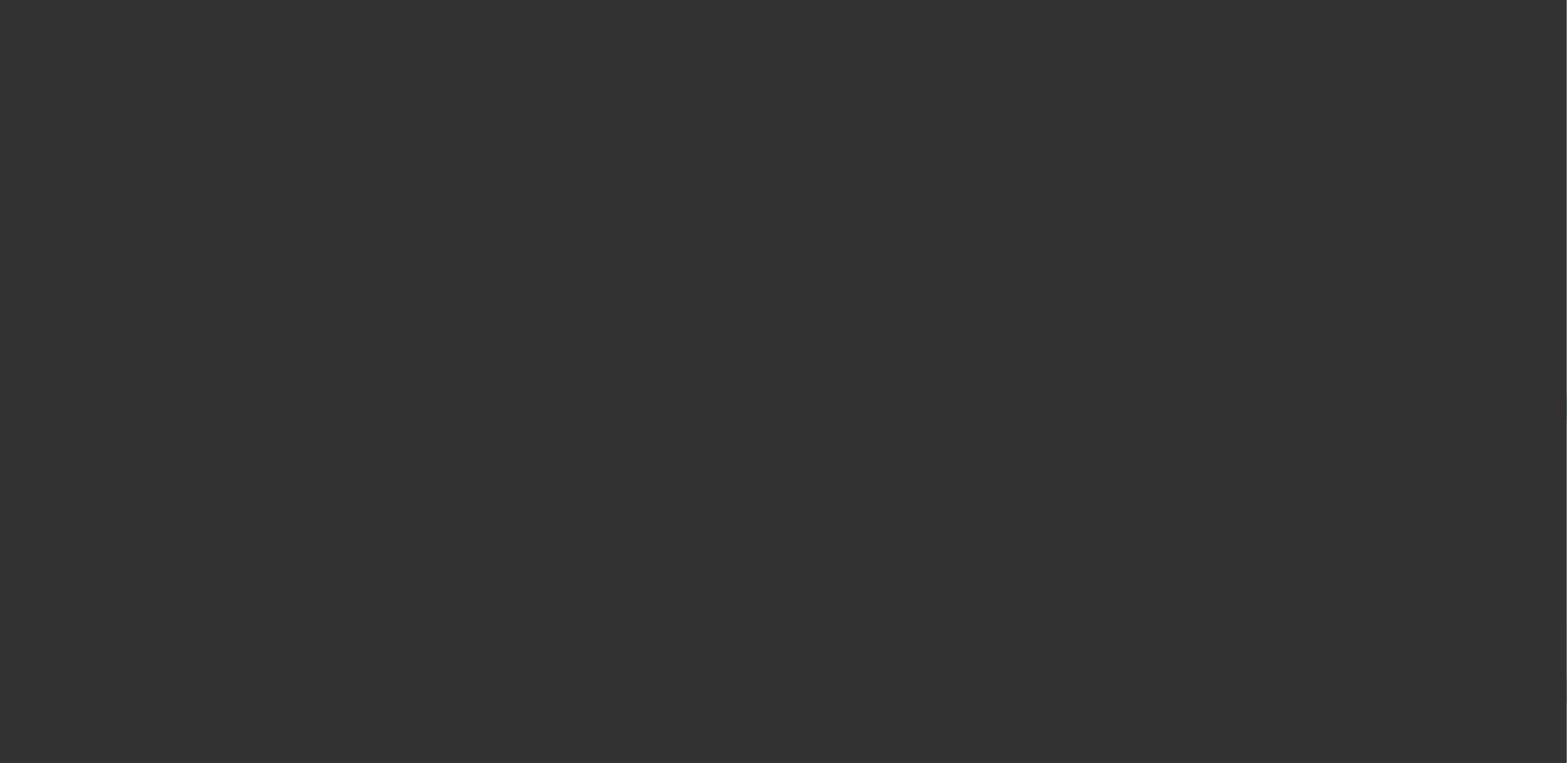
select select "0"
select select "2"
select select "0.1"
select select "4"
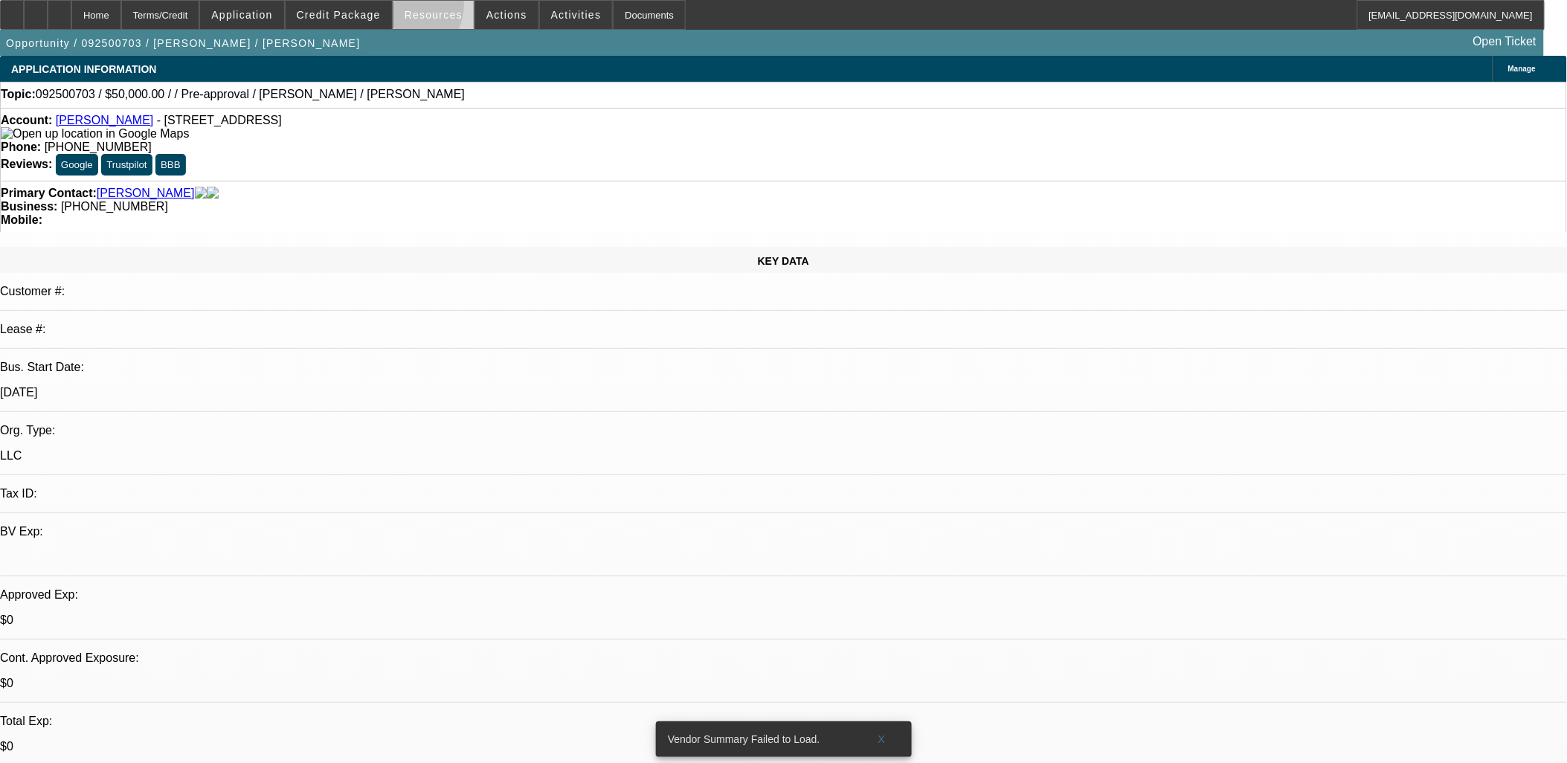
click at [407, 7] on span at bounding box center [433, 15] width 80 height 36
click at [393, 12] on div at bounding box center [783, 381] width 1567 height 763
click at [387, 18] on span at bounding box center [339, 15] width 106 height 36
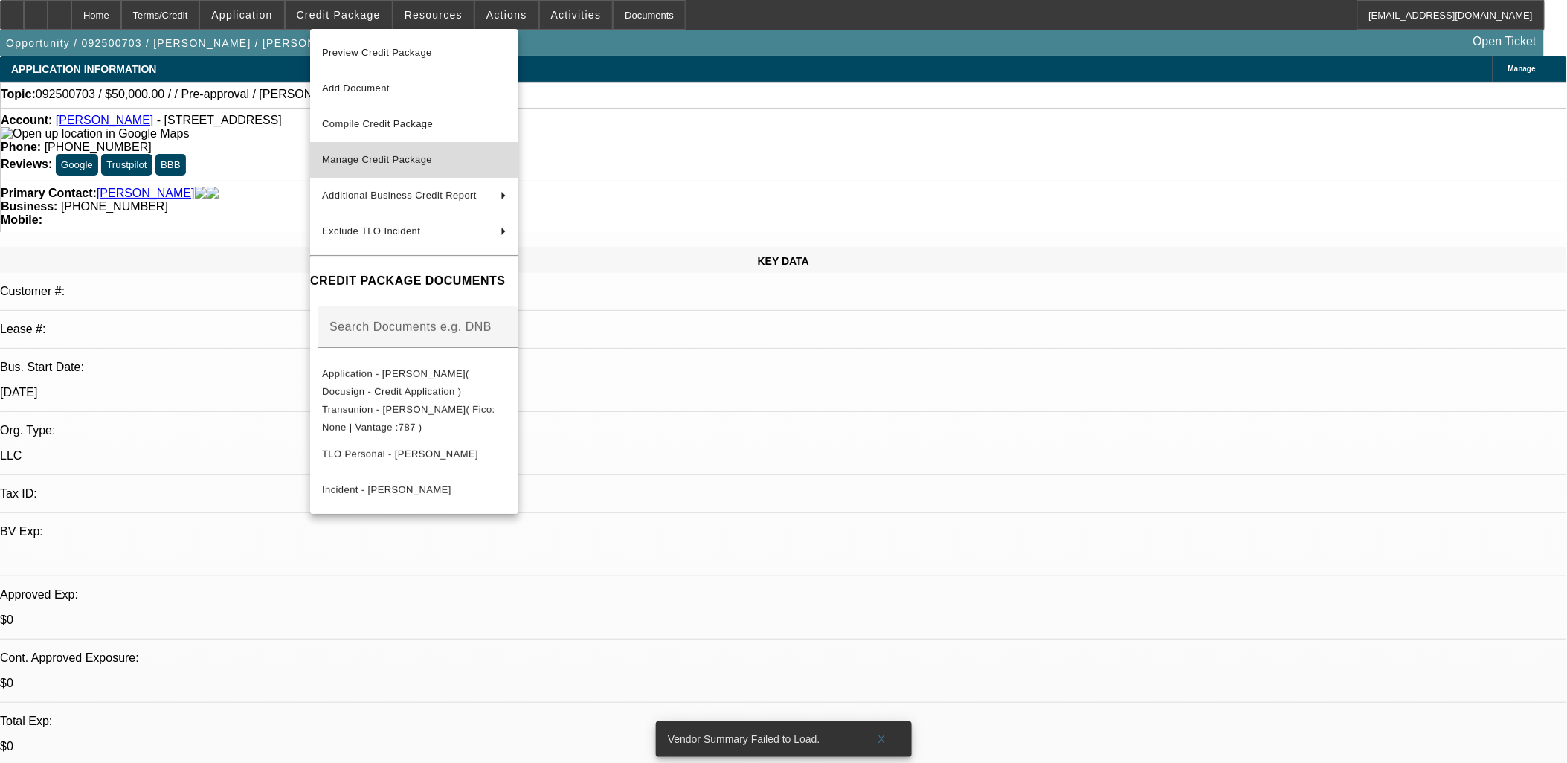
click at [439, 167] on span "Manage Credit Package" at bounding box center [414, 160] width 184 height 18
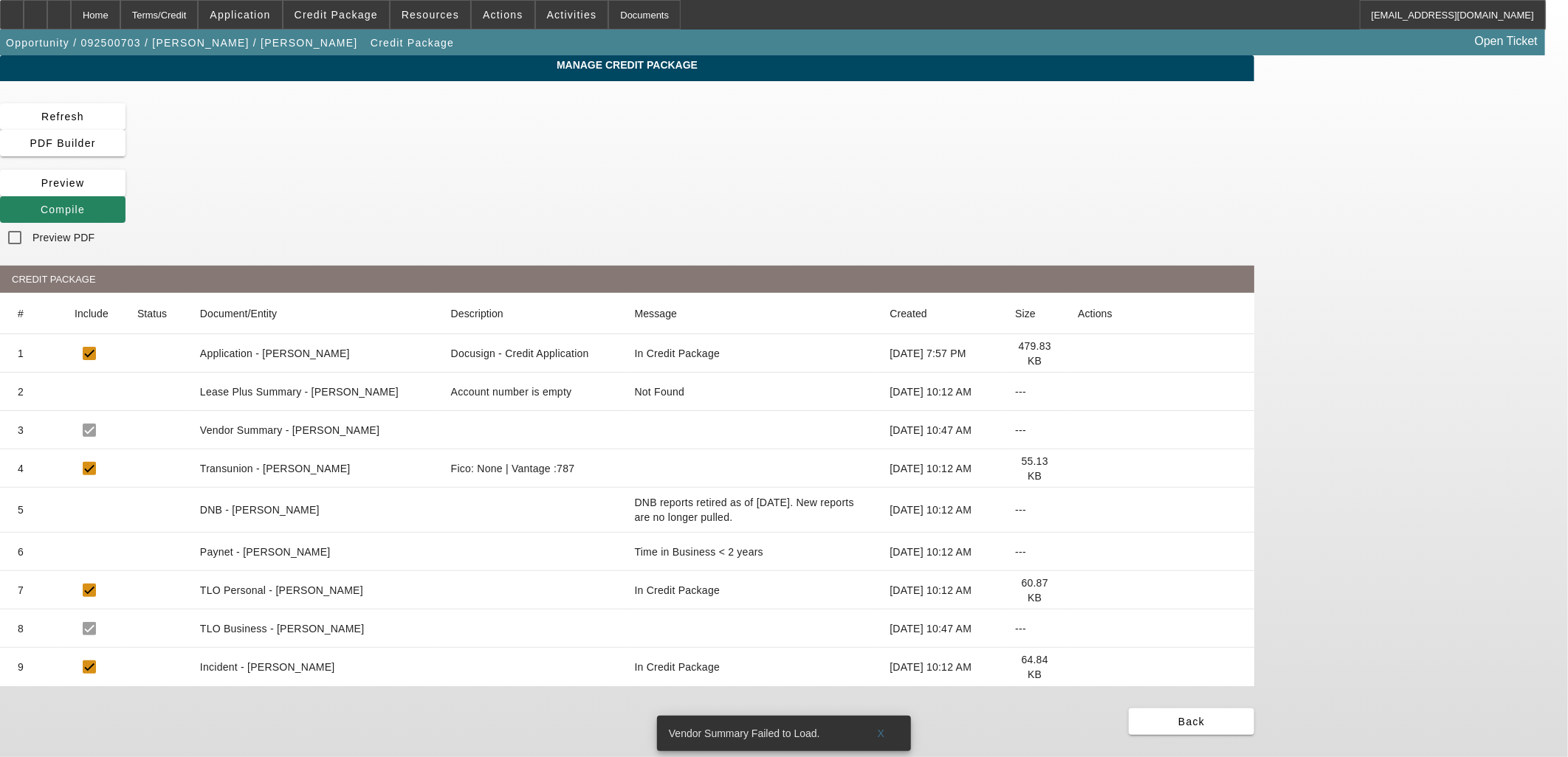
click at [1078, 590] on icon at bounding box center [1078, 590] width 0 height 0
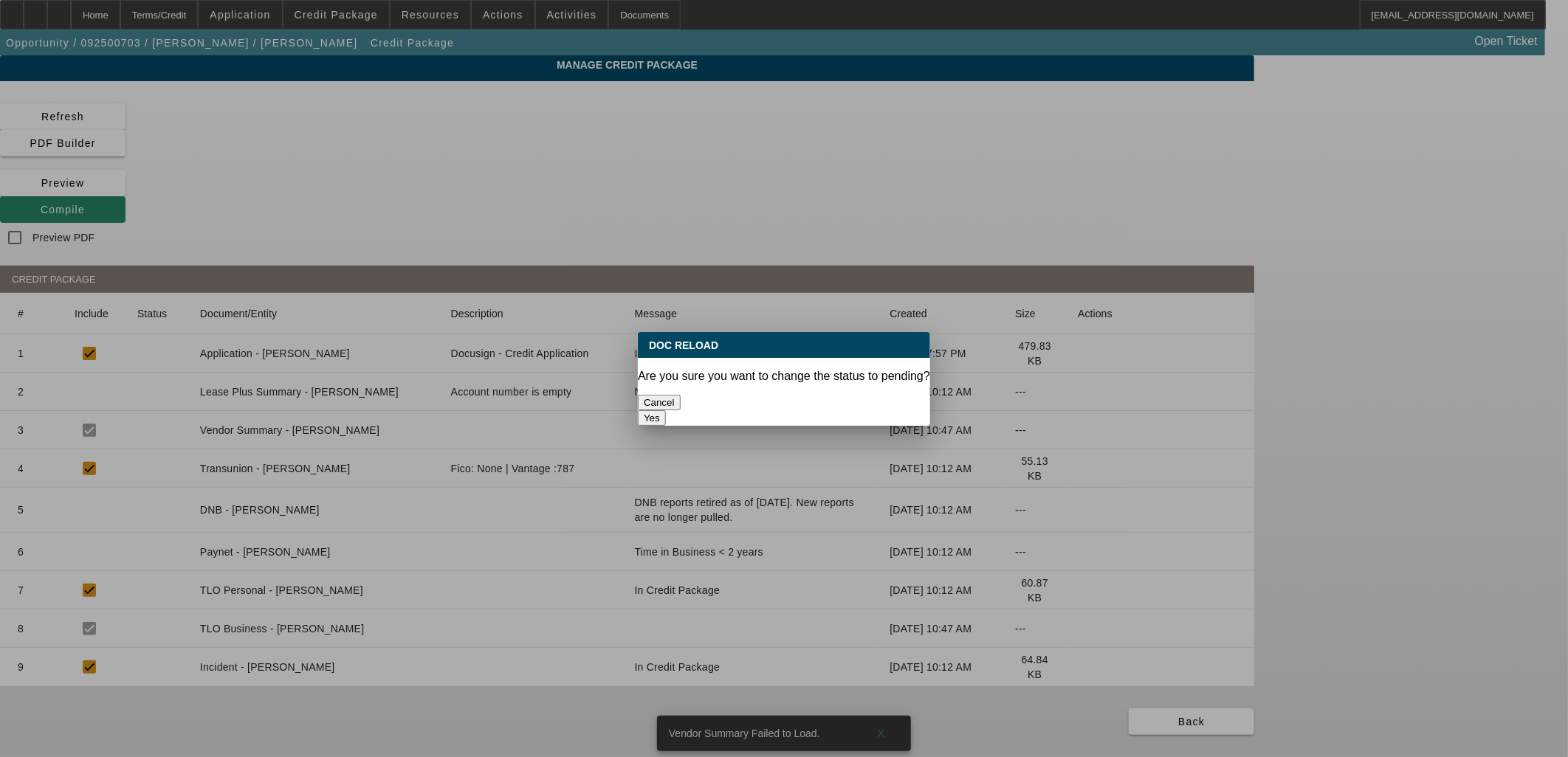
click at [666, 410] on button "Yes" at bounding box center [652, 418] width 28 height 16
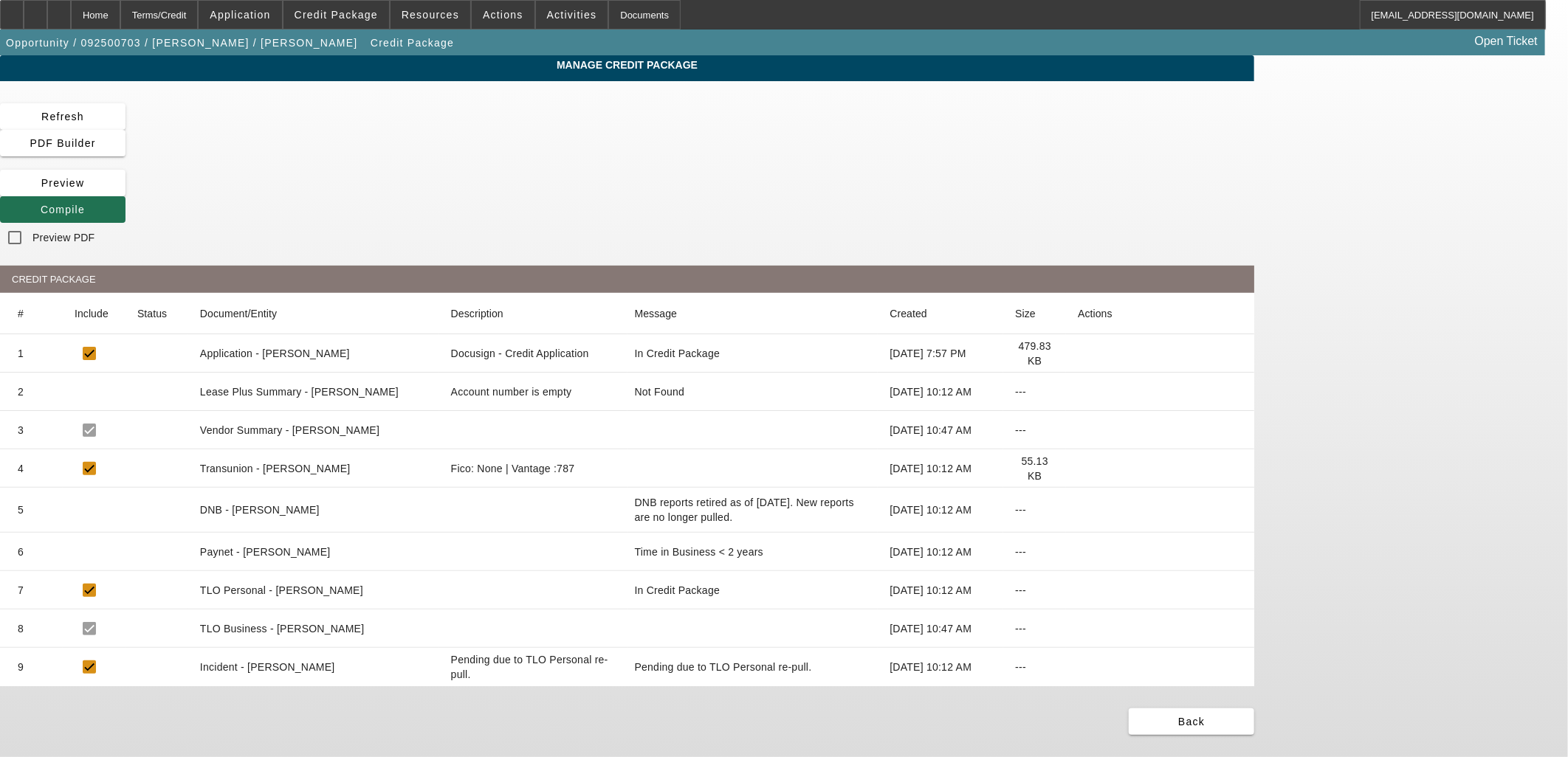
click at [41, 203] on icon at bounding box center [41, 209] width 0 height 12
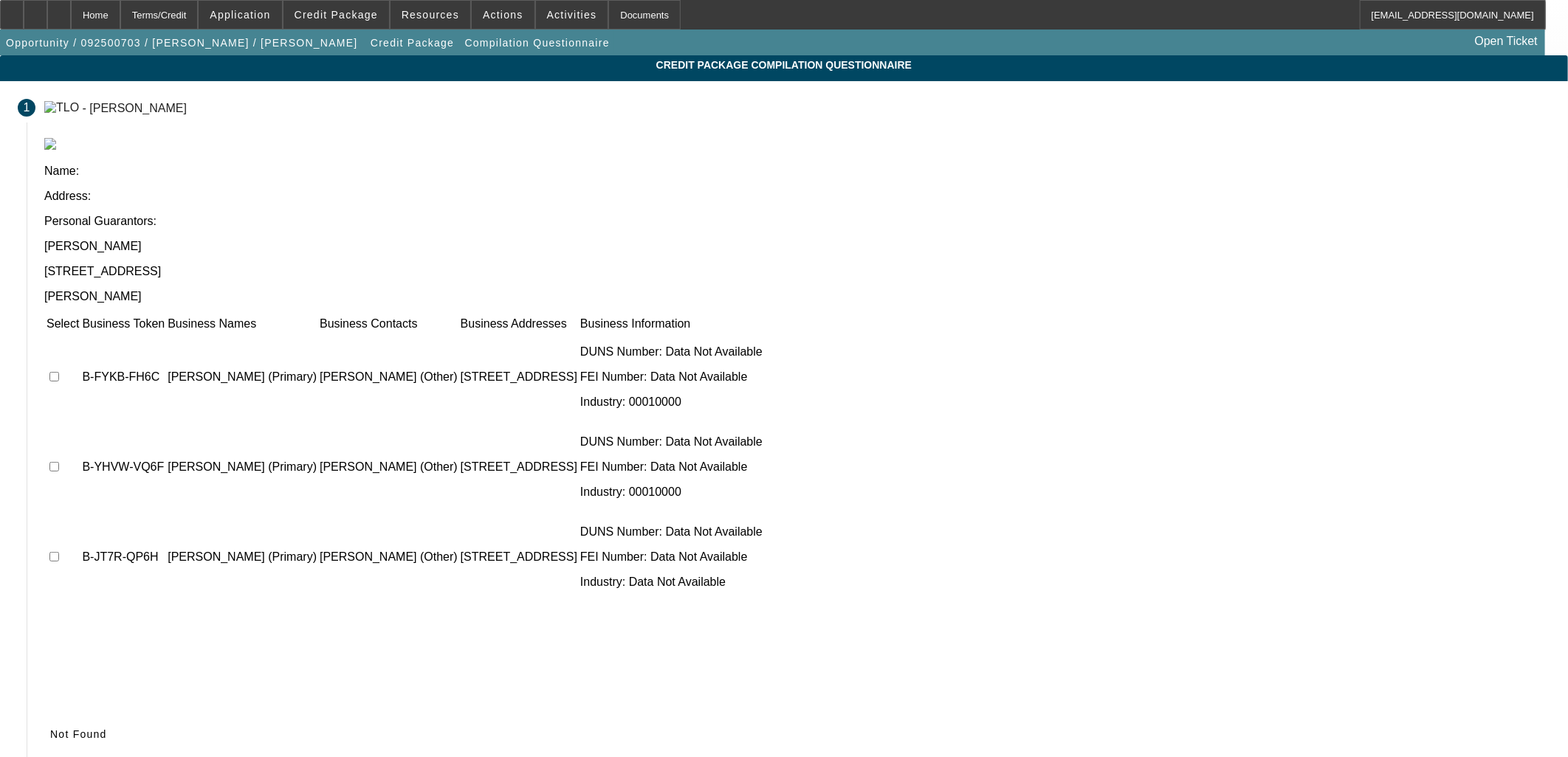
click at [107, 728] on span "Not Found" at bounding box center [78, 734] width 57 height 12
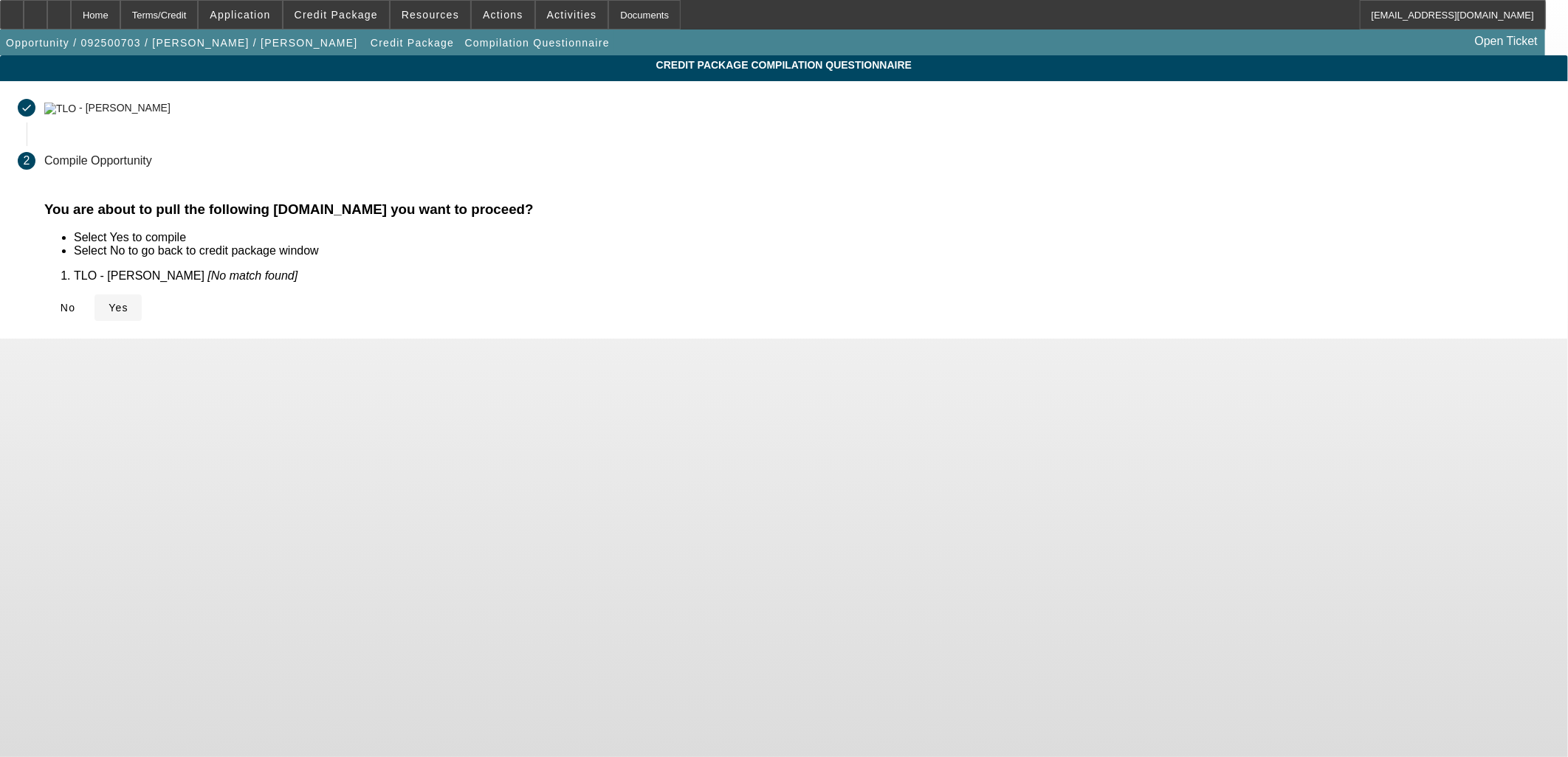
drag, startPoint x: 507, startPoint y: 313, endPoint x: 472, endPoint y: 307, distance: 35.5
click at [503, 313] on div "No Yes" at bounding box center [797, 308] width 1505 height 27
drag, startPoint x: 472, startPoint y: 307, endPoint x: 822, endPoint y: 643, distance: 485.2
click at [128, 307] on span "Yes" at bounding box center [118, 308] width 20 height 12
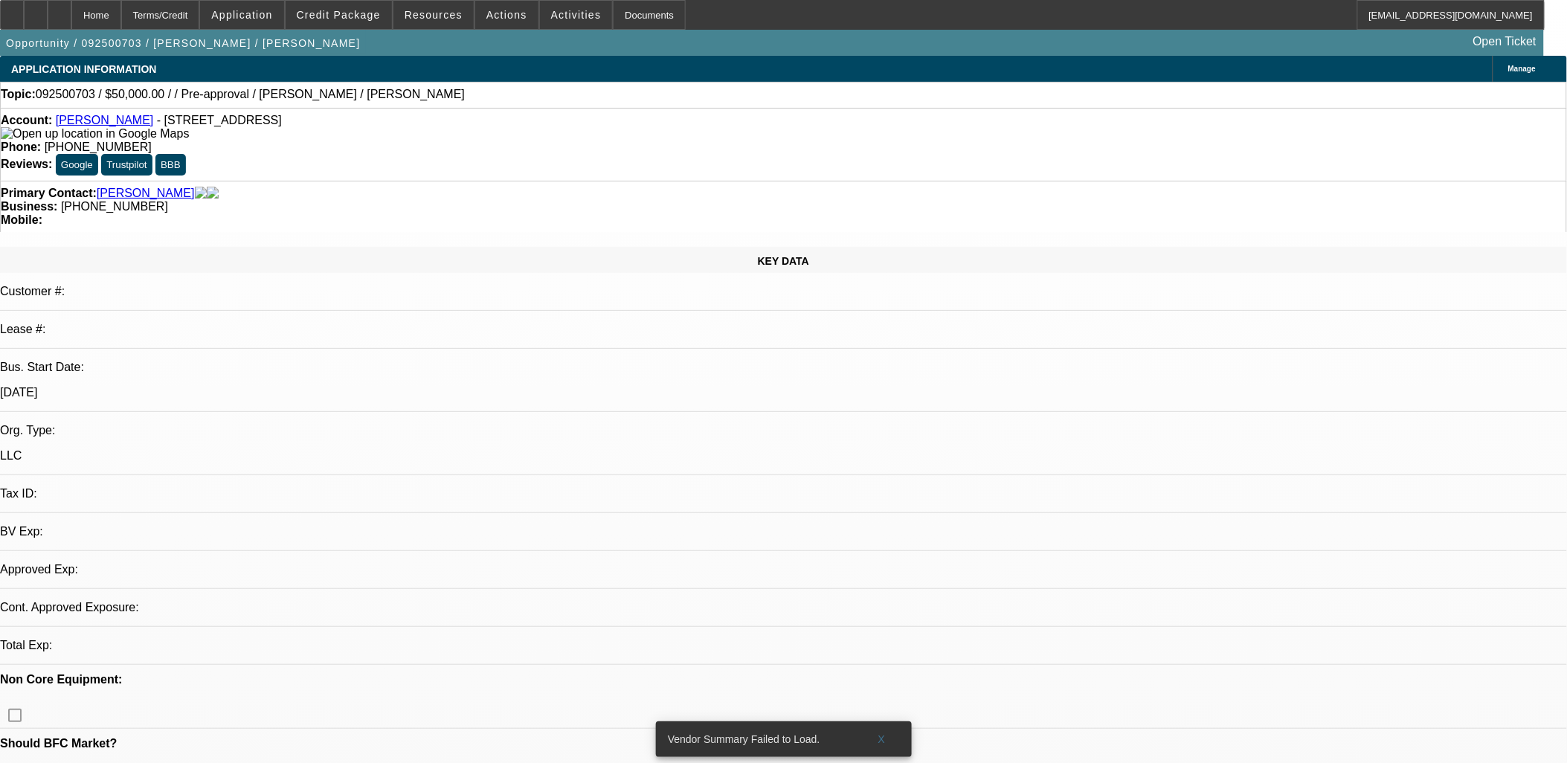
select select "0"
select select "2"
select select "0.1"
select select "4"
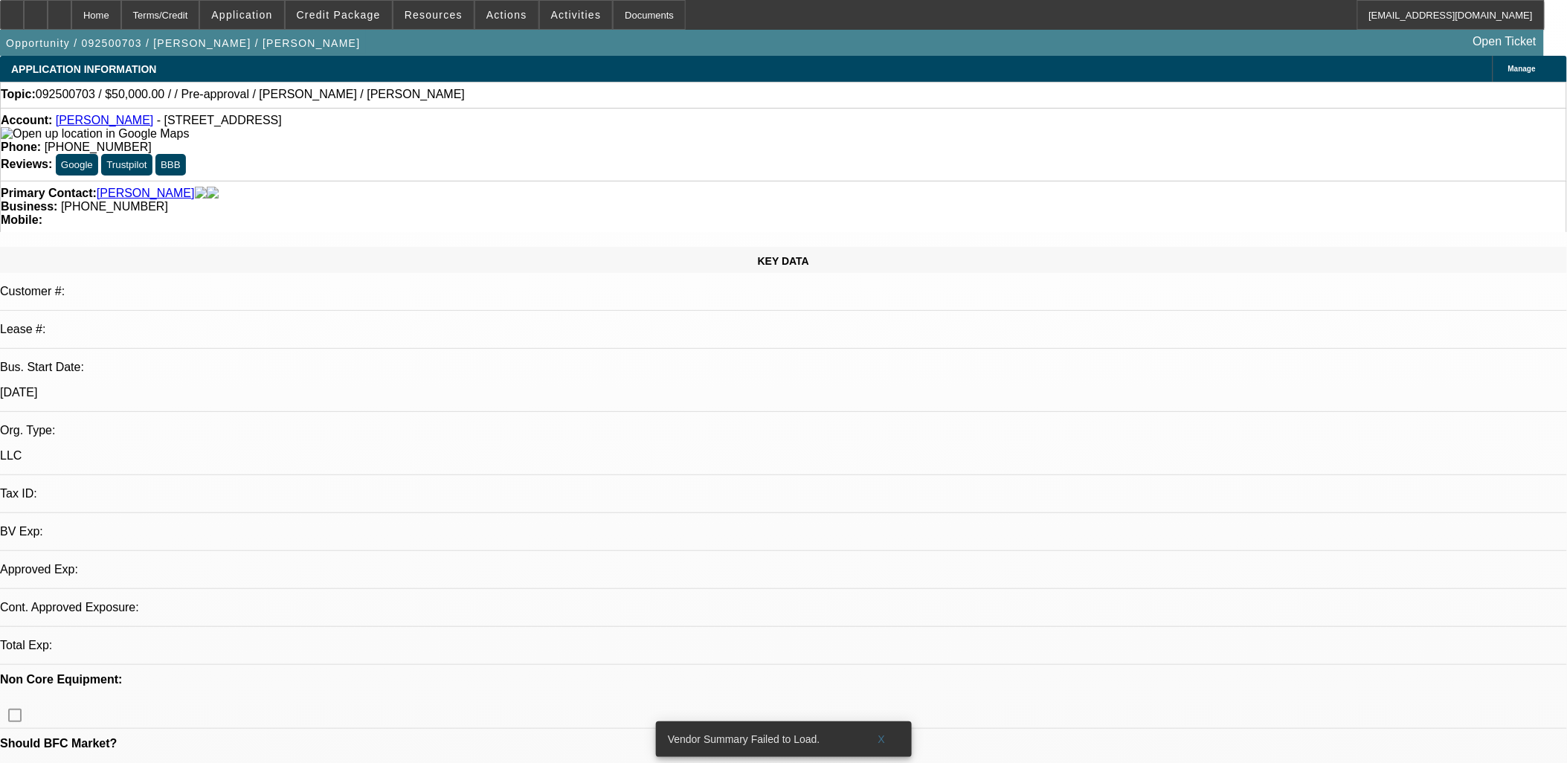
select select "0"
select select "2"
select select "0.1"
select select "1"
select select "2"
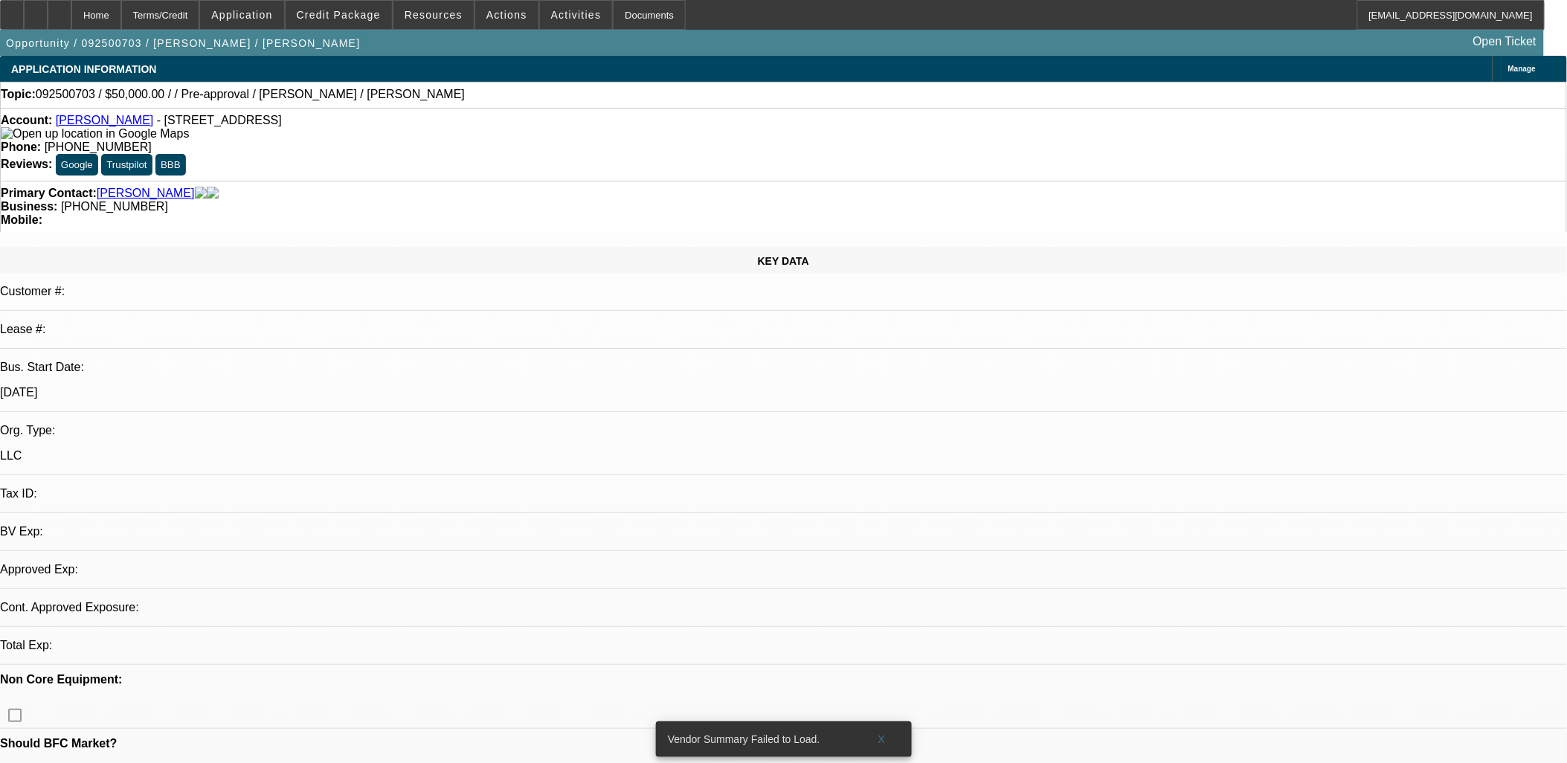
select select "4"
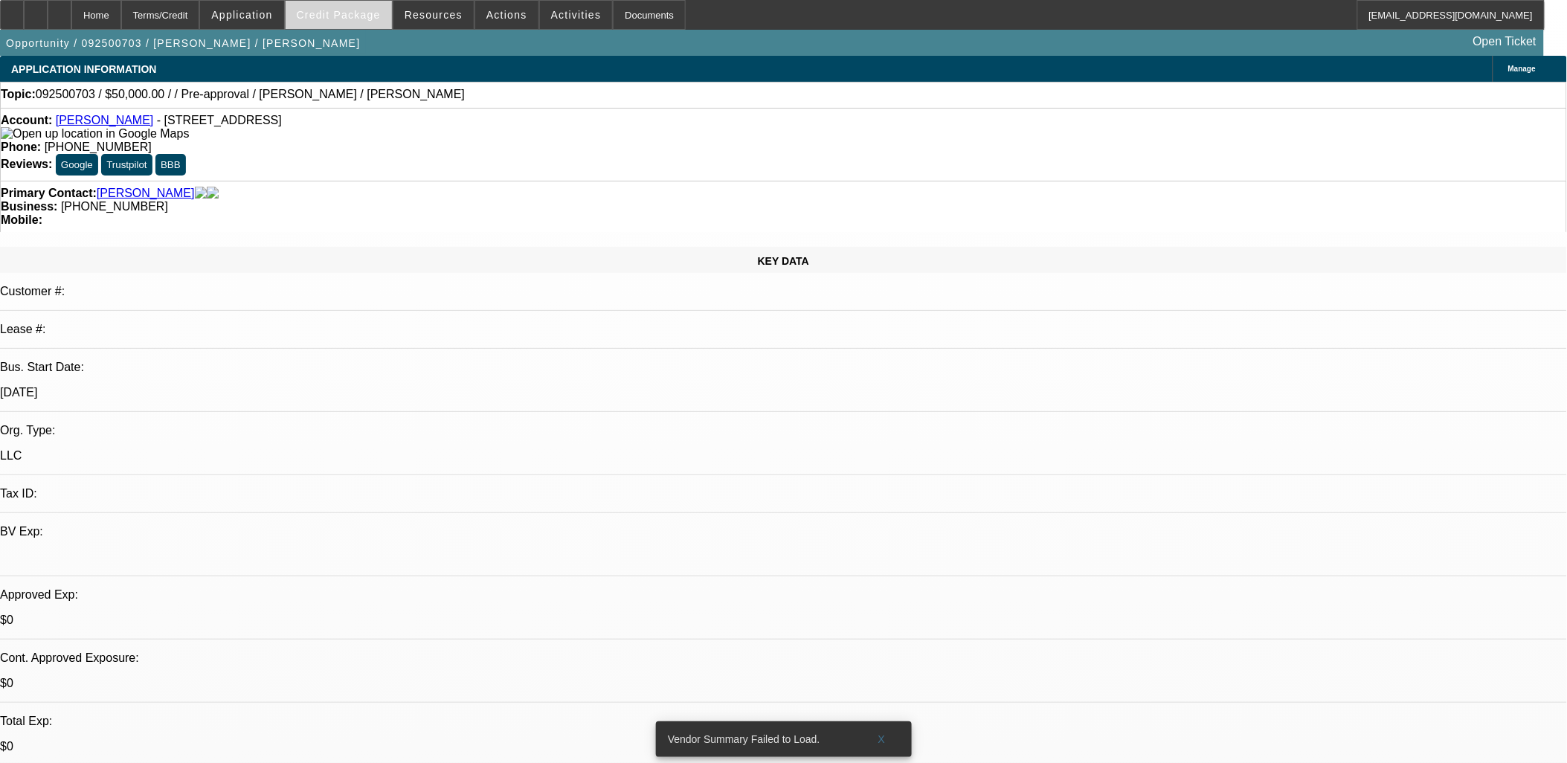
click at [372, 3] on span at bounding box center [339, 15] width 106 height 36
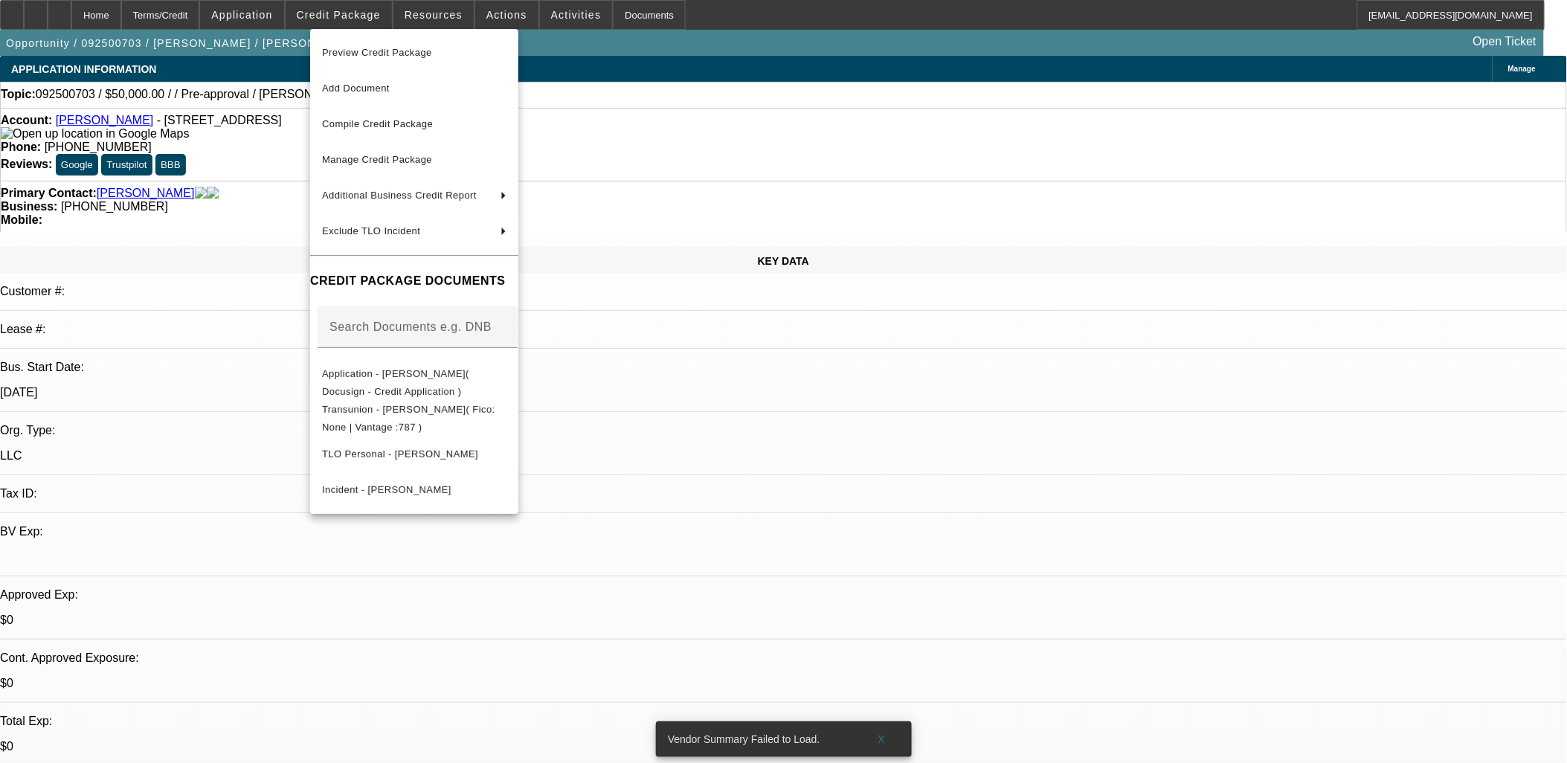
click at [724, 404] on div at bounding box center [783, 381] width 1567 height 763
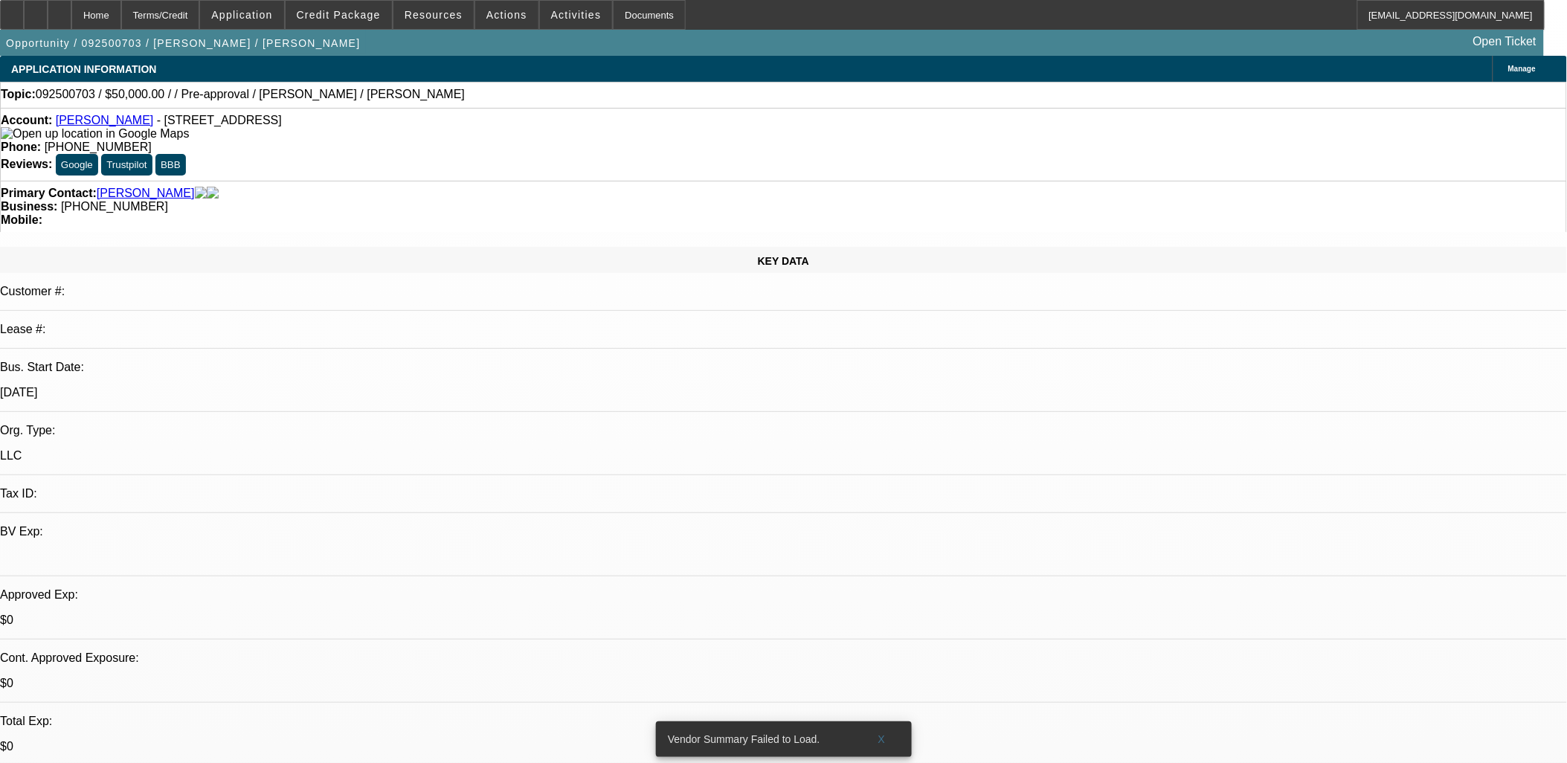
drag, startPoint x: 1062, startPoint y: 410, endPoint x: 60, endPoint y: 152, distance: 1034.5
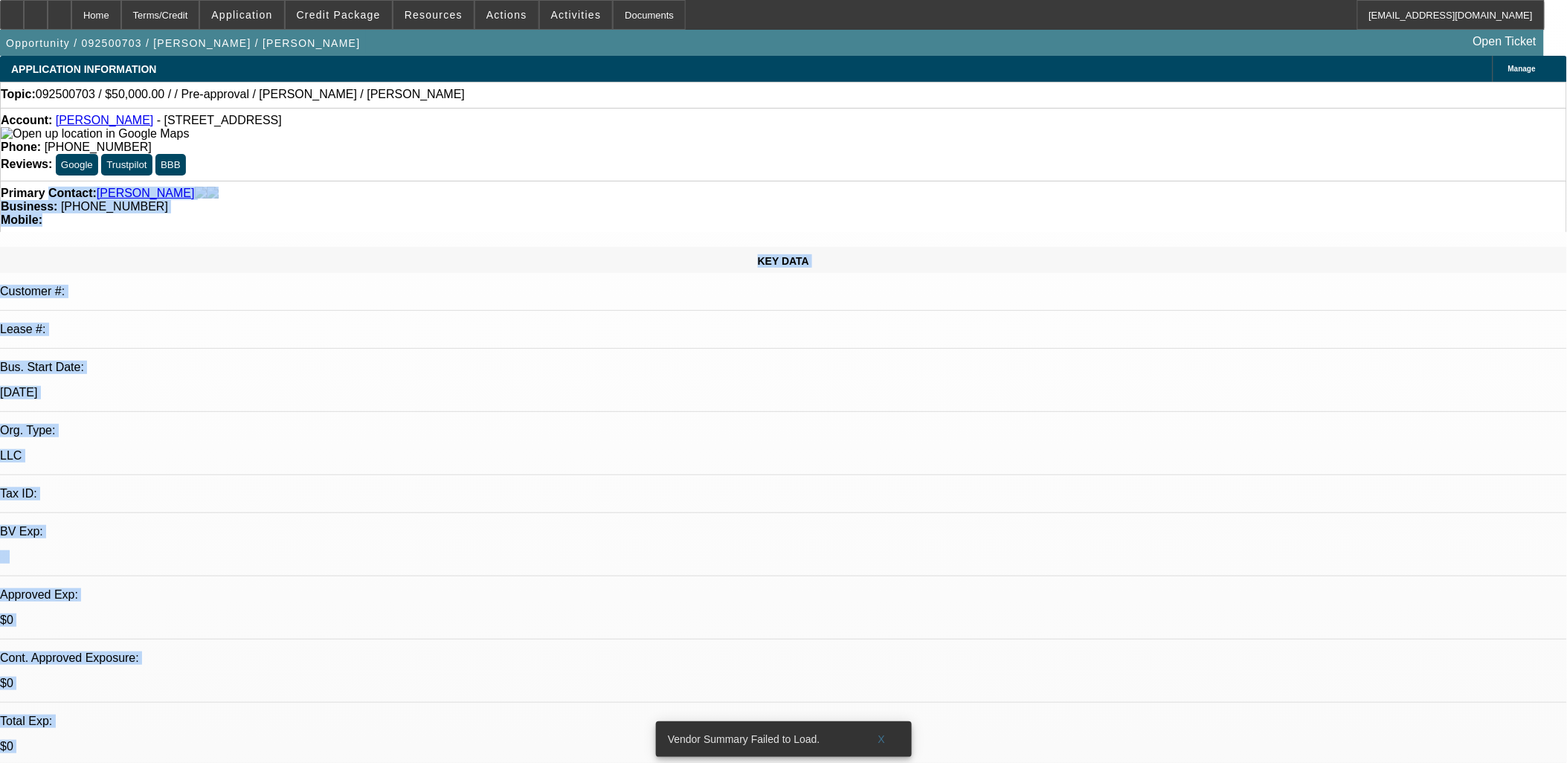
drag, startPoint x: 60, startPoint y: 152, endPoint x: 88, endPoint y: 216, distance: 69.6
click at [88, 247] on div "KEY DATA" at bounding box center [783, 260] width 1567 height 26
click at [259, 285] on div "Customer #:" at bounding box center [783, 298] width 1567 height 26
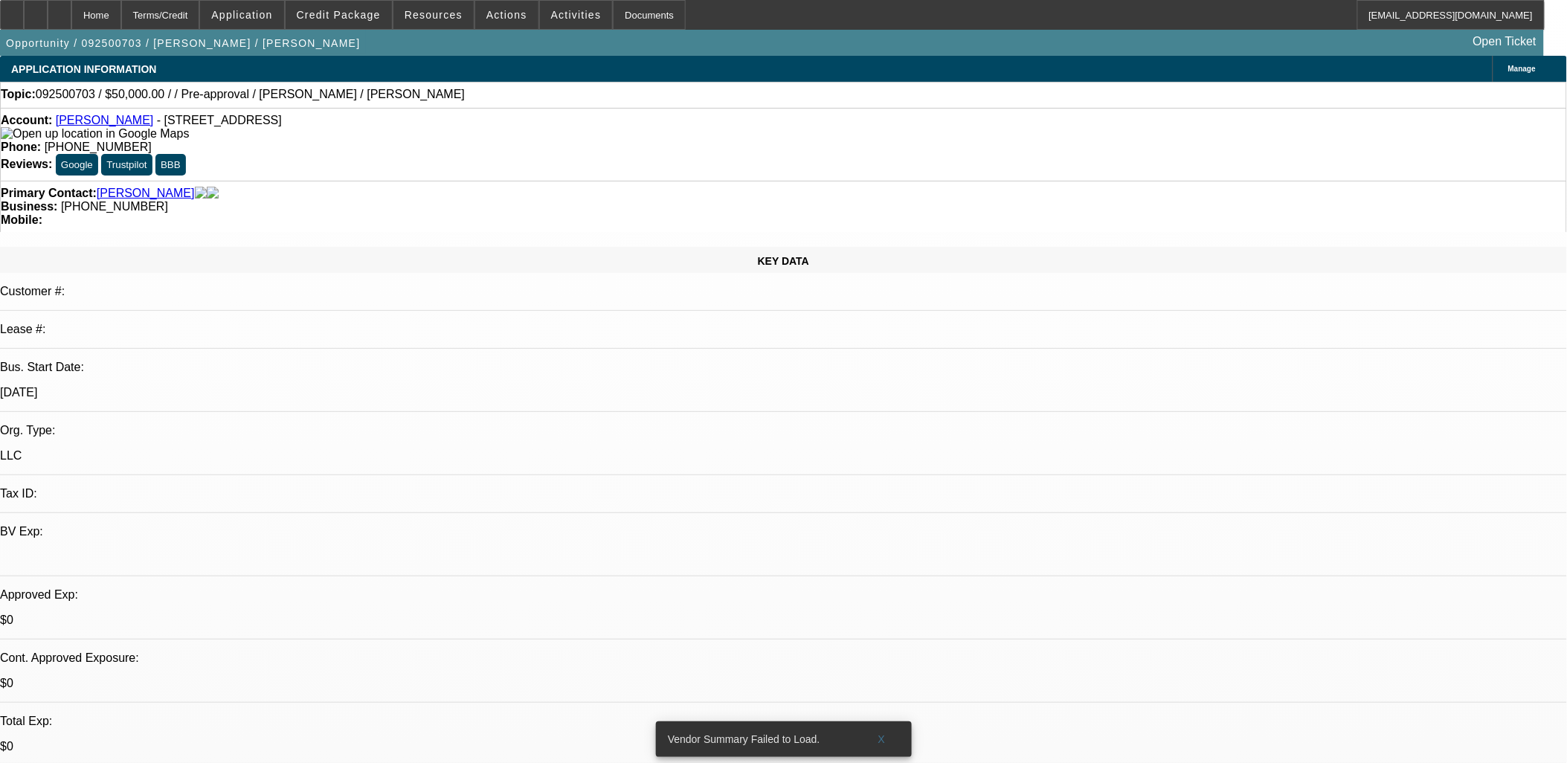
click at [260, 348] on div at bounding box center [783, 348] width 1567 height 0
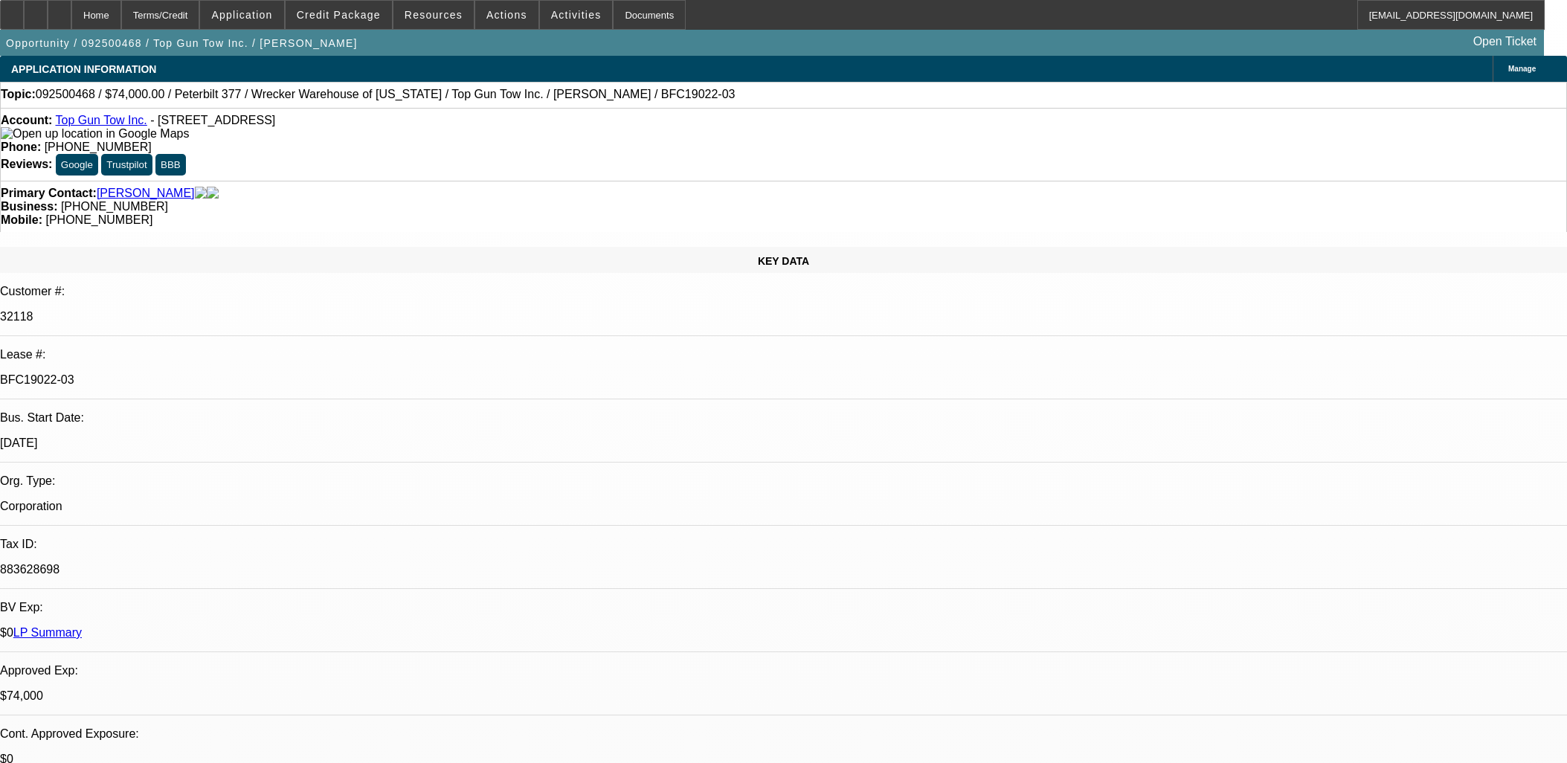
select select "0"
select select "2"
select select "0.1"
select select "4"
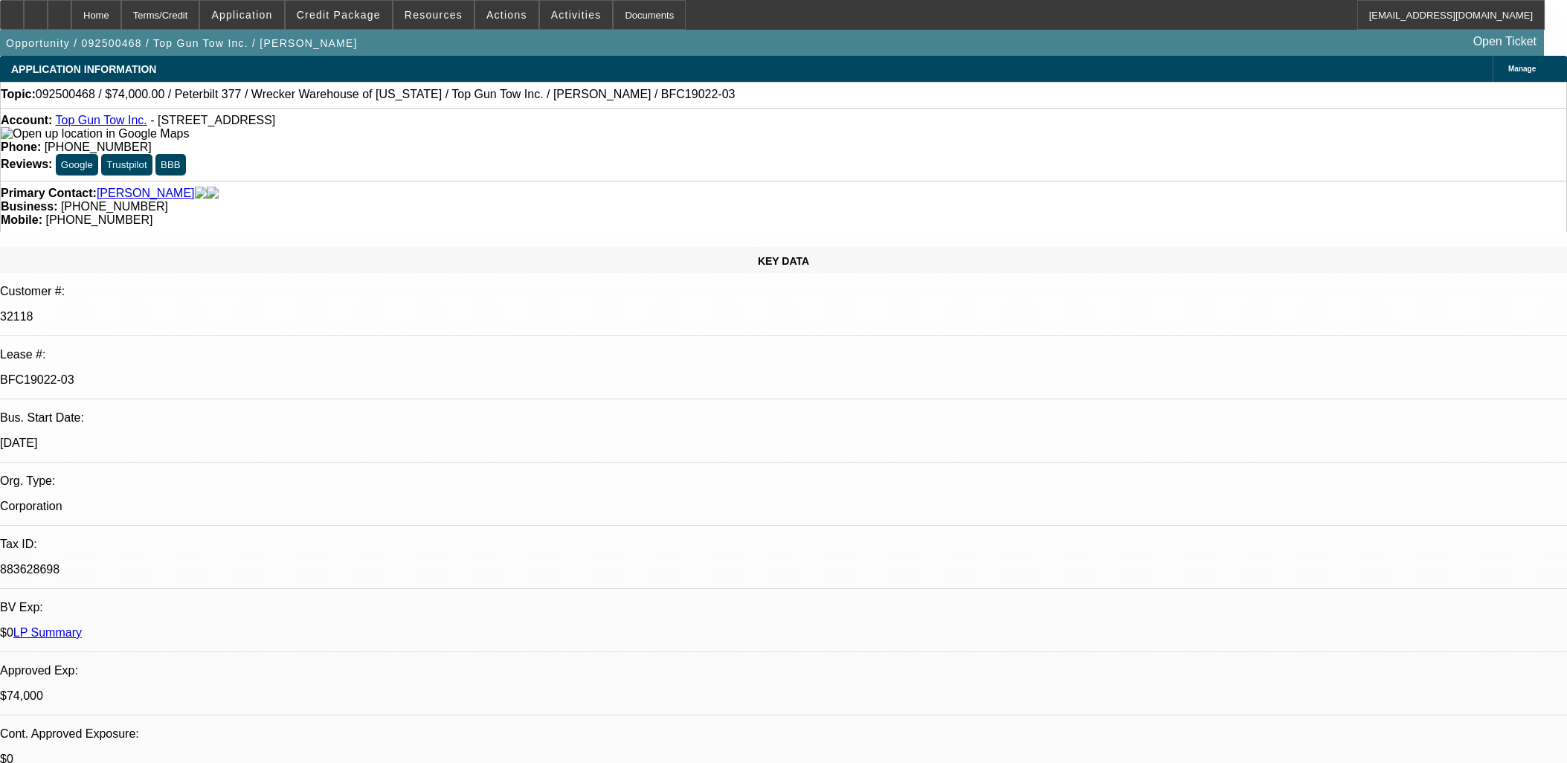
select select "0"
select select "2"
select select "0.1"
select select "4"
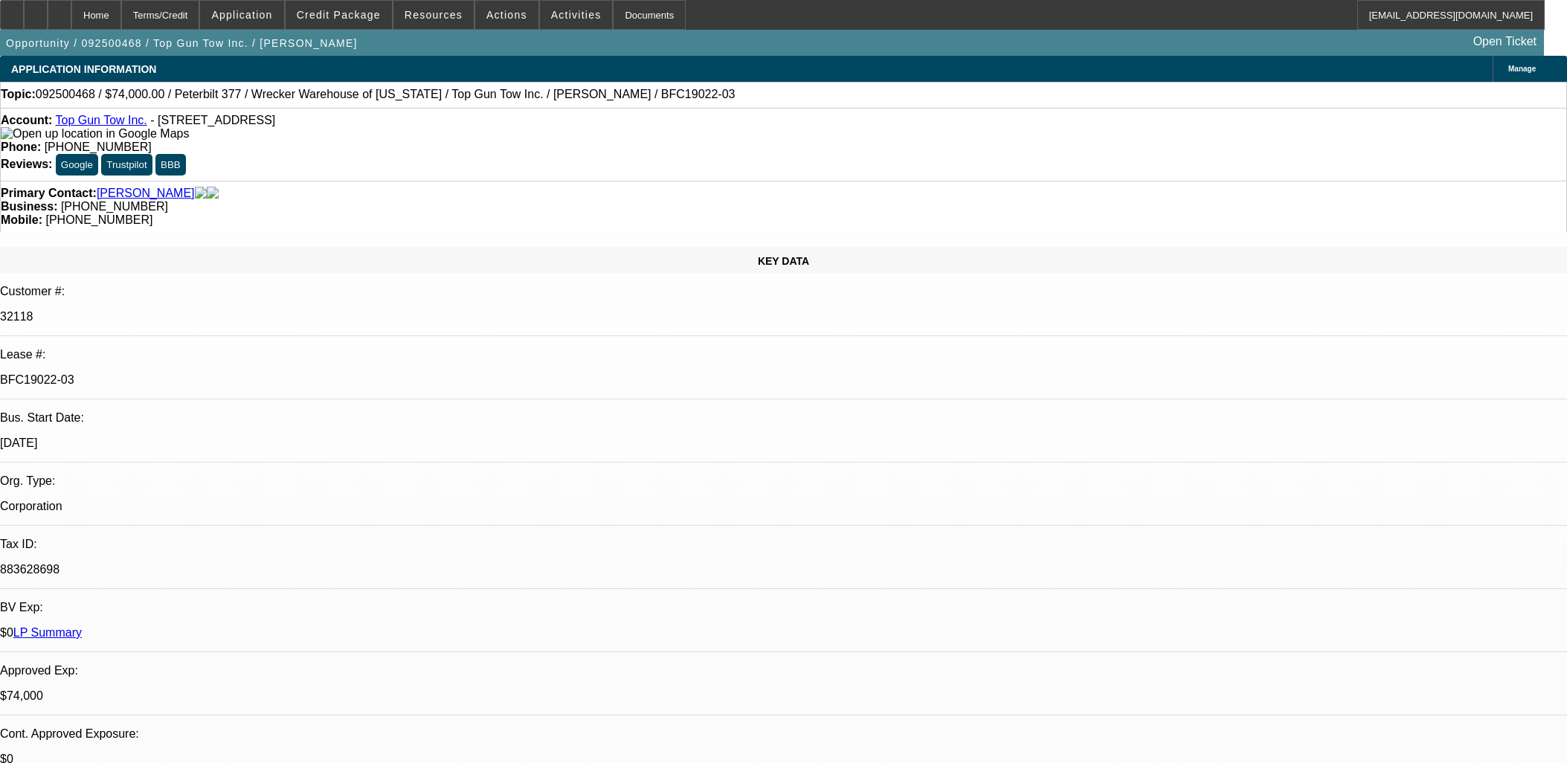
select select "0"
select select "2"
select select "0.1"
select select "4"
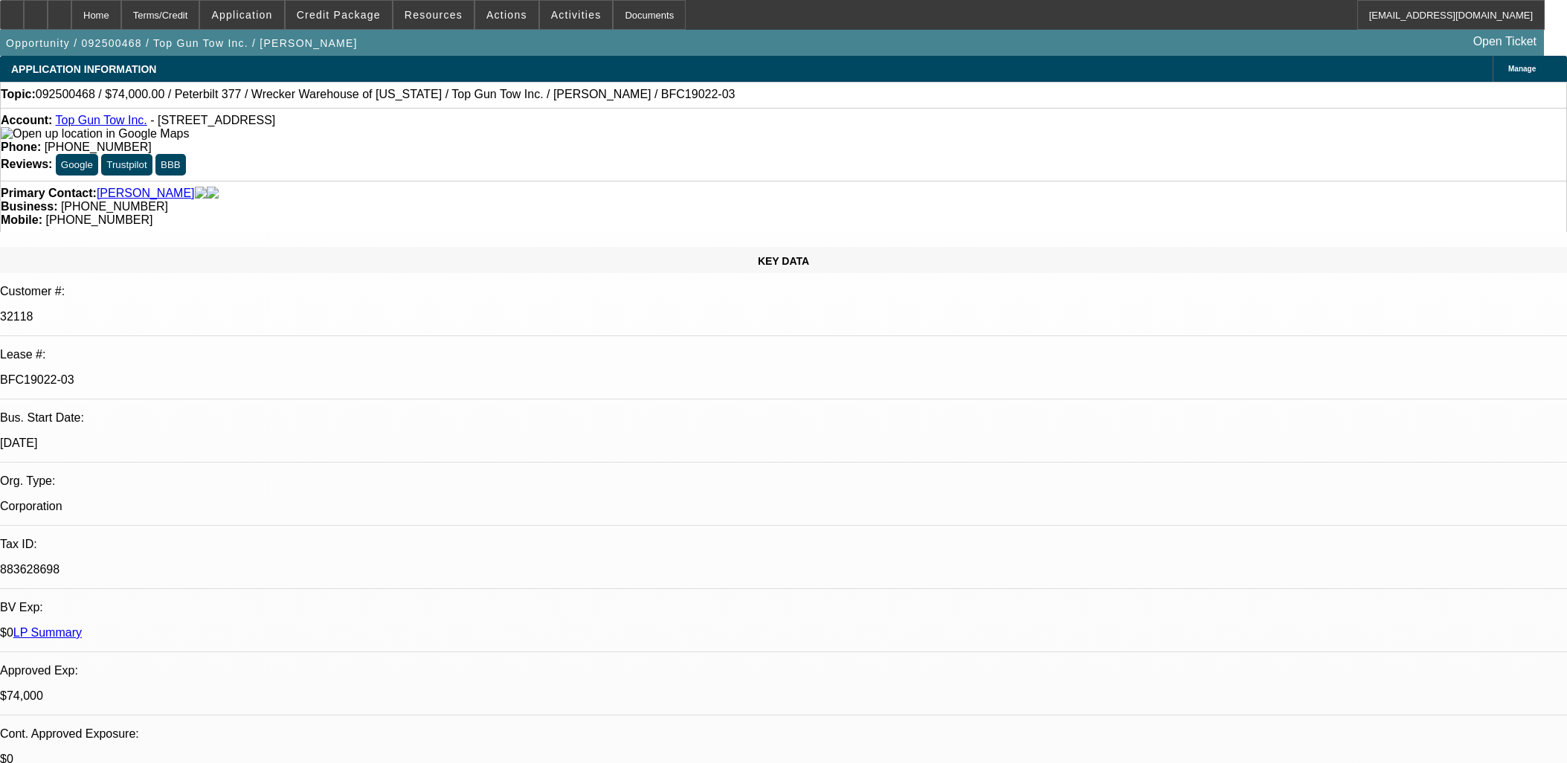
select select "0"
select select "2"
select select "0.1"
select select "4"
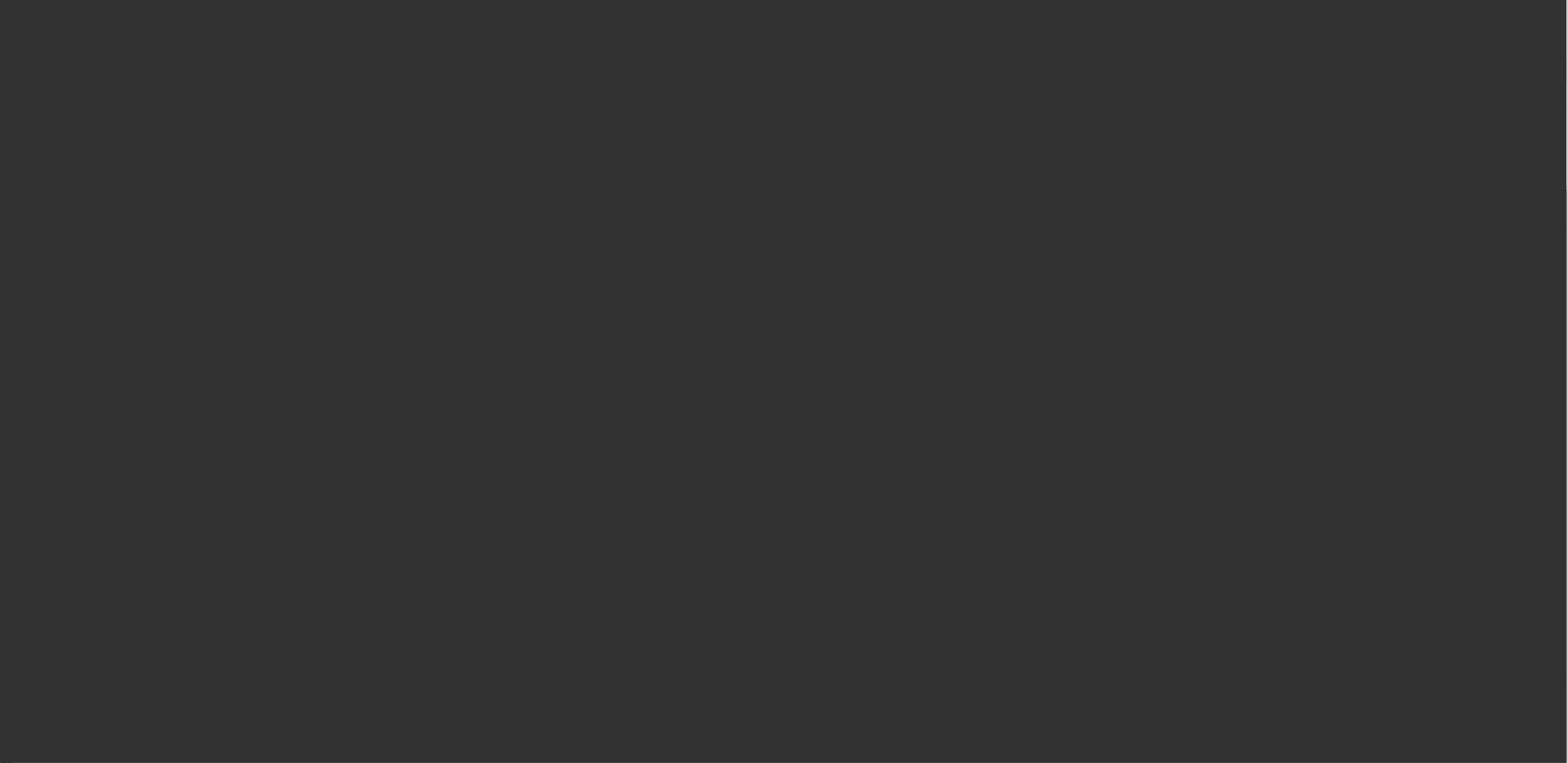
click at [752, 379] on div at bounding box center [783, 381] width 1567 height 763
click at [784, 382] on div at bounding box center [784, 382] width 0 height 0
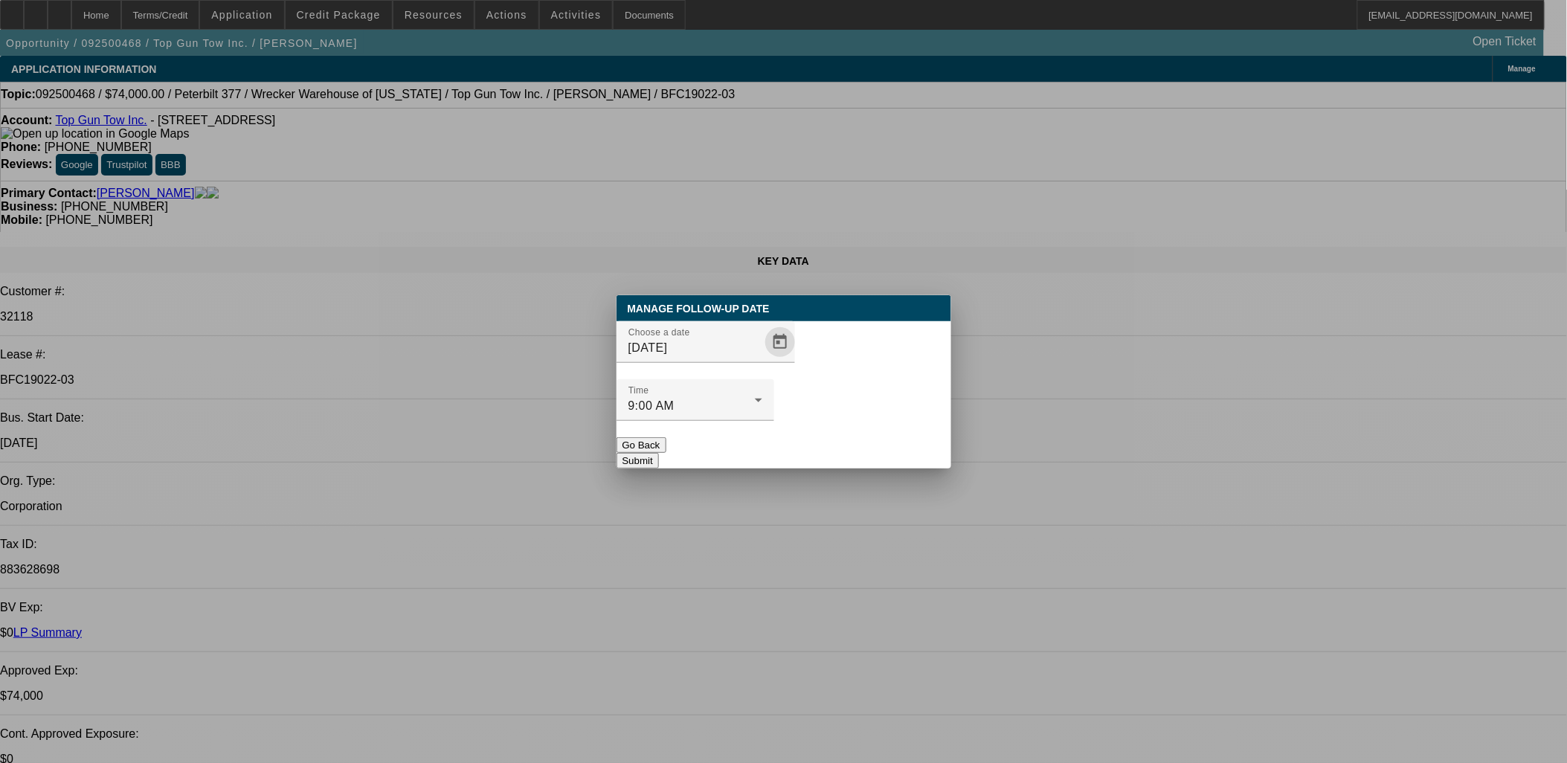
click at [762, 360] on span "Open calendar" at bounding box center [780, 342] width 36 height 36
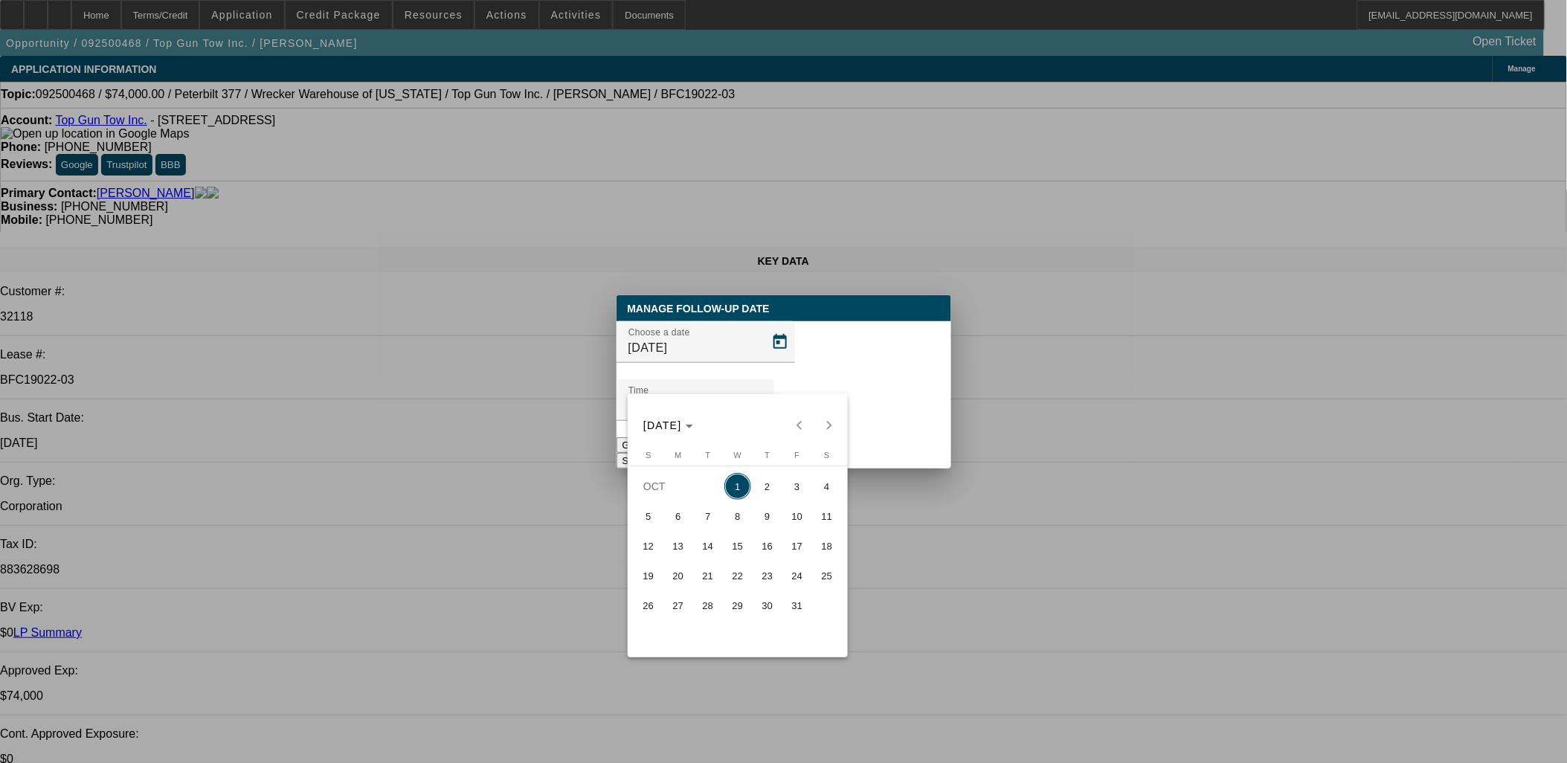
click at [799, 484] on span "3" at bounding box center [797, 486] width 27 height 27
type input "10/3/2025"
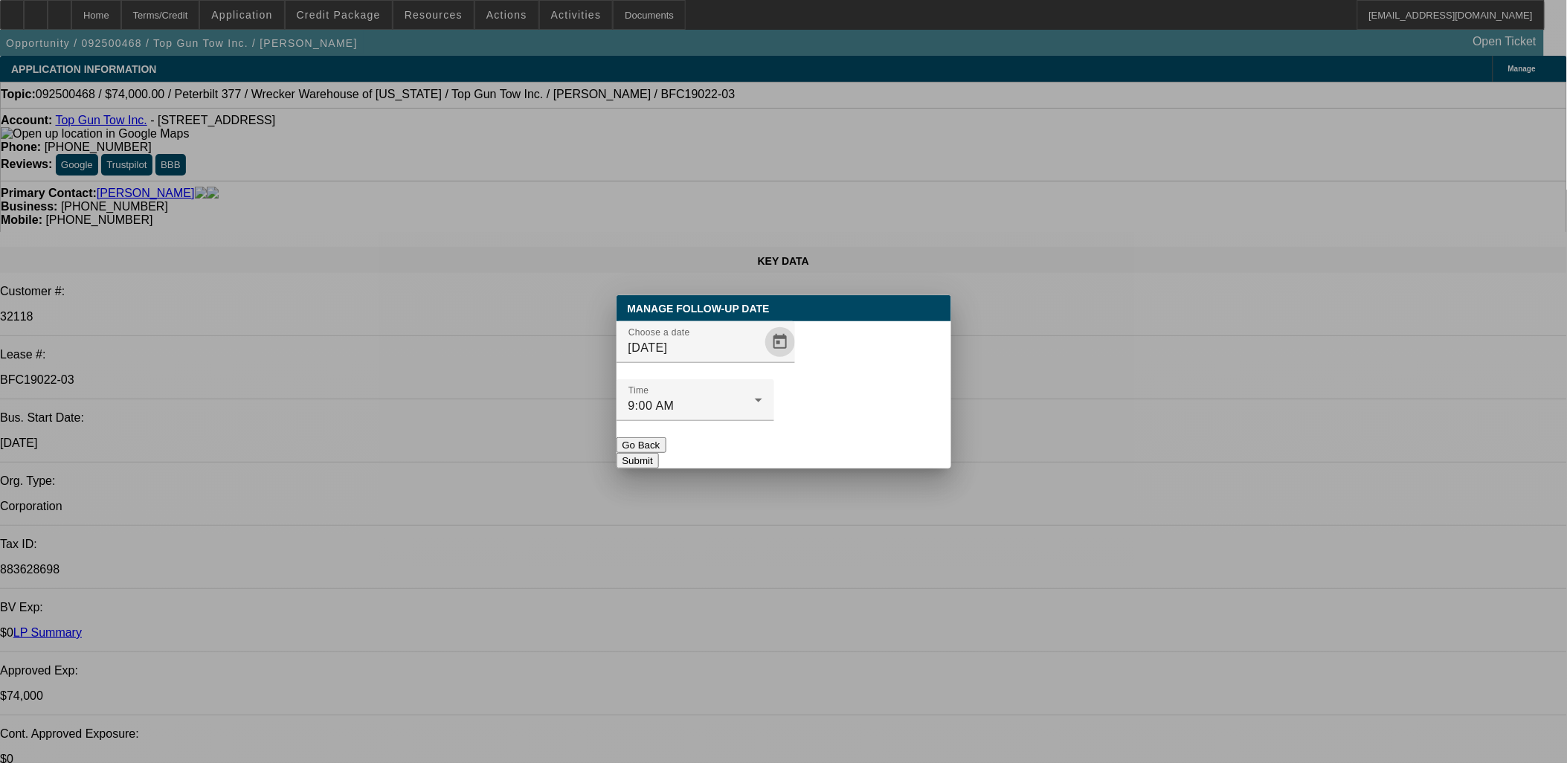
click at [659, 453] on button "Submit" at bounding box center [638, 461] width 42 height 16
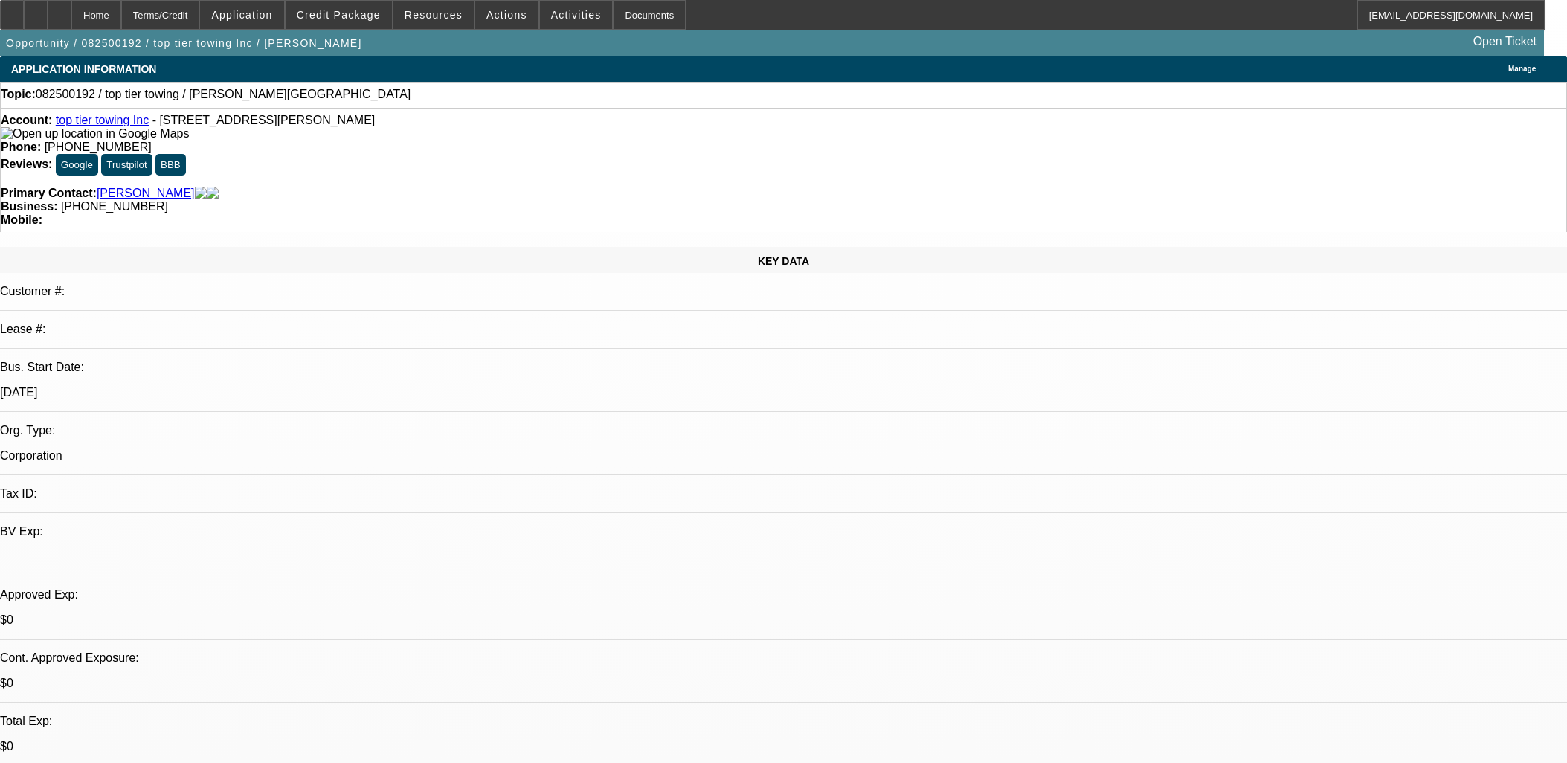
select select "0"
select select "2"
select select "0.1"
select select "4"
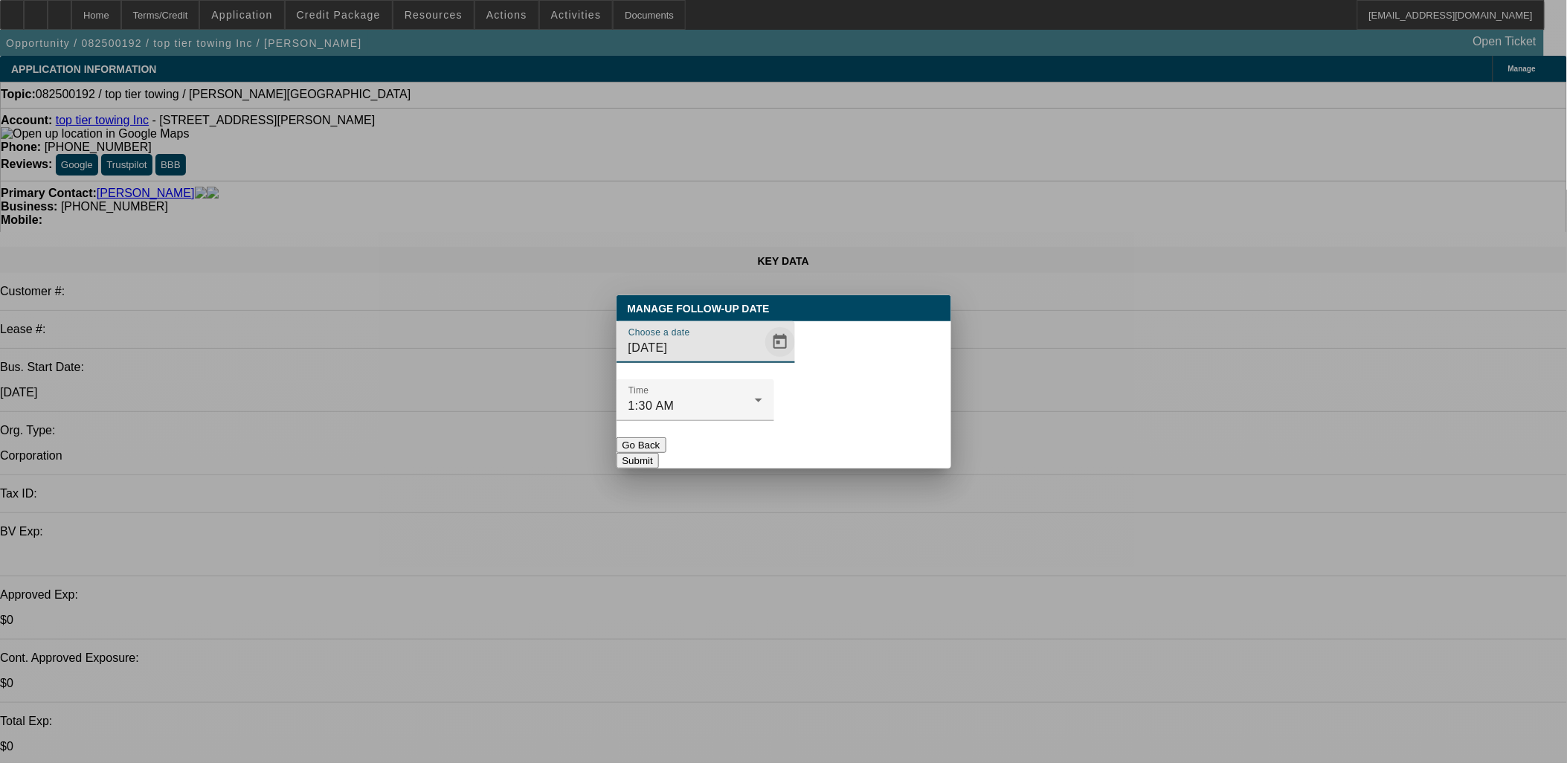
click at [763, 360] on span "Open calendar" at bounding box center [780, 342] width 36 height 36
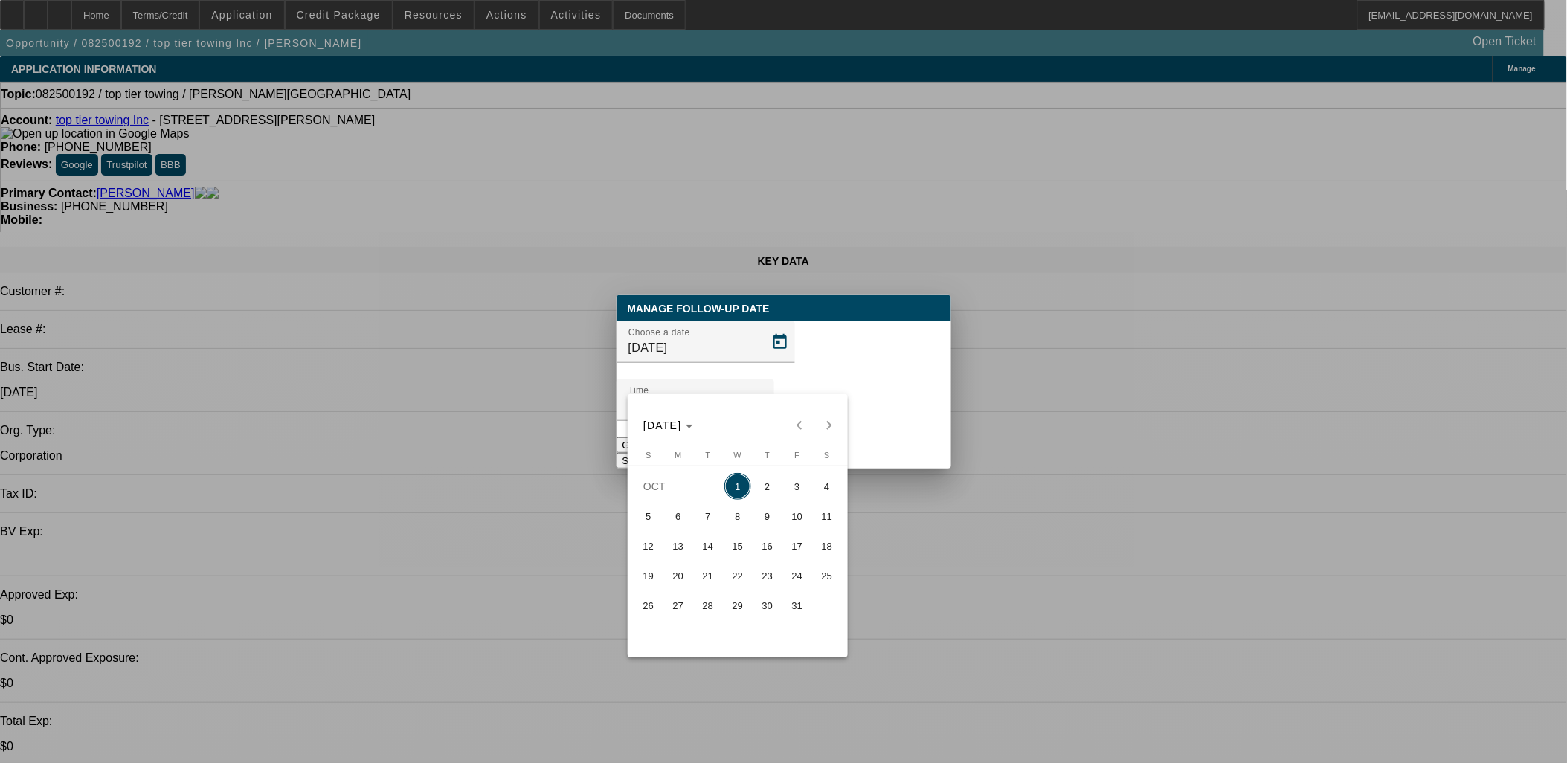
click at [725, 554] on span "15" at bounding box center [737, 545] width 27 height 27
type input "[DATE]"
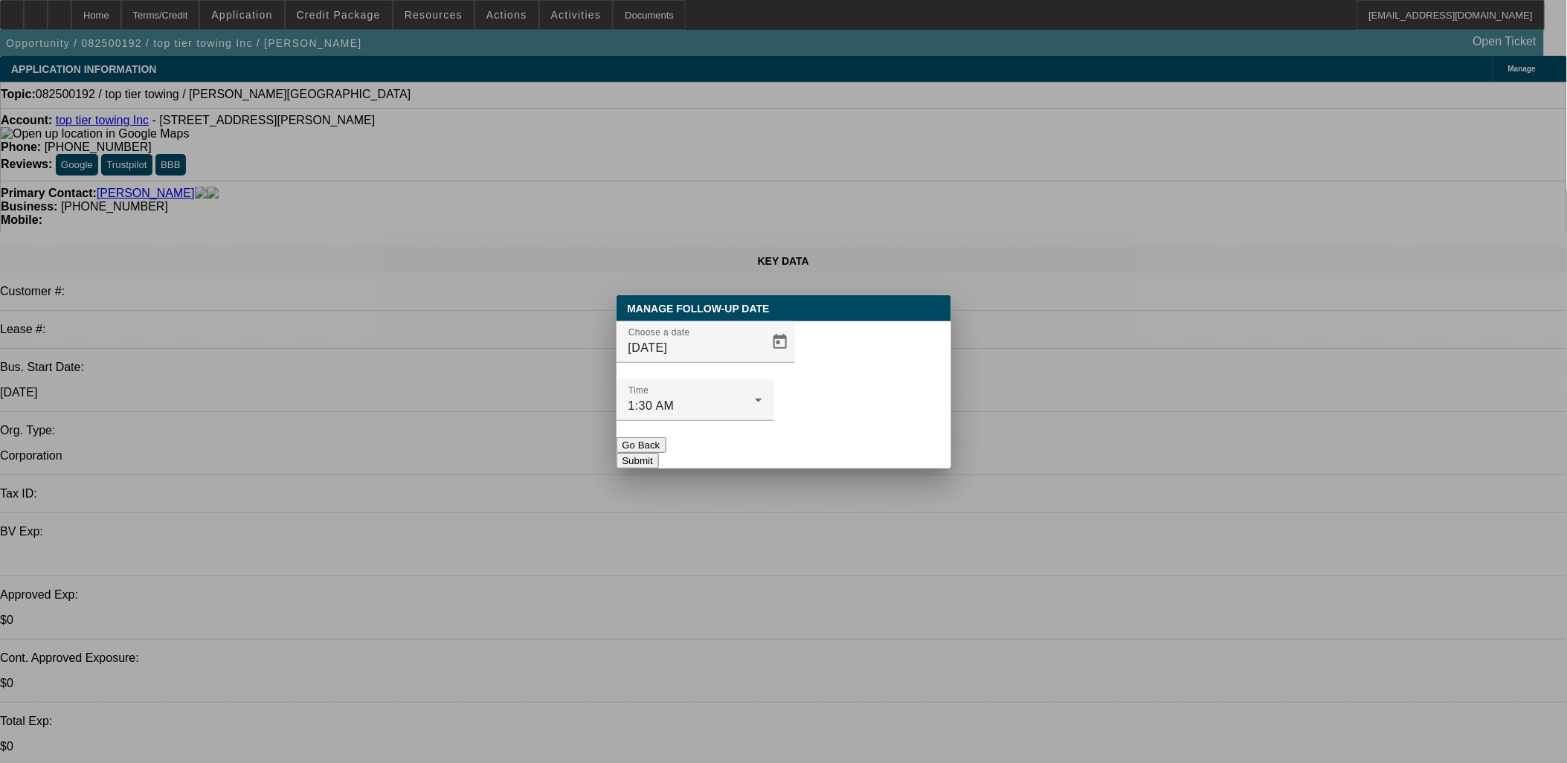
click at [659, 453] on button "Submit" at bounding box center [638, 461] width 42 height 16
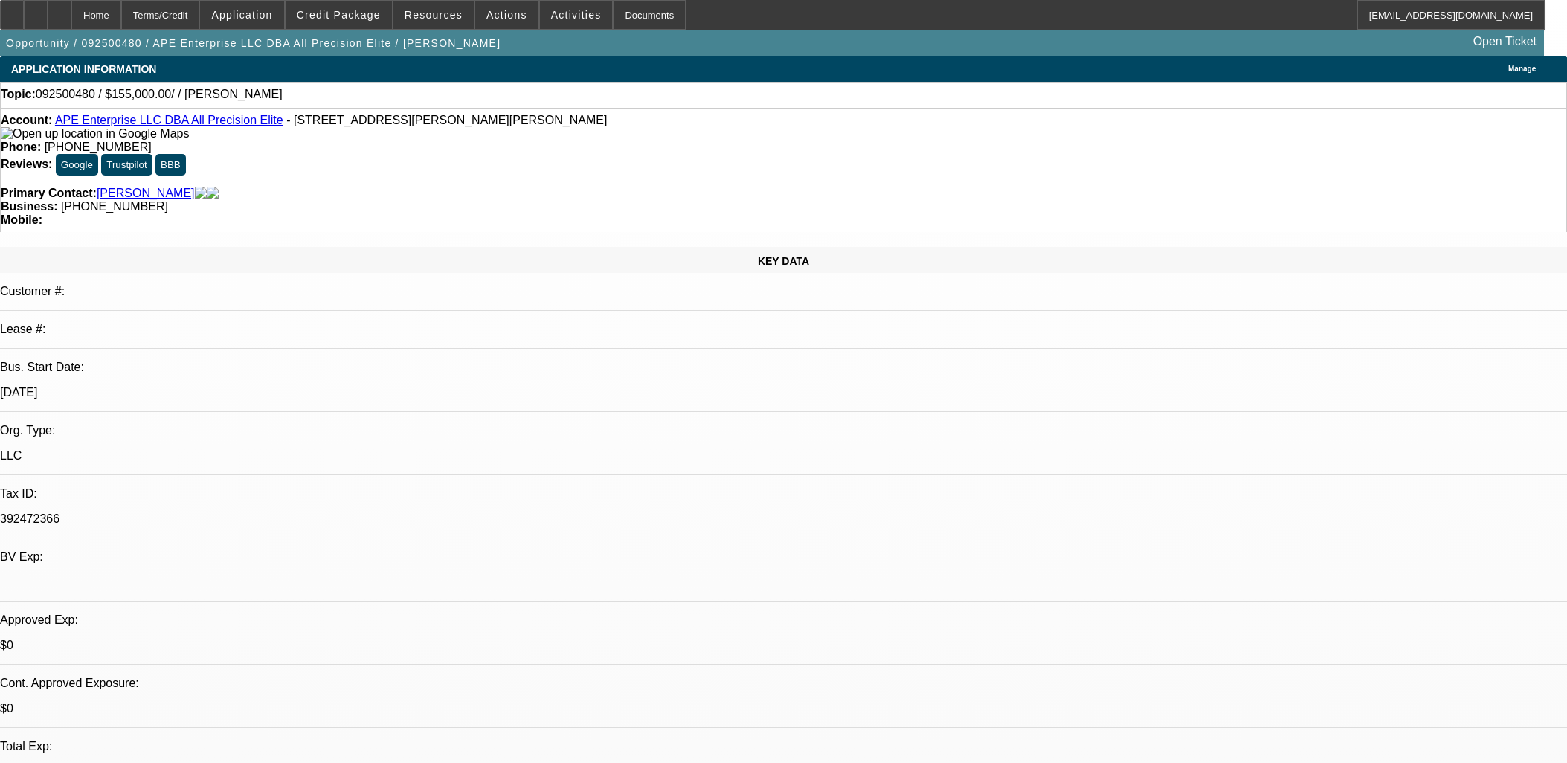
select select "0"
select select "2"
select select "0.1"
select select "4"
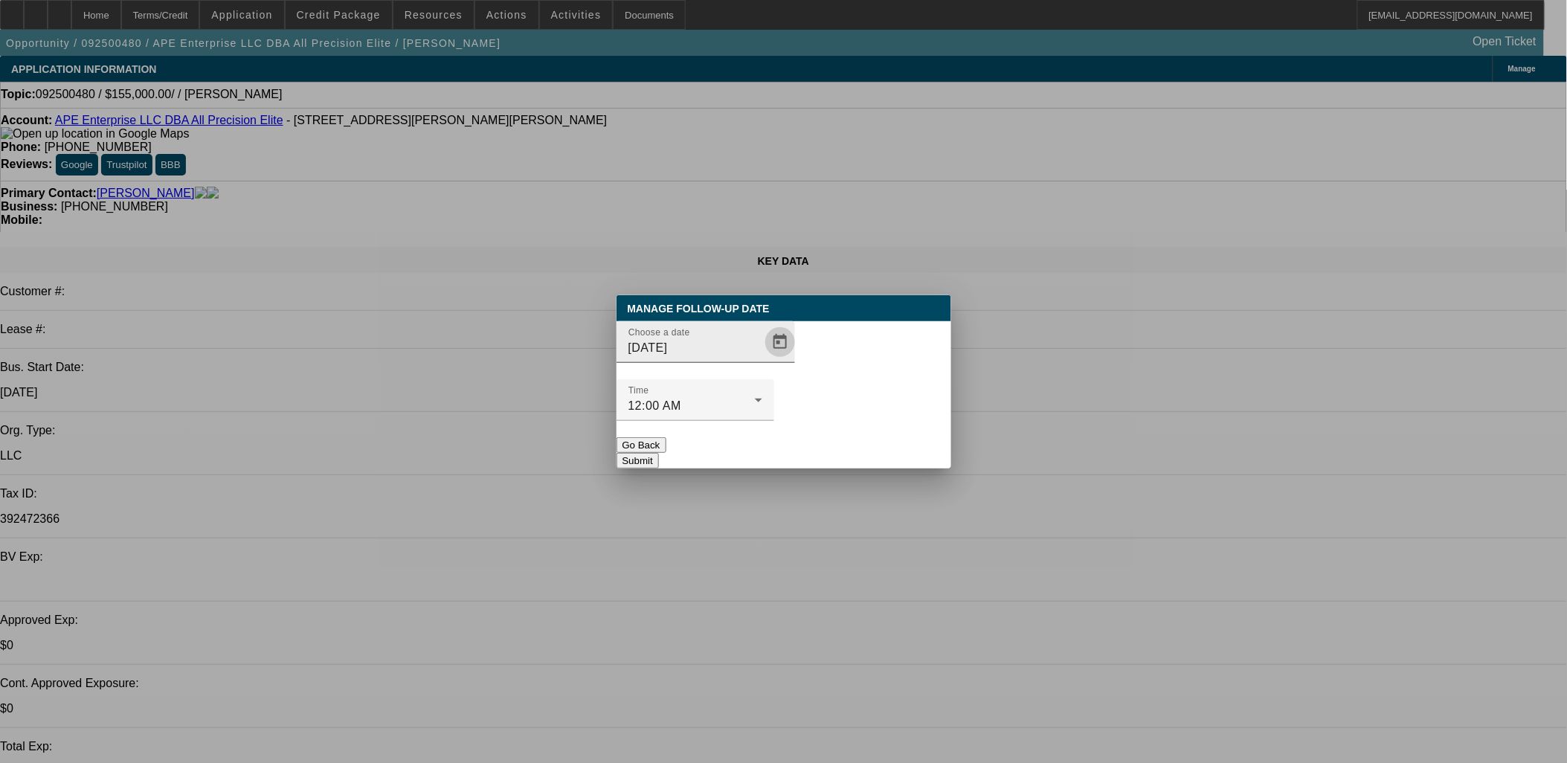
click at [762, 360] on span "Open calendar" at bounding box center [780, 342] width 36 height 36
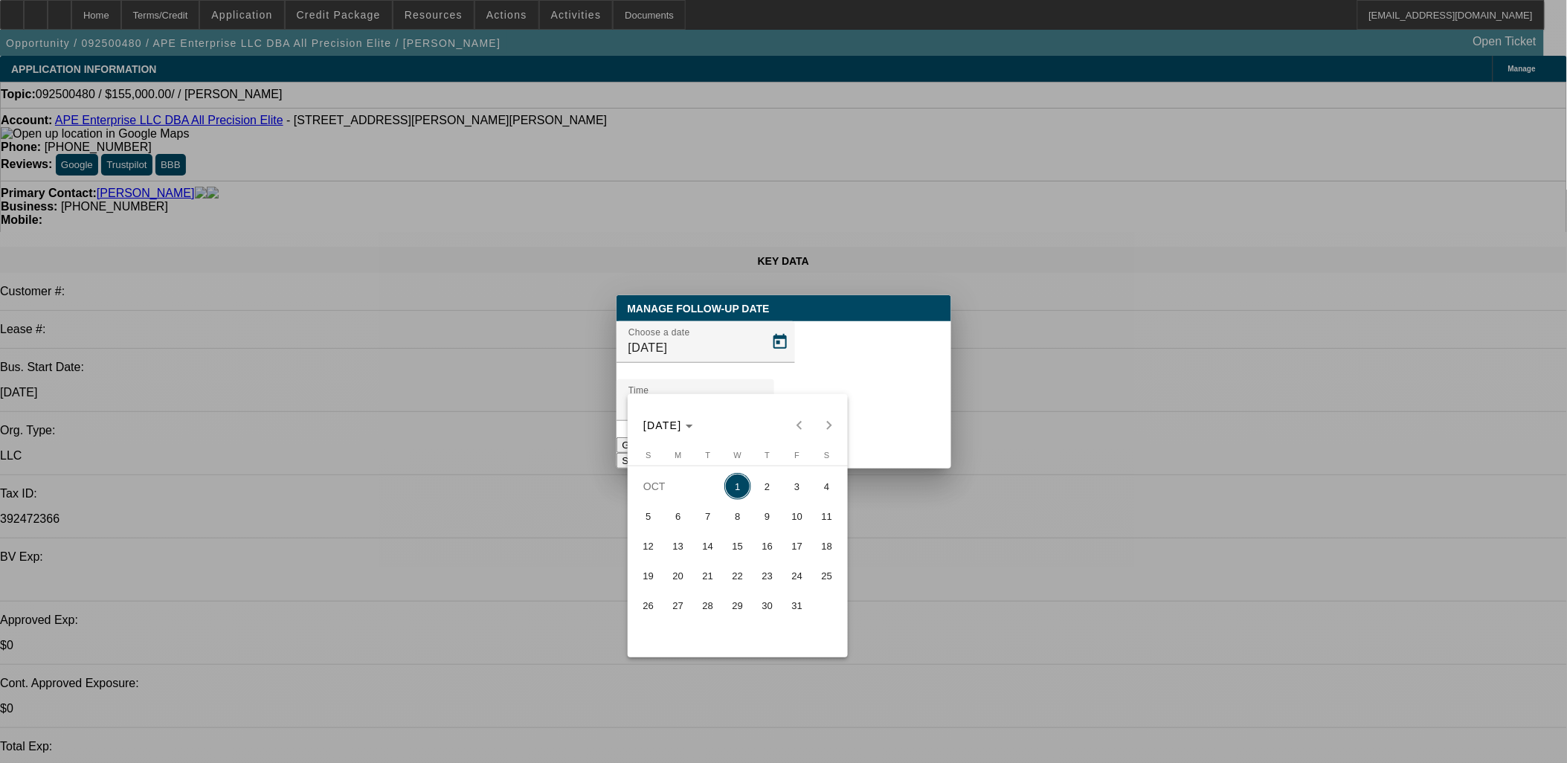
click at [707, 548] on span "14" at bounding box center [708, 545] width 27 height 27
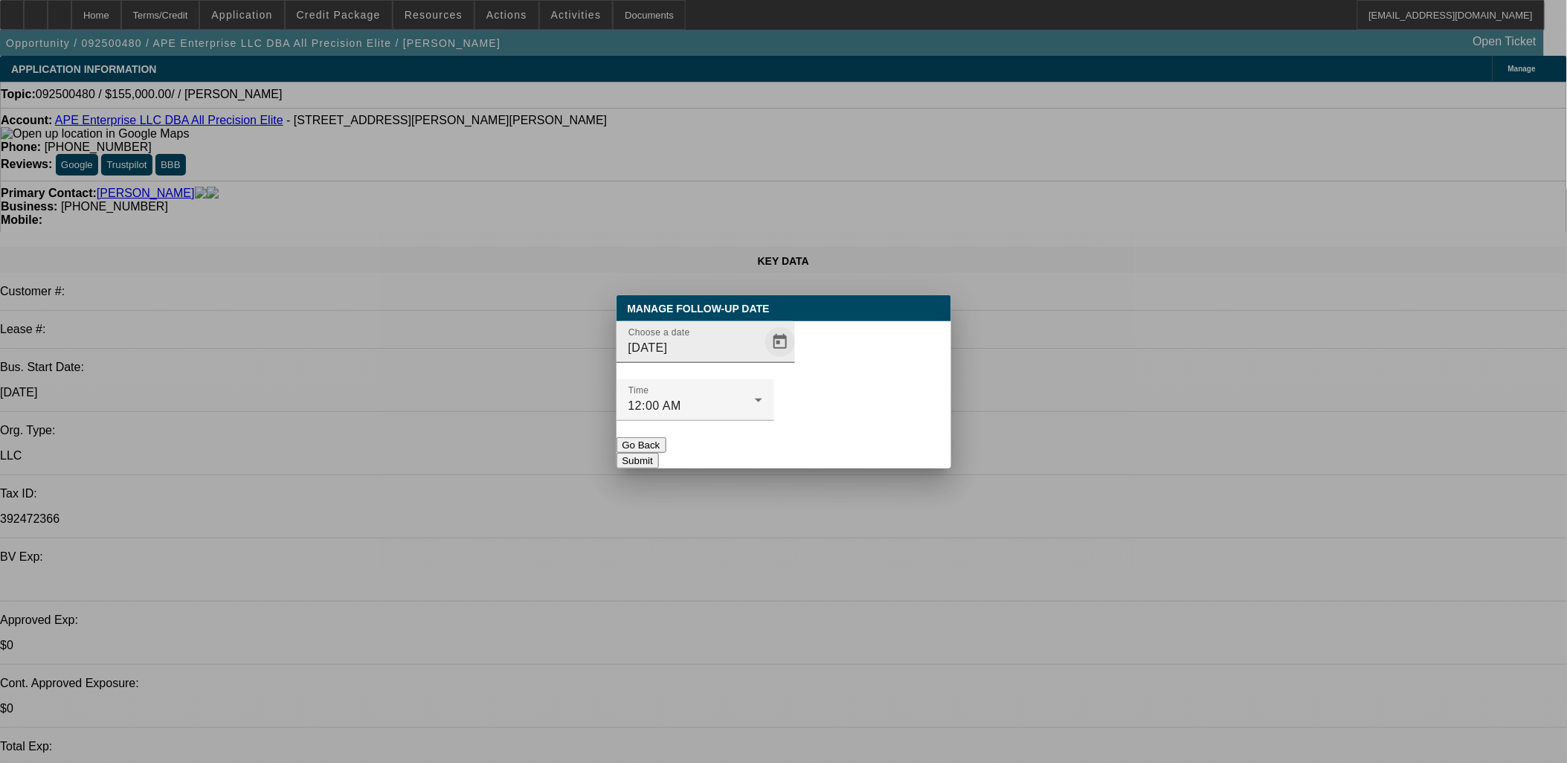
drag, startPoint x: 725, startPoint y: 360, endPoint x: 741, endPoint y: 372, distance: 19.6
click at [732, 361] on div "Choose a date 10/14/2025" at bounding box center [695, 342] width 134 height 42
click at [762, 360] on span "Open calendar" at bounding box center [780, 342] width 36 height 36
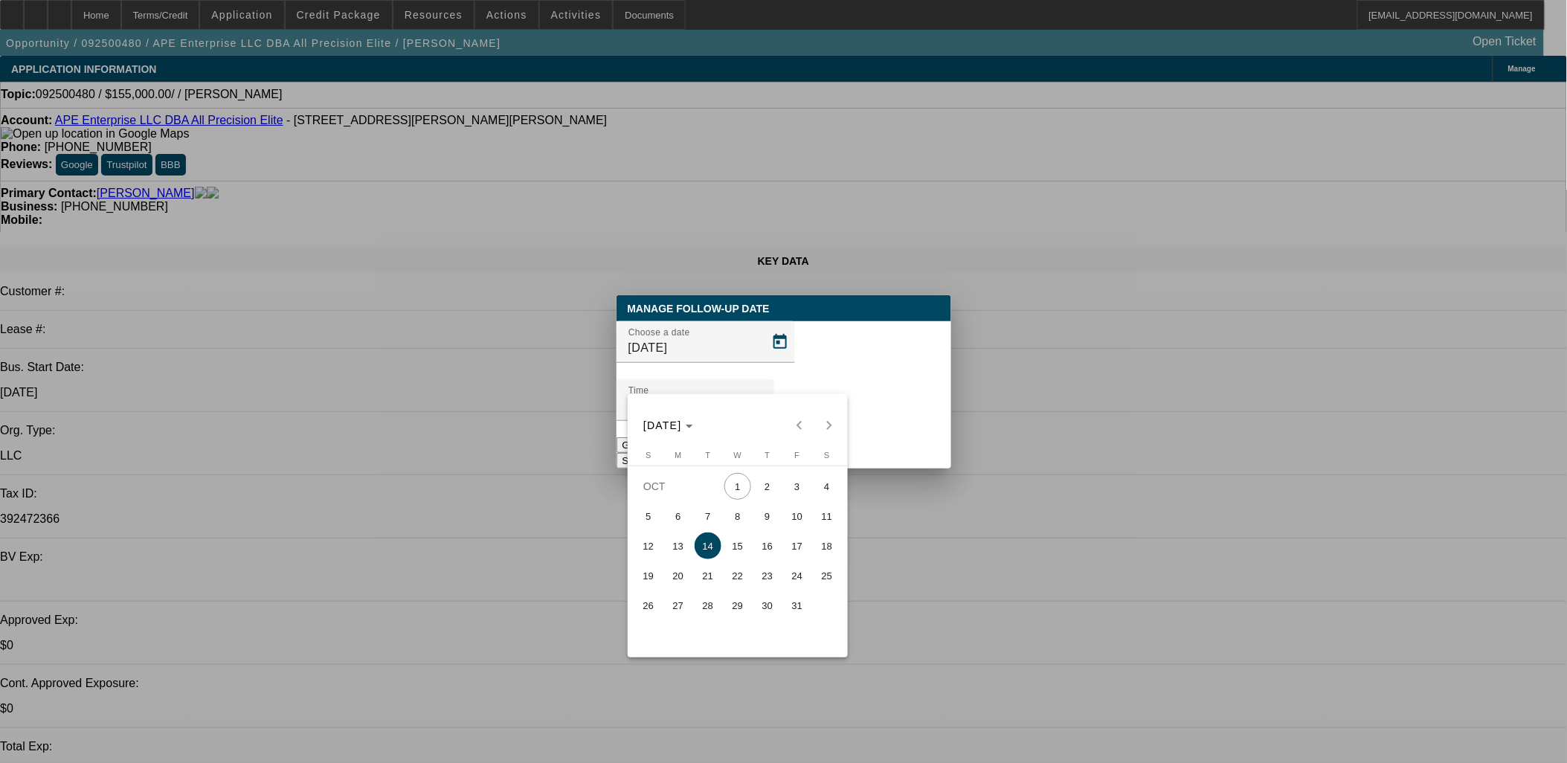
click at [693, 559] on button "14" at bounding box center [708, 546] width 30 height 30
click at [685, 550] on div at bounding box center [783, 381] width 1567 height 763
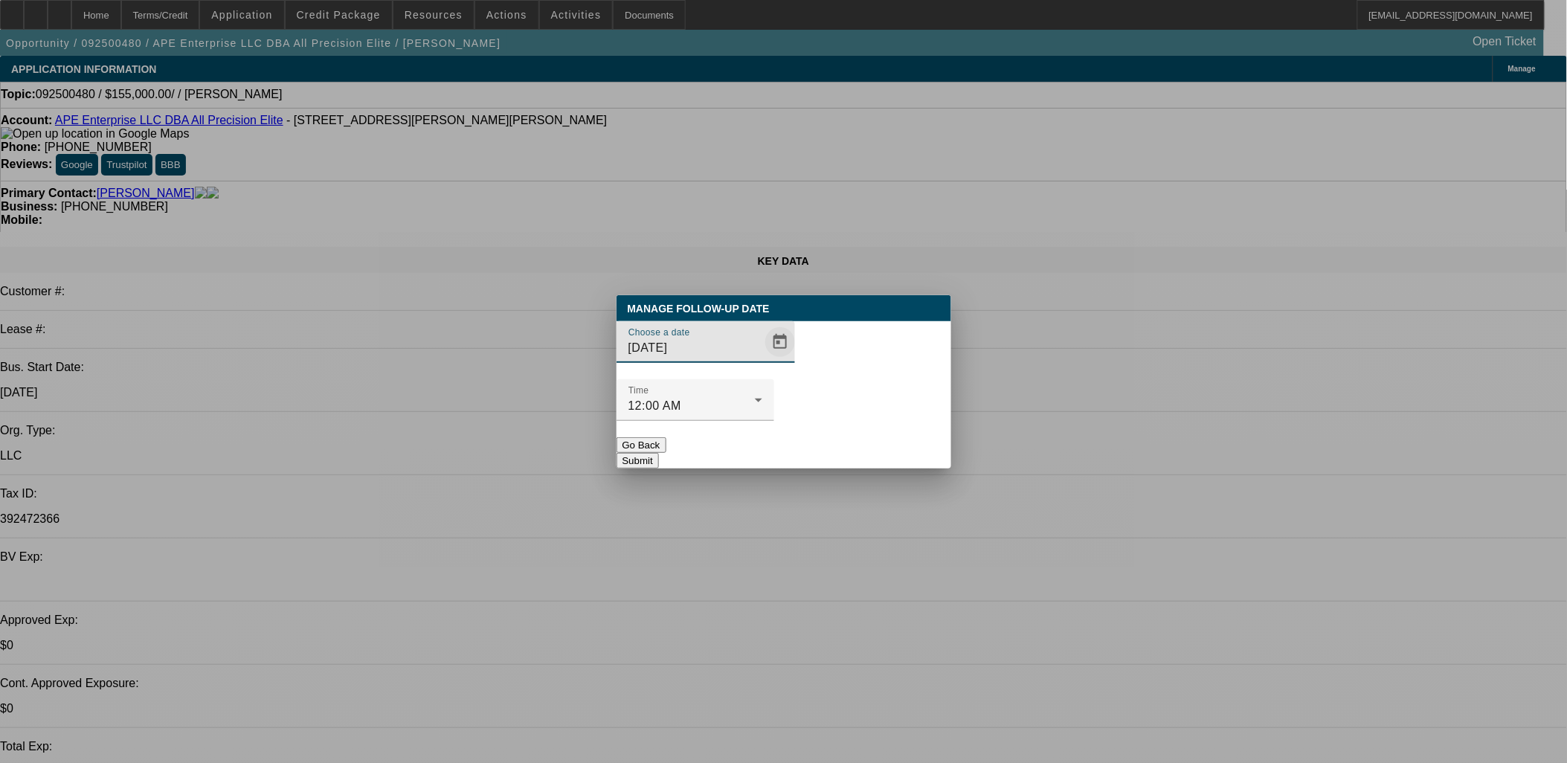
click at [764, 360] on span "Open calendar" at bounding box center [780, 342] width 36 height 36
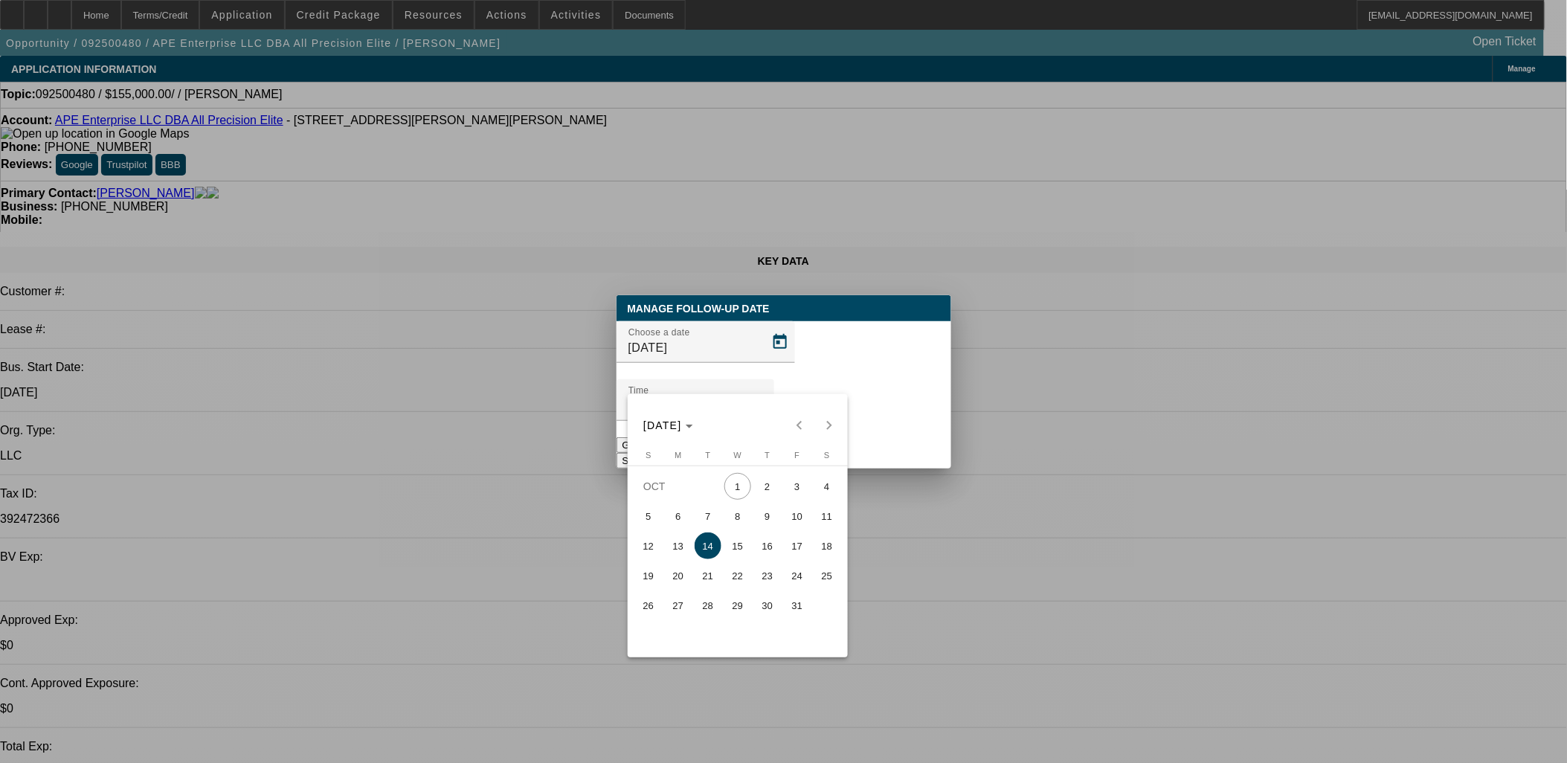
click at [682, 540] on span "13" at bounding box center [678, 545] width 27 height 27
type input "10/13/2025"
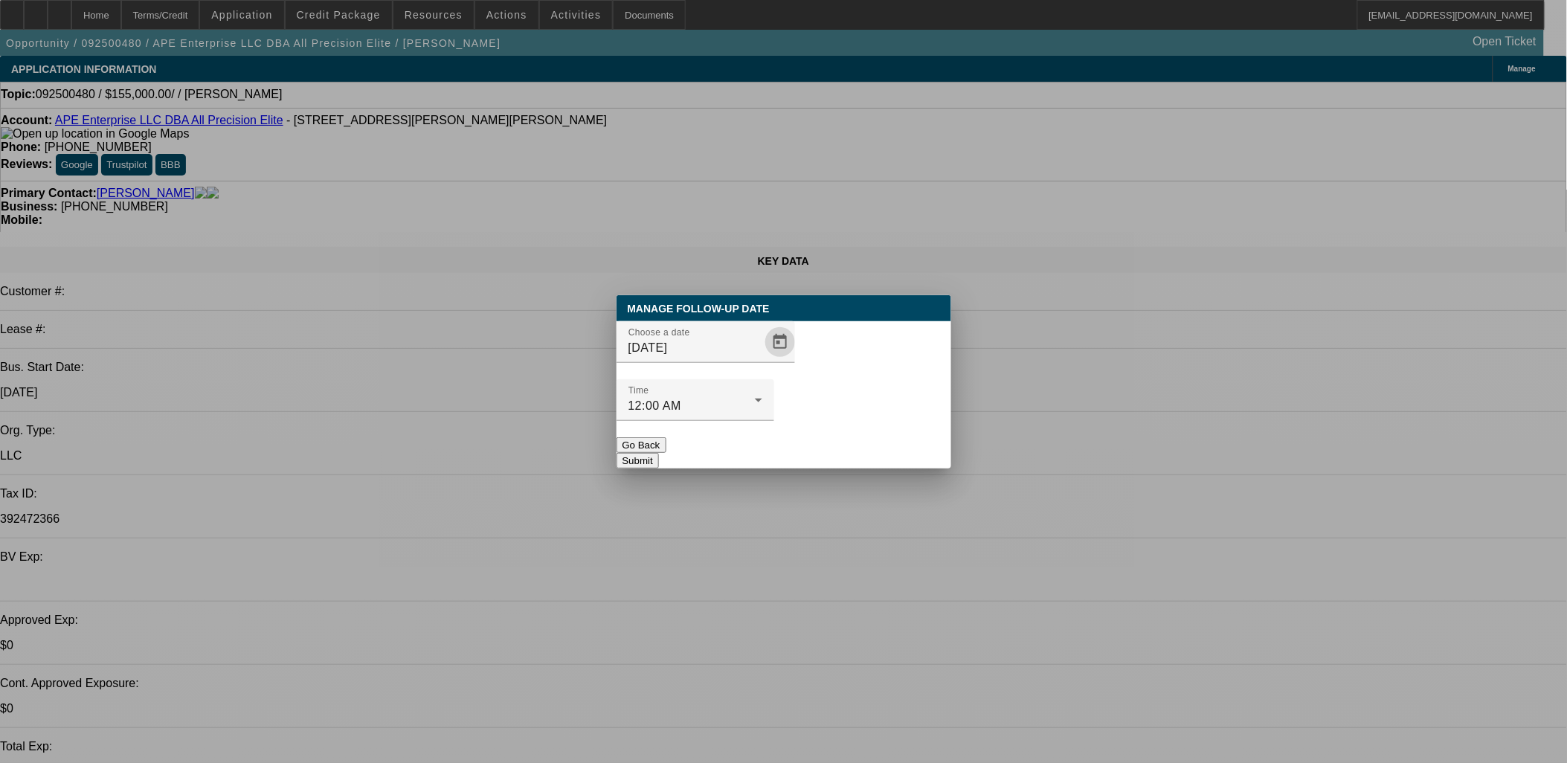
click at [659, 453] on button "Submit" at bounding box center [638, 461] width 42 height 16
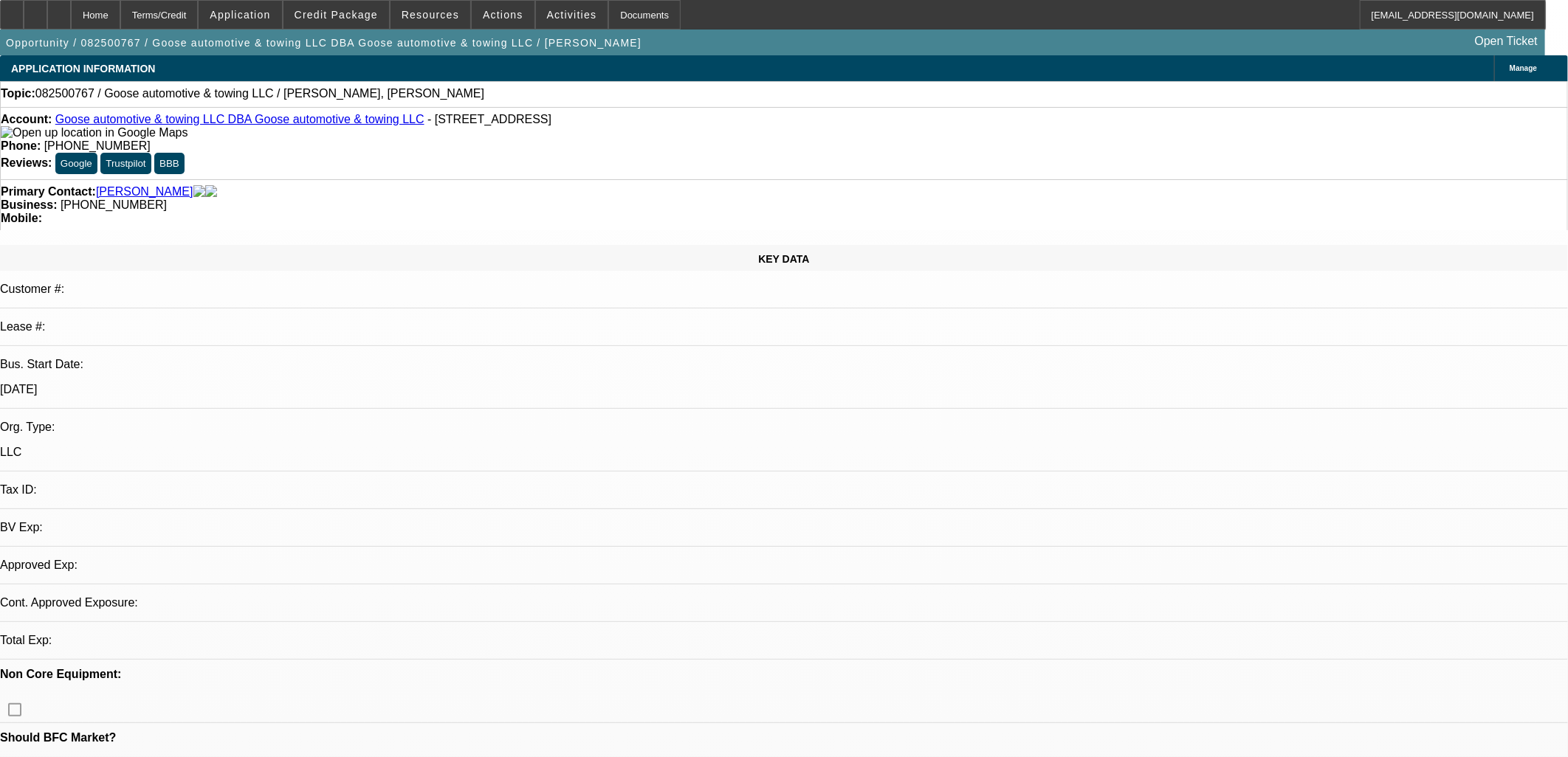
select select "0"
select select "2"
select select "0.1"
select select "1"
select select "2"
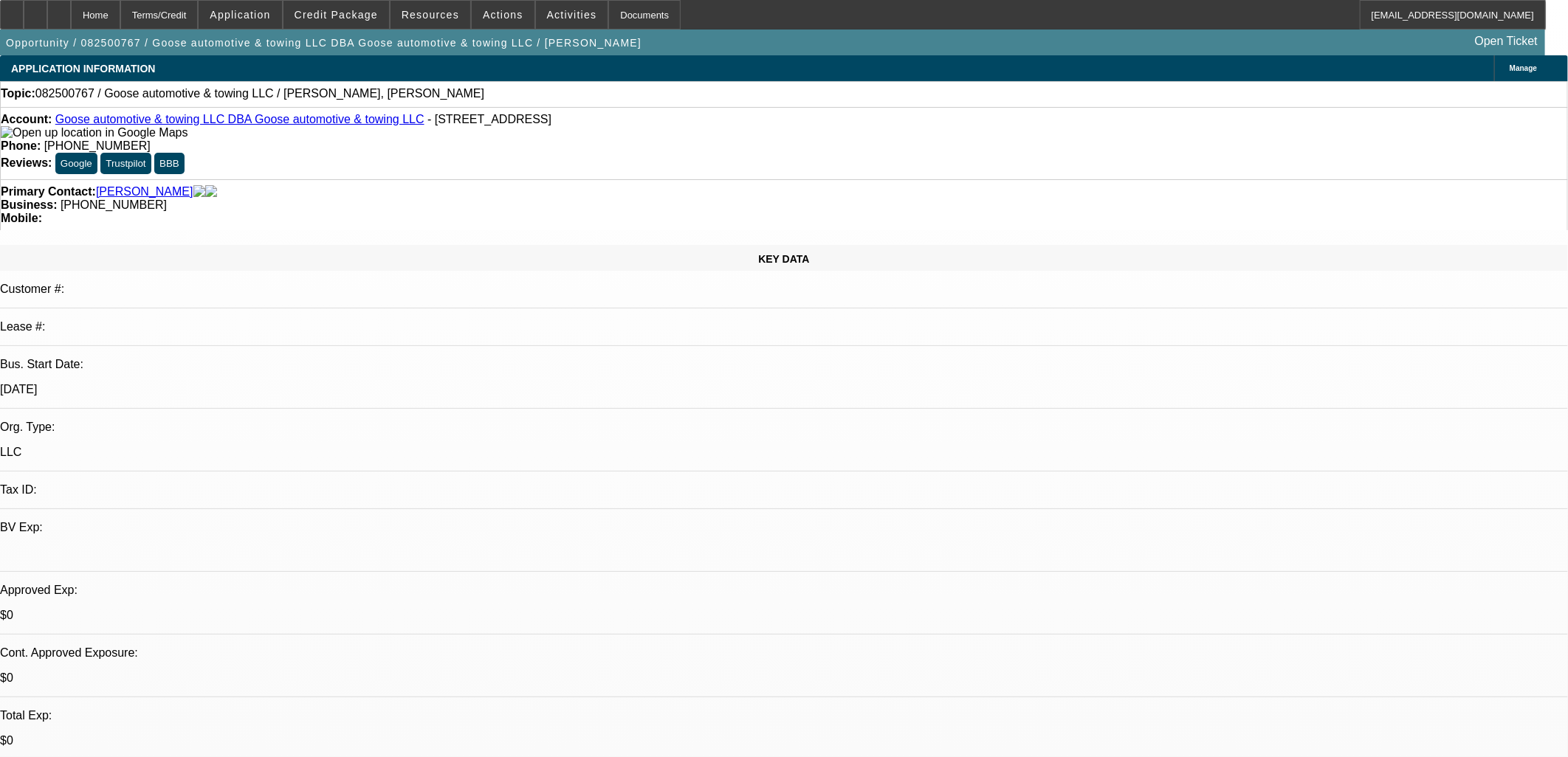
select select "4"
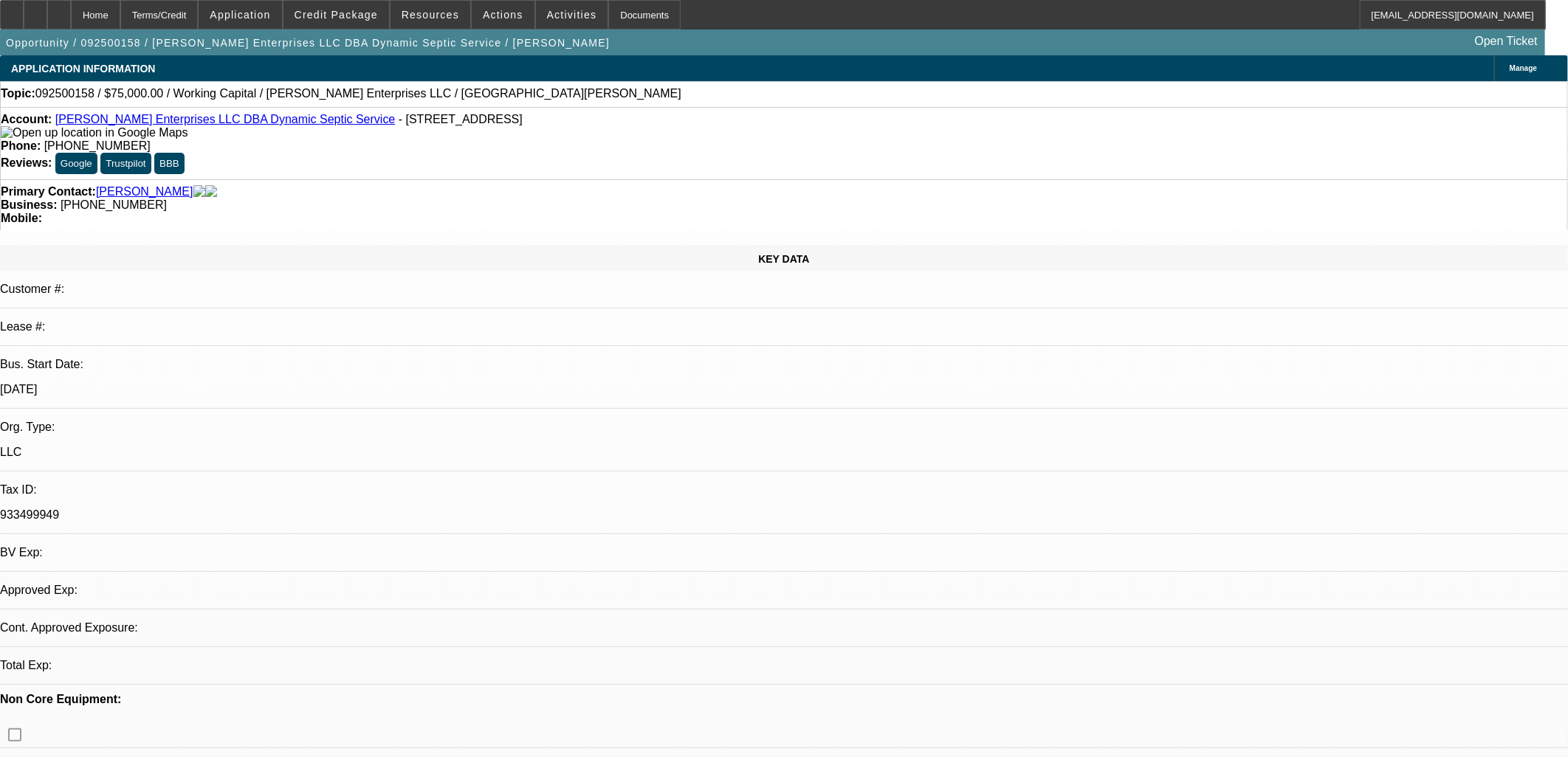
select select "0"
select select "2"
select select "0"
select select "6"
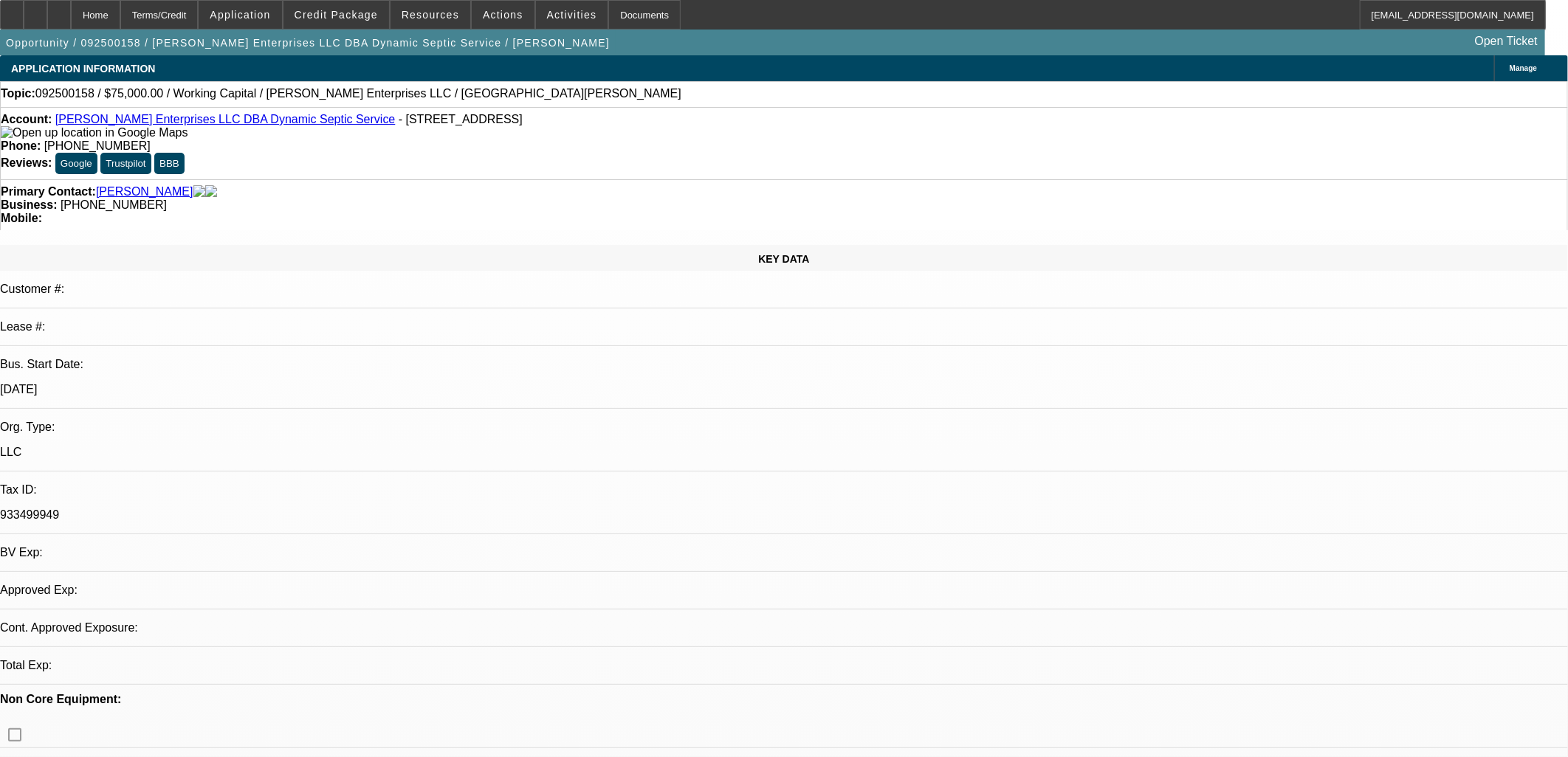
select select "0"
select select "2"
select select "0"
select select "6"
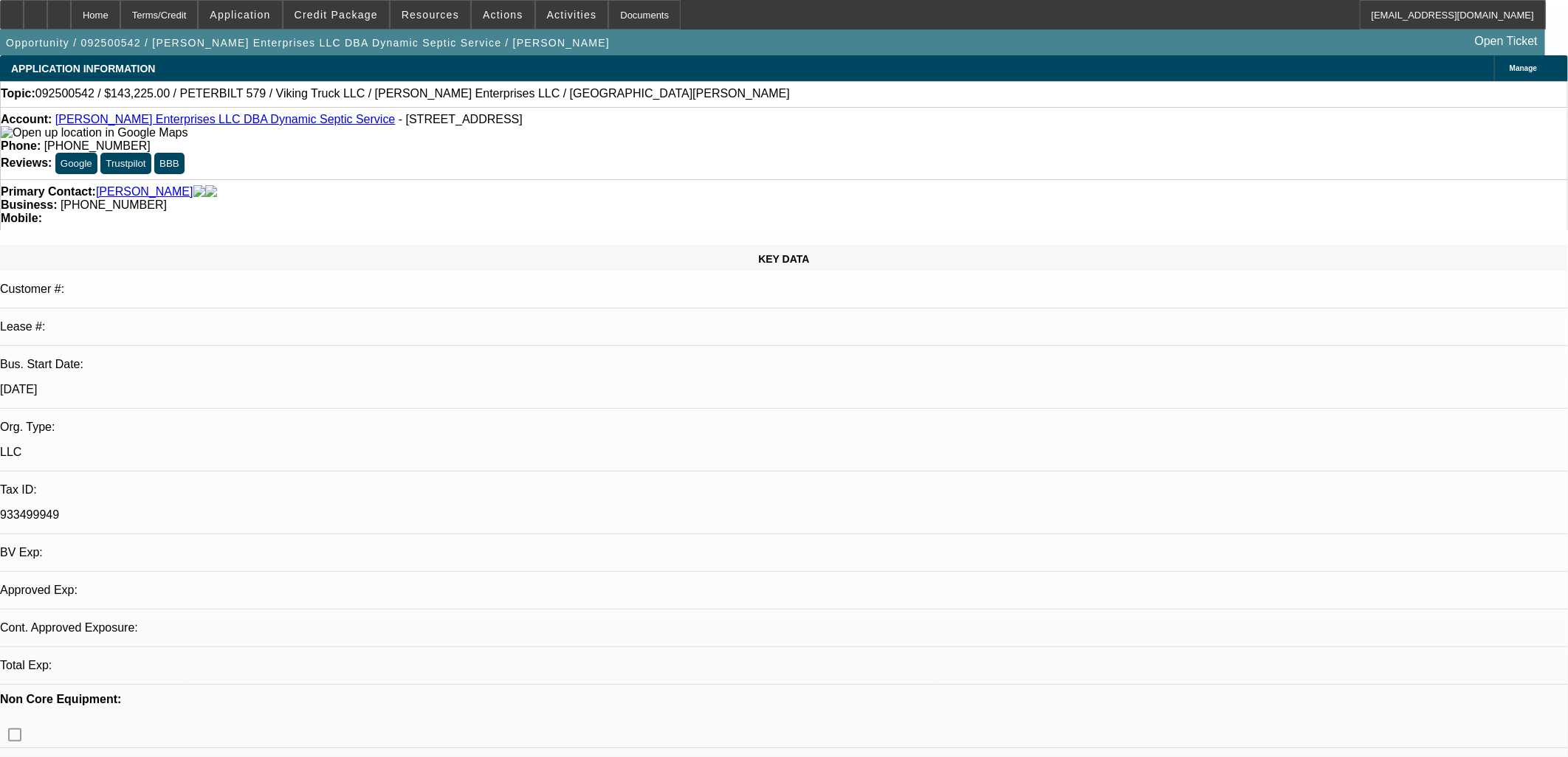
select select "0.15"
select select "2"
select select "0.1"
select select "4"
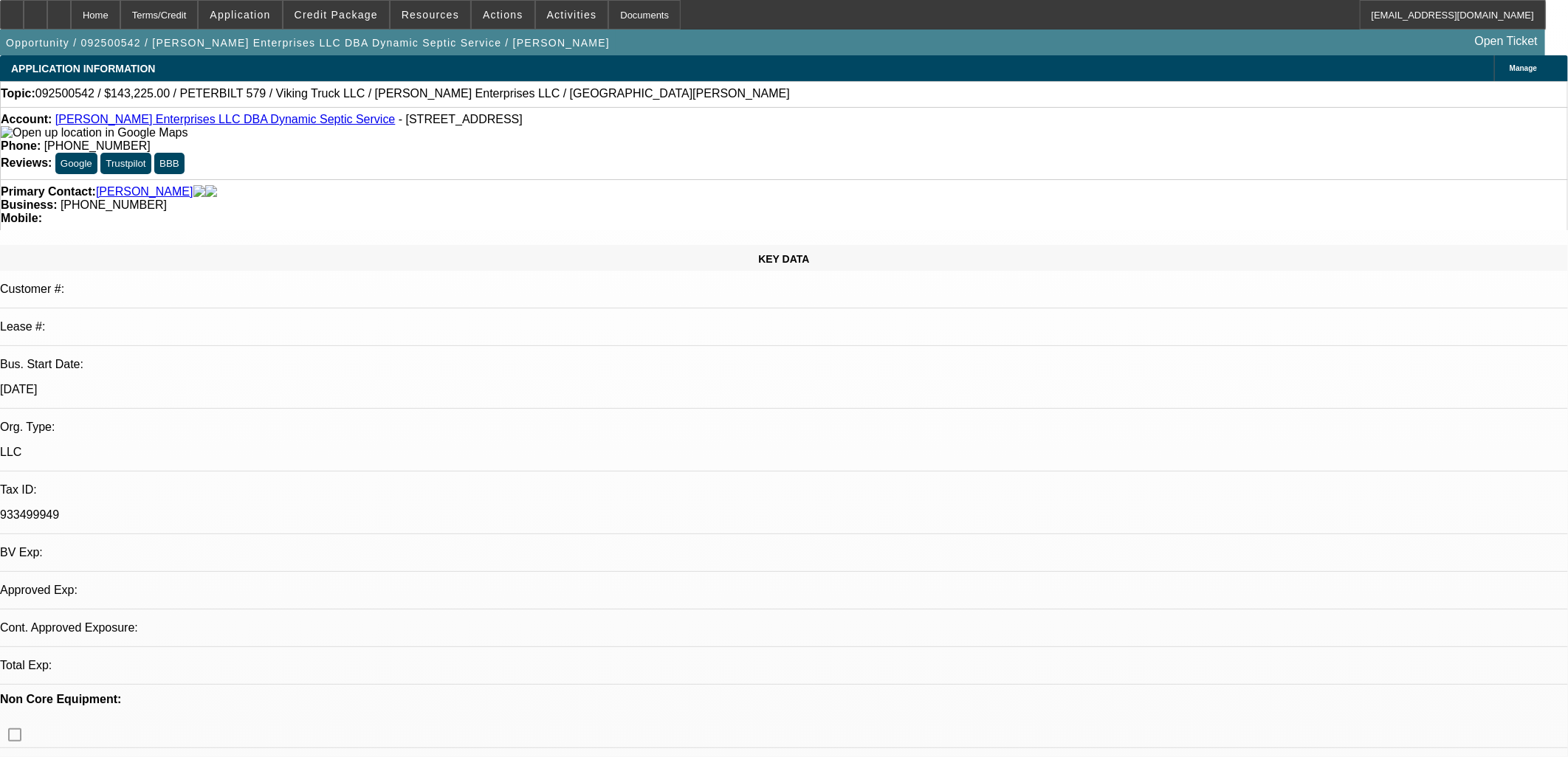
select select "0.15"
select select "2"
select select "0.1"
select select "4"
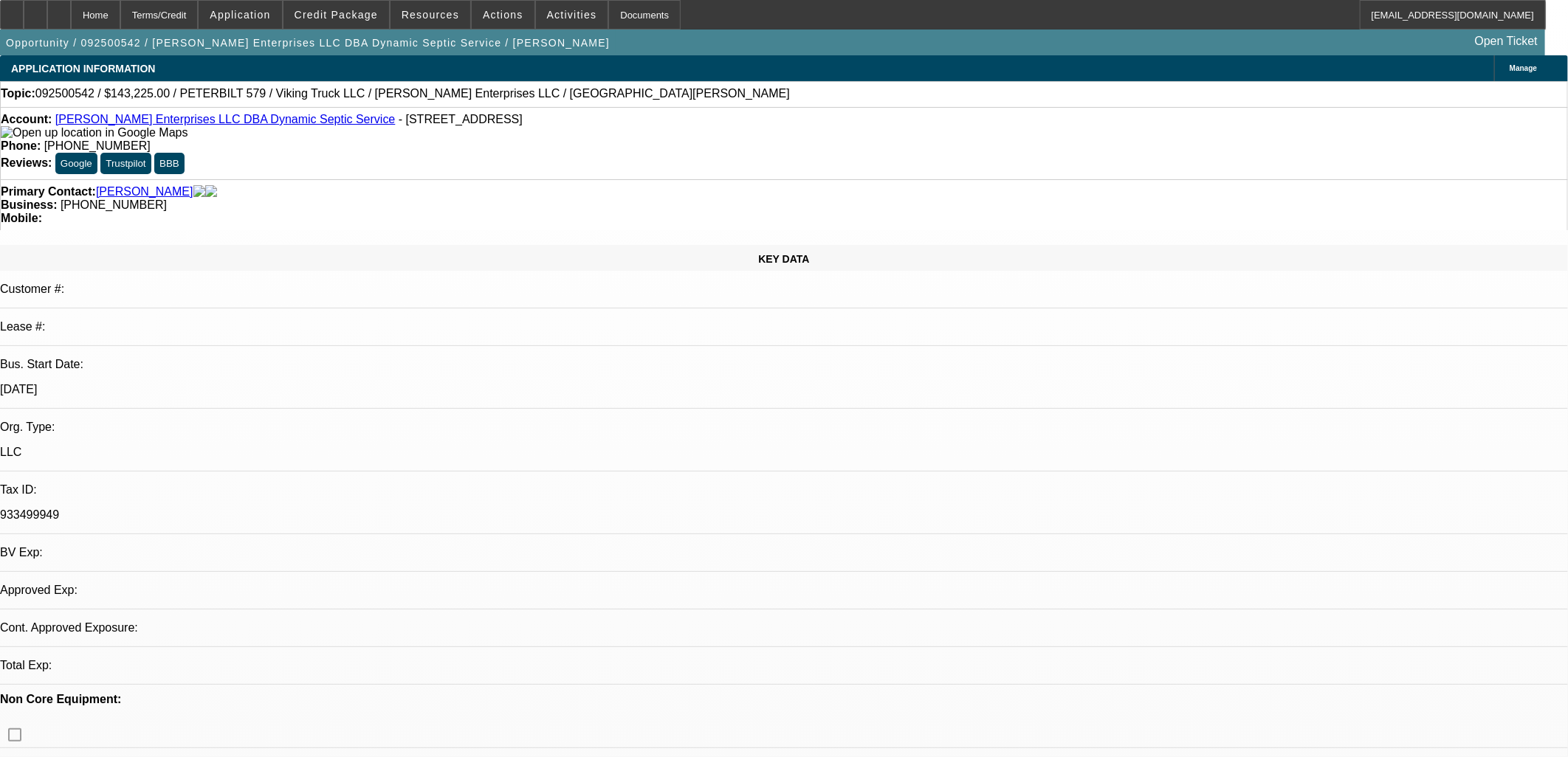
select select "0"
select select "2"
select select "0.1"
select select "4"
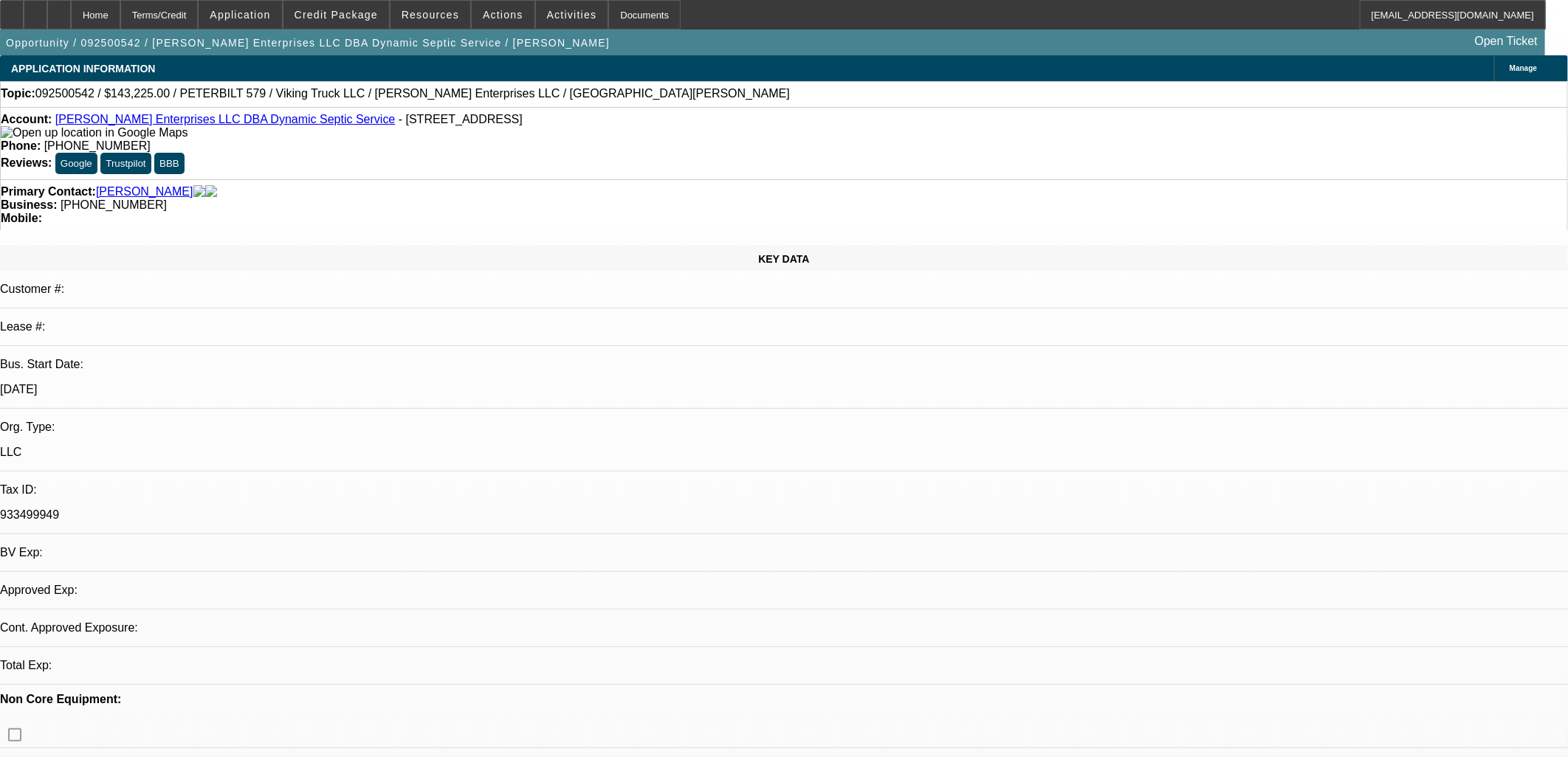
select select "0"
select select "2"
select select "0.1"
select select "4"
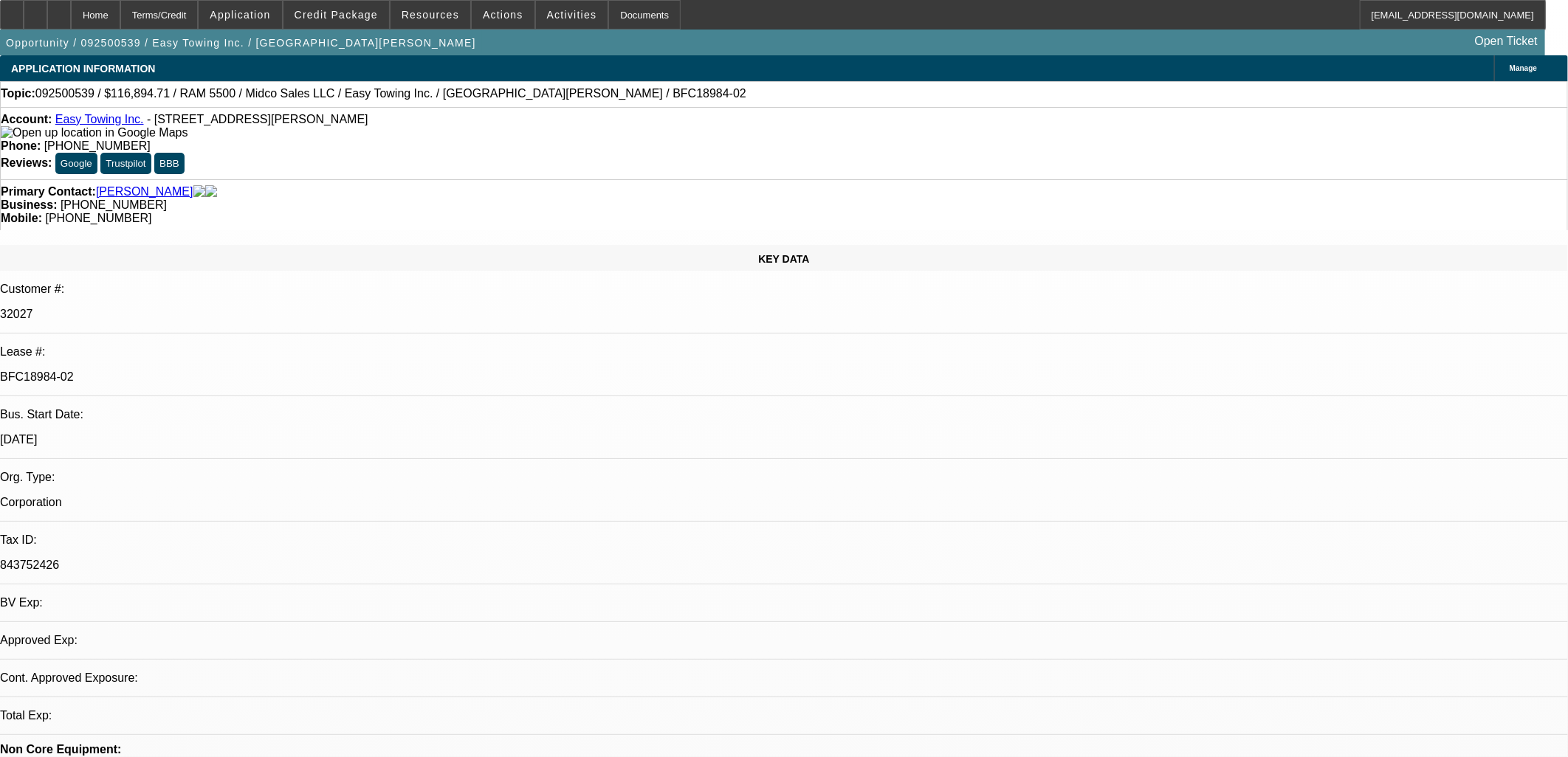
select select "0"
select select "2"
select select "0"
select select "6"
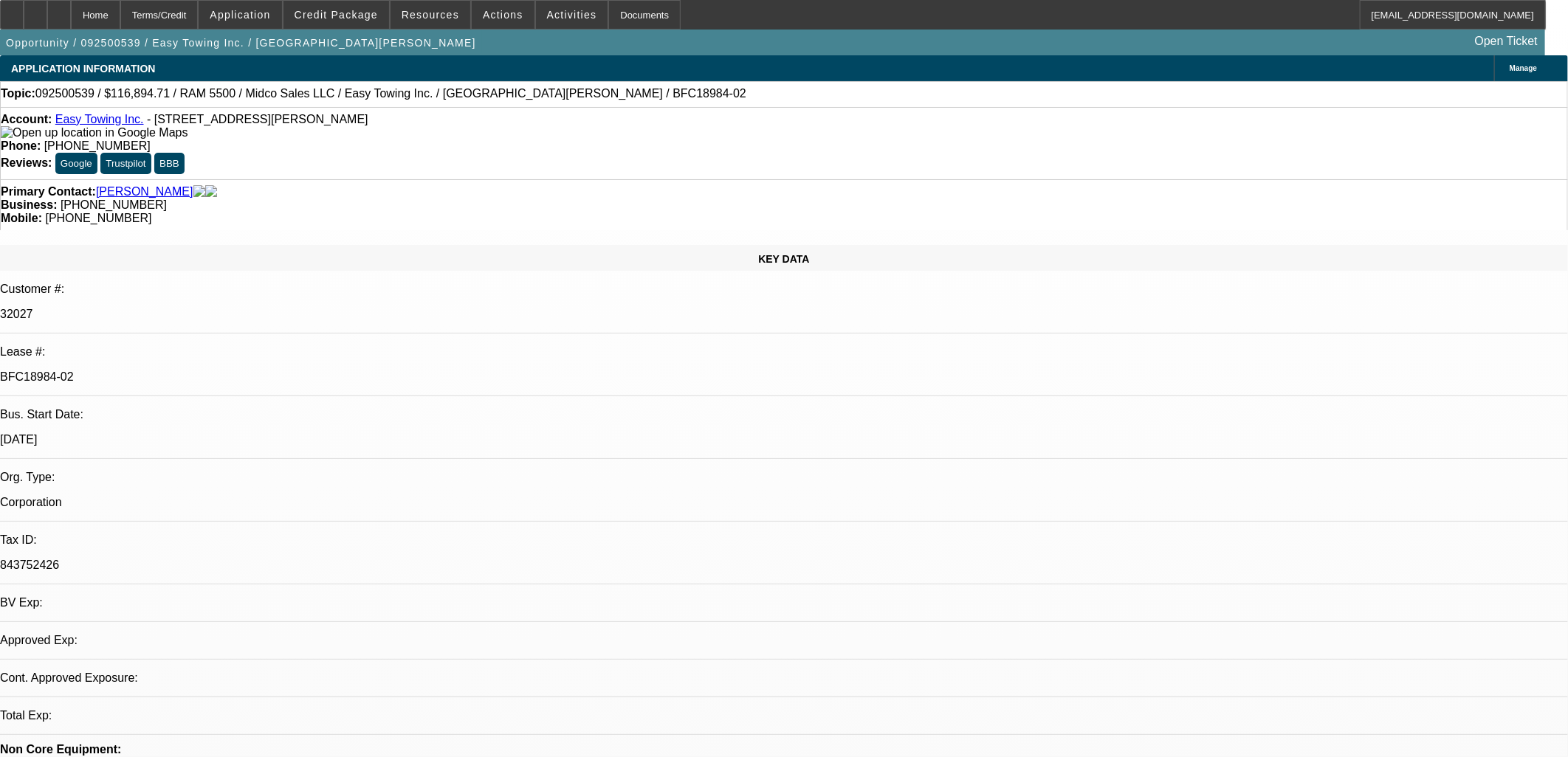
select select "0"
select select "2"
select select "0"
select select "6"
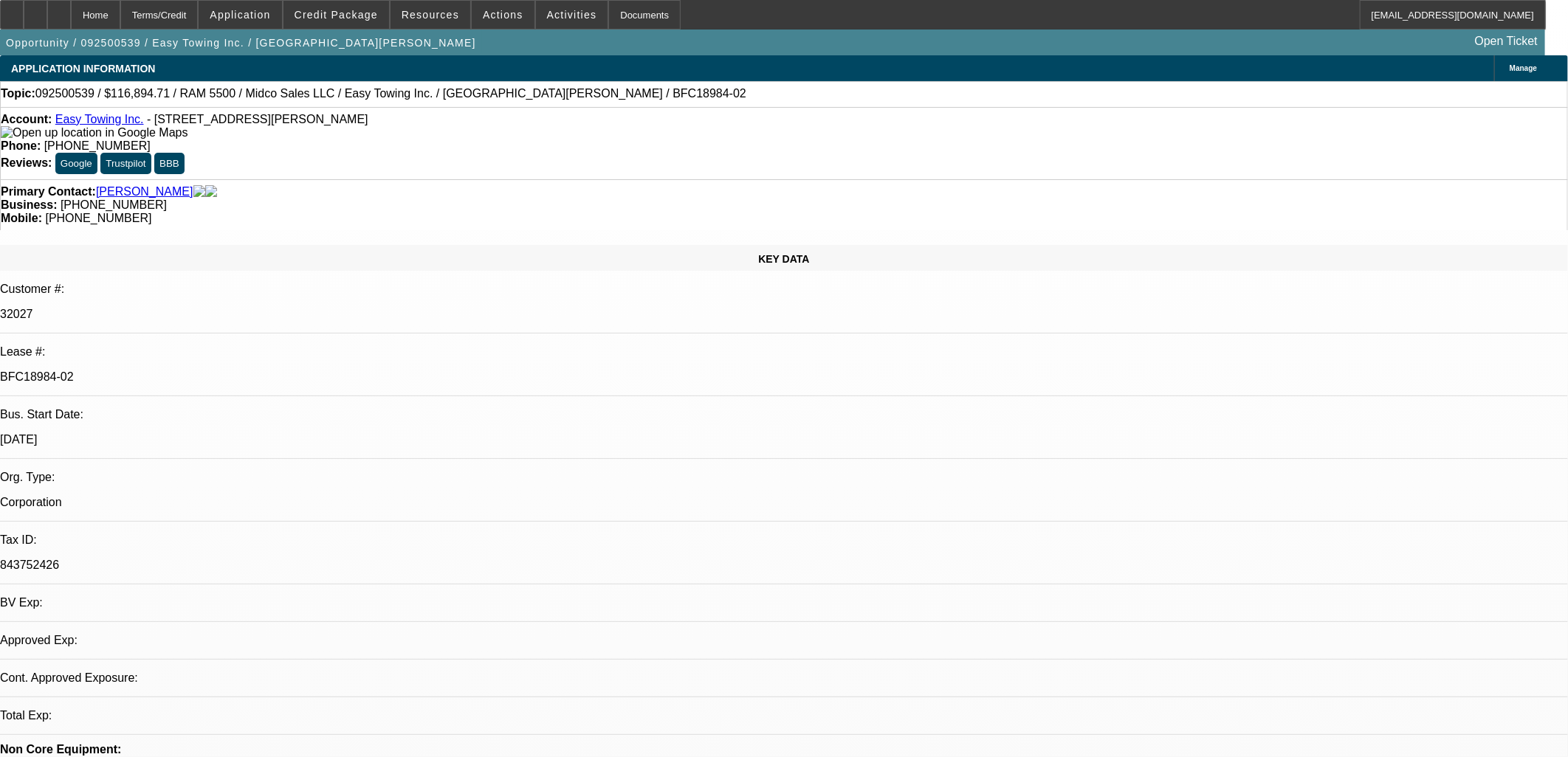
select select "0"
select select "2"
select select "0"
select select "6"
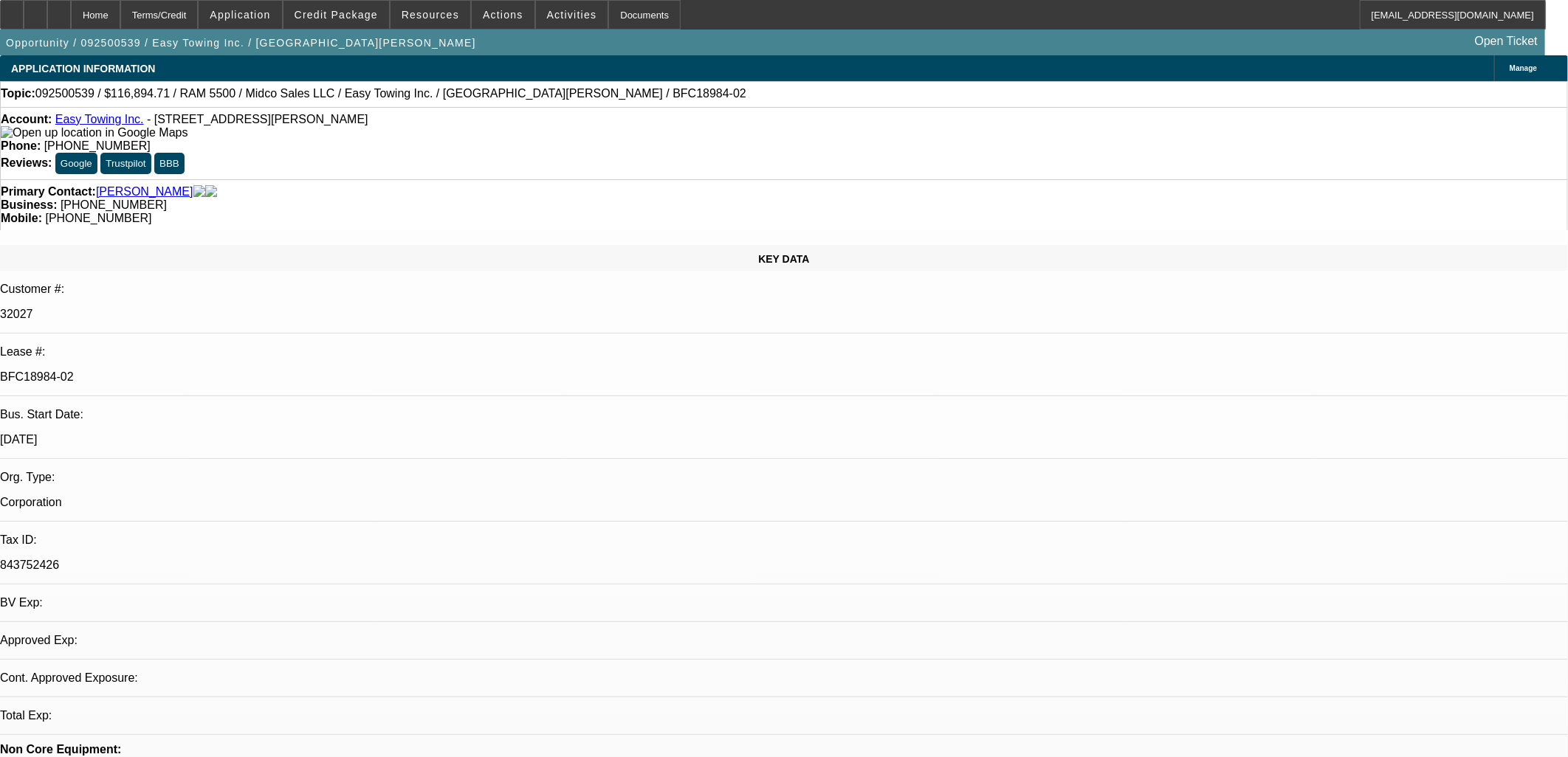
select select "0"
select select "2"
select select "0"
select select "6"
